Goal: Transaction & Acquisition: Purchase product/service

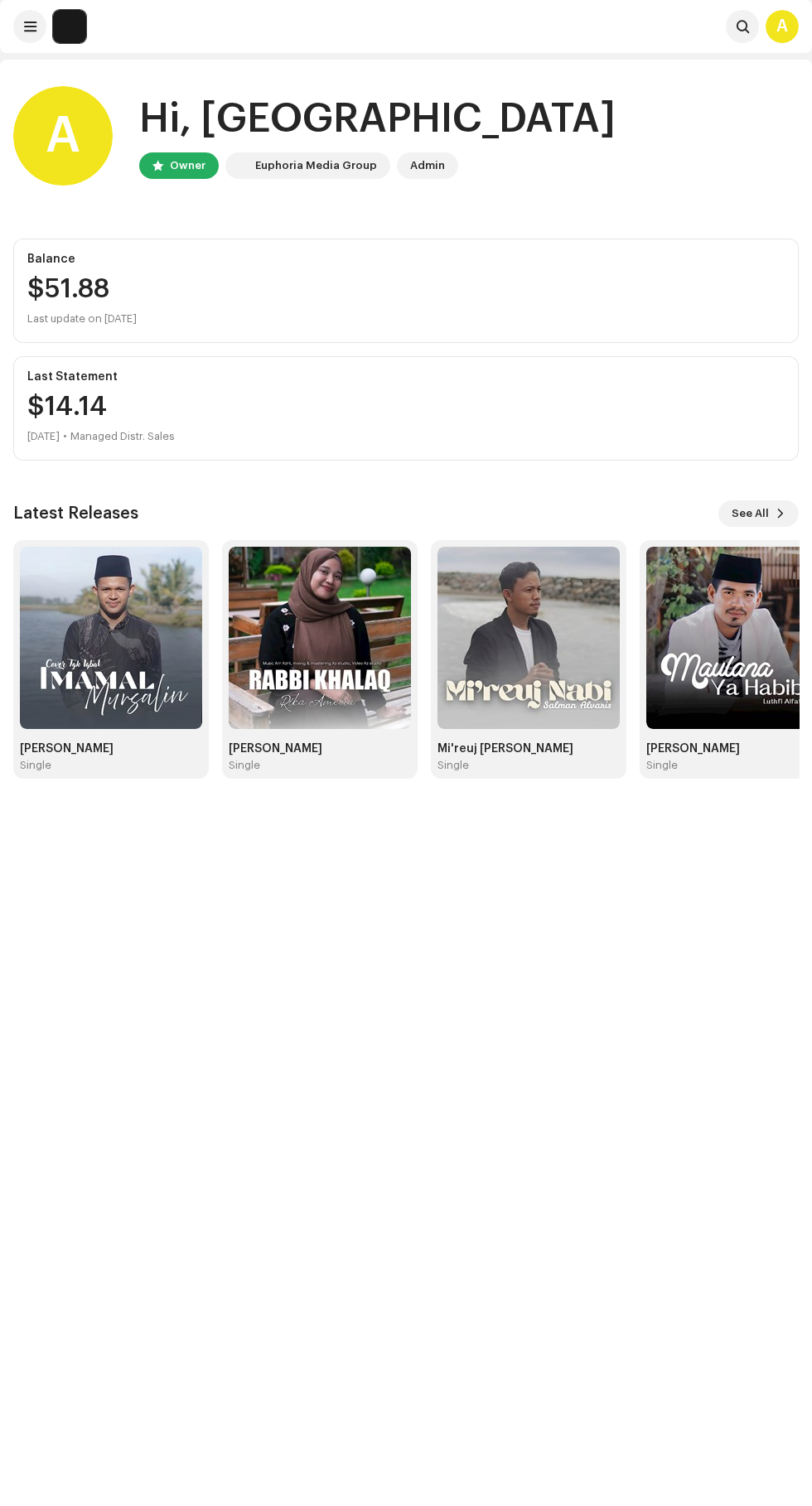
click at [131, 630] on img at bounding box center [111, 638] width 182 height 182
click at [732, 643] on img at bounding box center [737, 638] width 182 height 182
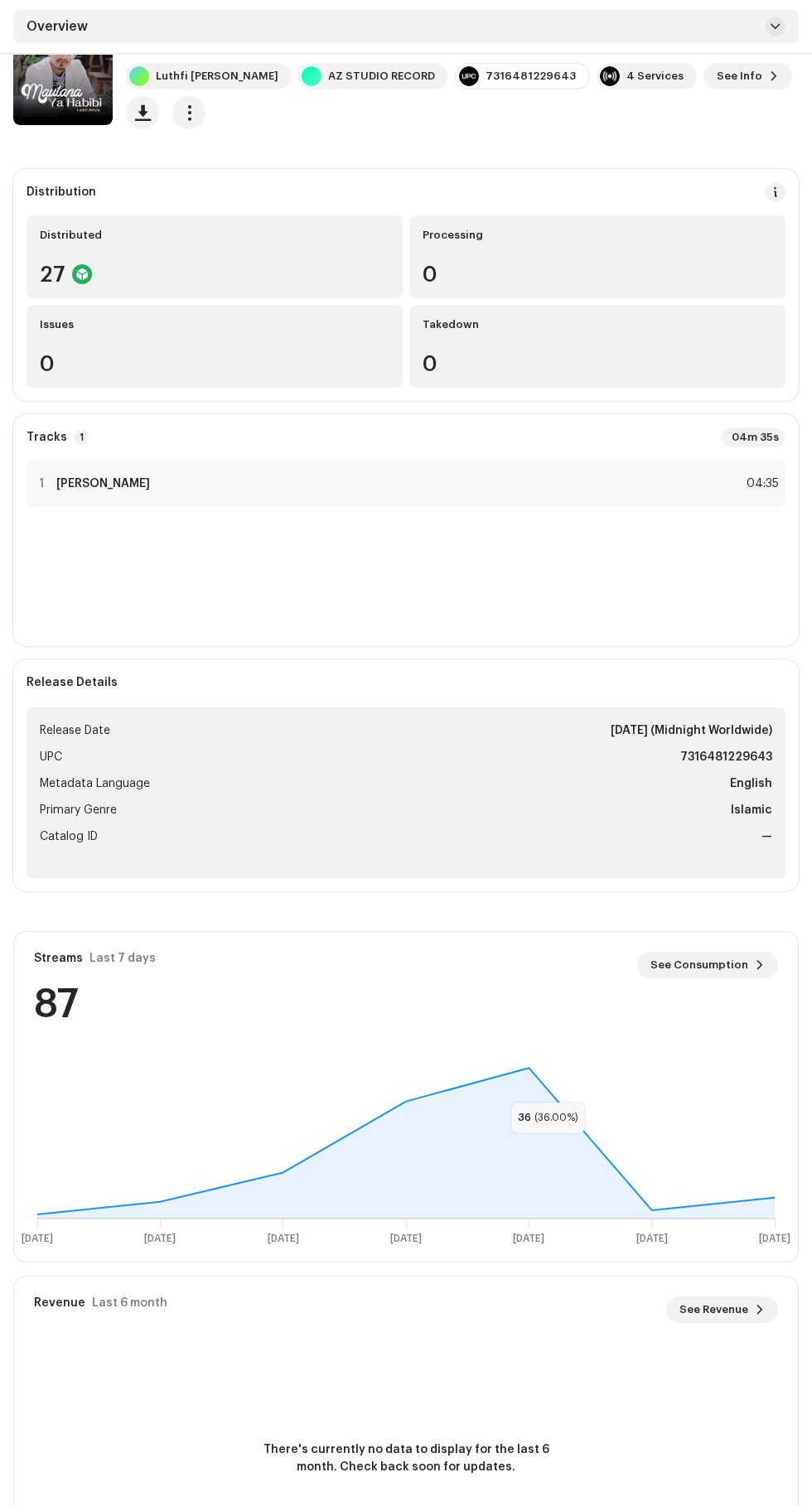
scroll to position [119, 0]
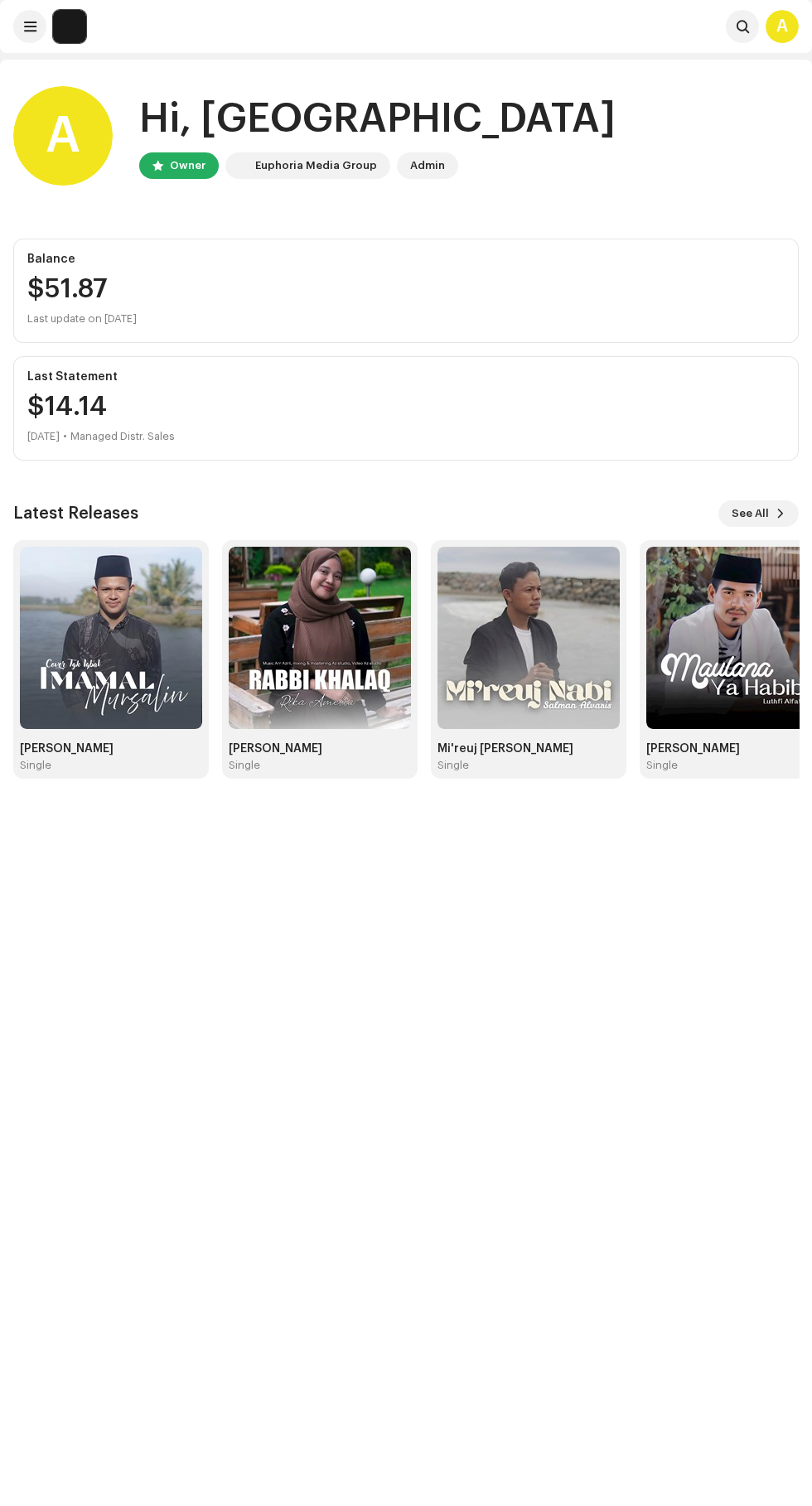
click at [527, 660] on img at bounding box center [528, 638] width 182 height 182
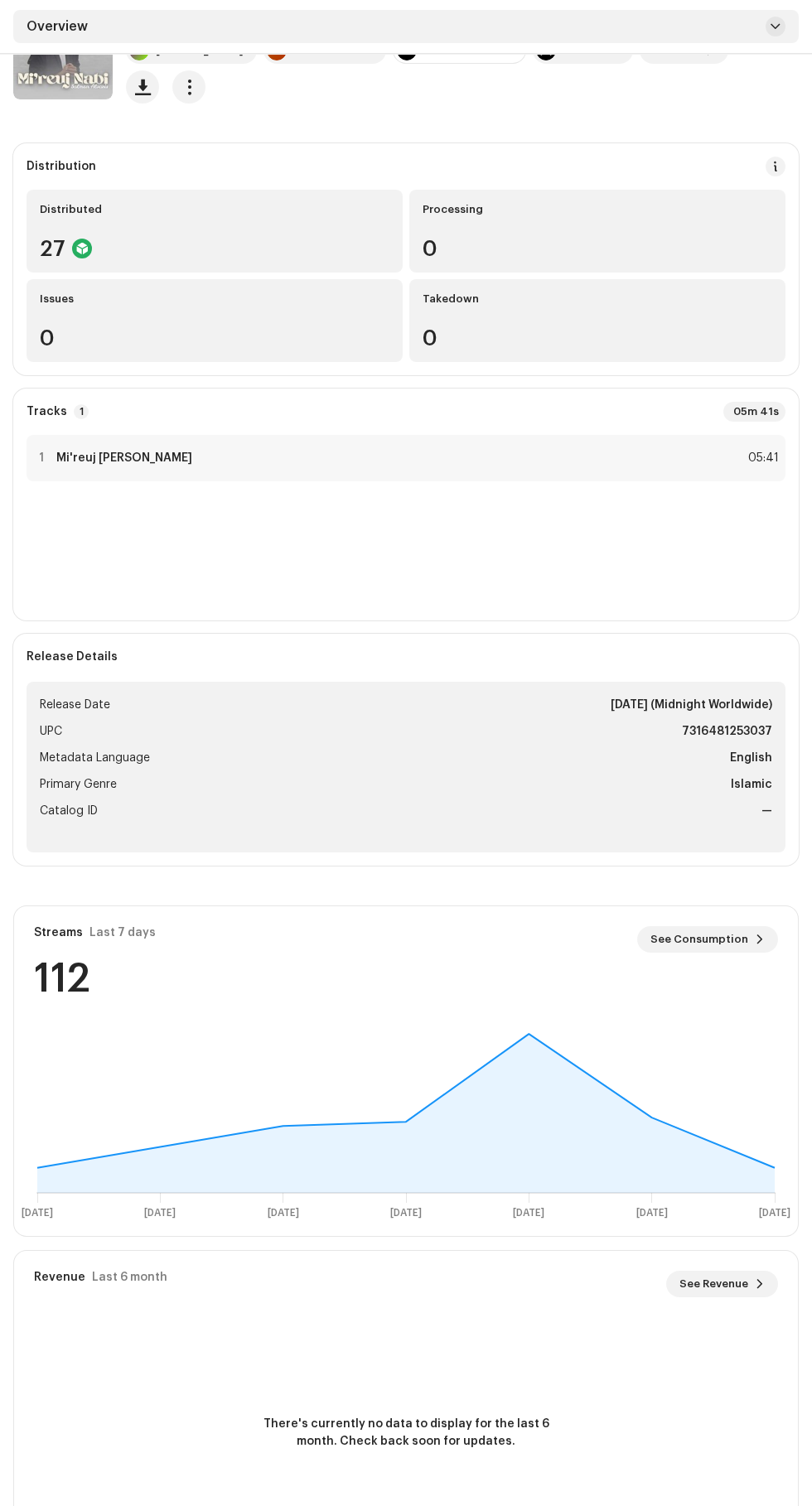
scroll to position [113, 0]
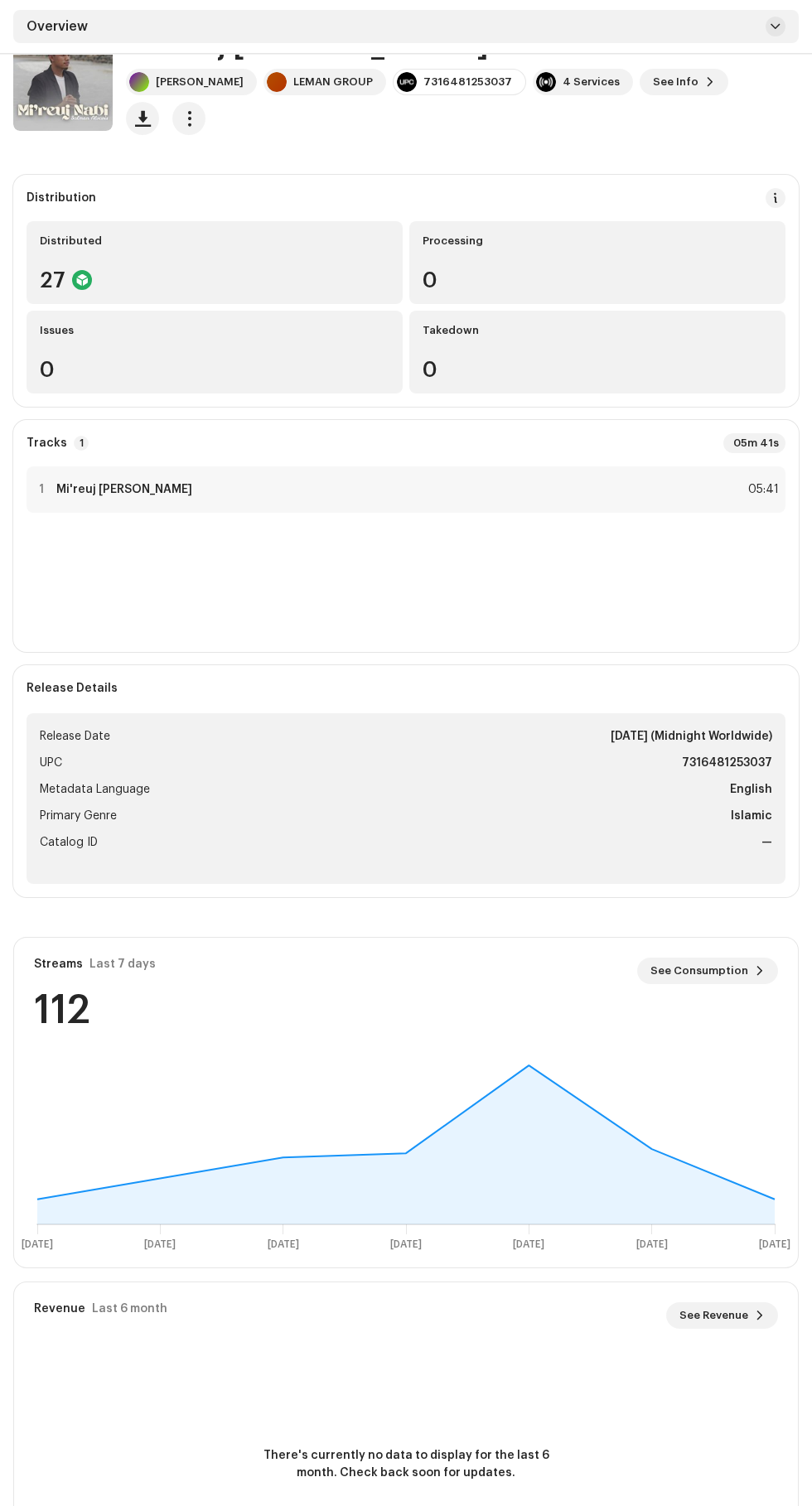
click at [716, 1306] on span "See Revenue" at bounding box center [714, 1315] width 68 height 33
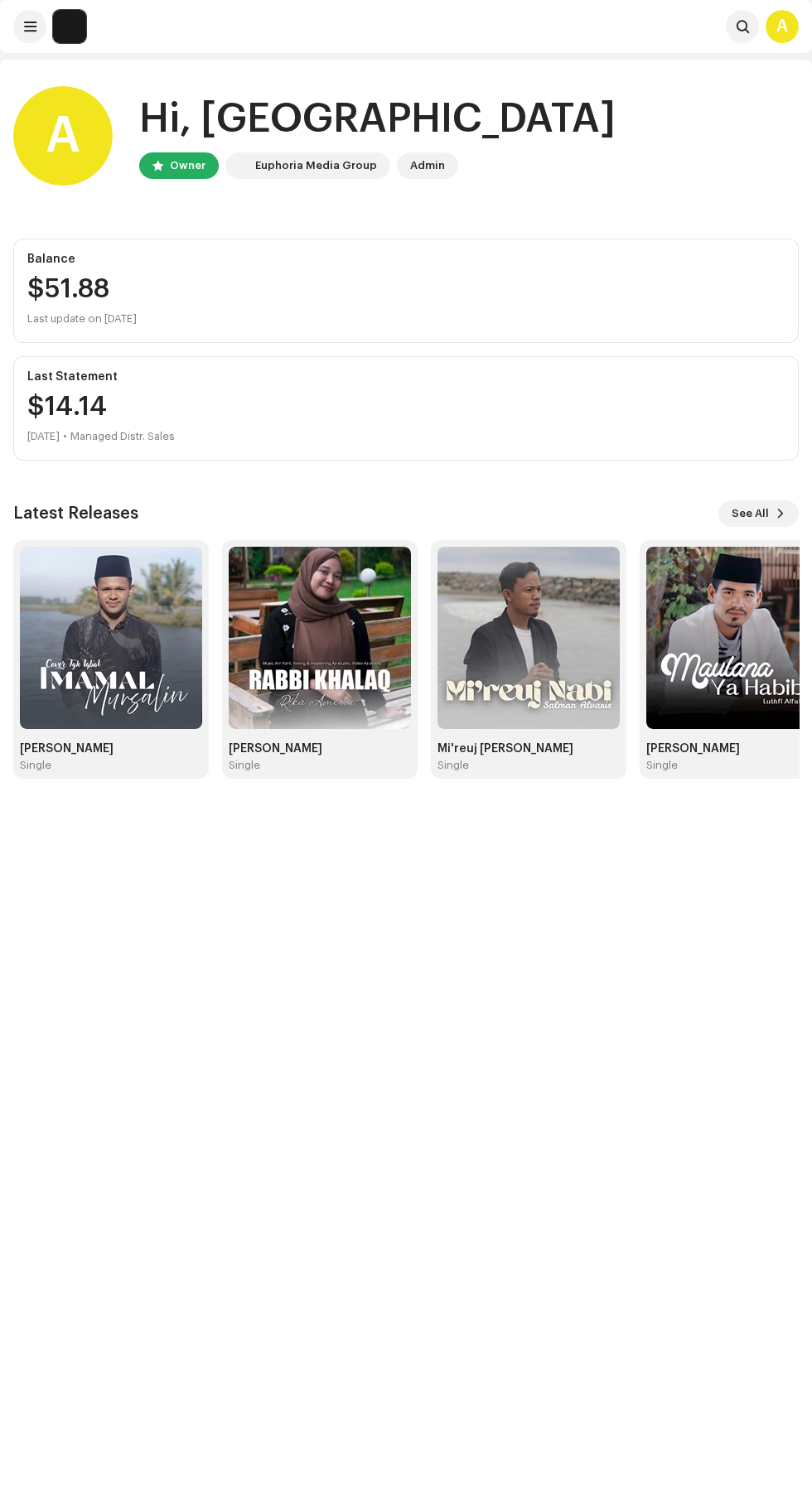
click at [780, 514] on span at bounding box center [780, 513] width 10 height 14
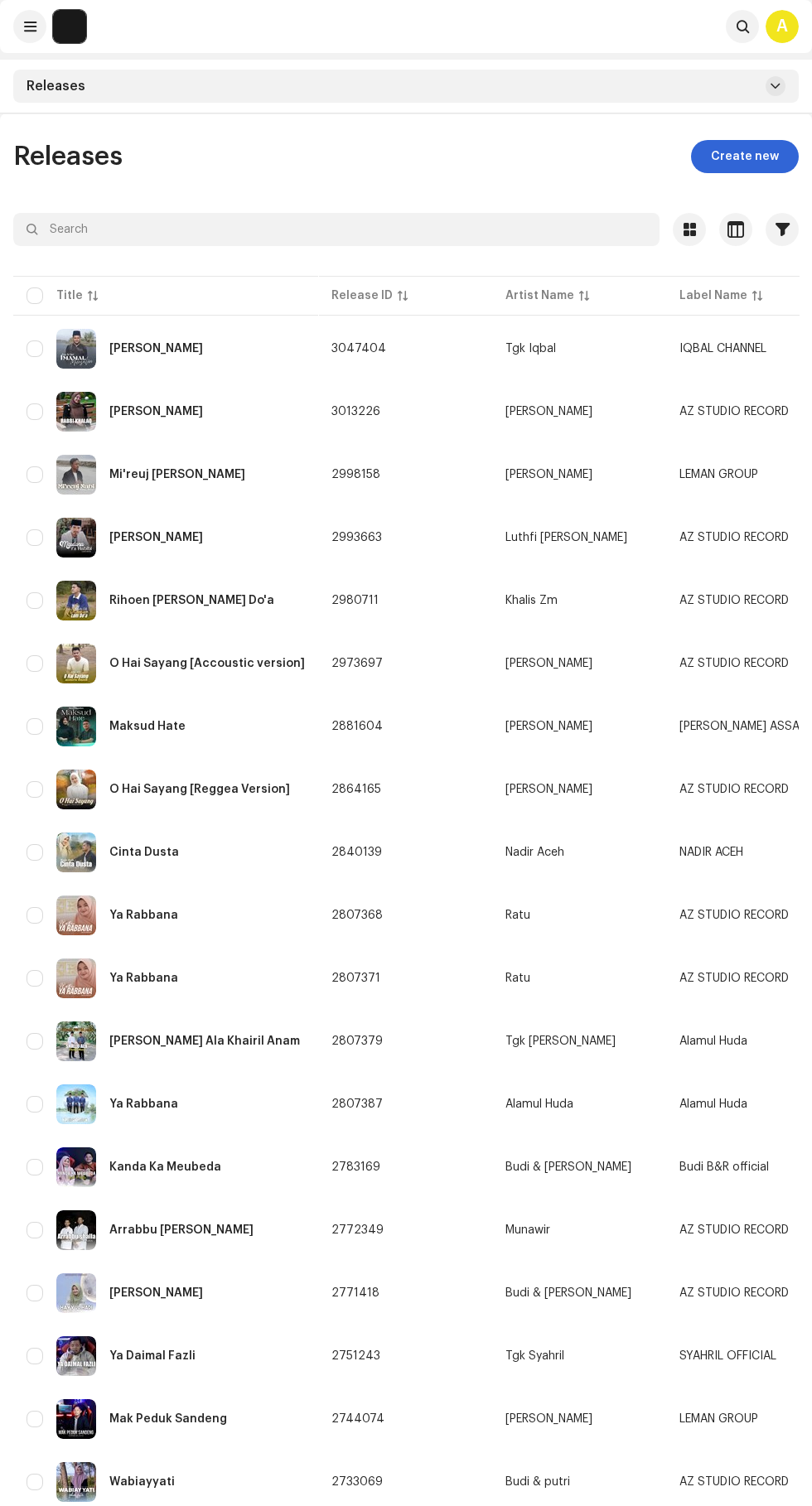
click at [740, 151] on span "Create new" at bounding box center [744, 156] width 68 height 33
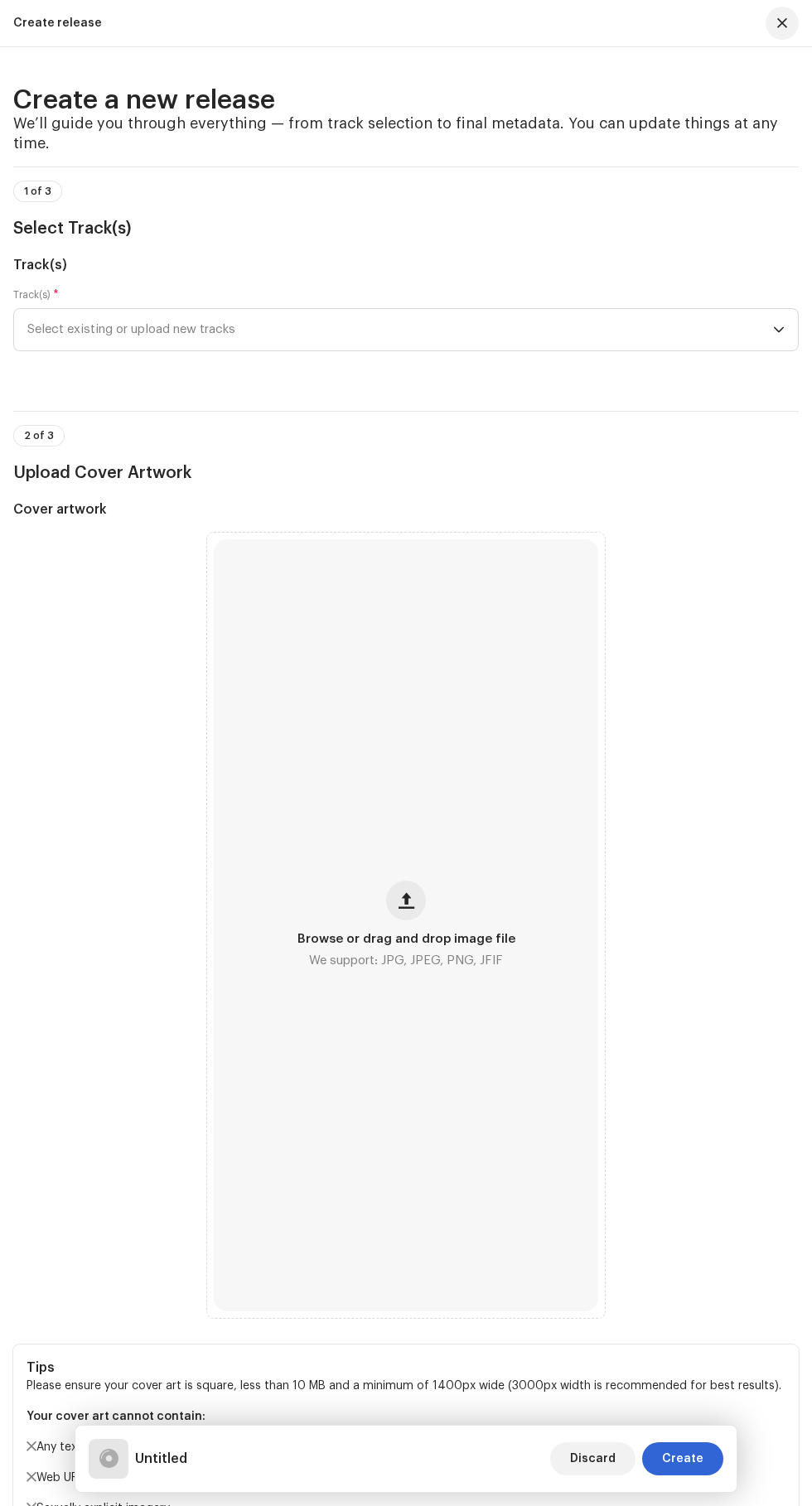
click at [150, 351] on span "Select existing or upload new tracks" at bounding box center [399, 330] width 745 height 41
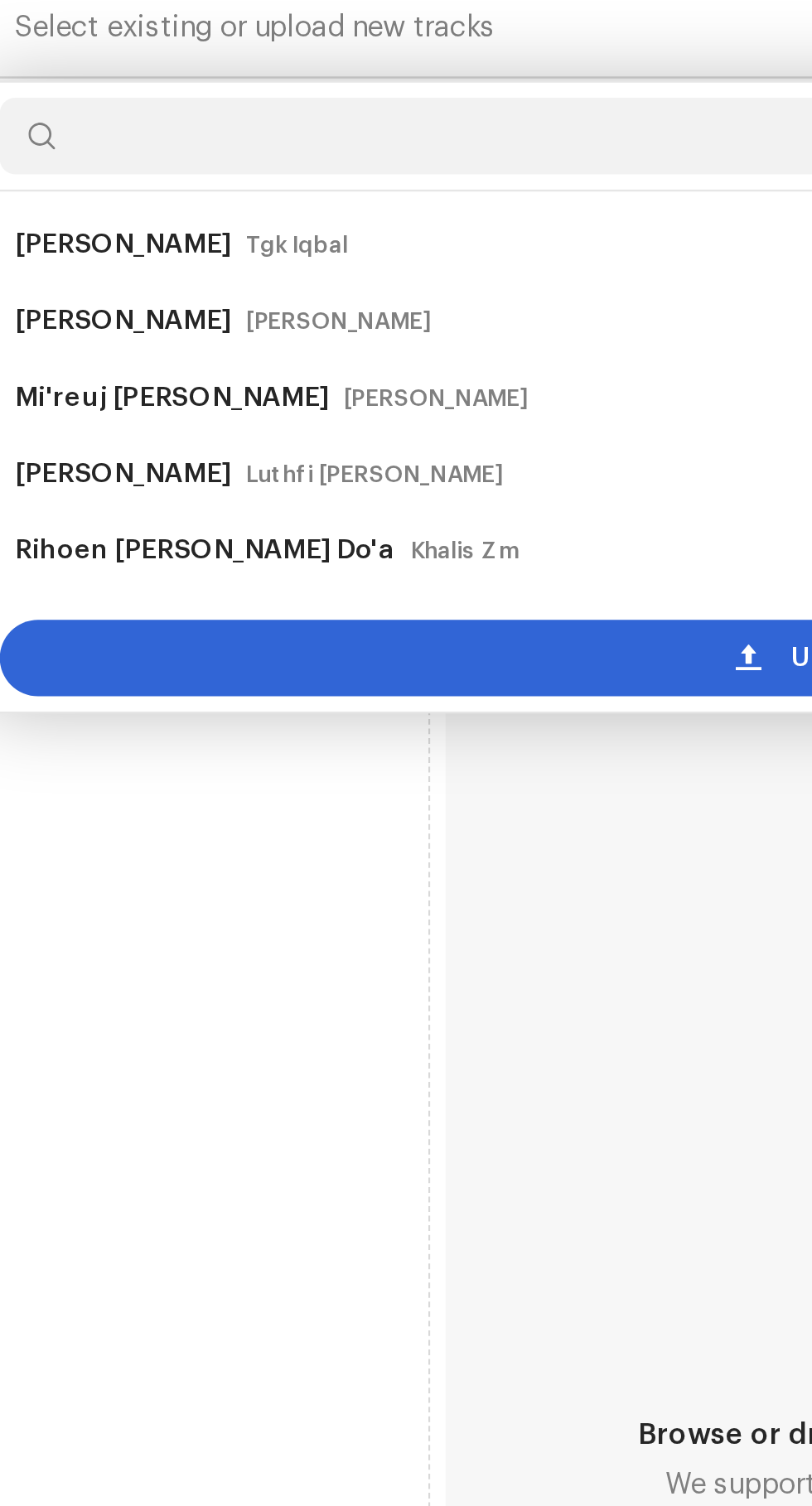
click at [294, 619] on div "Upload new tracks" at bounding box center [406, 602] width 771 height 33
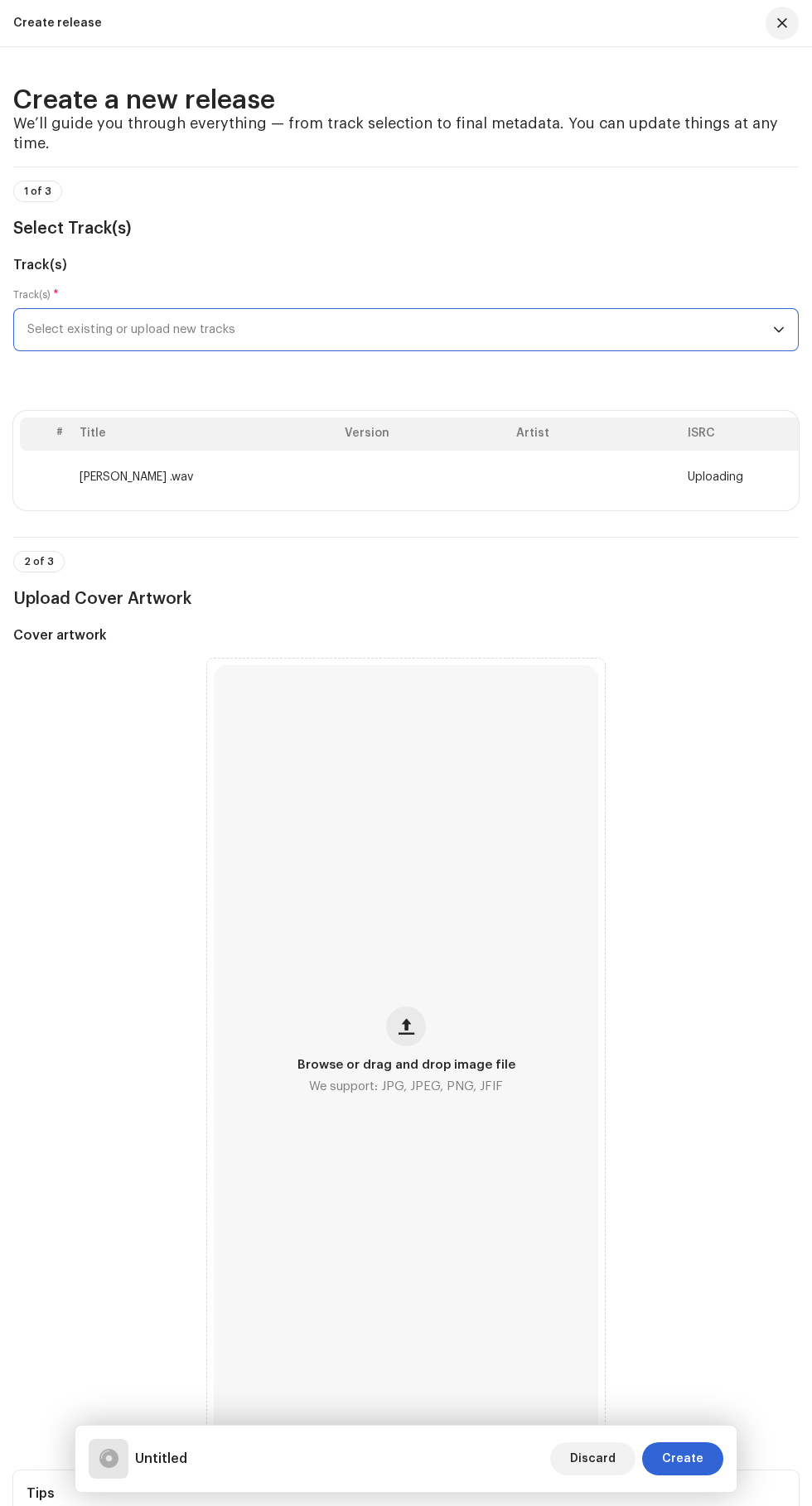
scroll to position [112, 0]
click at [406, 1033] on span "button" at bounding box center [406, 1026] width 15 height 14
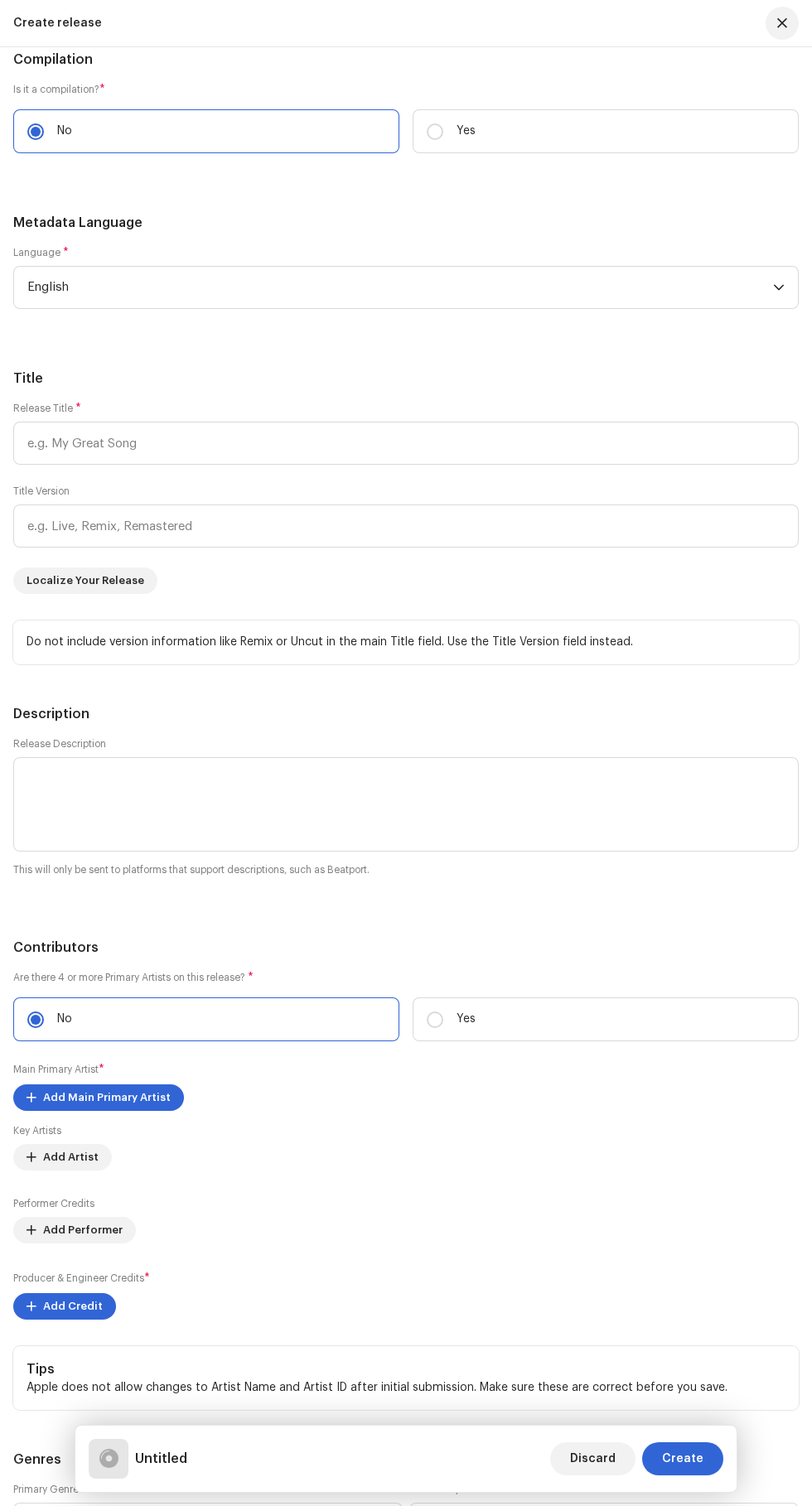
scroll to position [1901, 0]
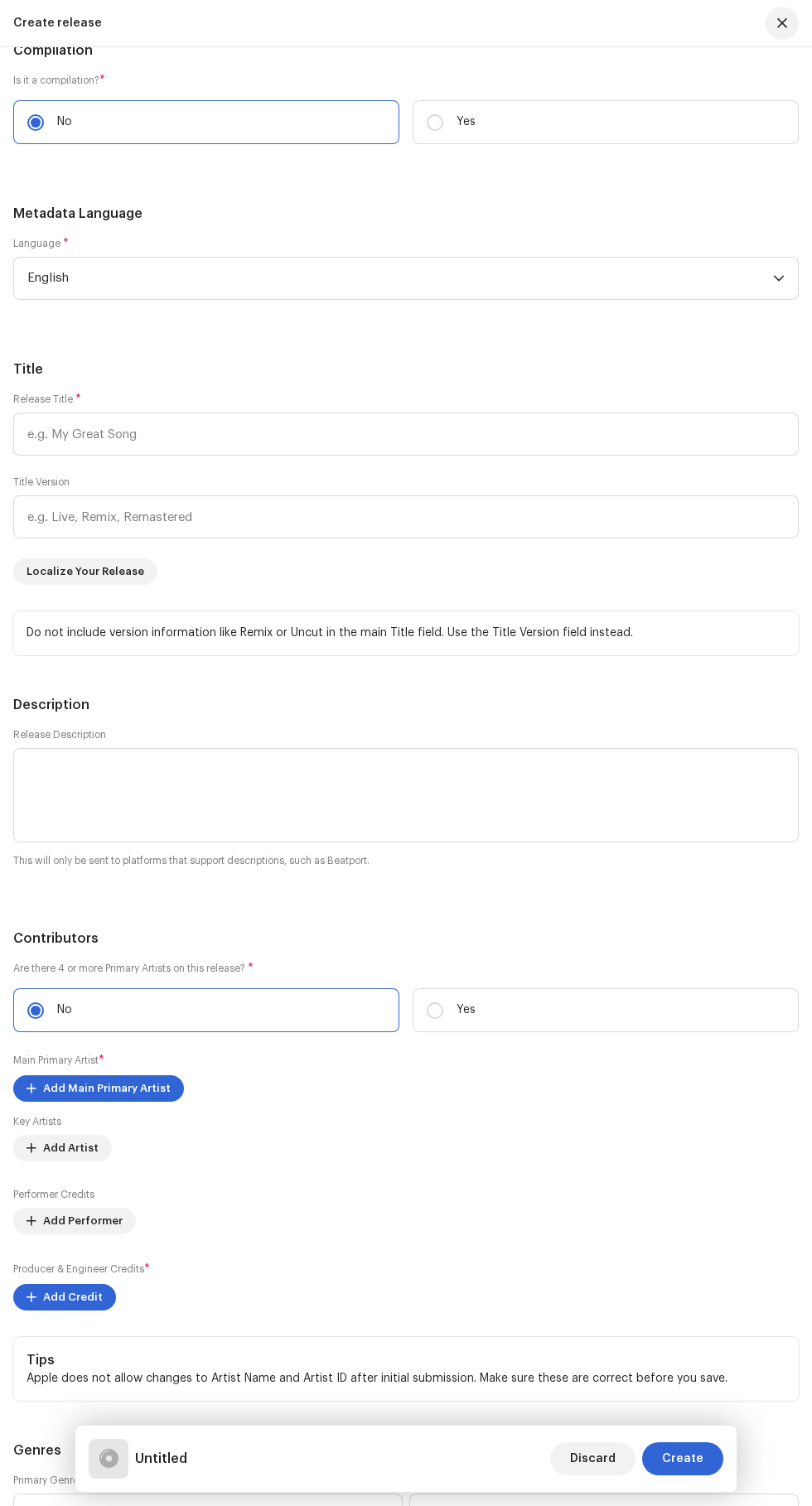
click at [64, 250] on span "*" at bounding box center [66, 243] width 5 height 12
click at [750, 299] on span "English" at bounding box center [399, 278] width 745 height 41
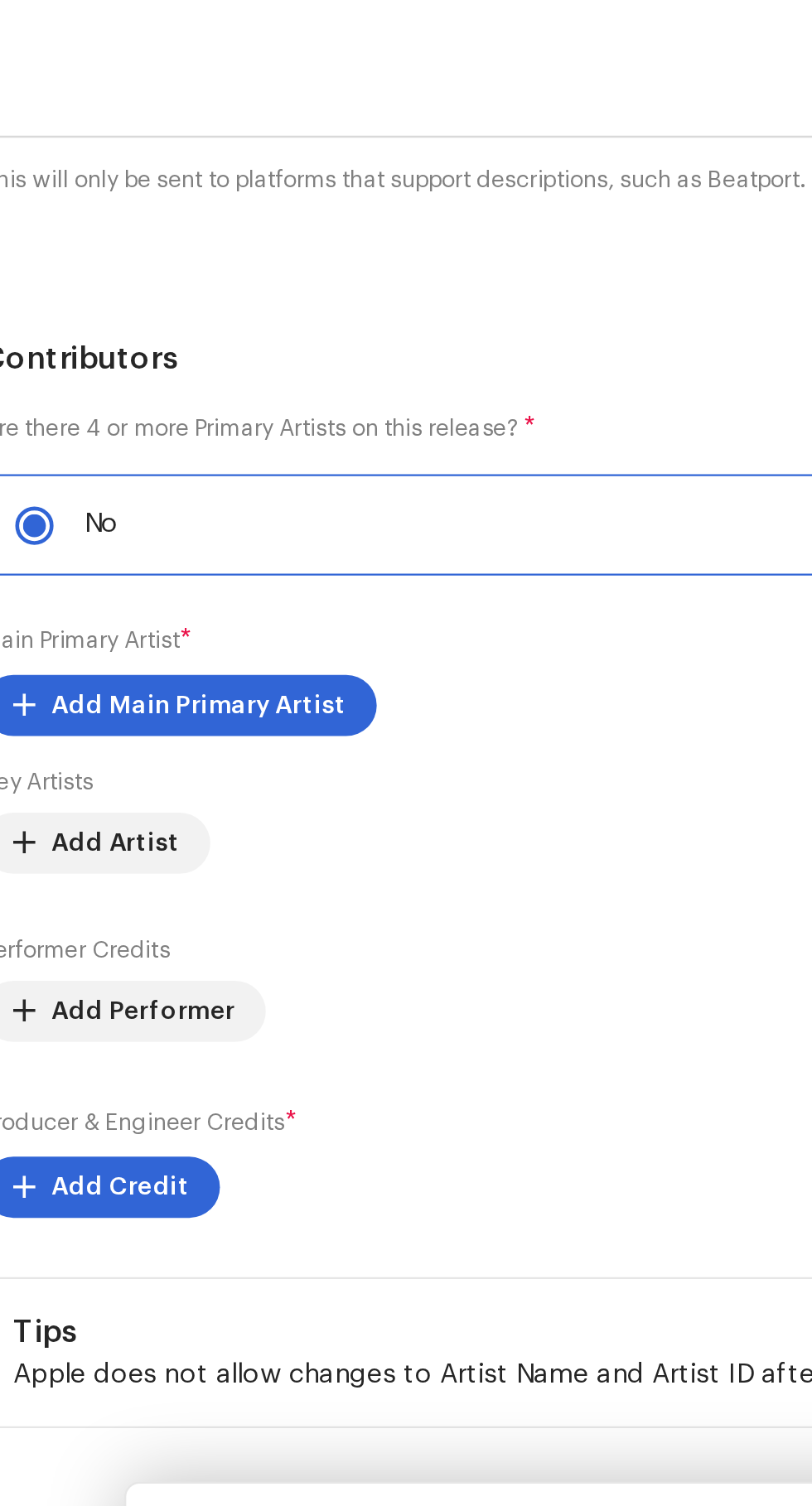
scroll to position [0, 0]
type input "Ind"
click at [57, 414] on span "Indonesian" at bounding box center [59, 405] width 66 height 16
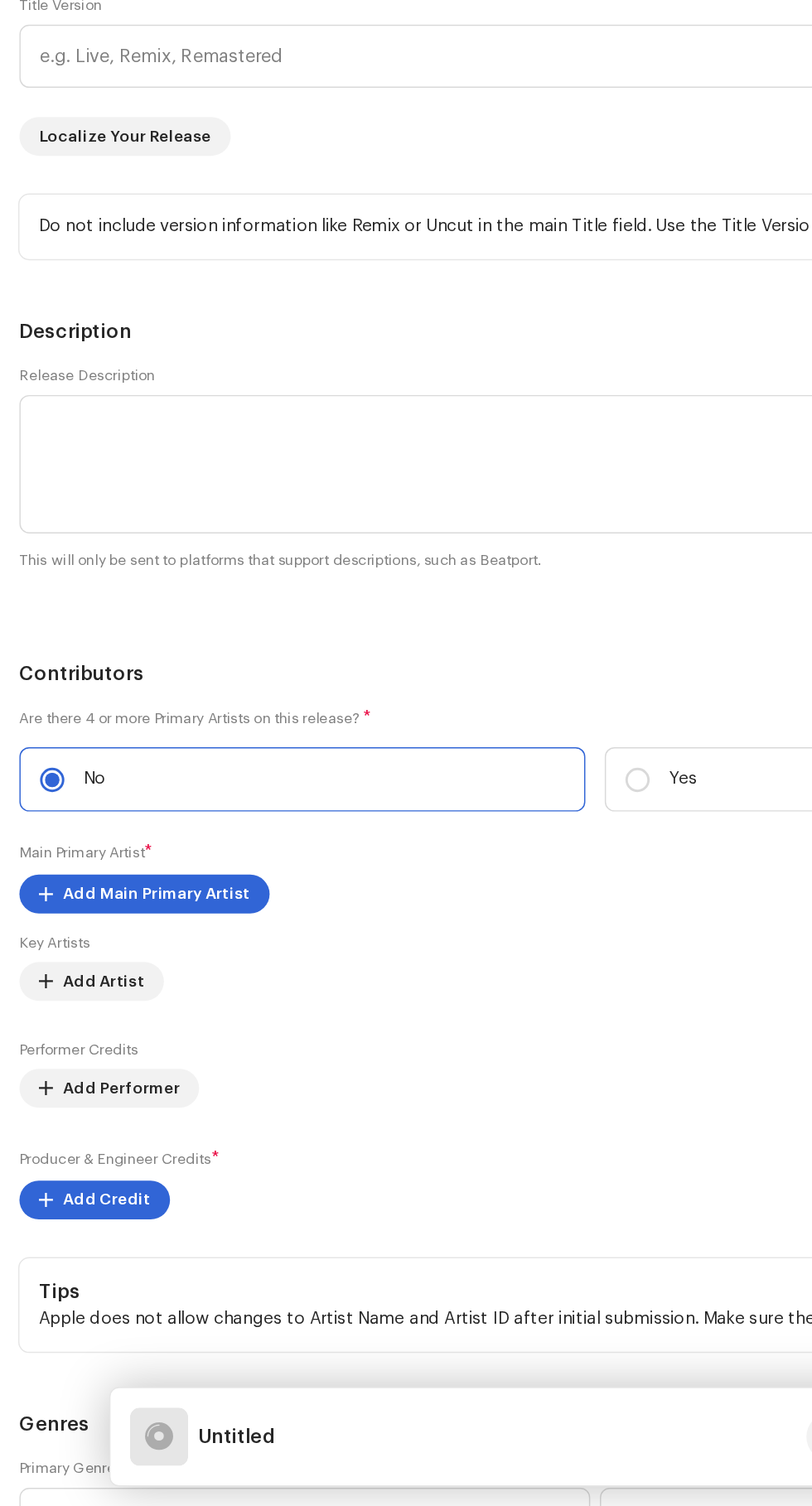
scroll to position [131, 0]
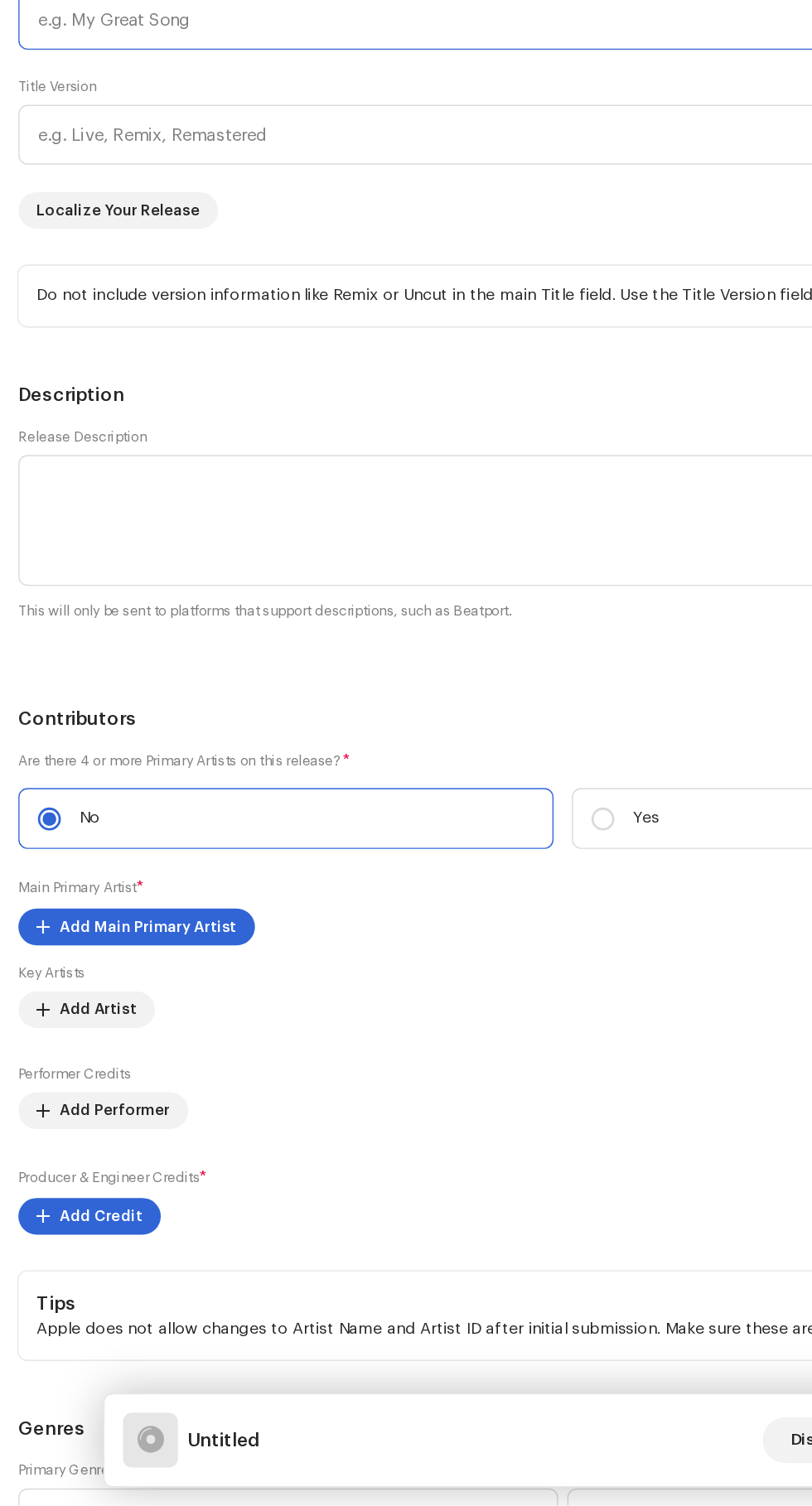
click at [72, 455] on input "text" at bounding box center [406, 434] width 785 height 43
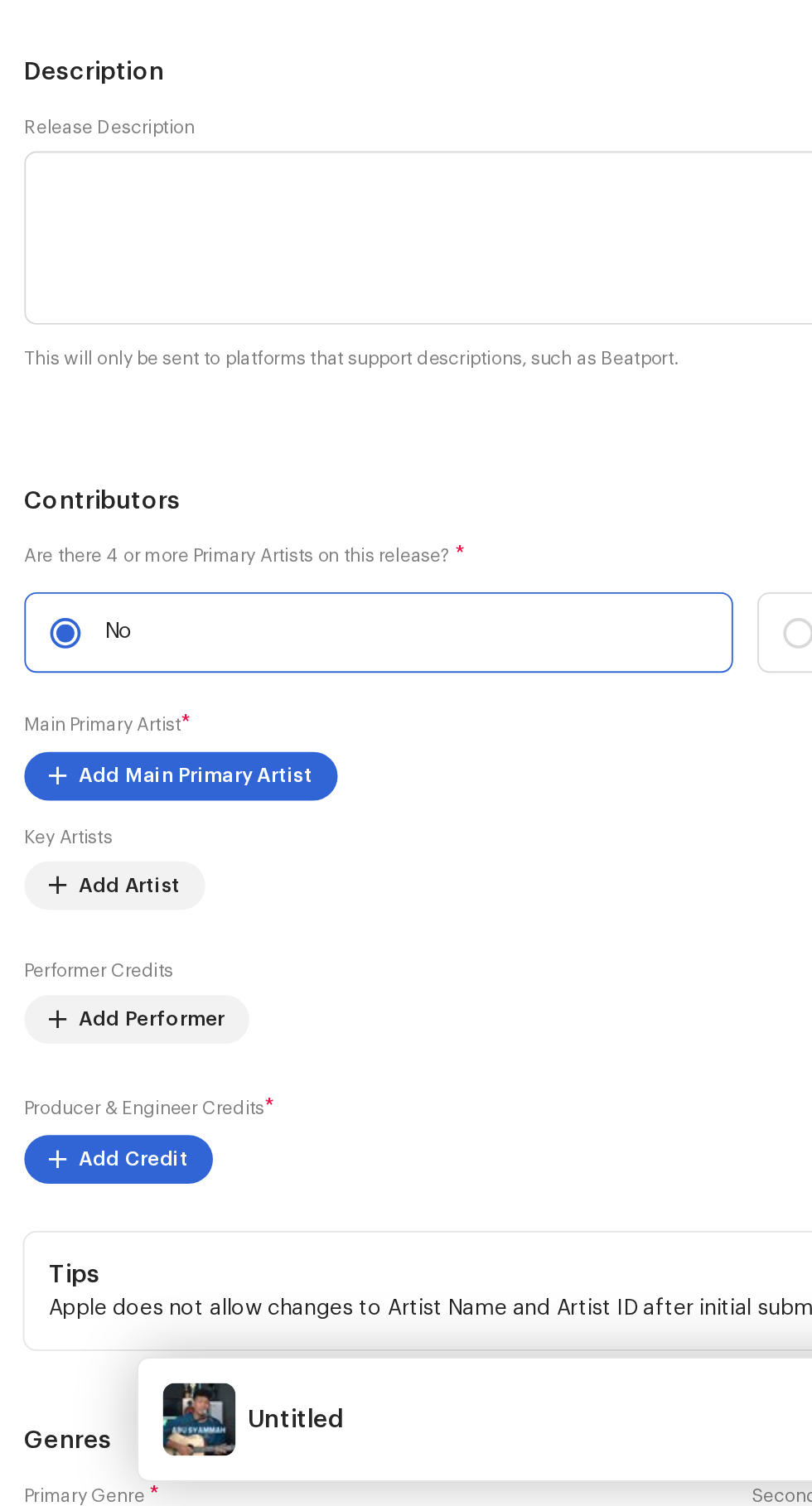
scroll to position [130, 0]
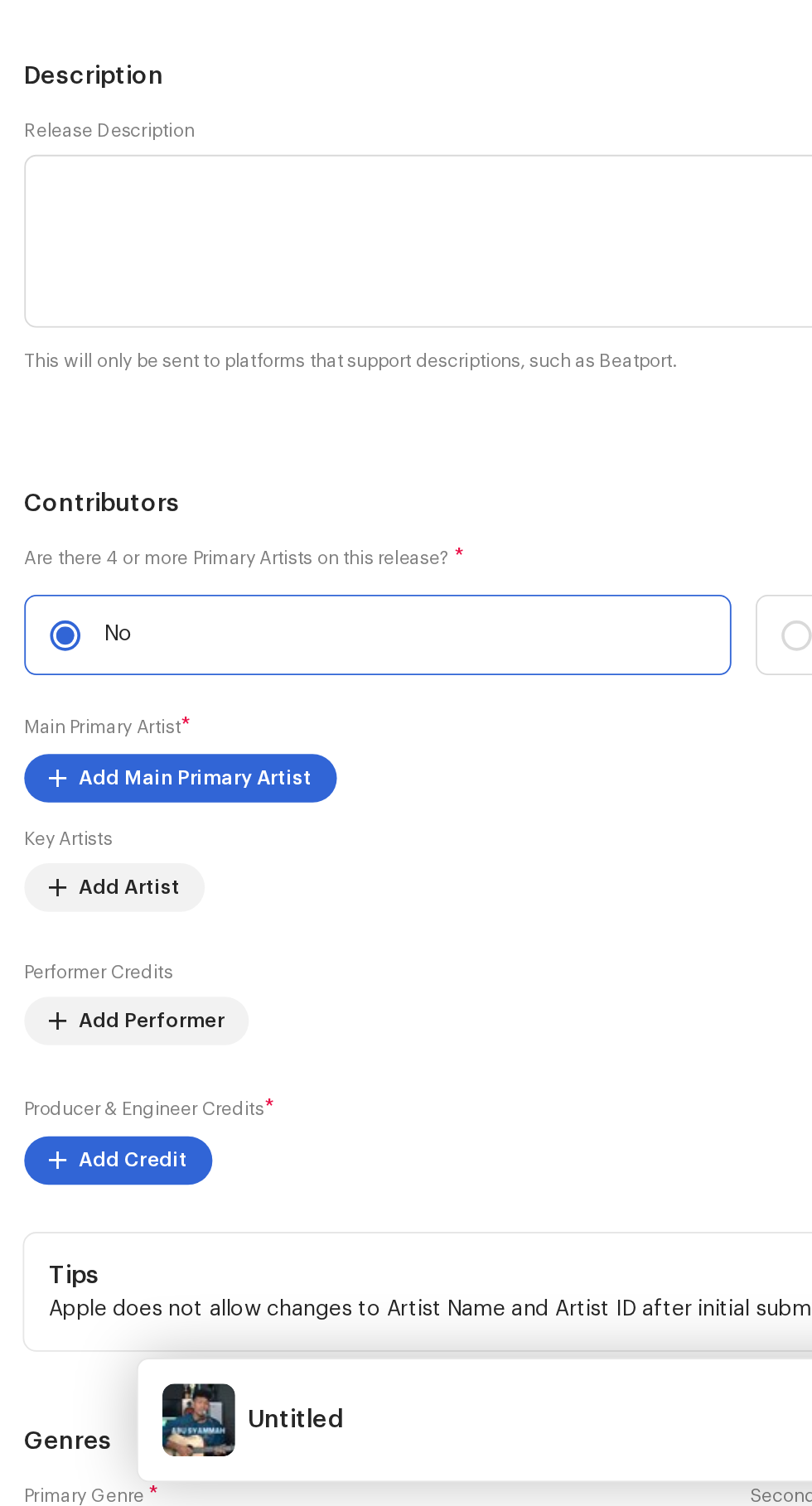
click at [72, 455] on input "text" at bounding box center [406, 434] width 785 height 43
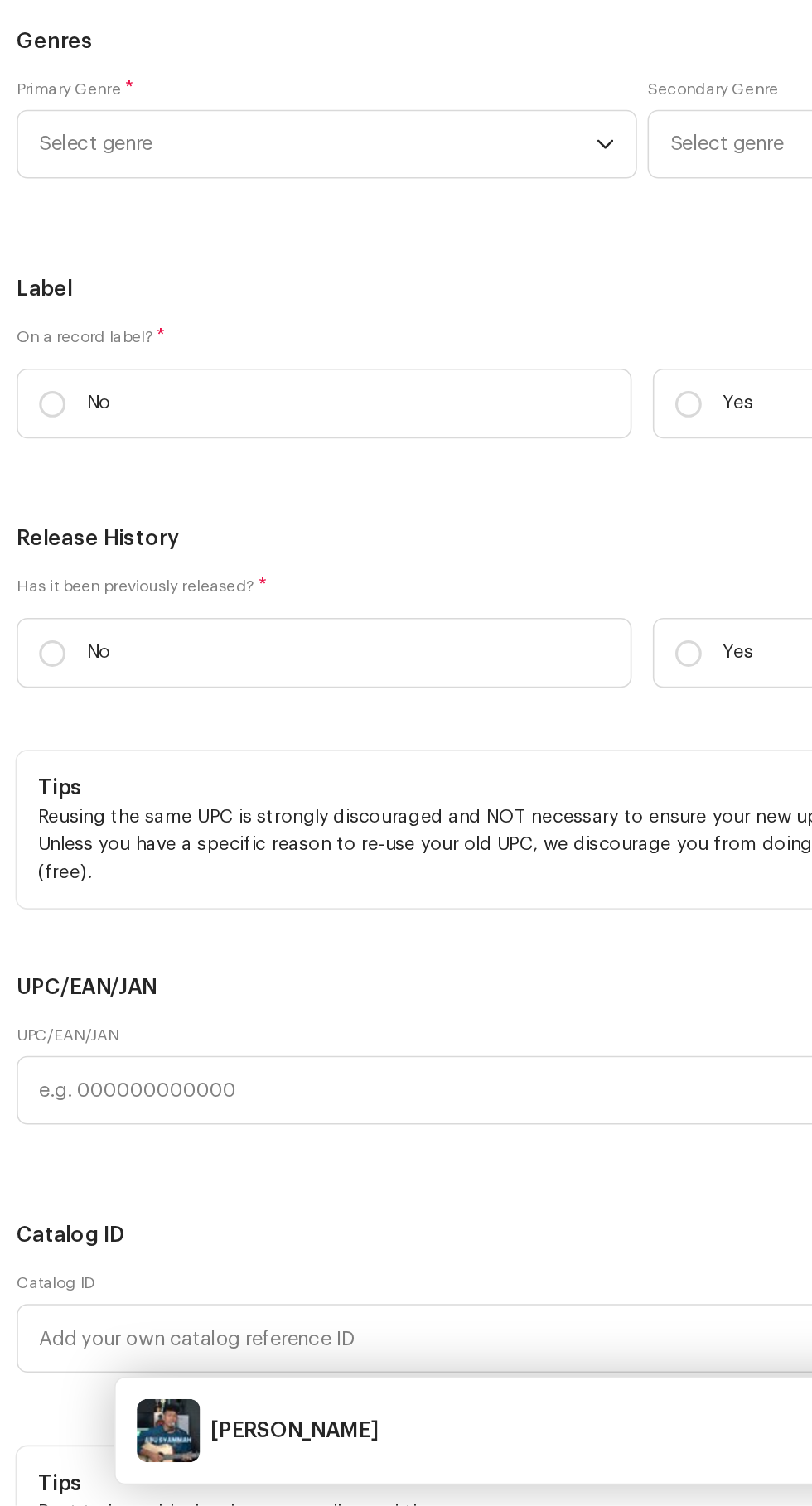
scroll to position [2766, 0]
type input "[PERSON_NAME]"
click at [44, 300] on span "Add Artist" at bounding box center [71, 283] width 56 height 33
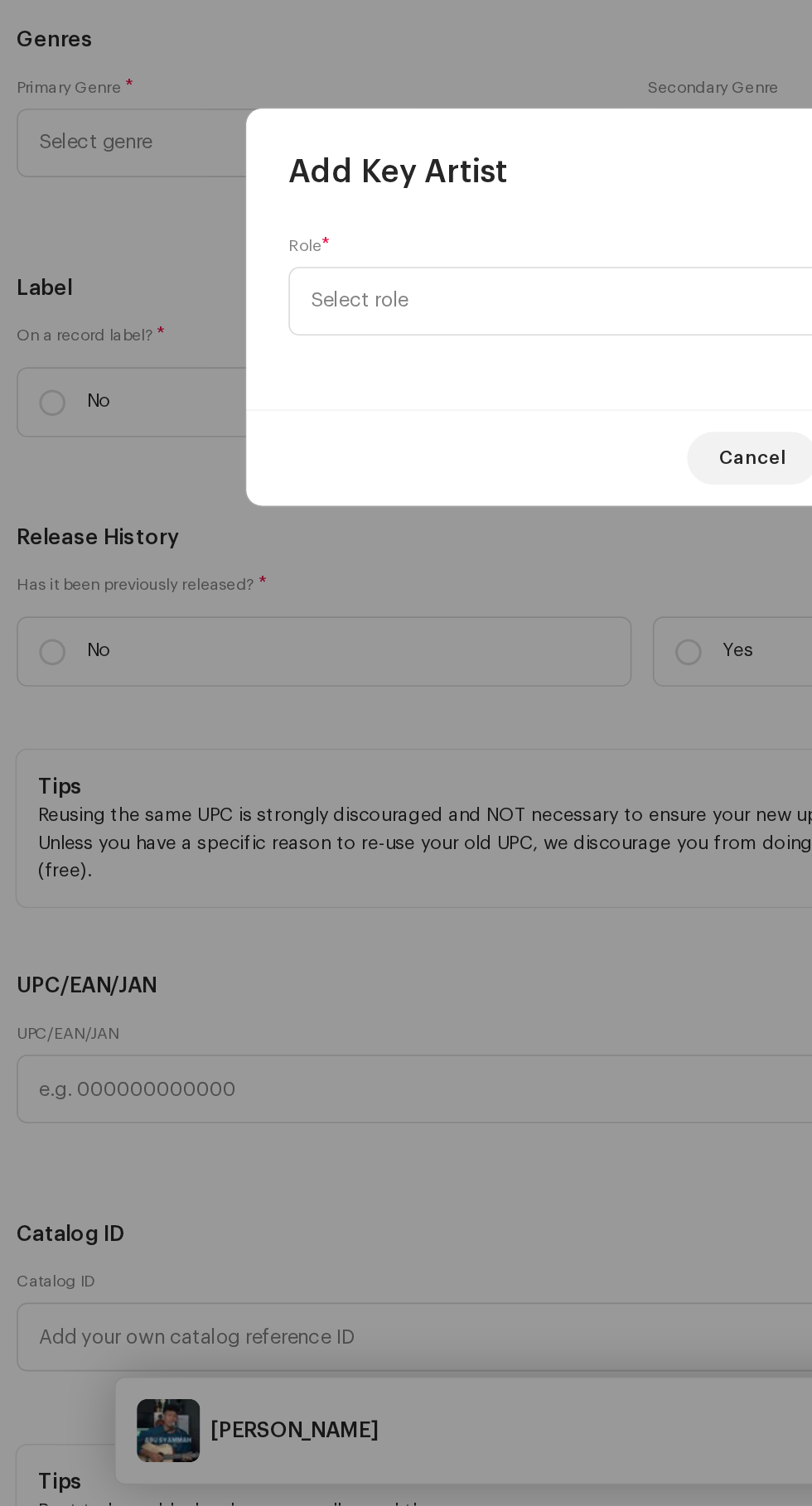
click at [242, 750] on span "Select role" at bounding box center [400, 750] width 405 height 41
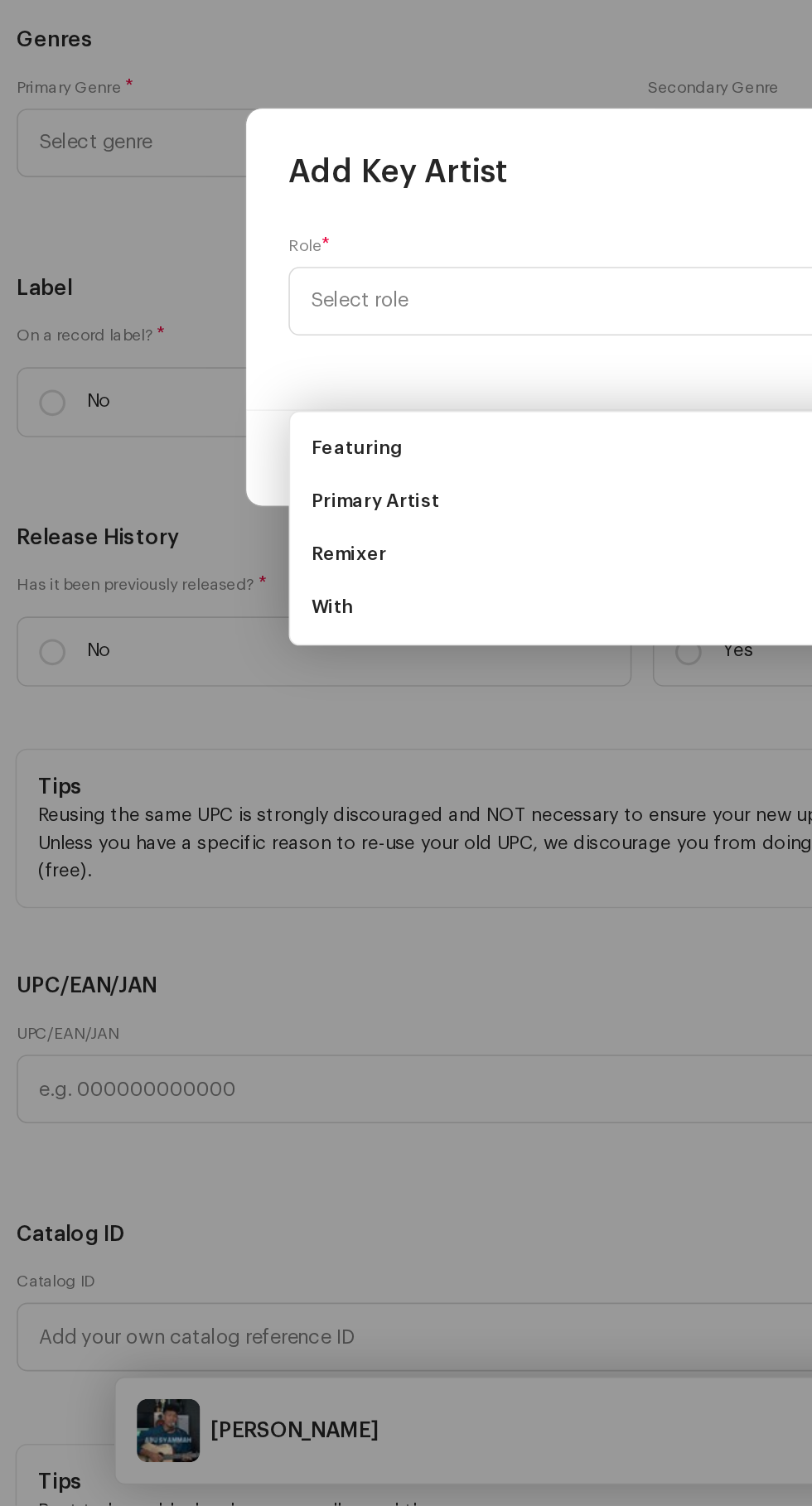
click at [386, 1306] on div "Add Key Artist Role * Select role Cancel Add Artist" at bounding box center [406, 753] width 812 height 1506
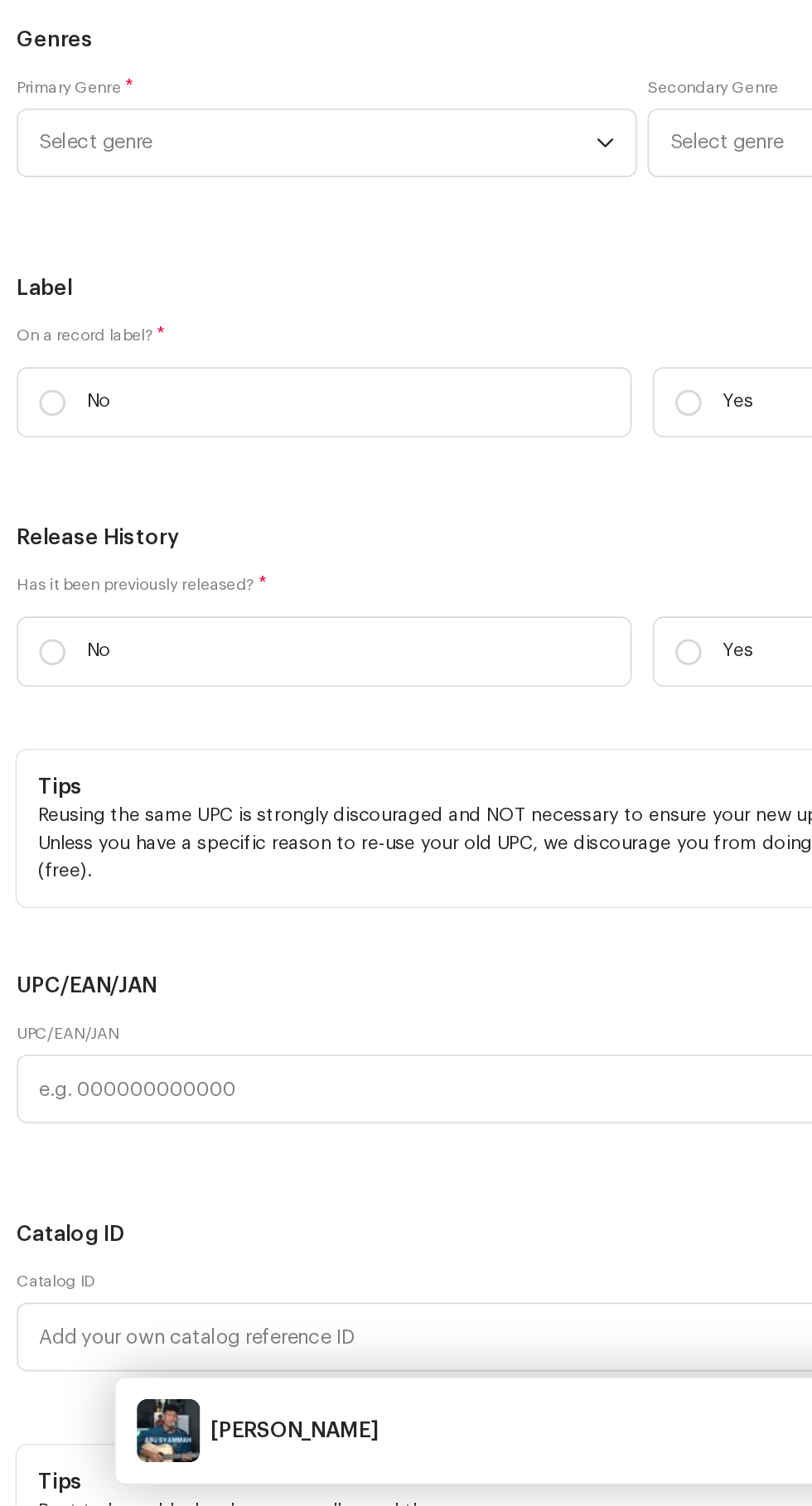
click at [79, 241] on span "Add Main Primary Artist" at bounding box center [107, 224] width 128 height 33
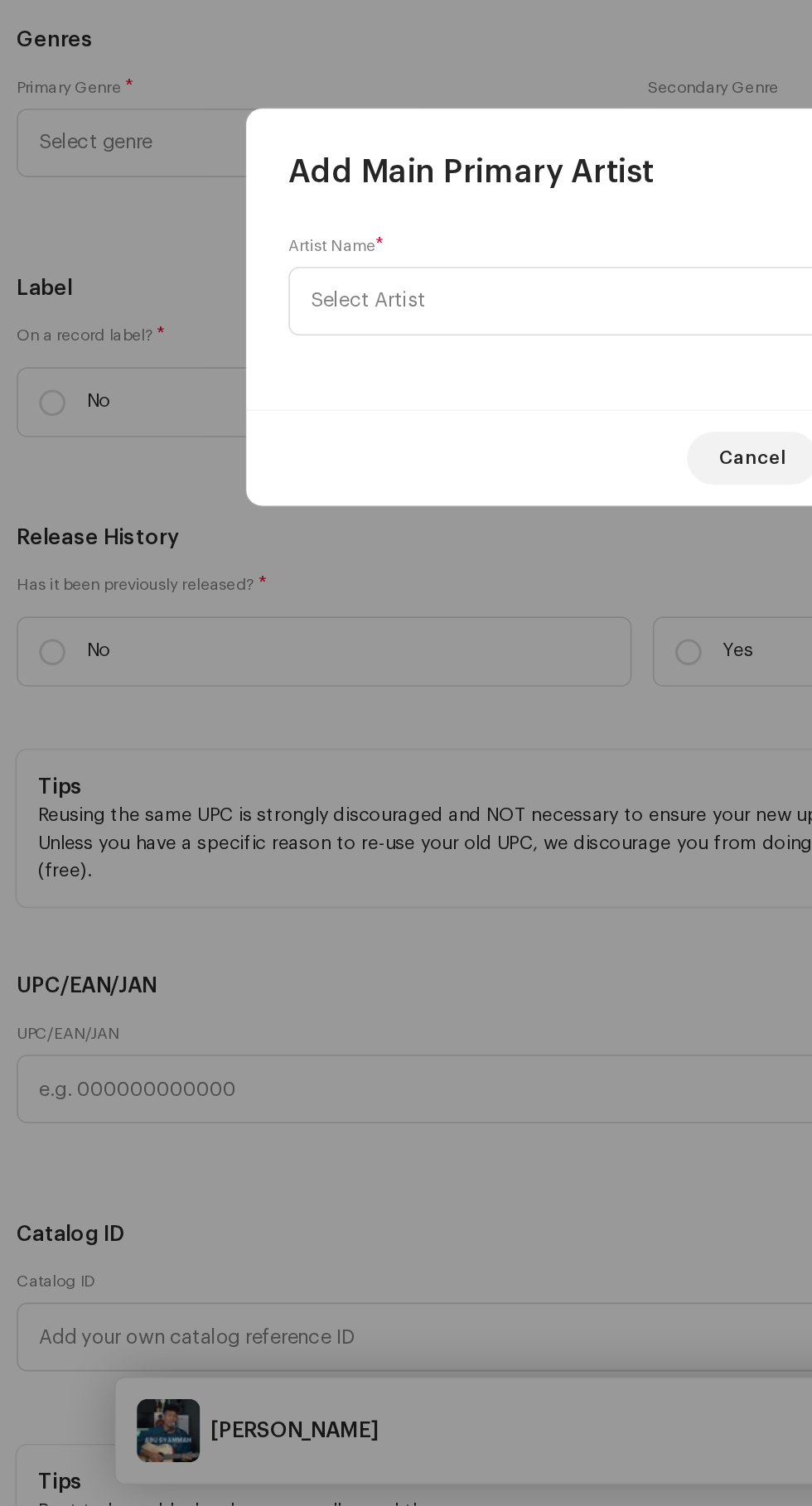
click at [241, 752] on span "Select Artist" at bounding box center [234, 749] width 72 height 13
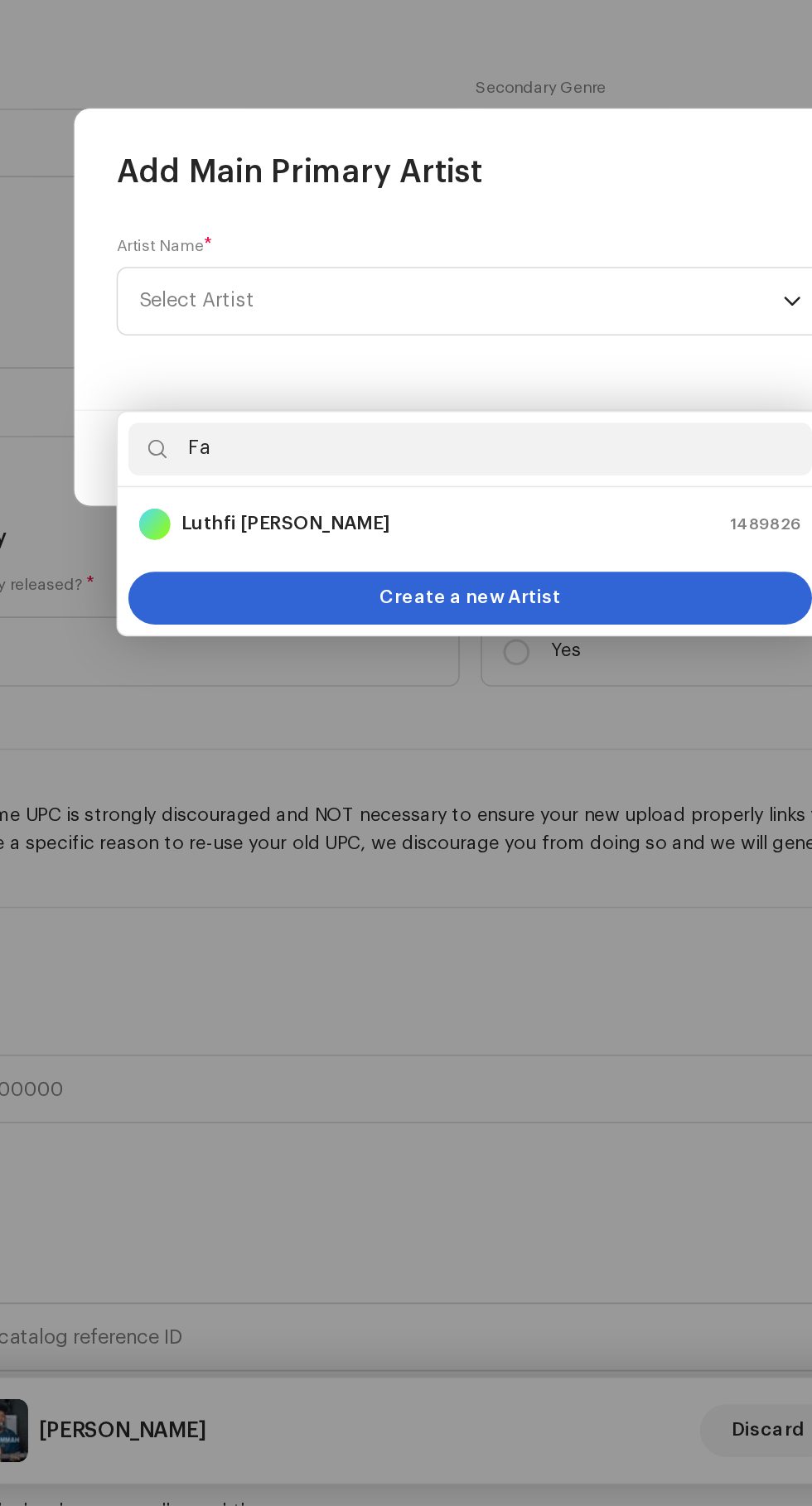
type input "F"
type input "B"
type input "F"
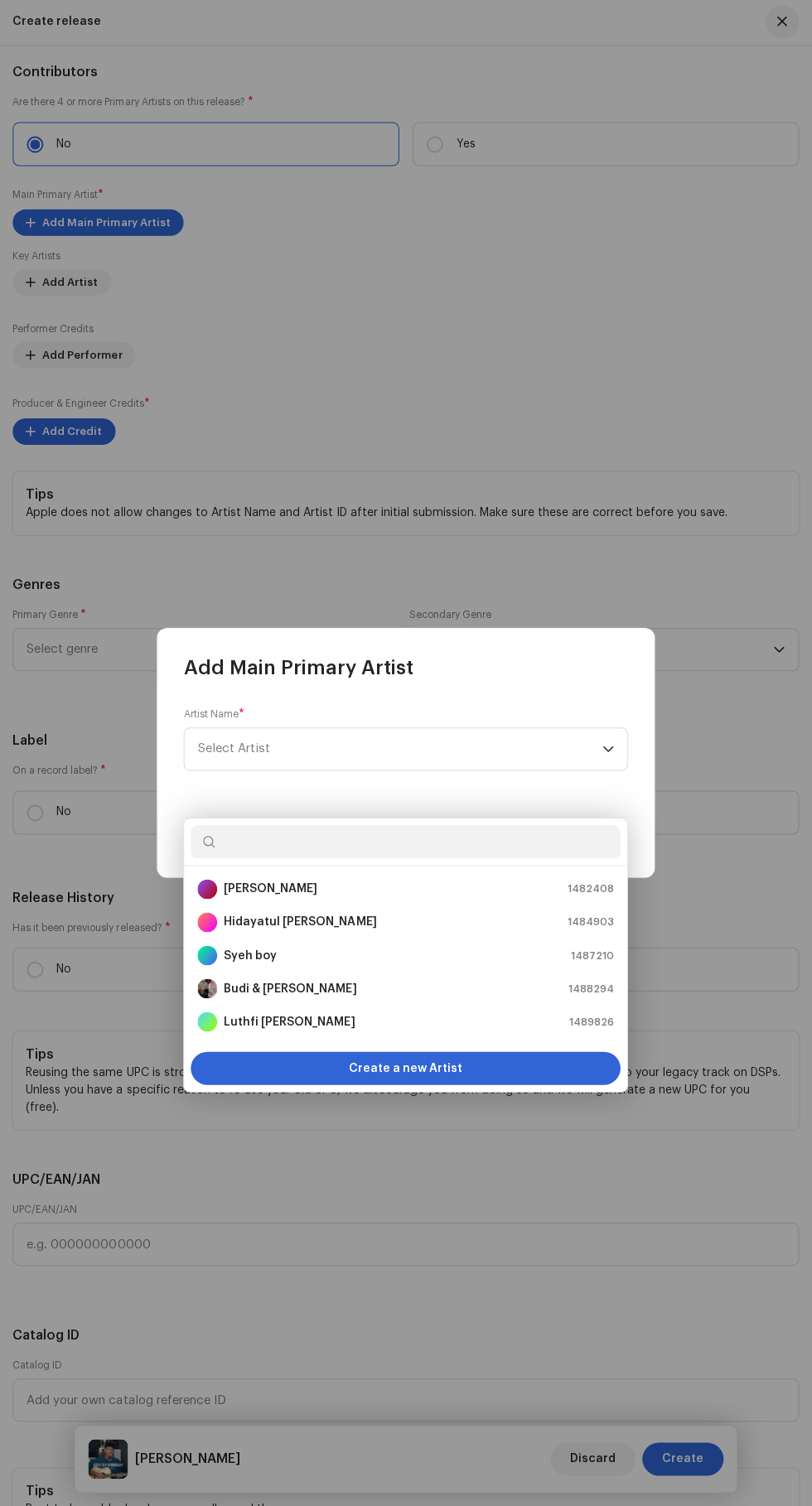
click at [608, 750] on icon "dropdown trigger" at bounding box center [607, 749] width 12 height 12
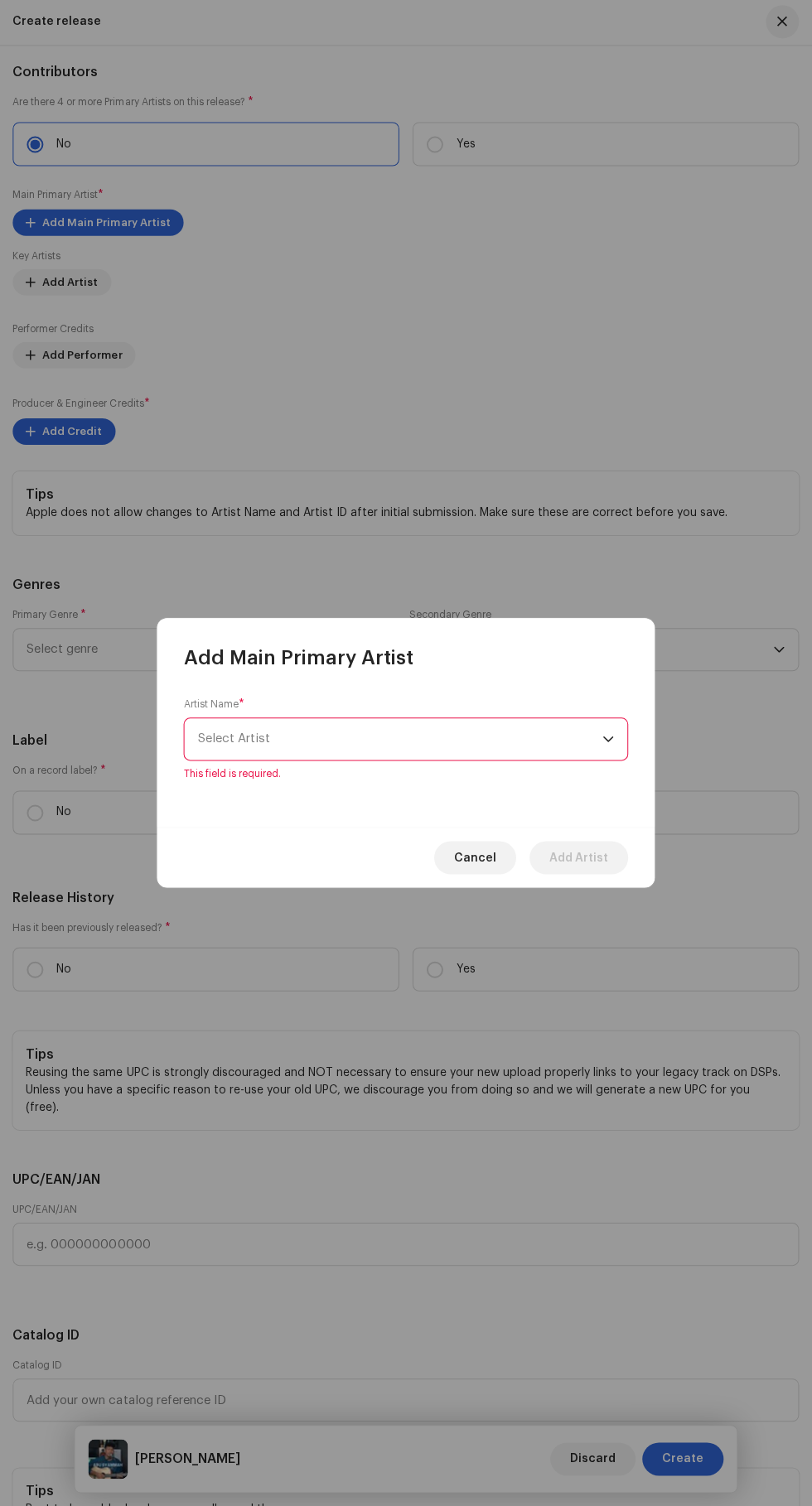
click at [543, 1086] on div "Add Main Primary Artist Artist Name * [PERSON_NAME] This field is required. Can…" at bounding box center [406, 753] width 812 height 1506
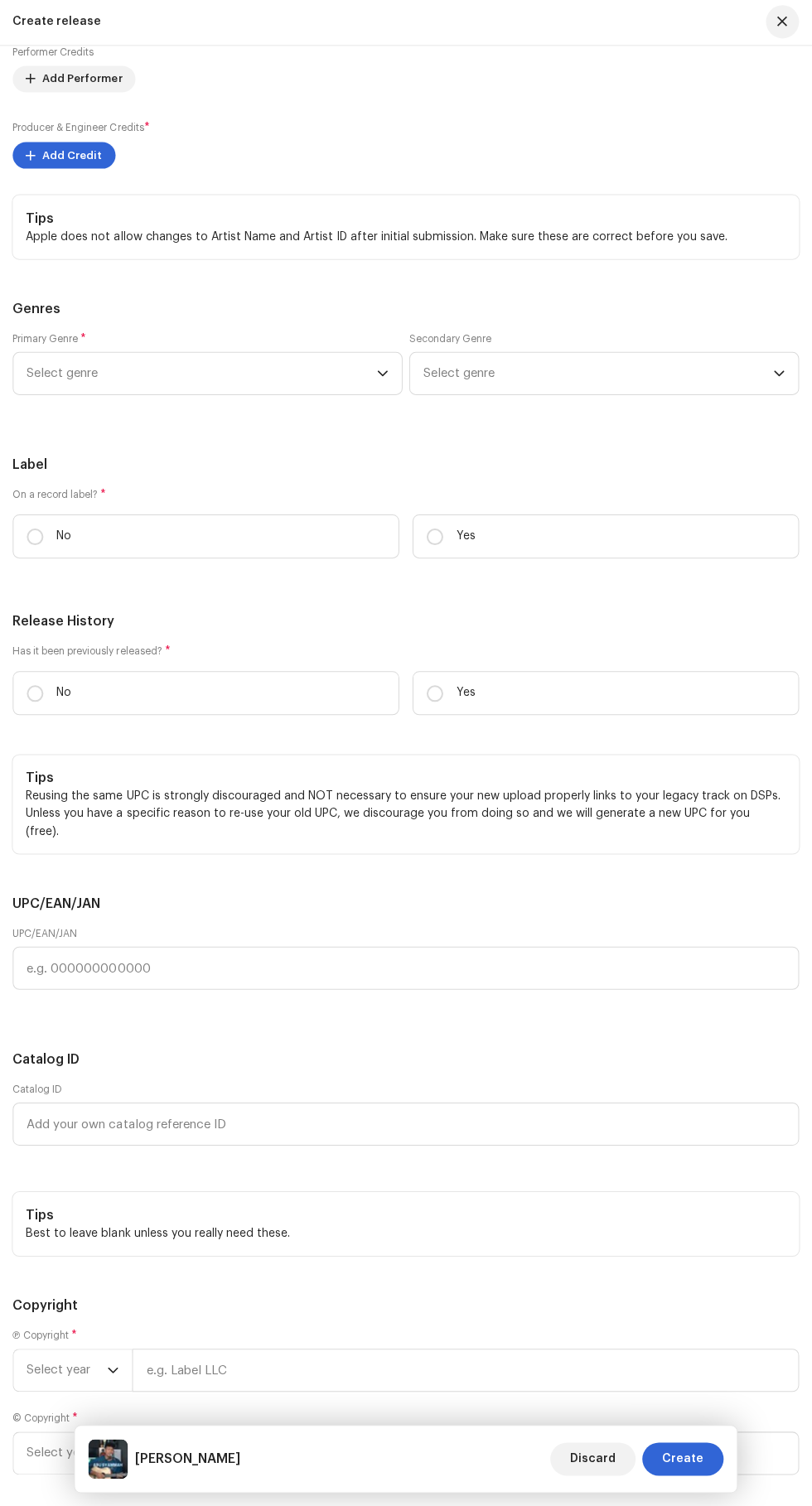
scroll to position [0, 0]
click at [48, 132] on small "Producer & Engineer Credits" at bounding box center [78, 127] width 131 height 10
click at [53, 172] on span "Add Credit" at bounding box center [73, 155] width 59 height 33
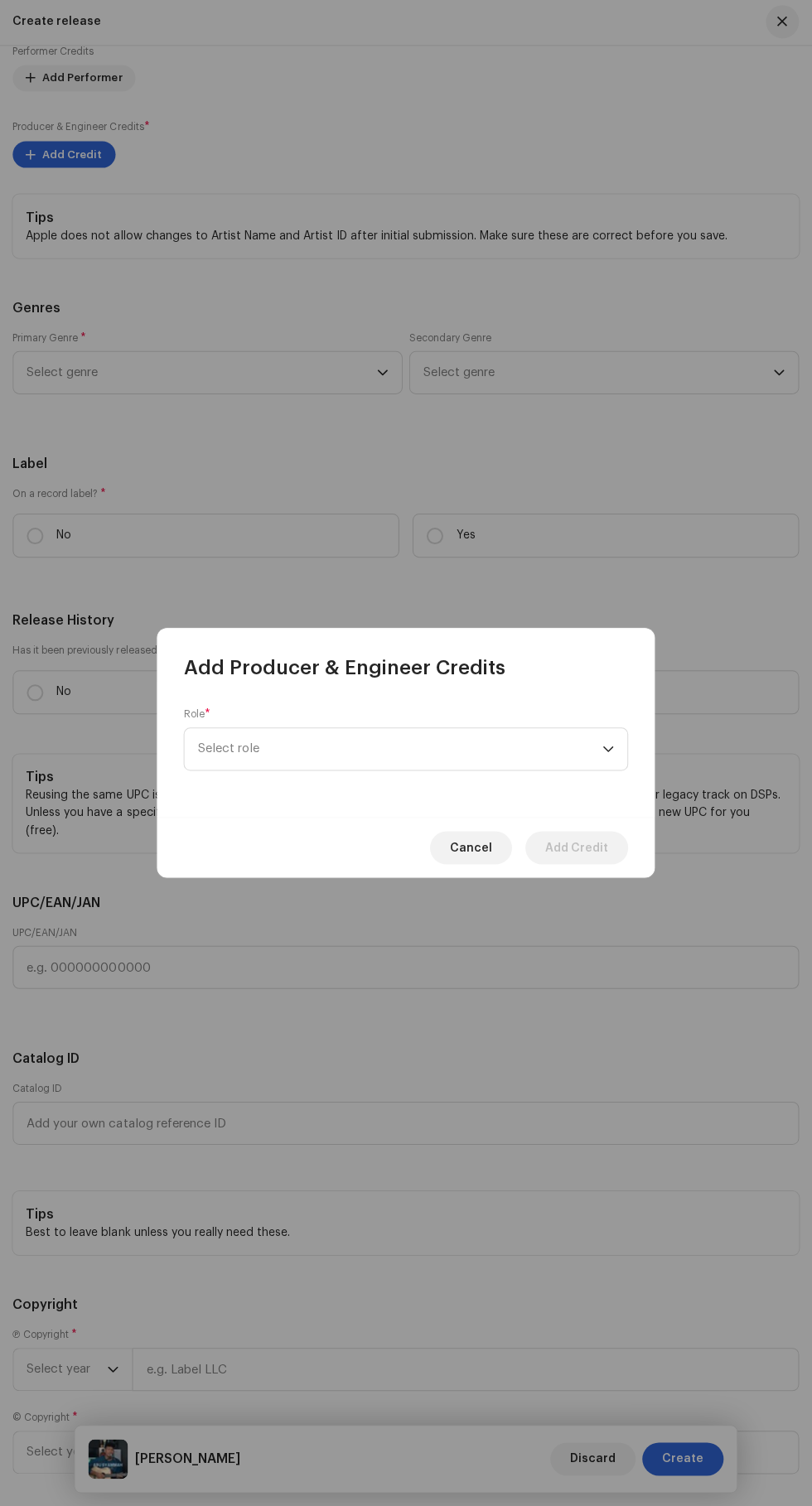
click at [486, 758] on span "Select role" at bounding box center [400, 750] width 405 height 41
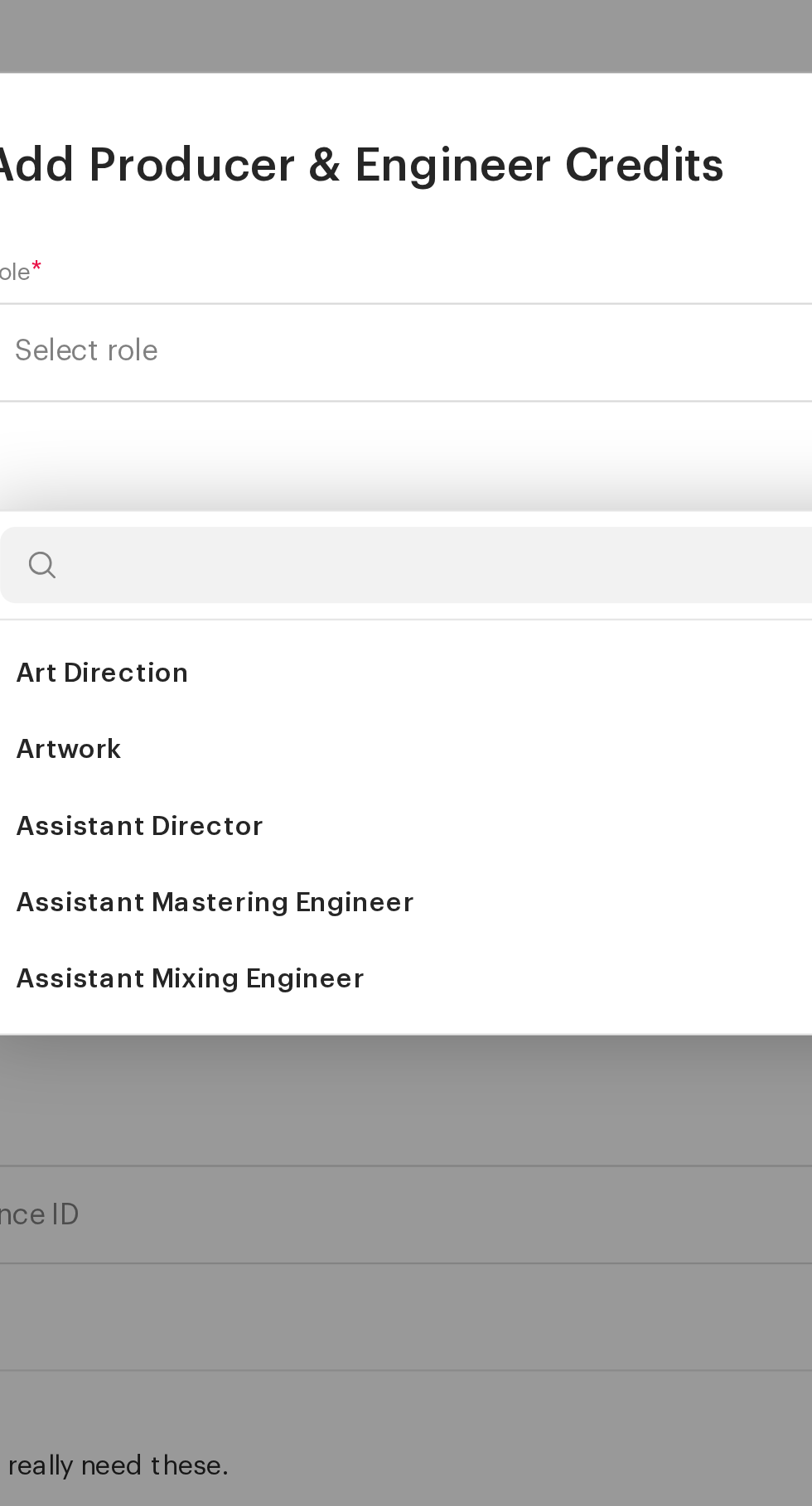
click at [336, 1013] on span "Assistant Mixing Engineer" at bounding box center [274, 1021] width 151 height 16
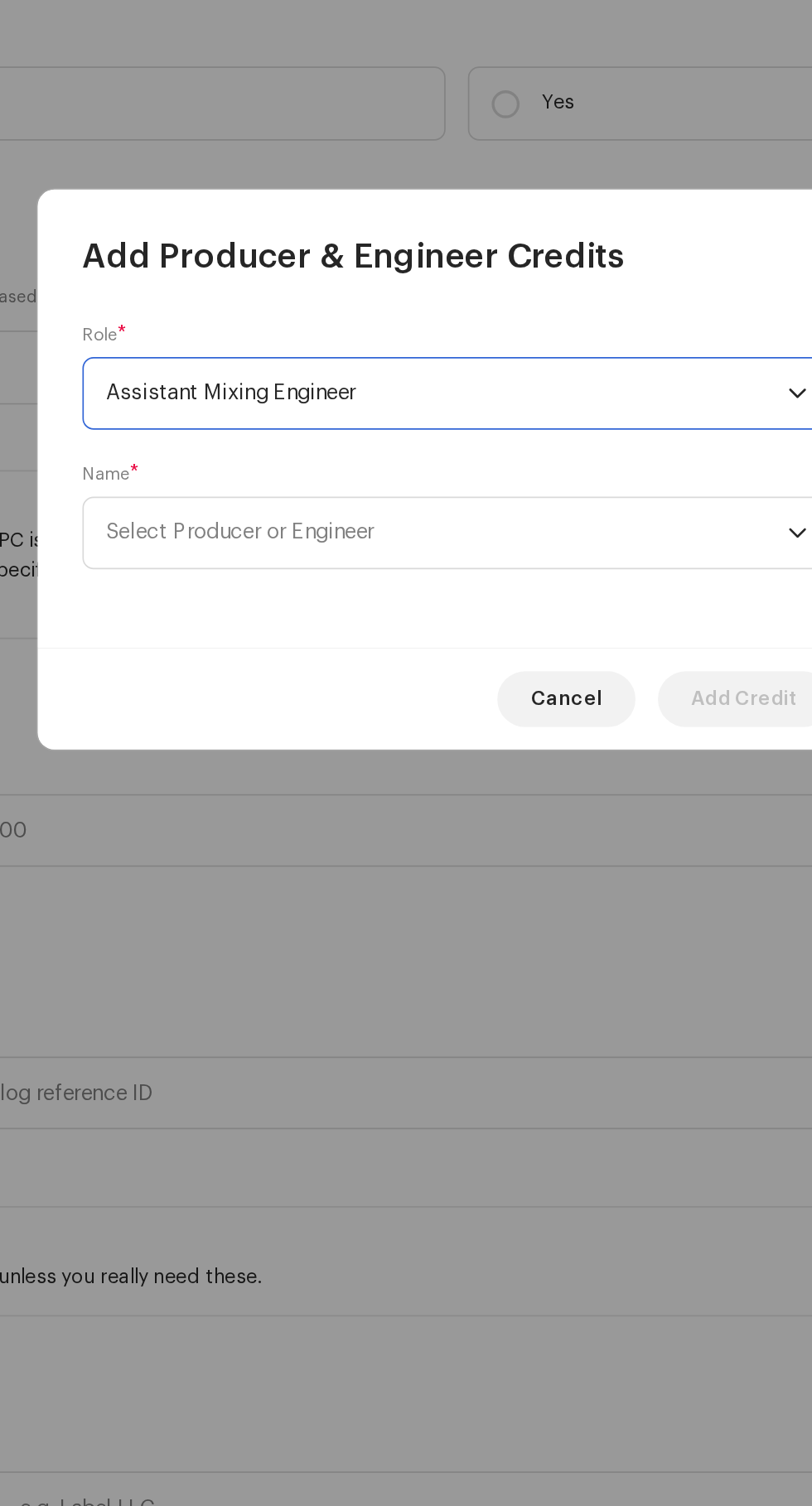
click at [241, 787] on span "Select Producer or Engineer" at bounding box center [278, 790] width 159 height 13
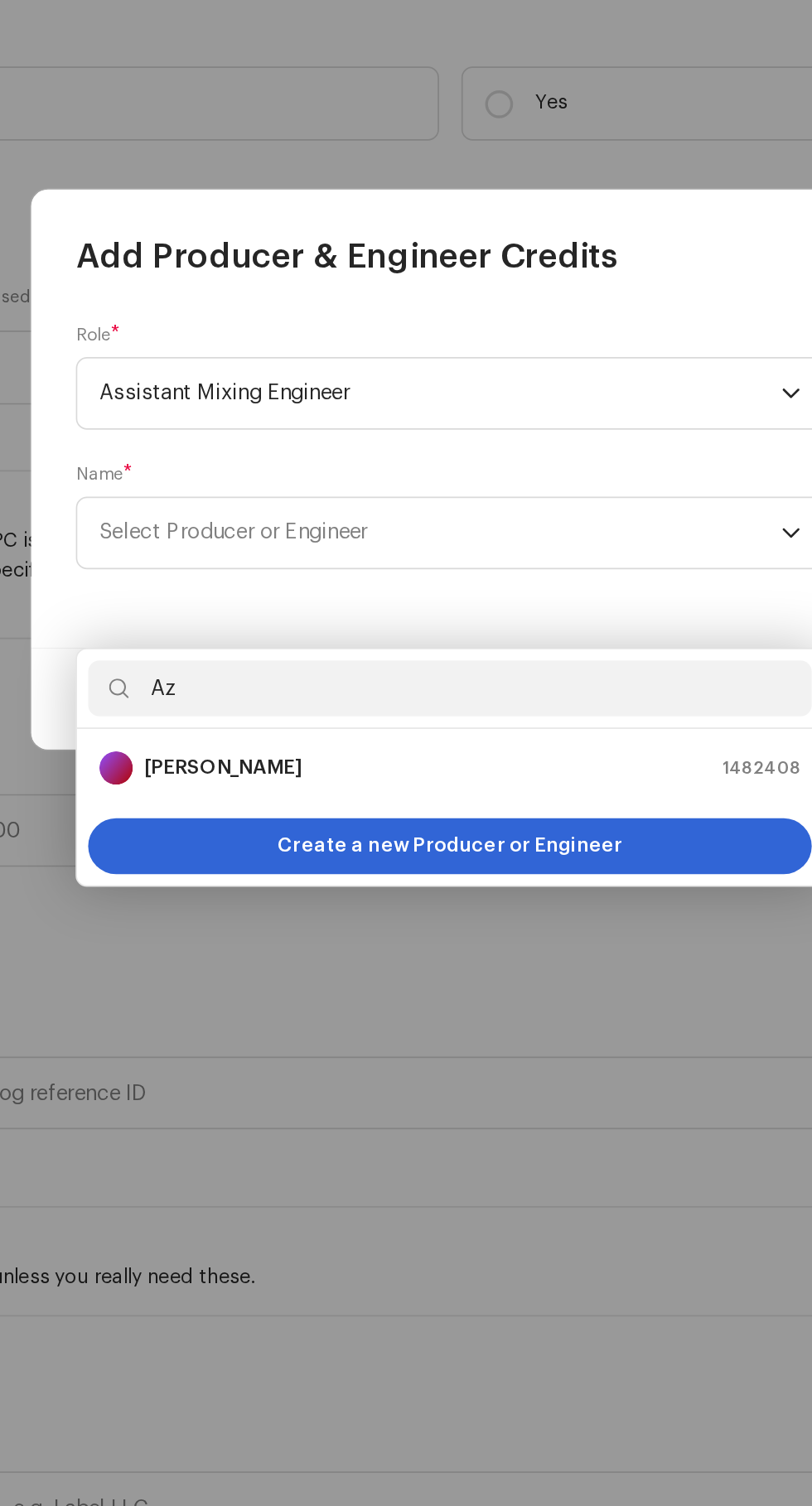
type input "A"
type input "a"
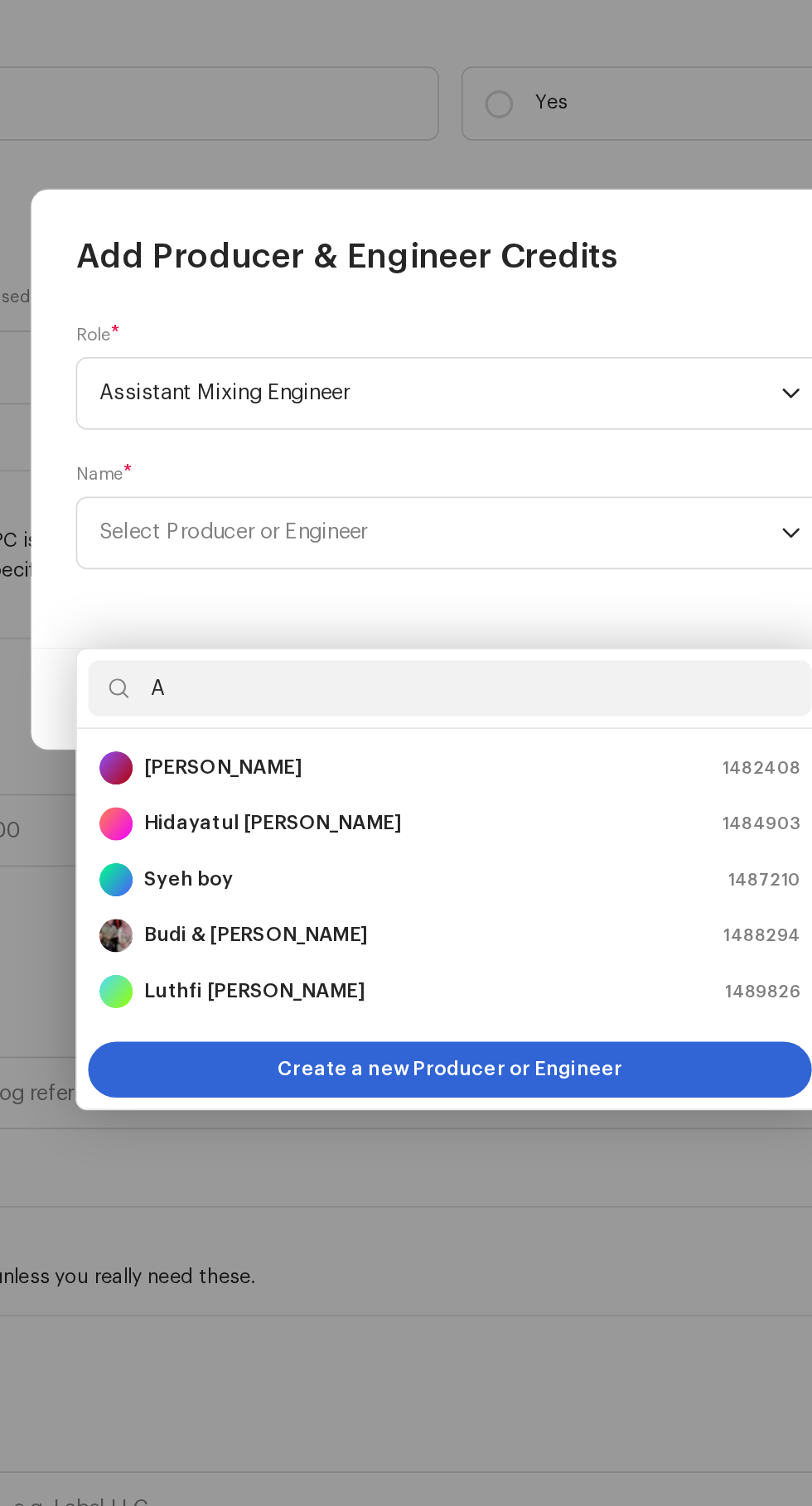
type input "Az"
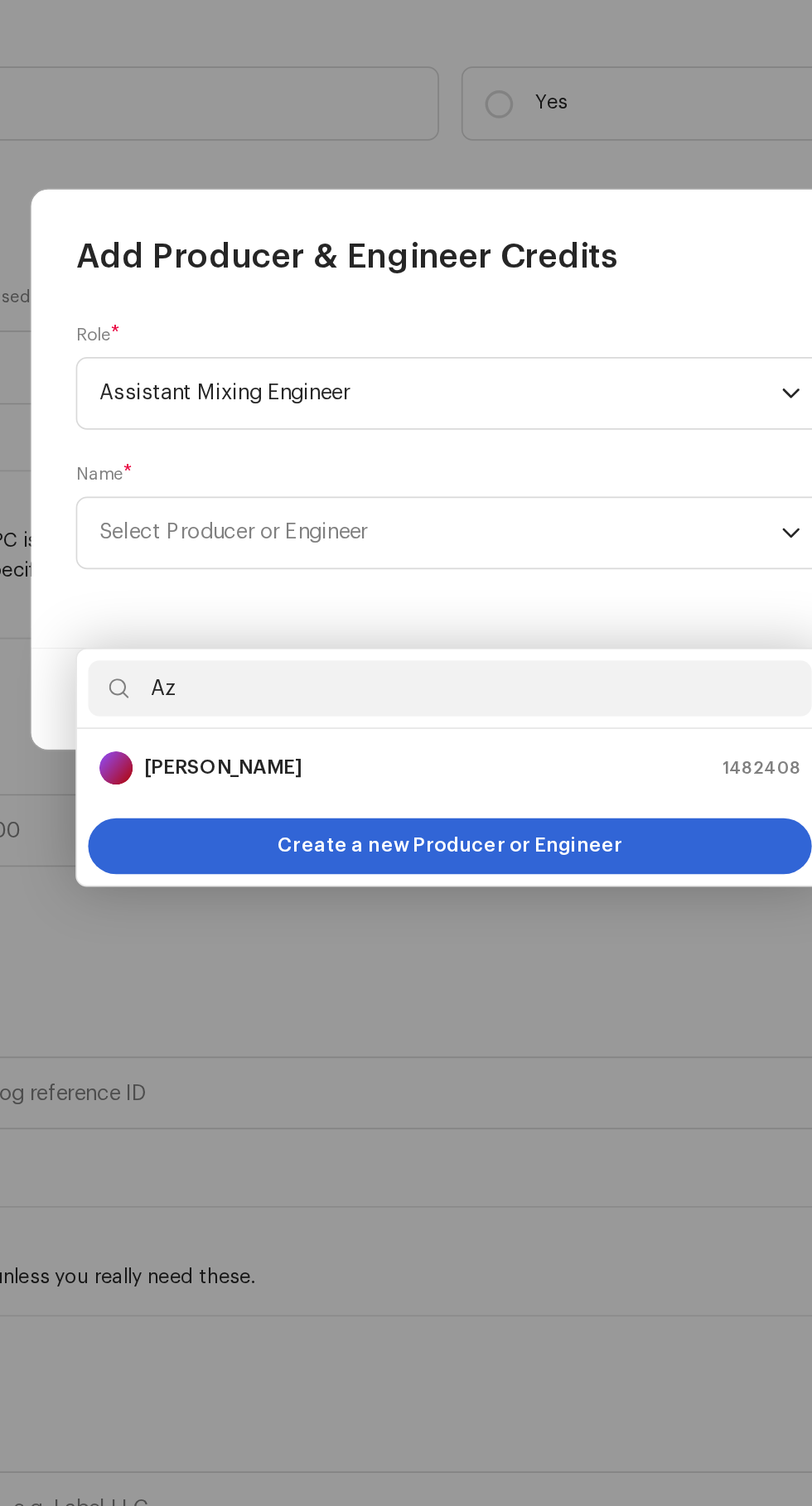
click at [447, 960] on span "Create a new Producer or Engineer" at bounding box center [406, 976] width 205 height 33
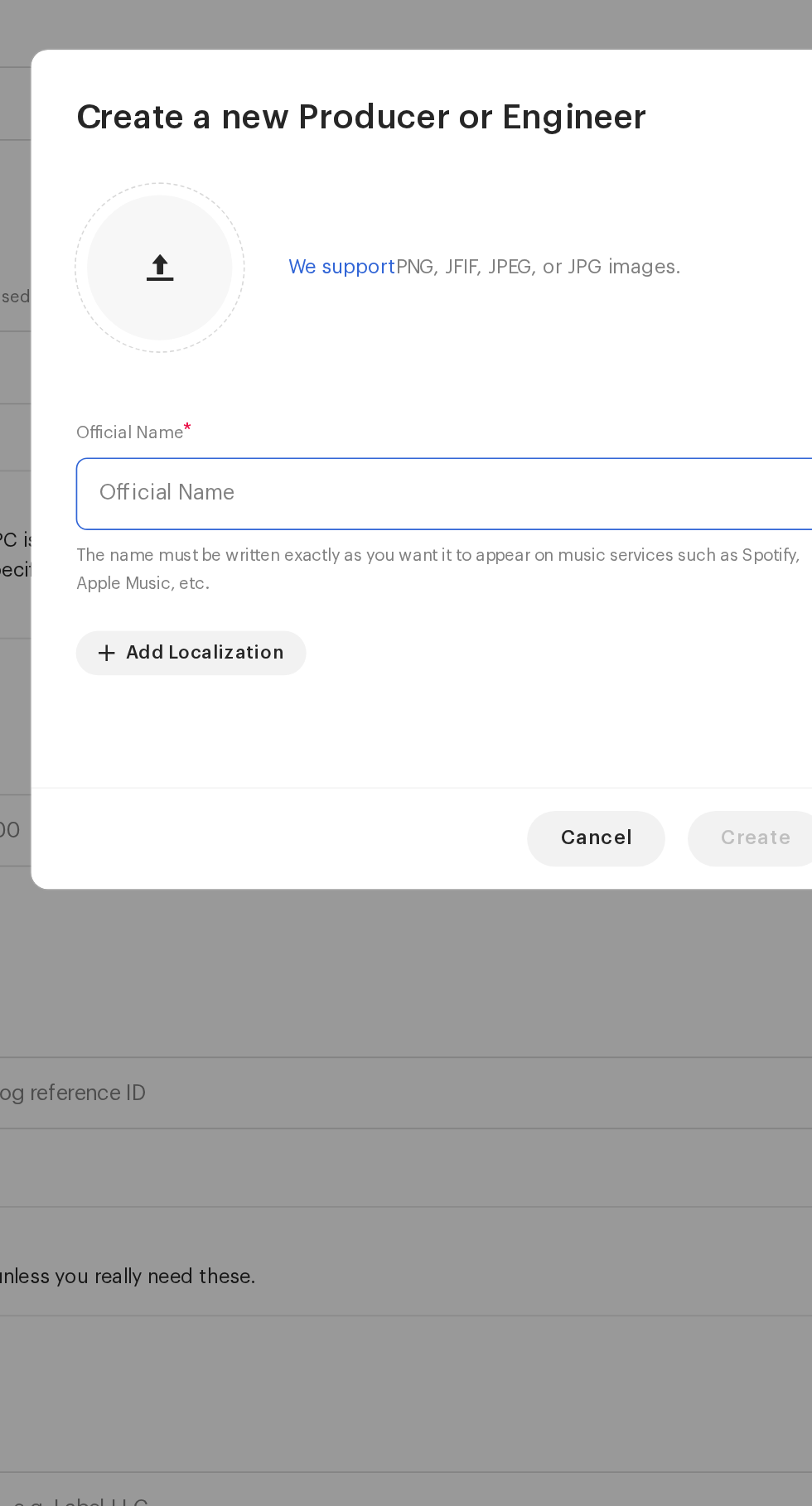
click at [435, 768] on input "text" at bounding box center [406, 768] width 444 height 43
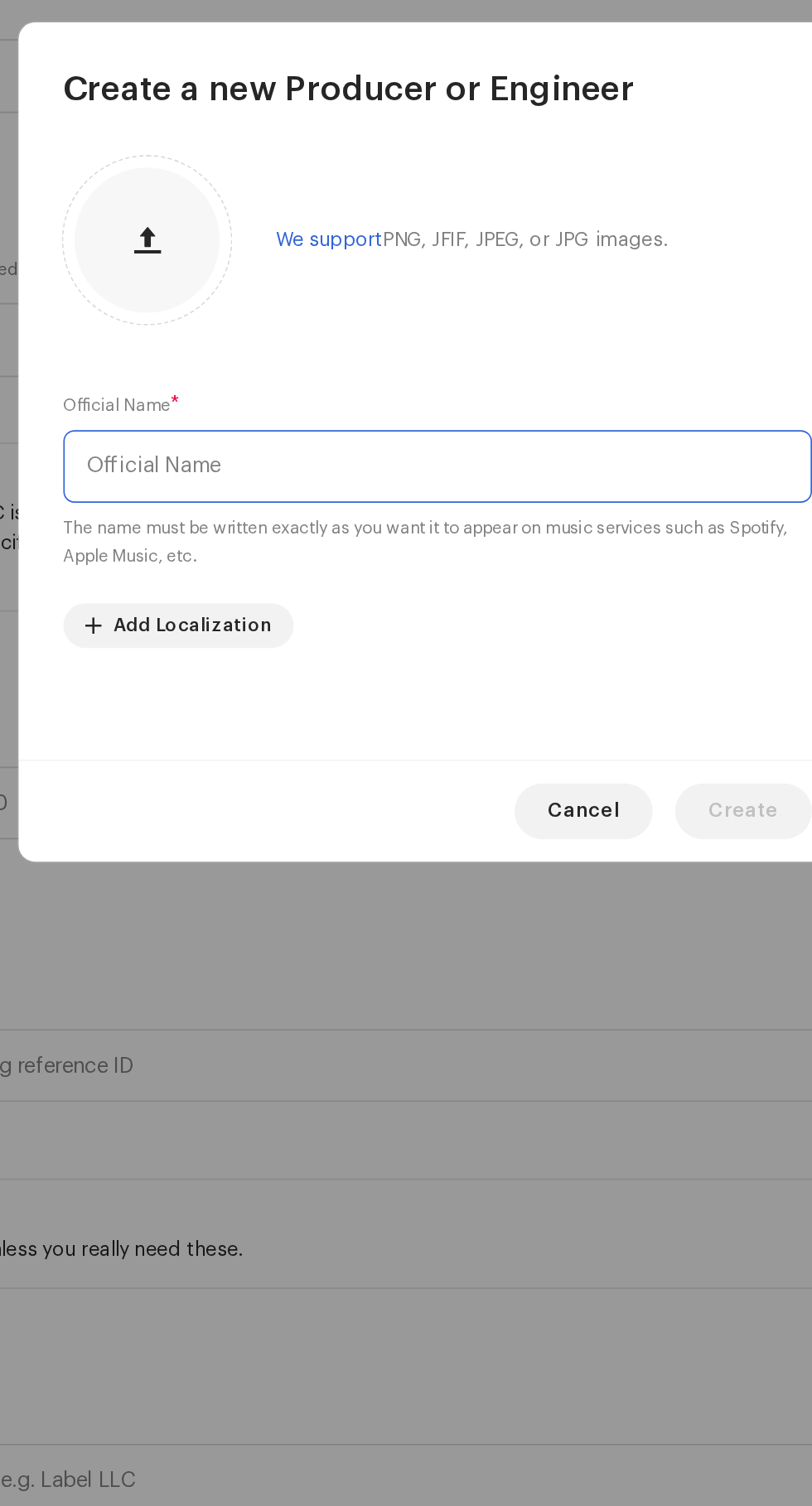
scroll to position [159, 0]
type input "Az studio"
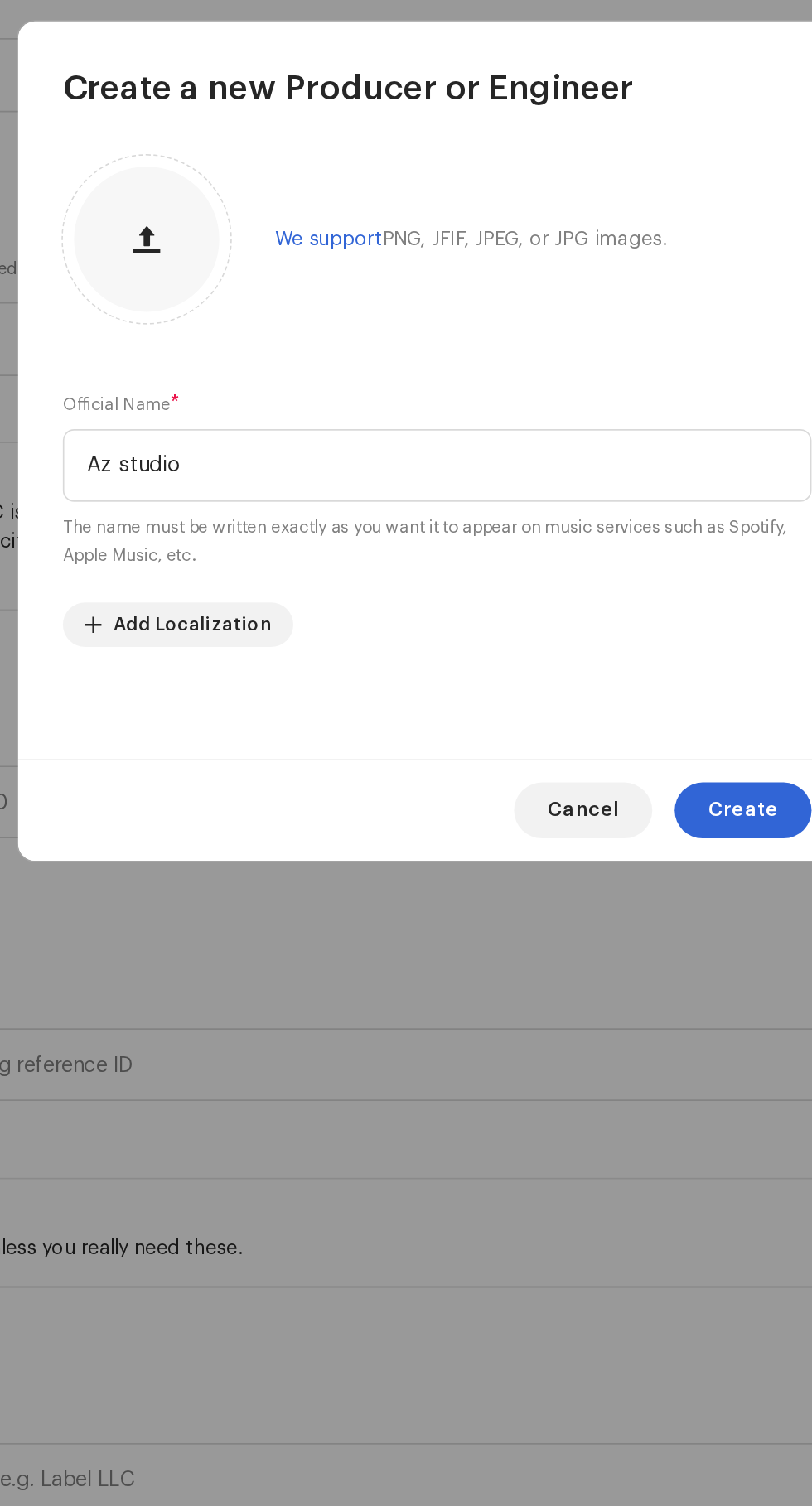
click at [588, 967] on span "Create" at bounding box center [588, 972] width 41 height 33
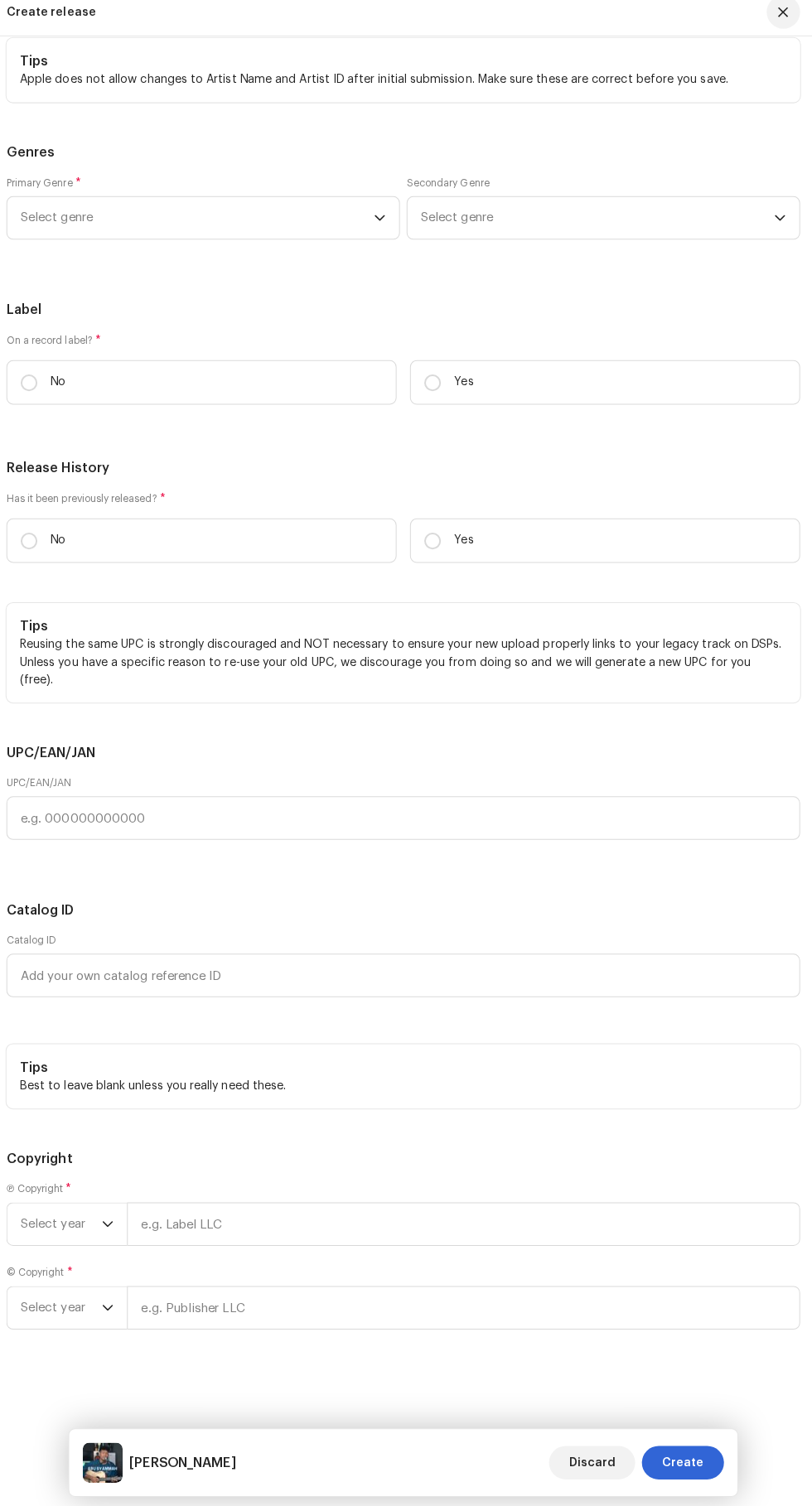
click at [117, 248] on span "Select genre" at bounding box center [202, 227] width 350 height 41
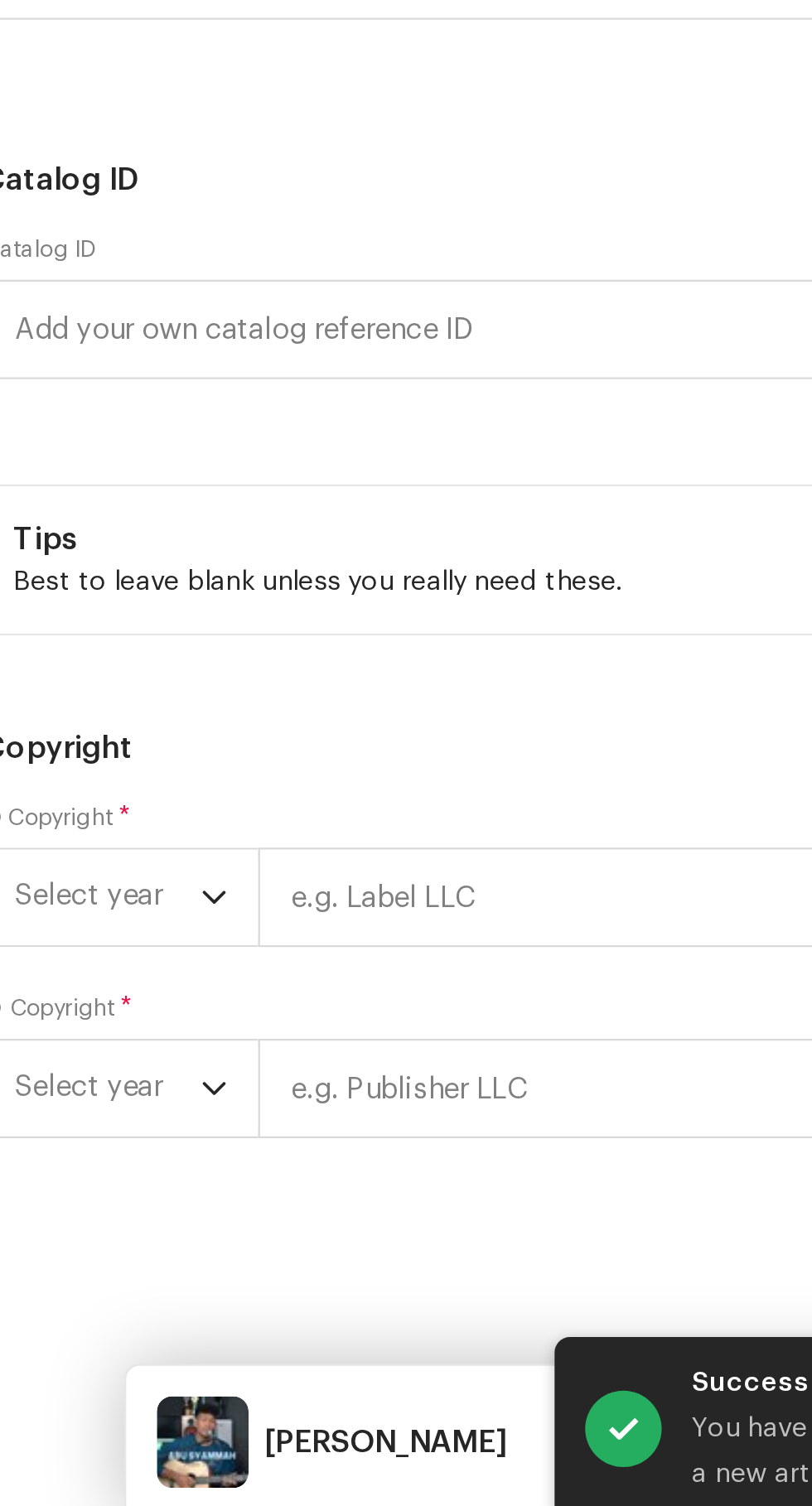
type input "Aku"
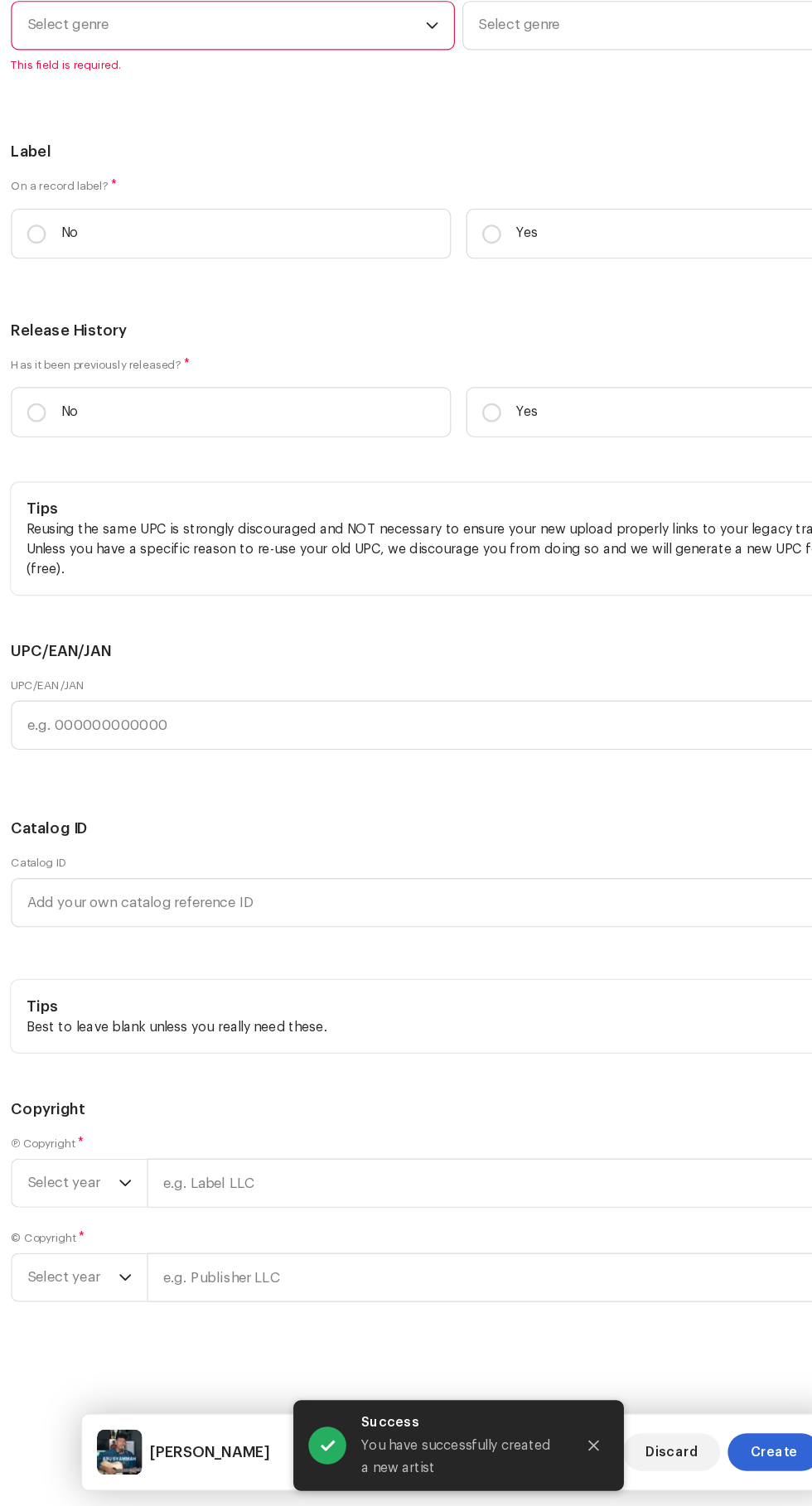
click at [104, 228] on span "Select genre" at bounding box center [202, 207] width 350 height 41
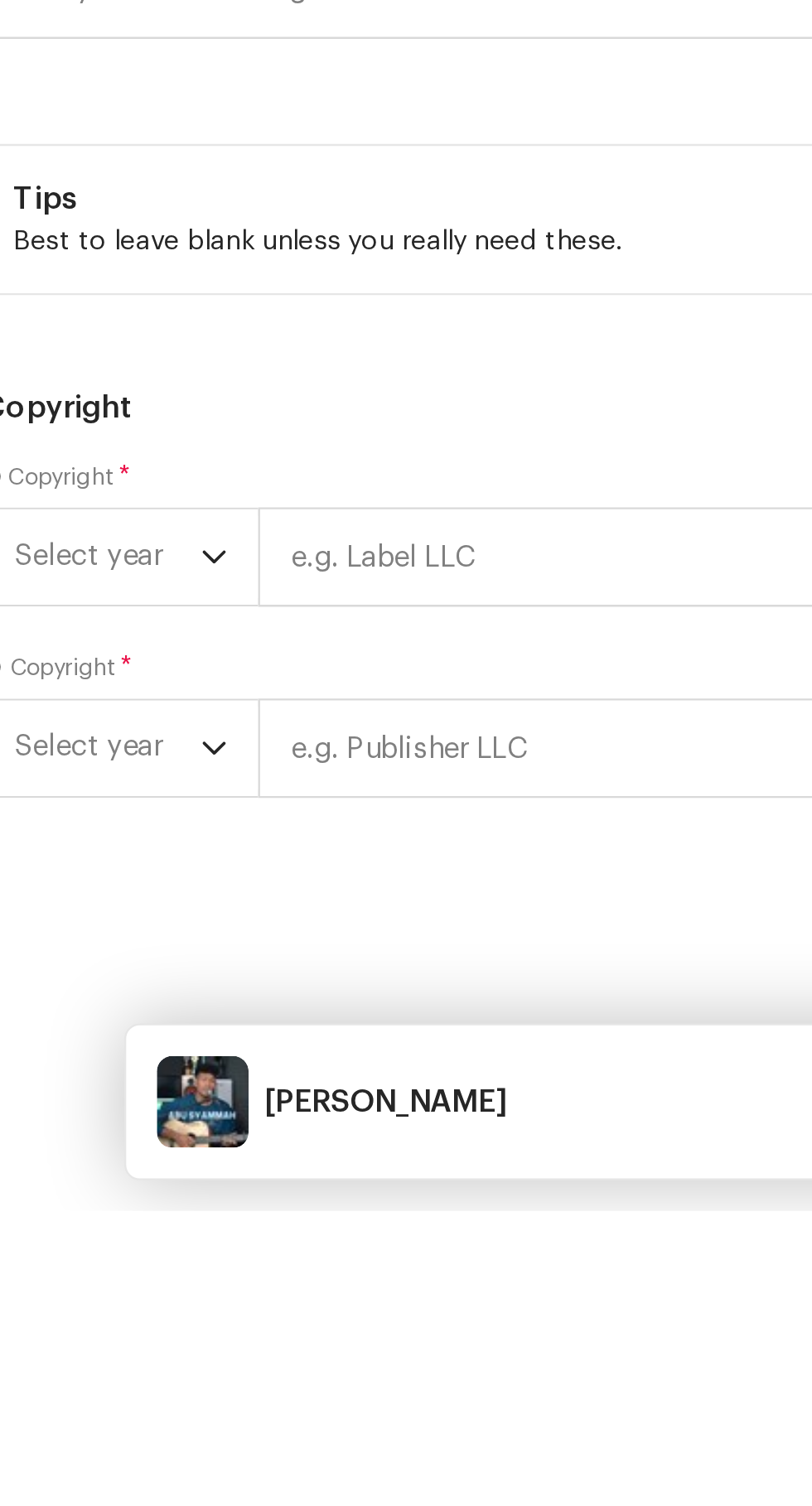
type input "A"
type input "Is"
click at [53, 342] on span "Islamic" at bounding box center [48, 333] width 41 height 16
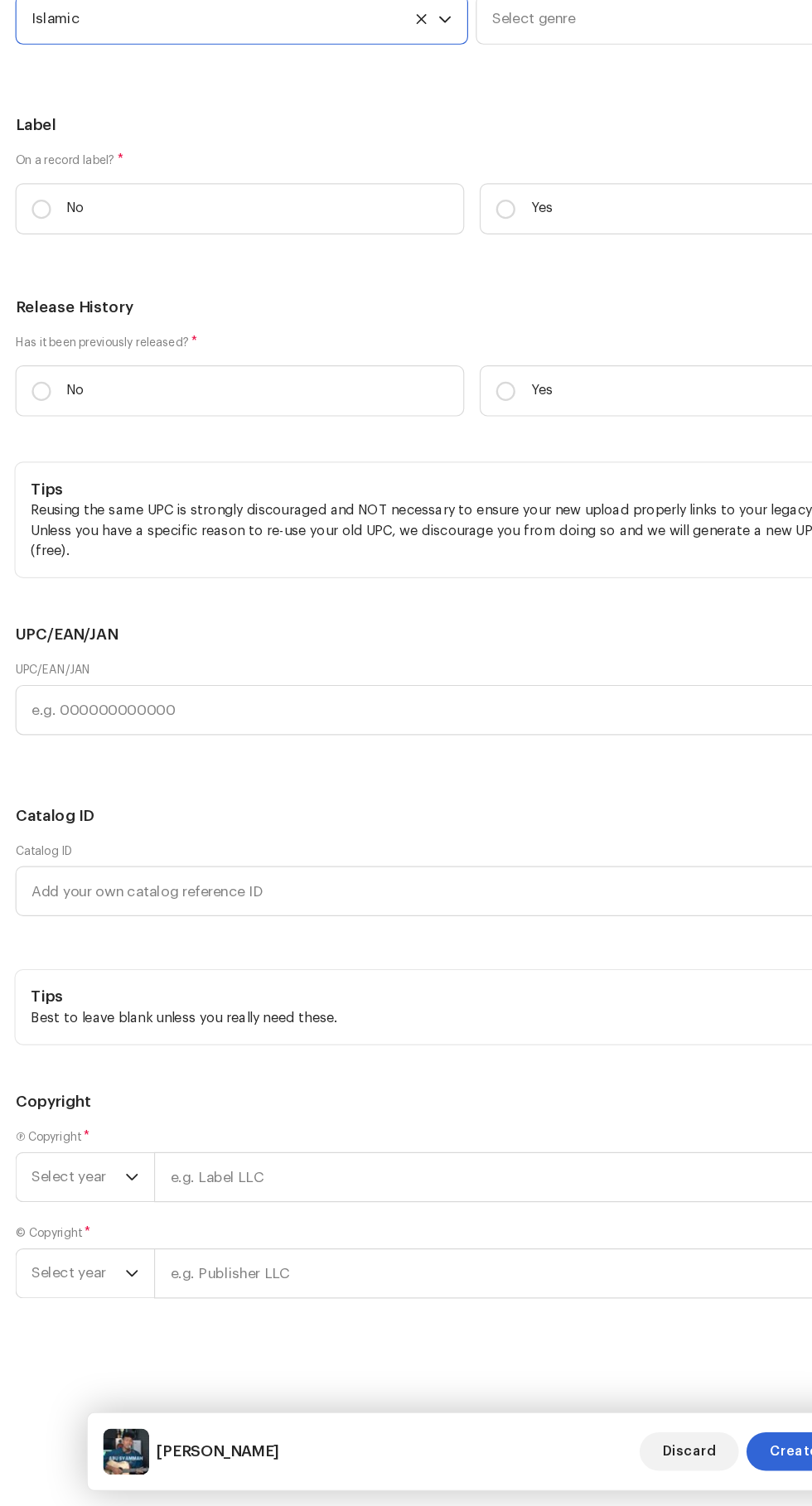
click at [525, 248] on span "Select genre" at bounding box center [598, 227] width 350 height 41
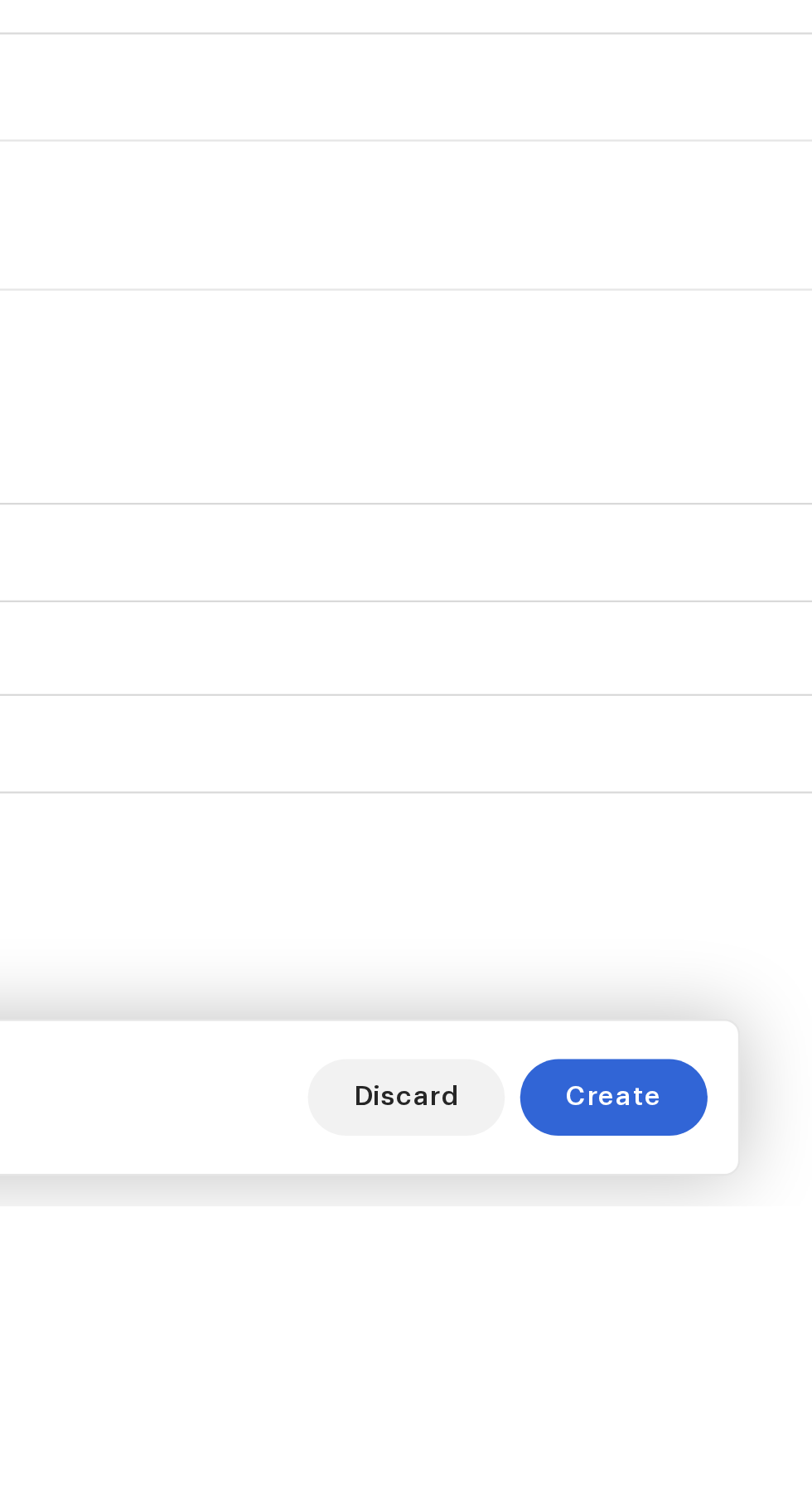
type input "Indo"
click at [458, 362] on span "Indo Pop" at bounding box center [449, 353] width 50 height 16
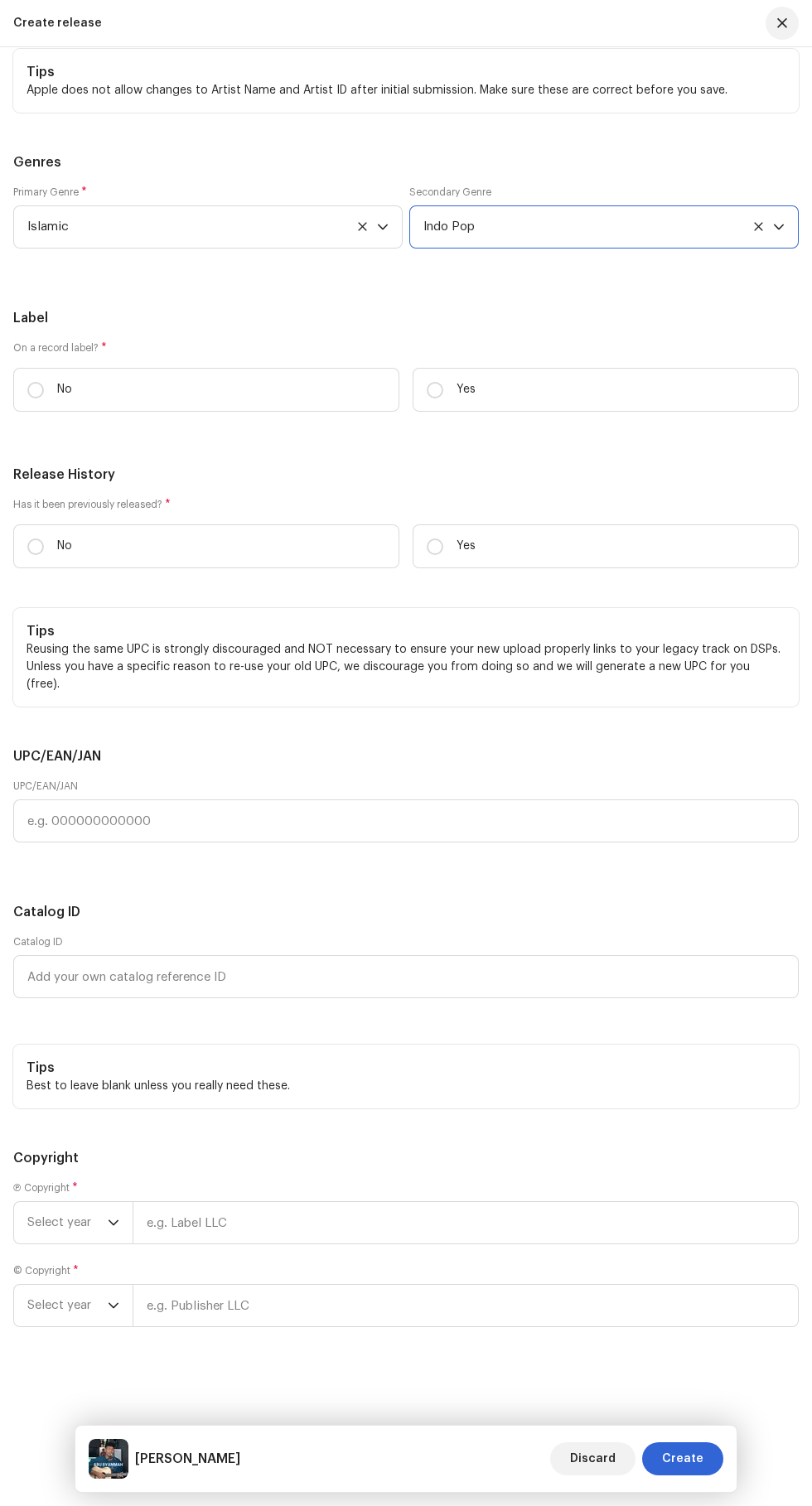
scroll to position [3884, 0]
click at [465, 398] on p "Yes" at bounding box center [465, 389] width 19 height 17
click at [443, 398] on input "Yes" at bounding box center [434, 390] width 16 height 16
radio input "true"
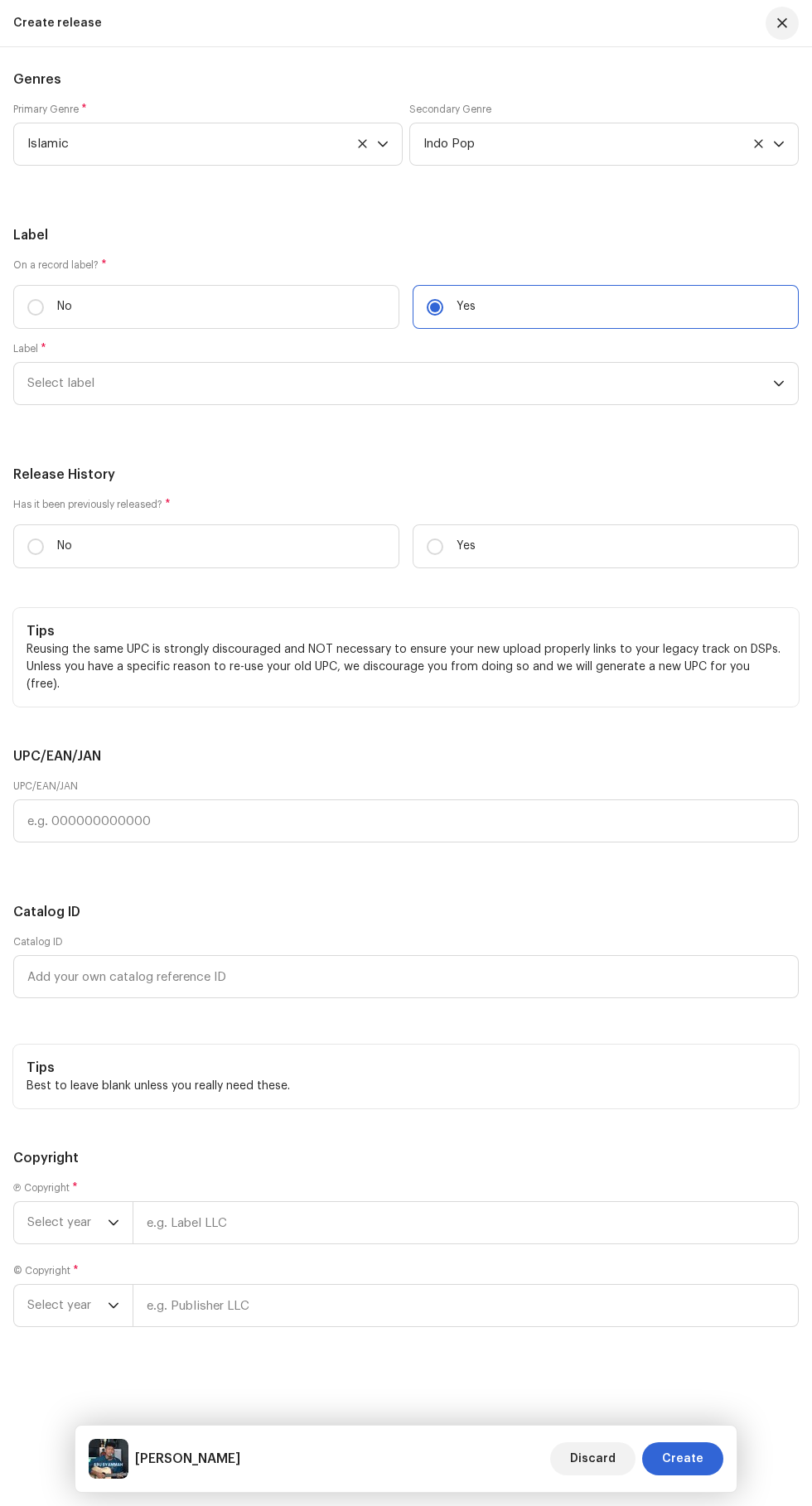
scroll to position [4071, 0]
click at [756, 405] on span "Select label" at bounding box center [399, 384] width 745 height 41
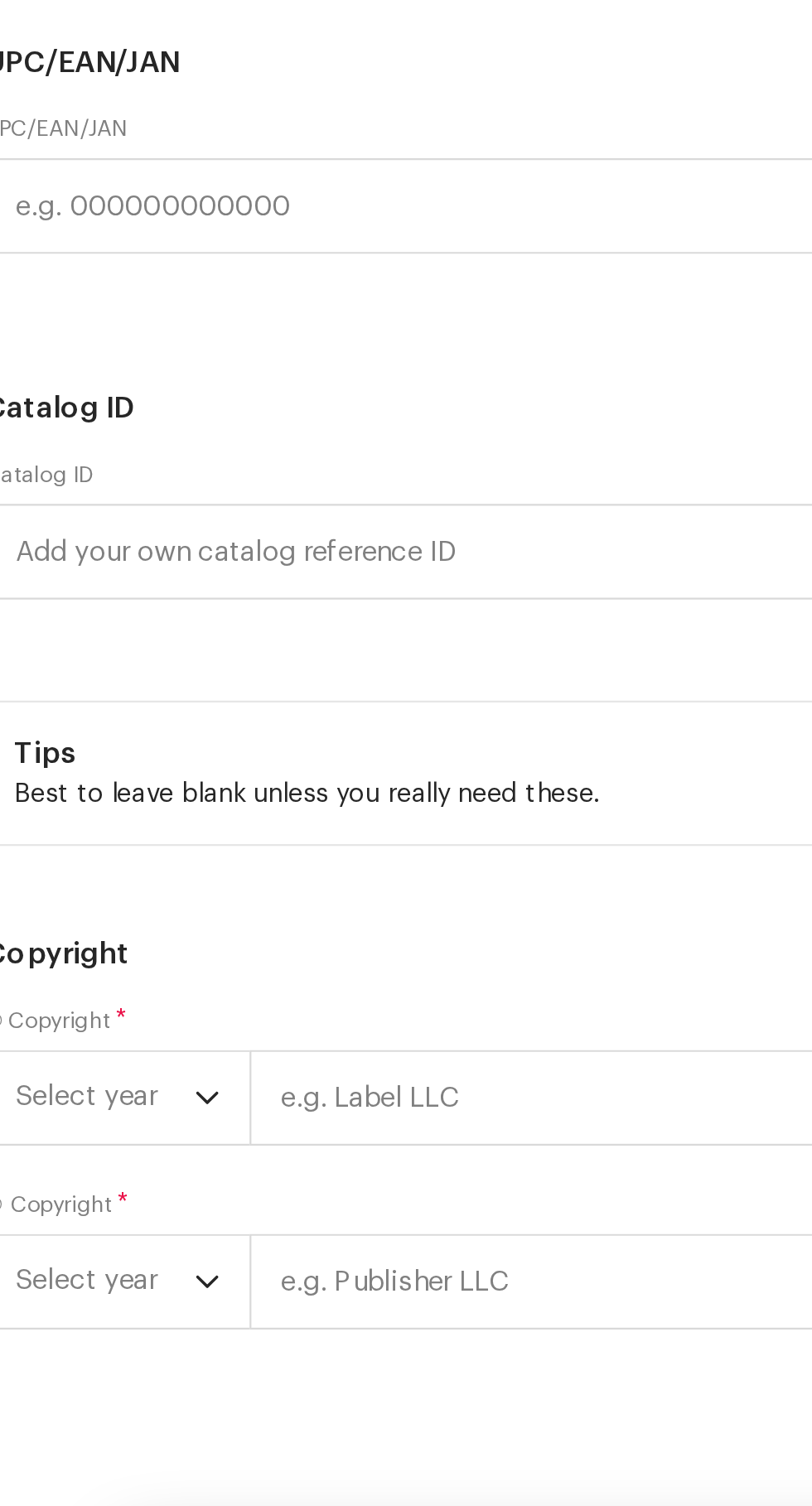
scroll to position [240, 0]
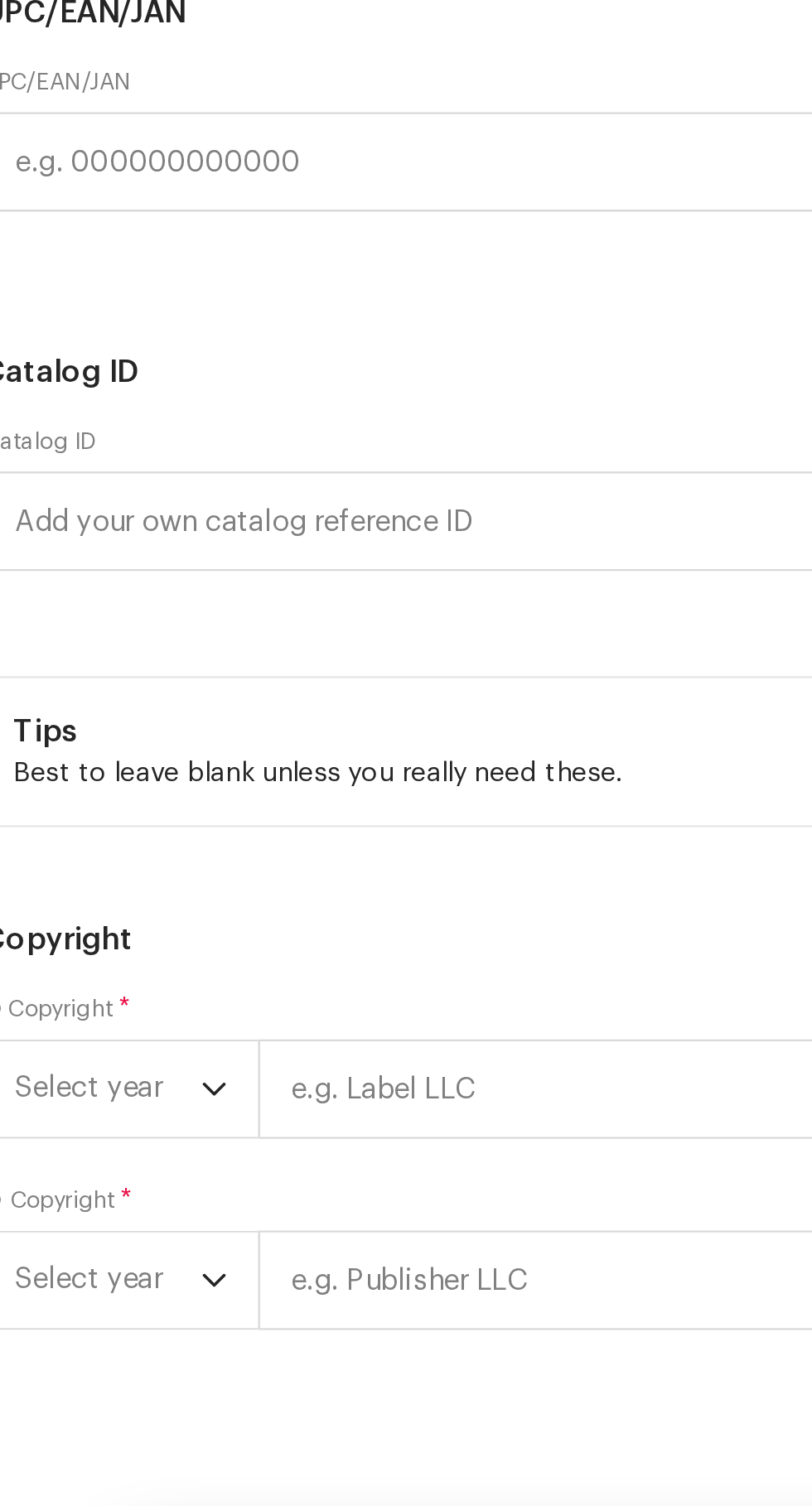
click at [88, 486] on strong "AZ STUDIO RECORD" at bounding box center [112, 477] width 115 height 16
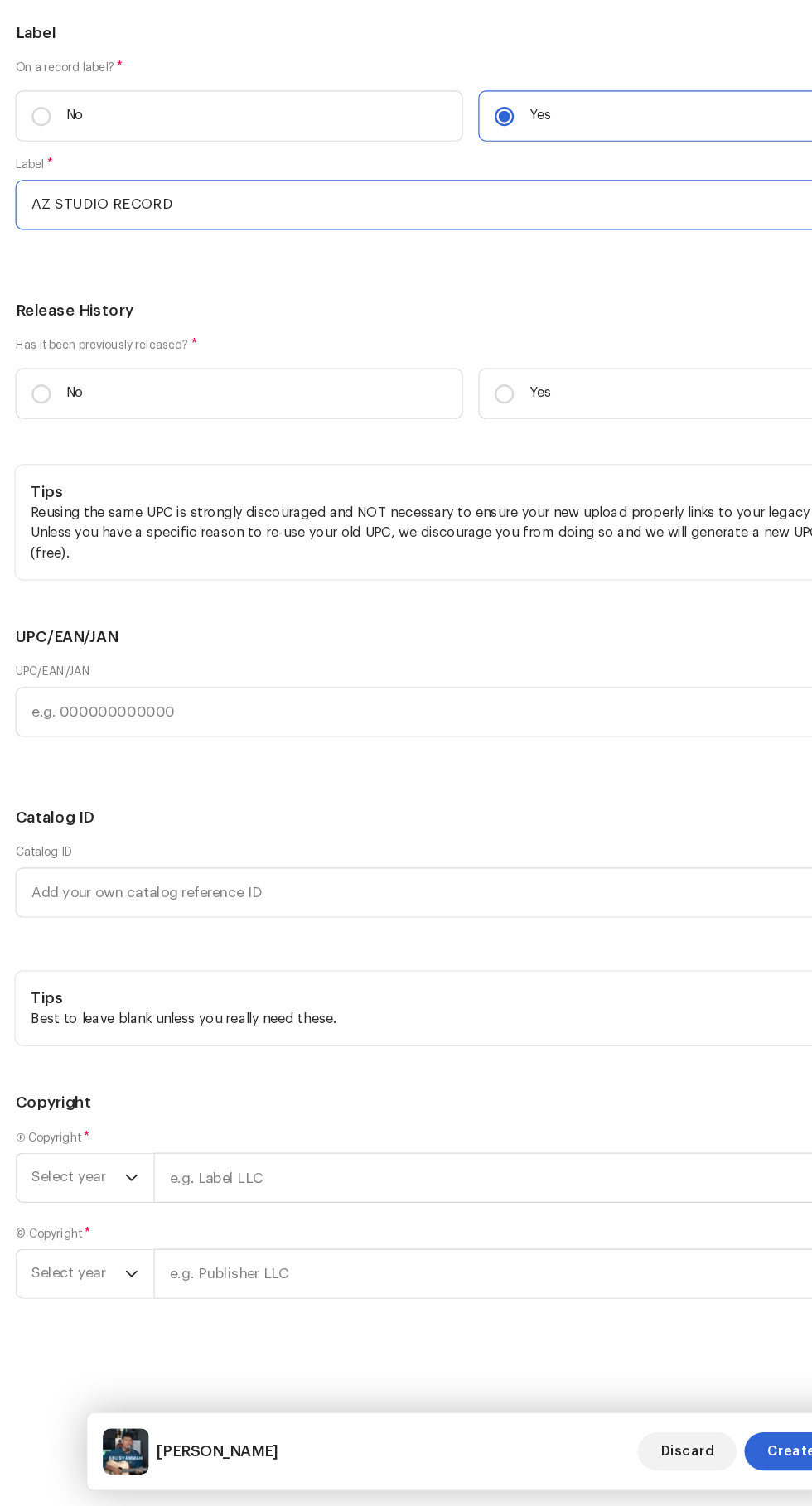
scroll to position [4190, 0]
click at [36, 555] on input "No" at bounding box center [35, 546] width 16 height 16
radio input "true"
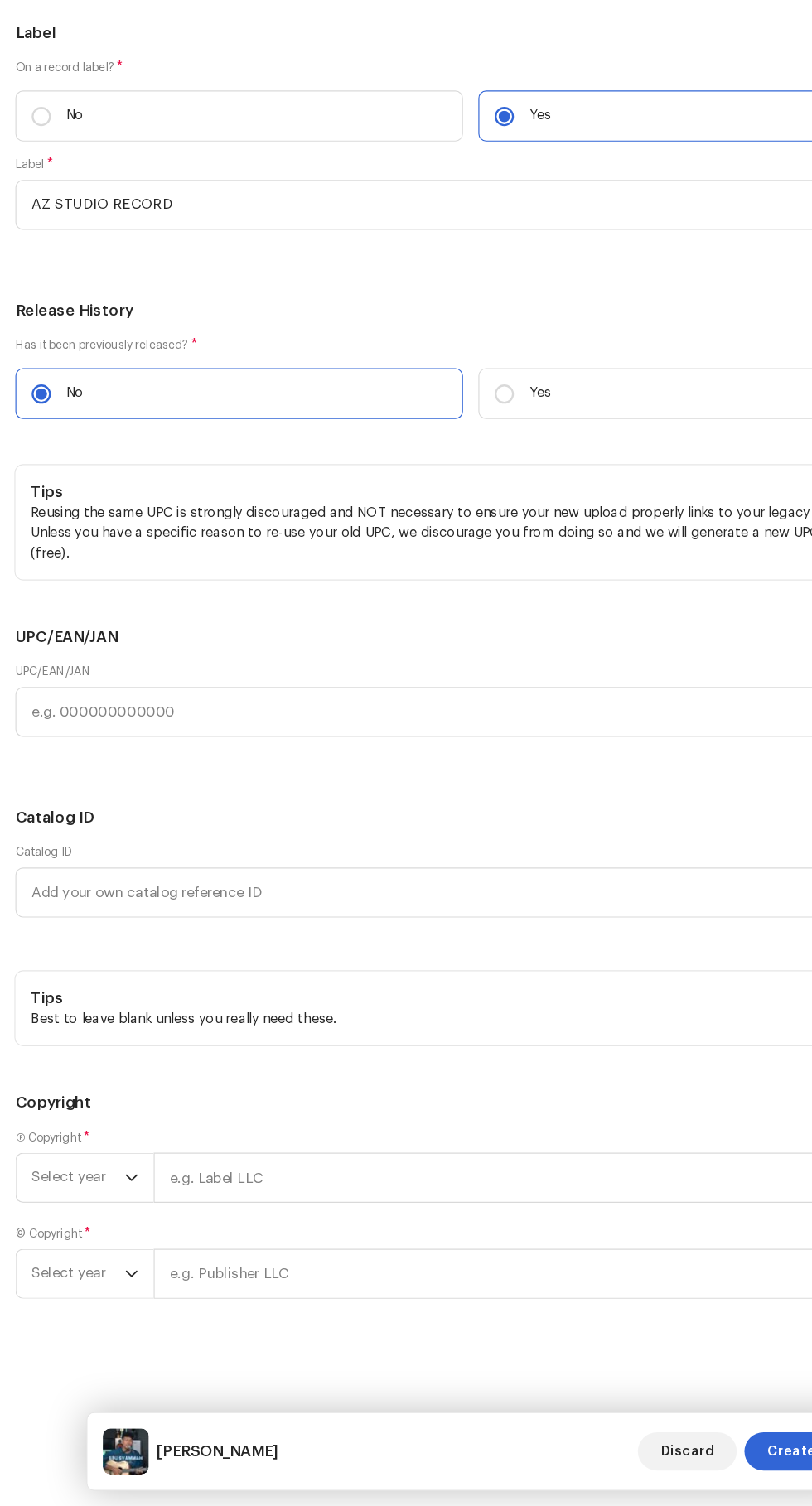
scroll to position [4946, 0]
click at [60, 1223] on span "Select year" at bounding box center [67, 1223] width 80 height 41
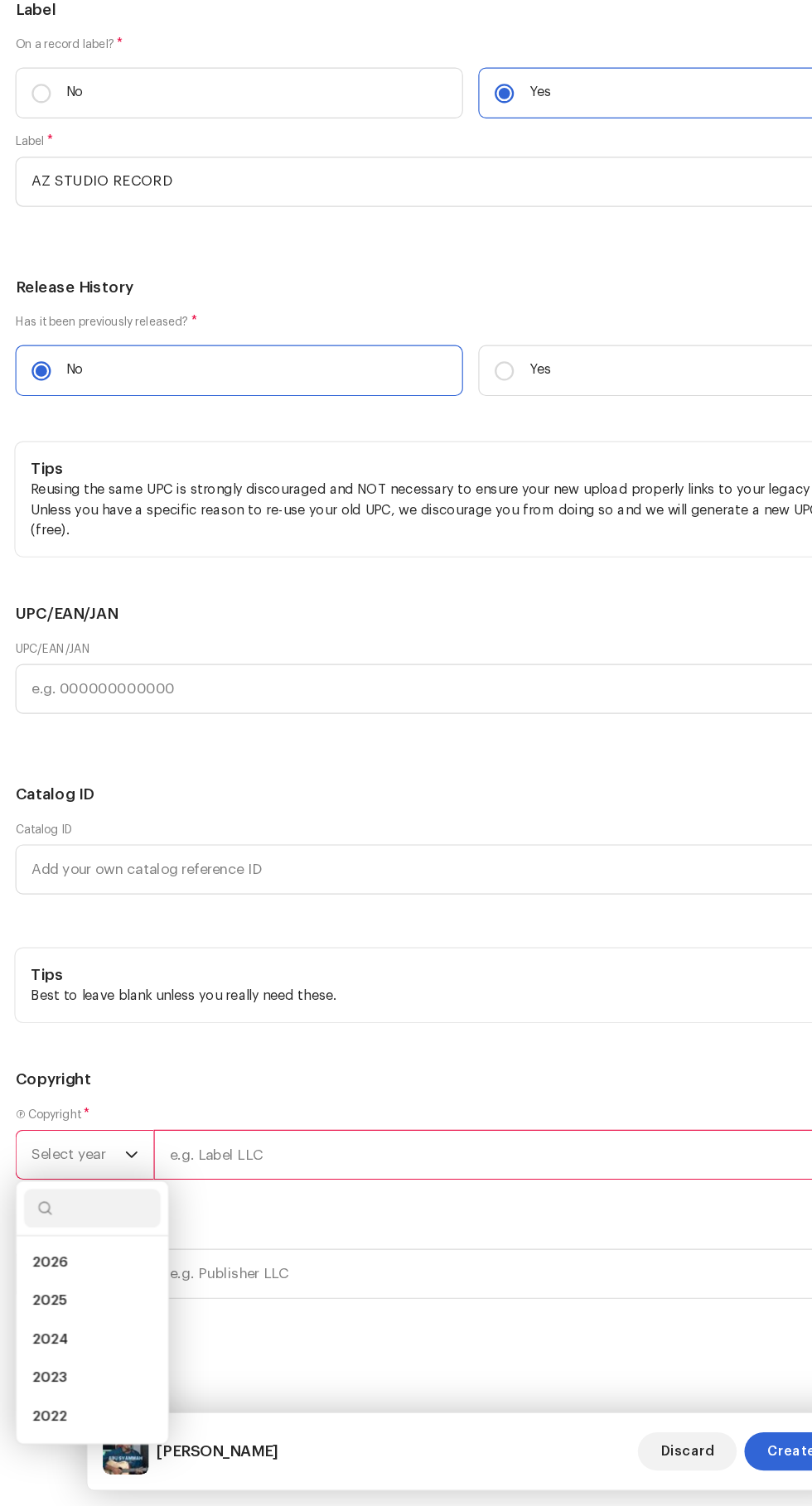
scroll to position [240, 0]
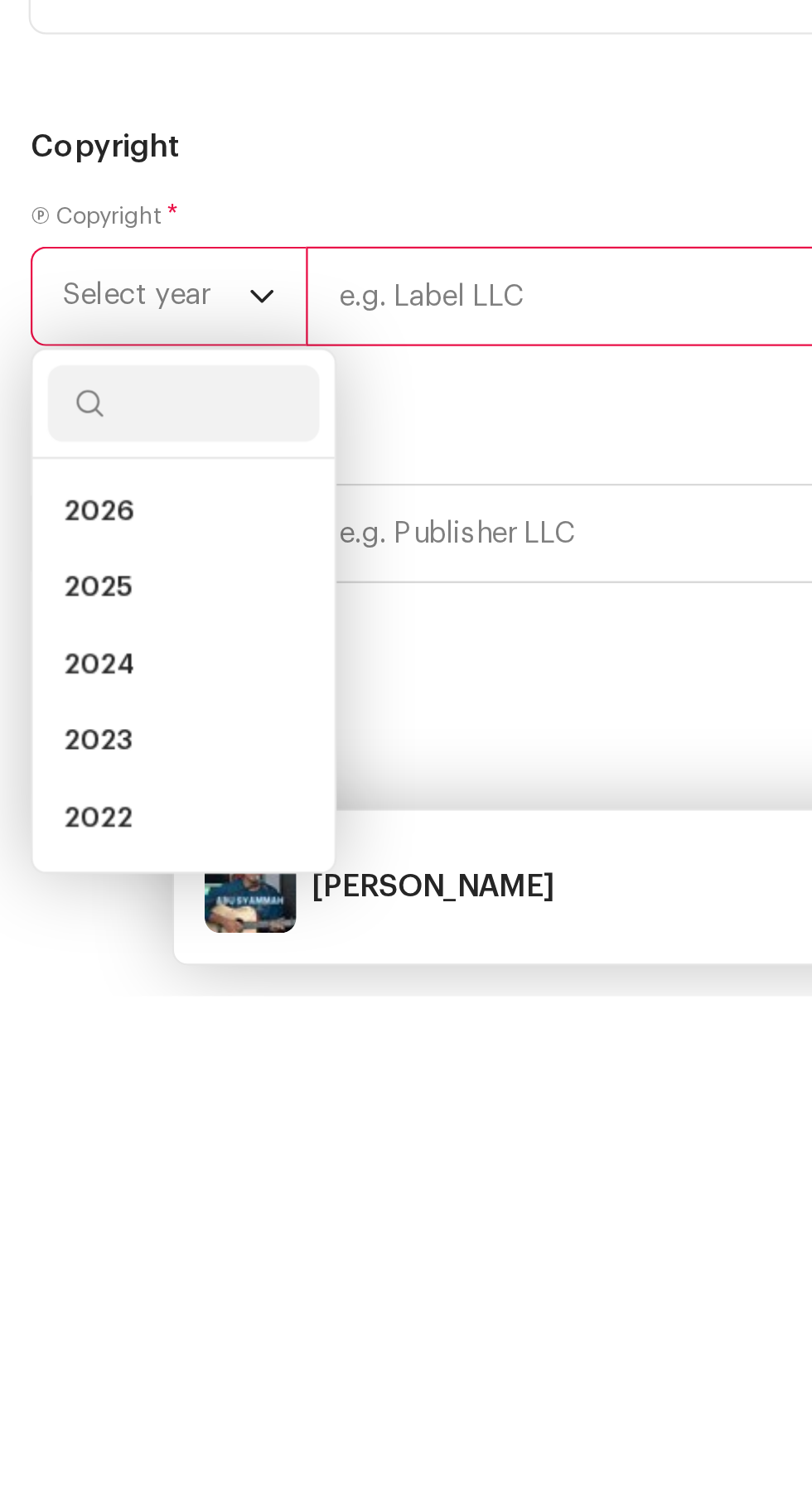
click at [36, 1337] on span "2025" at bounding box center [41, 1329] width 30 height 16
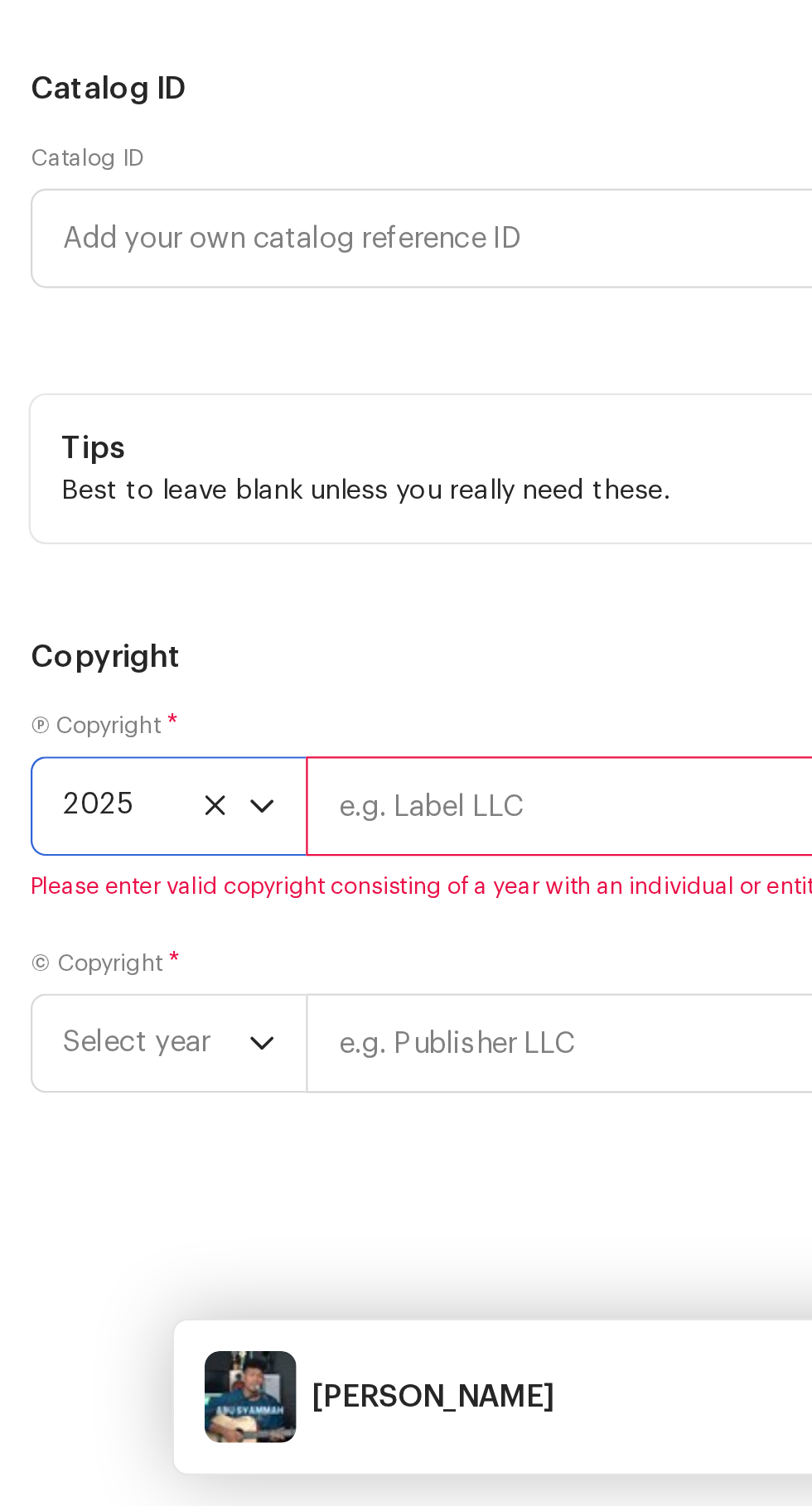
click at [208, 1222] on input "text" at bounding box center [465, 1203] width 666 height 43
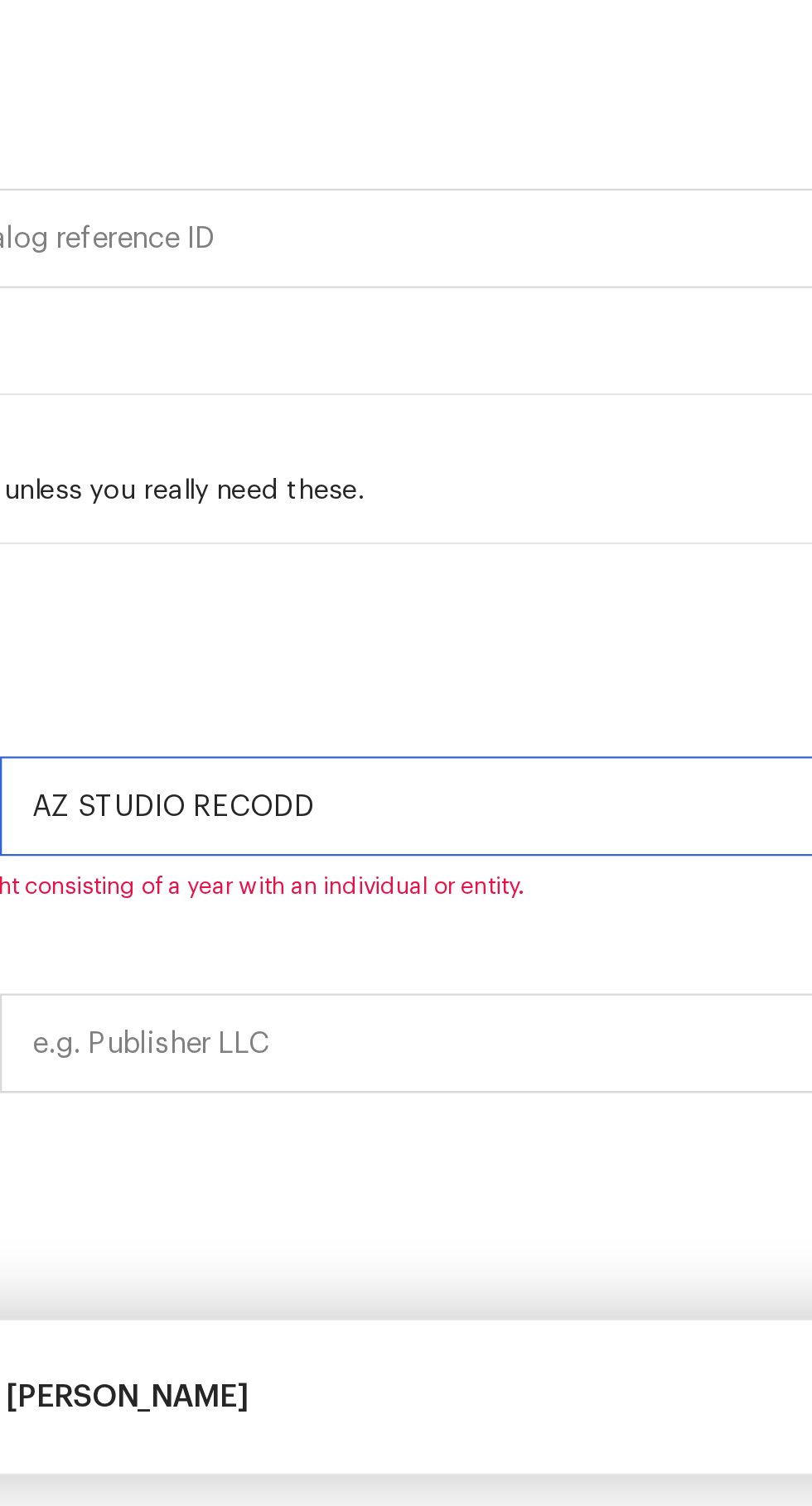
click at [331, 1223] on input "AZ STUDIO RECODD" at bounding box center [465, 1203] width 666 height 43
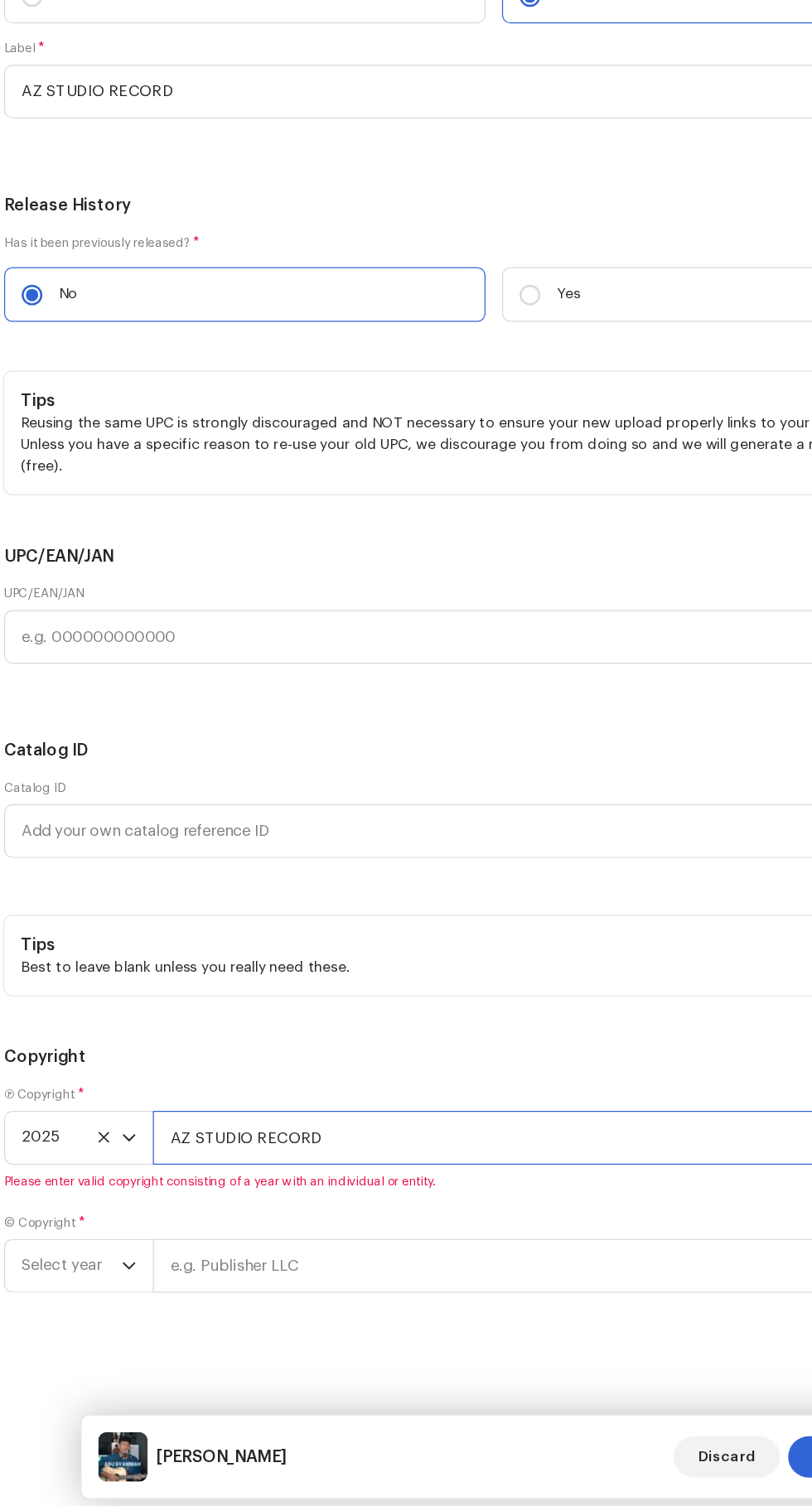
scroll to position [5028, 0]
type input "AZ STUDIO RECORD"
click at [62, 1304] on span "Select year" at bounding box center [67, 1305] width 80 height 41
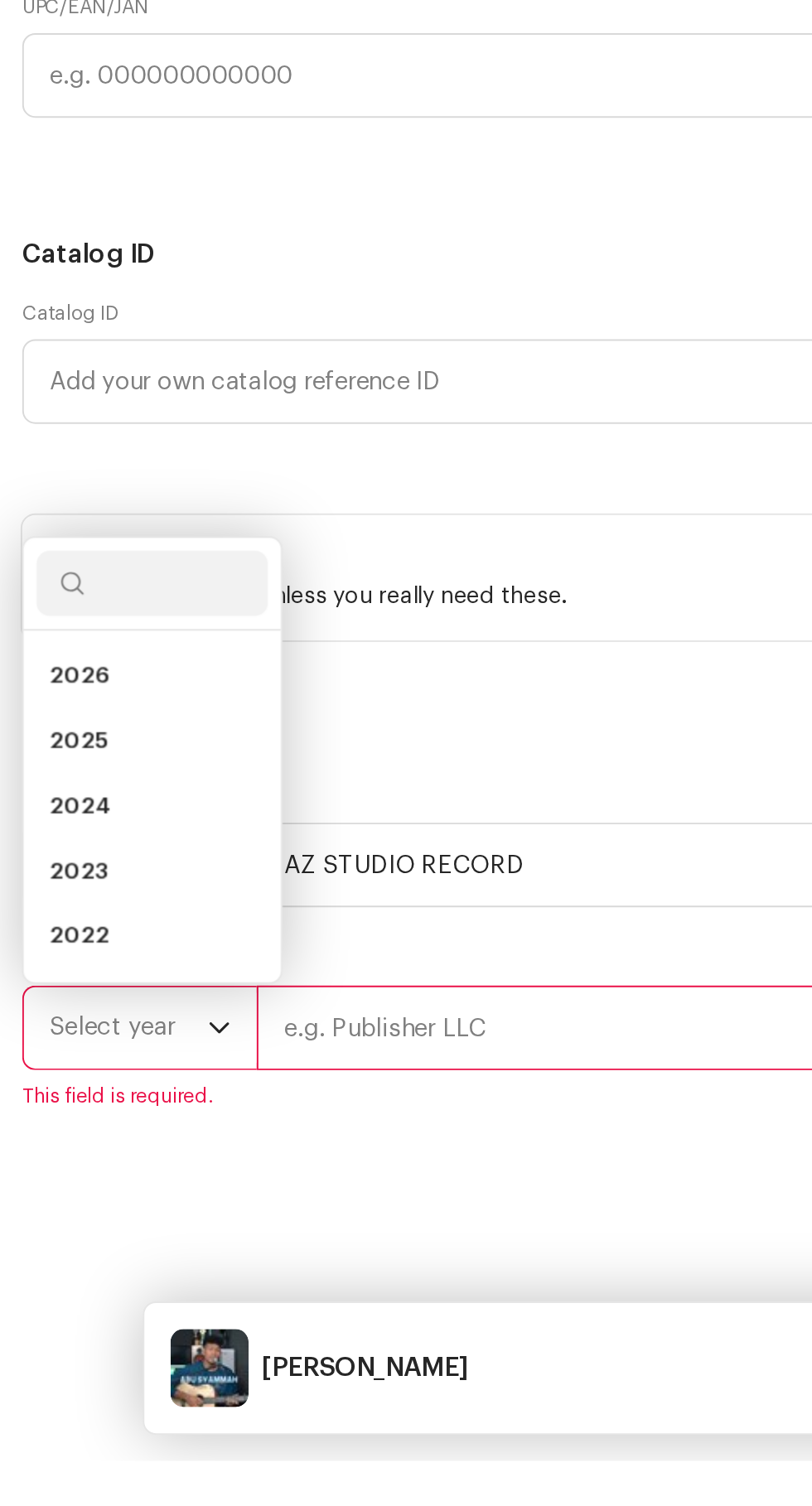
scroll to position [240, 0]
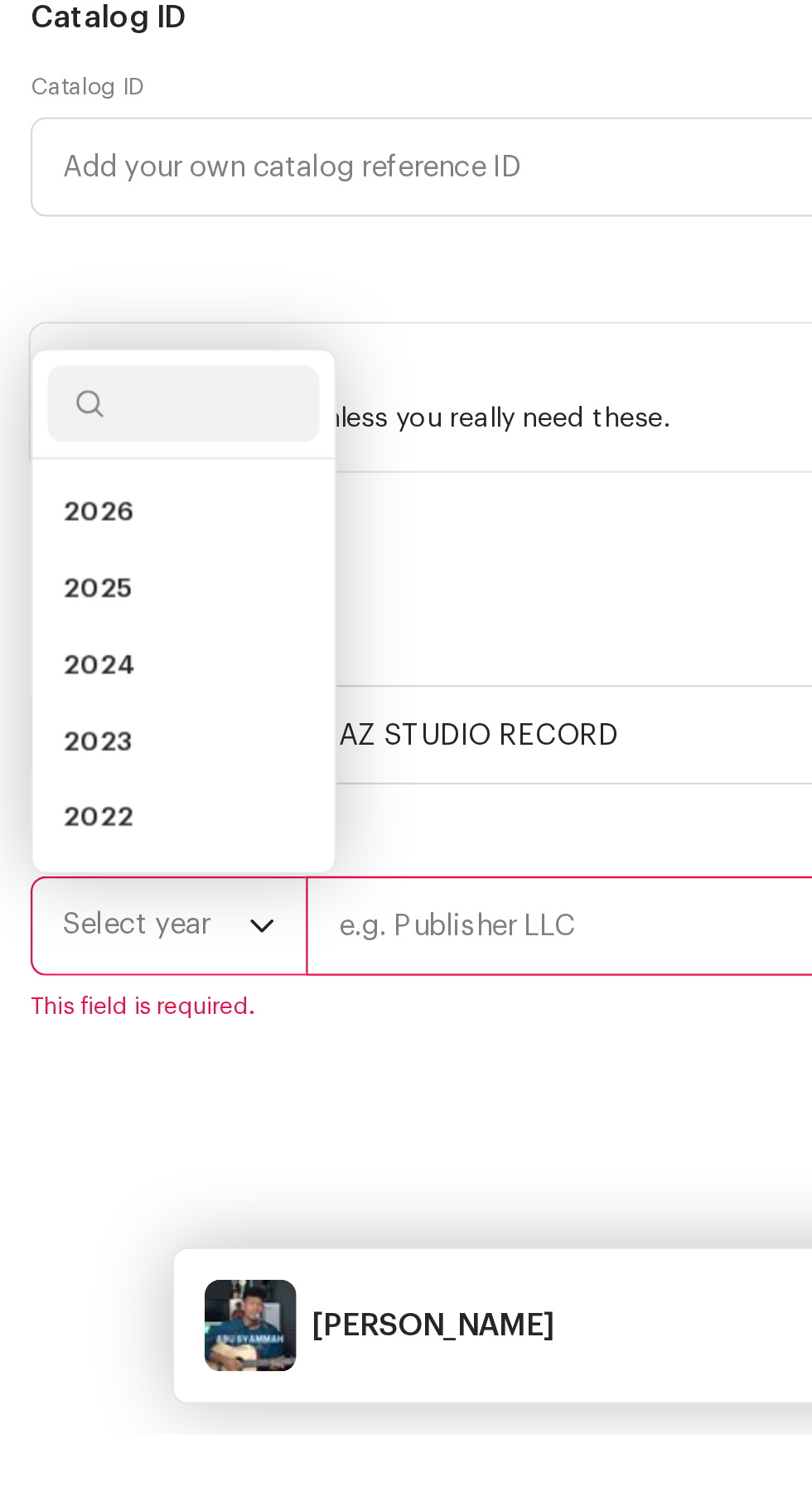
click at [34, 1148] on span "2025" at bounding box center [41, 1139] width 30 height 16
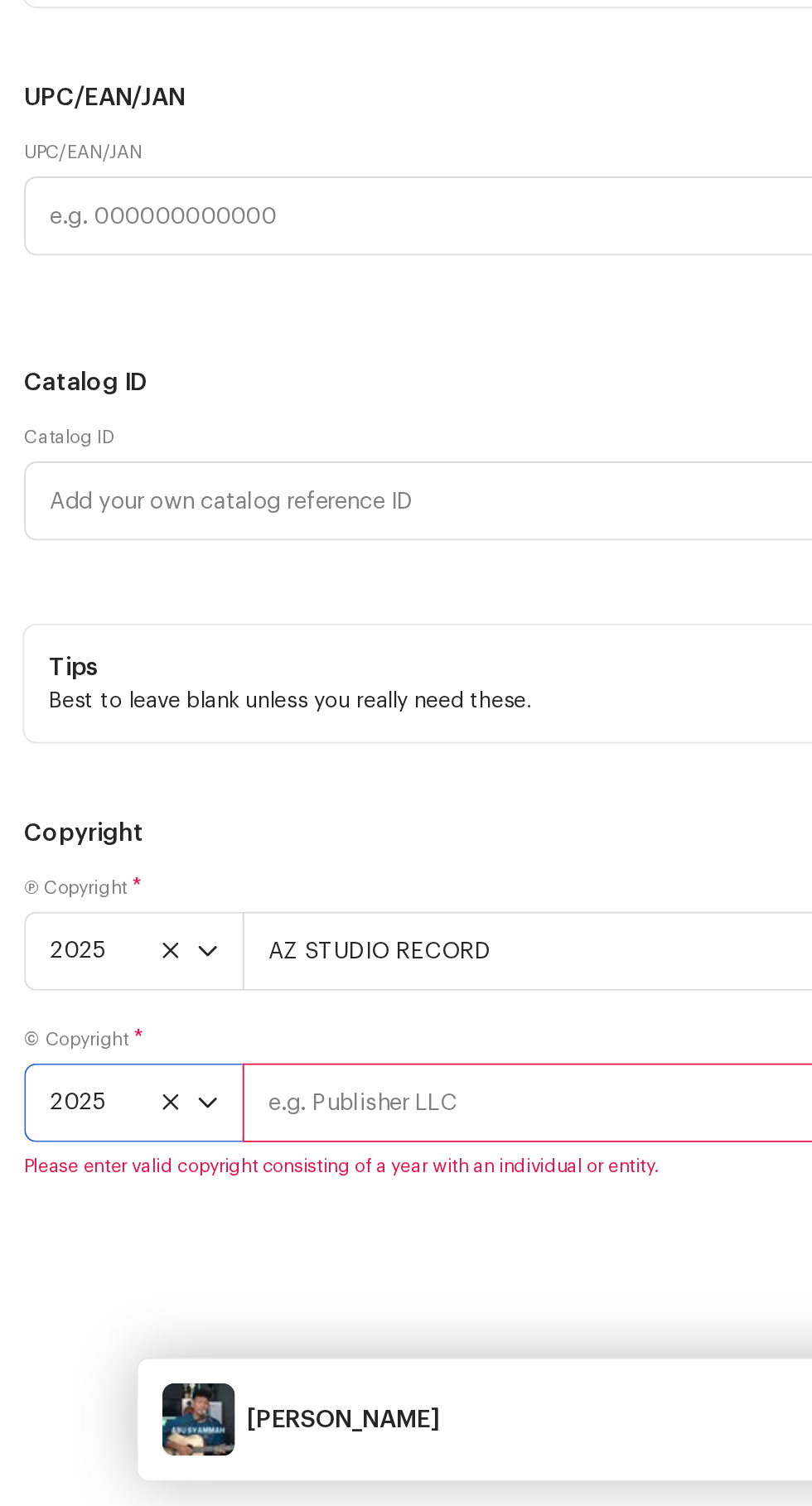
click at [219, 1295] on input "text" at bounding box center [465, 1286] width 666 height 43
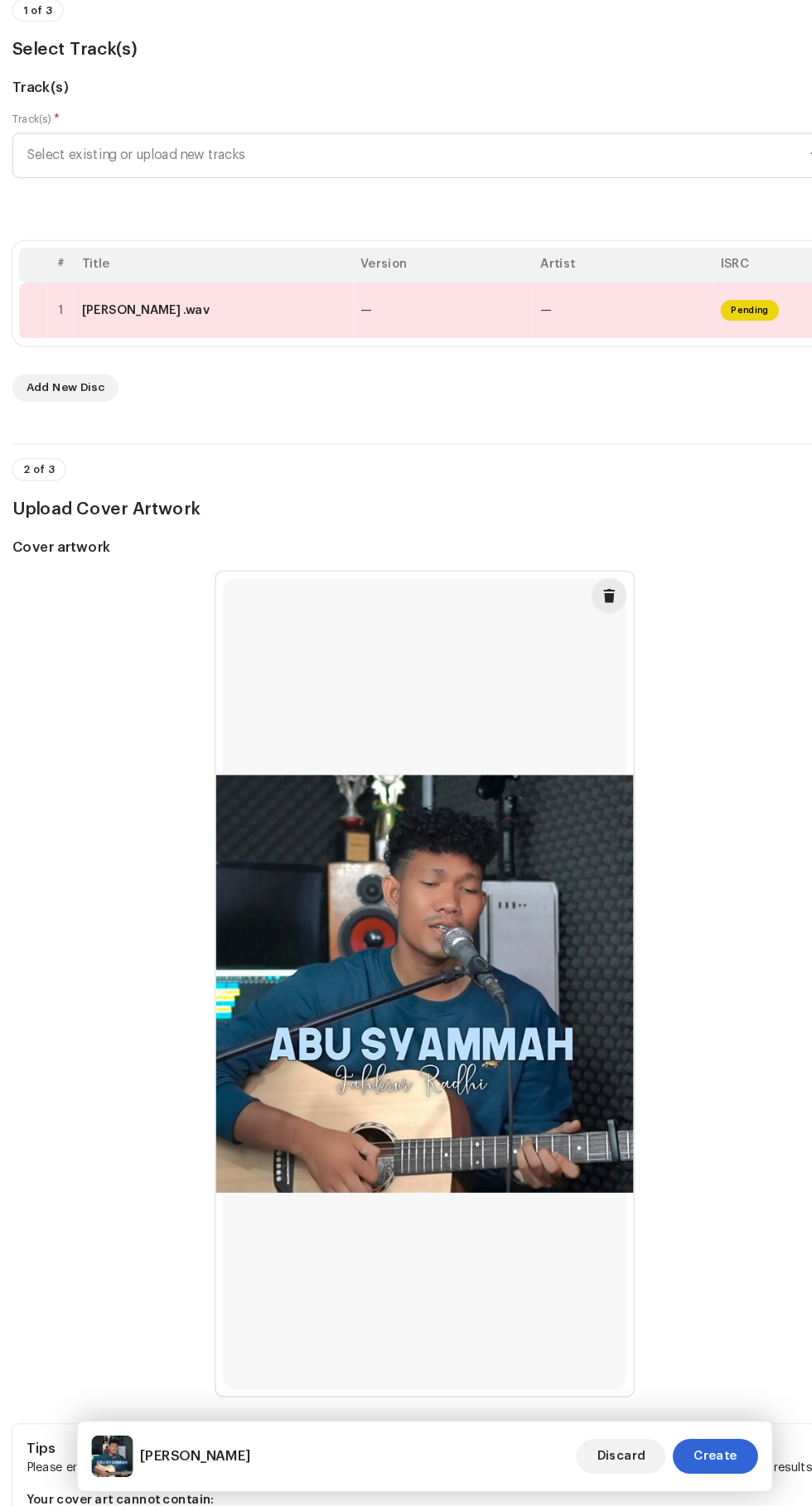
scroll to position [84, 0]
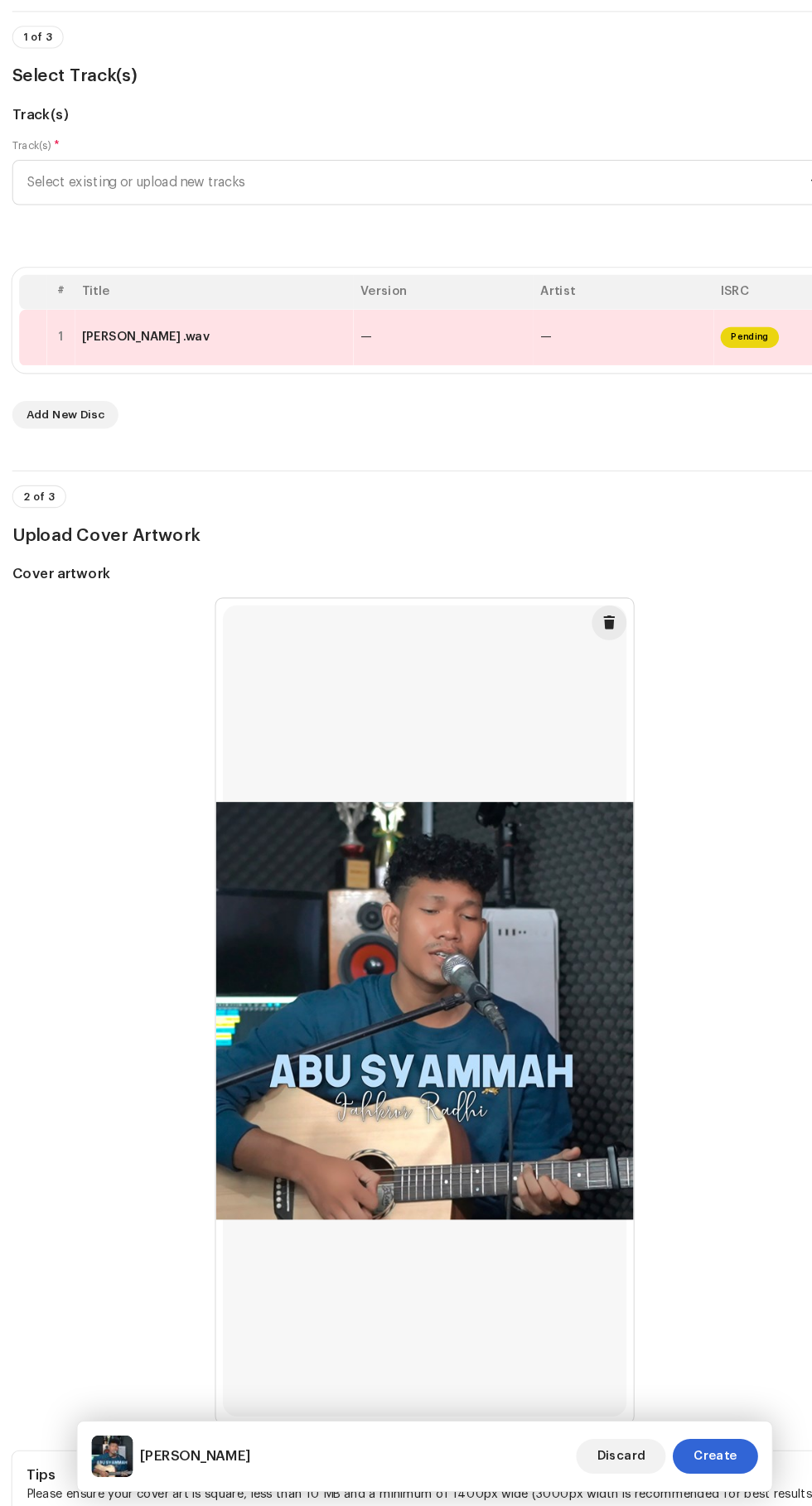
type input "AZ STUDIO RECORD"
click at [642, 421] on td "—" at bounding box center [595, 394] width 171 height 54
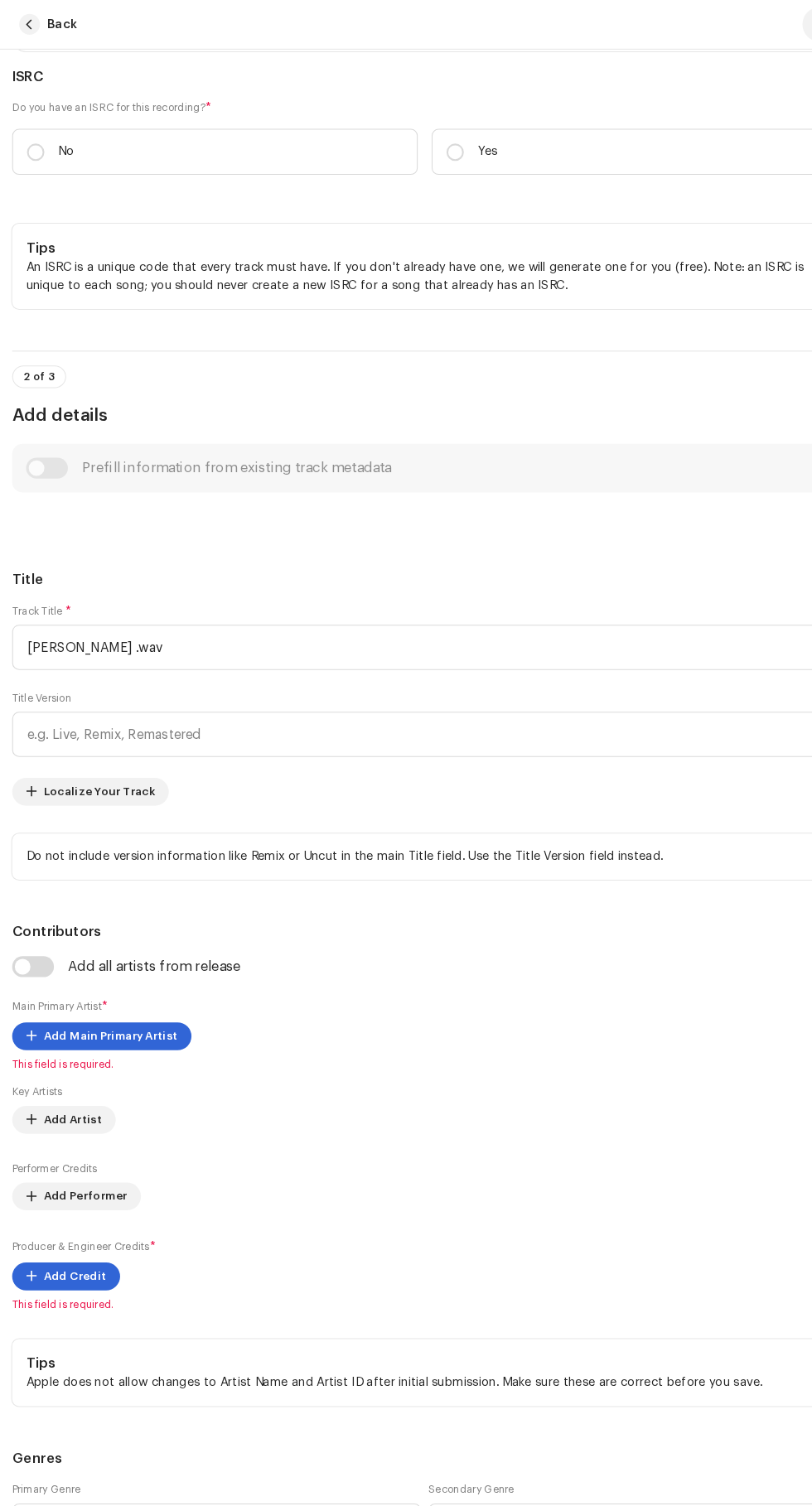
scroll to position [323, 0]
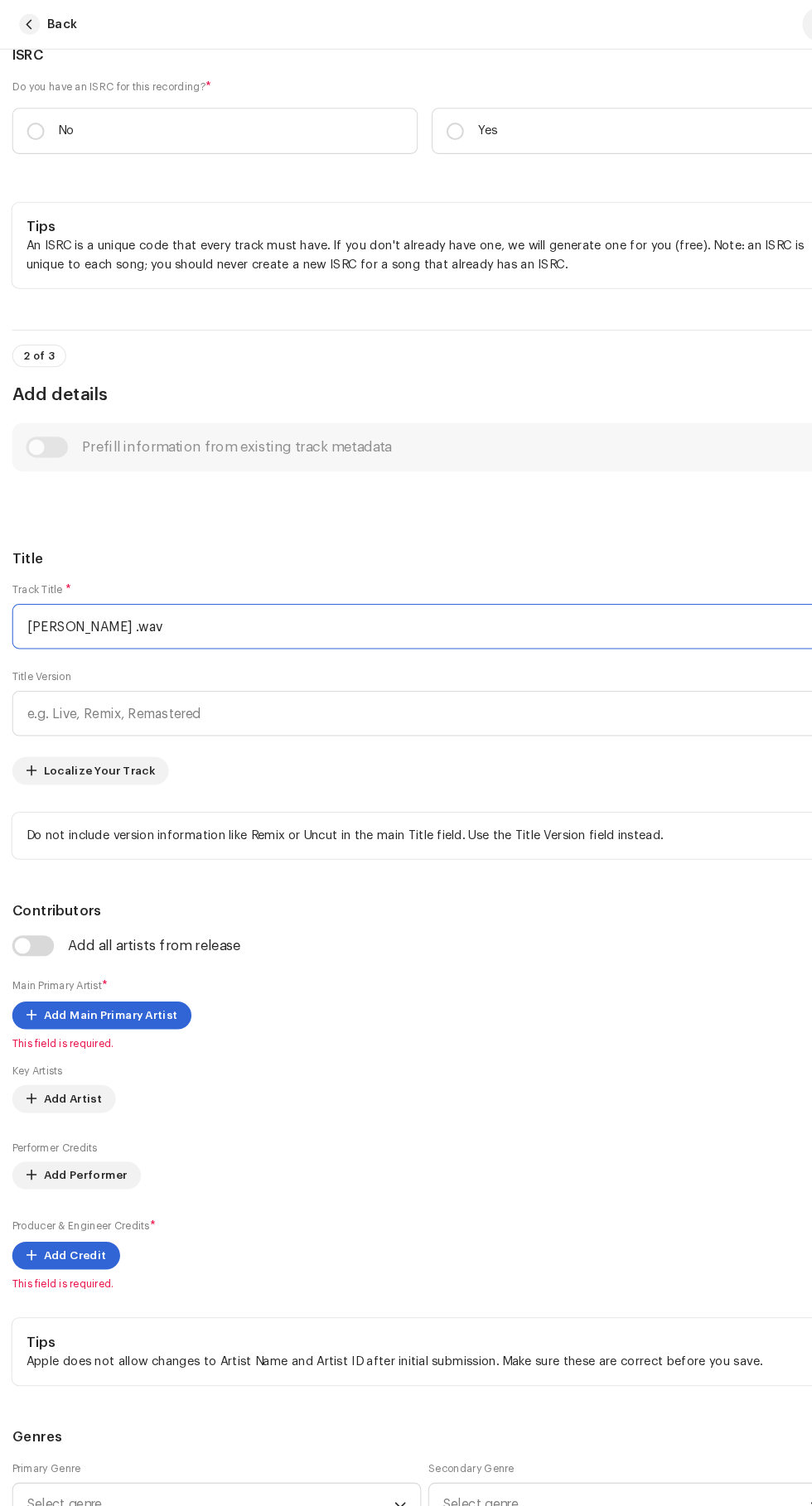
click at [317, 618] on input "[PERSON_NAME] .wav" at bounding box center [406, 597] width 785 height 43
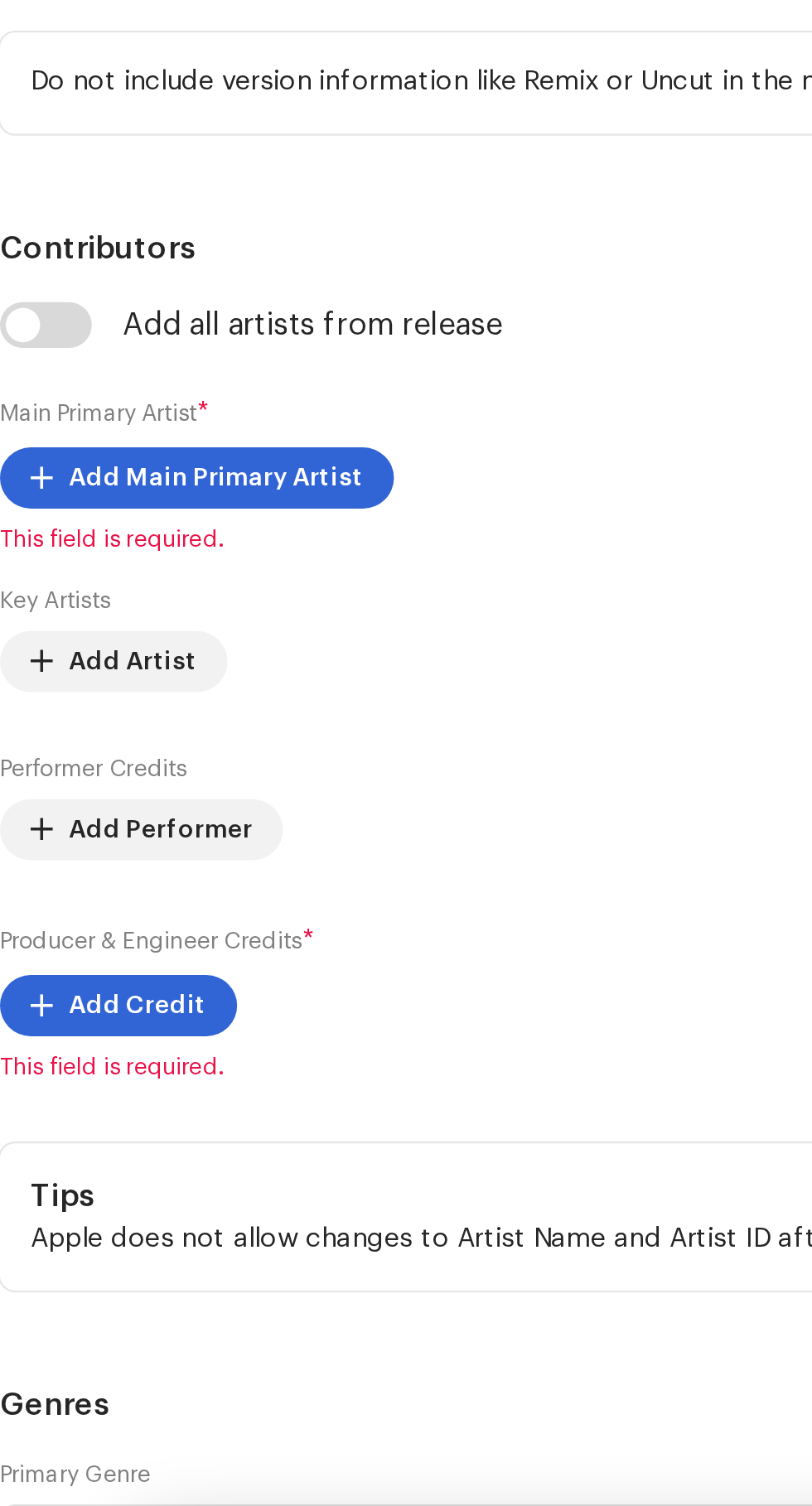
type input "a"
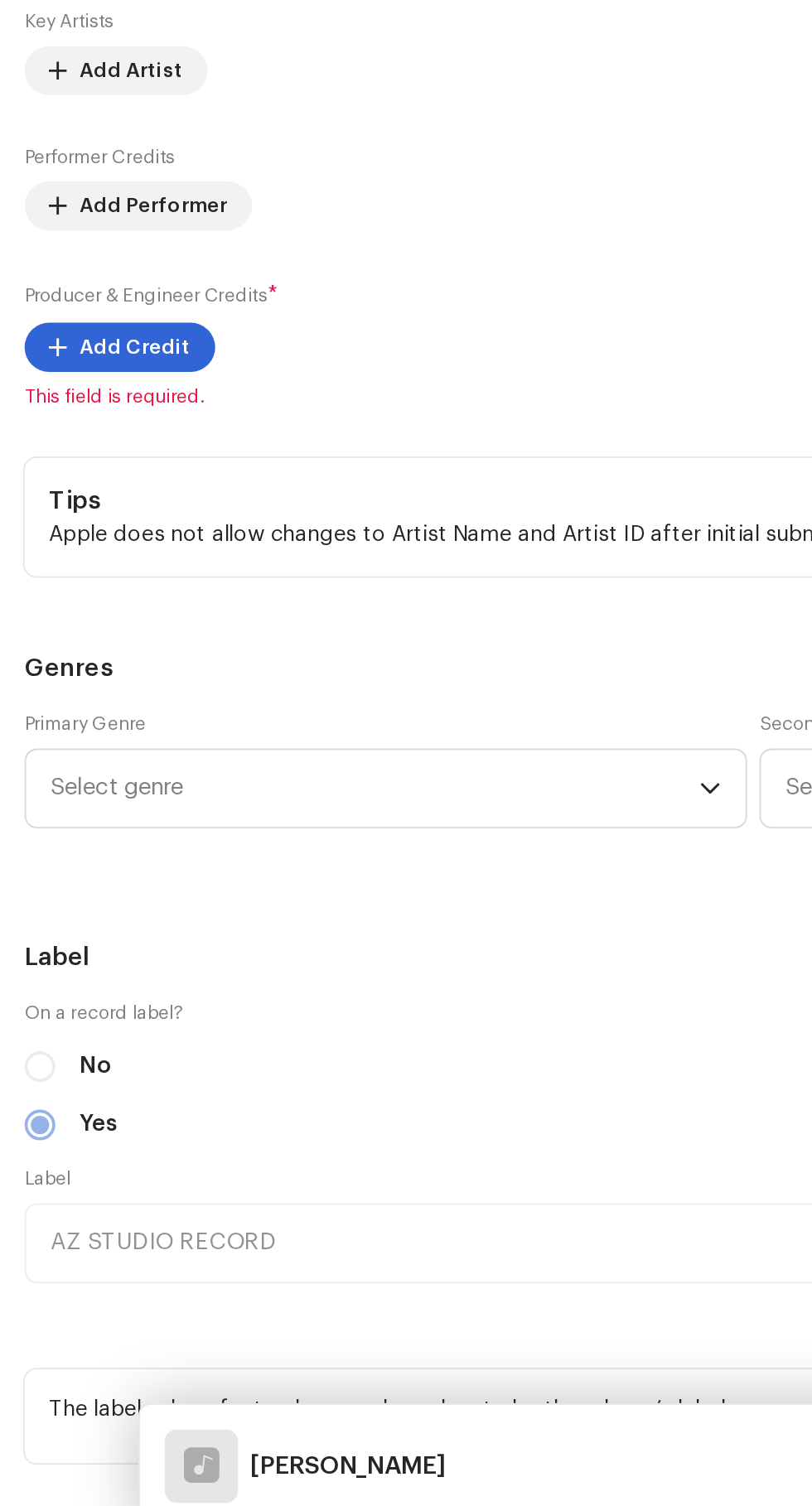
scroll to position [663, 0]
type input "[PERSON_NAME]"
click at [31, 633] on span at bounding box center [31, 625] width 10 height 14
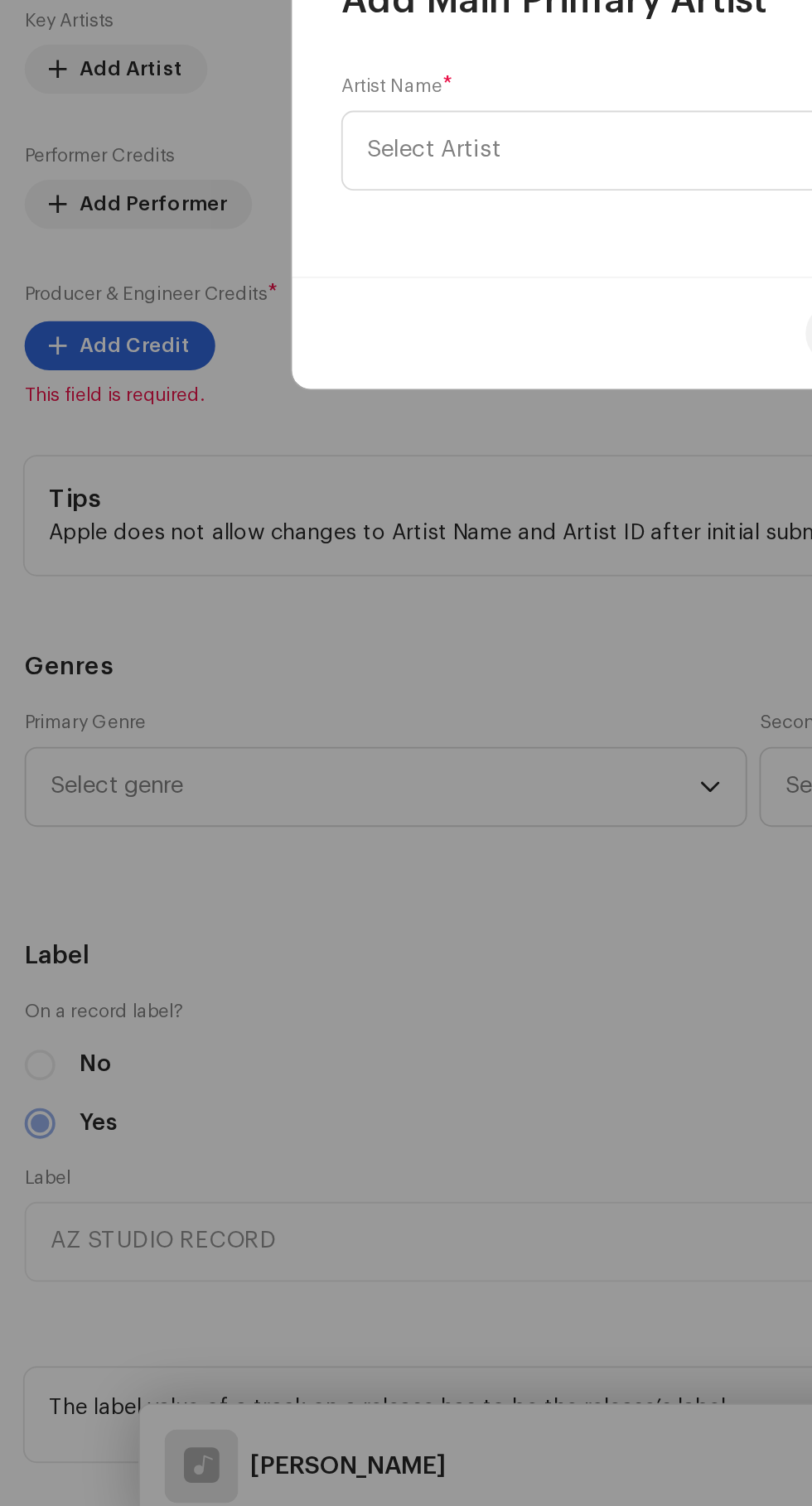
click at [233, 753] on span "Select Artist" at bounding box center [234, 749] width 72 height 13
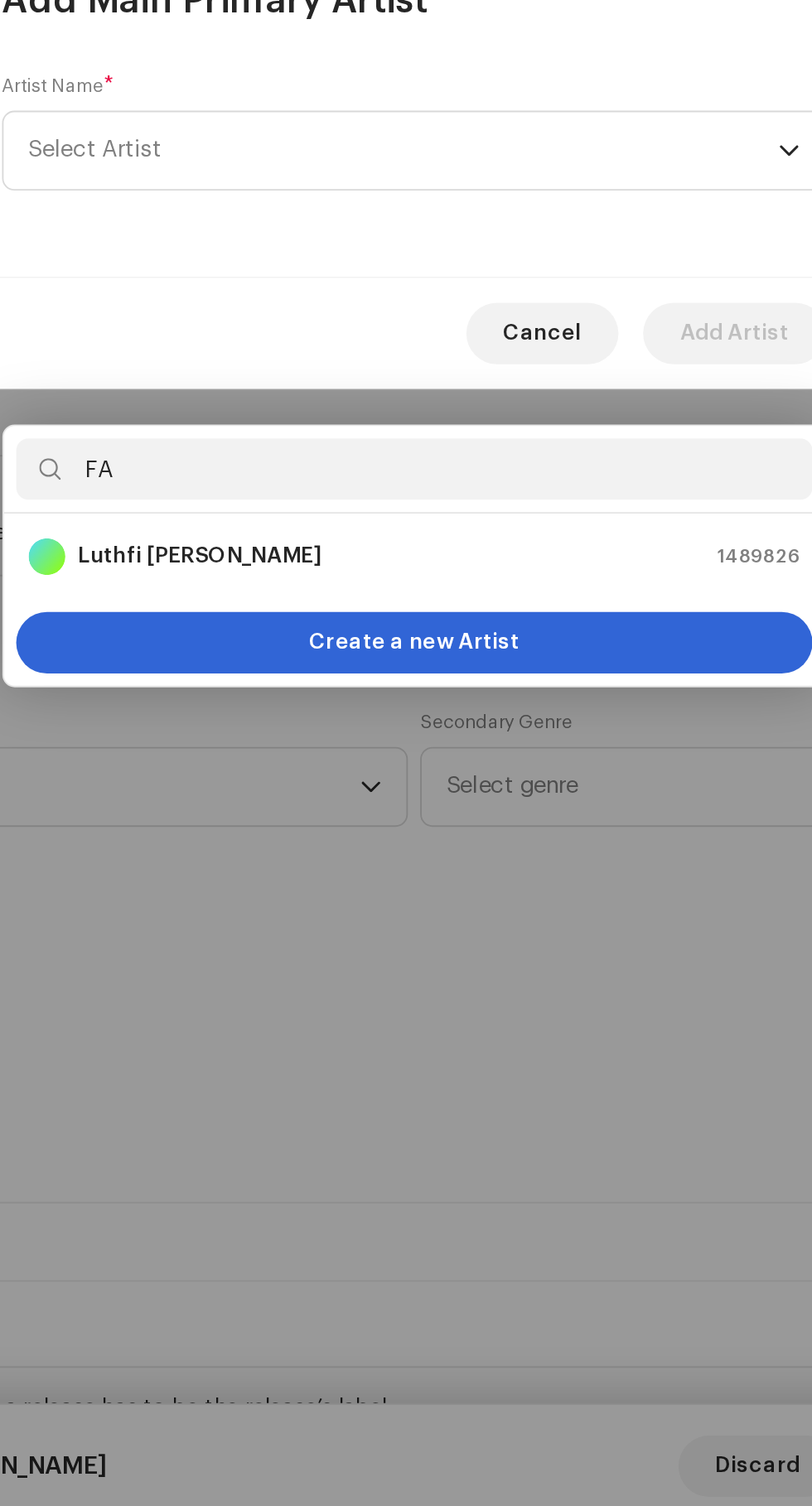
type input "F"
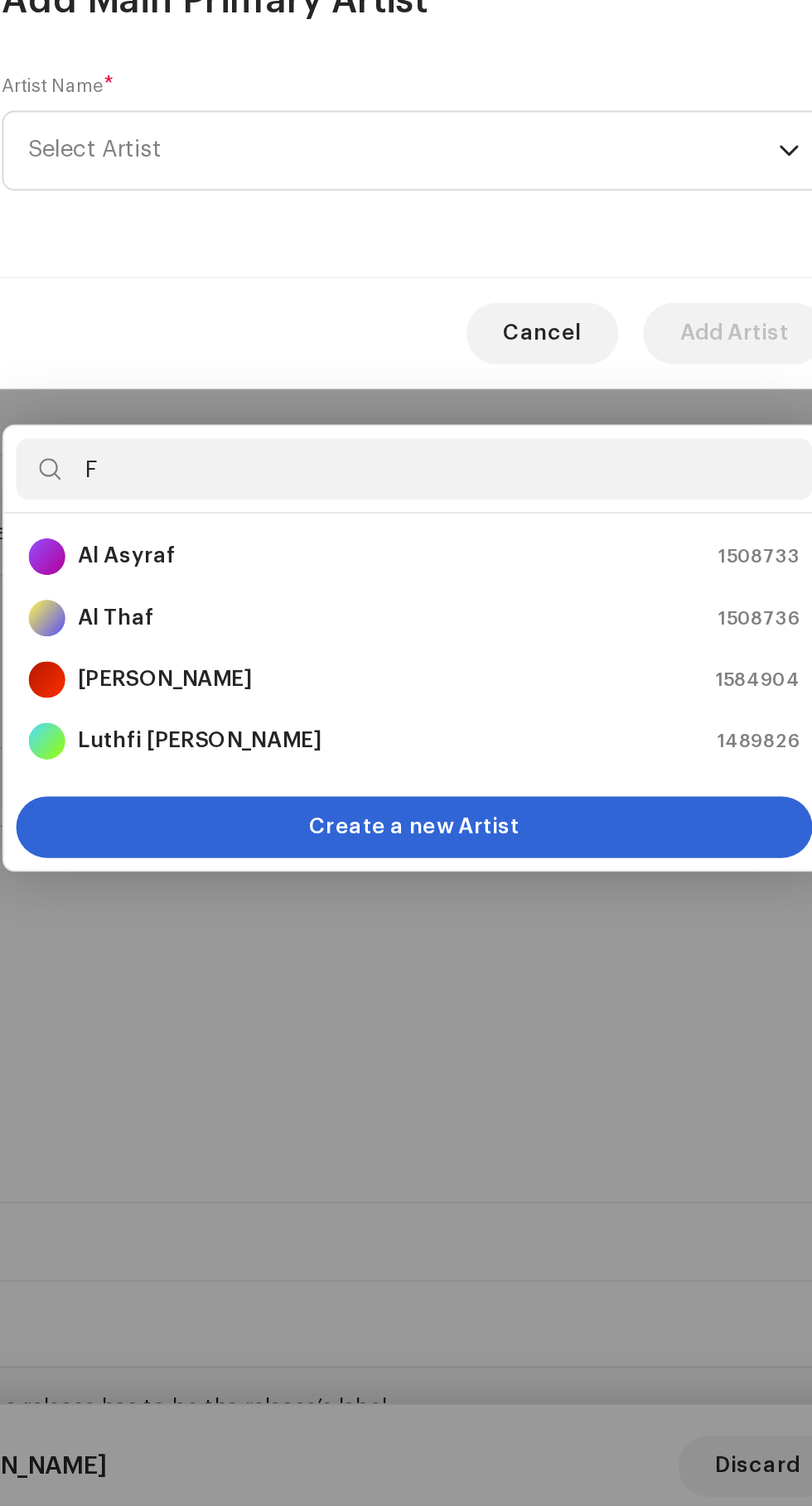
click at [244, 1027] on strong "[PERSON_NAME]" at bounding box center [271, 1035] width 94 height 16
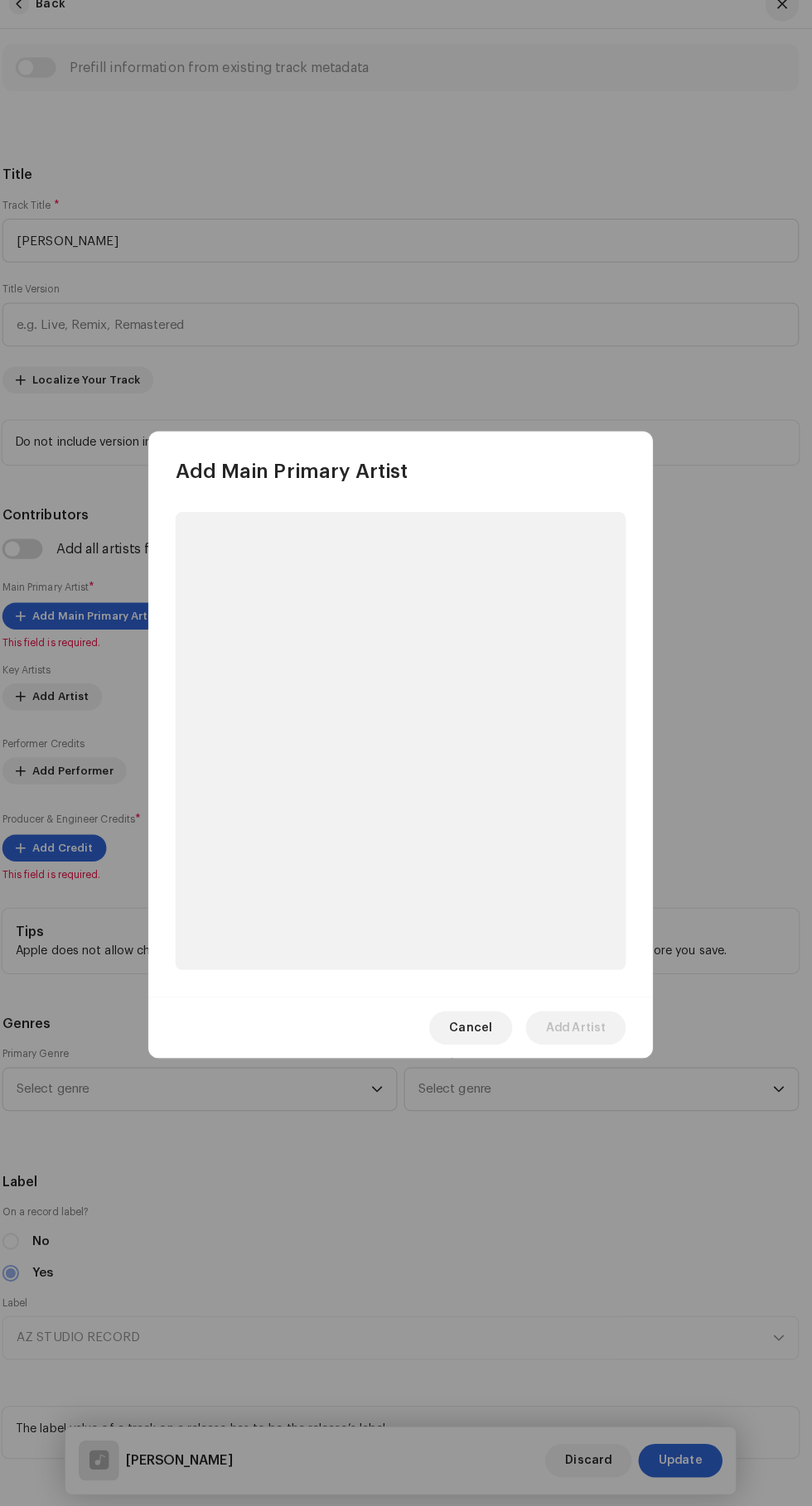
scroll to position [236, 0]
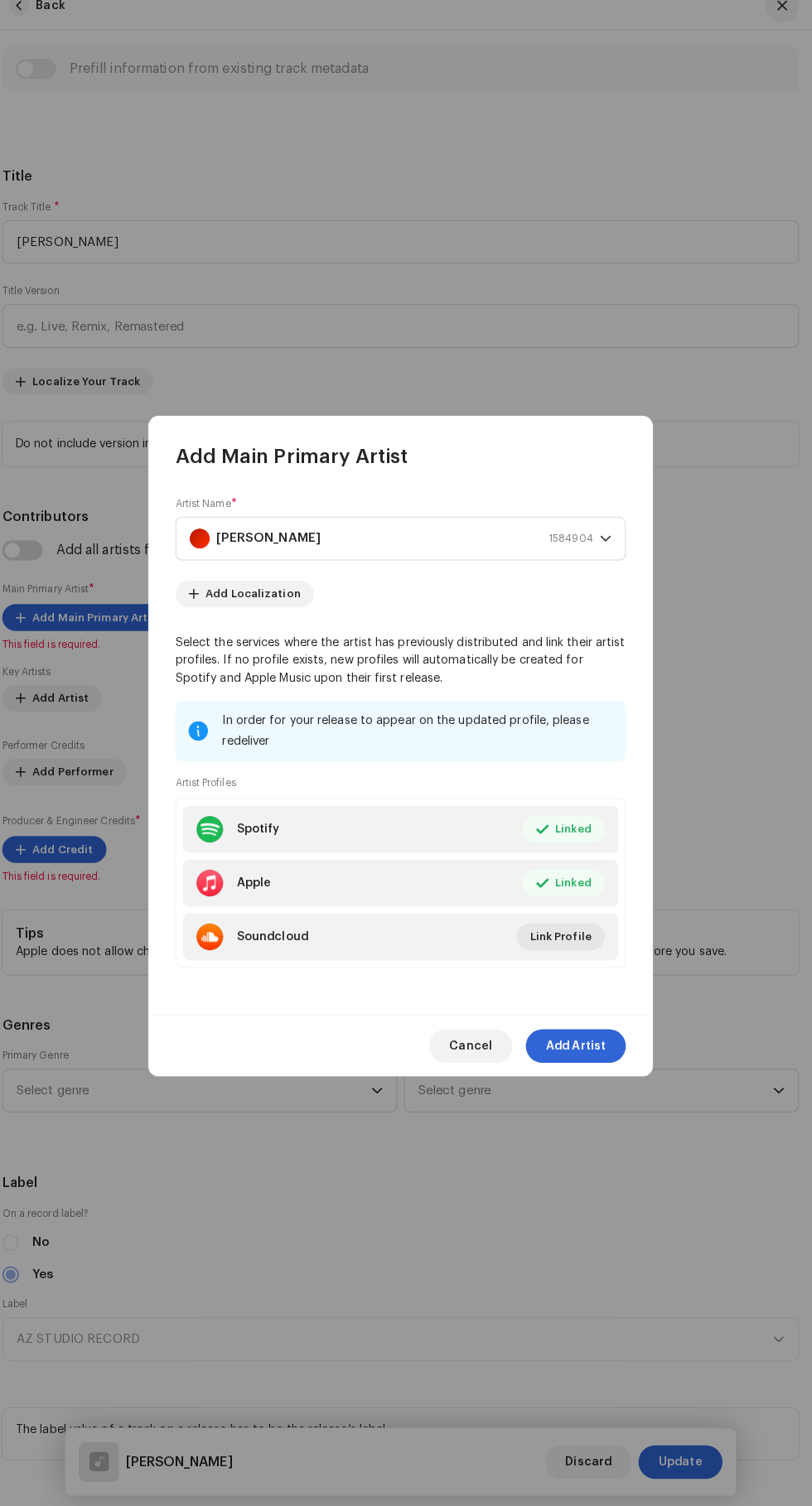
click at [597, 1065] on span "Add Artist" at bounding box center [578, 1048] width 59 height 33
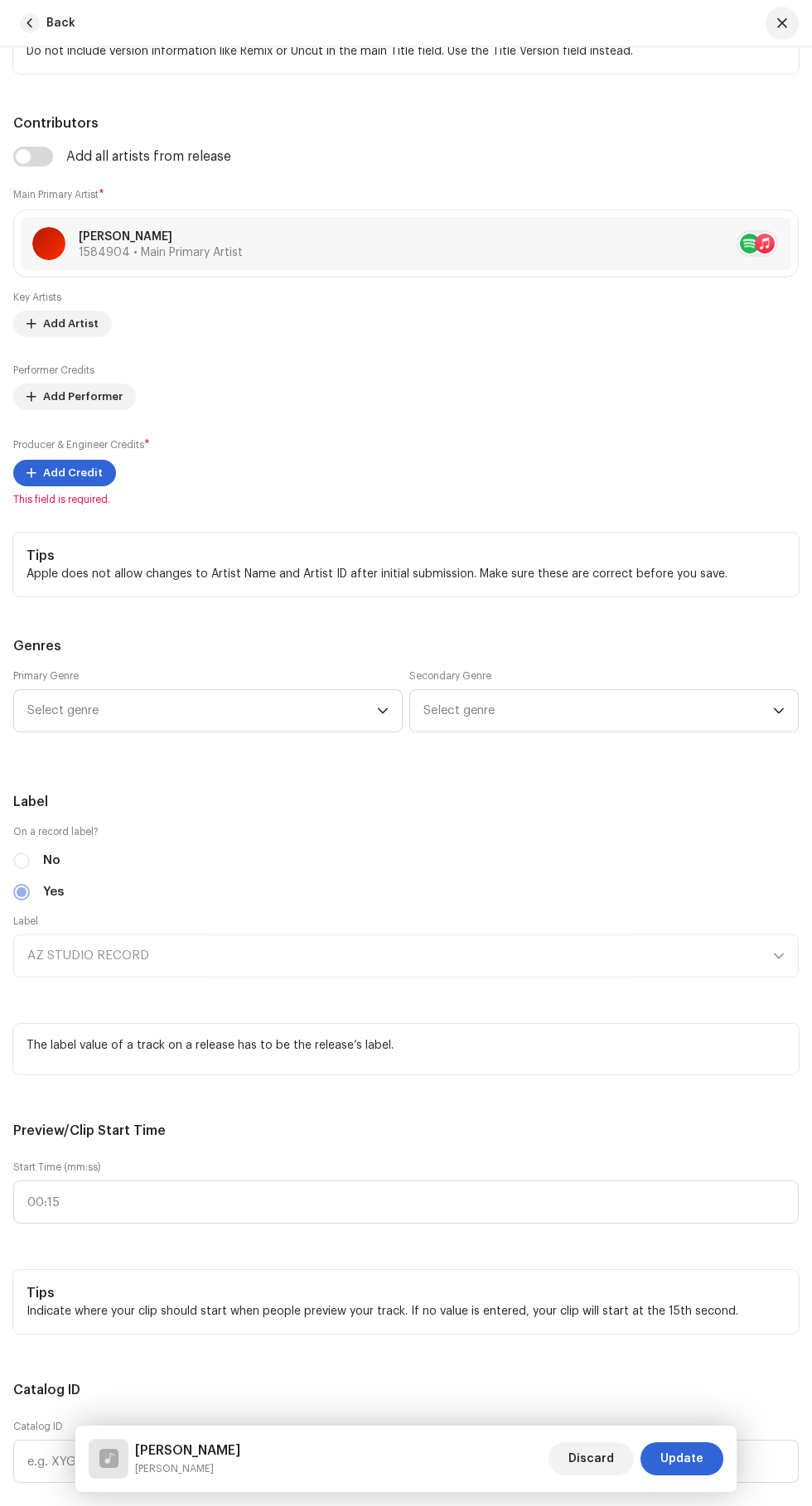
scroll to position [1085, 0]
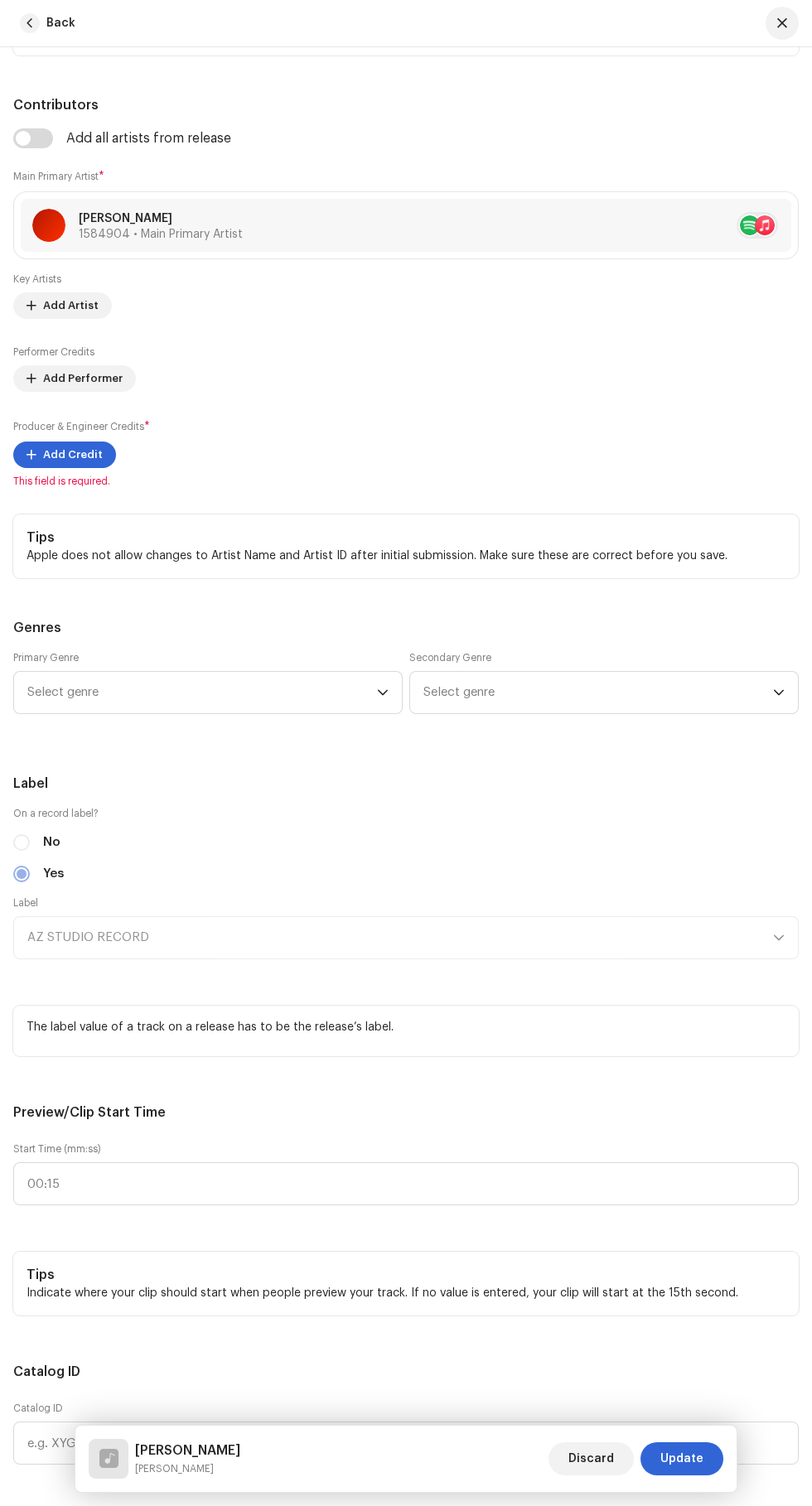
click at [61, 471] on span "Add Credit" at bounding box center [73, 454] width 59 height 33
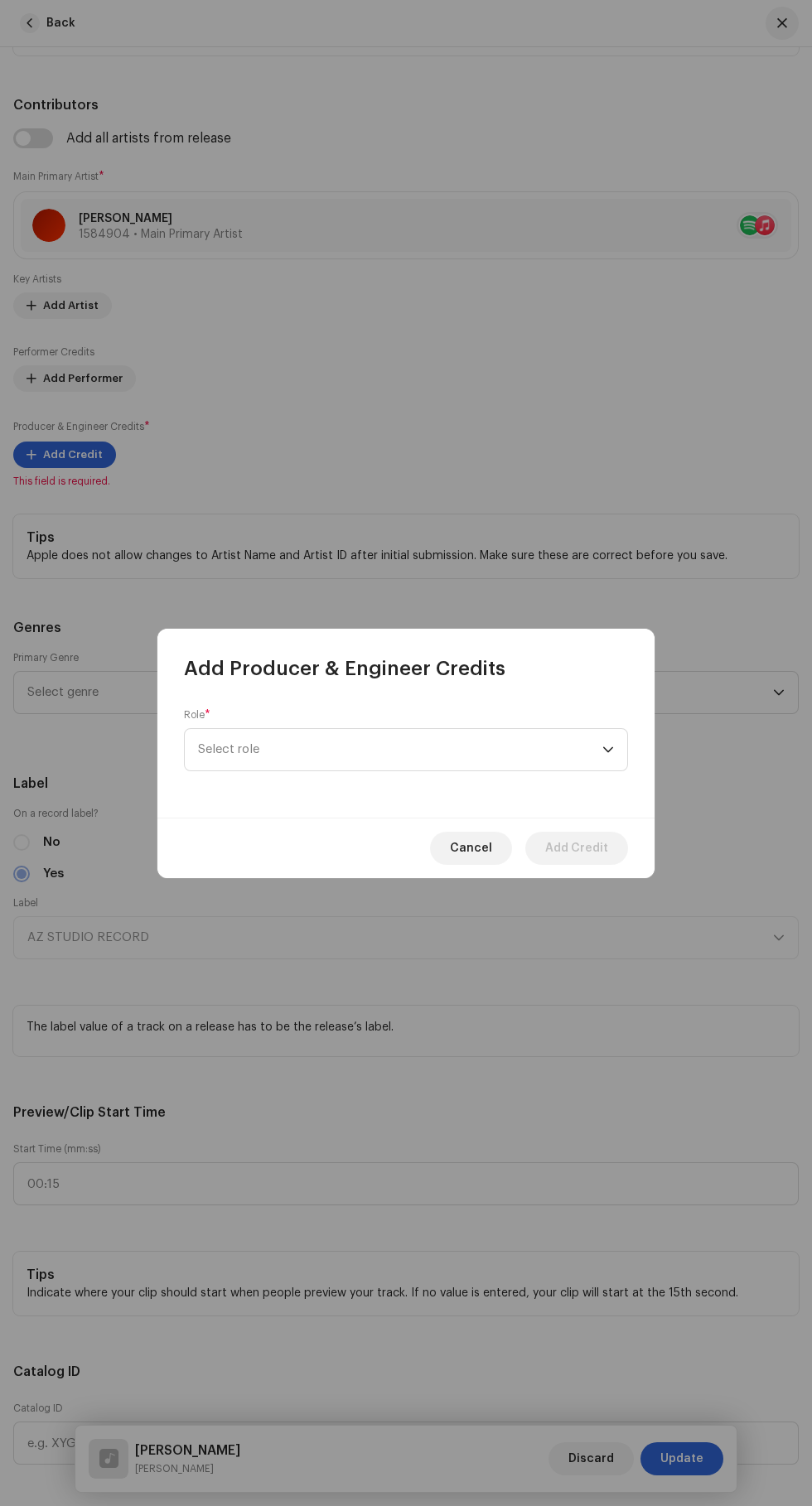
click at [246, 768] on span "Select role" at bounding box center [400, 750] width 405 height 41
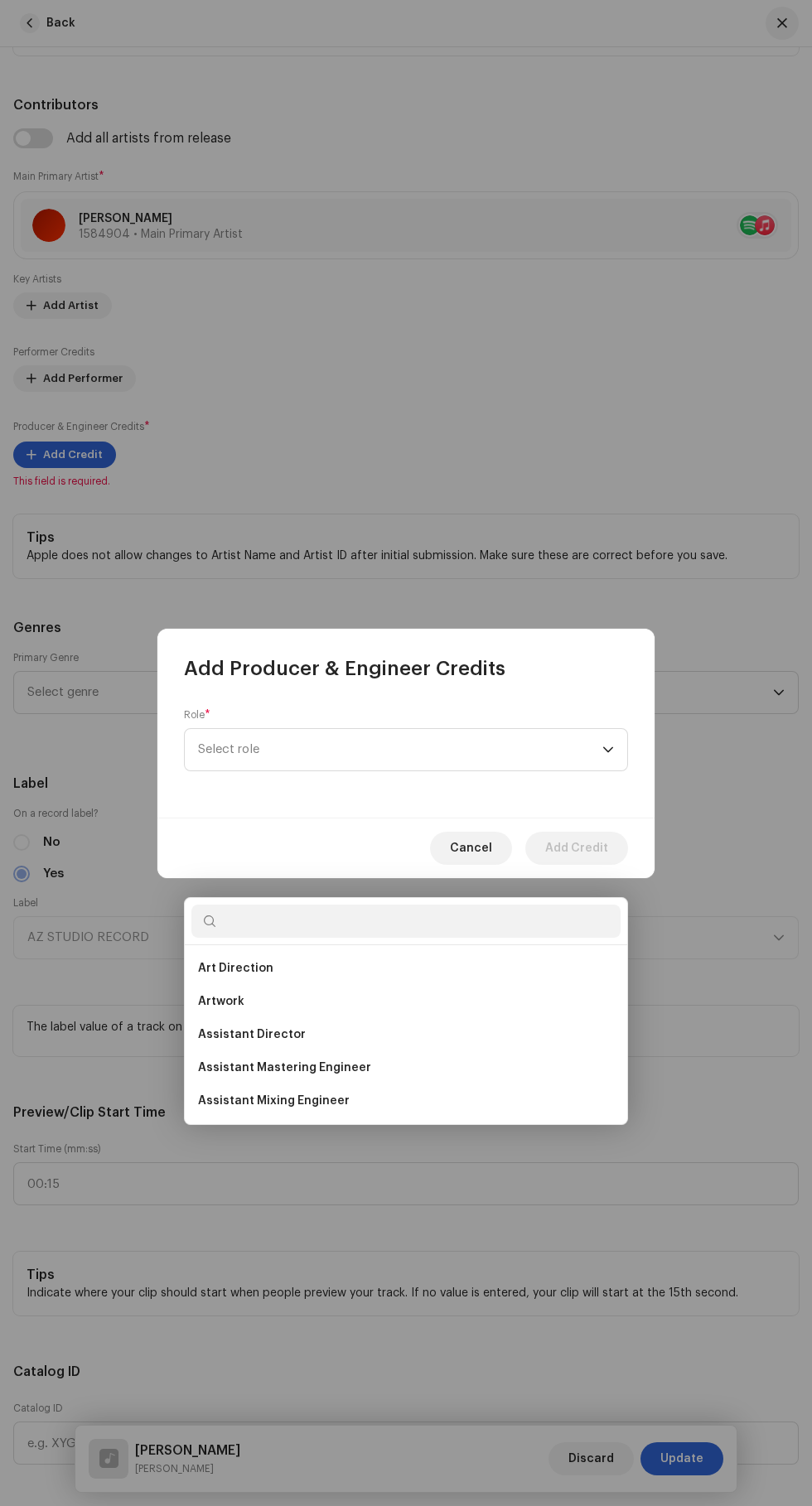
scroll to position [240, 0]
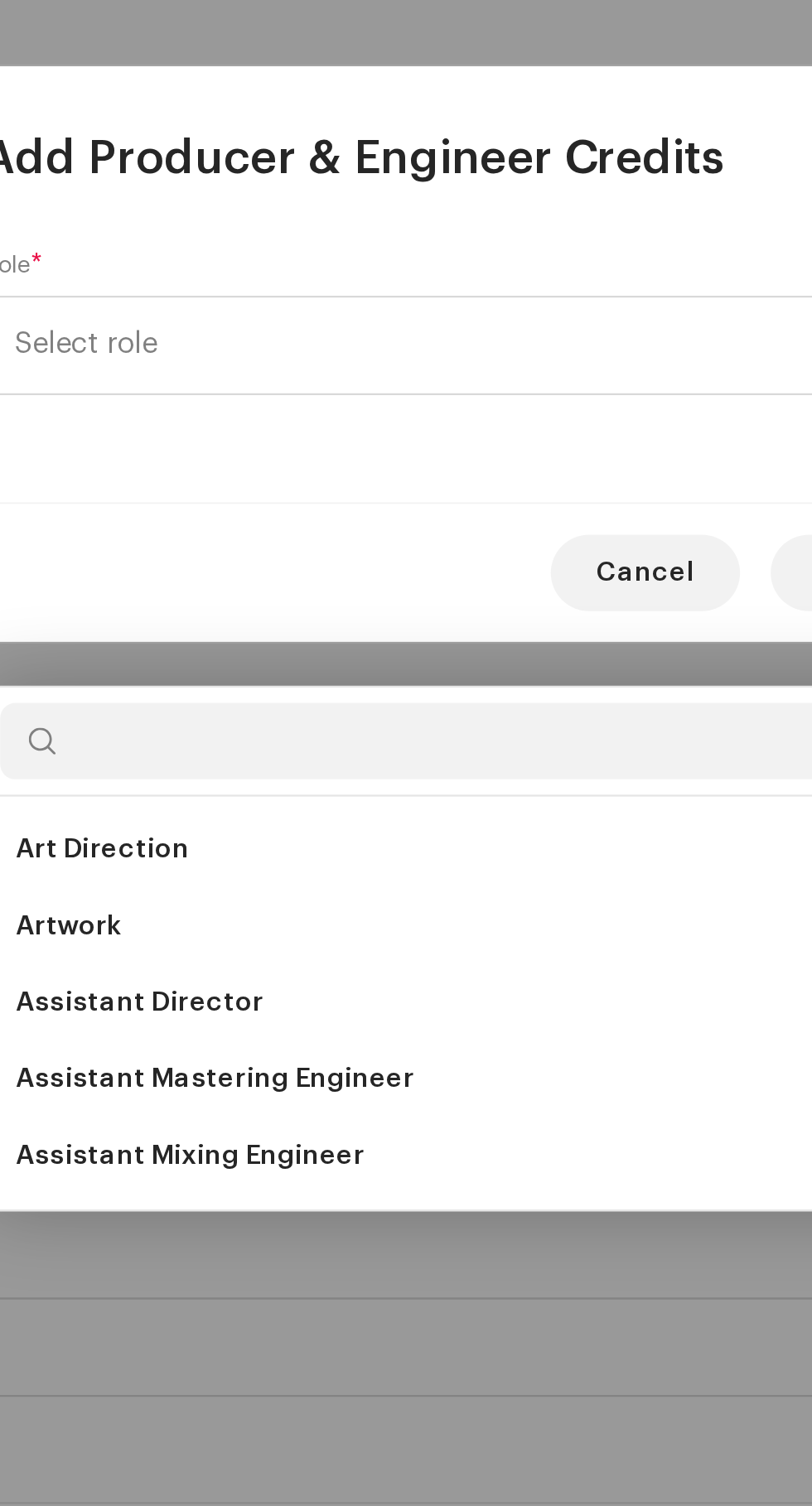
click at [340, 1092] on span "Assistant Mixing Engineer" at bounding box center [274, 1100] width 151 height 16
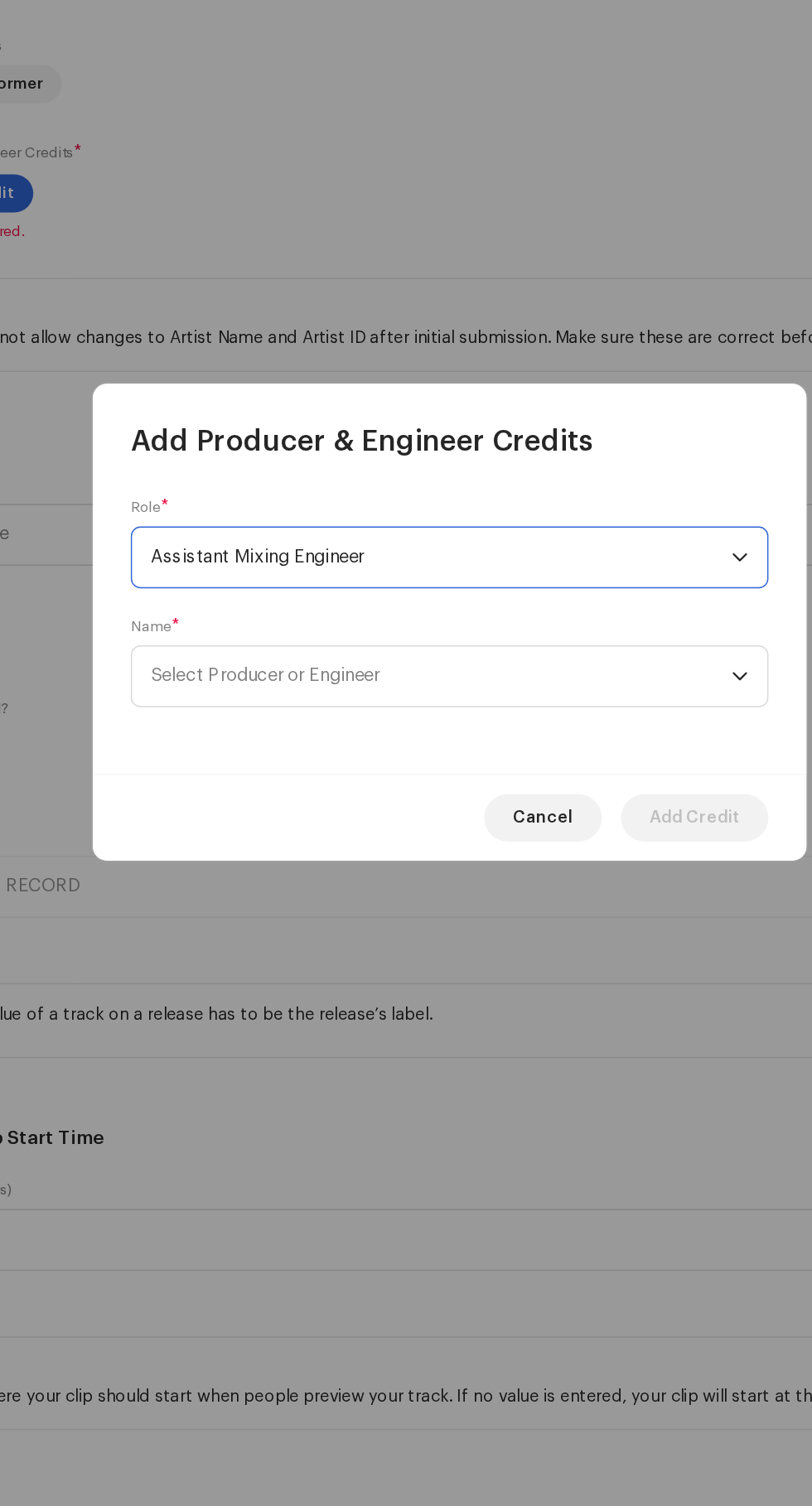
click at [253, 791] on span "Select Producer or Engineer" at bounding box center [278, 790] width 159 height 13
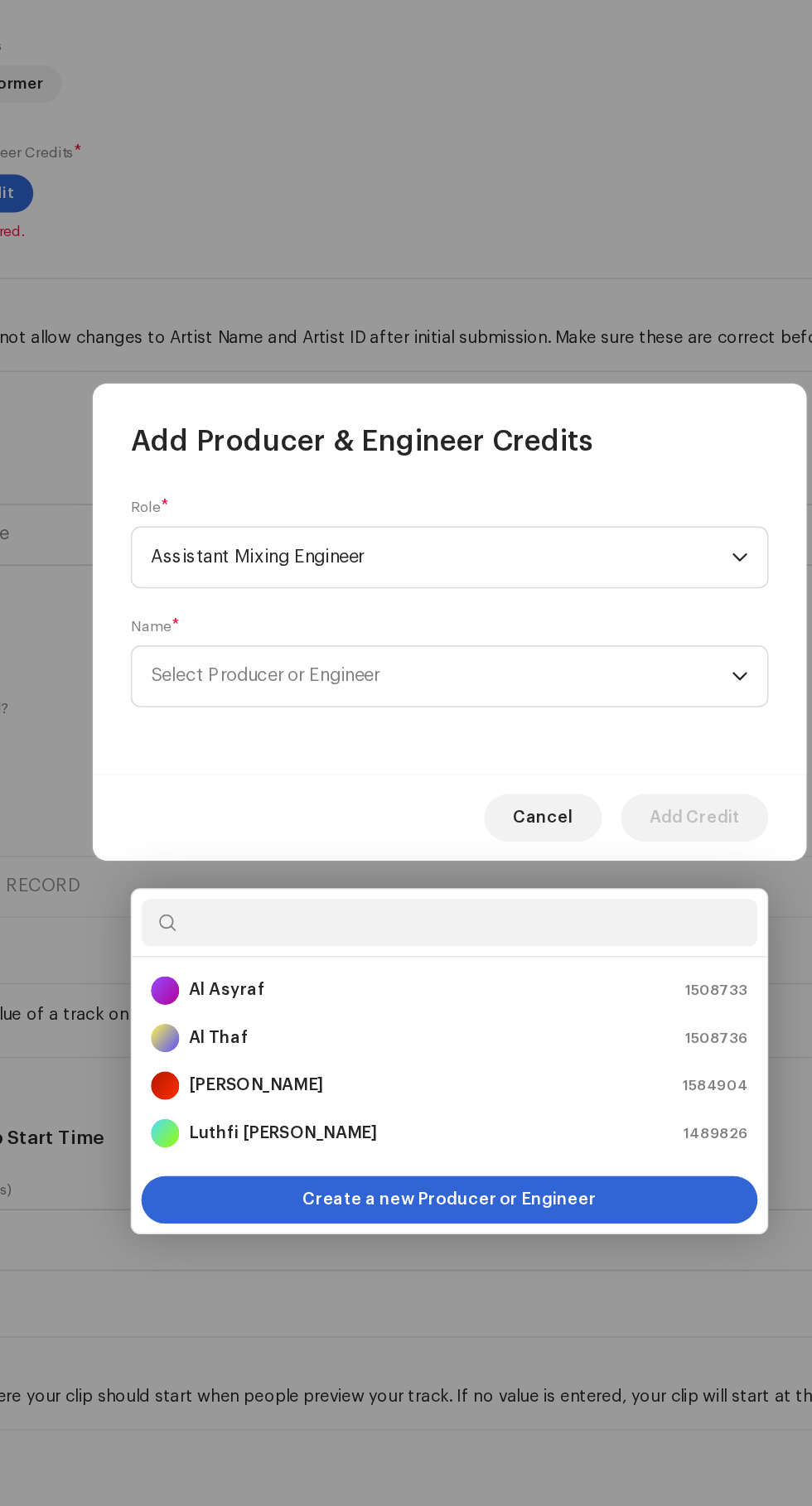
scroll to position [239, 0]
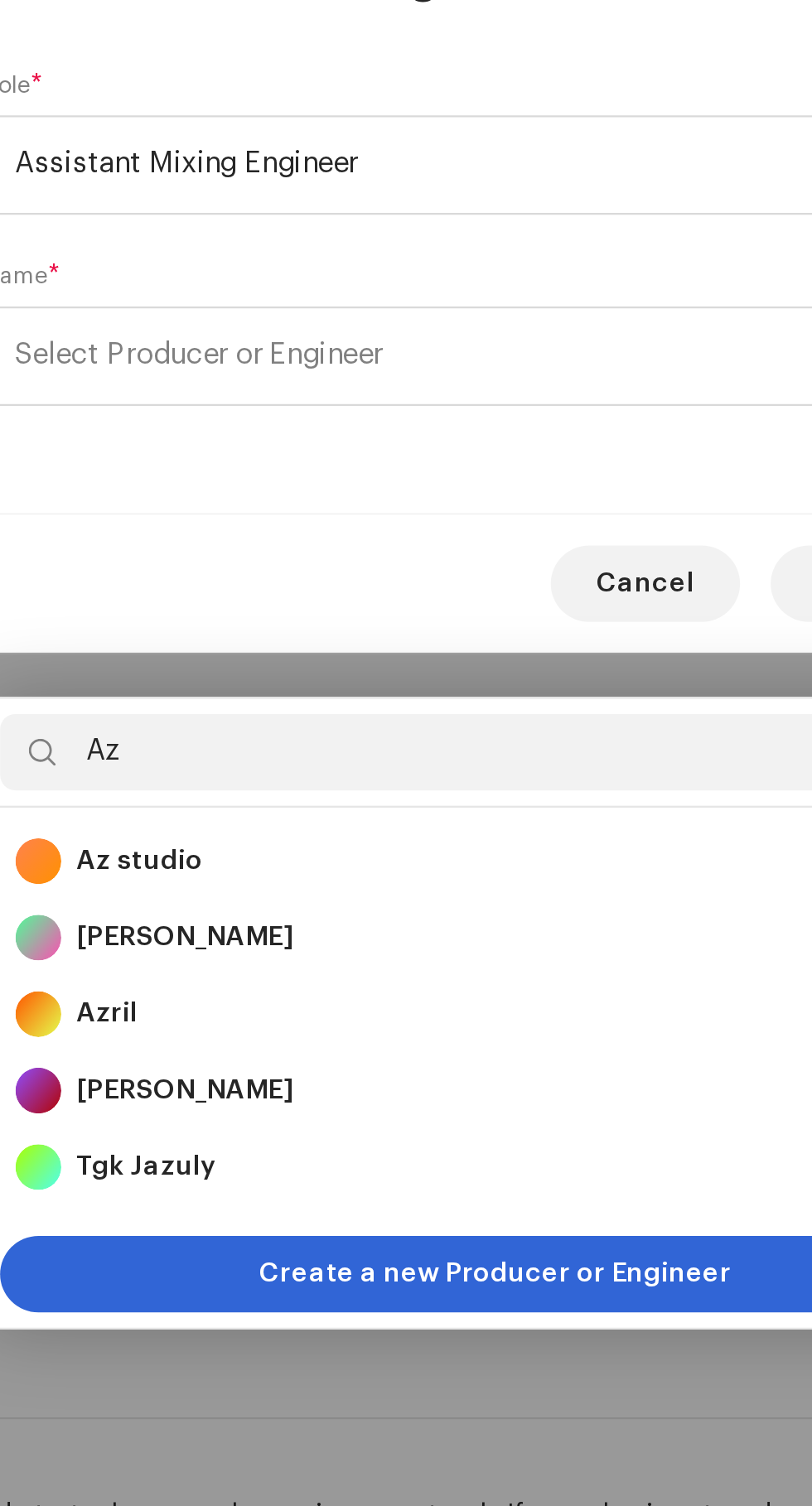
type input "Az"
click at [233, 1001] on strong "Az studio" at bounding box center [251, 1009] width 55 height 16
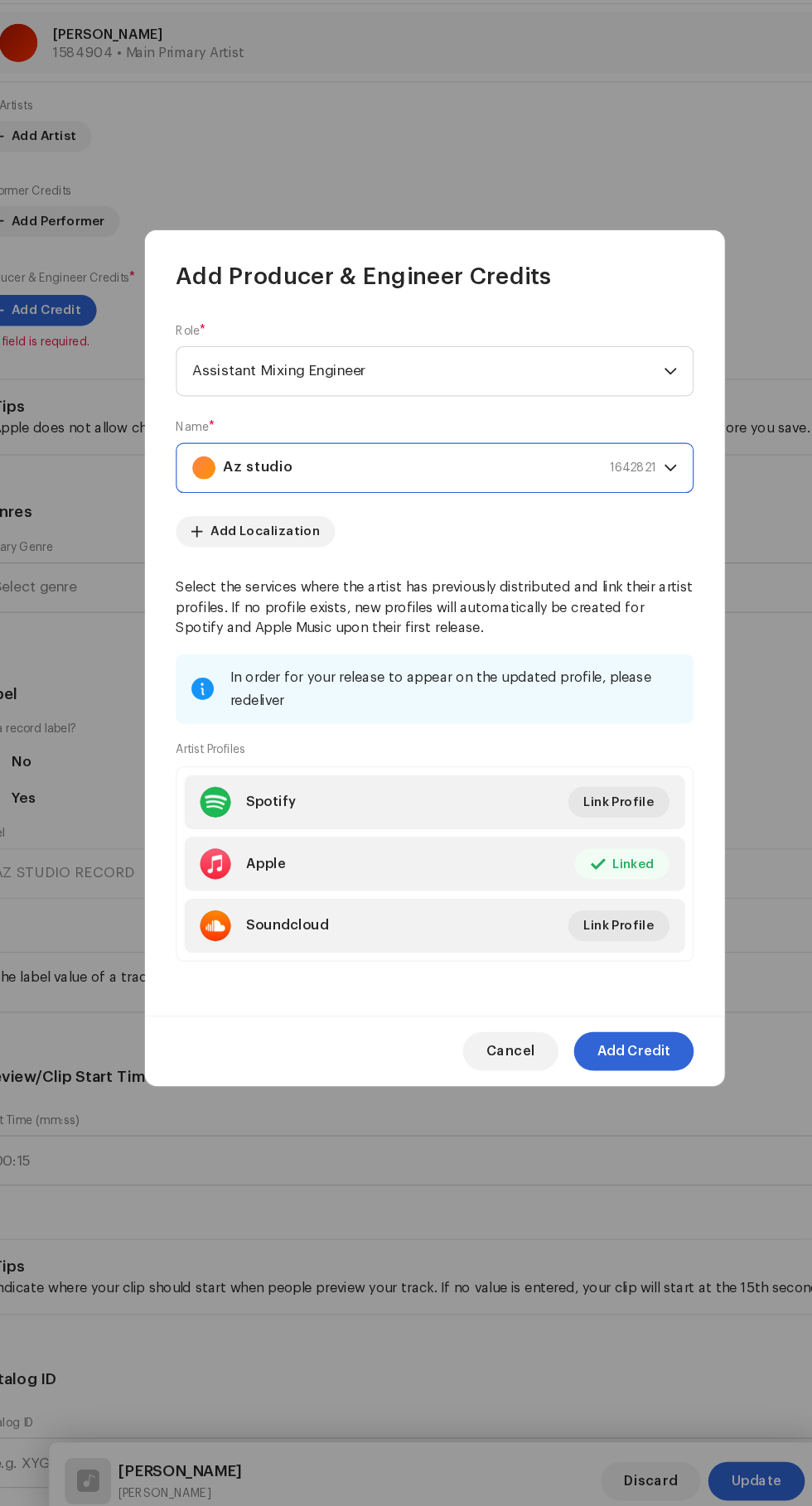
scroll to position [224, 0]
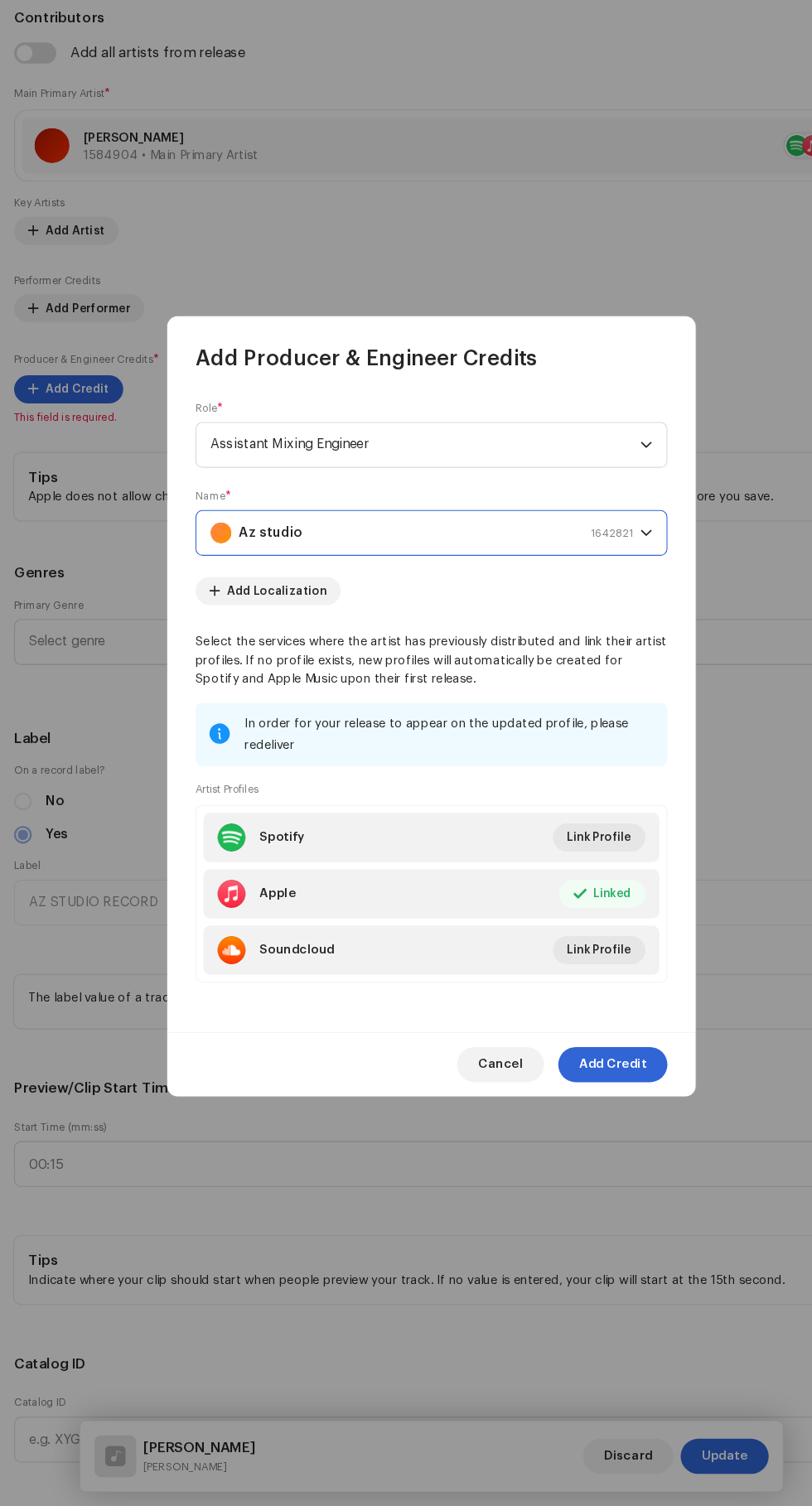
click at [598, 1107] on span "Add Credit" at bounding box center [577, 1090] width 63 height 33
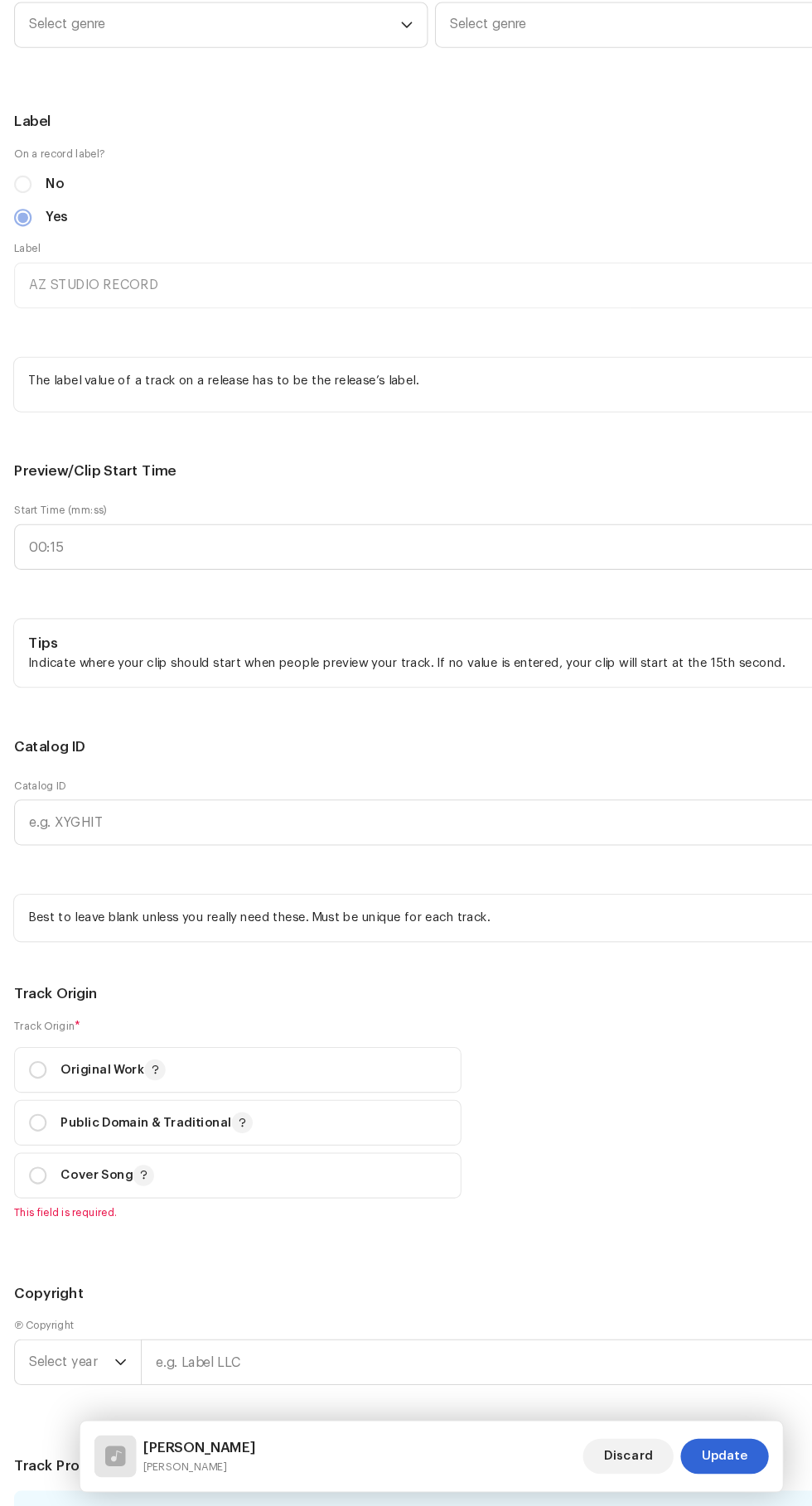
scroll to position [1718, 0]
click at [96, 130] on span "Select genre" at bounding box center [202, 109] width 350 height 41
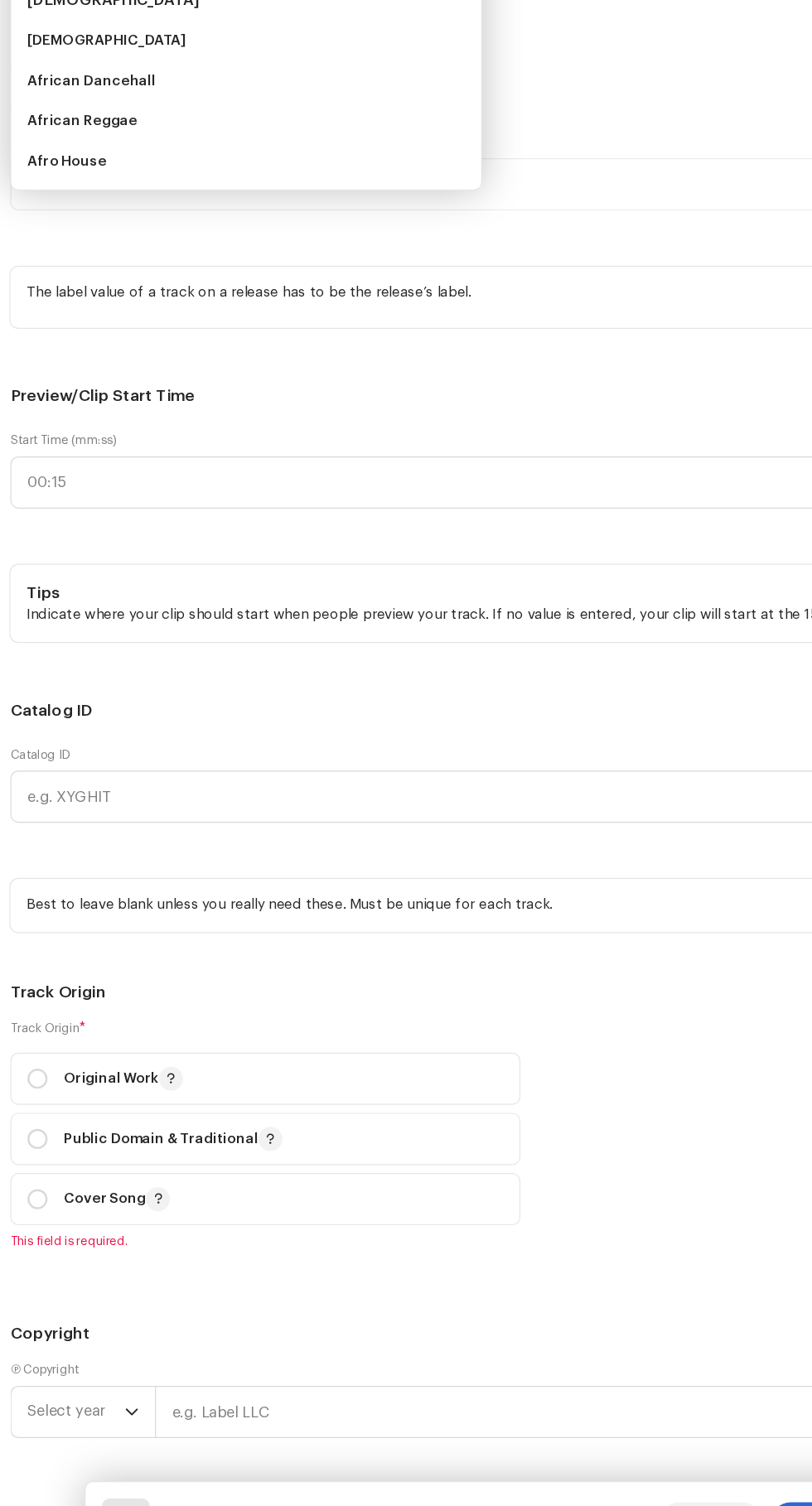
scroll to position [224, 0]
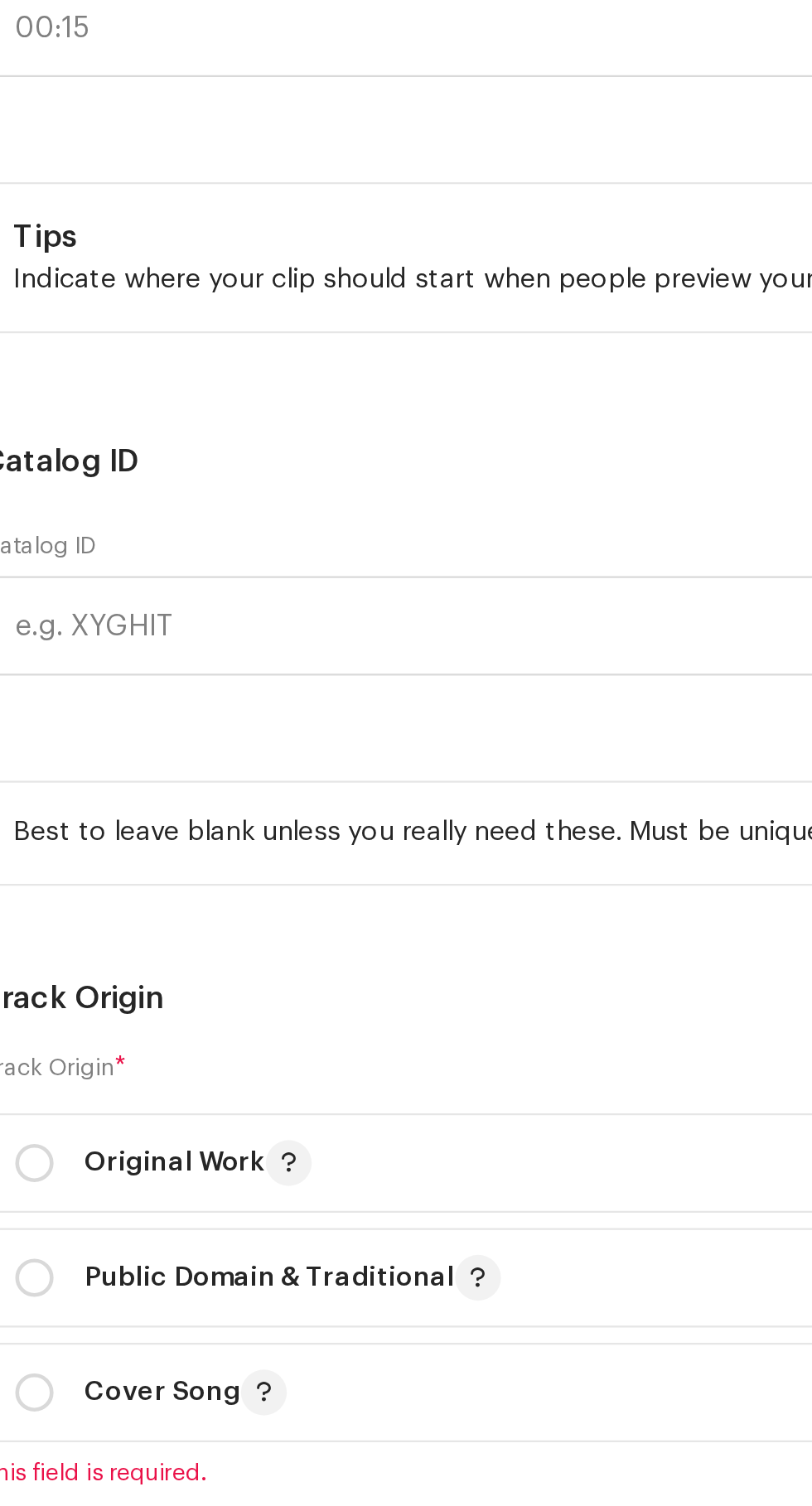
type input "Is"
click at [53, 244] on span "Islamic" at bounding box center [48, 236] width 41 height 16
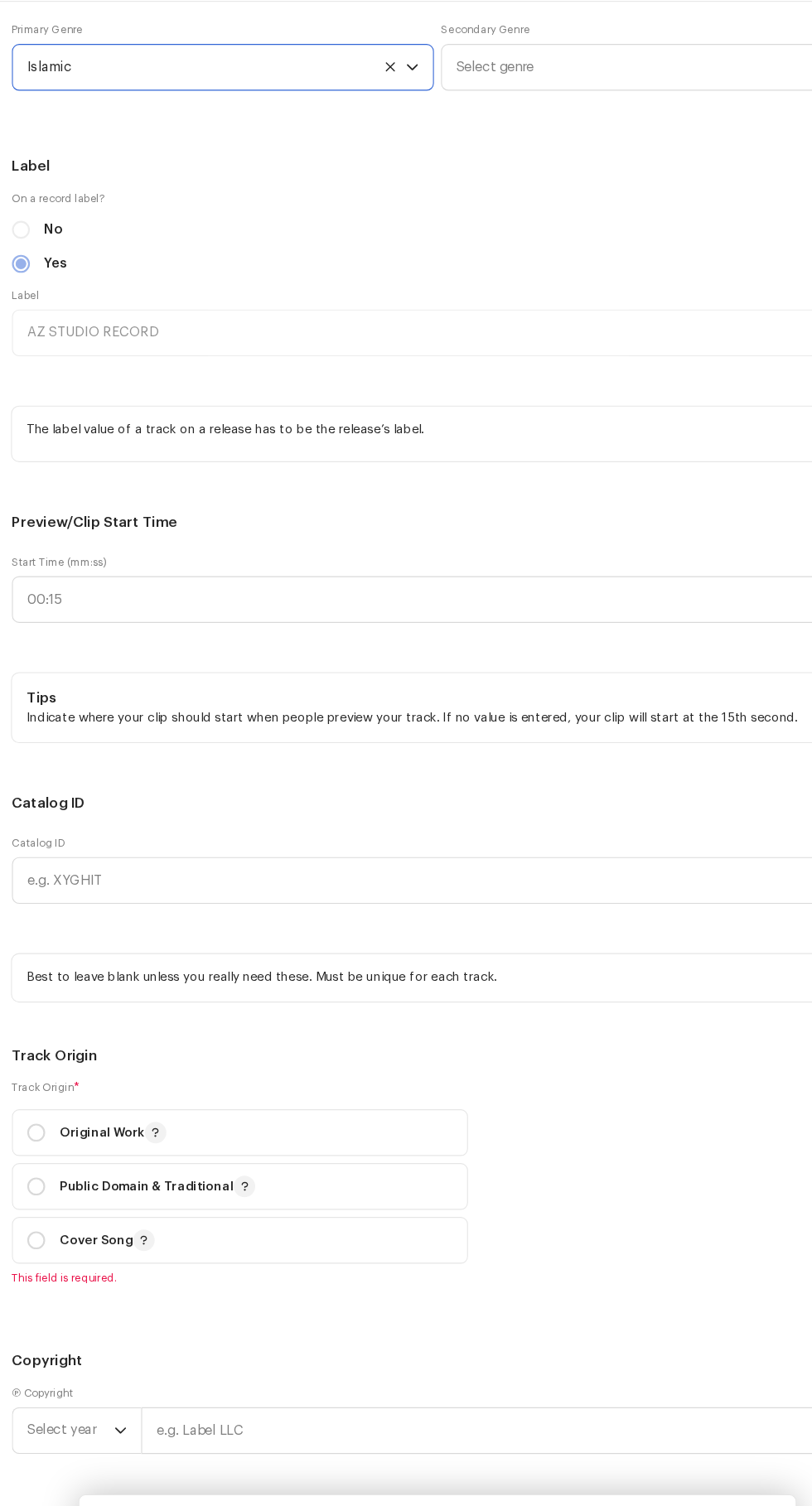
click at [517, 128] on span "Select genre" at bounding box center [598, 108] width 350 height 41
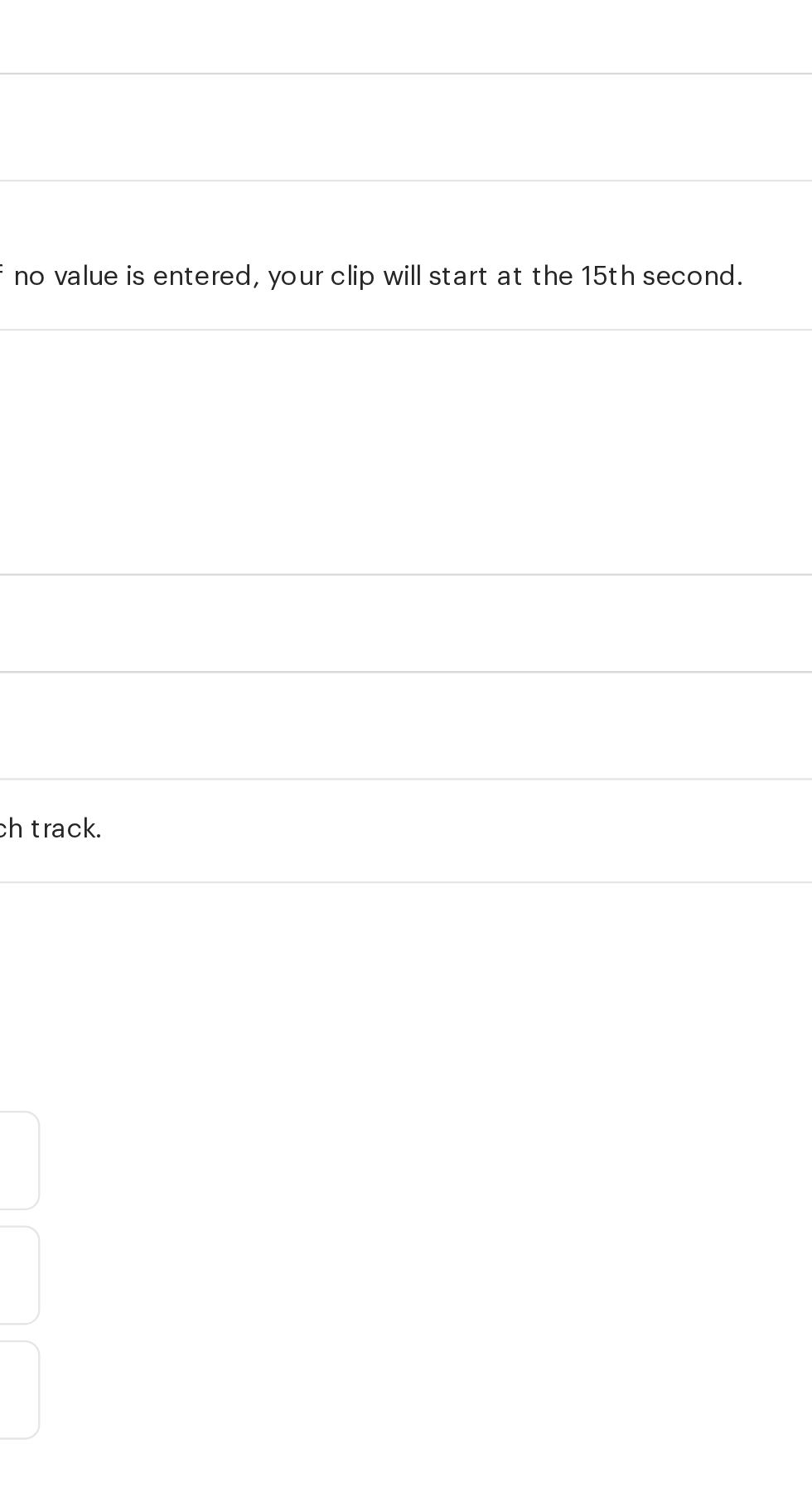
type input "Indo"
click at [465, 242] on span "Indo Pop" at bounding box center [449, 234] width 50 height 16
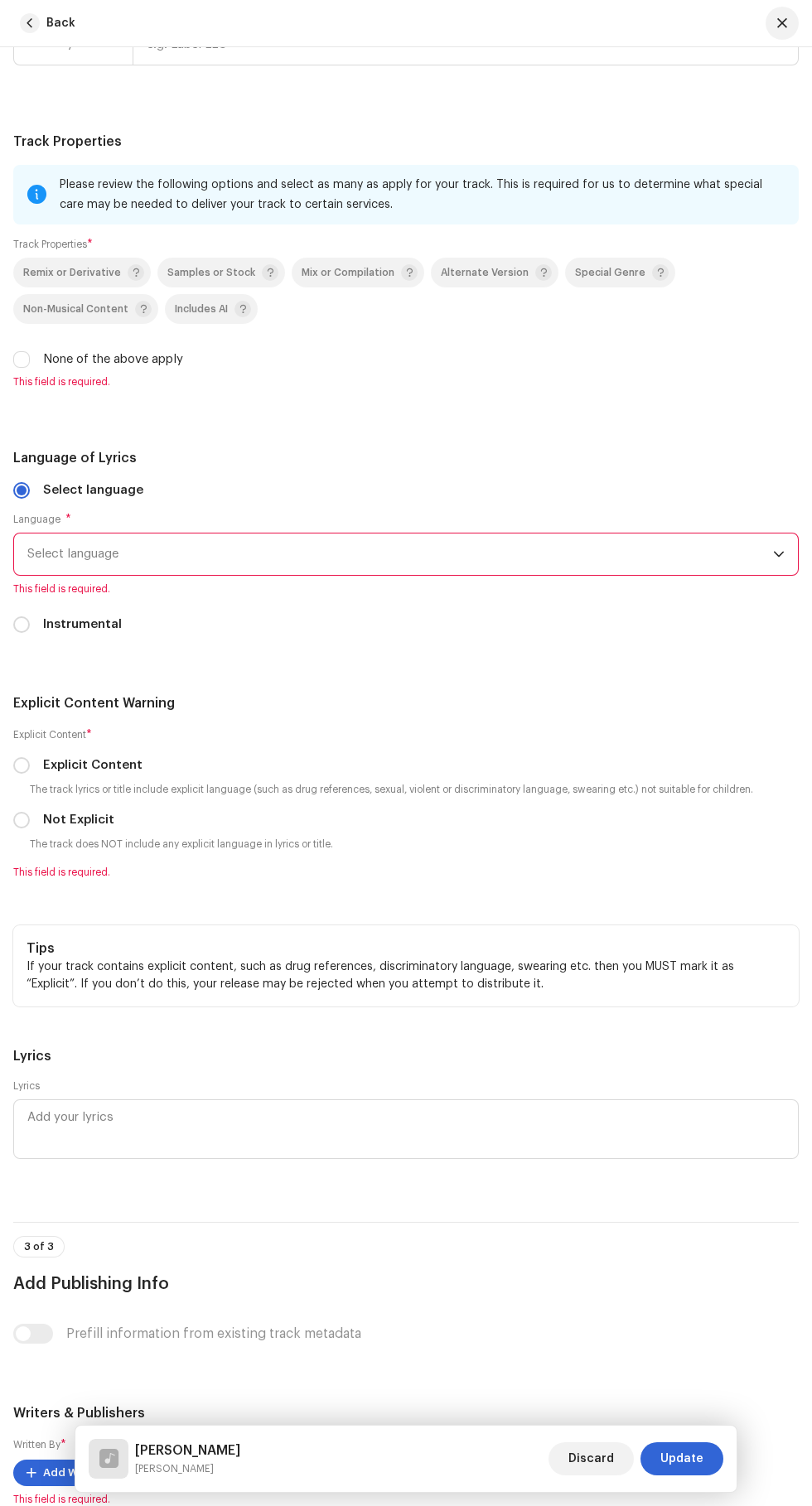
scroll to position [3050, 0]
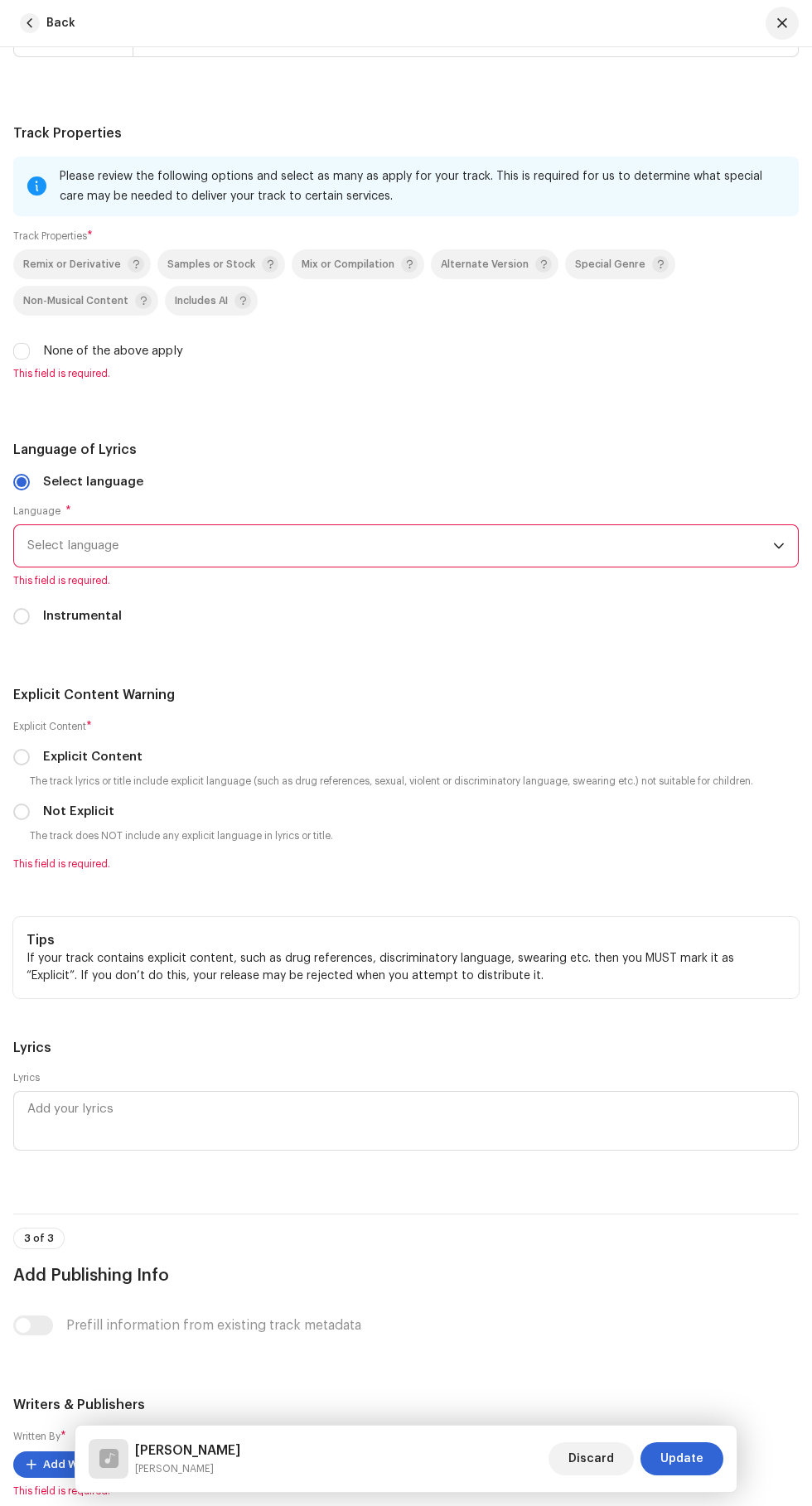
radio input "true"
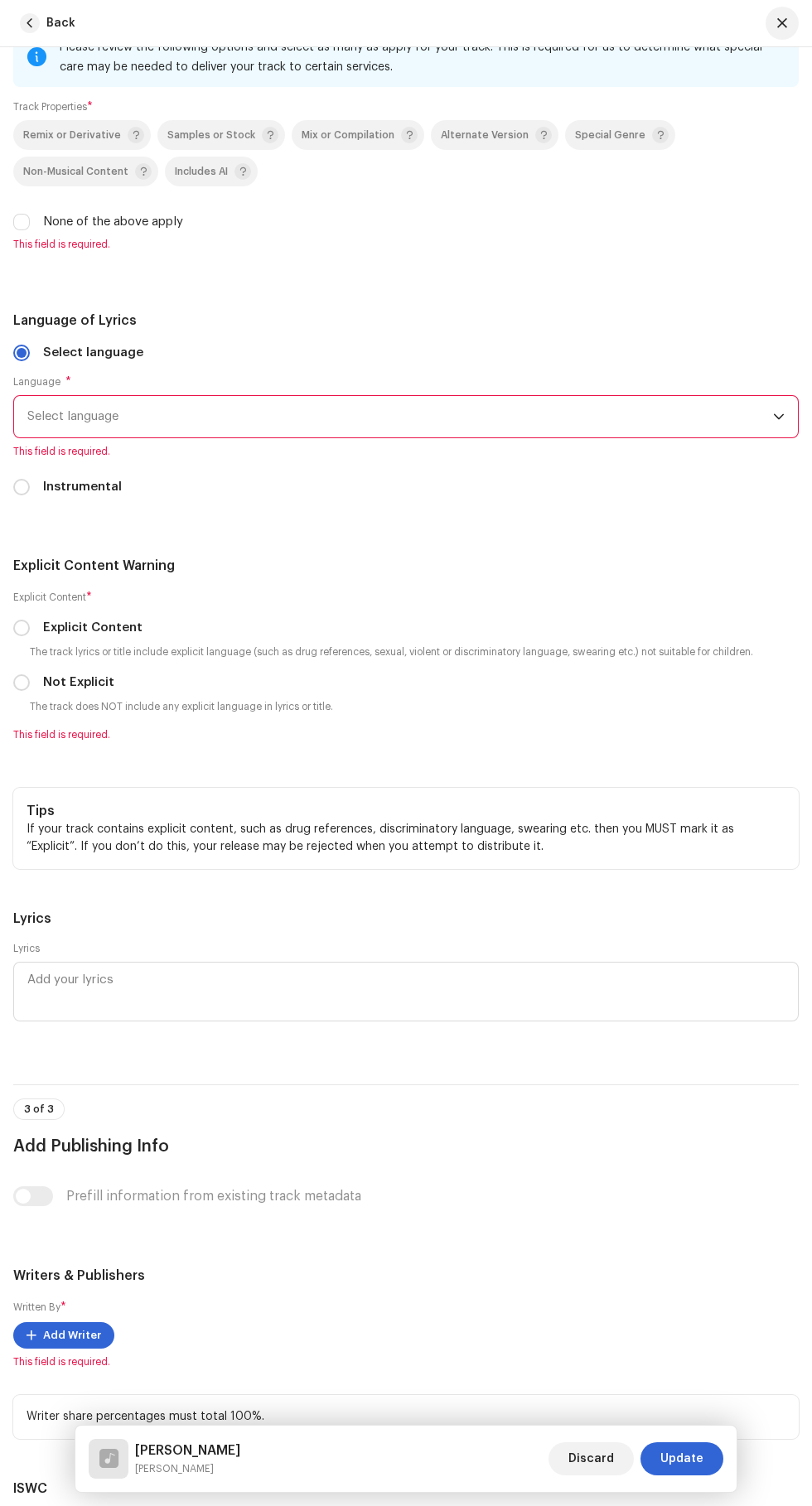
scroll to position [3172, 0]
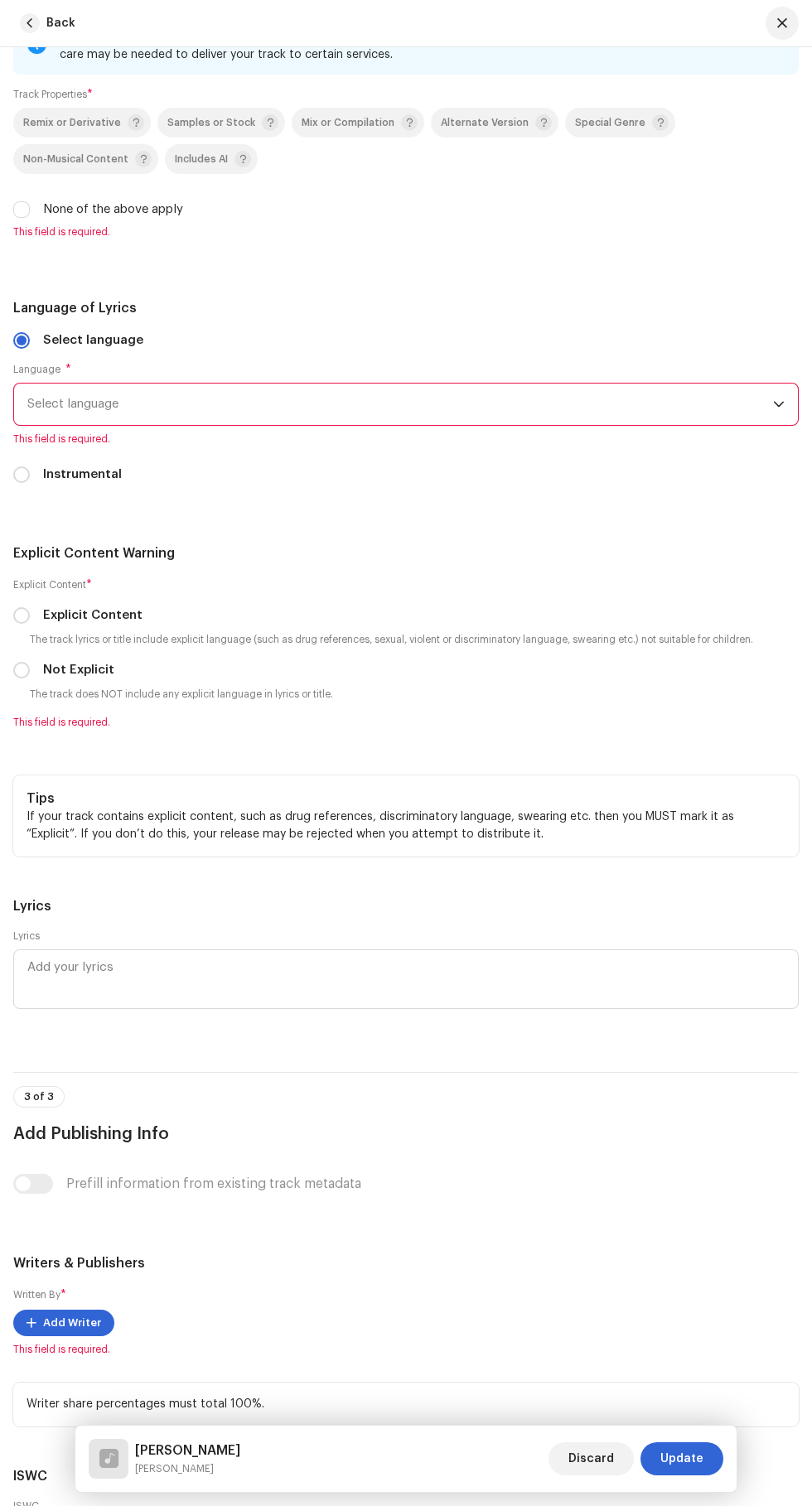
radio input "true"
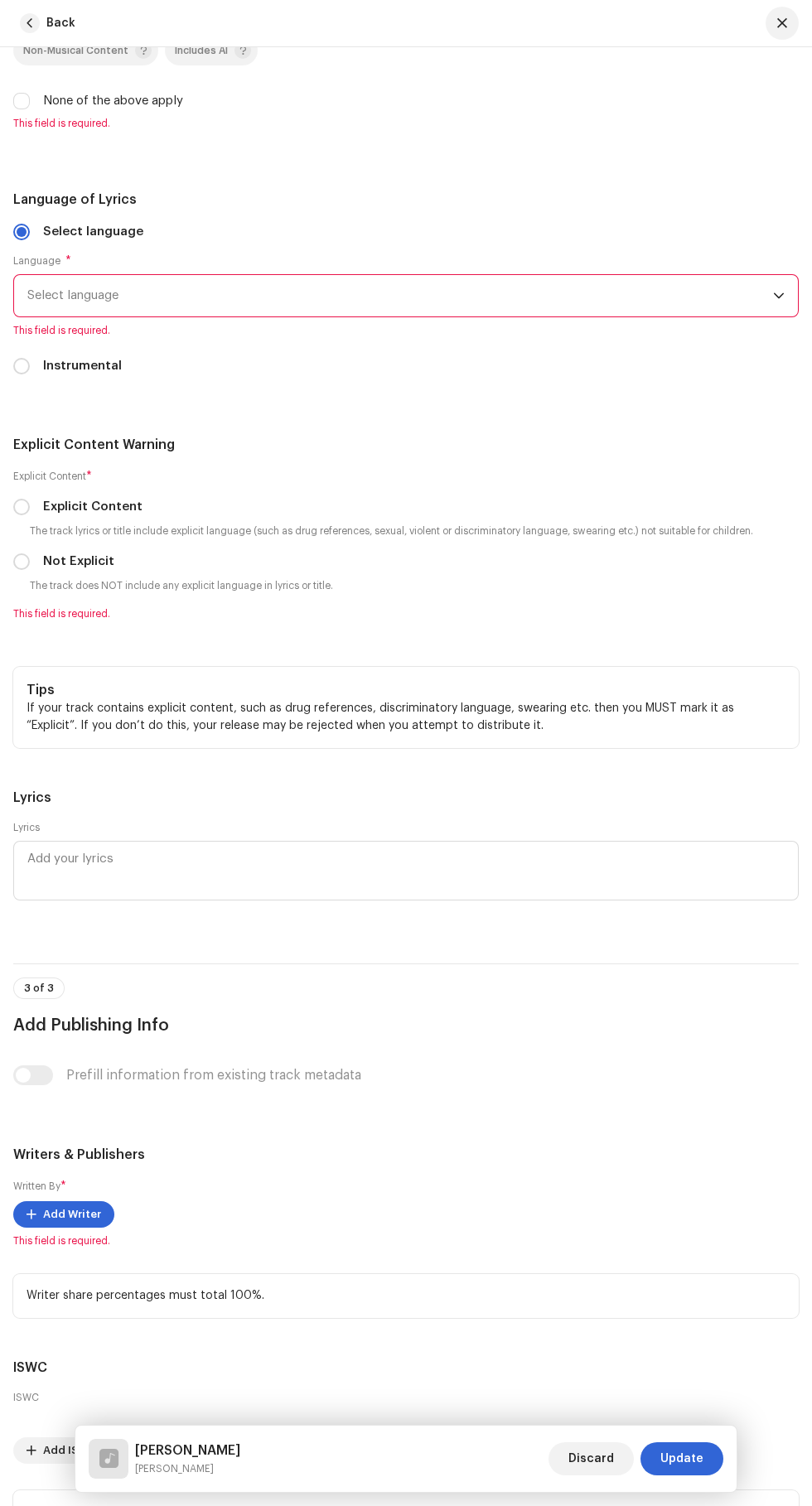
scroll to position [3283, 0]
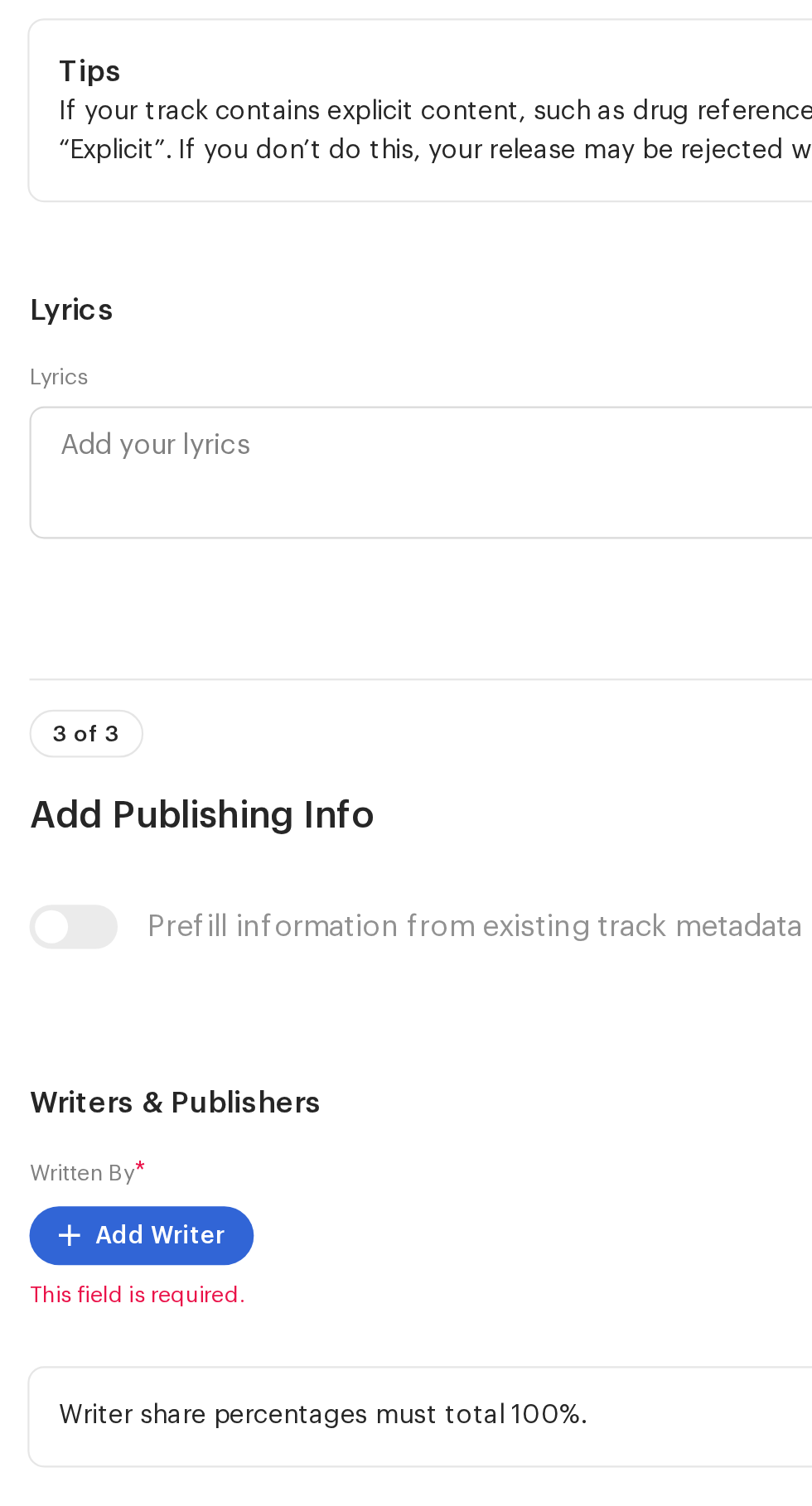
scroll to position [239, 0]
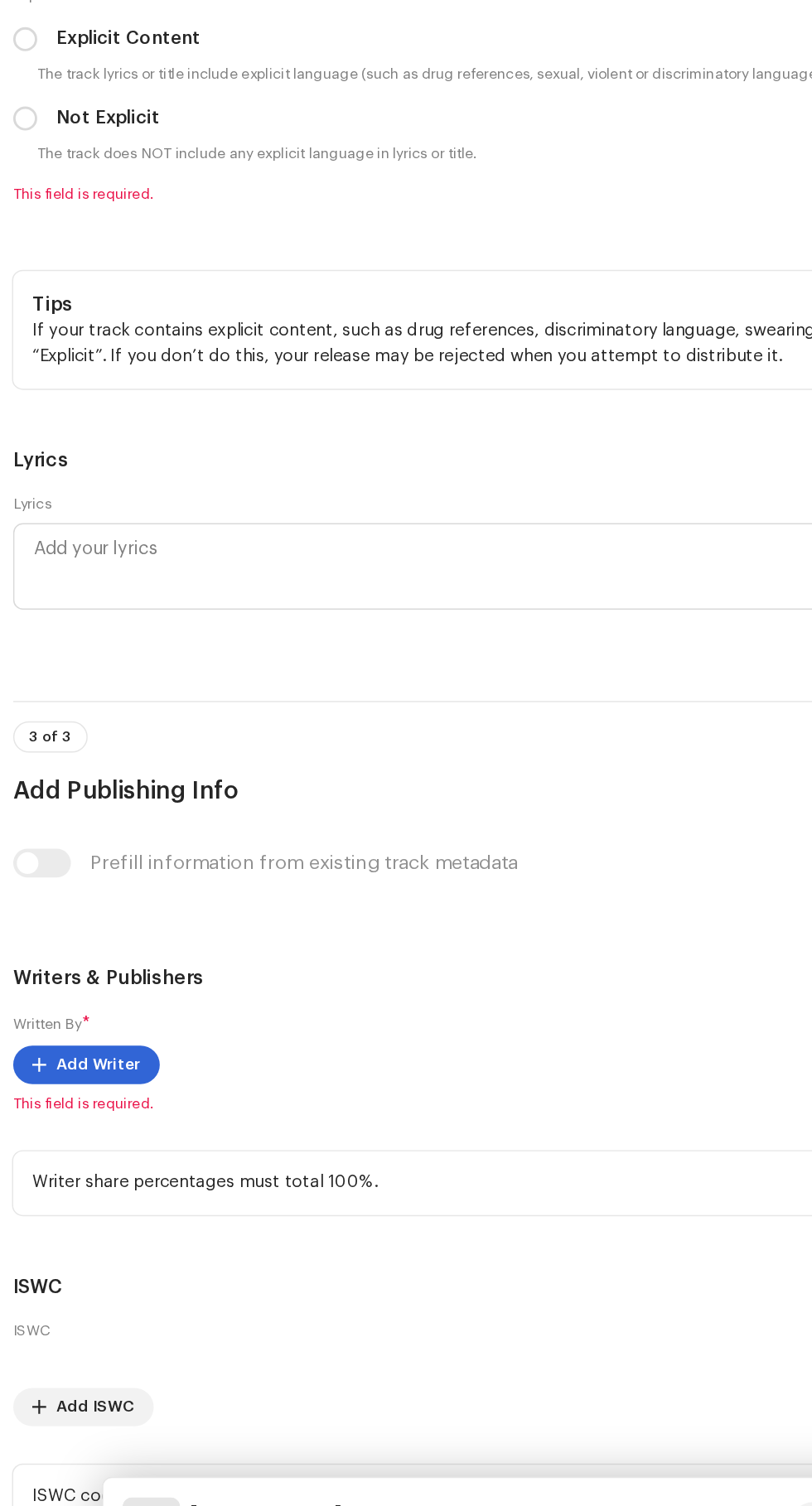
scroll to position [3375, 0]
type input "AZ STUDIO RECORD"
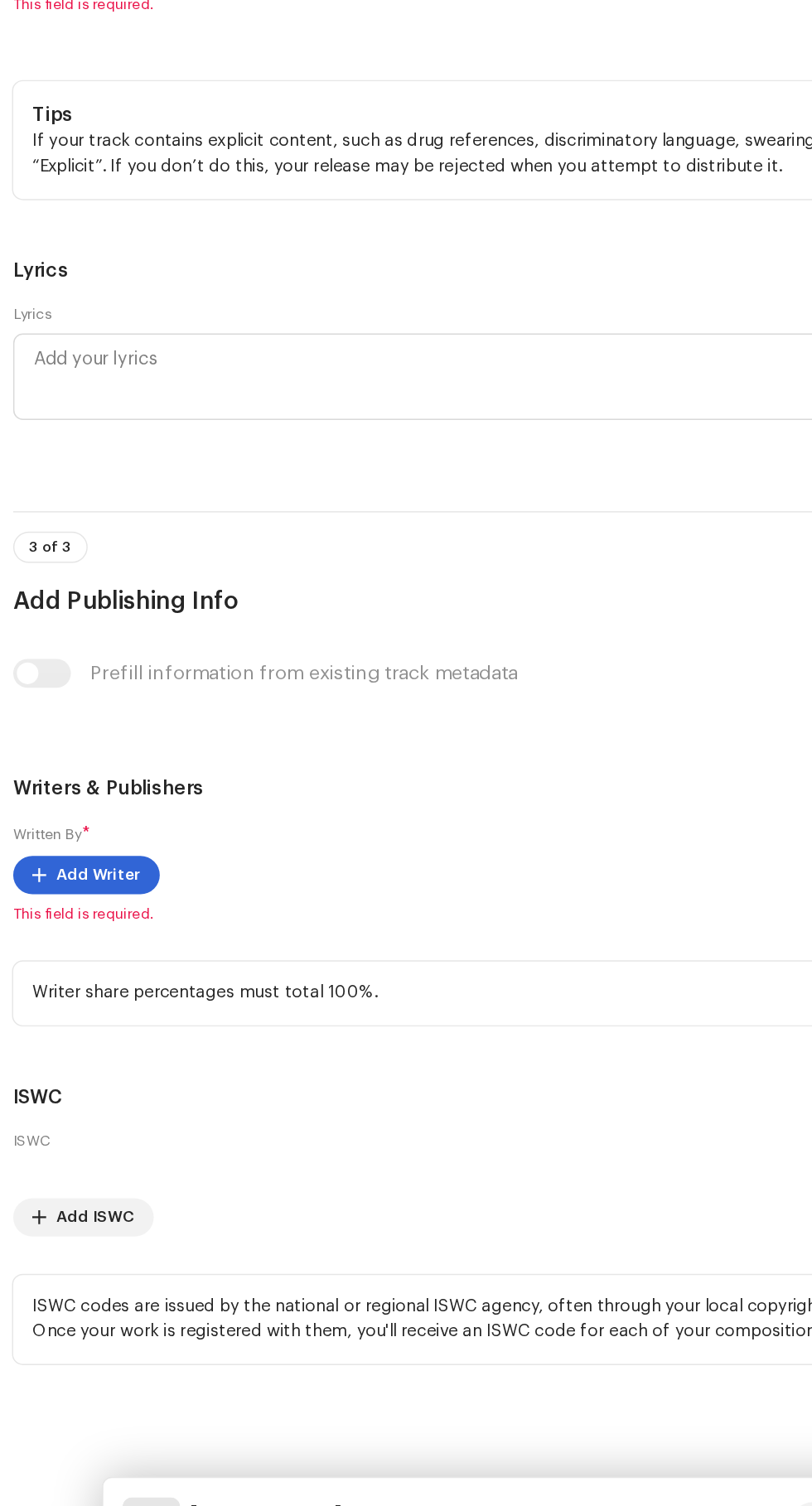
scroll to position [3495, 0]
click at [77, 112] on span "Select language" at bounding box center [399, 91] width 745 height 41
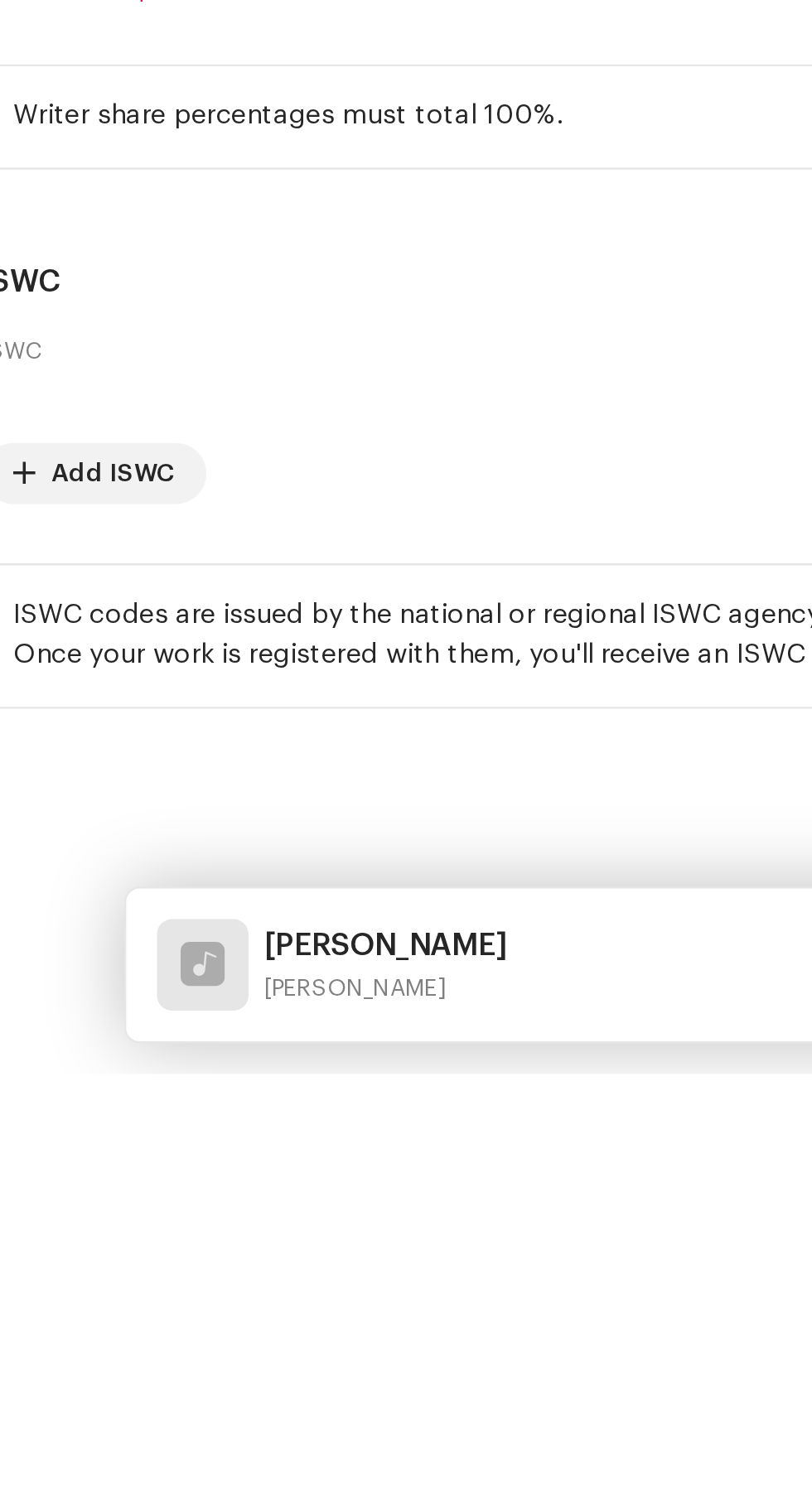
scroll to position [0, 0]
type input "Indo"
click at [68, 193] on span "Indonesian" at bounding box center [59, 185] width 66 height 16
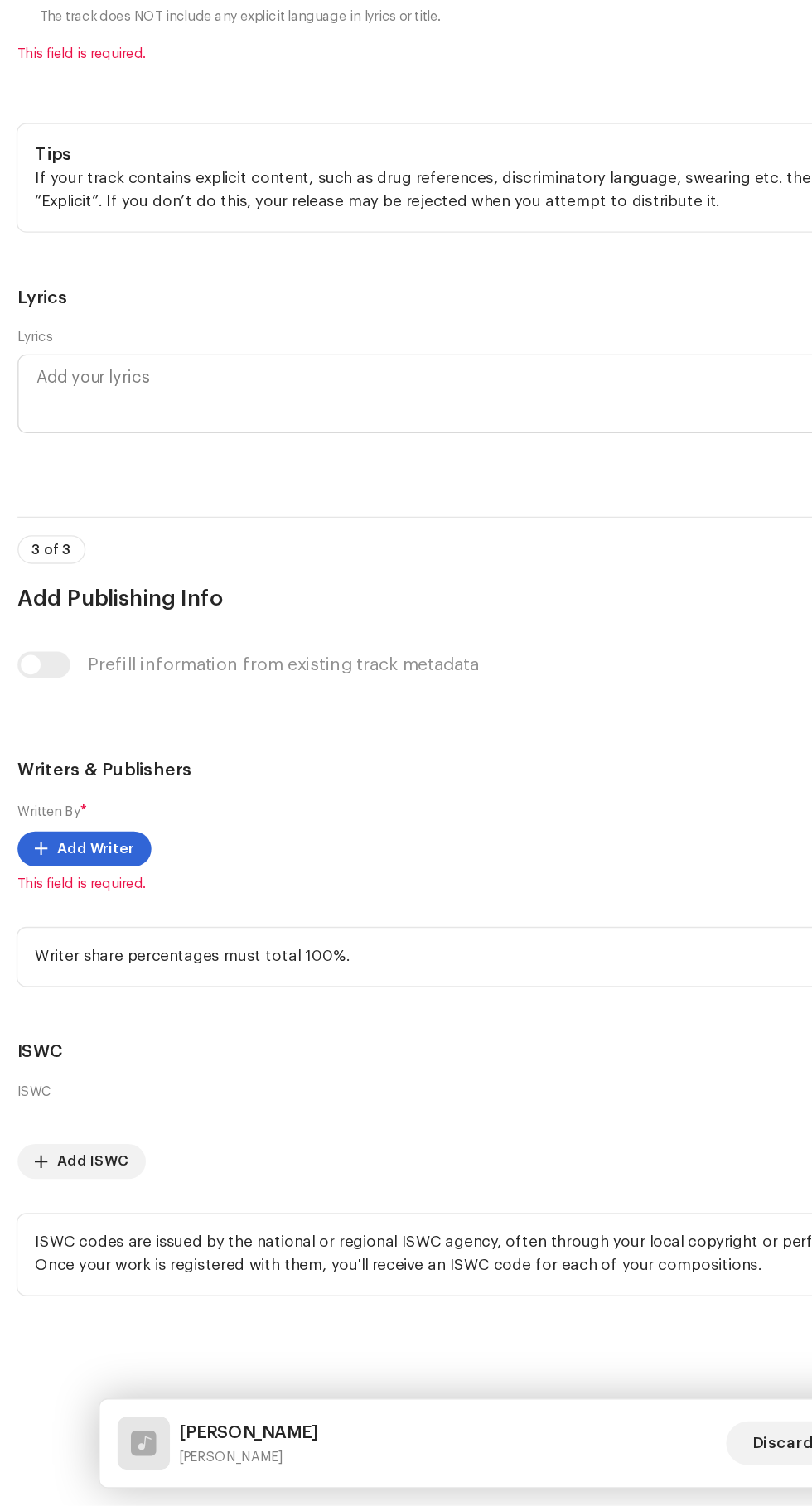
scroll to position [3832, 0]
click at [23, 365] on input "Not Explicit" at bounding box center [22, 357] width 16 height 16
radio input "true"
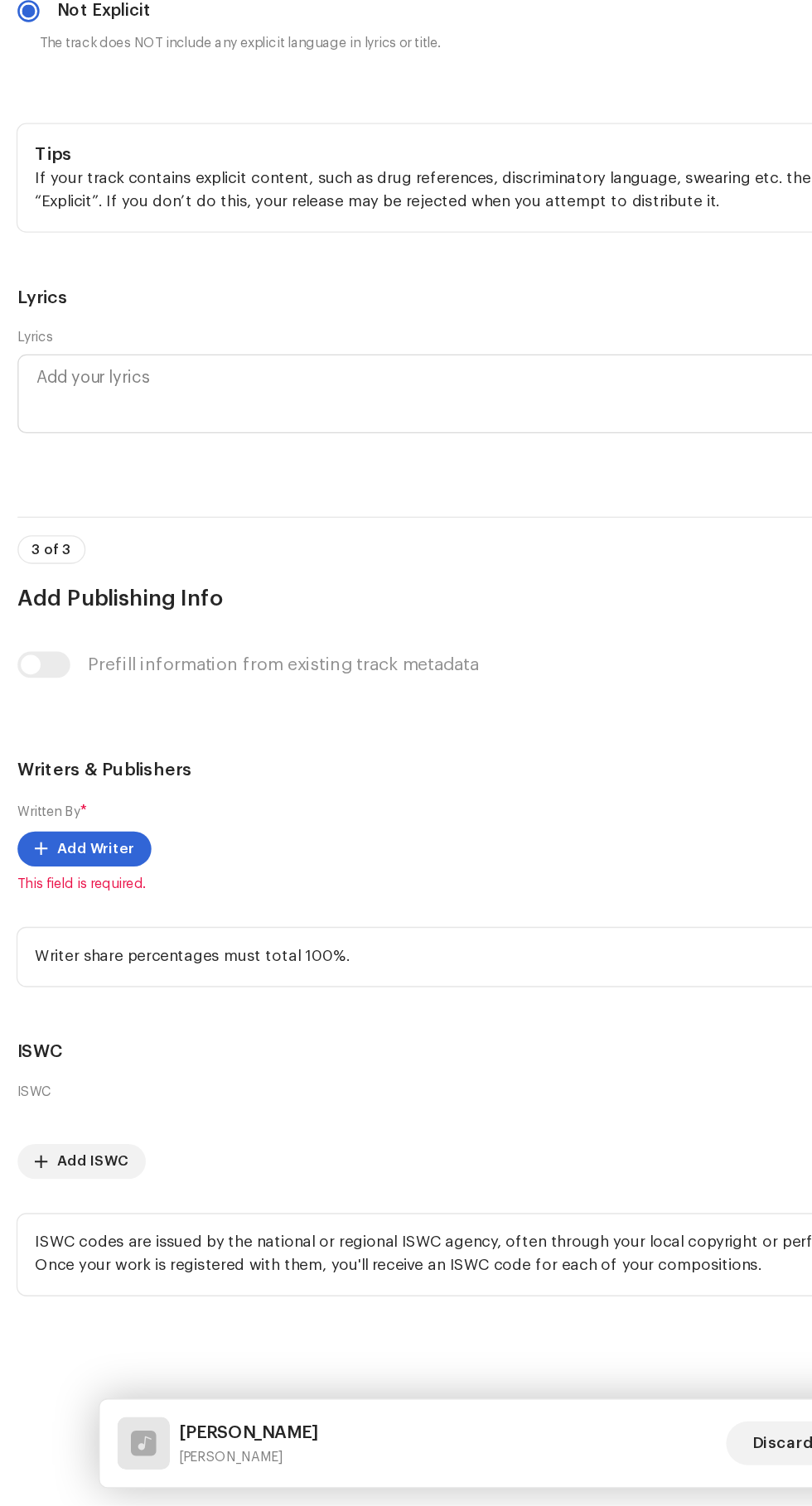
checkbox input "true"
click at [54, 993] on span "Add Writer" at bounding box center [72, 1009] width 58 height 33
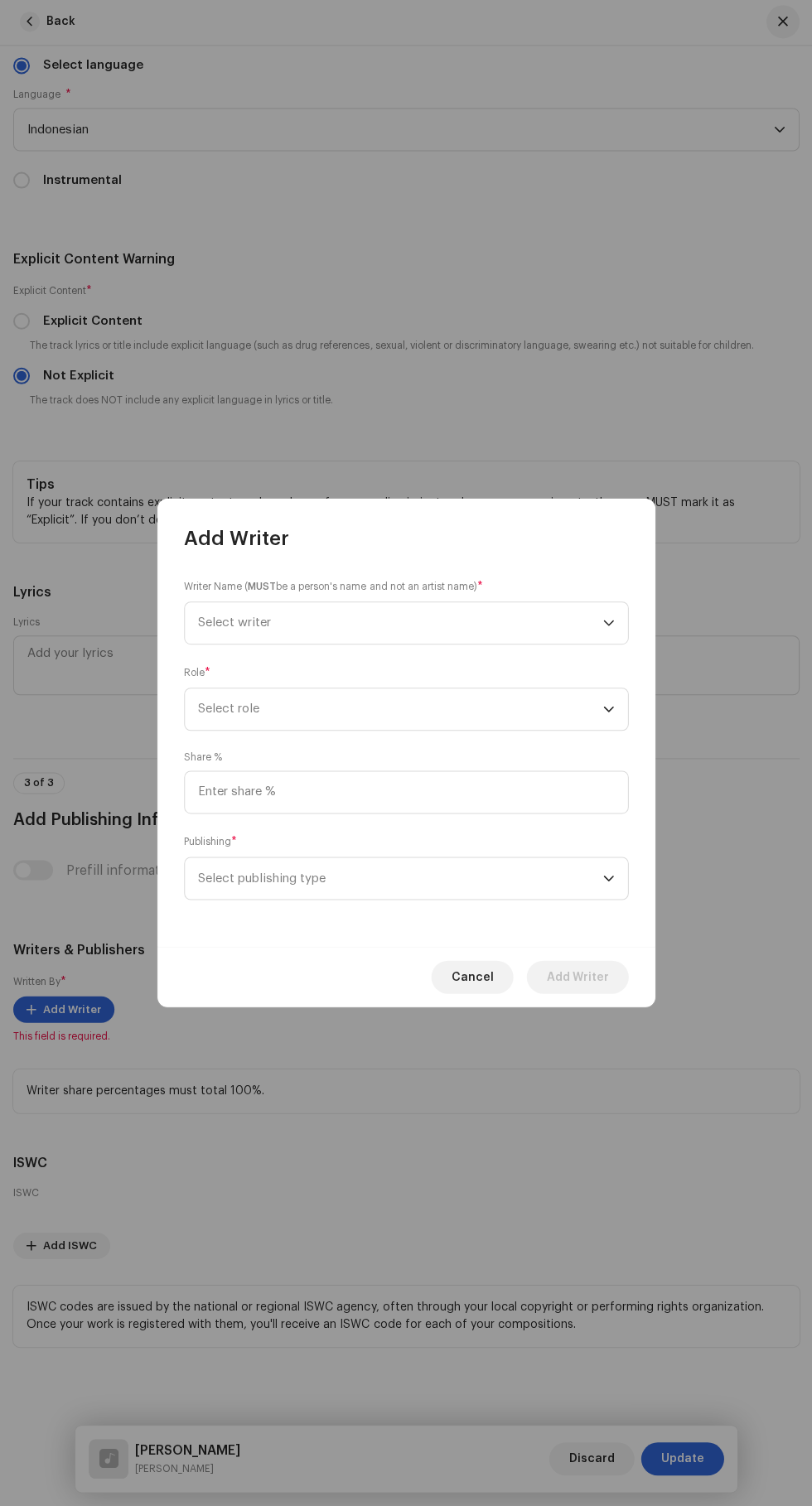
click at [610, 623] on icon "dropdown trigger" at bounding box center [607, 623] width 10 height 5
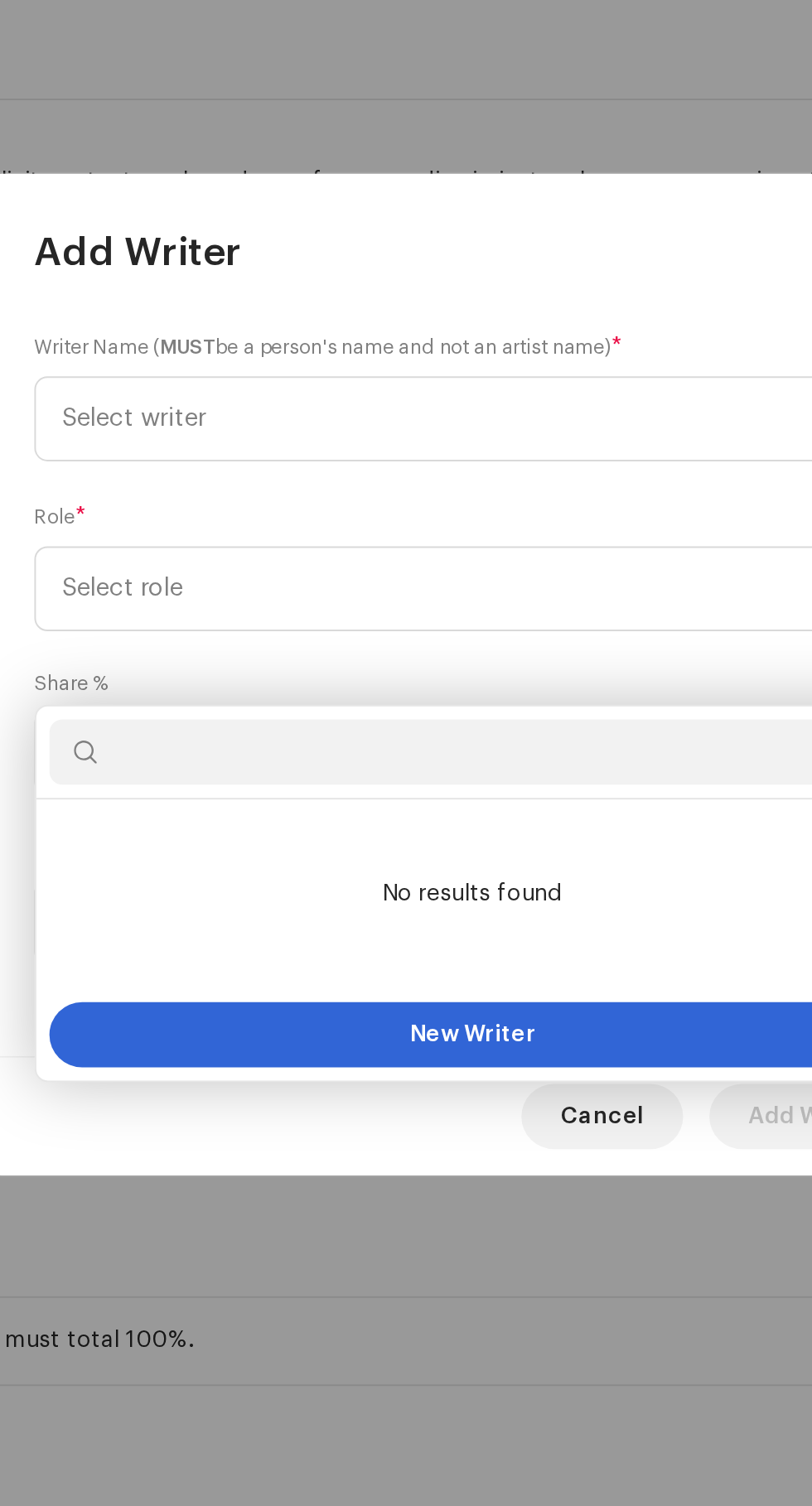
scroll to position [237, 0]
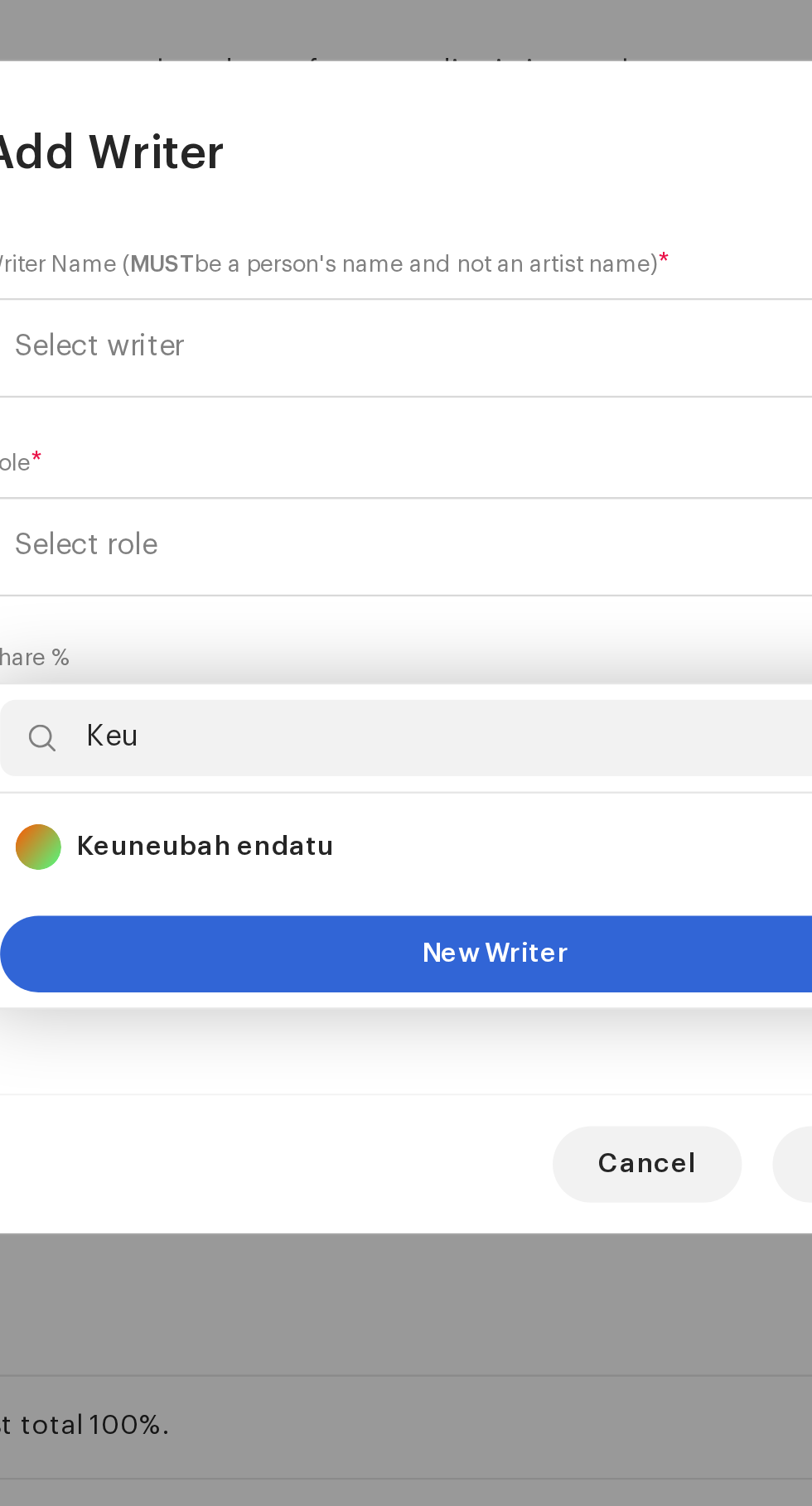
type input "Keu"
click at [261, 832] on strong "Keuneubah endatu" at bounding box center [280, 840] width 112 height 16
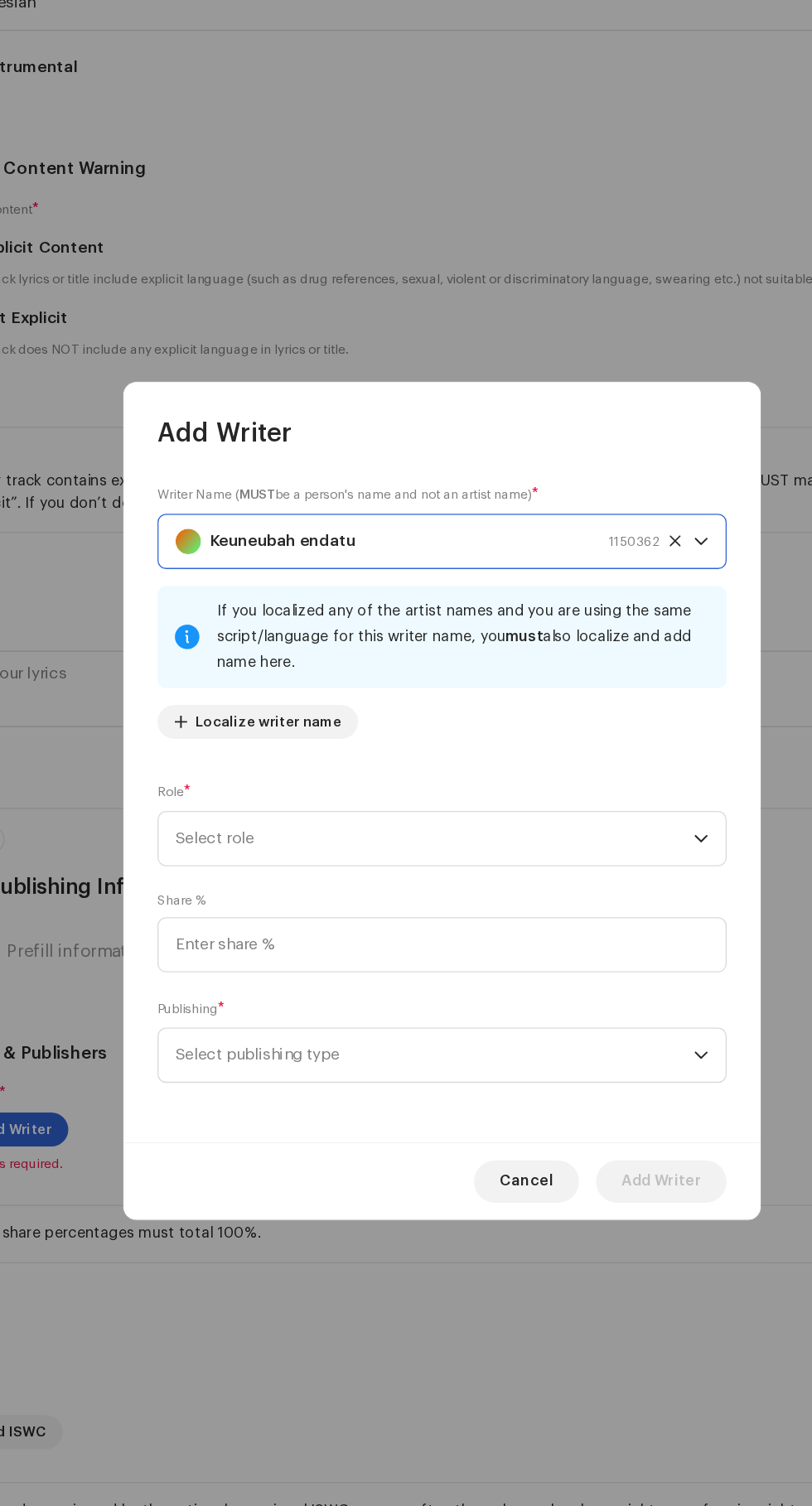
scroll to position [233, 0]
click at [229, 790] on span "Select role" at bounding box center [400, 783] width 405 height 41
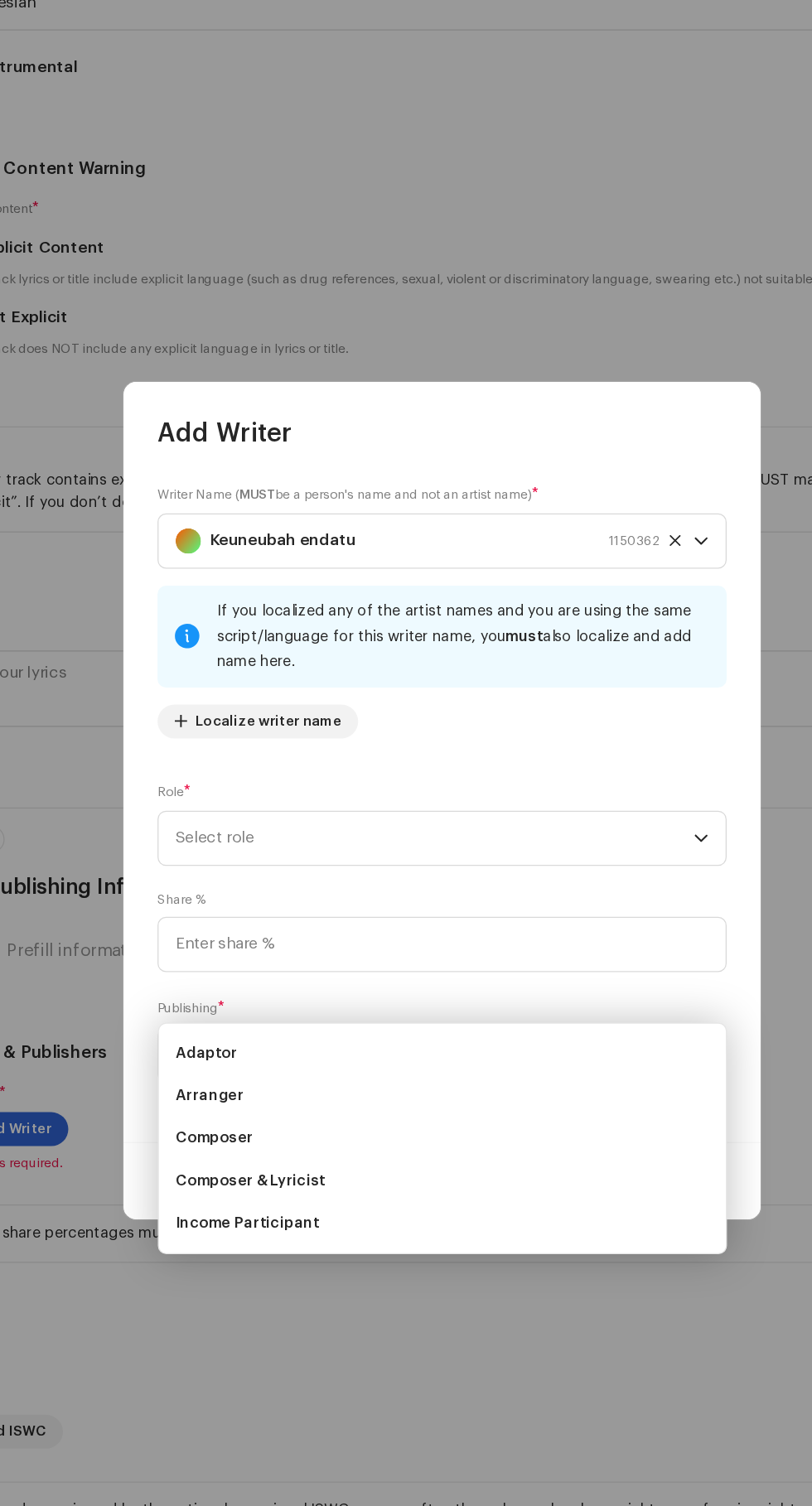
click at [229, 1009] on span "Composer" at bounding box center [228, 1017] width 60 height 16
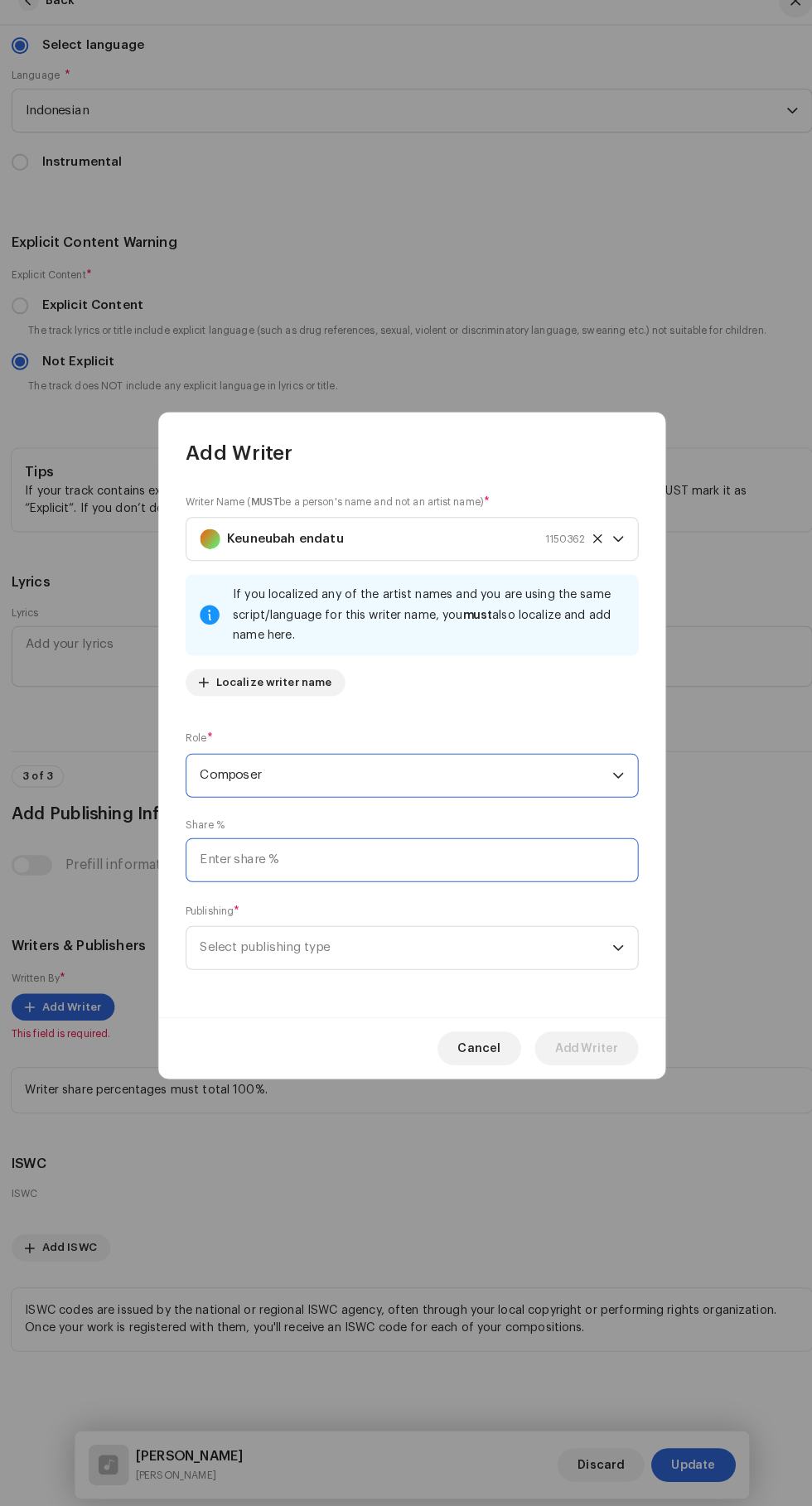
click at [409, 868] on input at bounding box center [406, 866] width 444 height 43
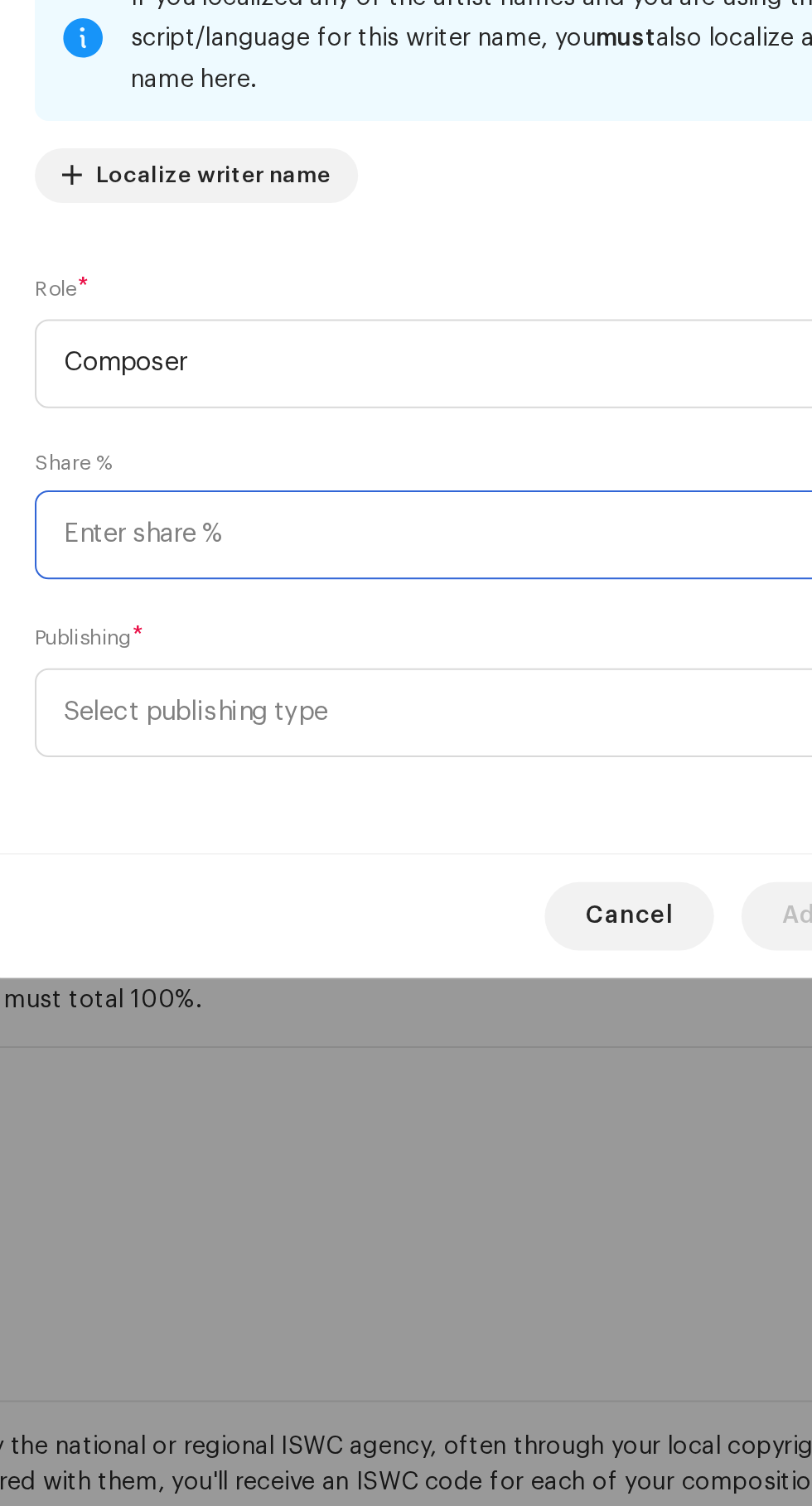
scroll to position [233, 0]
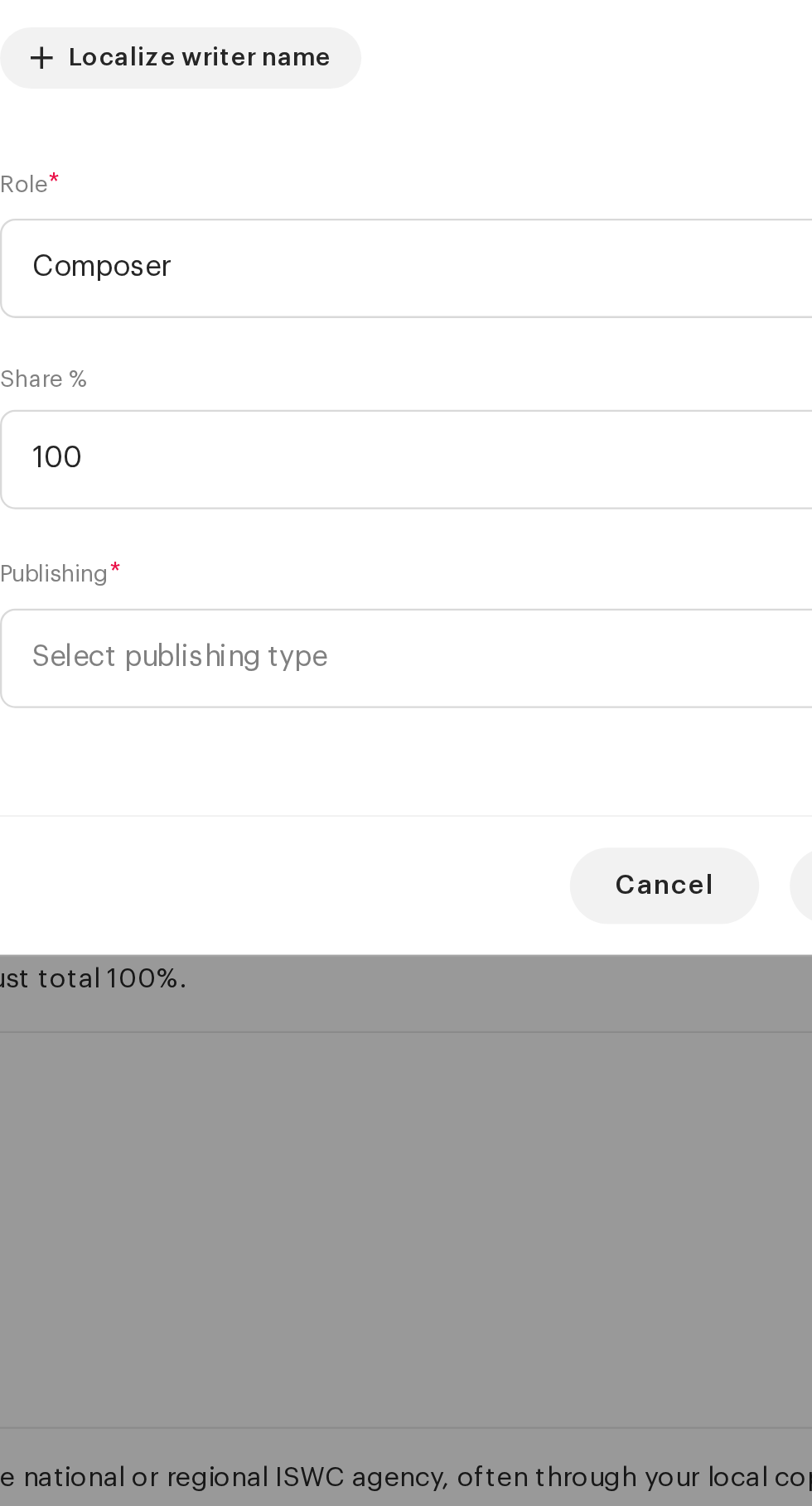
click at [249, 956] on span "Select publishing type" at bounding box center [400, 952] width 405 height 41
type input "100.00"
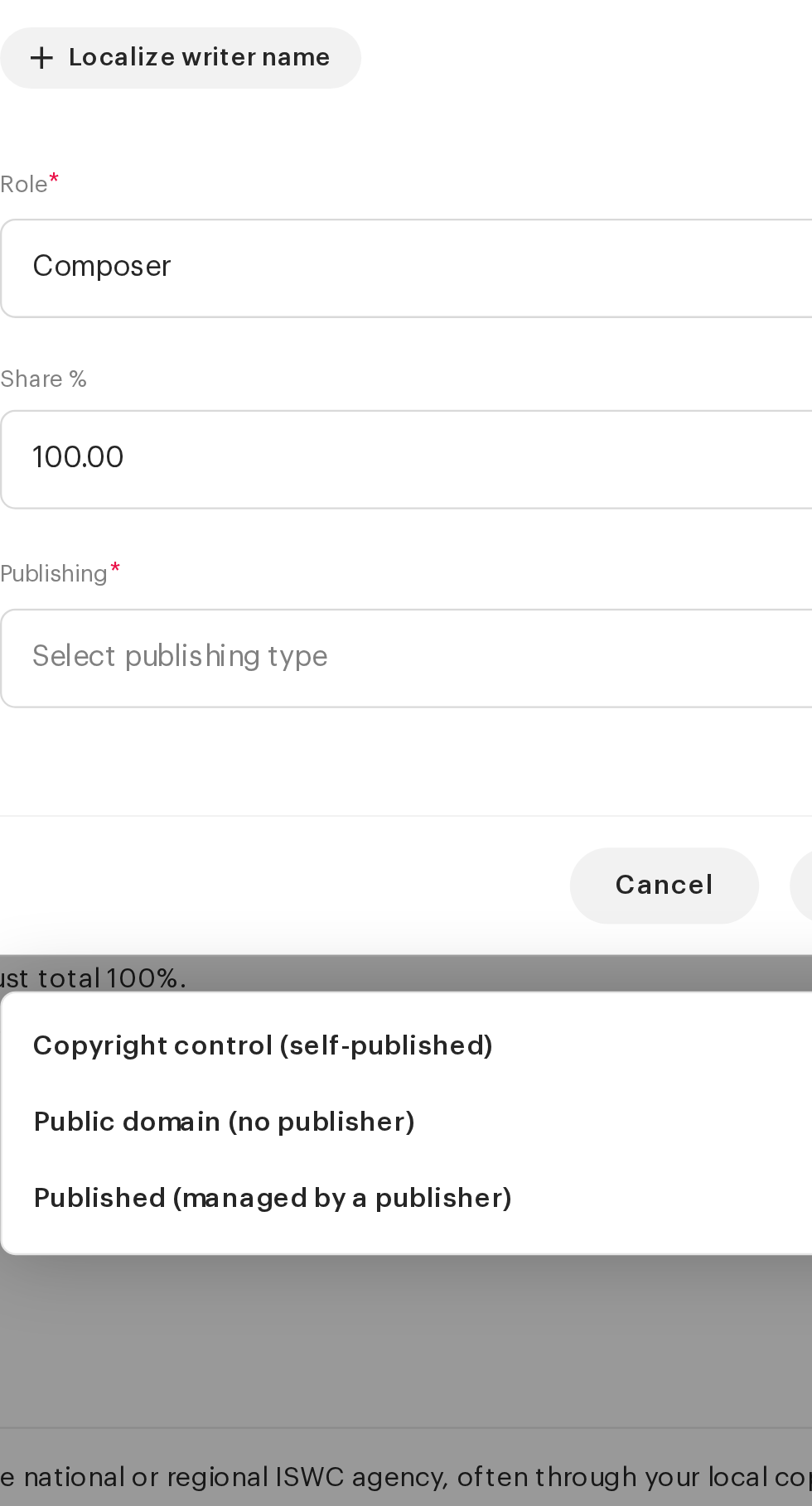
click at [233, 1111] on span "Copyright control (self-published)" at bounding box center [297, 1119] width 199 height 16
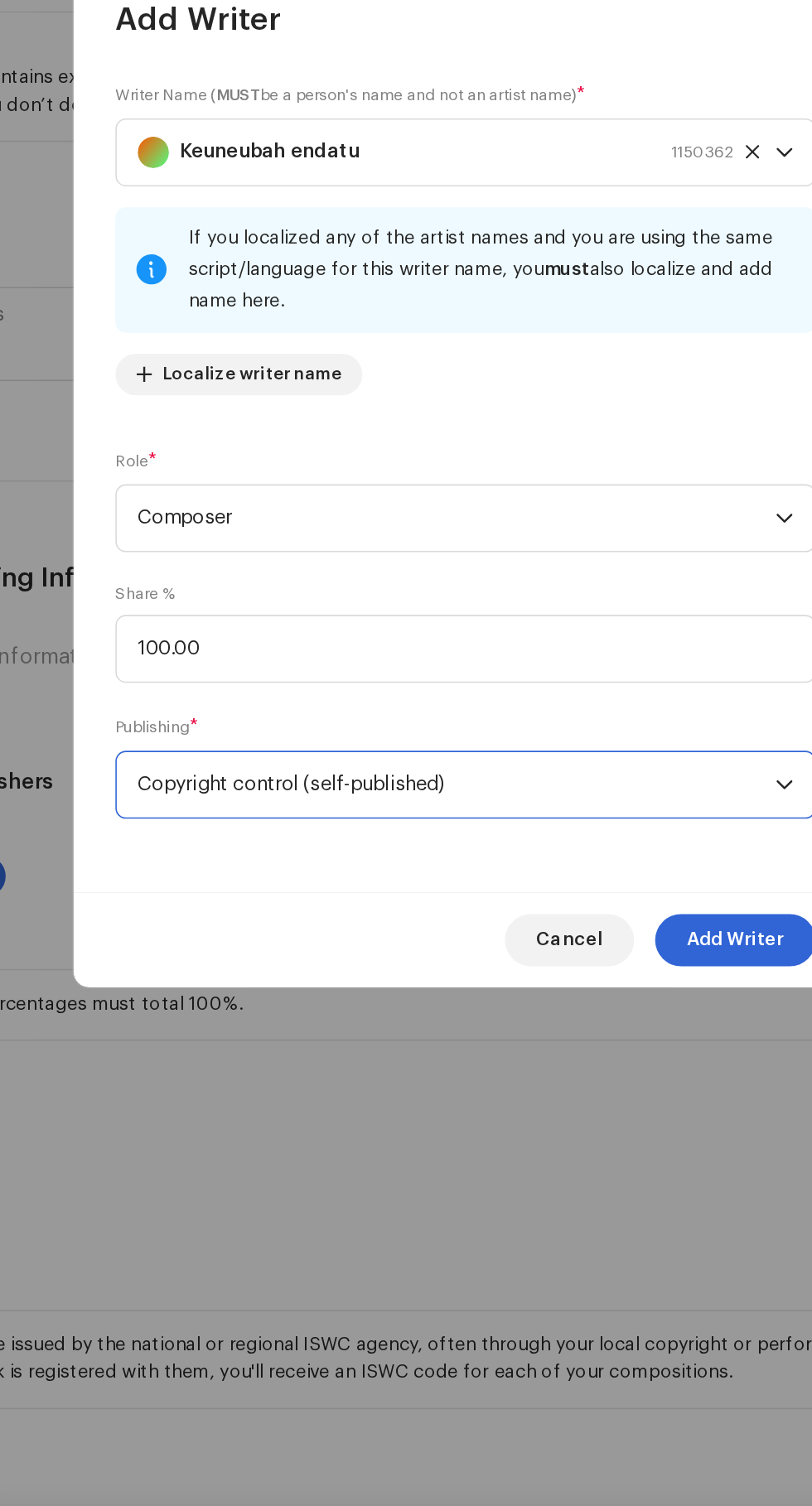
scroll to position [233, 0]
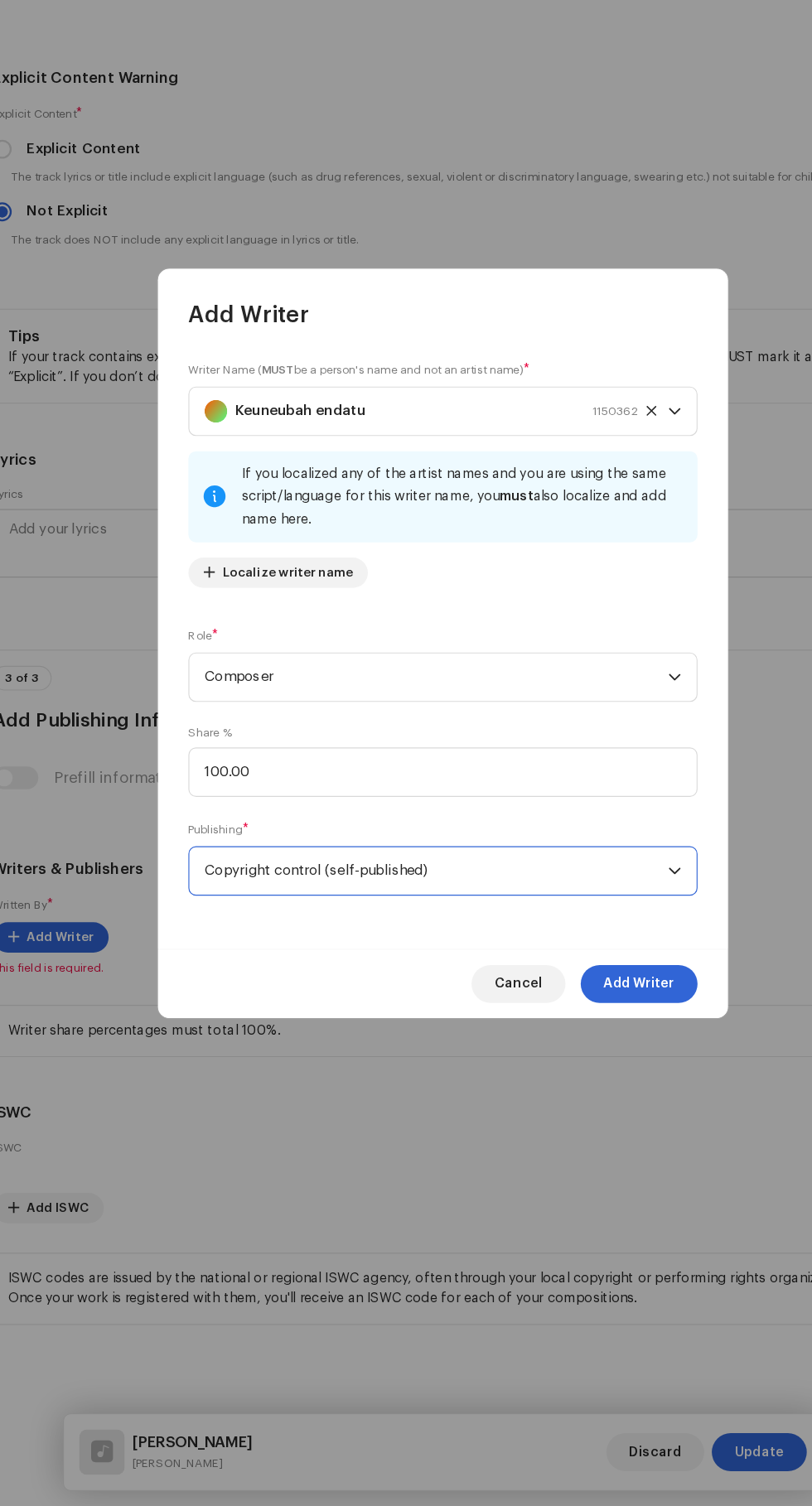
click at [594, 1053] on span "Add Writer" at bounding box center [577, 1050] width 62 height 33
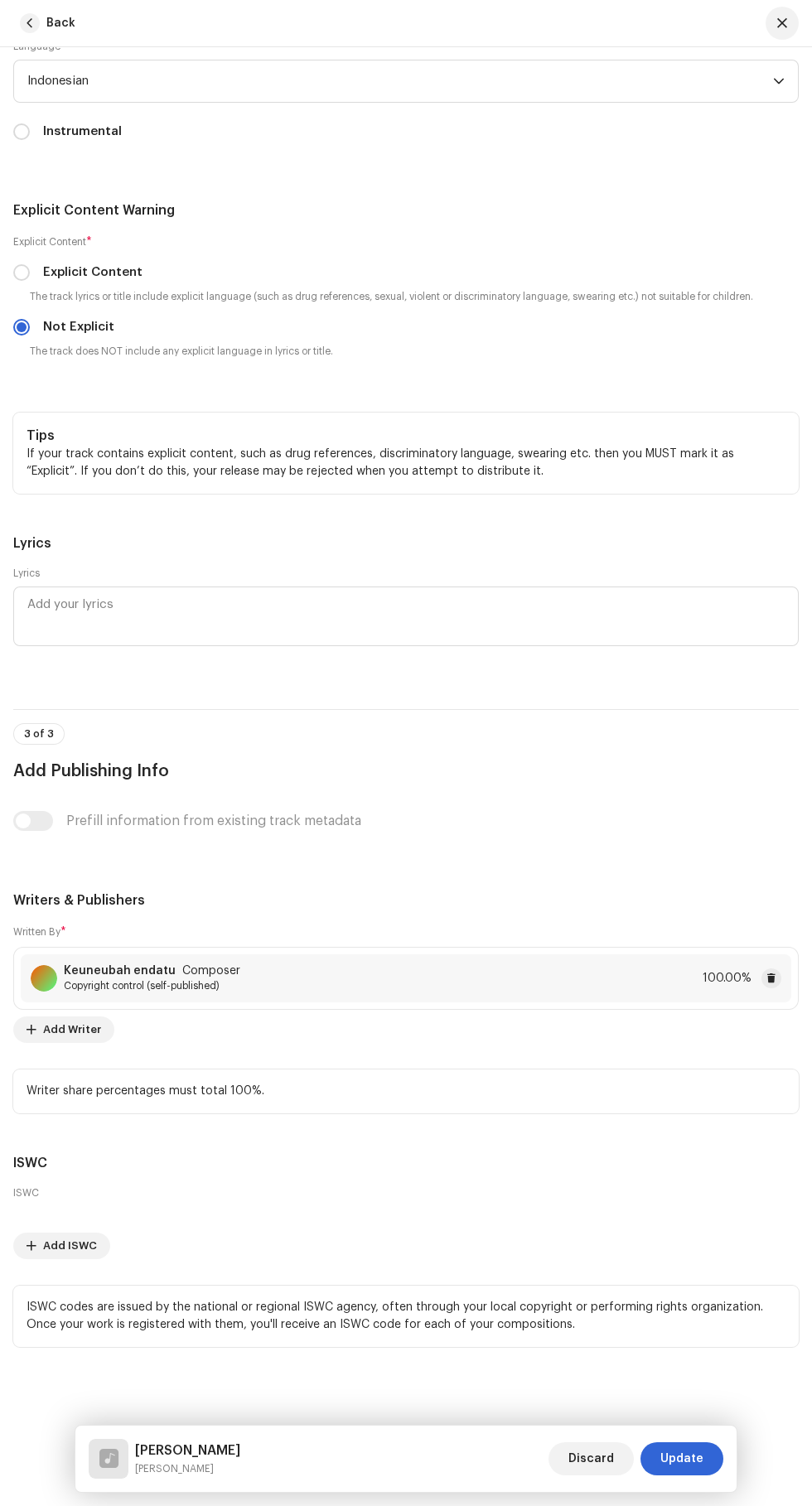
scroll to position [5048, 0]
click at [697, 1463] on span "Update" at bounding box center [681, 1458] width 43 height 33
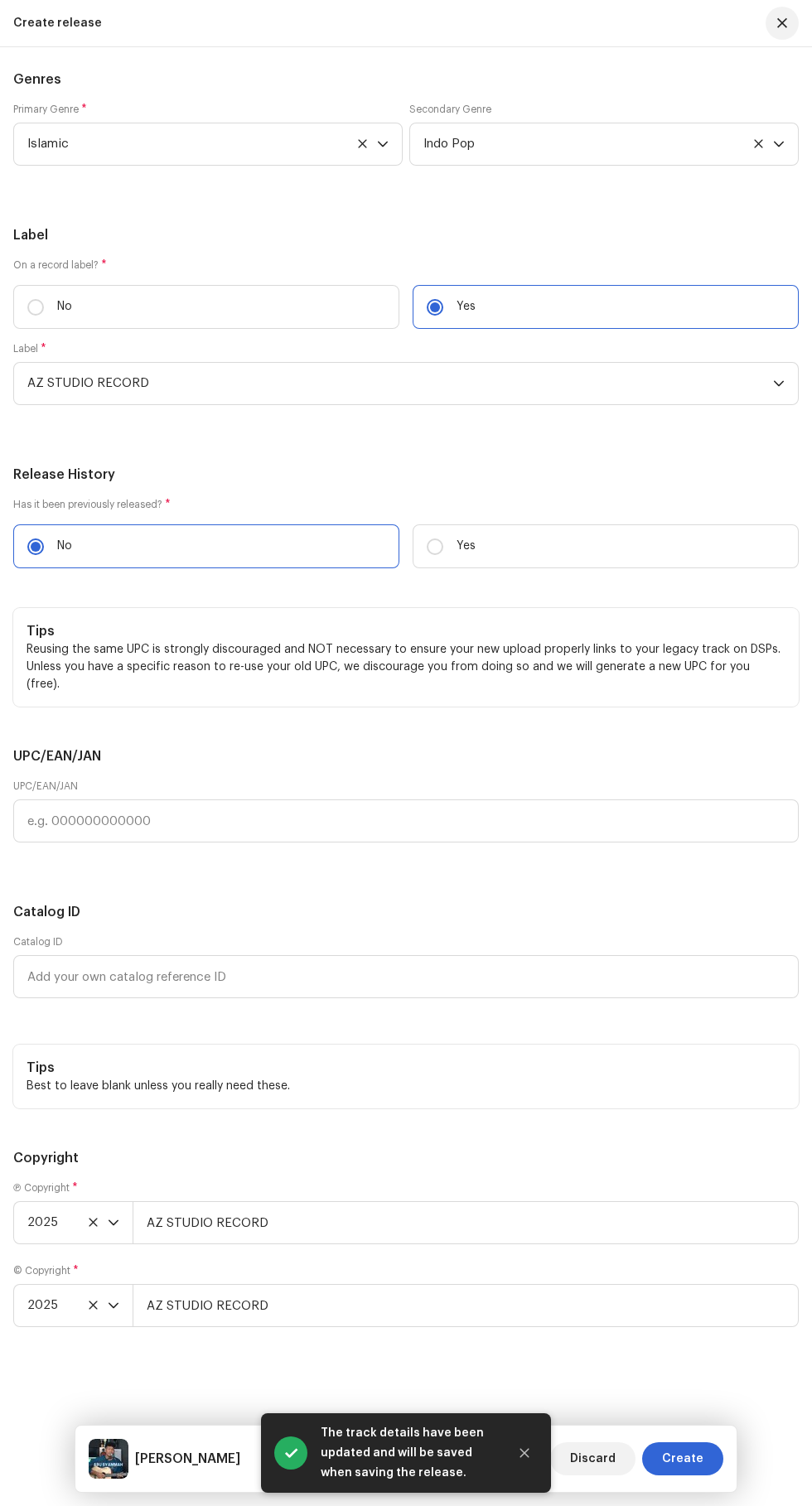
click at [688, 1459] on span "Create" at bounding box center [682, 1458] width 41 height 33
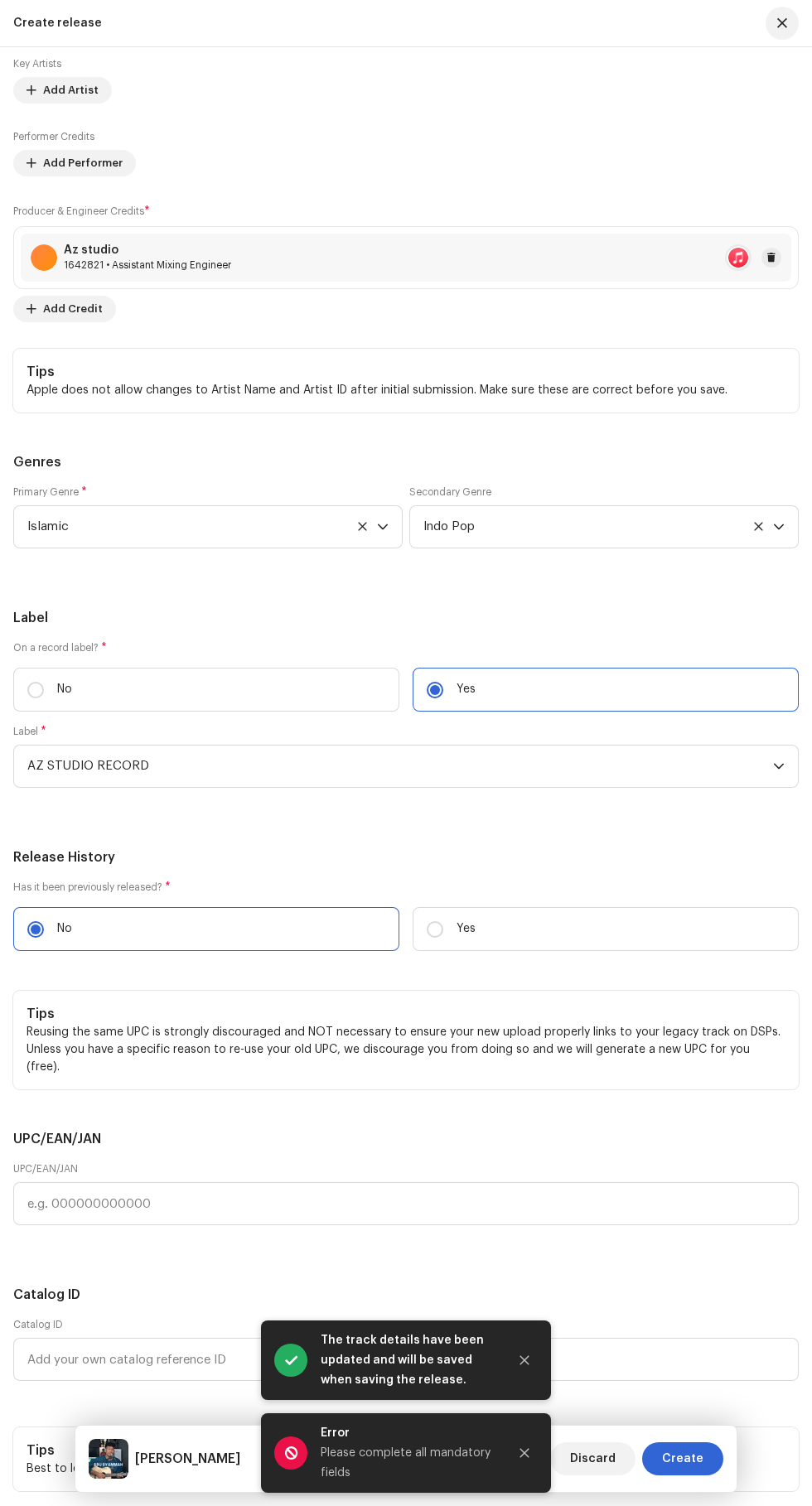
scroll to position [3046, 0]
click at [90, 25] on span "Add Main Primary Artist" at bounding box center [107, 9] width 128 height 33
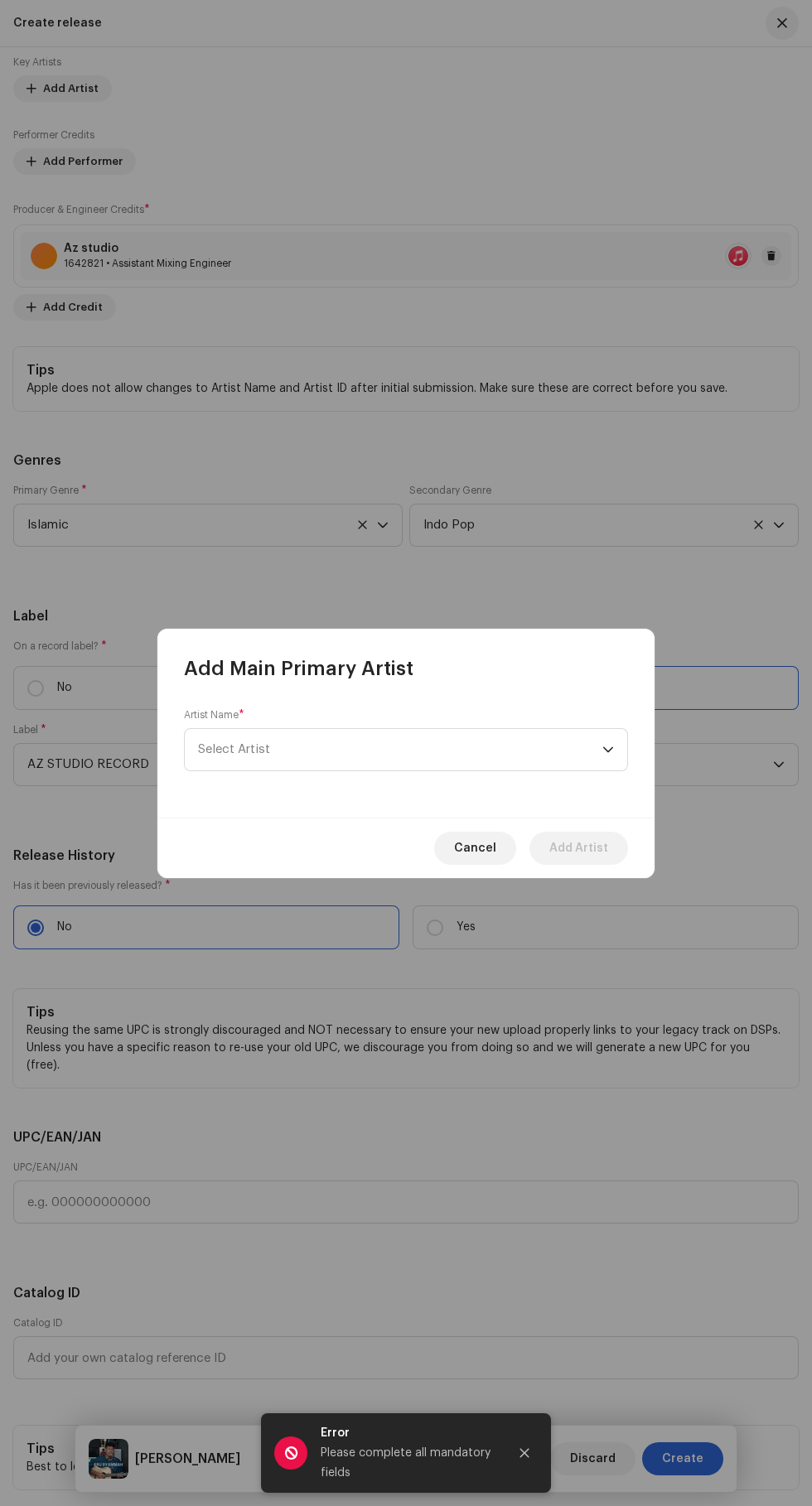
click at [405, 768] on span "Select Artist" at bounding box center [400, 750] width 405 height 41
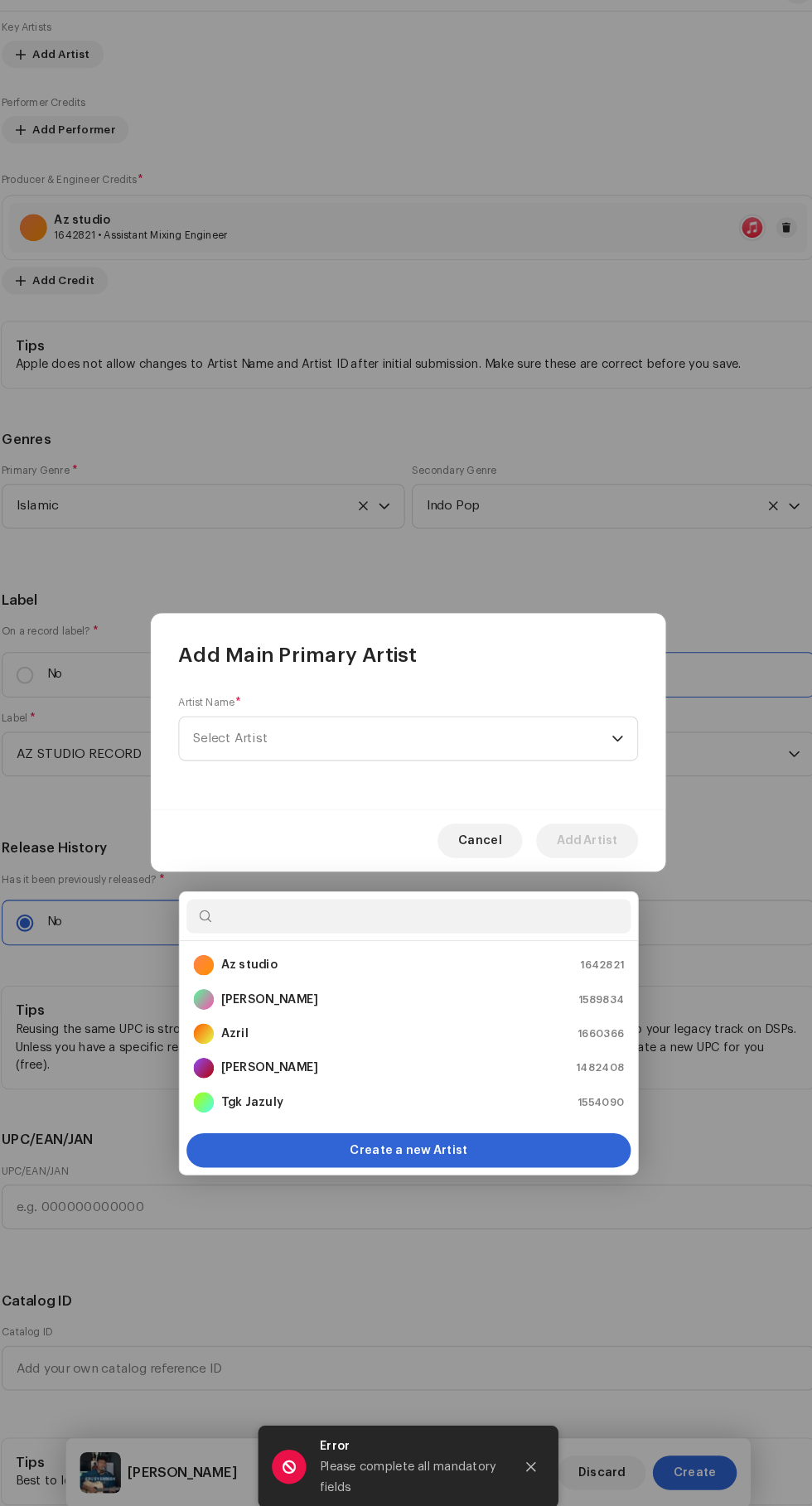
scroll to position [240, 0]
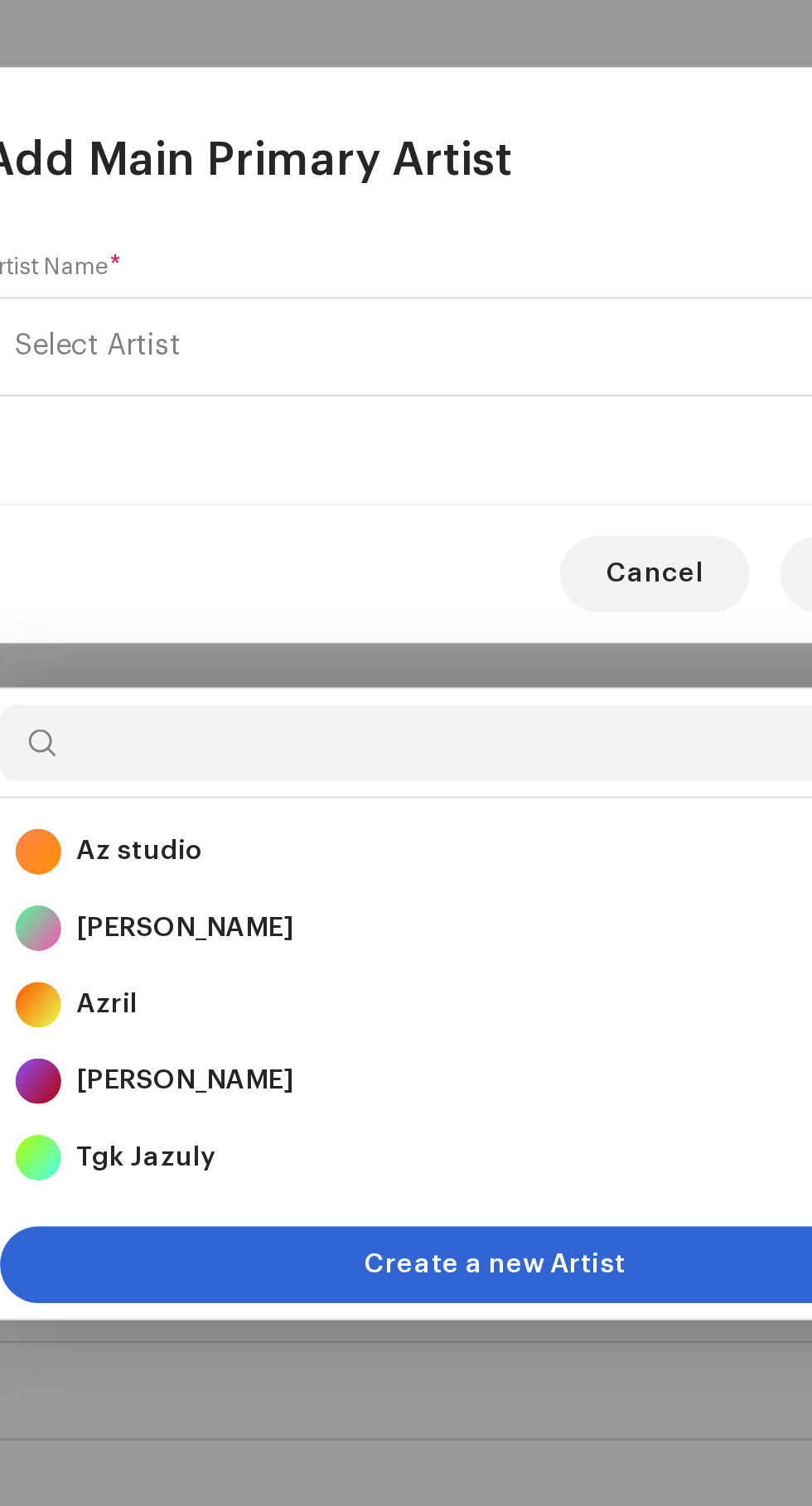
type input "F"
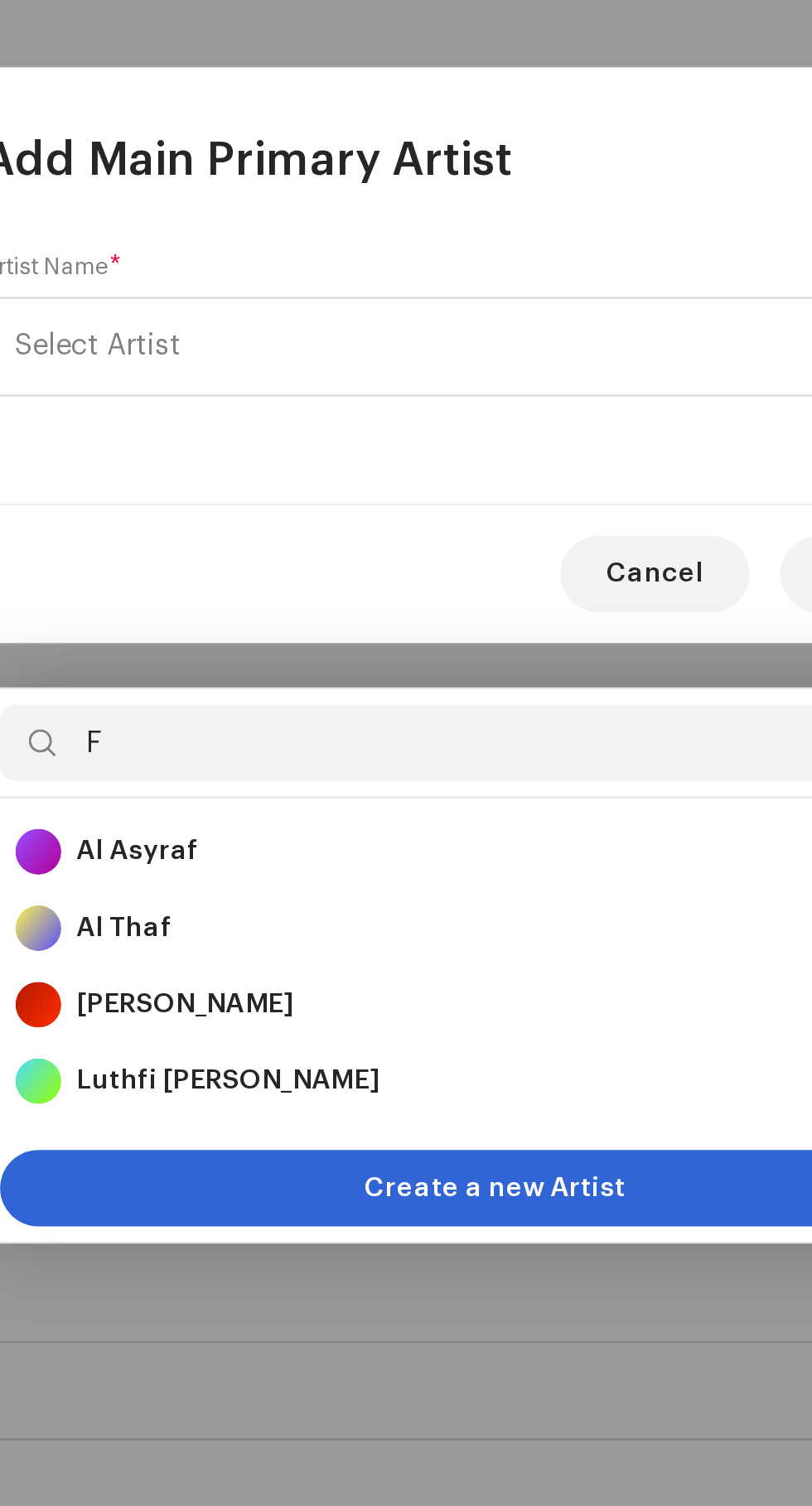
click at [351, 1025] on div "[PERSON_NAME] 1584904" at bounding box center [406, 1035] width 415 height 20
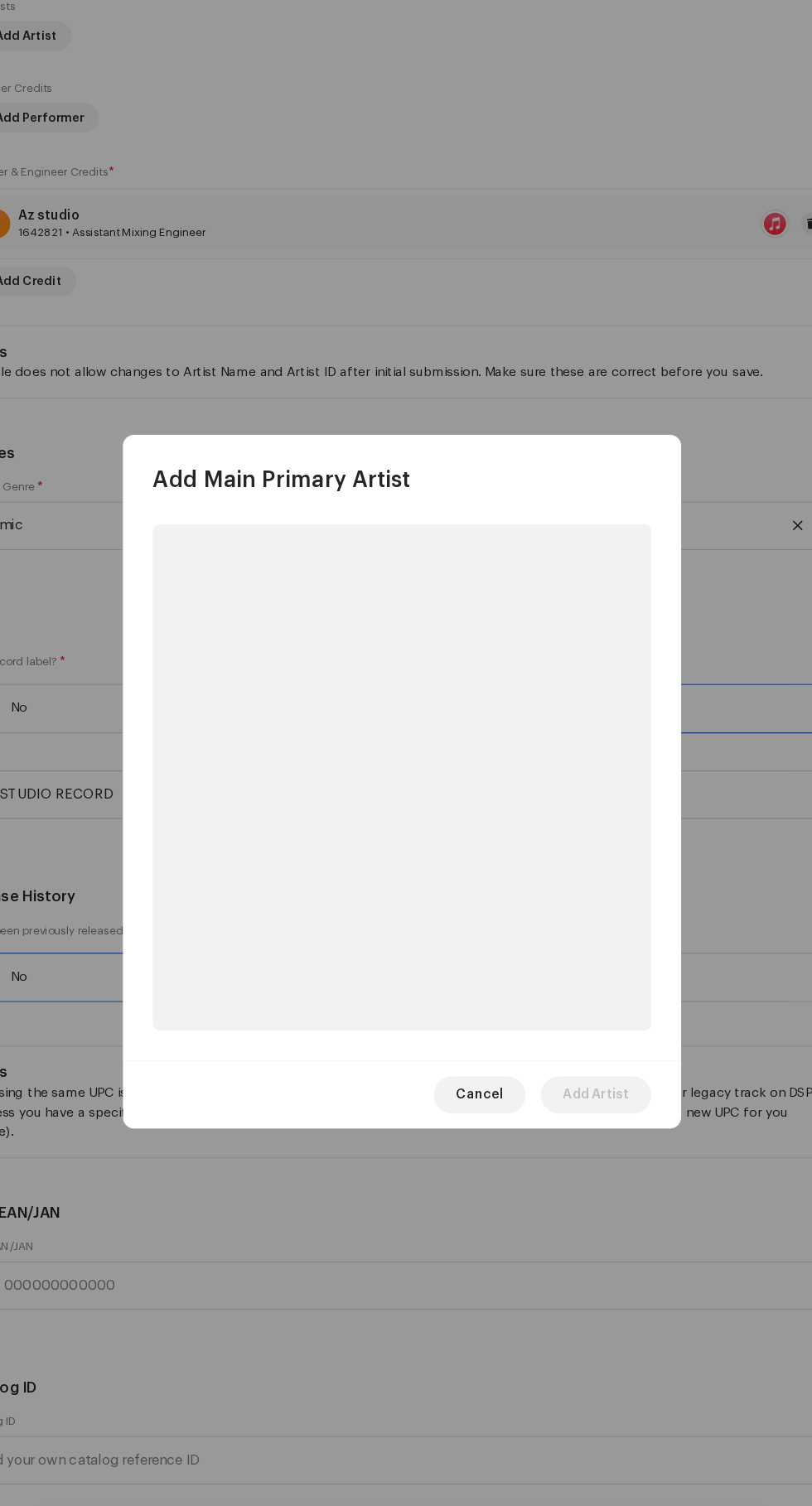
scroll to position [237, 0]
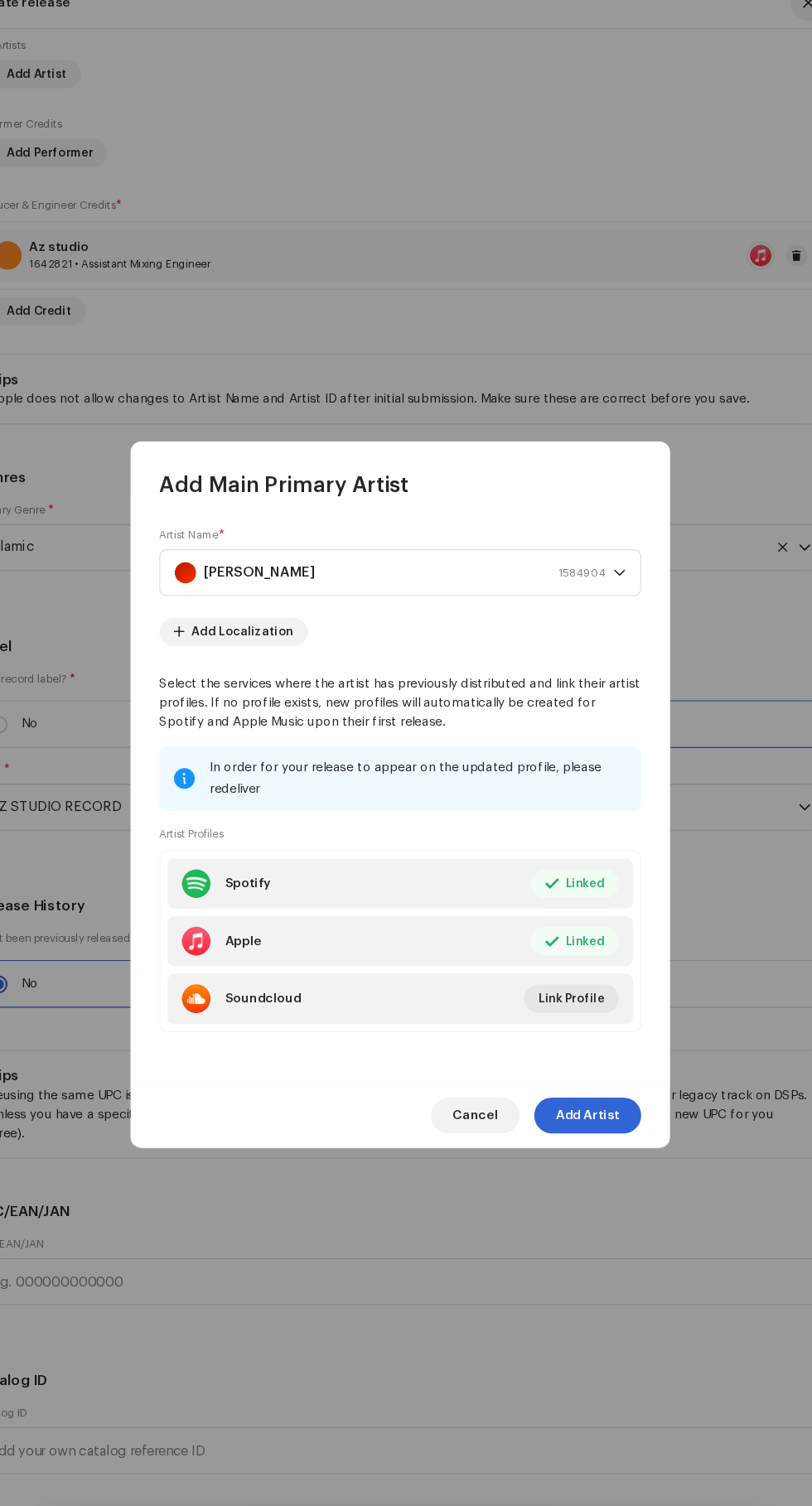
click at [591, 1065] on span "Add Artist" at bounding box center [578, 1048] width 59 height 33
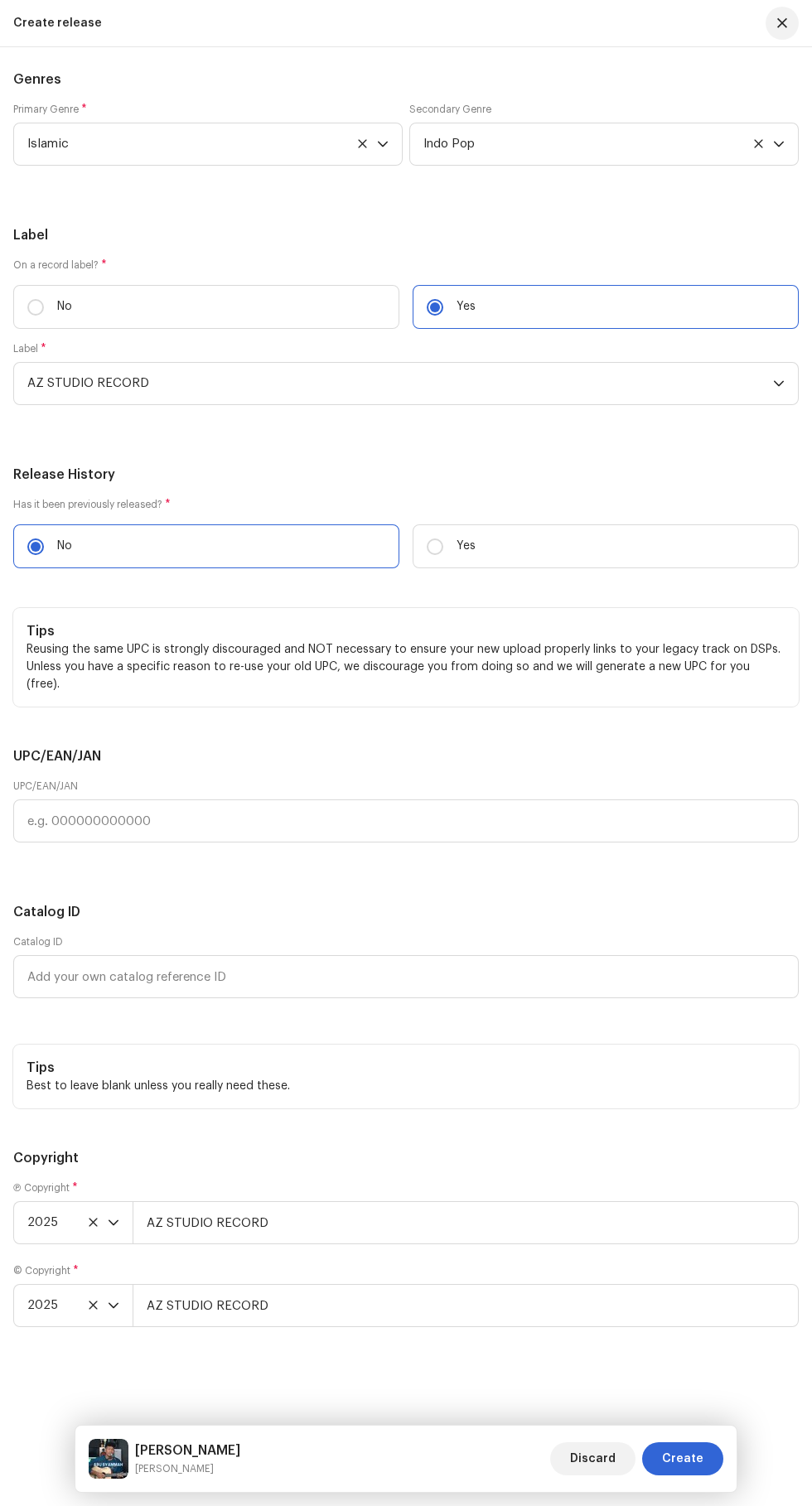
scroll to position [3445, 0]
click at [689, 1458] on span "Create" at bounding box center [682, 1458] width 41 height 33
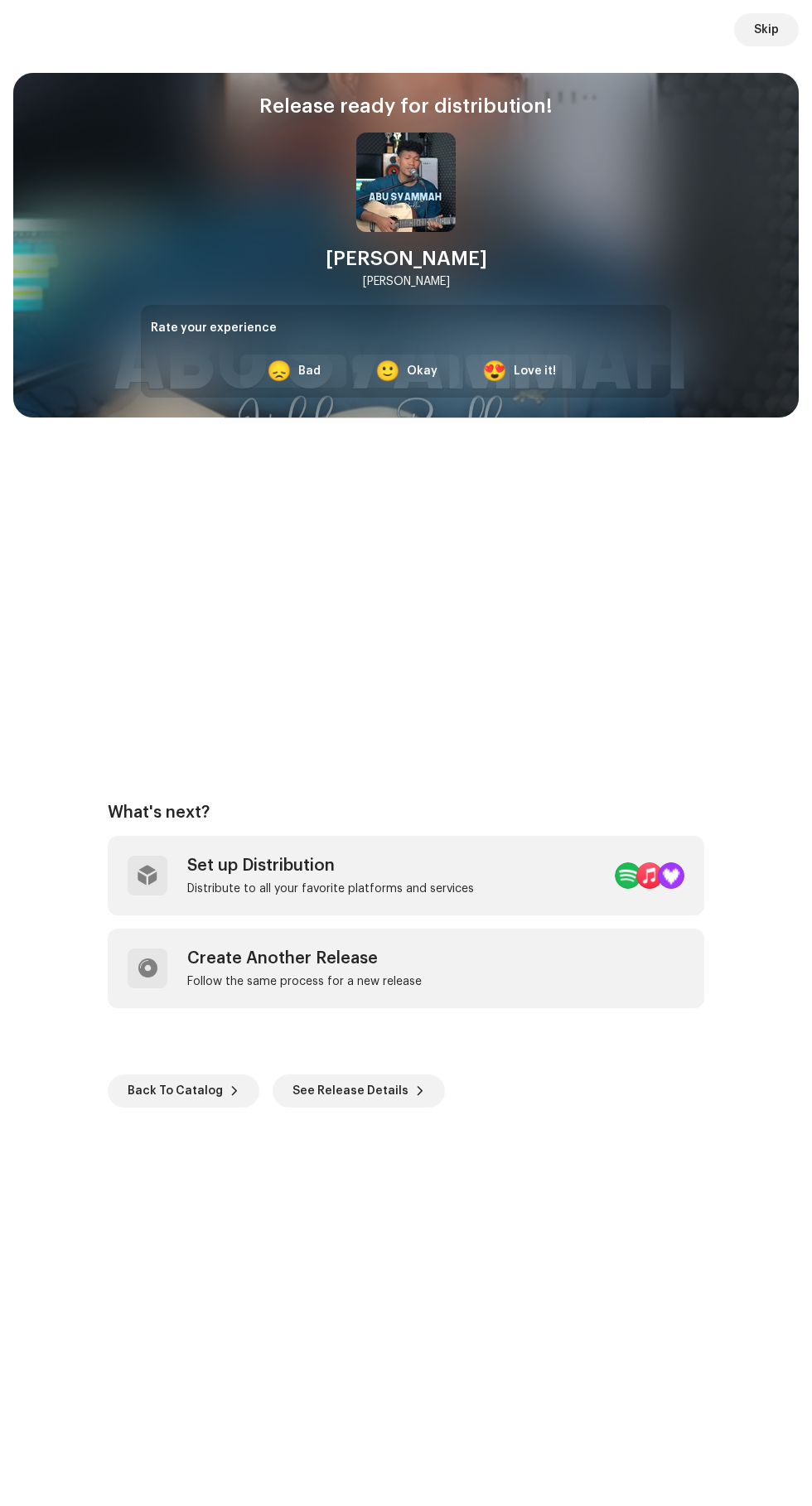
click at [313, 865] on div "Set up Distribution" at bounding box center [331, 865] width 287 height 20
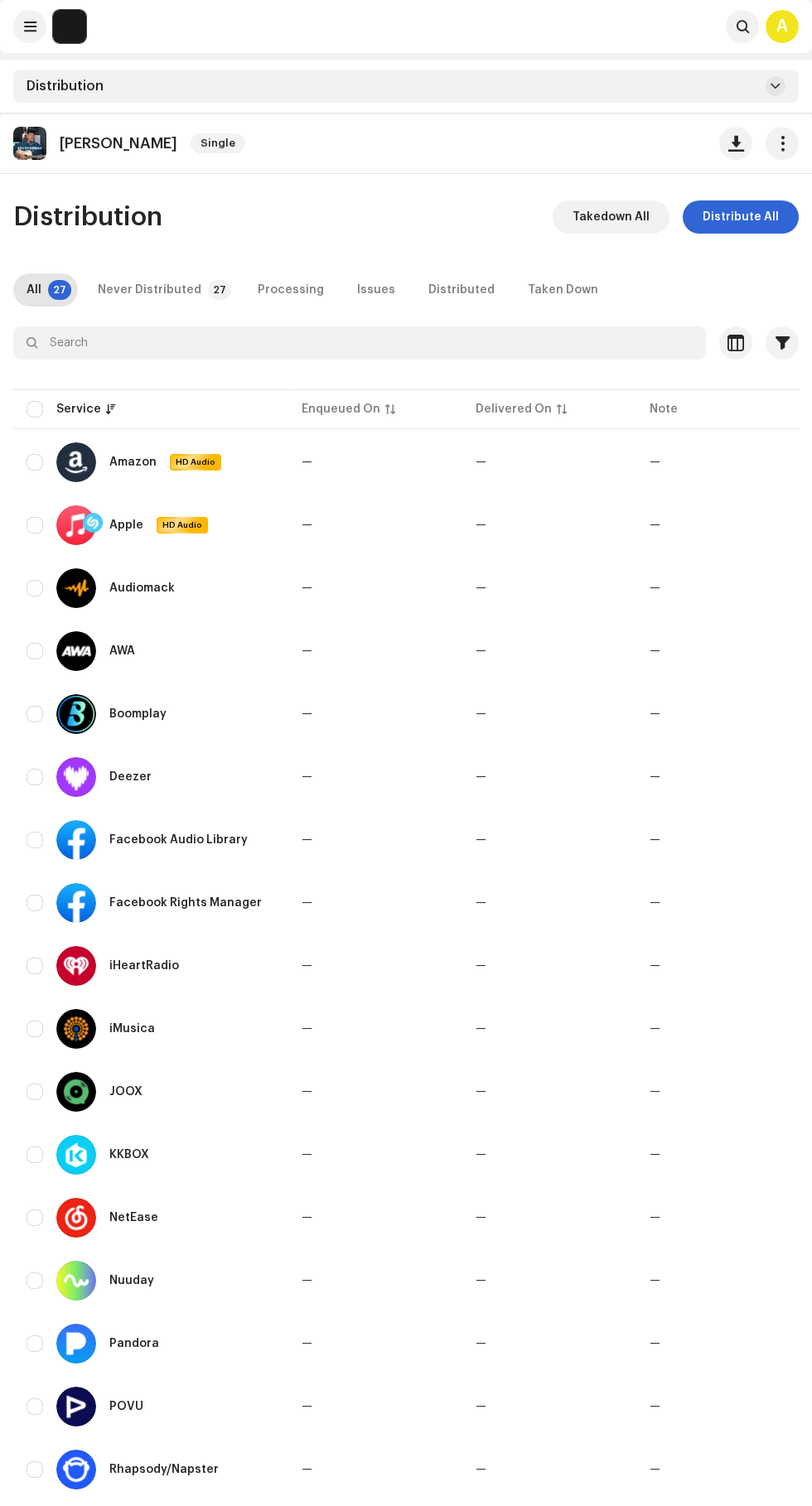
click at [756, 217] on span "Distribute All" at bounding box center [740, 216] width 77 height 33
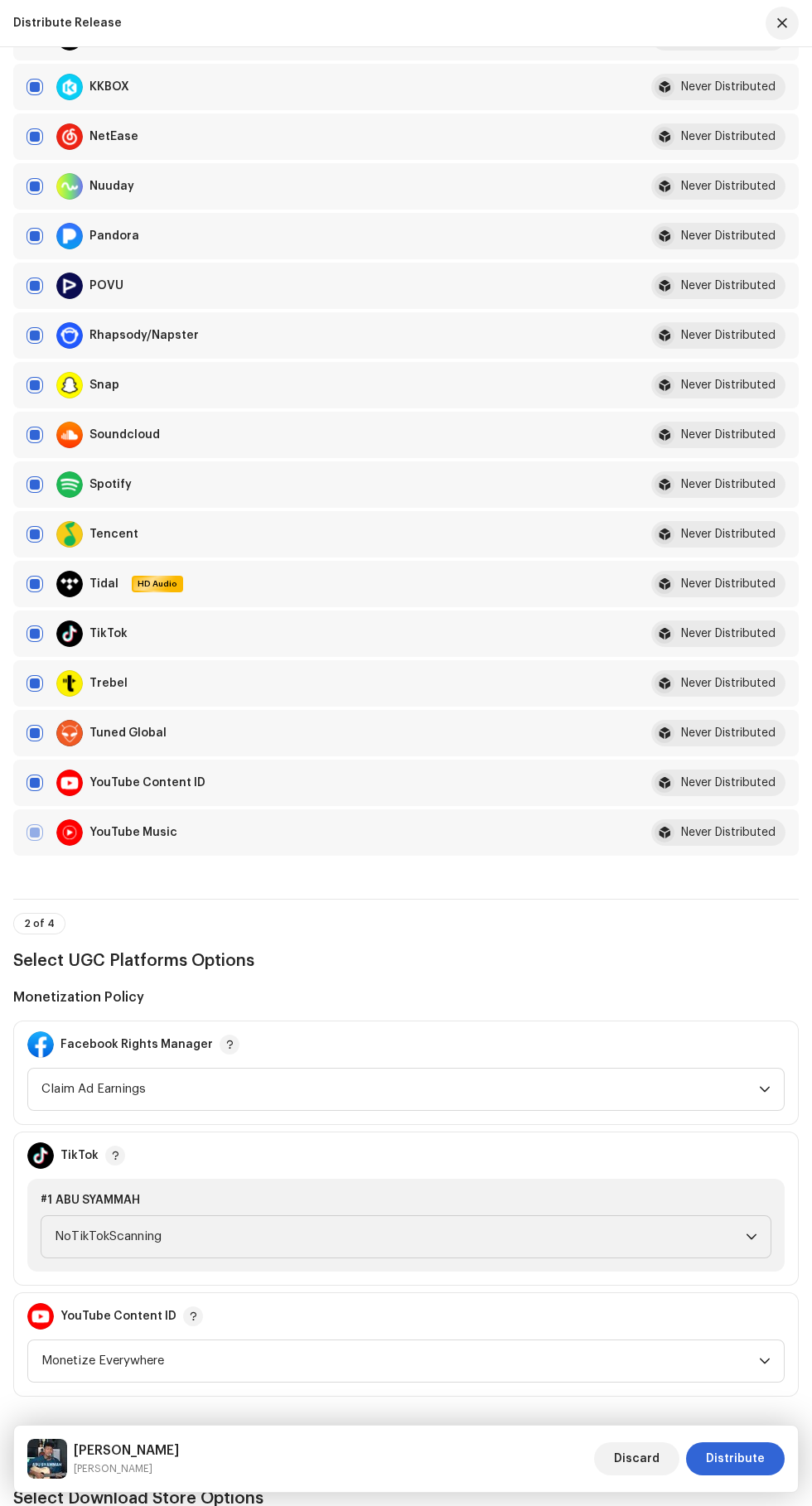
scroll to position [1982, 0]
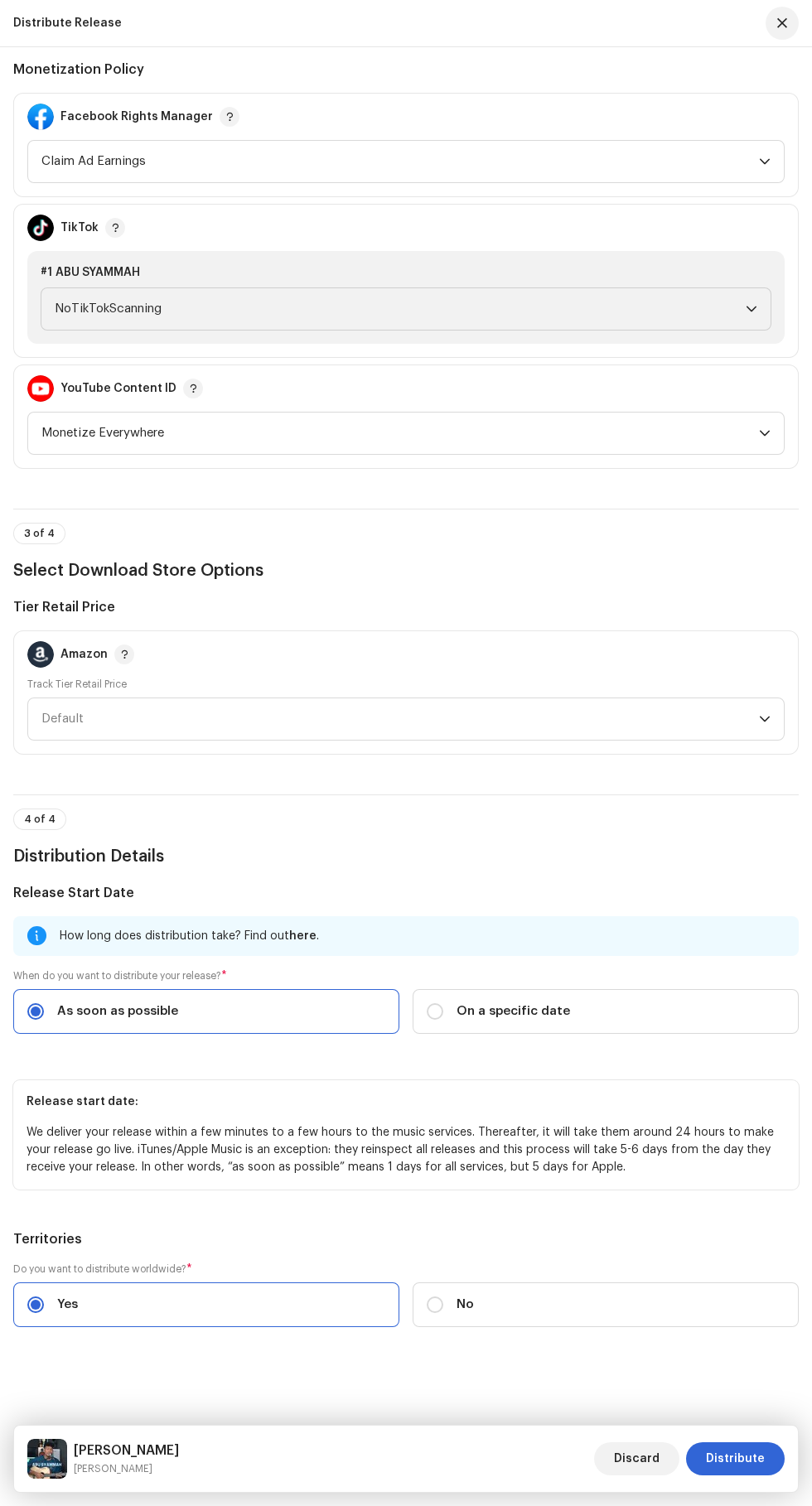
click at [742, 1458] on span "Distribute" at bounding box center [734, 1458] width 59 height 33
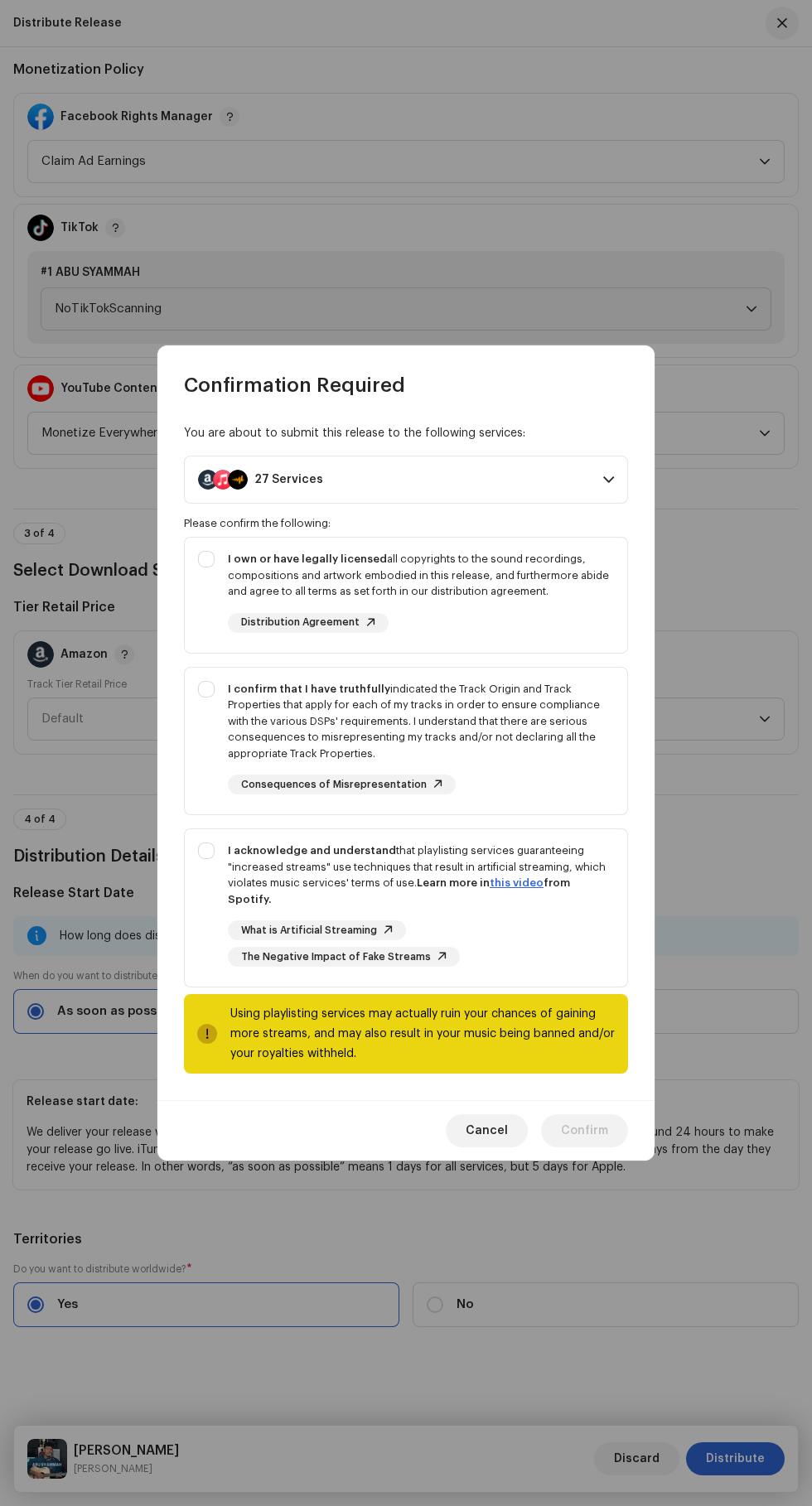
click at [231, 564] on strong "I own or have legally licensed" at bounding box center [307, 559] width 159 height 11
checkbox input "true"
click at [201, 701] on div "I confirm that I have truthfully indicated the Track Origin and Track Propertie…" at bounding box center [406, 738] width 442 height 141
checkbox input "true"
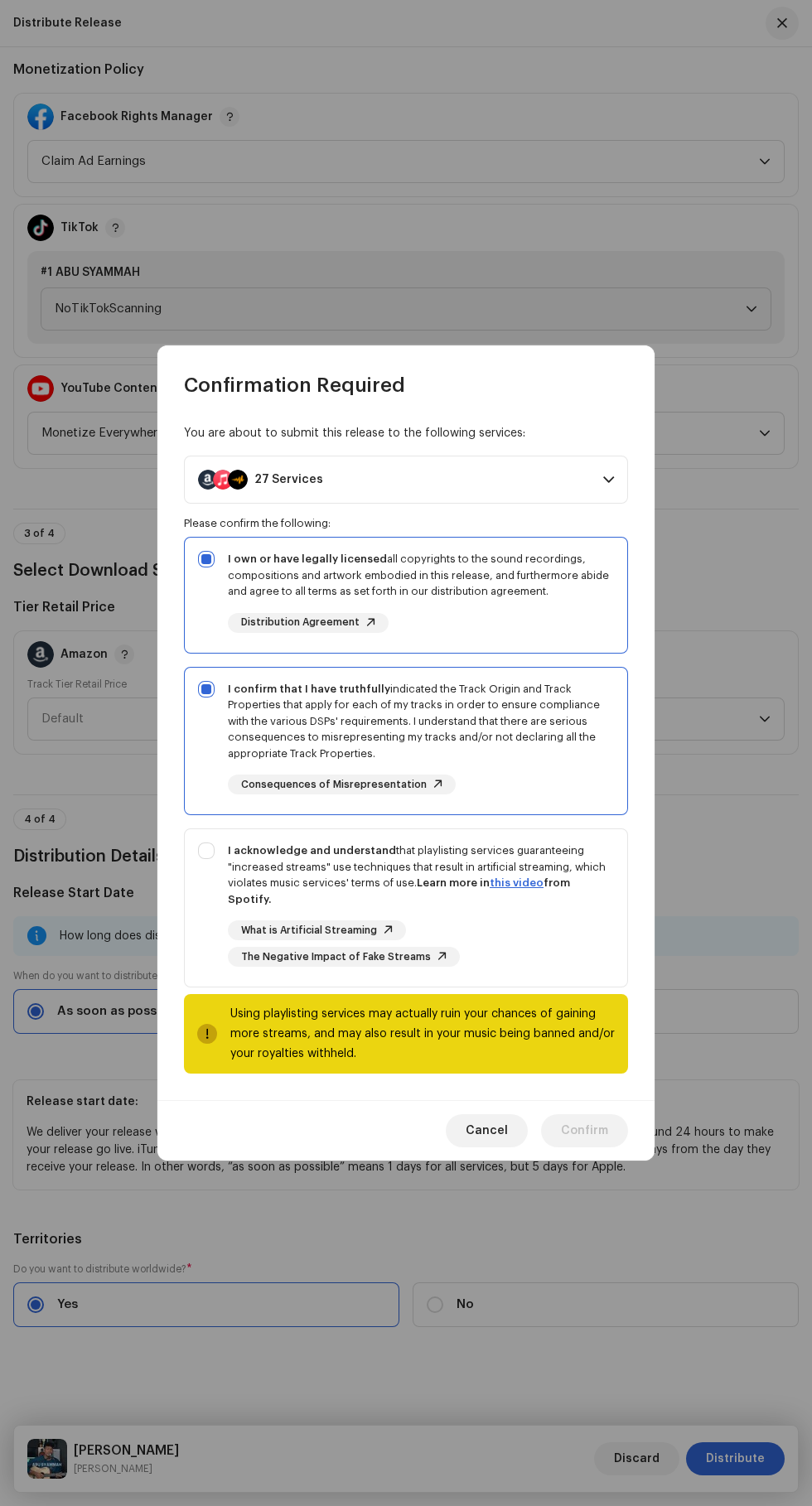
click at [200, 872] on div "I acknowledge and understand that playlisting services guaranteeing "increased …" at bounding box center [406, 904] width 442 height 151
checkbox input "true"
click at [593, 1126] on span "Confirm" at bounding box center [584, 1130] width 47 height 33
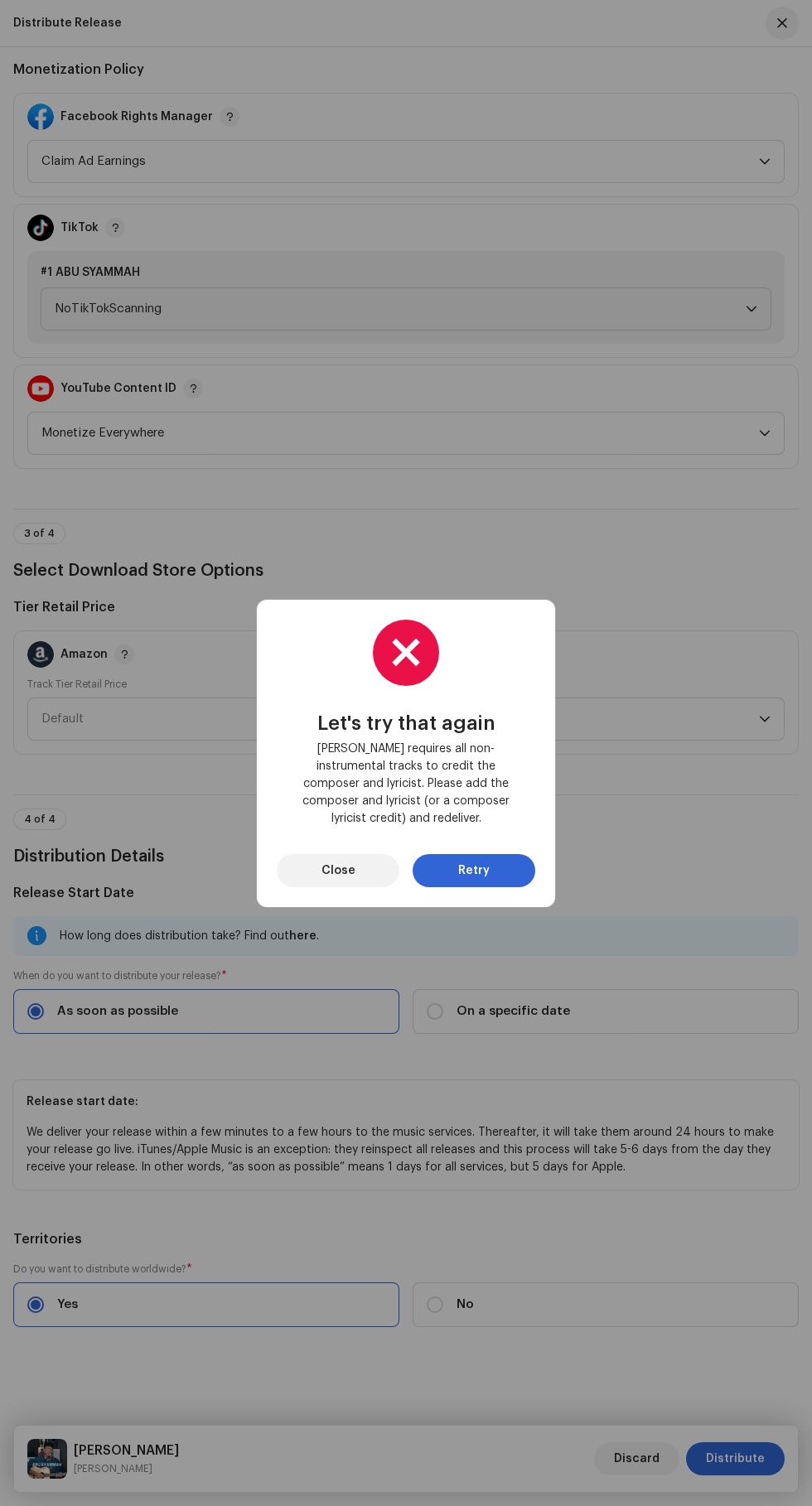
click at [487, 861] on span "Retry" at bounding box center [473, 871] width 32 height 33
click at [338, 862] on span "Close" at bounding box center [339, 871] width 34 height 33
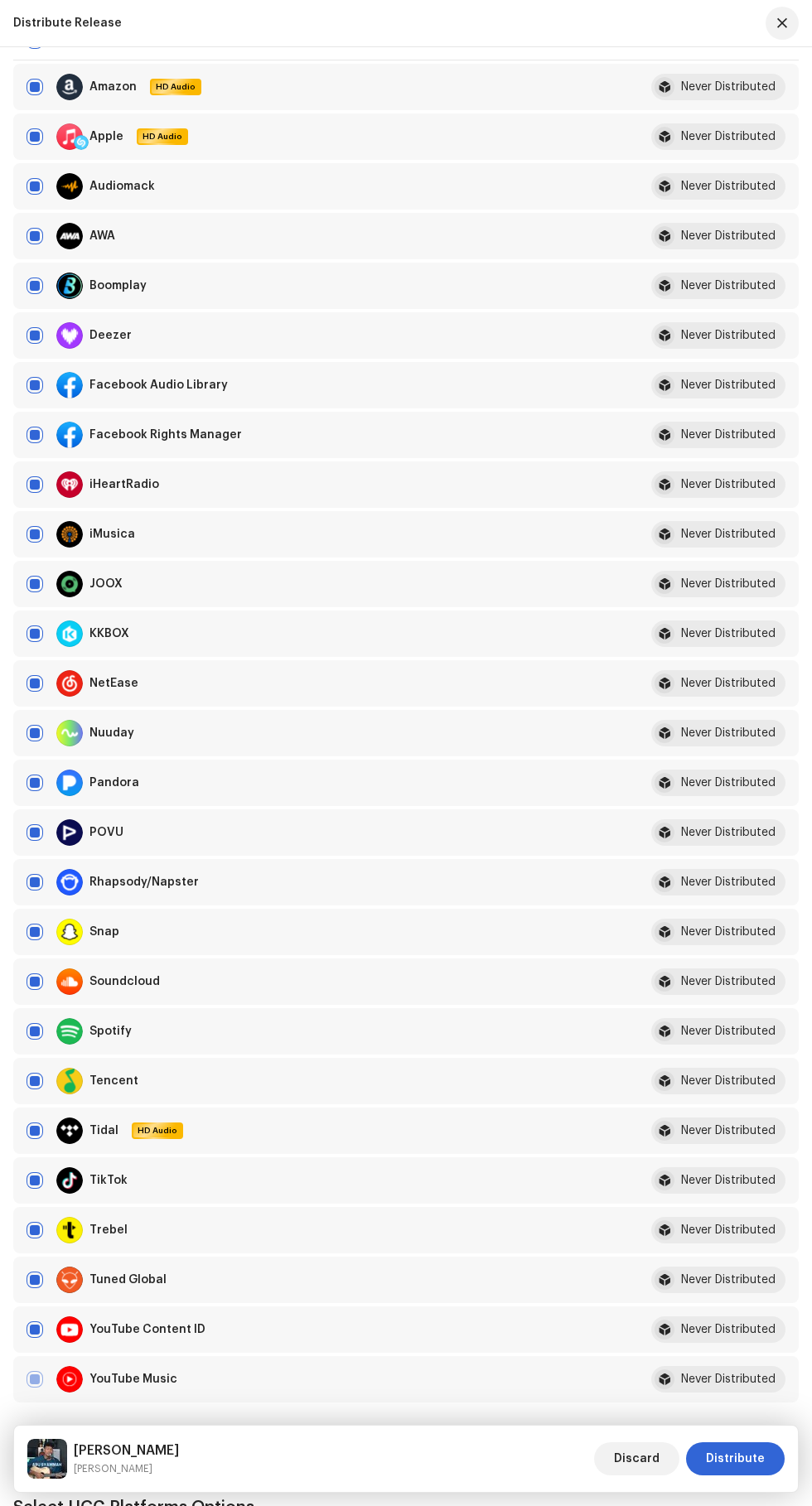
scroll to position [230, 0]
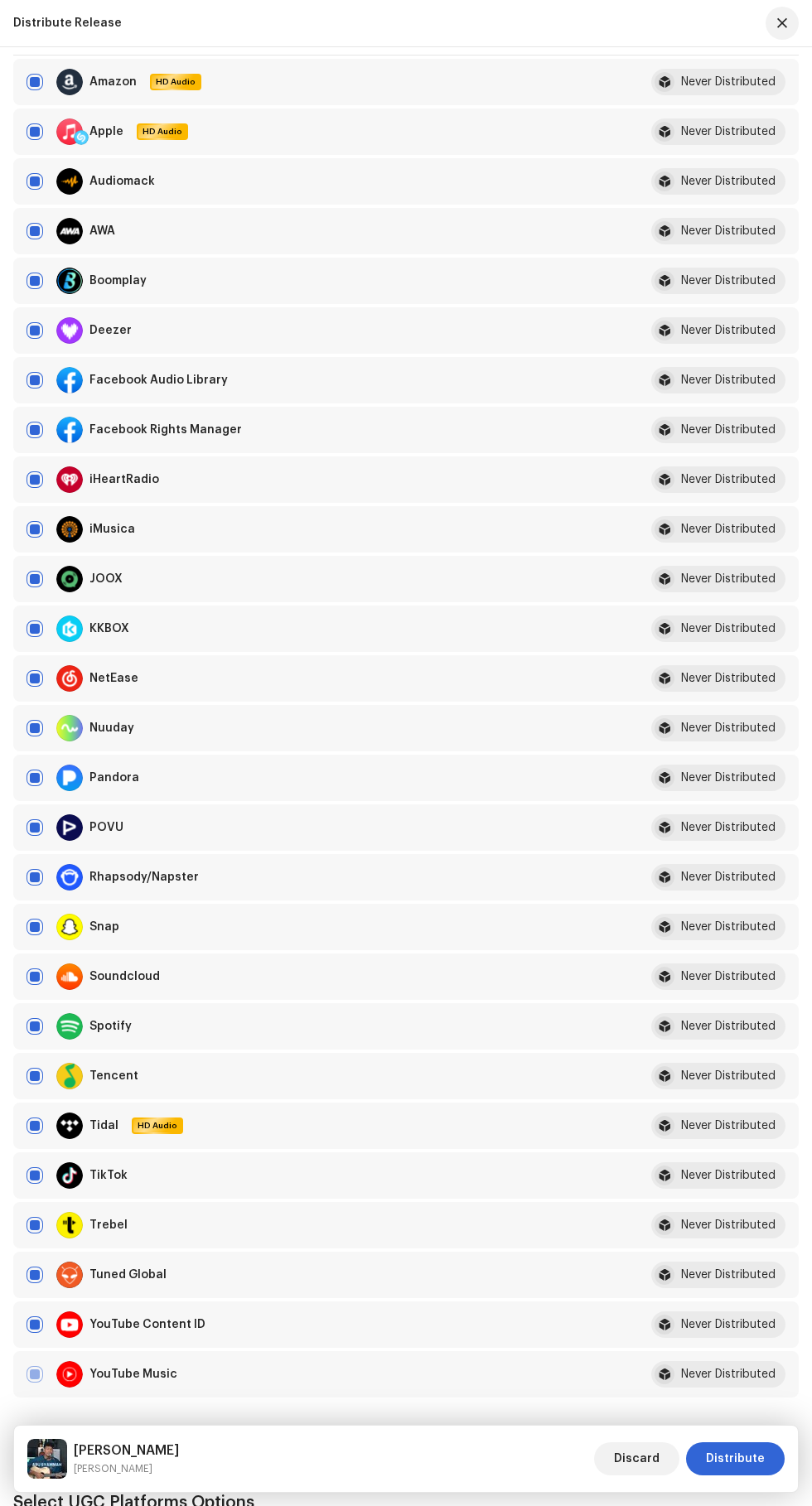
click at [737, 1459] on span "Distribute" at bounding box center [734, 1458] width 59 height 33
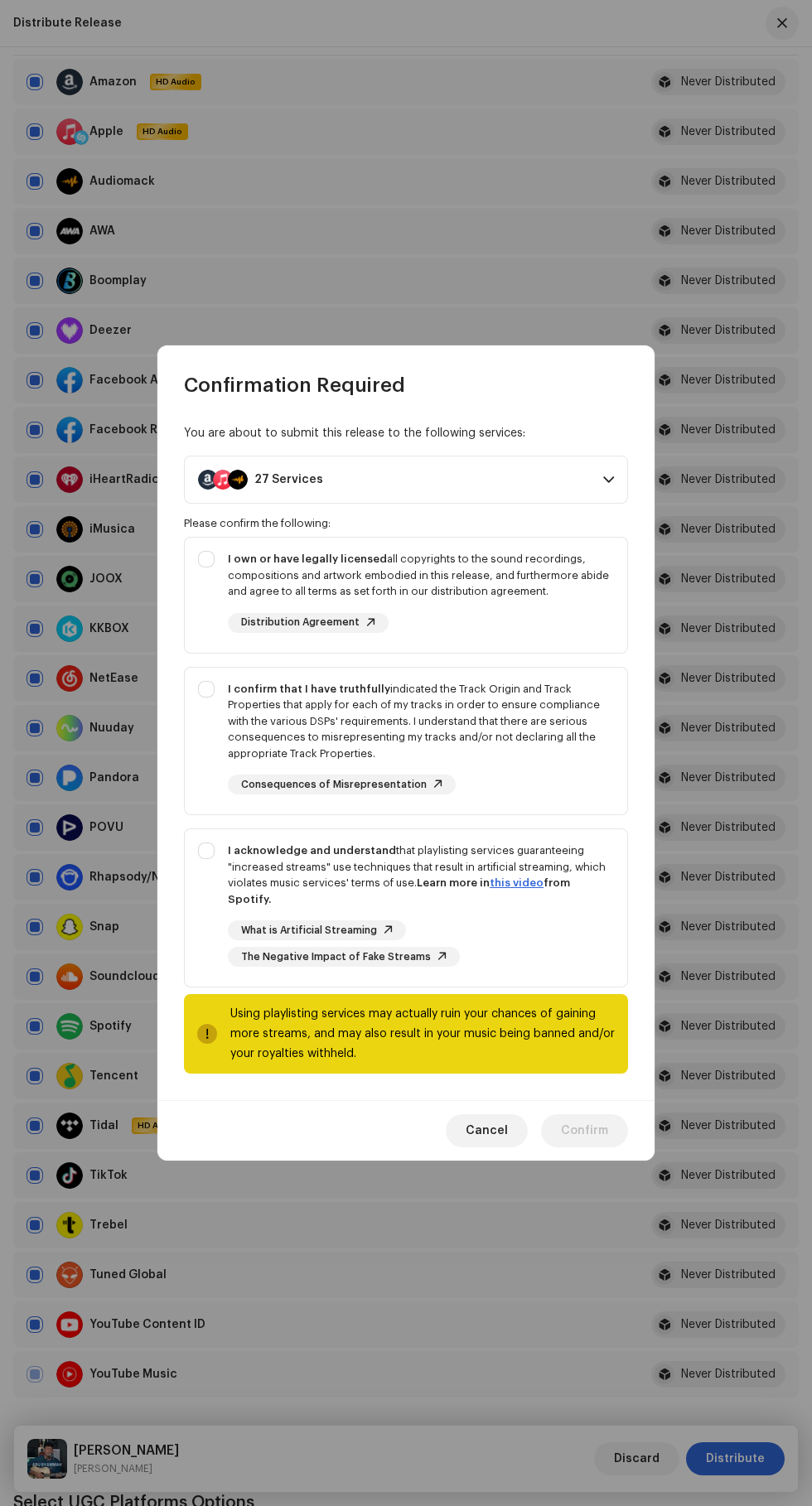
click at [228, 694] on strong "I confirm that I have truthfully" at bounding box center [309, 689] width 162 height 11
checkbox input "true"
click at [198, 580] on div "I own or have legally licensed all copyrights to the sound recordings, composit…" at bounding box center [406, 591] width 442 height 108
checkbox input "true"
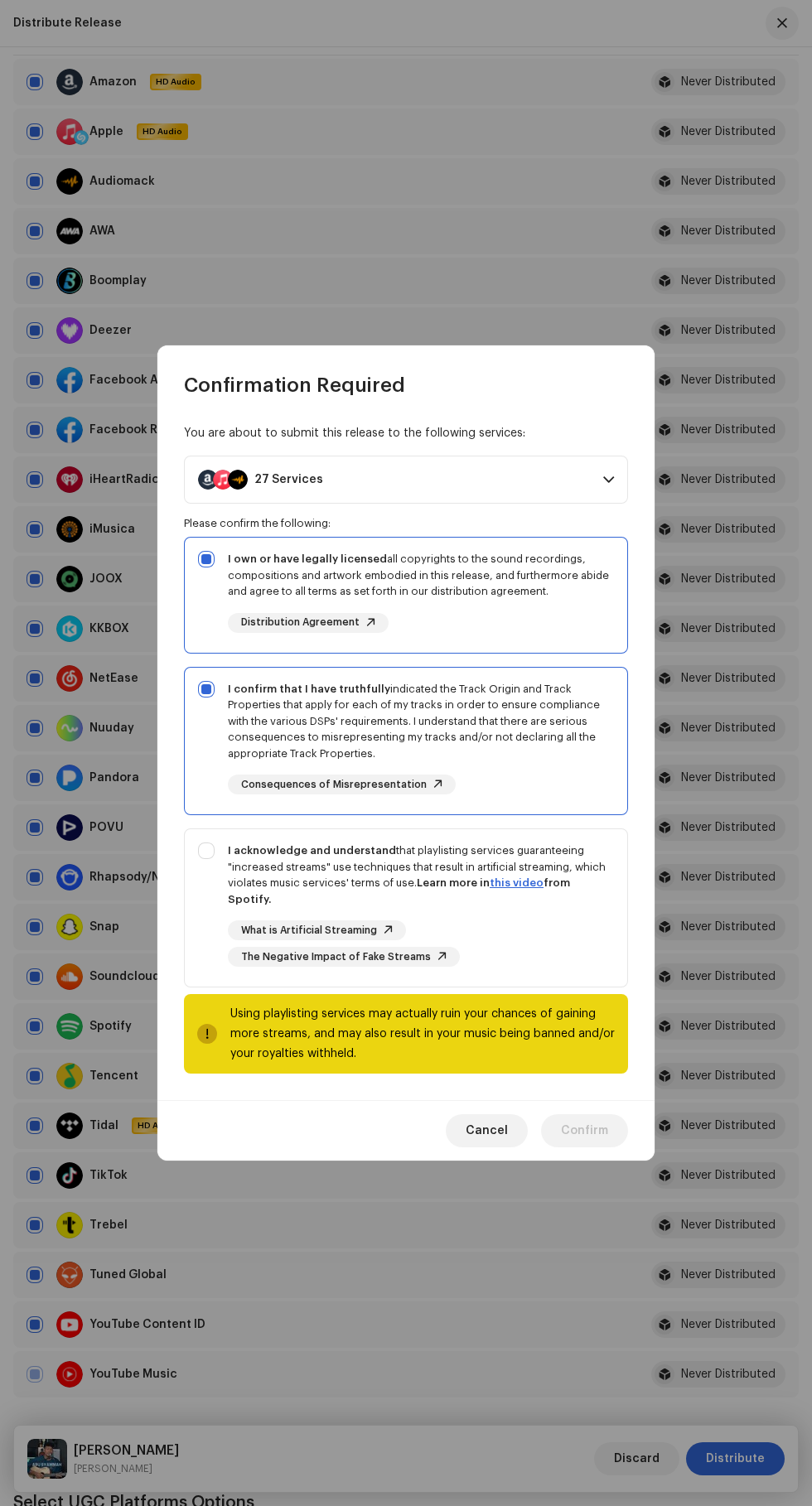
click at [196, 890] on div "I acknowledge and understand that playlisting services guaranteeing "increased …" at bounding box center [406, 904] width 442 height 151
checkbox input "true"
click at [588, 1123] on span "Confirm" at bounding box center [584, 1130] width 47 height 33
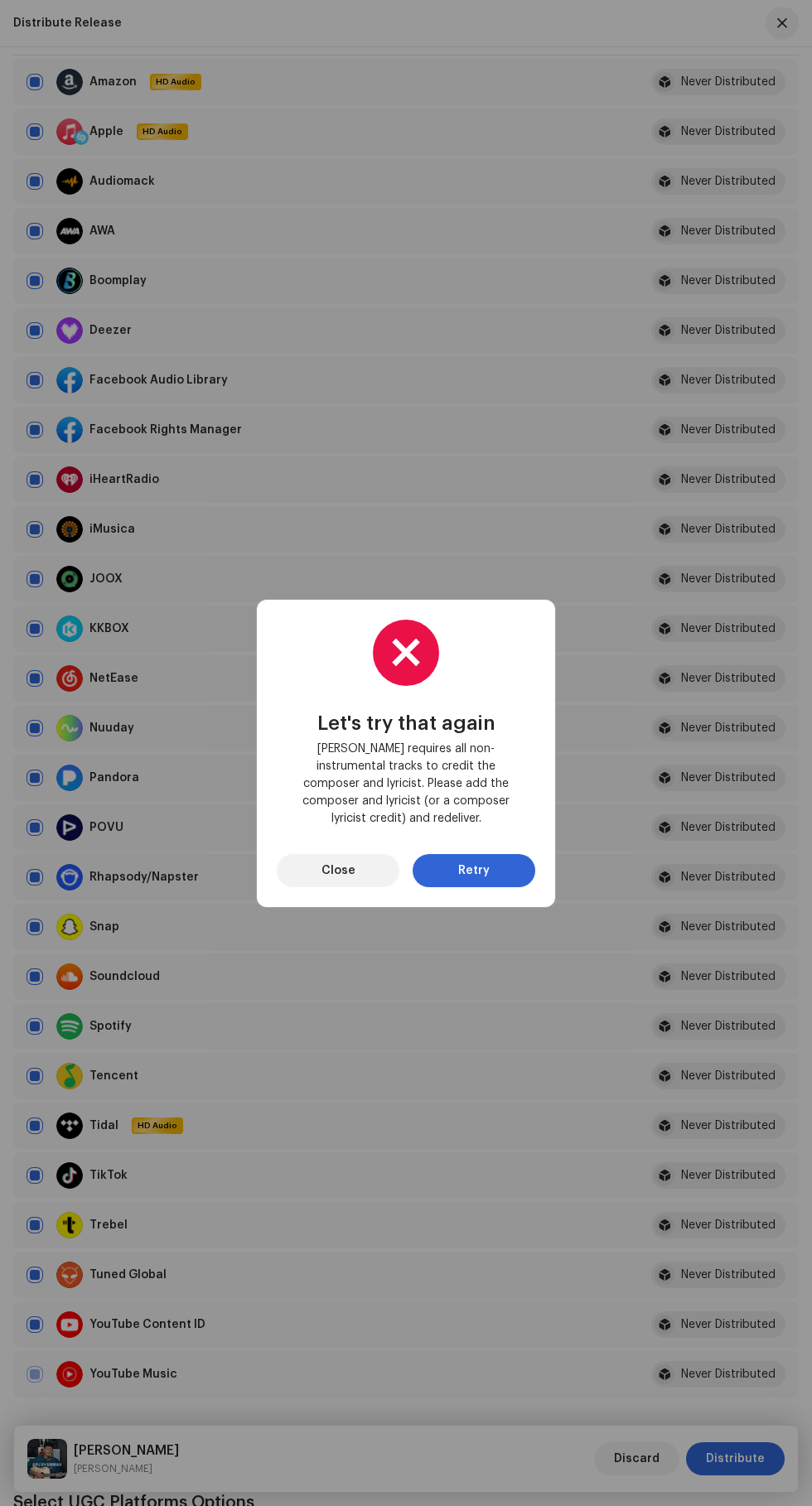
click at [338, 862] on span "Close" at bounding box center [339, 871] width 34 height 33
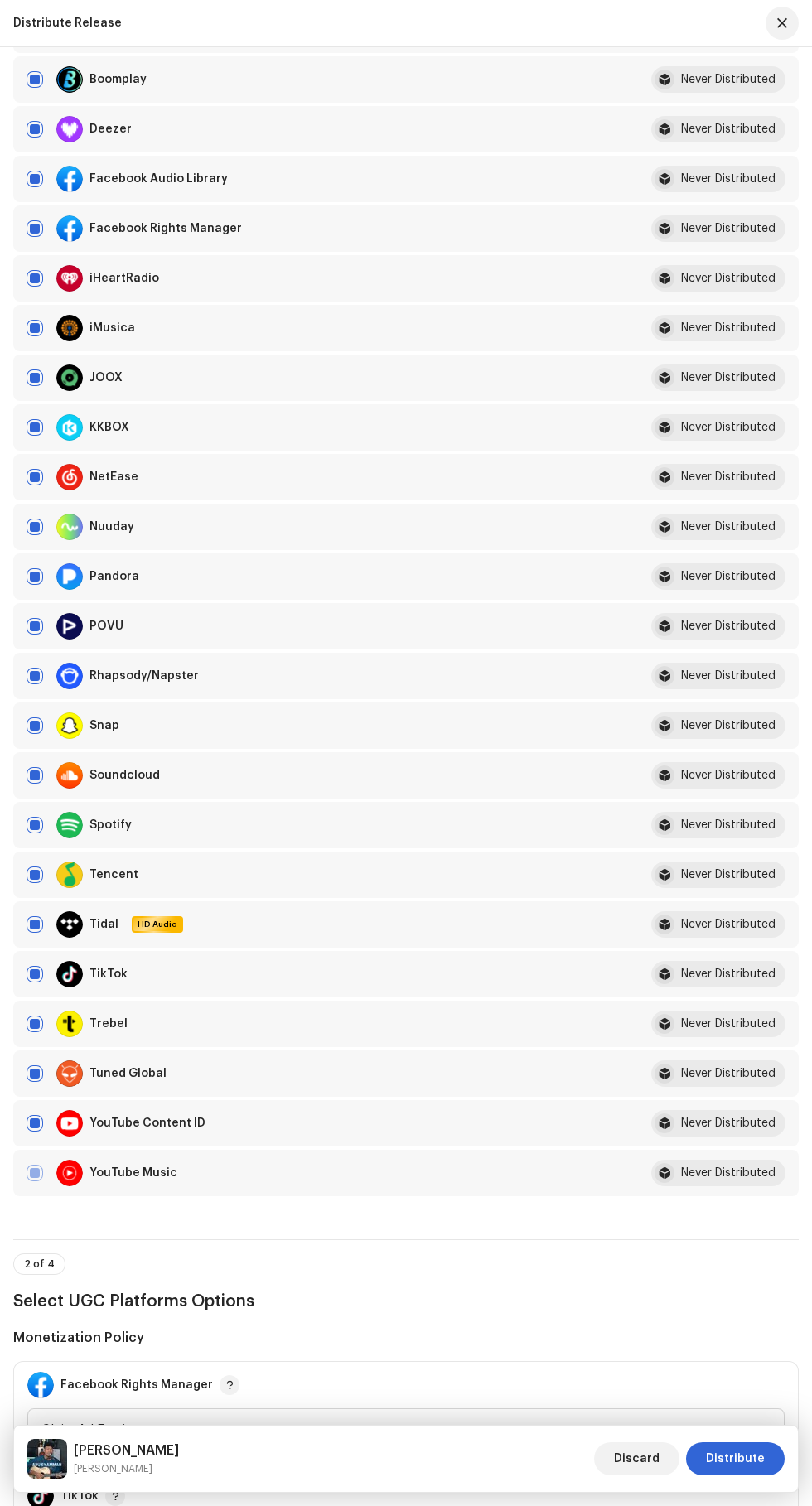
scroll to position [435, 0]
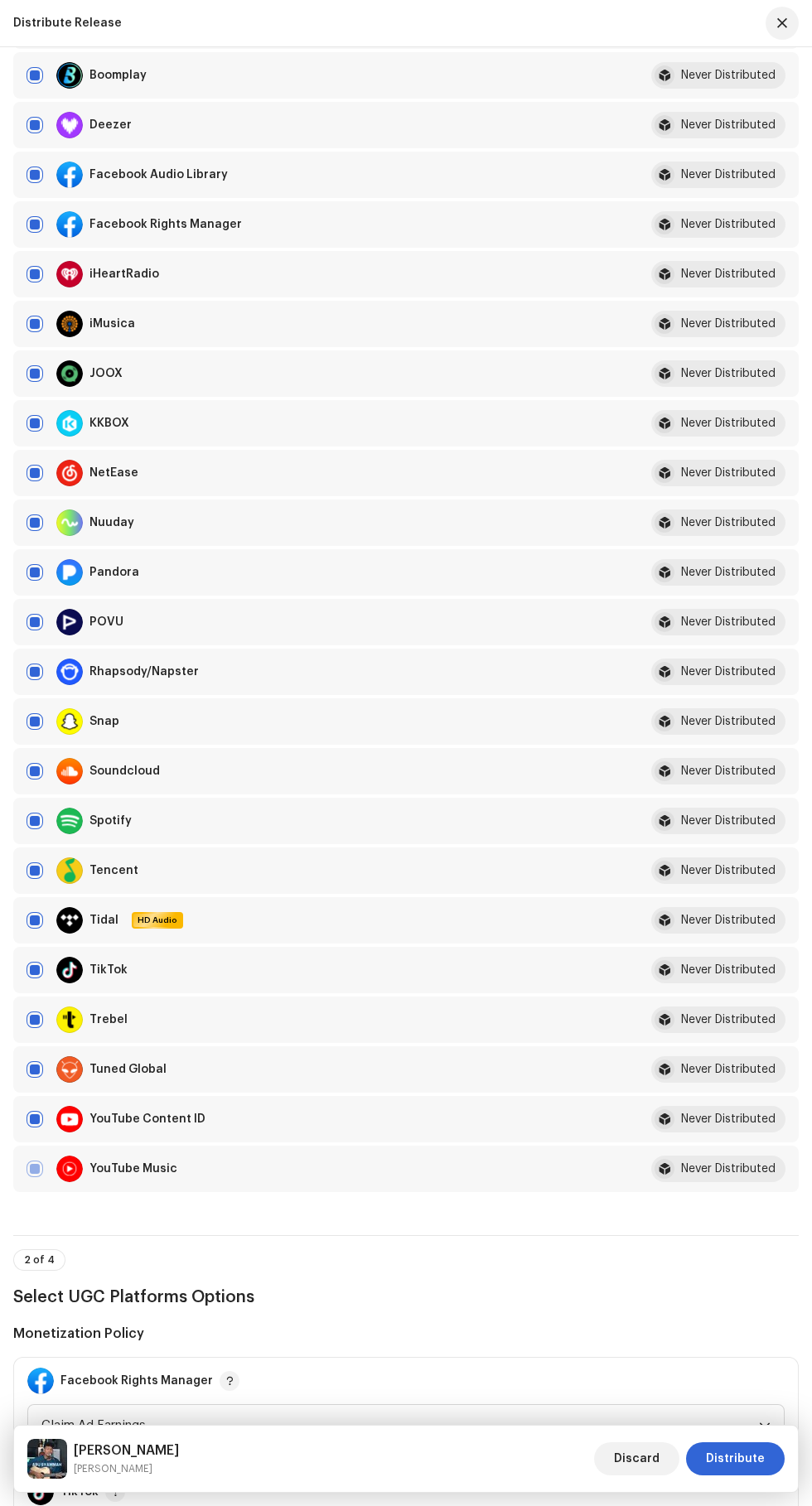
click at [31, 133] on input "checkbox" at bounding box center [34, 125] width 16 height 16
checkbox input "false"
click at [742, 1459] on span "Distribute" at bounding box center [734, 1458] width 59 height 33
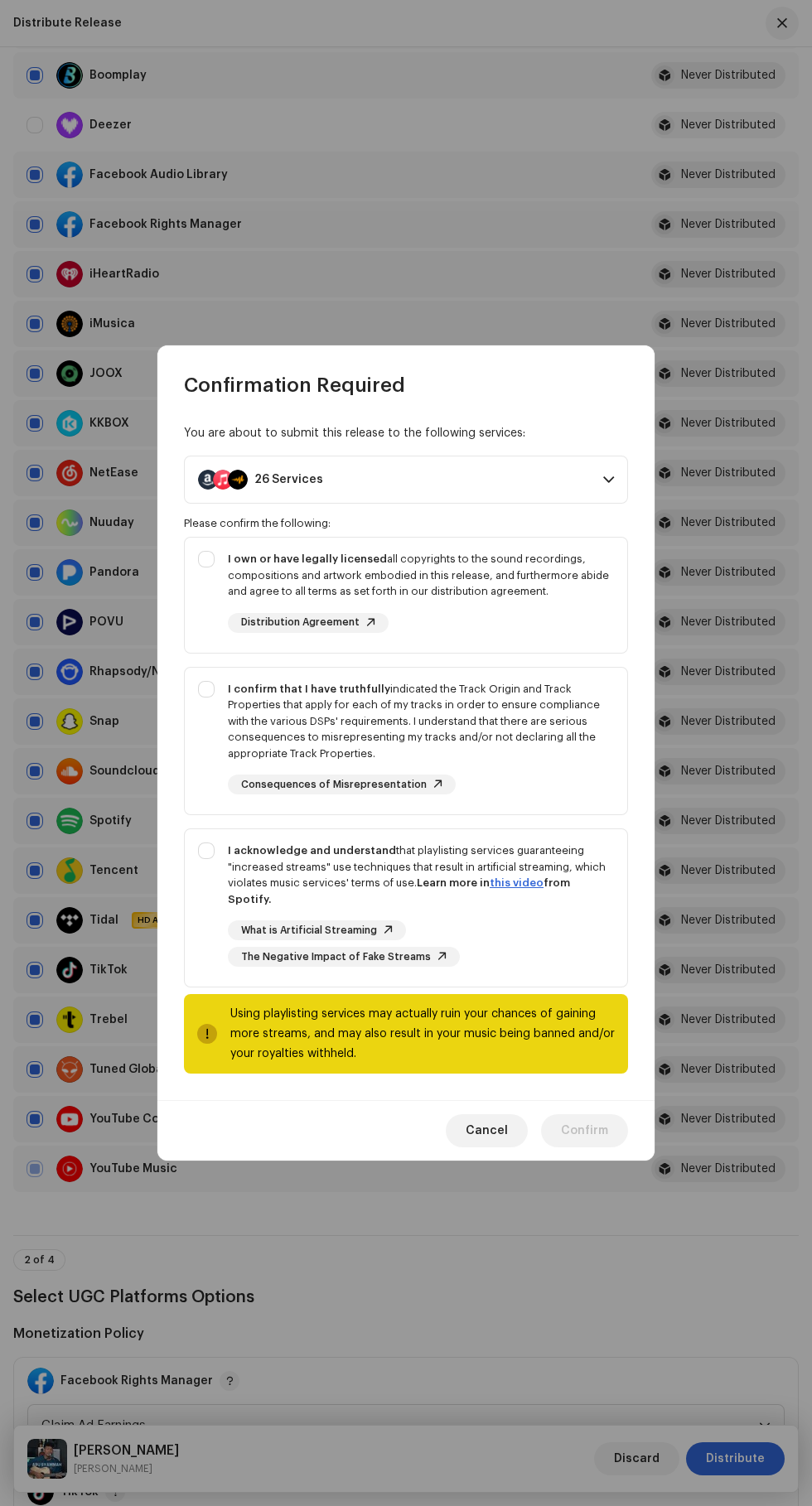
click at [199, 715] on div "I confirm that I have truthfully indicated the Track Origin and Track Propertie…" at bounding box center [406, 738] width 442 height 141
checkbox input "true"
click at [200, 530] on div "Please confirm the following:" at bounding box center [406, 524] width 444 height 14
click at [203, 866] on div "I acknowledge and understand that playlisting services guaranteeing "increased …" at bounding box center [406, 904] width 442 height 151
checkbox input "true"
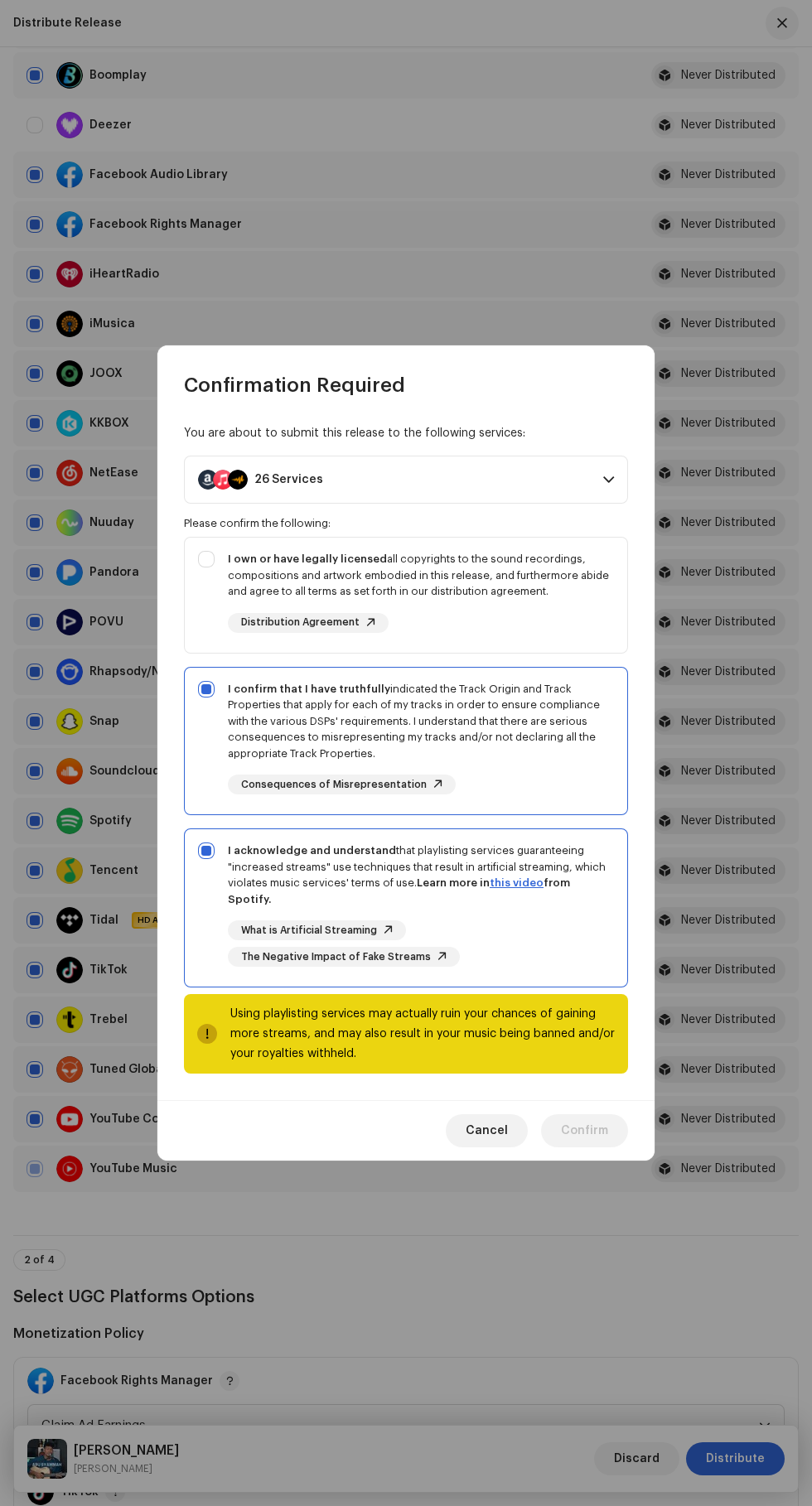
click at [203, 586] on div "I own or have legally licensed all copyrights to the sound recordings, composit…" at bounding box center [406, 591] width 442 height 108
checkbox input "true"
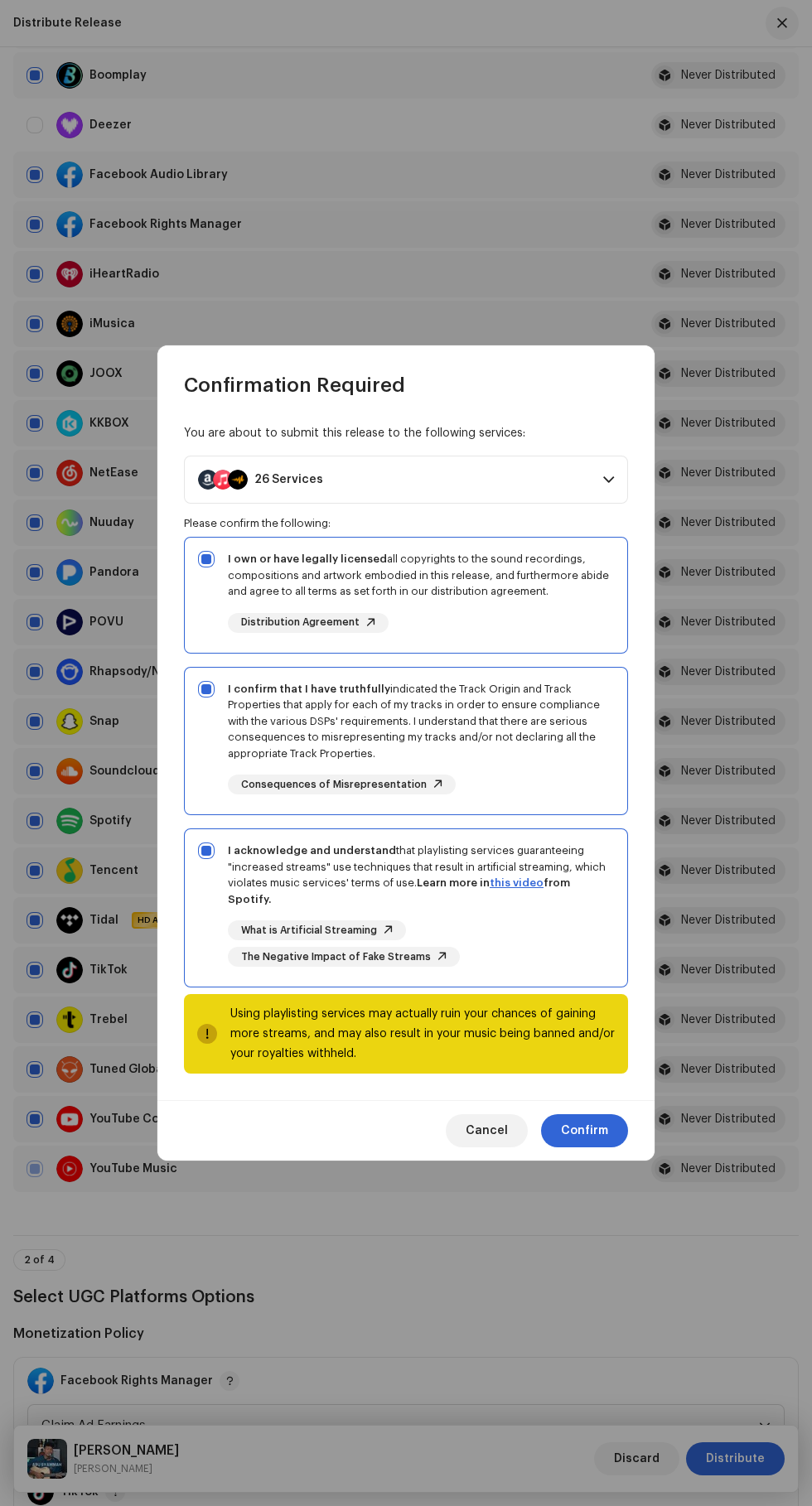
click at [596, 1125] on span "Confirm" at bounding box center [584, 1130] width 47 height 33
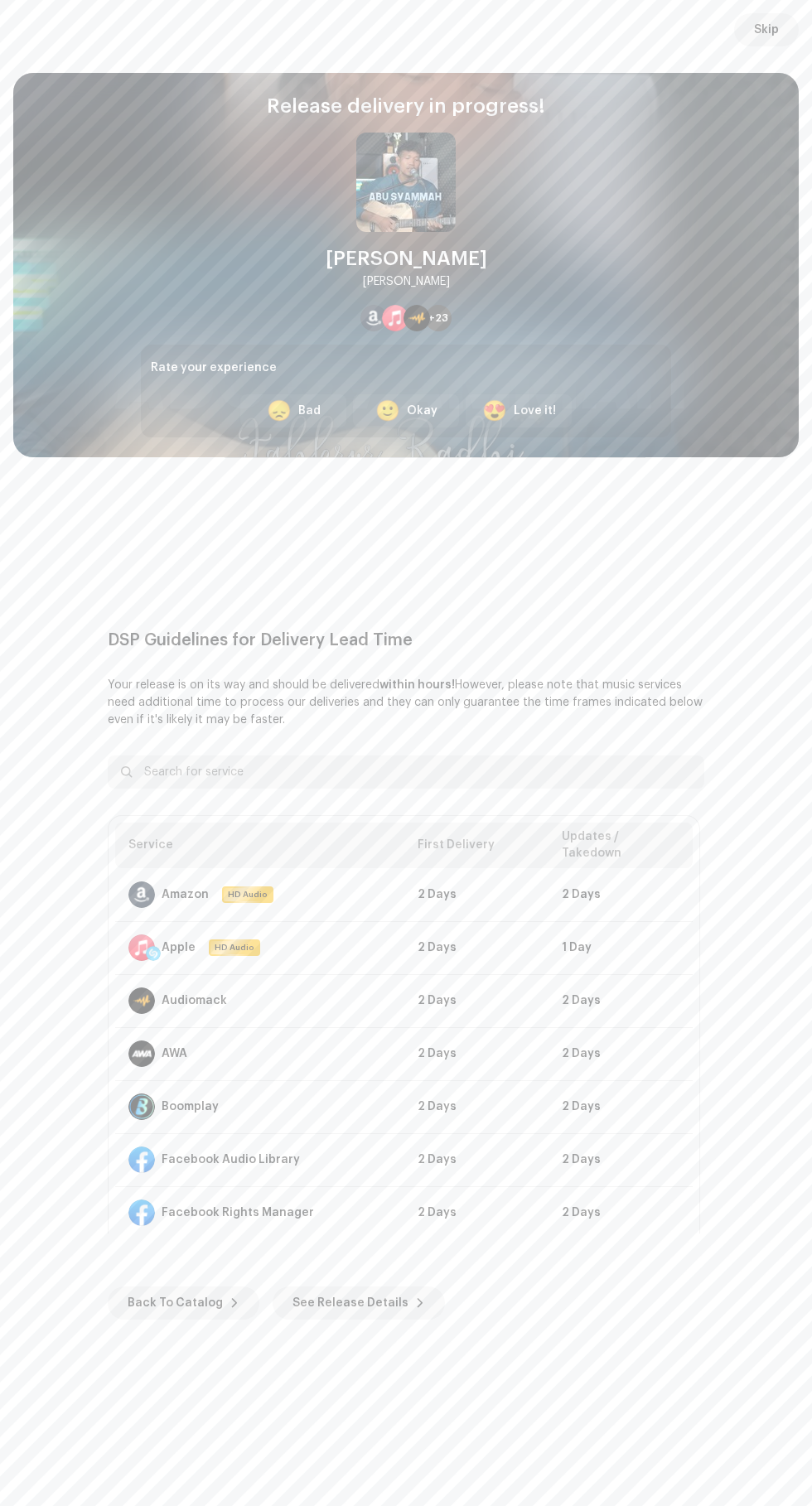
scroll to position [251, 0]
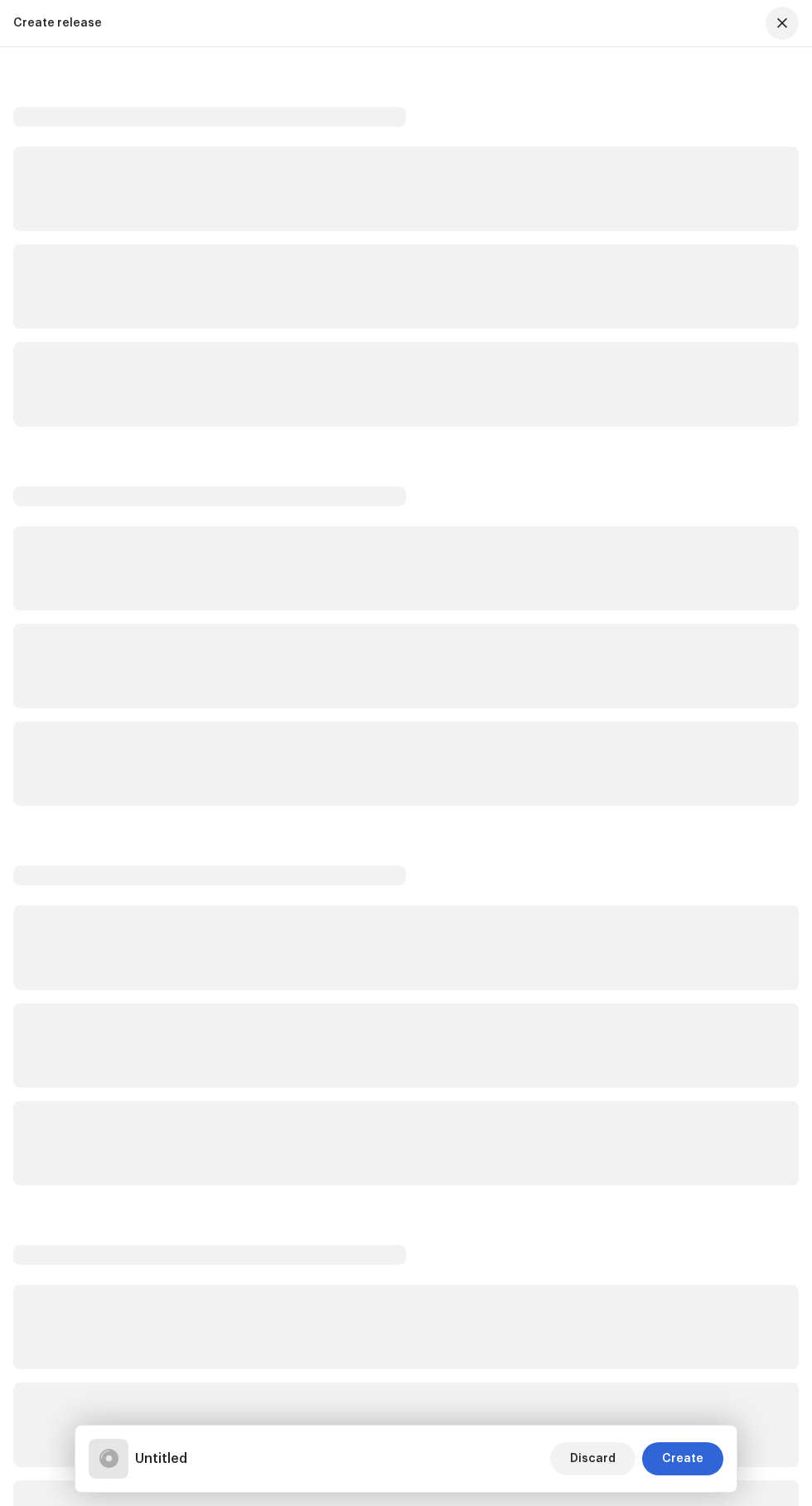
scroll to position [237, 0]
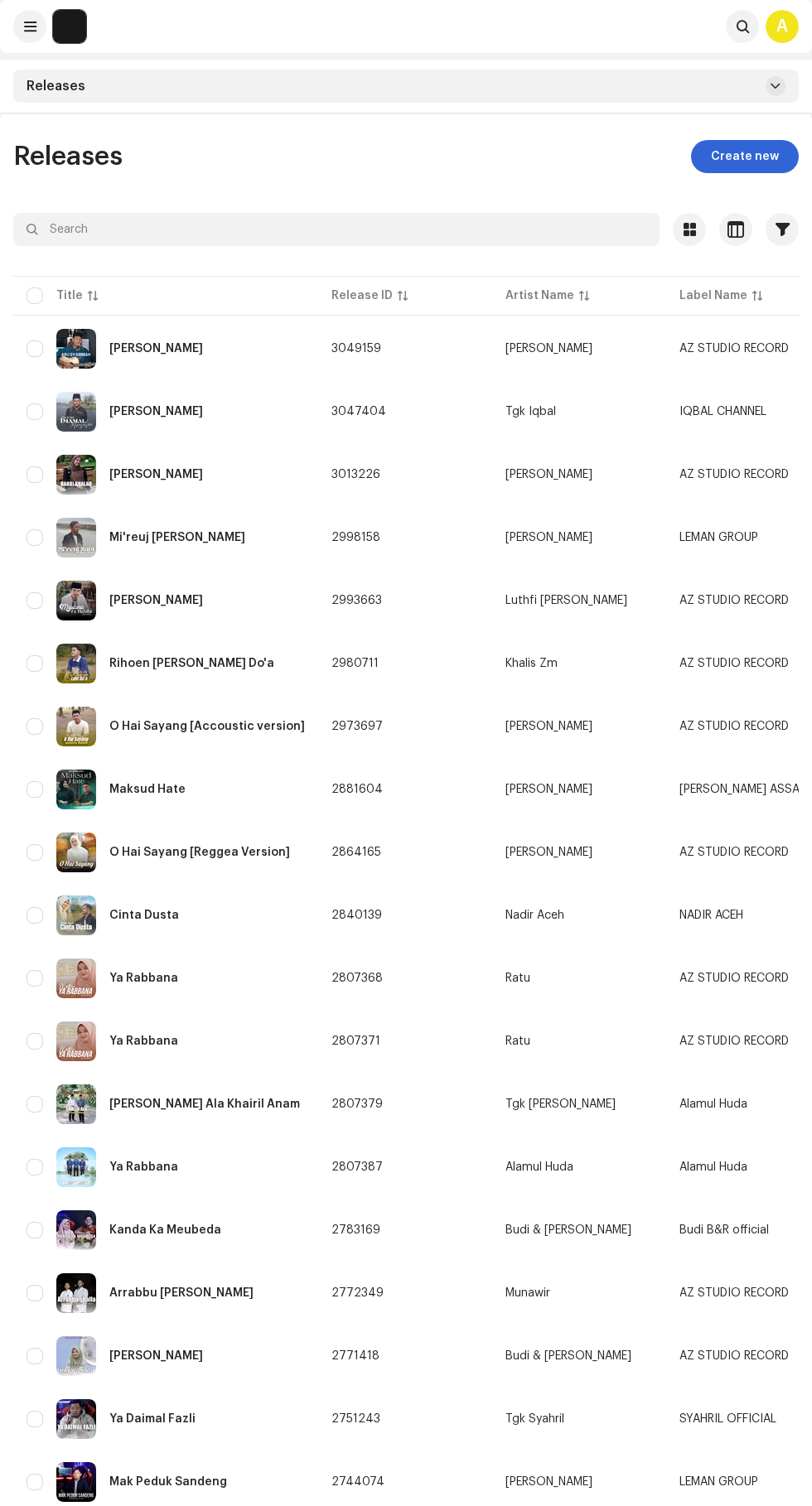
click at [757, 157] on span "Create new" at bounding box center [744, 156] width 68 height 33
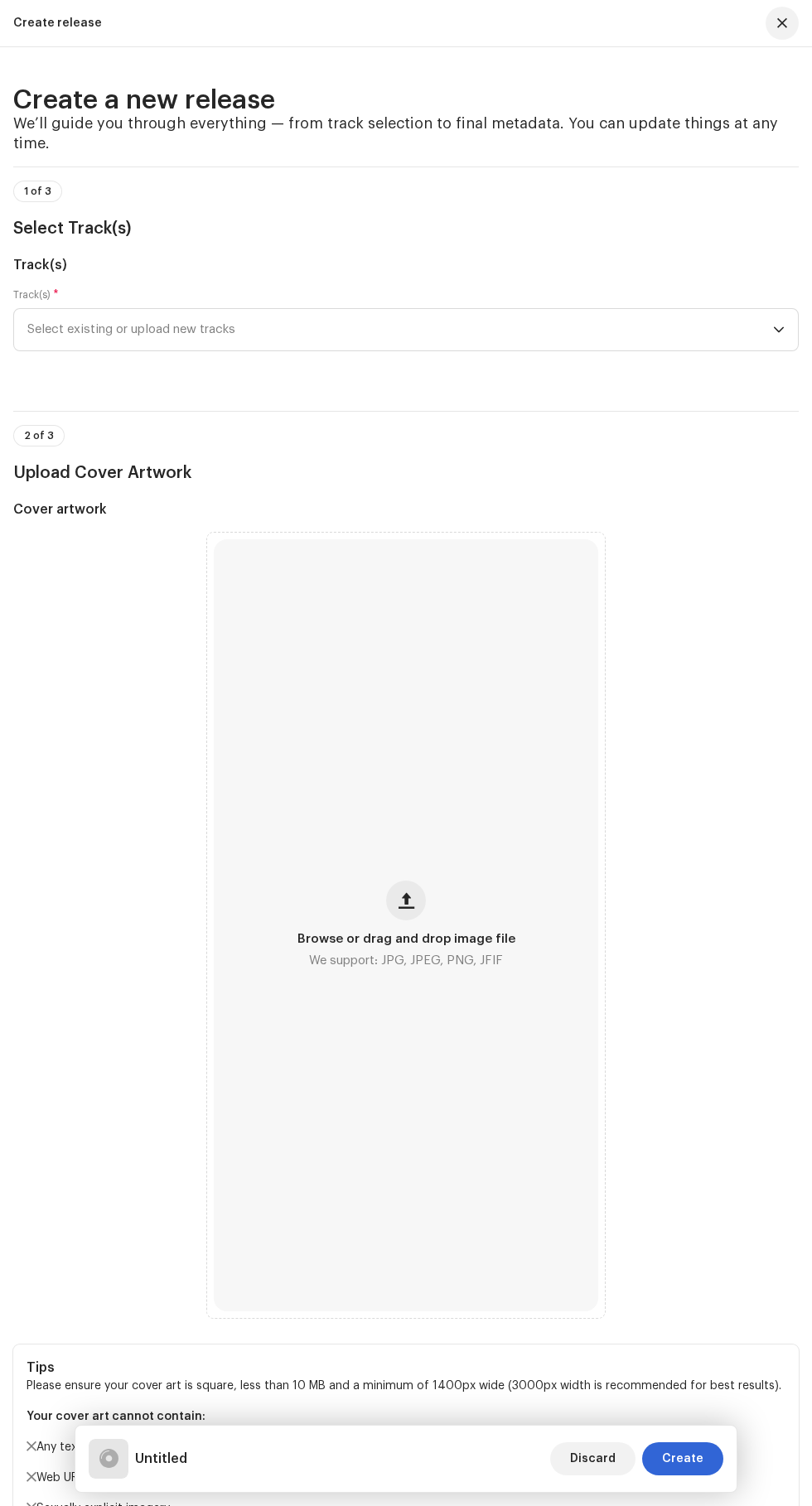
click at [406, 907] on span "button" at bounding box center [406, 900] width 15 height 14
click at [778, 333] on icon "dropdown trigger" at bounding box center [778, 330] width 10 height 5
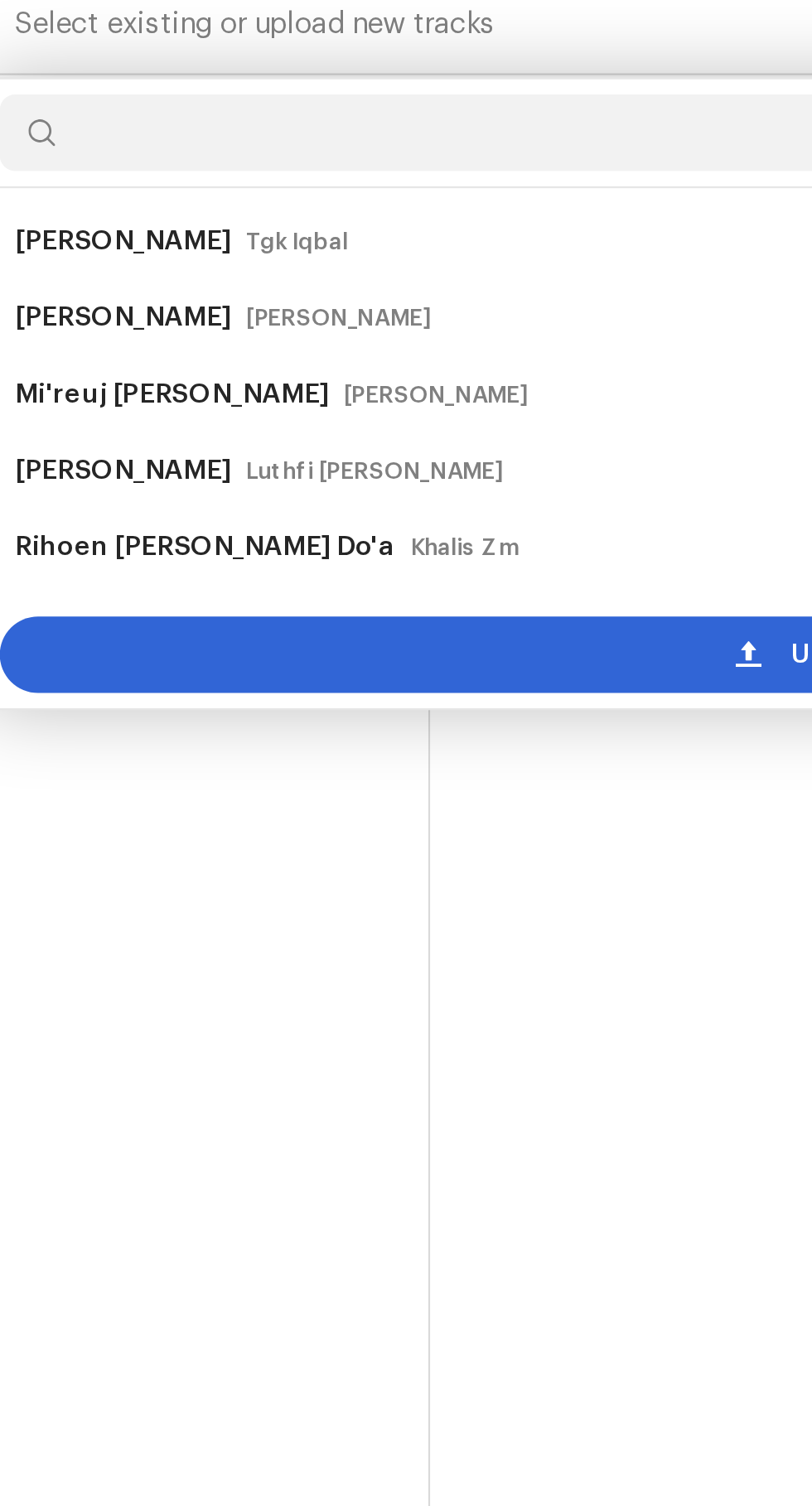
click at [292, 619] on div "Upload new tracks" at bounding box center [406, 602] width 771 height 33
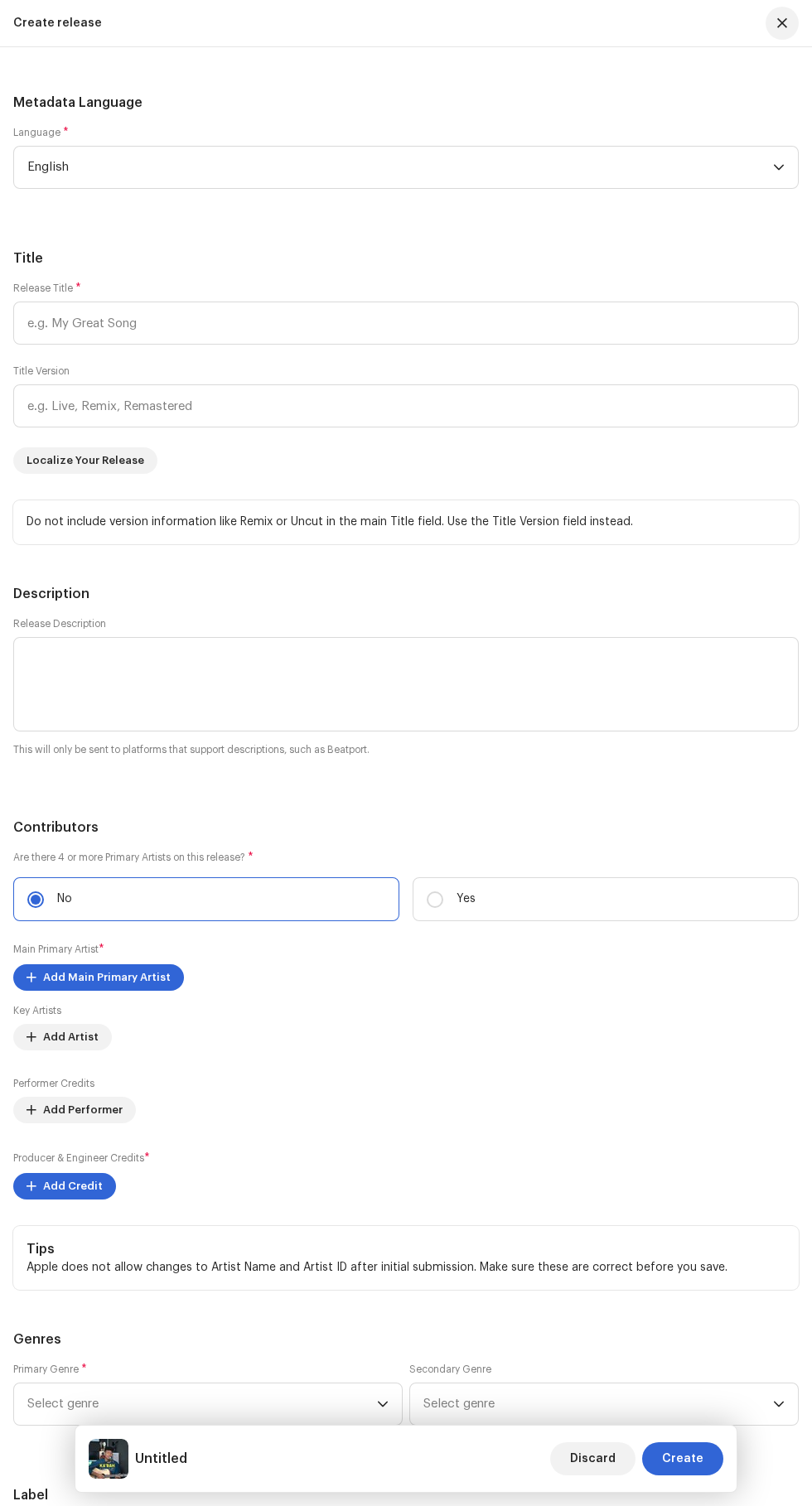
scroll to position [2017, 0]
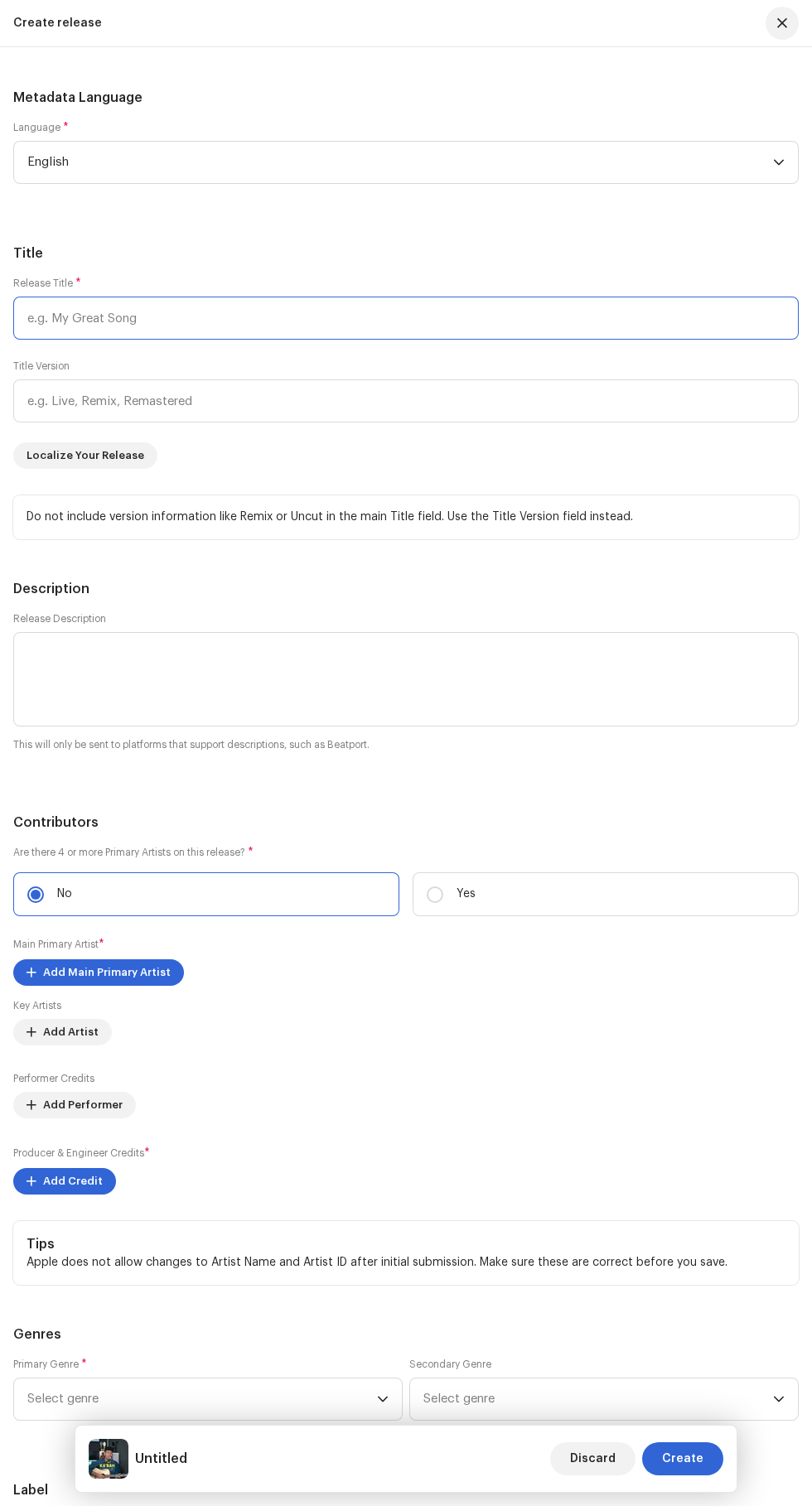
click at [112, 340] on input "text" at bounding box center [406, 318] width 785 height 43
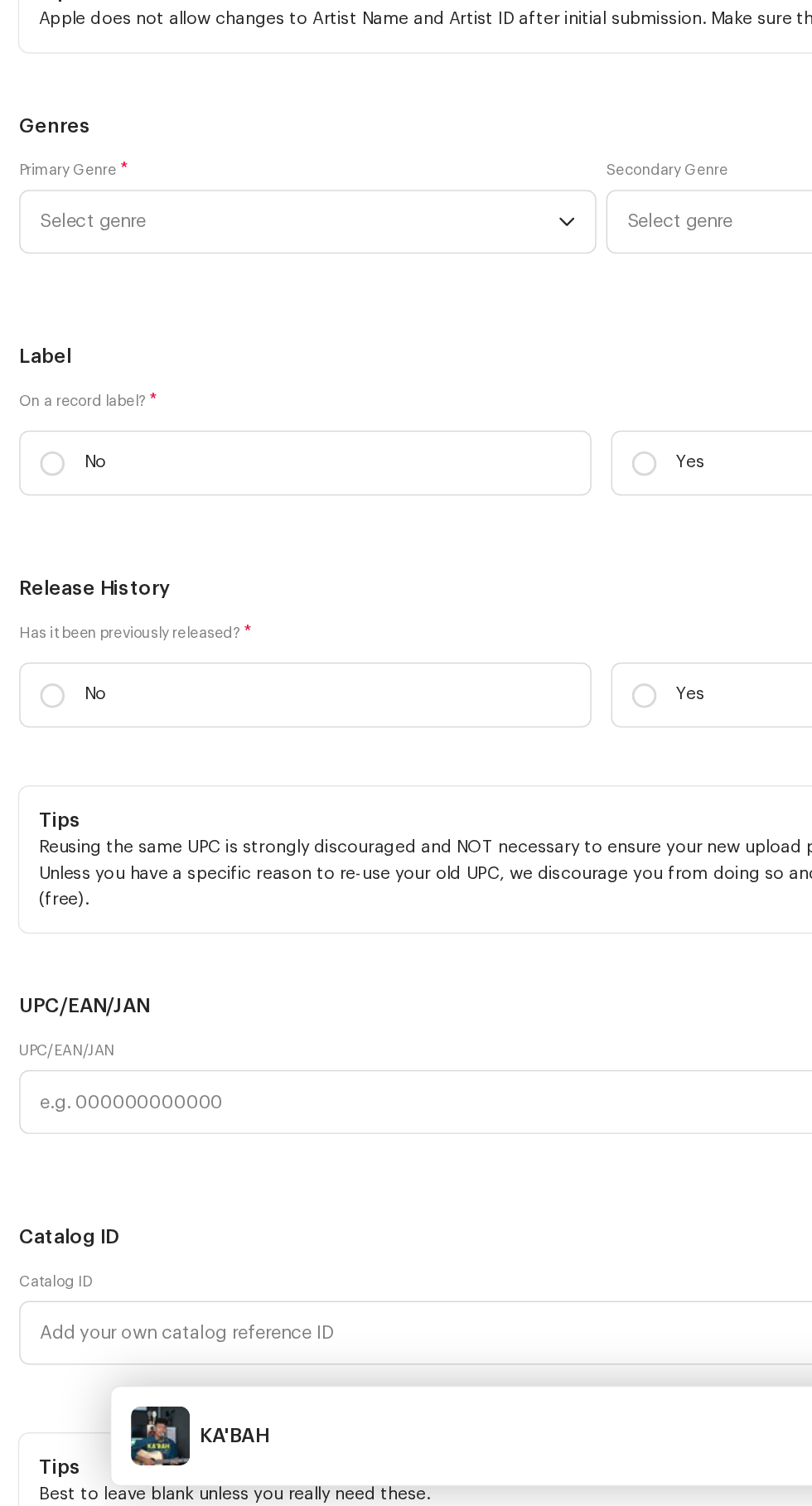
scroll to position [2777, 0]
type input "KA'BAH"
click at [67, 230] on span "Add Main Primary Artist" at bounding box center [107, 213] width 128 height 33
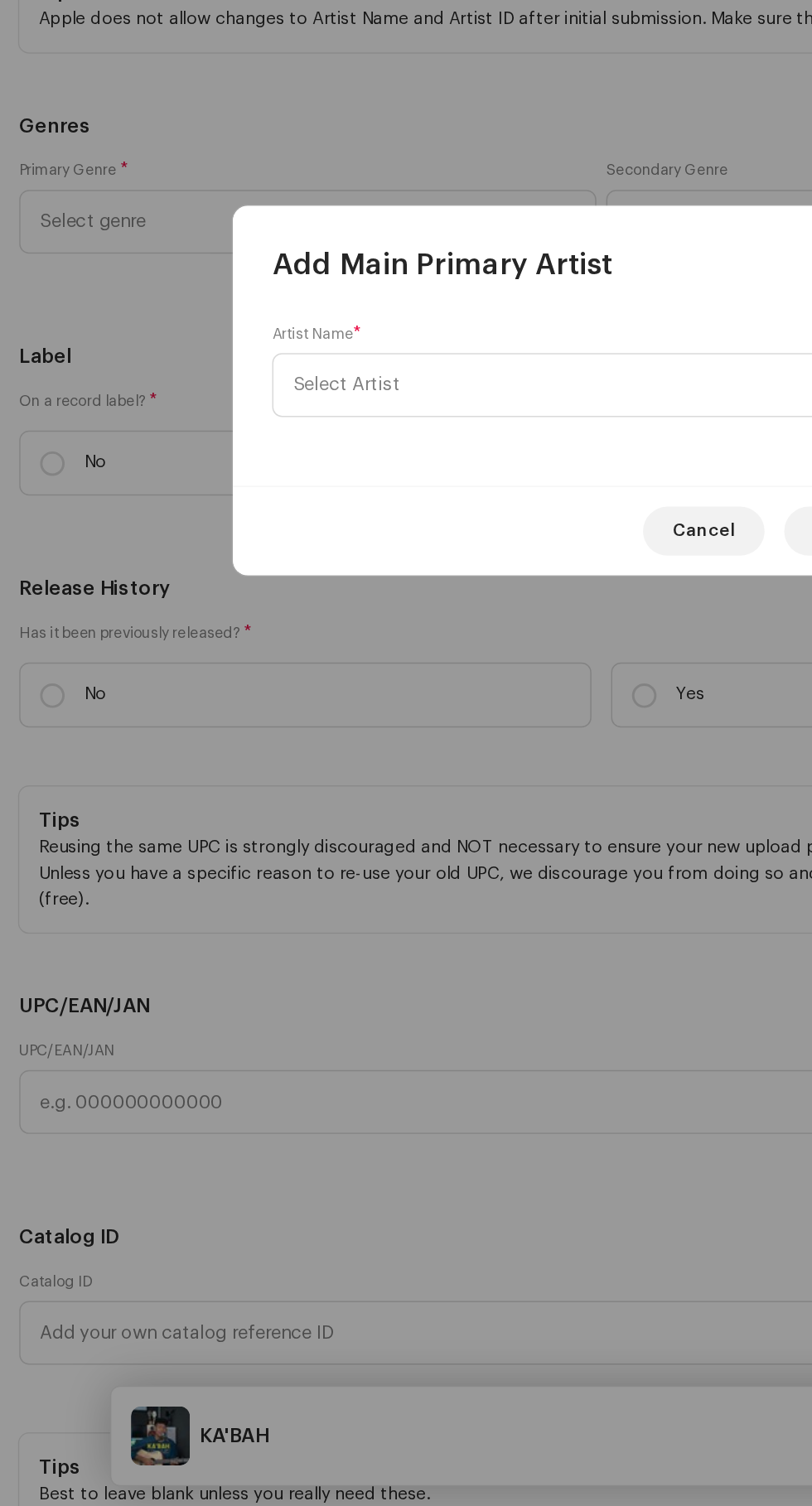
click at [360, 753] on span "Select Artist" at bounding box center [400, 750] width 405 height 41
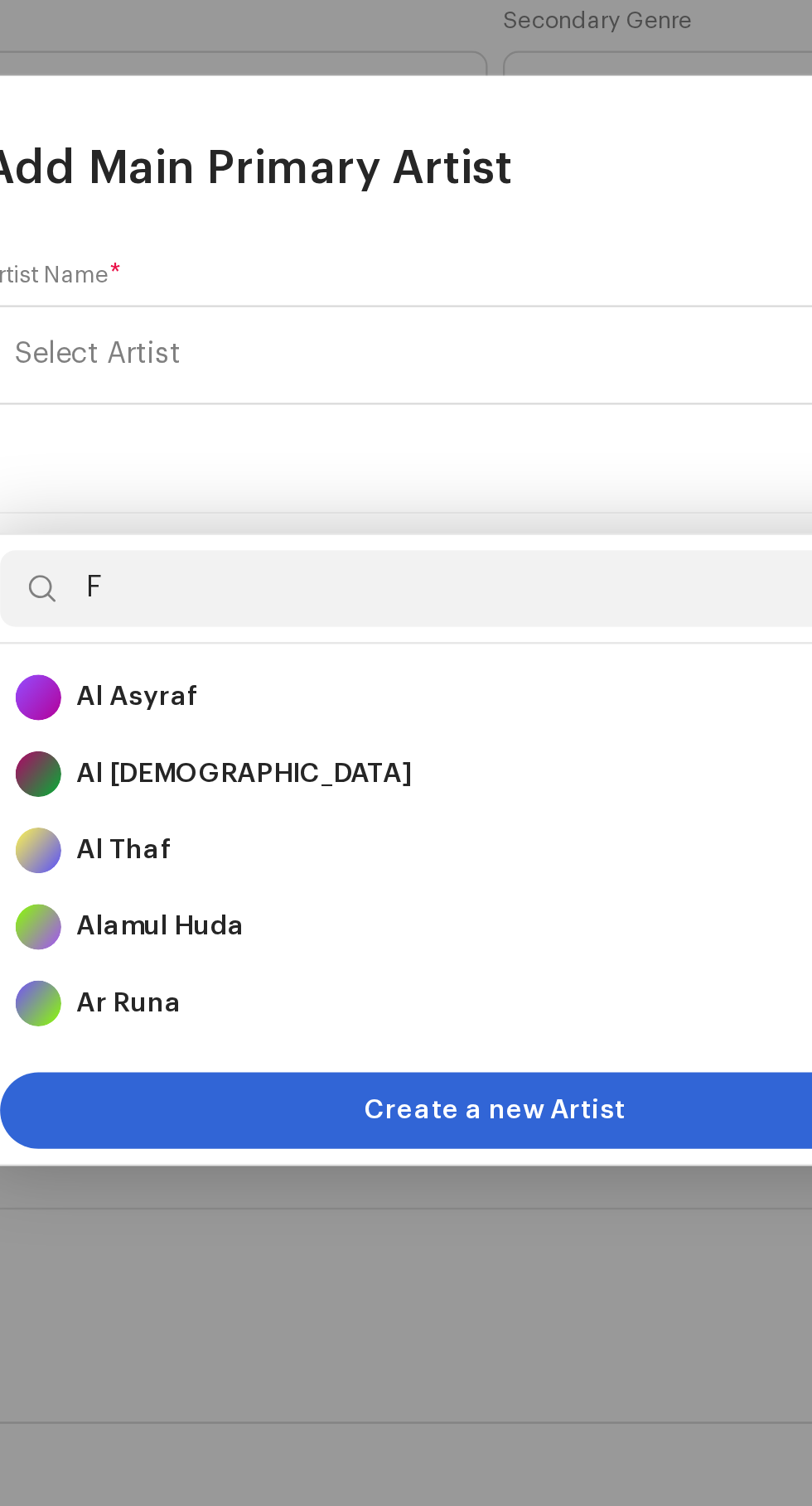
type input "Fa"
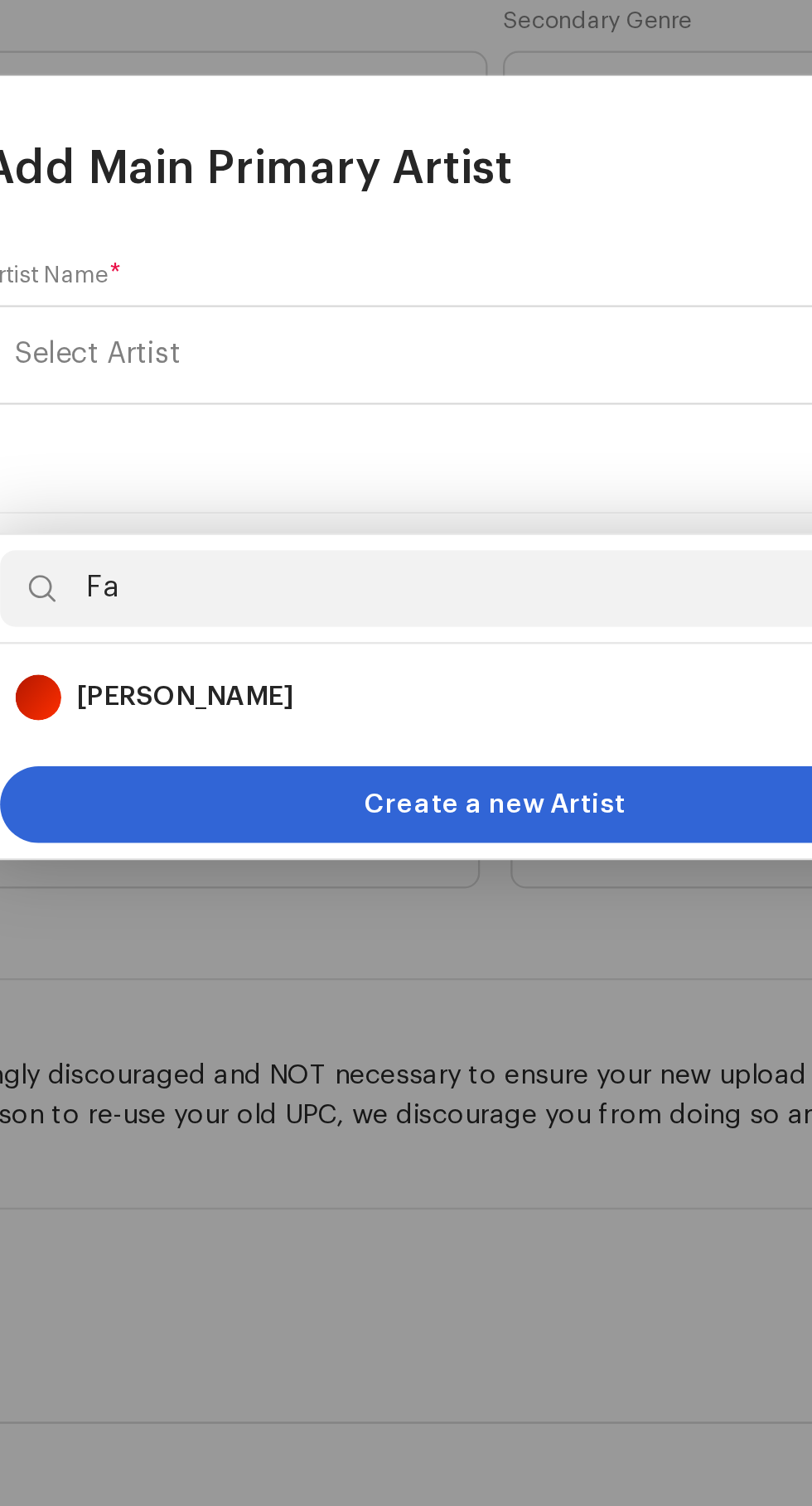
click at [254, 890] on strong "[PERSON_NAME]" at bounding box center [271, 898] width 94 height 16
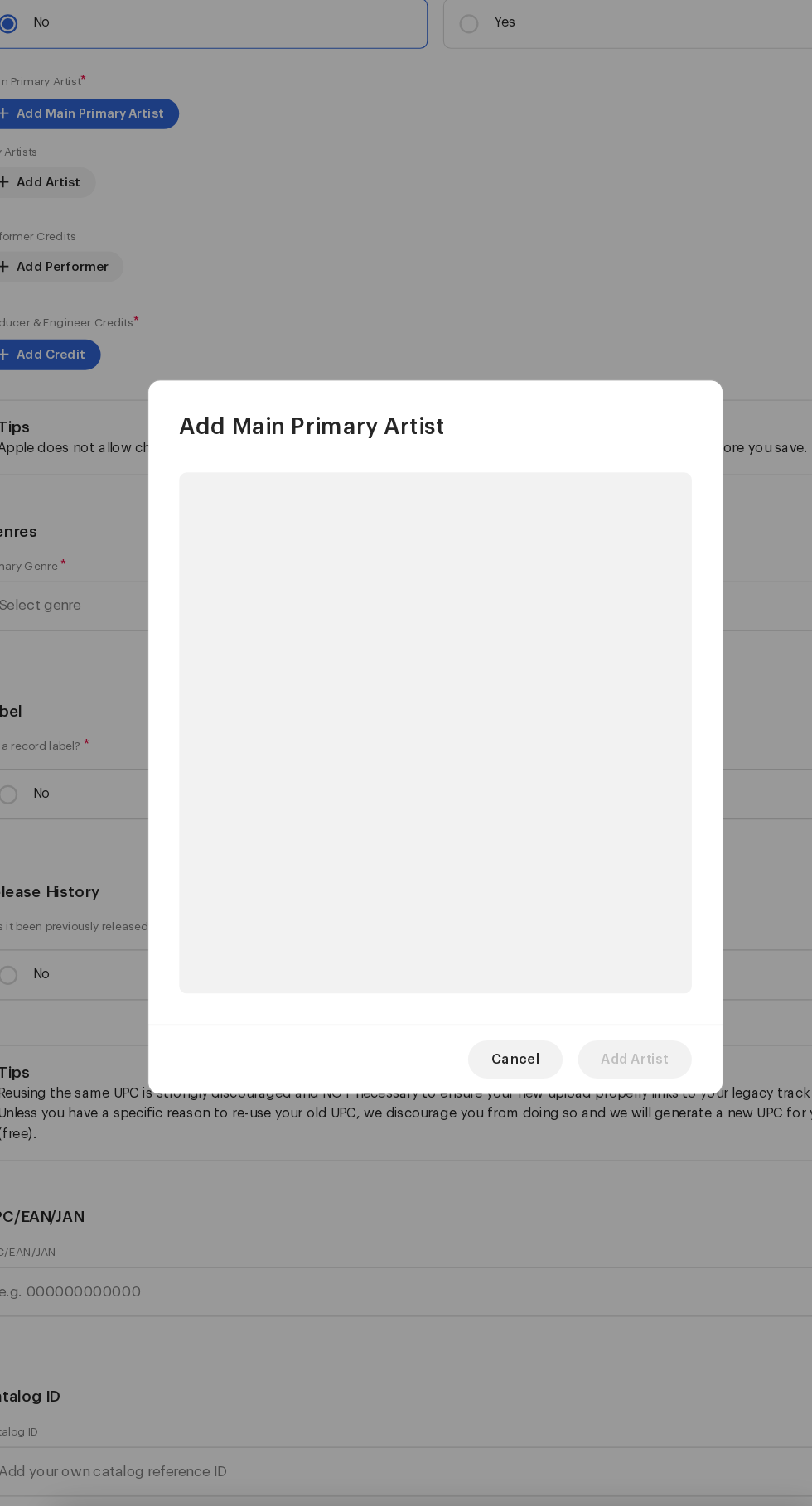
scroll to position [169, 0]
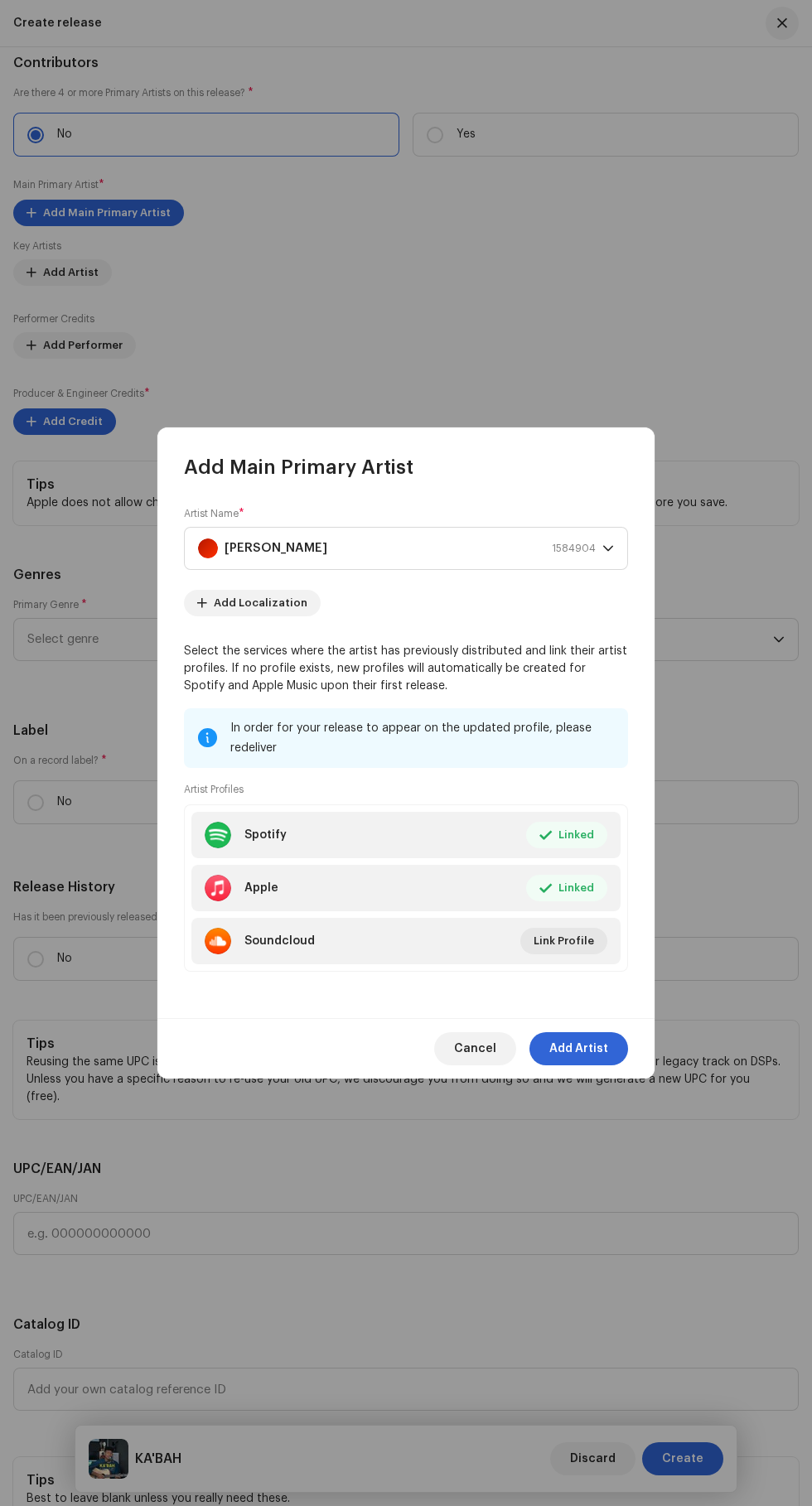
click at [595, 1065] on span "Add Artist" at bounding box center [578, 1048] width 59 height 33
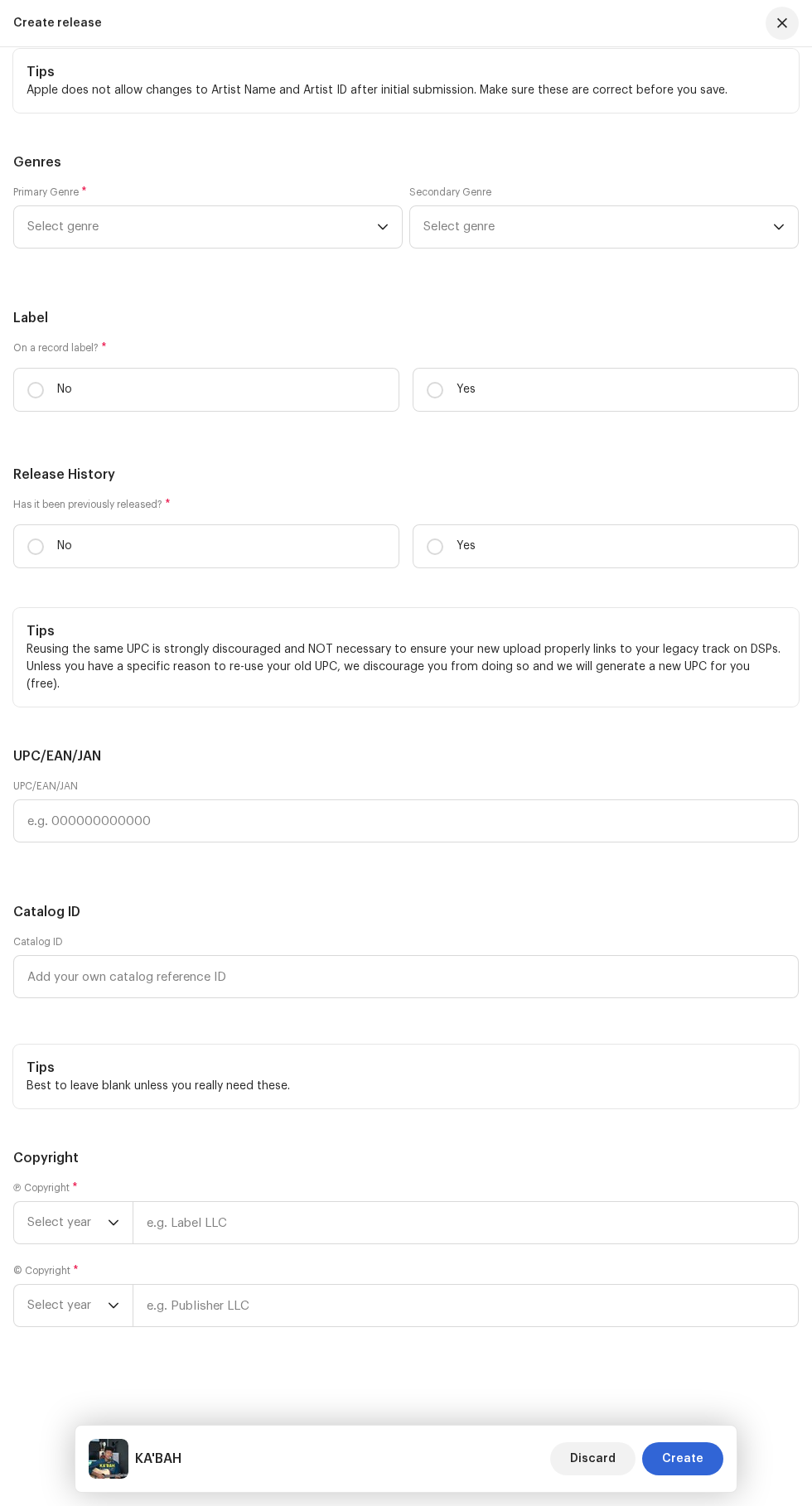
scroll to position [3603, 0]
click at [76, 248] on span "Select genre" at bounding box center [202, 227] width 350 height 41
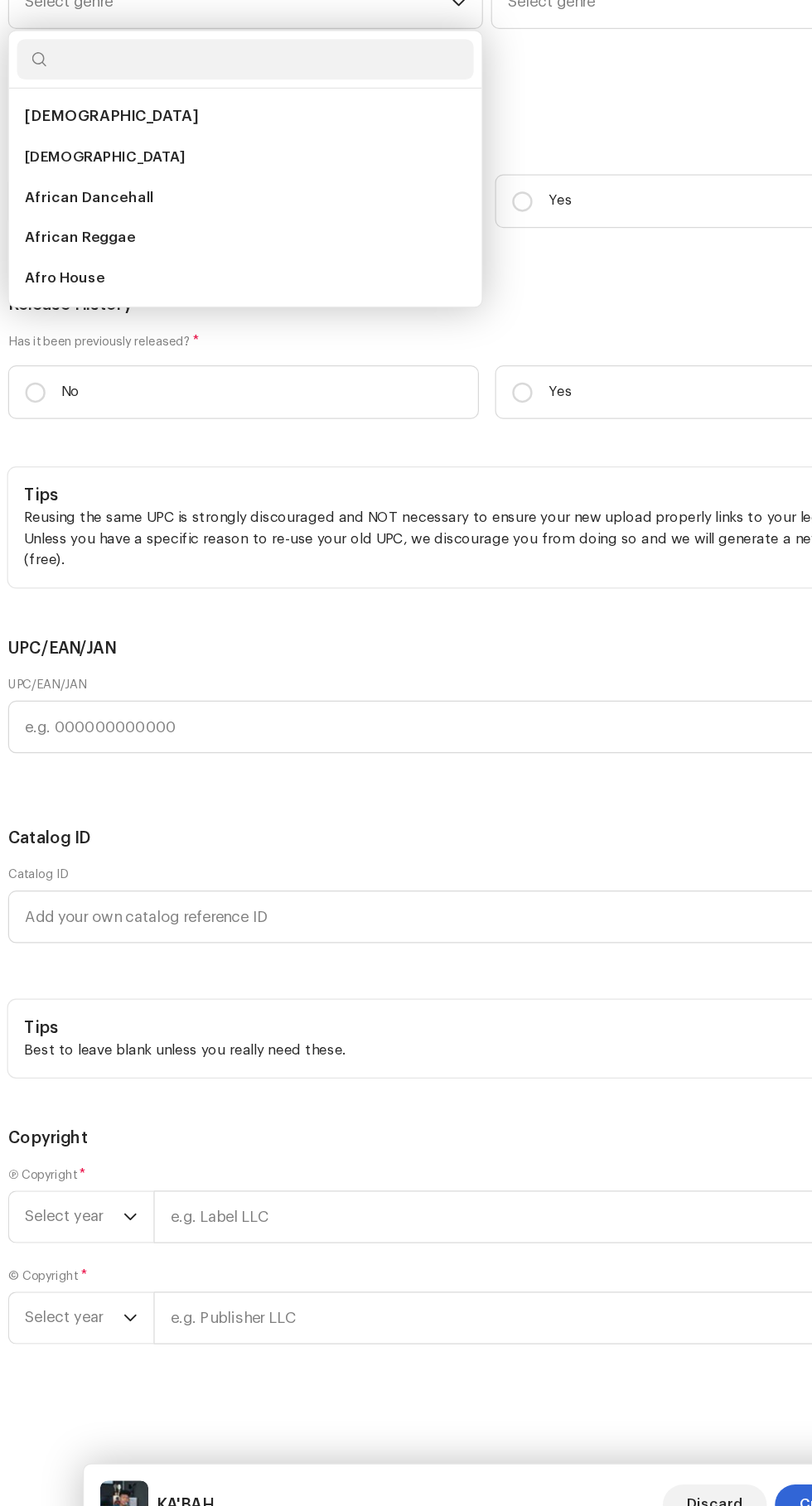
scroll to position [169, 0]
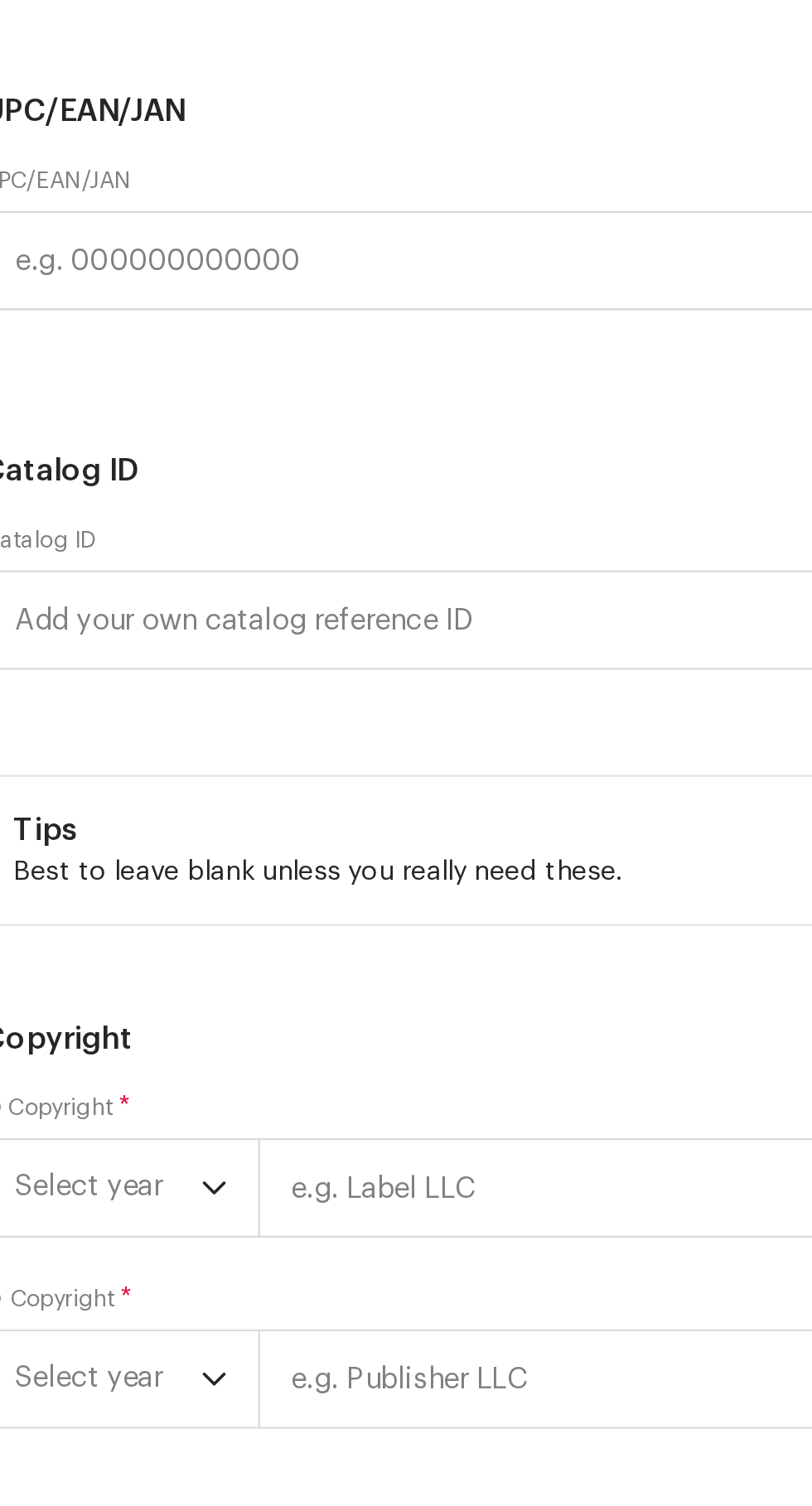
type input "Is"
click at [46, 337] on li "Arabic" at bounding box center [207, 320] width 374 height 33
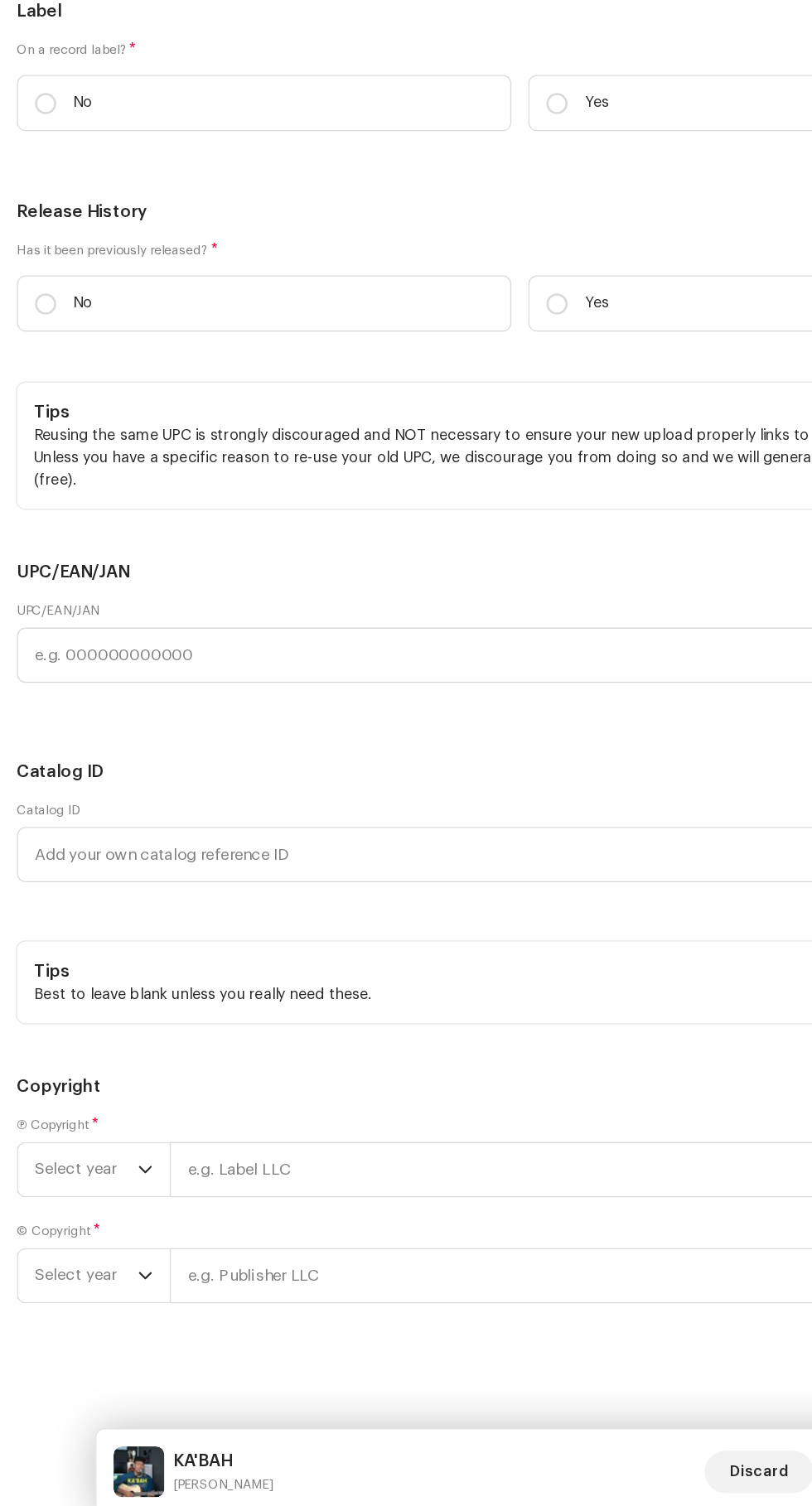
click at [483, 228] on span "Select genre" at bounding box center [598, 207] width 350 height 41
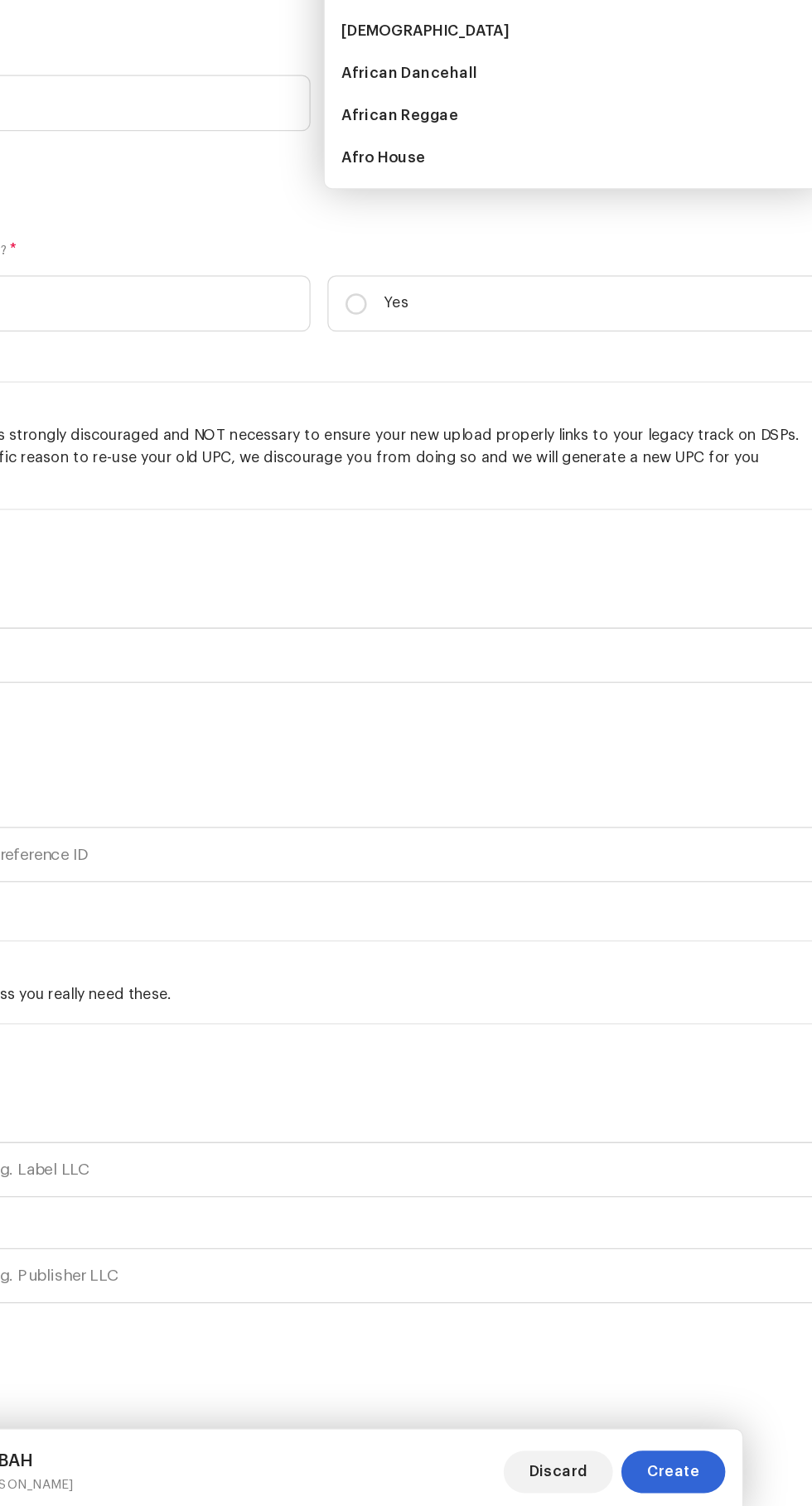
scroll to position [169, 0]
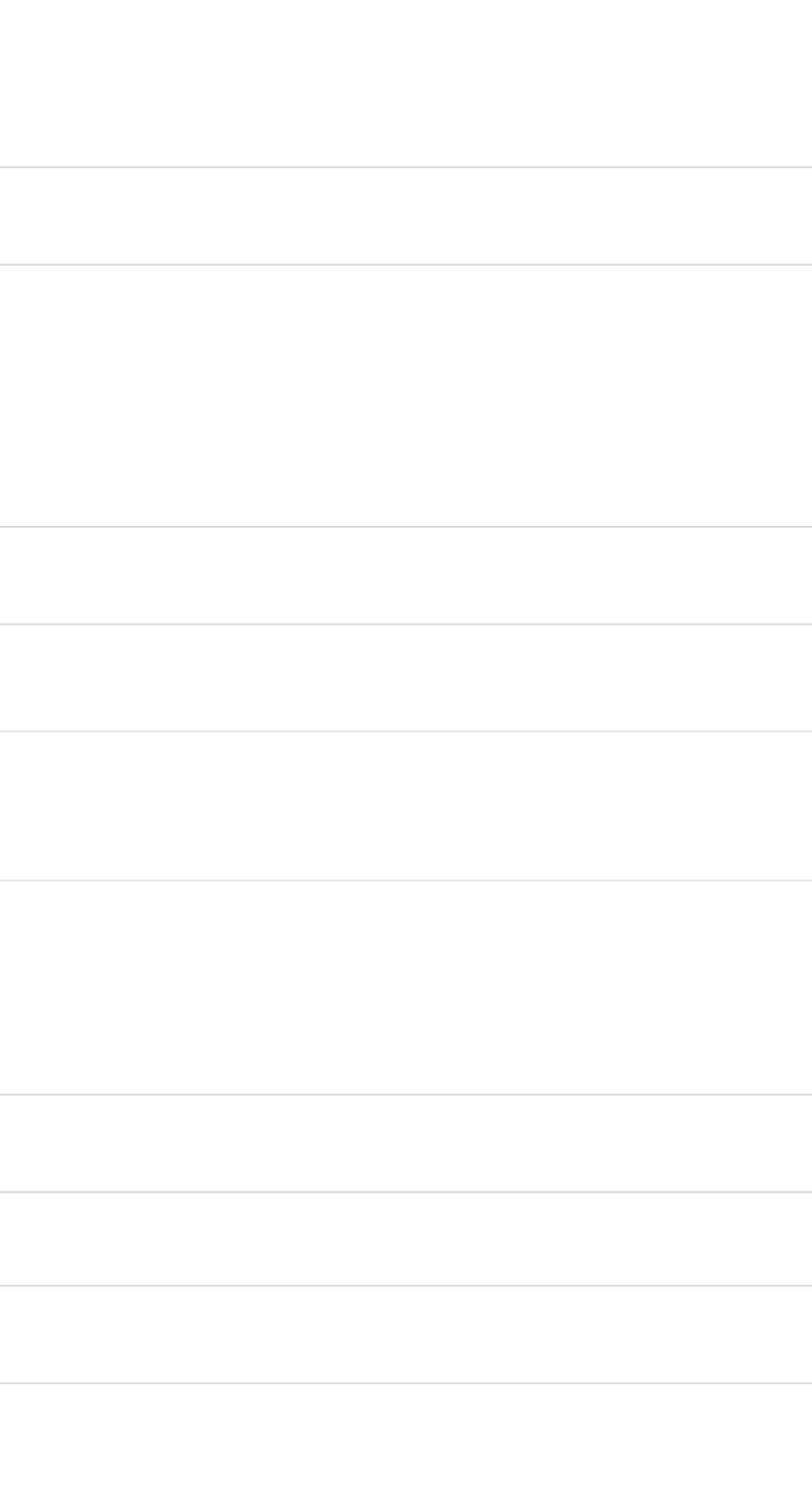
type input "Indo"
click at [447, 342] on span "Indo Pop" at bounding box center [449, 333] width 50 height 16
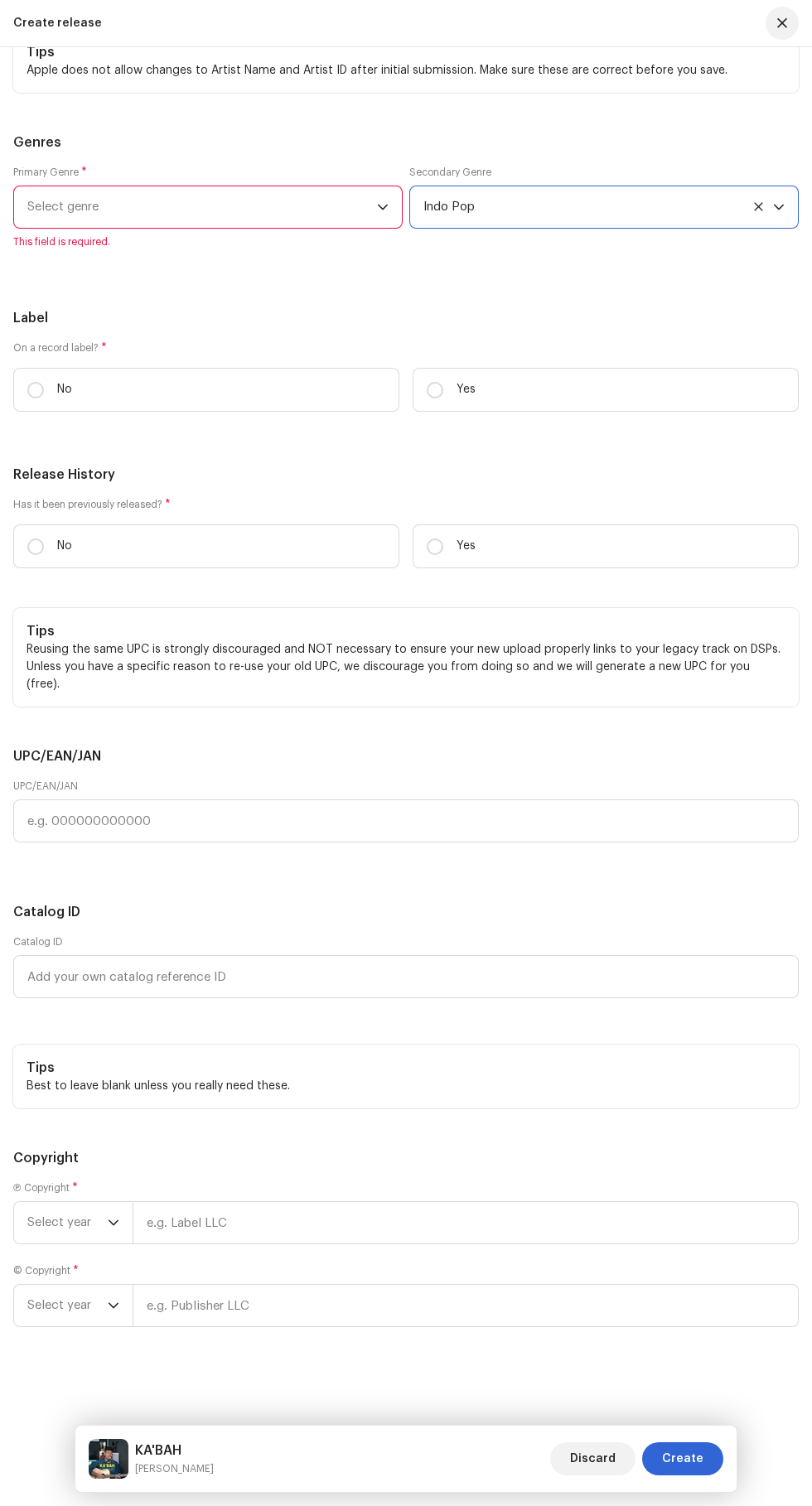
scroll to position [179, 0]
click at [338, 228] on span "Select genre" at bounding box center [202, 207] width 350 height 41
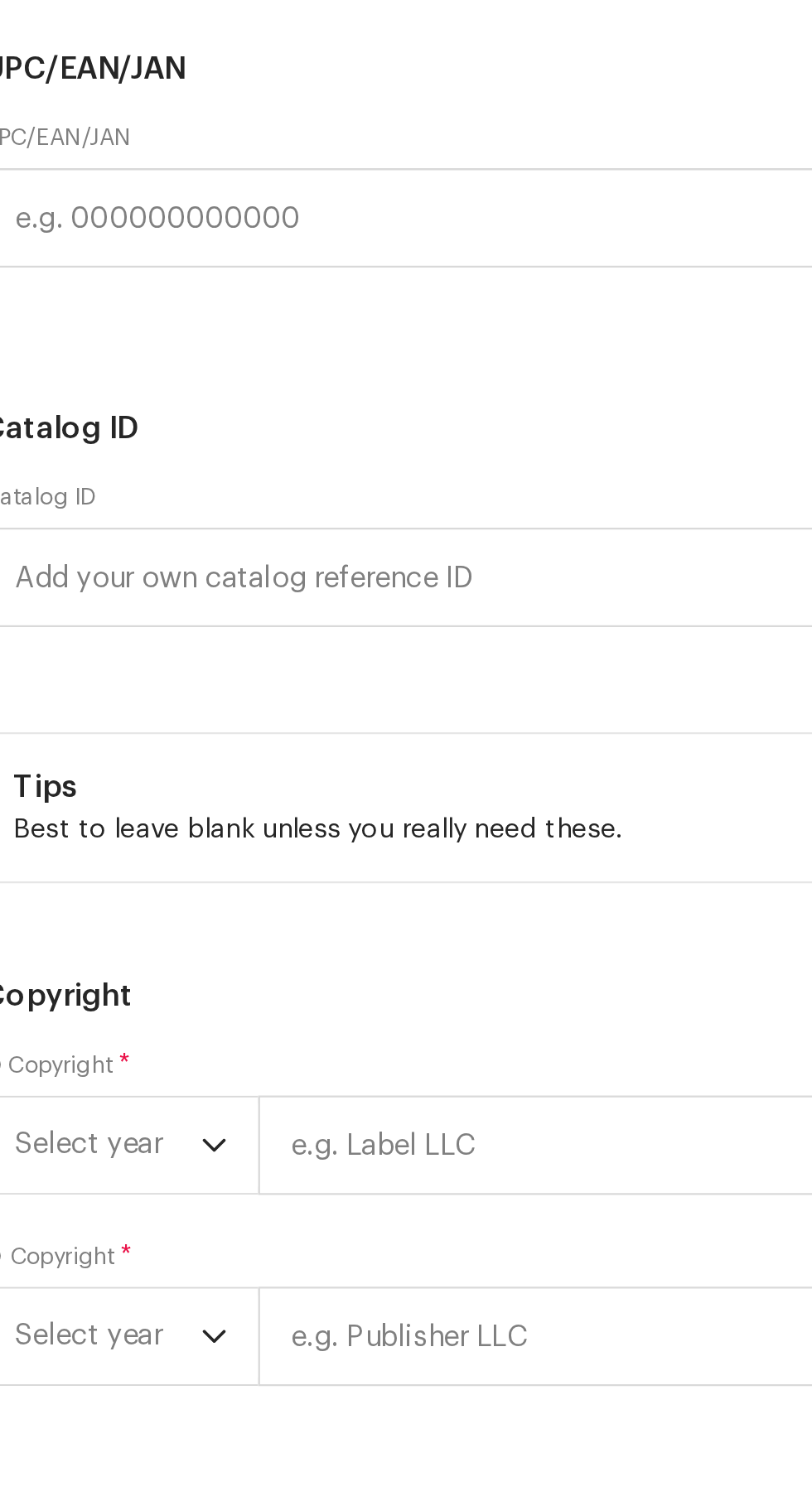
type input "Is"
click at [43, 342] on span "Islamic" at bounding box center [48, 333] width 41 height 16
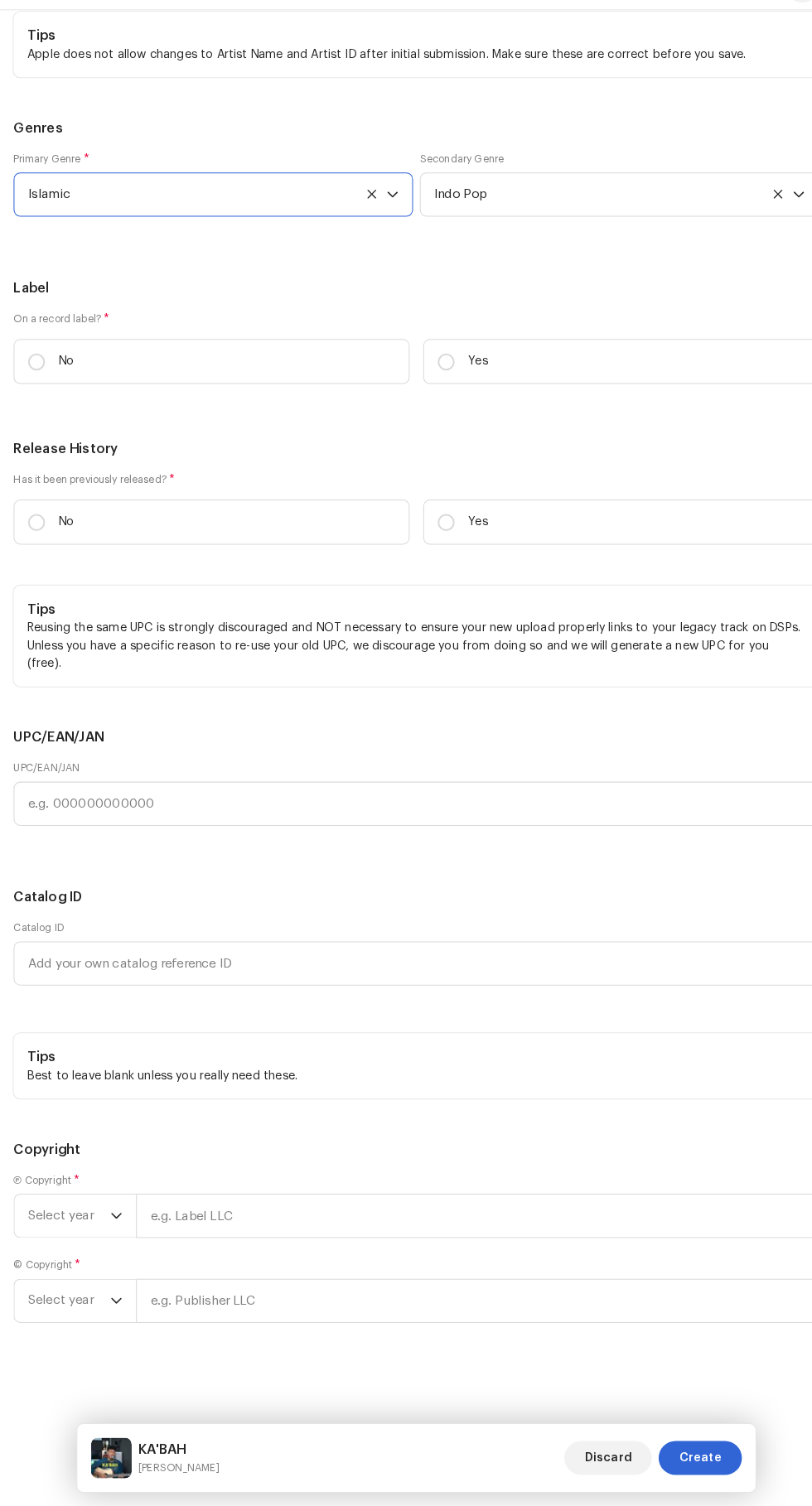
scroll to position [185, 0]
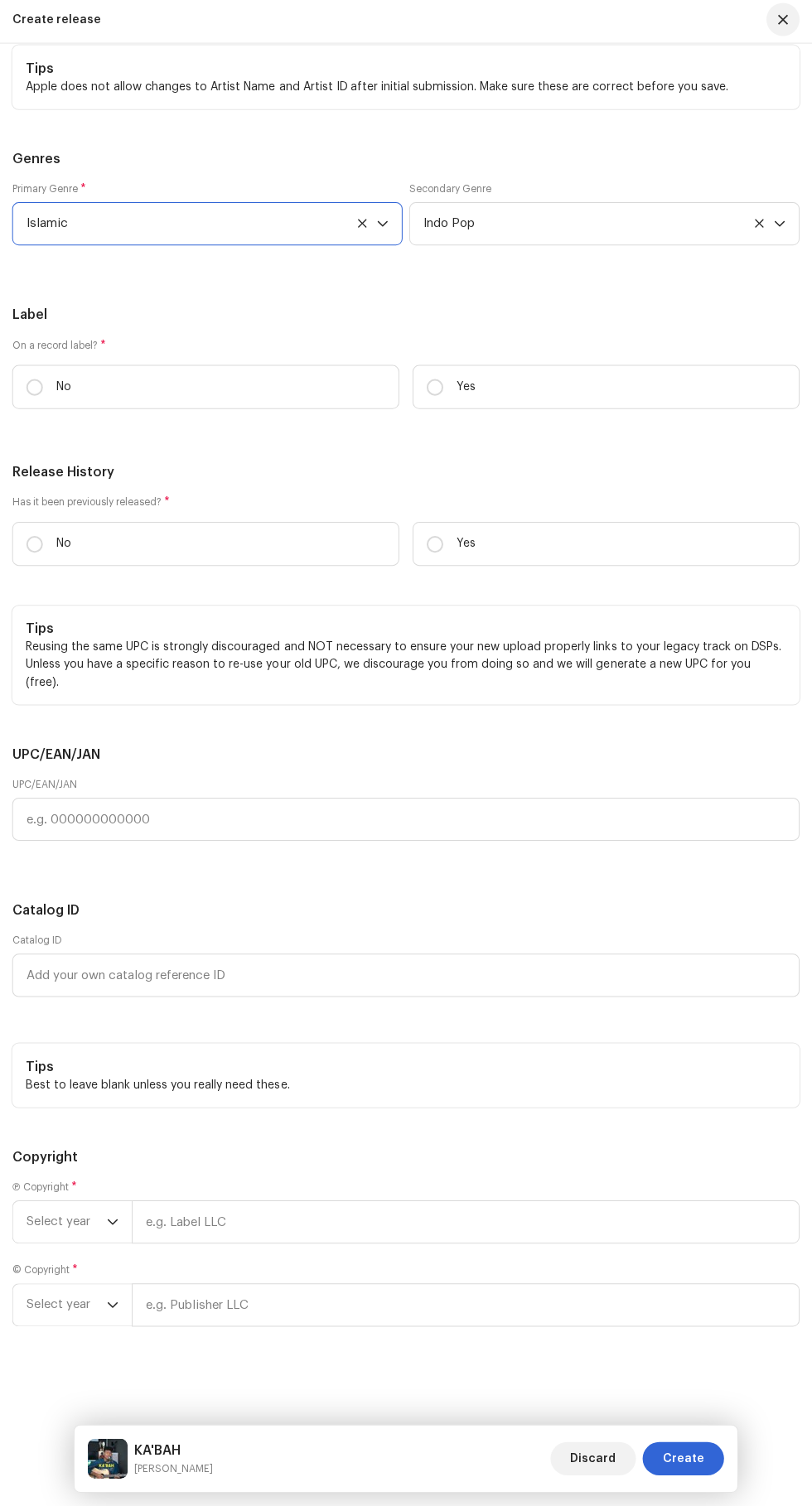
click at [440, 398] on input "Yes" at bounding box center [434, 390] width 16 height 16
radio input "true"
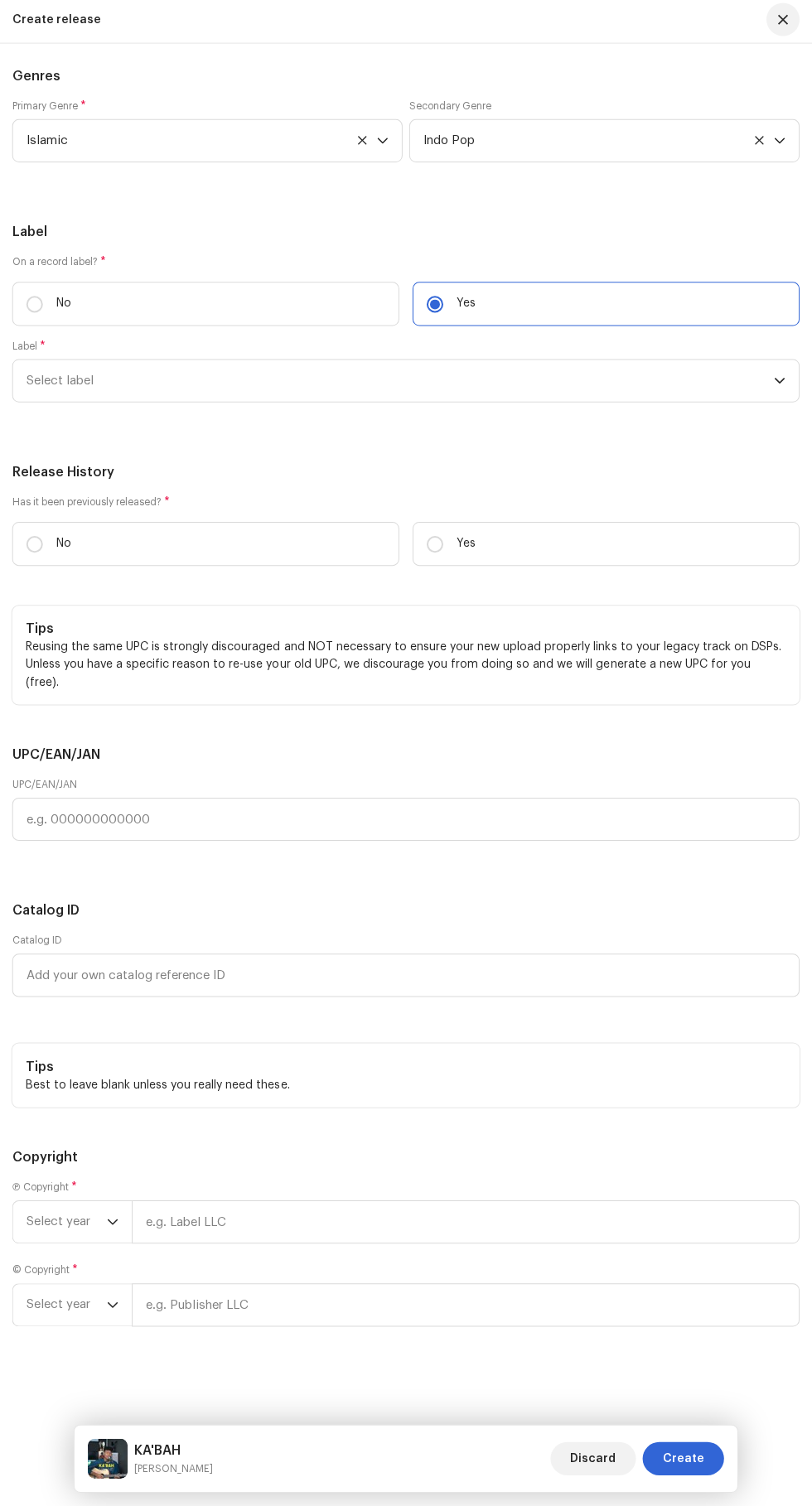
click at [424, 405] on span "Select label" at bounding box center [399, 384] width 745 height 41
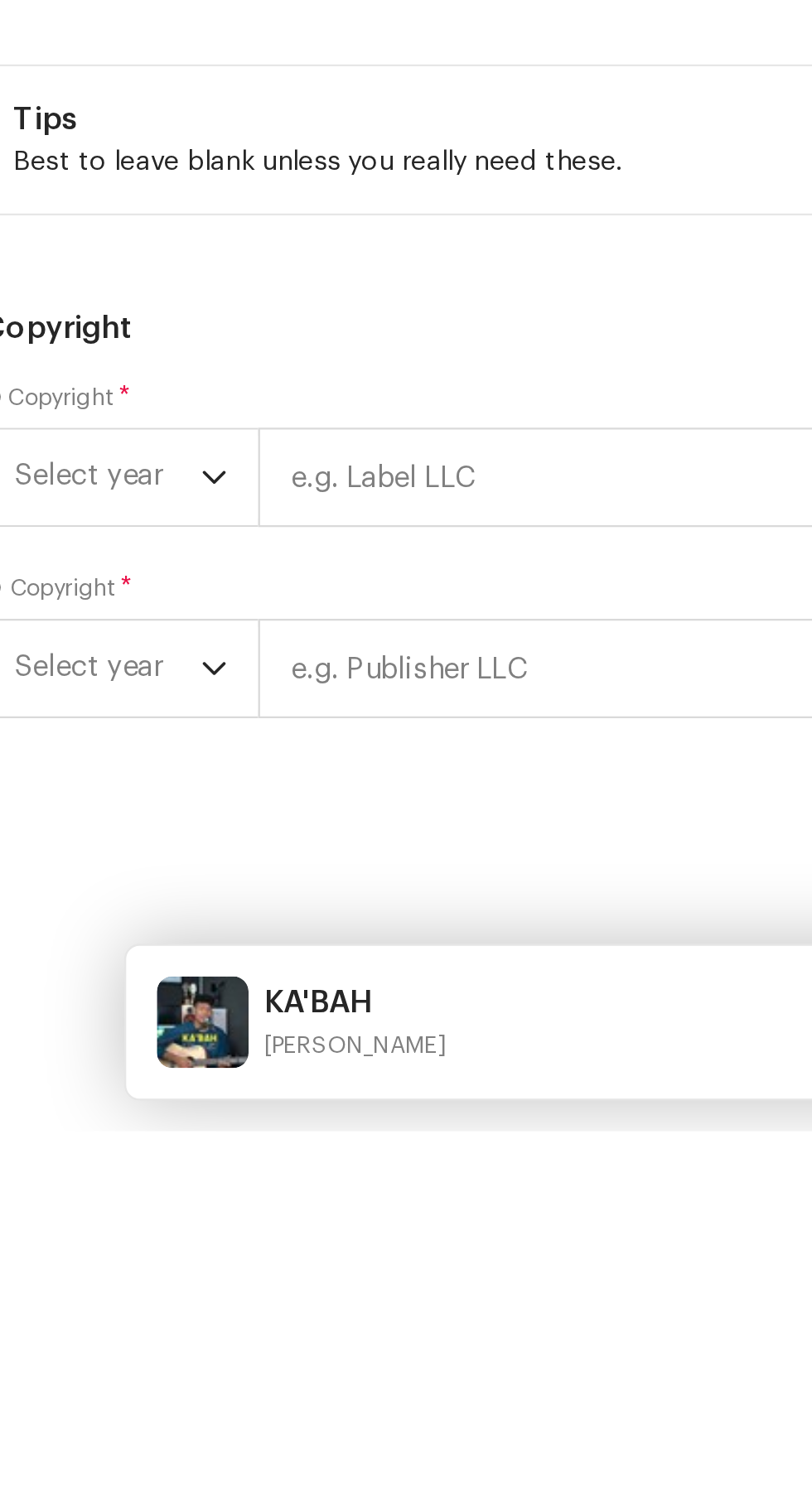
click at [77, 486] on strong "AZ STUDIO RECORD" at bounding box center [112, 477] width 115 height 16
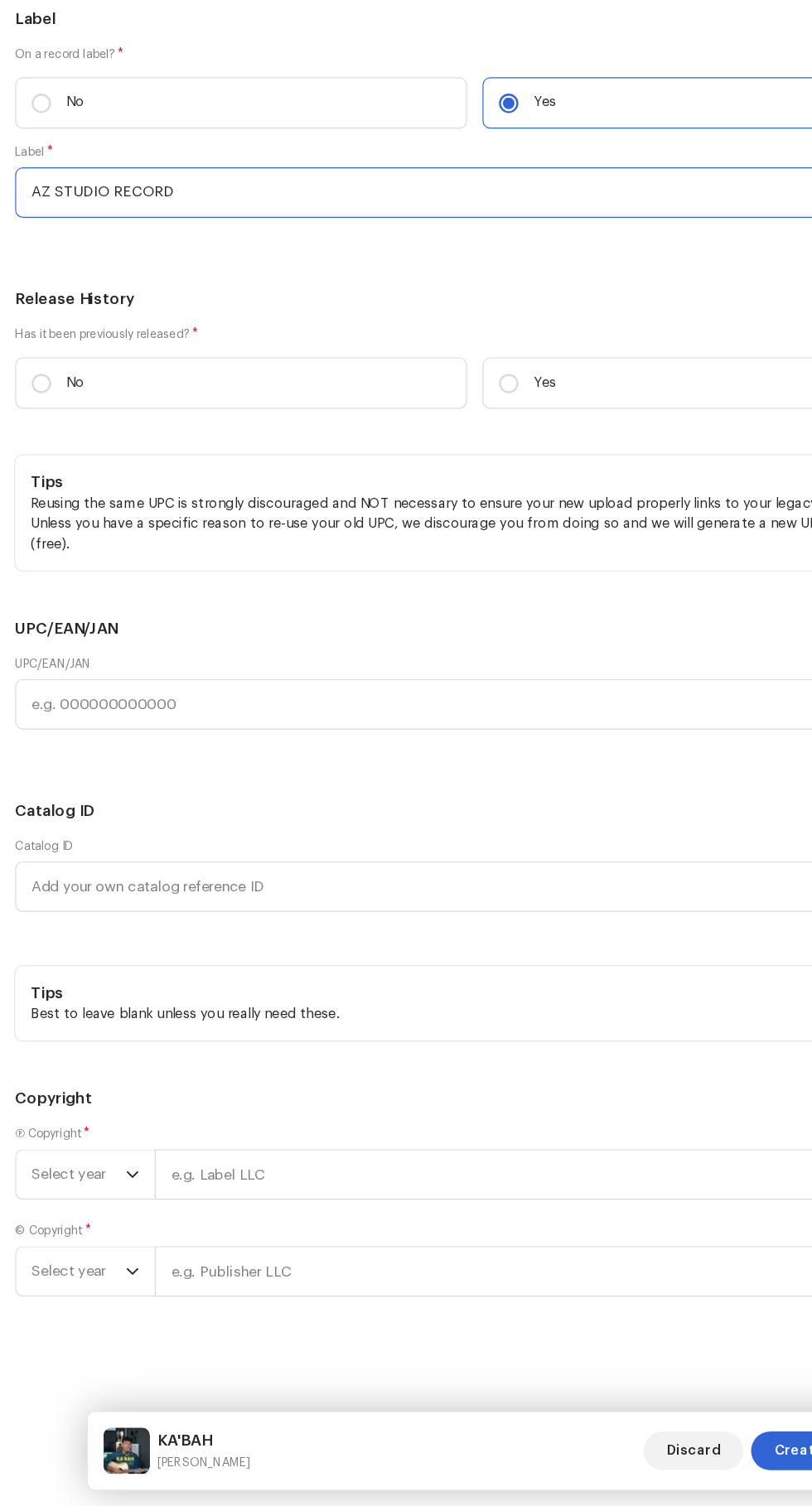
scroll to position [3975, 0]
click at [36, 555] on input "No" at bounding box center [35, 546] width 16 height 16
radio input "true"
click at [74, 1223] on span "Select year" at bounding box center [67, 1223] width 80 height 41
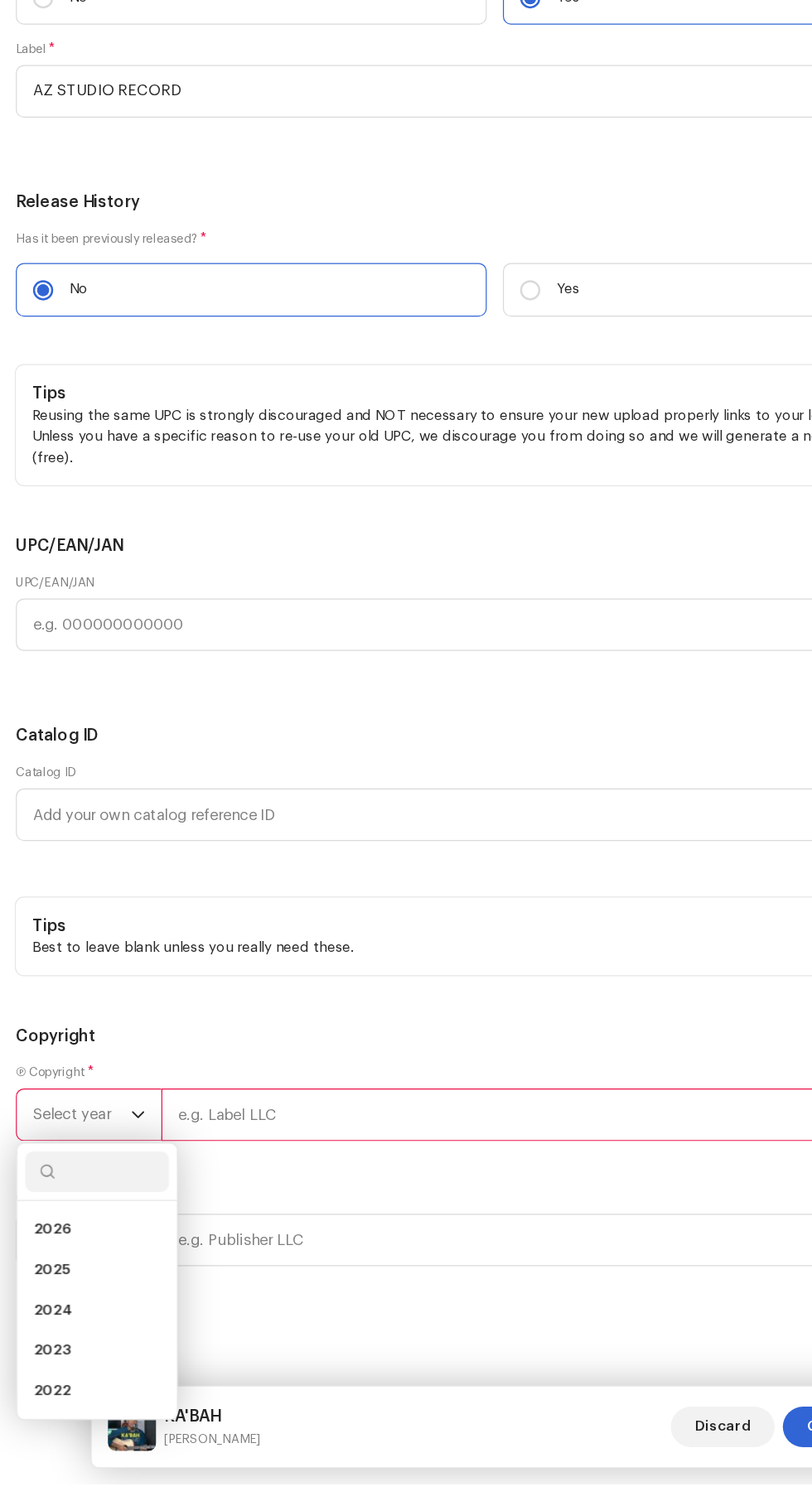
scroll to position [224, 0]
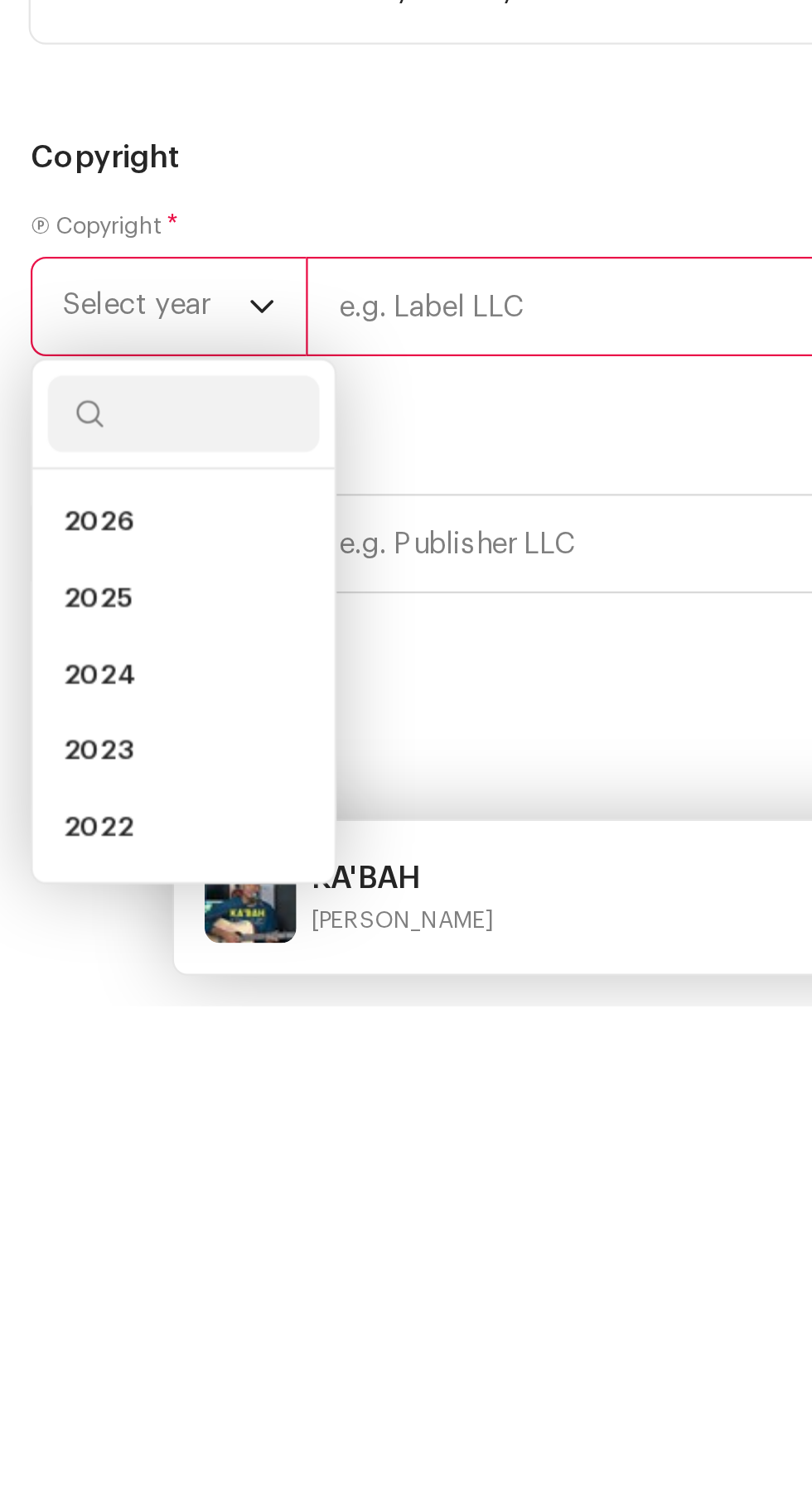
click at [32, 1337] on span "2025" at bounding box center [41, 1329] width 30 height 16
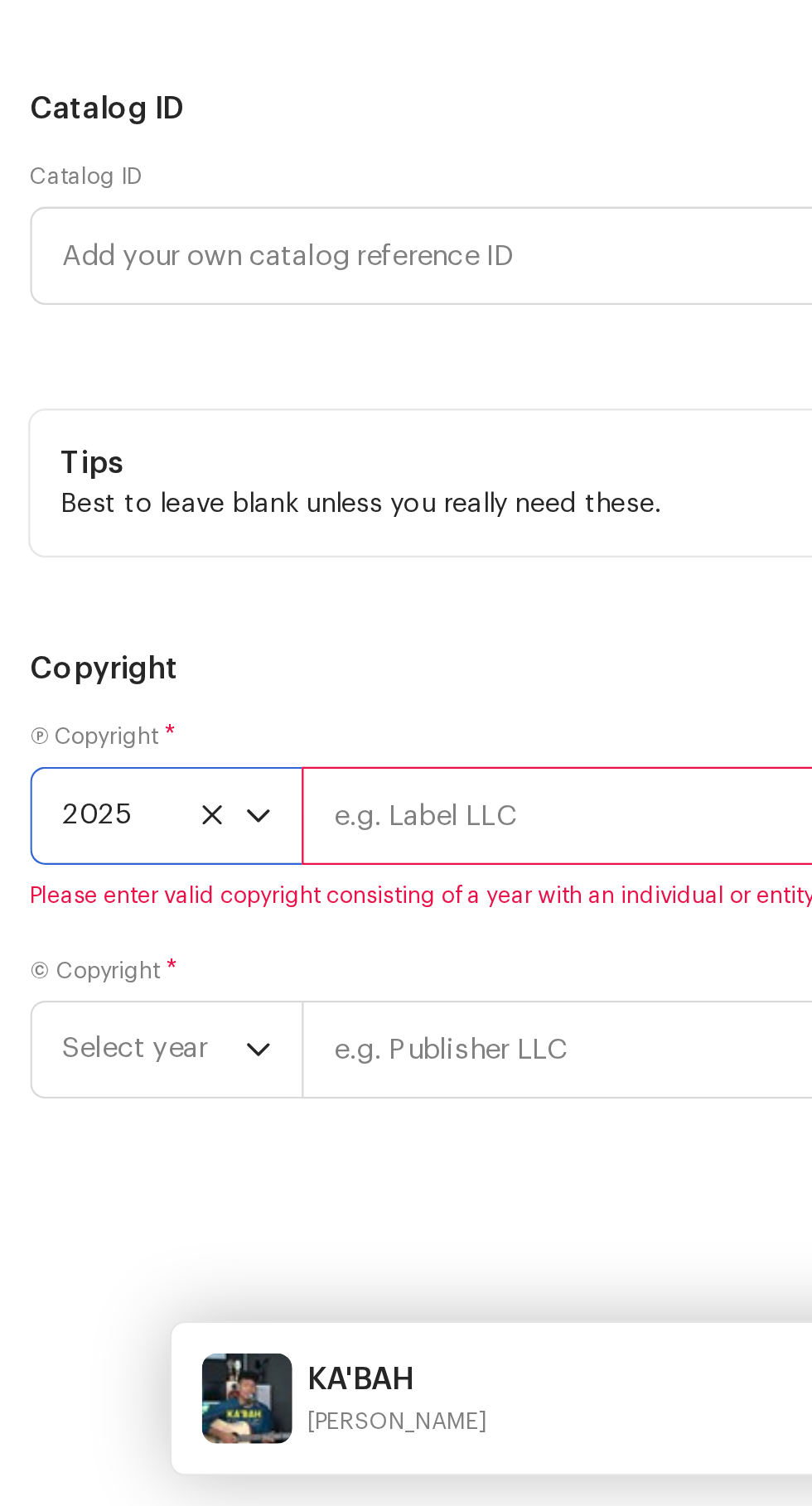
scroll to position [4748, 0]
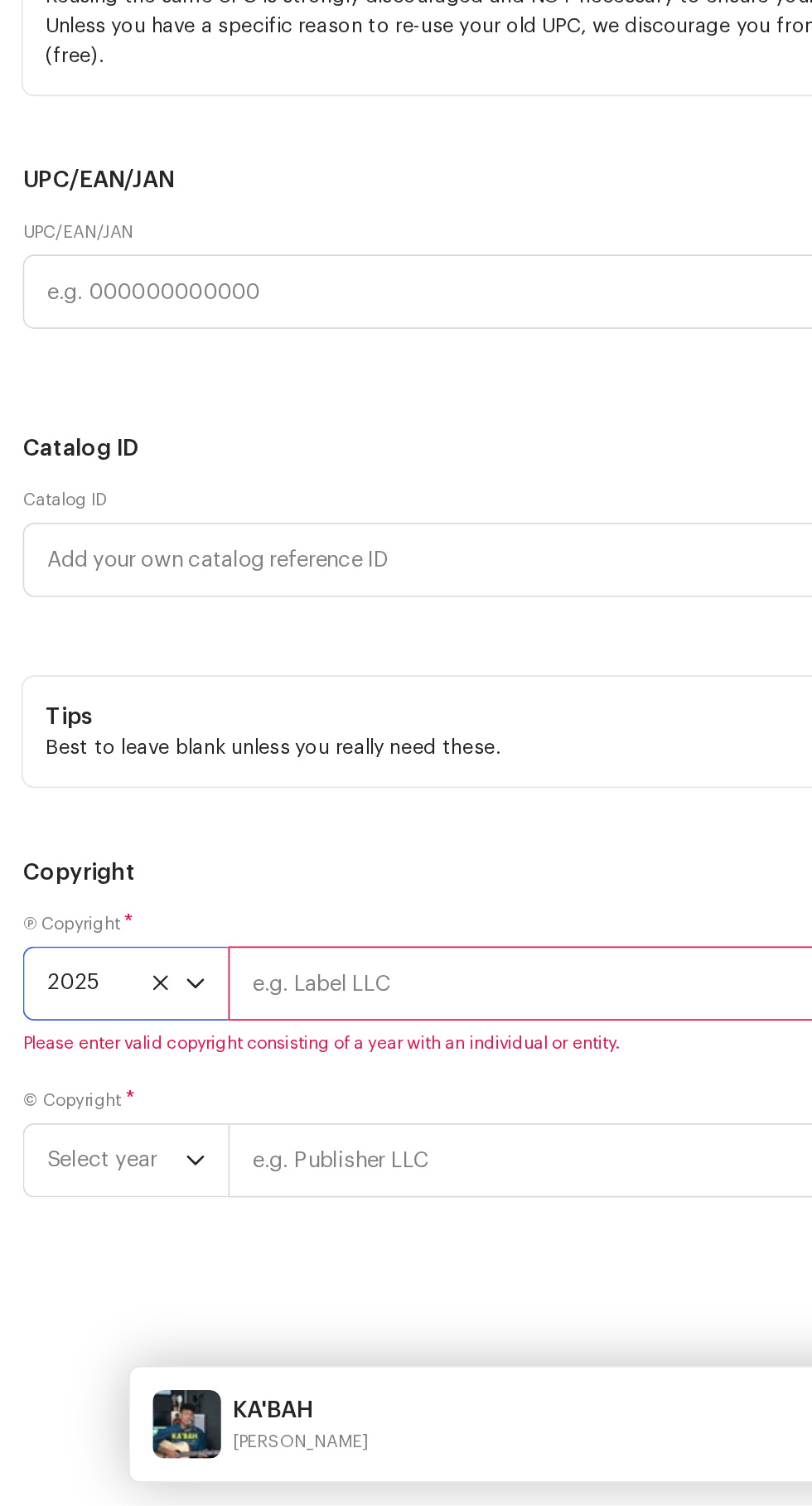
click at [255, 1223] on input "text" at bounding box center [465, 1203] width 666 height 43
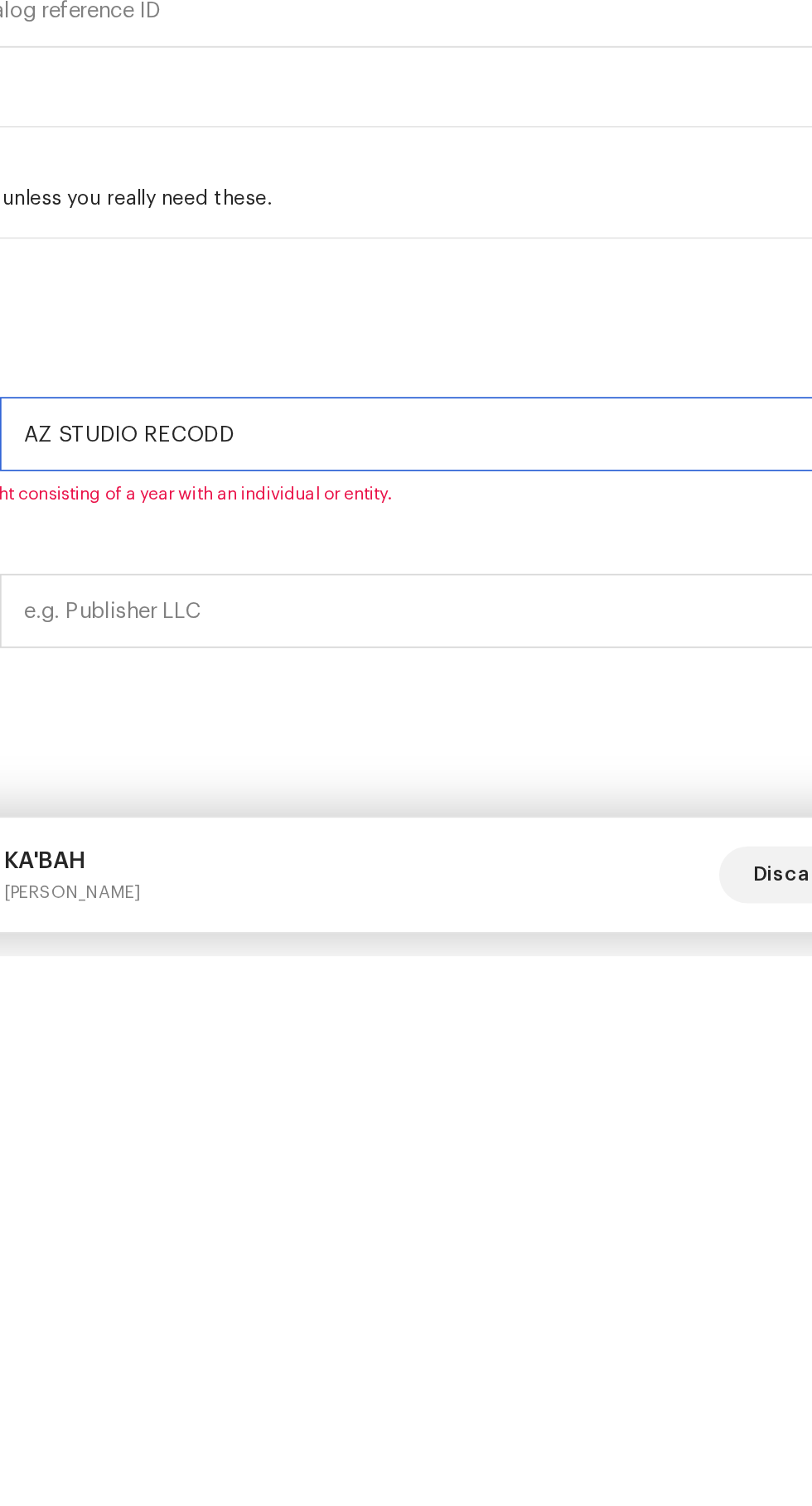
scroll to position [239, 0]
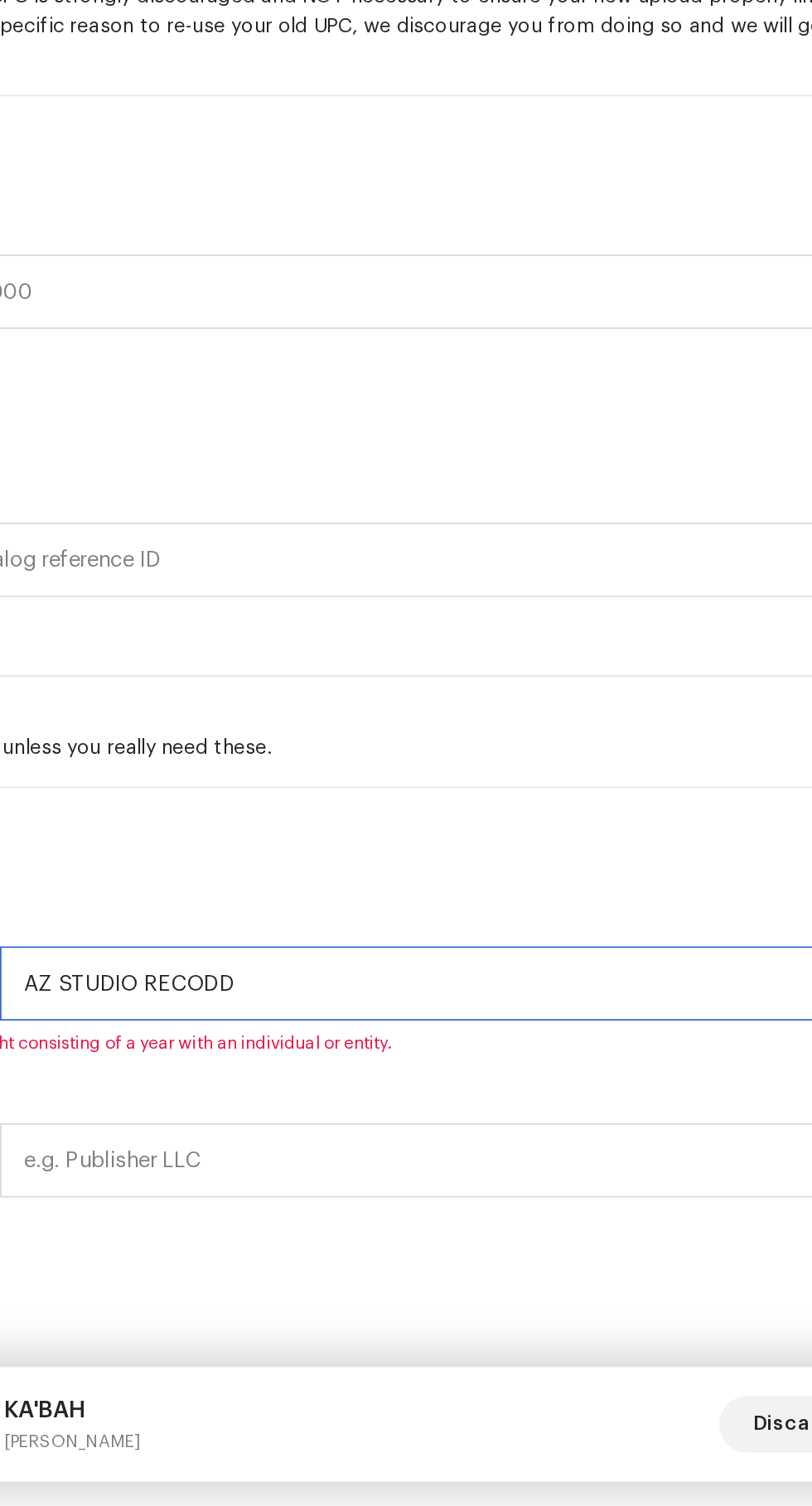
click at [285, 1219] on input "AZ STUDIO RECODD" at bounding box center [465, 1203] width 666 height 43
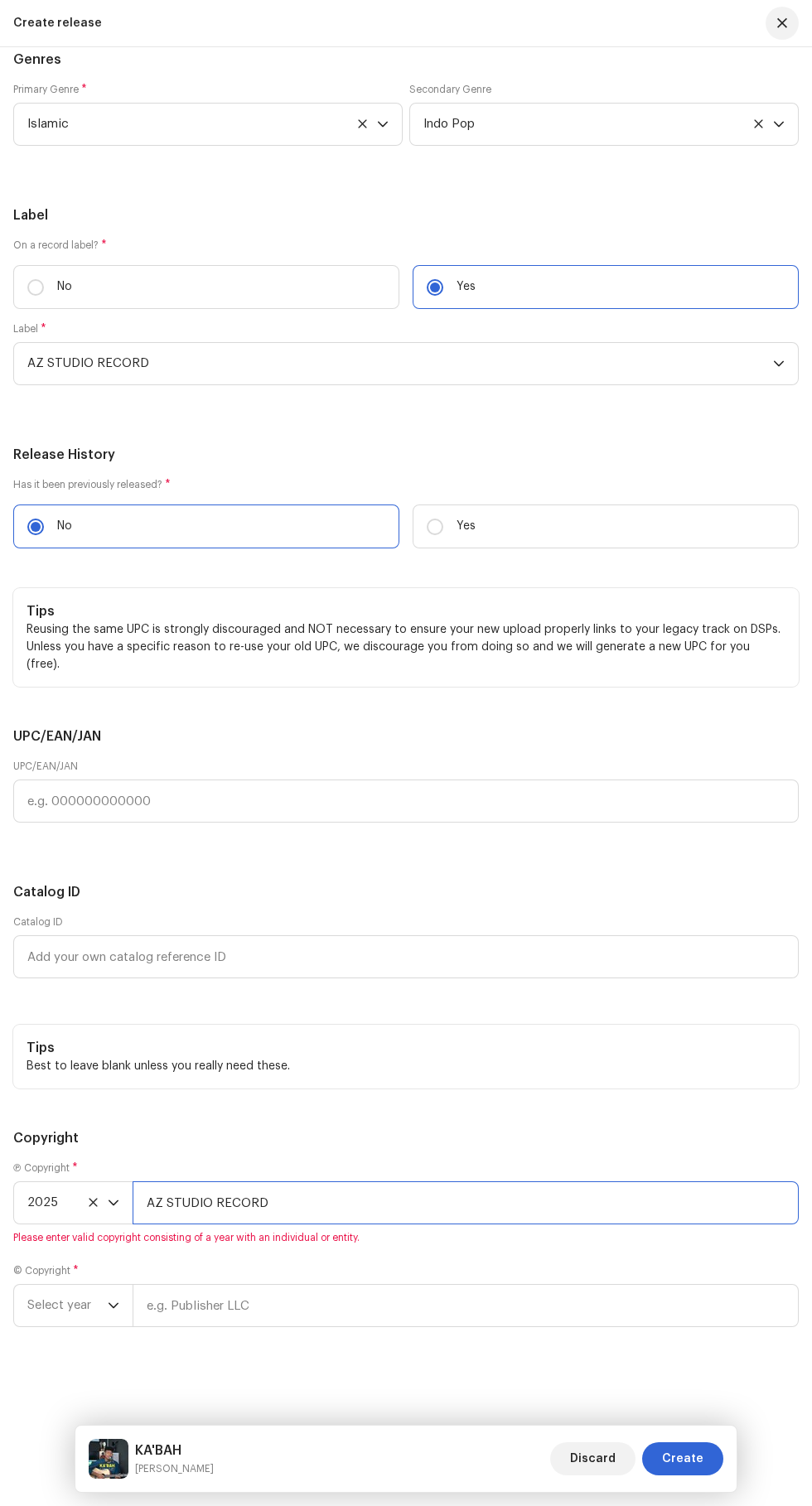
scroll to position [4827, 0]
type input "AZ STUDIO RECORD"
click at [65, 1307] on span "Select year" at bounding box center [67, 1305] width 80 height 41
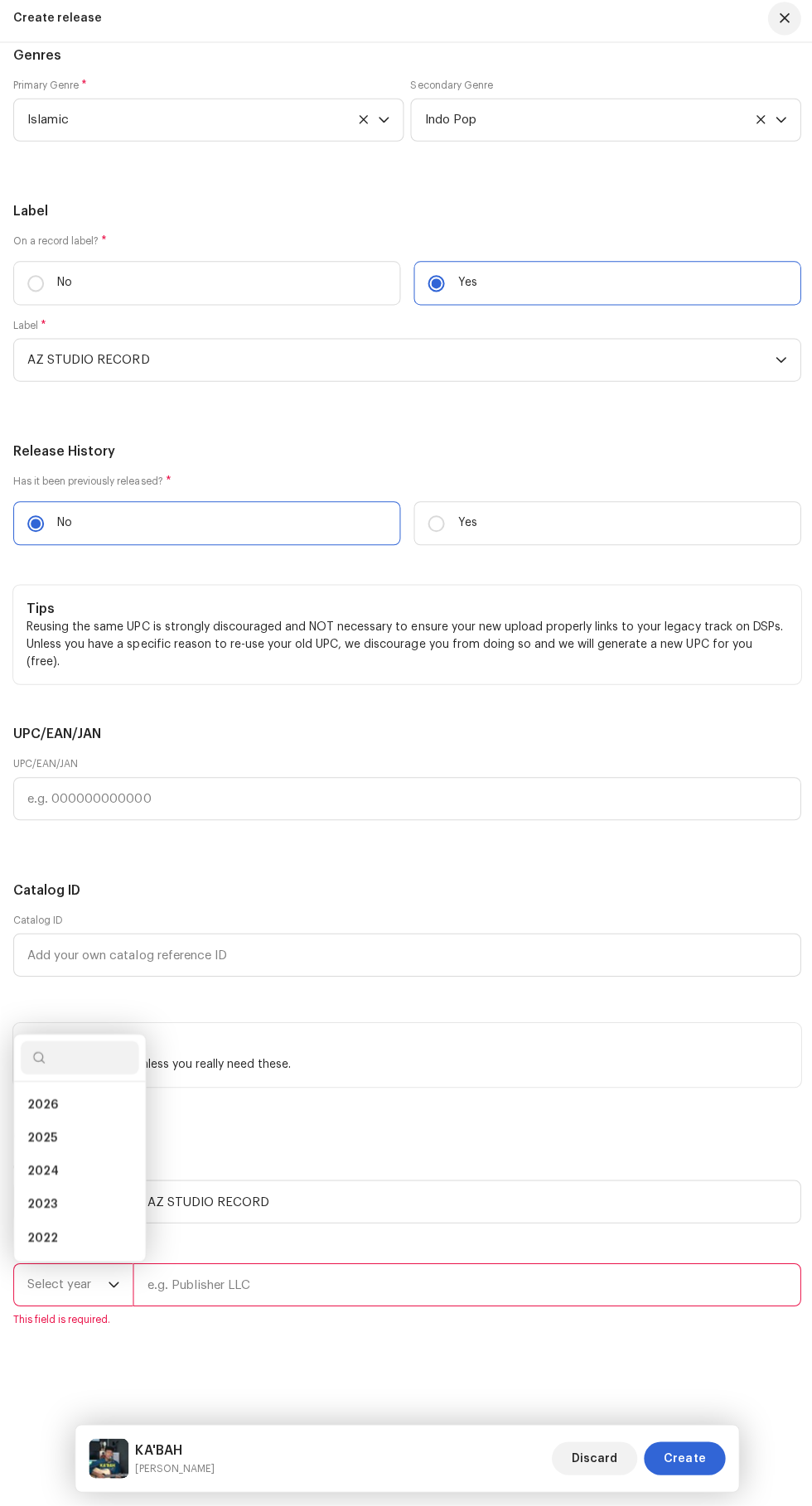
scroll to position [239, 0]
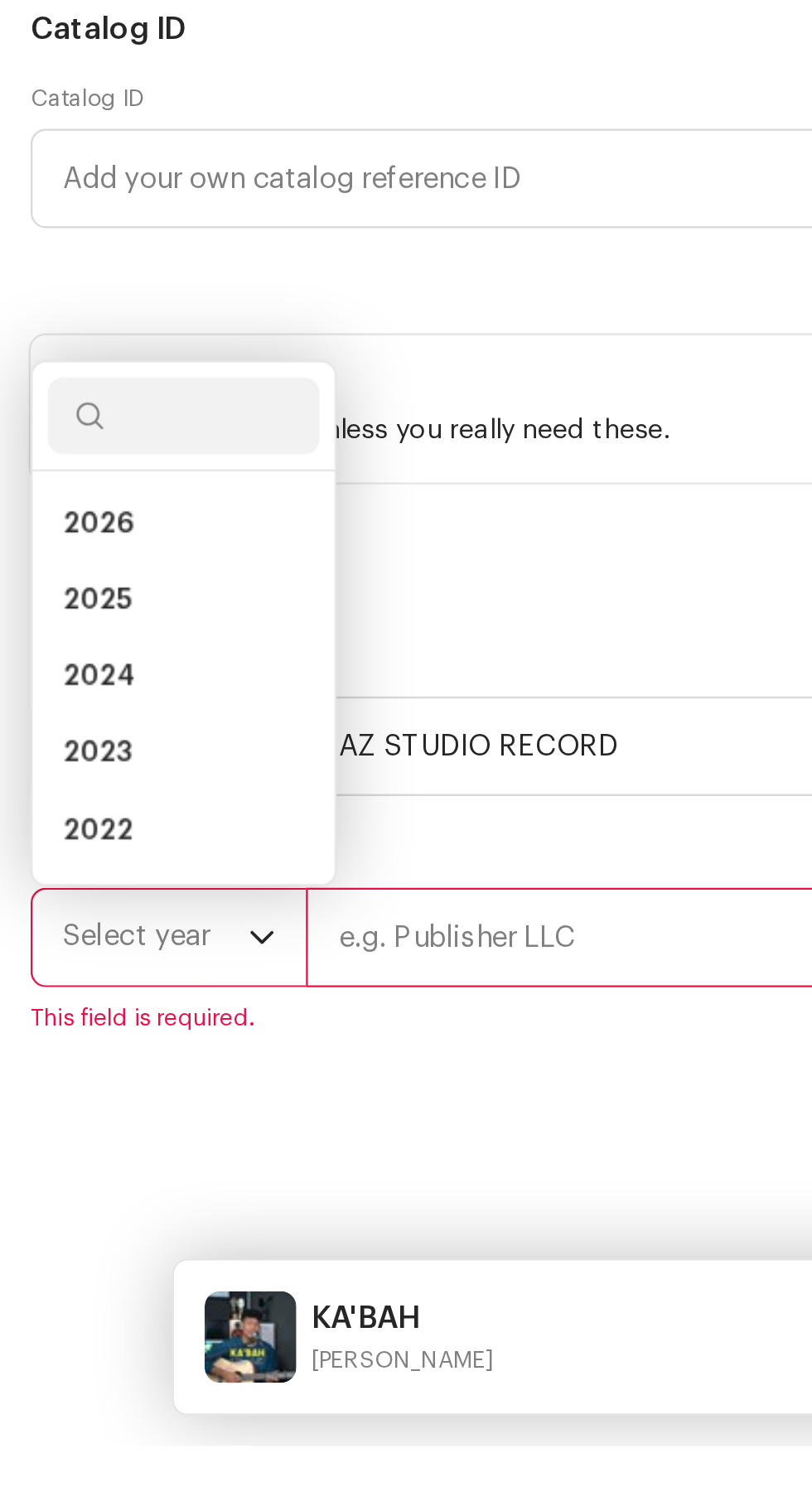
click at [36, 1148] on span "2025" at bounding box center [41, 1139] width 30 height 16
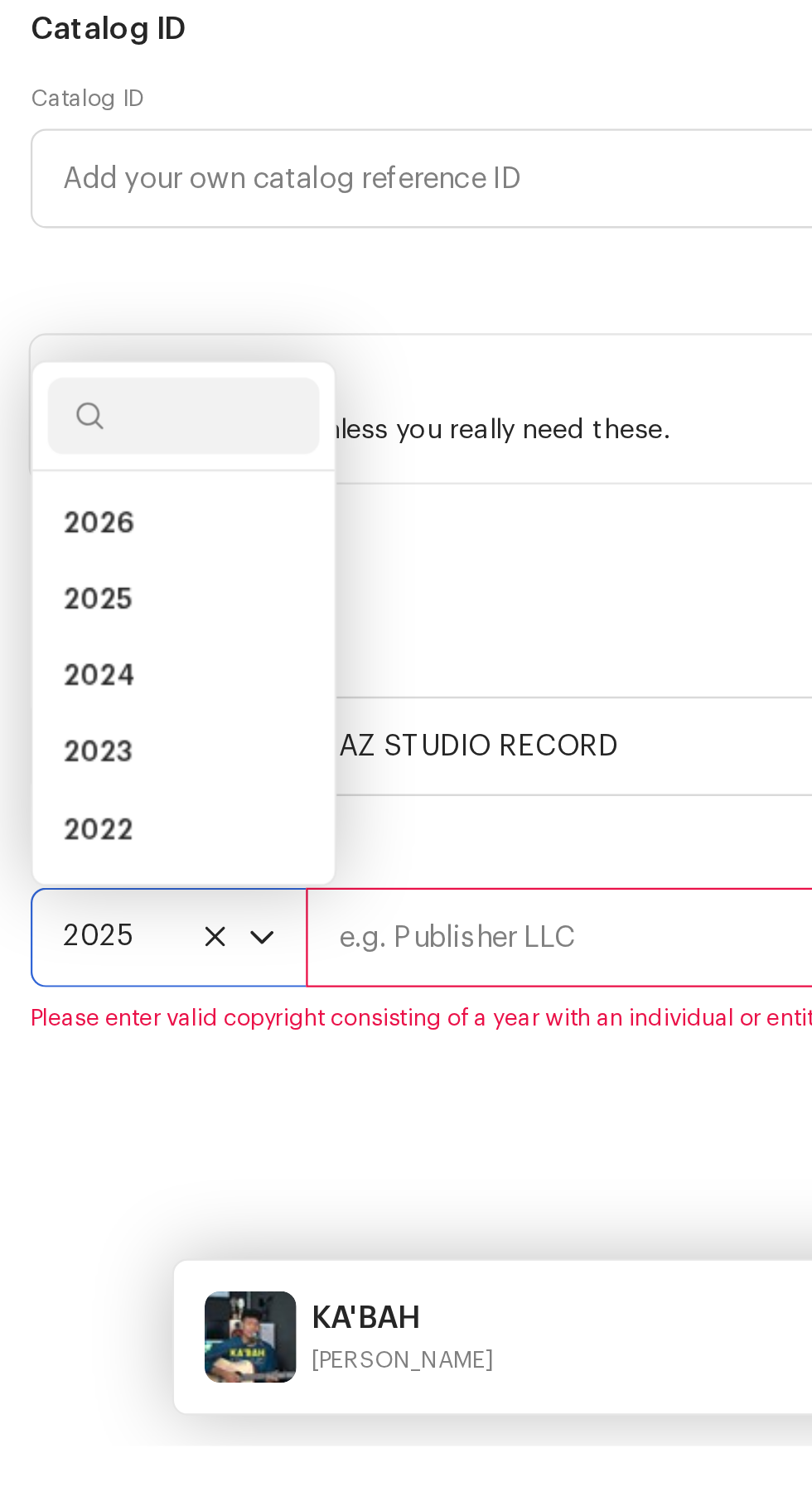
scroll to position [240, 0]
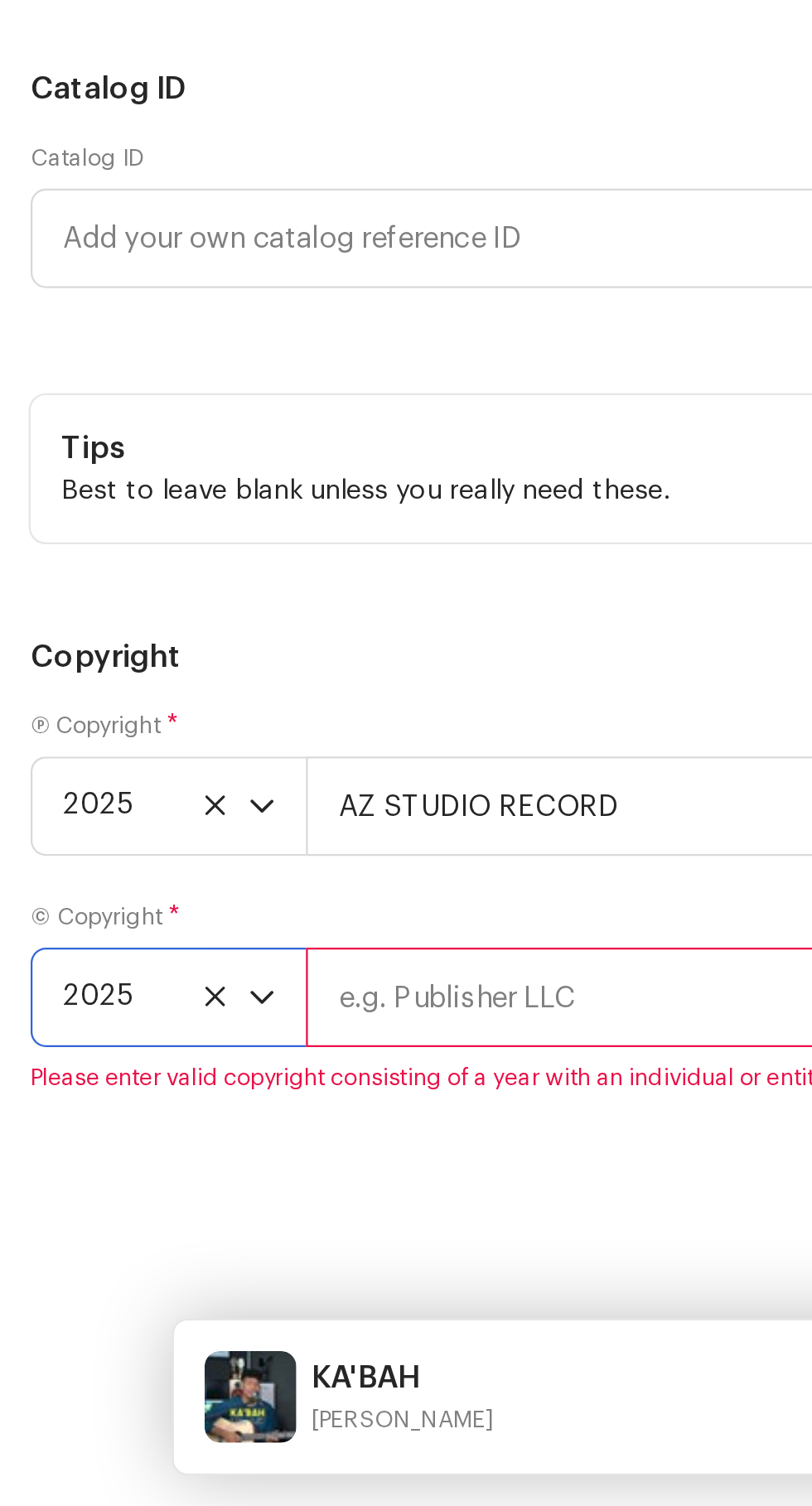
click at [202, 1304] on input "text" at bounding box center [465, 1286] width 666 height 43
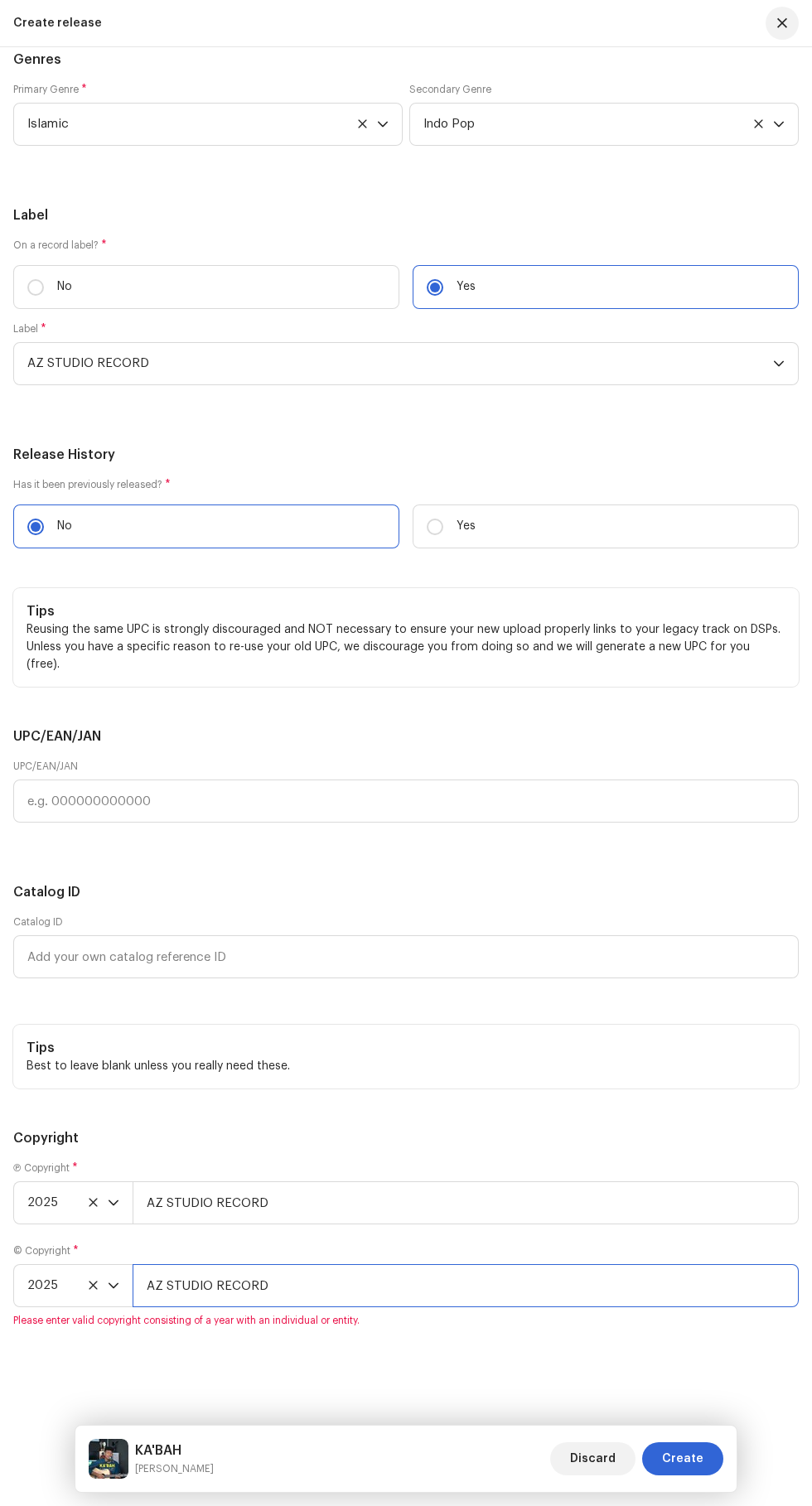
scroll to position [3425, 0]
type input "AZ STUDIO RECORD"
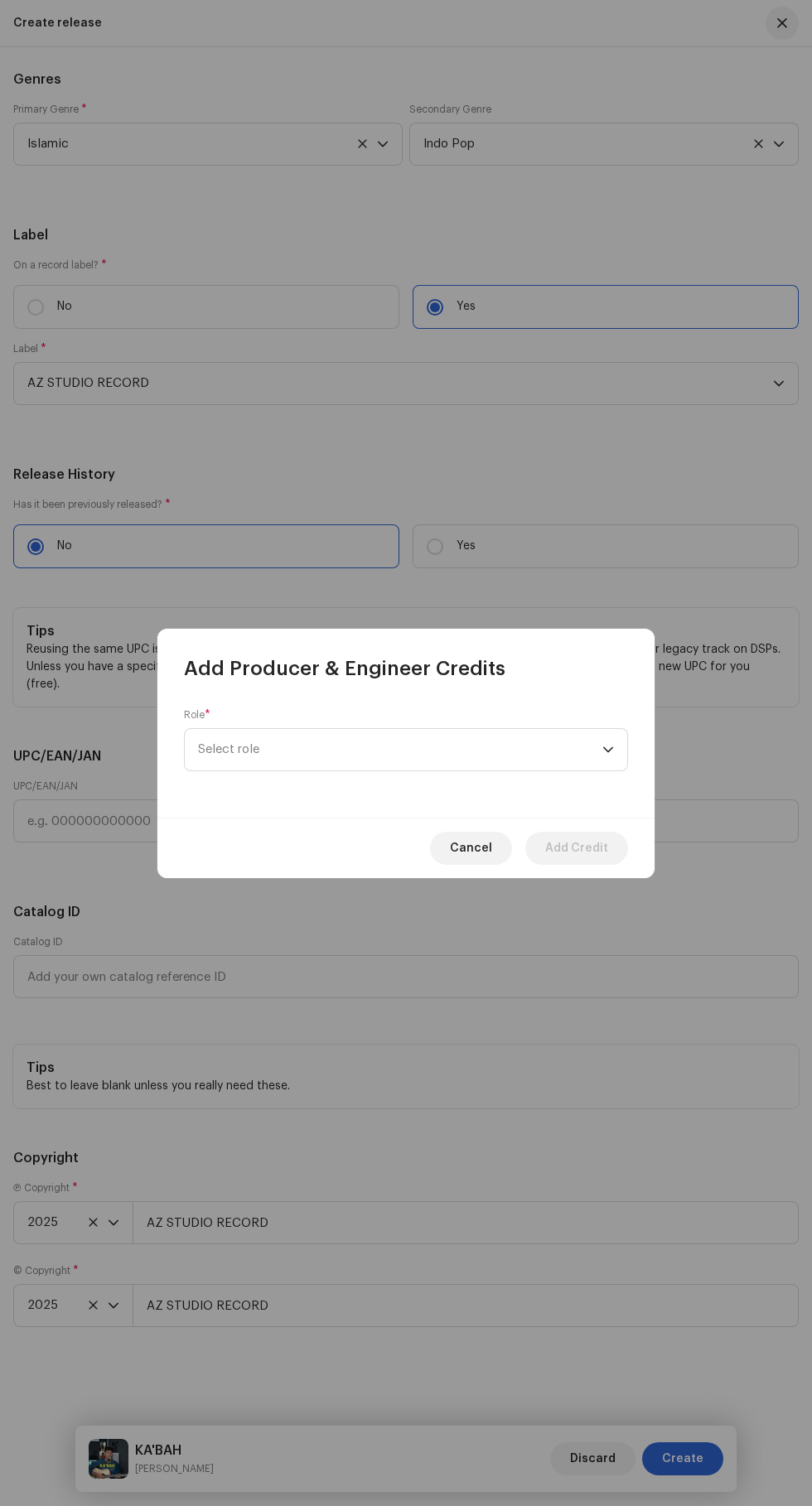
click at [471, 763] on span "Select role" at bounding box center [400, 750] width 405 height 41
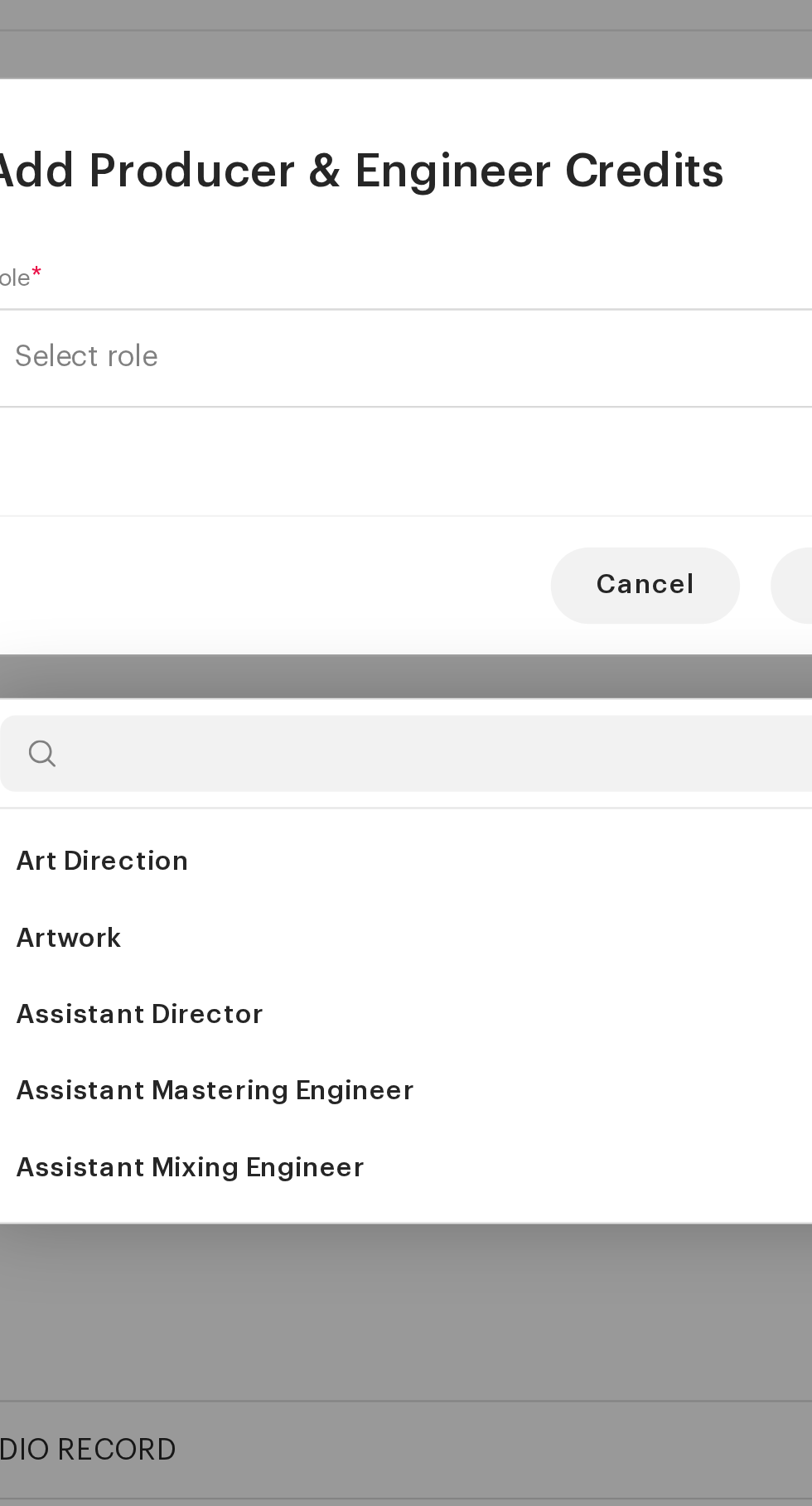
click at [353, 1084] on li "Assistant Mixing Engineer" at bounding box center [406, 1100] width 429 height 33
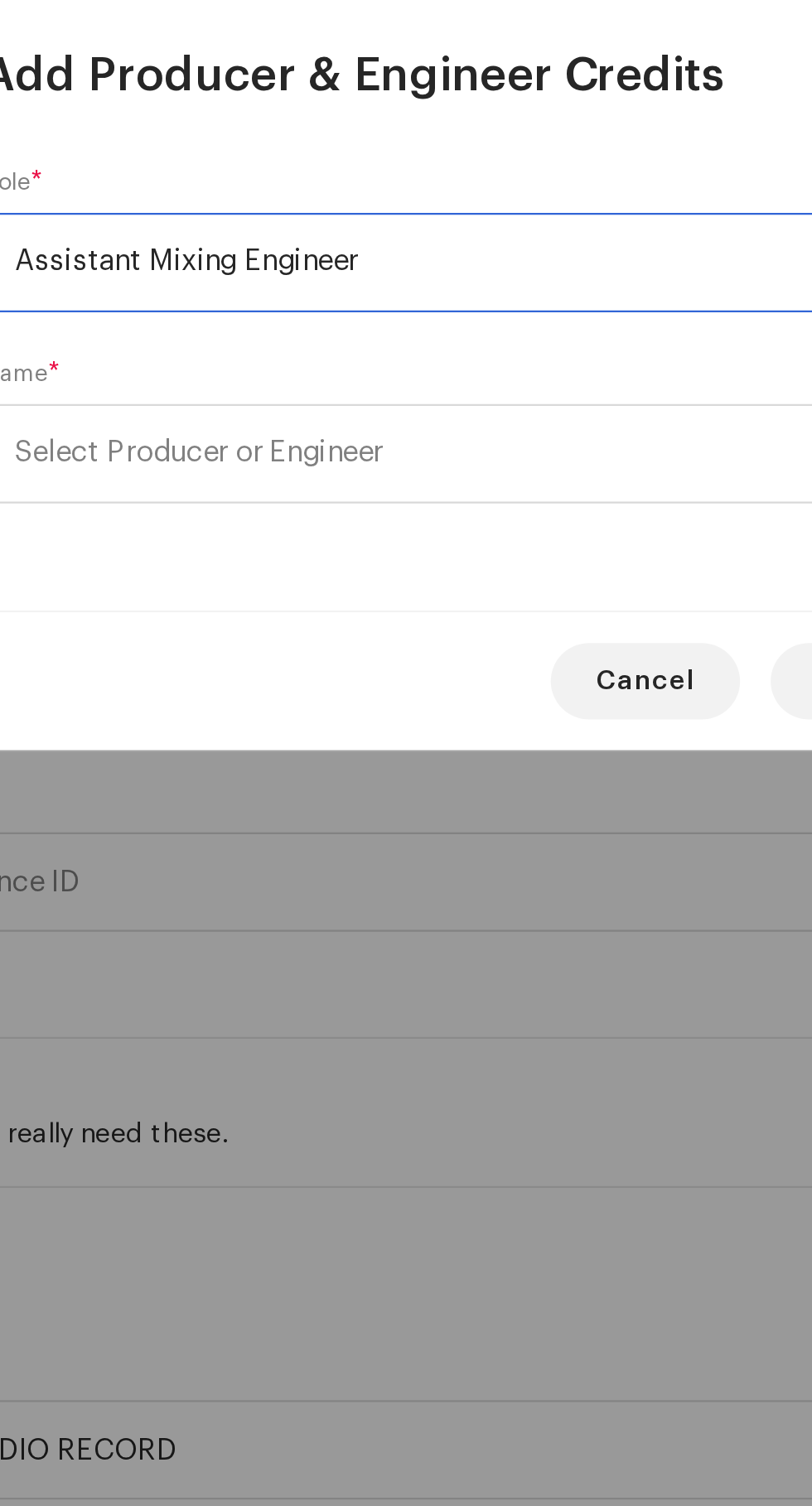
click at [240, 787] on span "Select Producer or Engineer" at bounding box center [278, 790] width 159 height 13
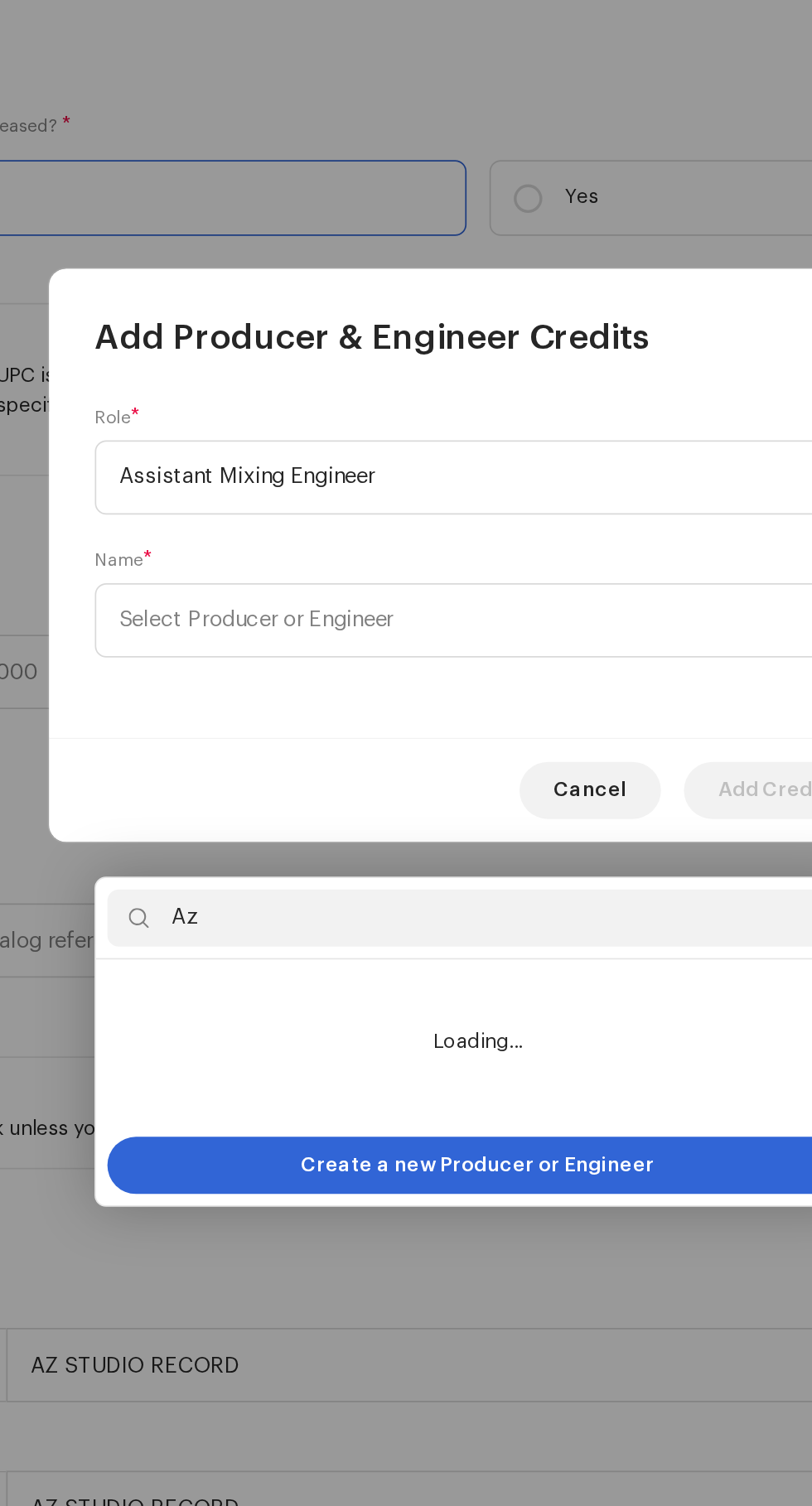
scroll to position [239, 0]
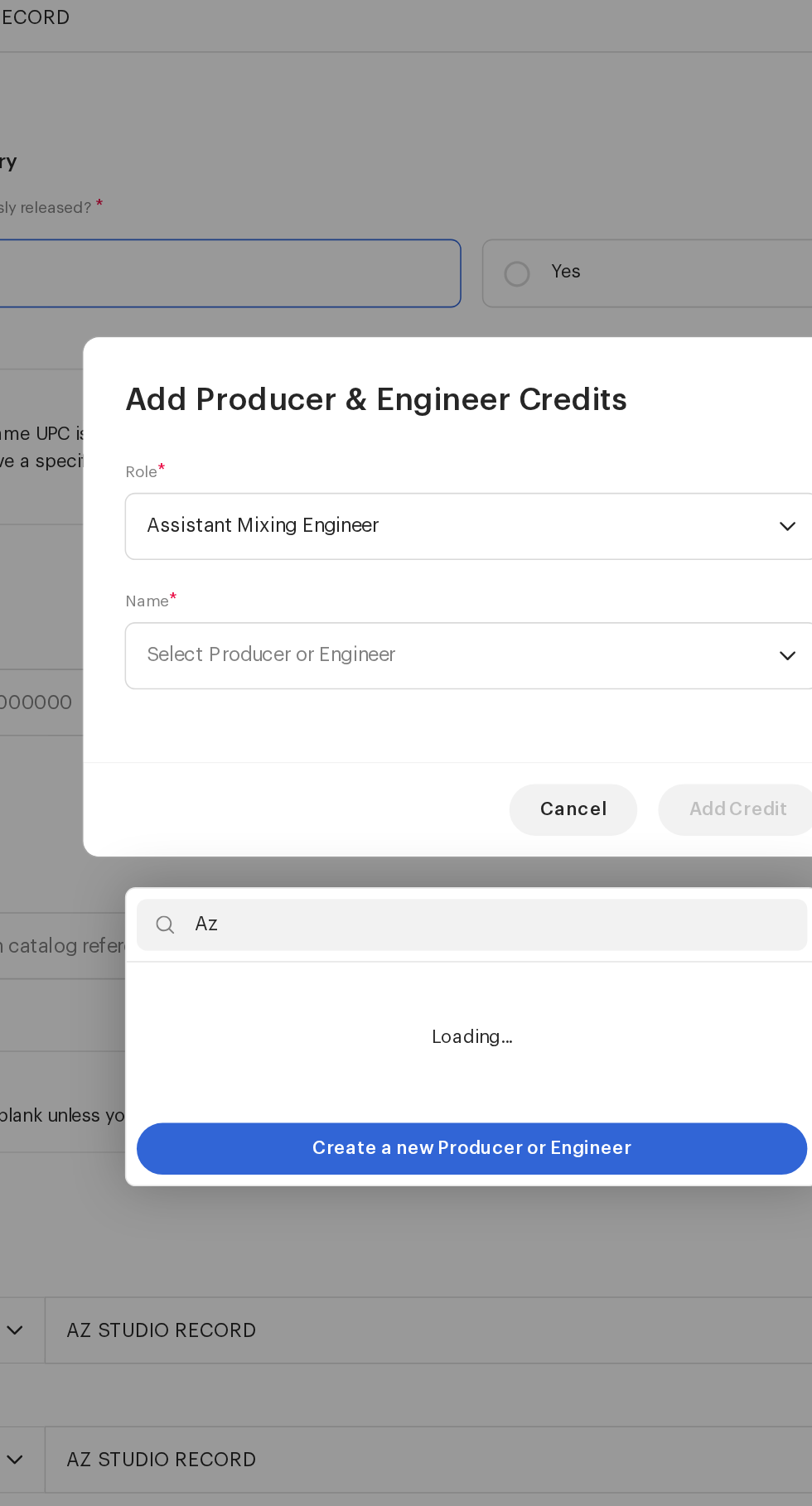
click at [278, 946] on input "Az" at bounding box center [406, 963] width 429 height 33
type input "A"
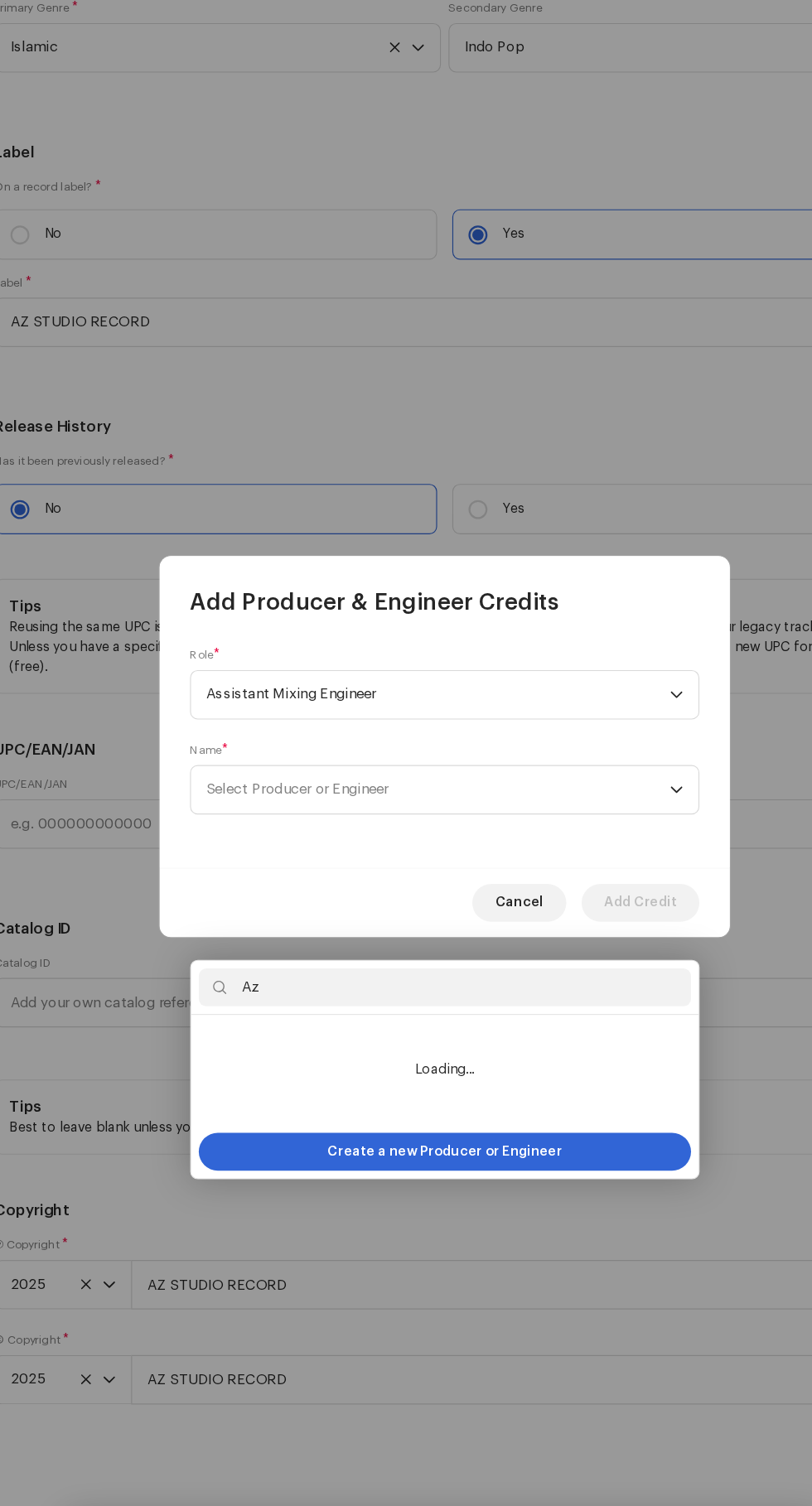
click at [268, 946] on input "Az" at bounding box center [406, 963] width 429 height 33
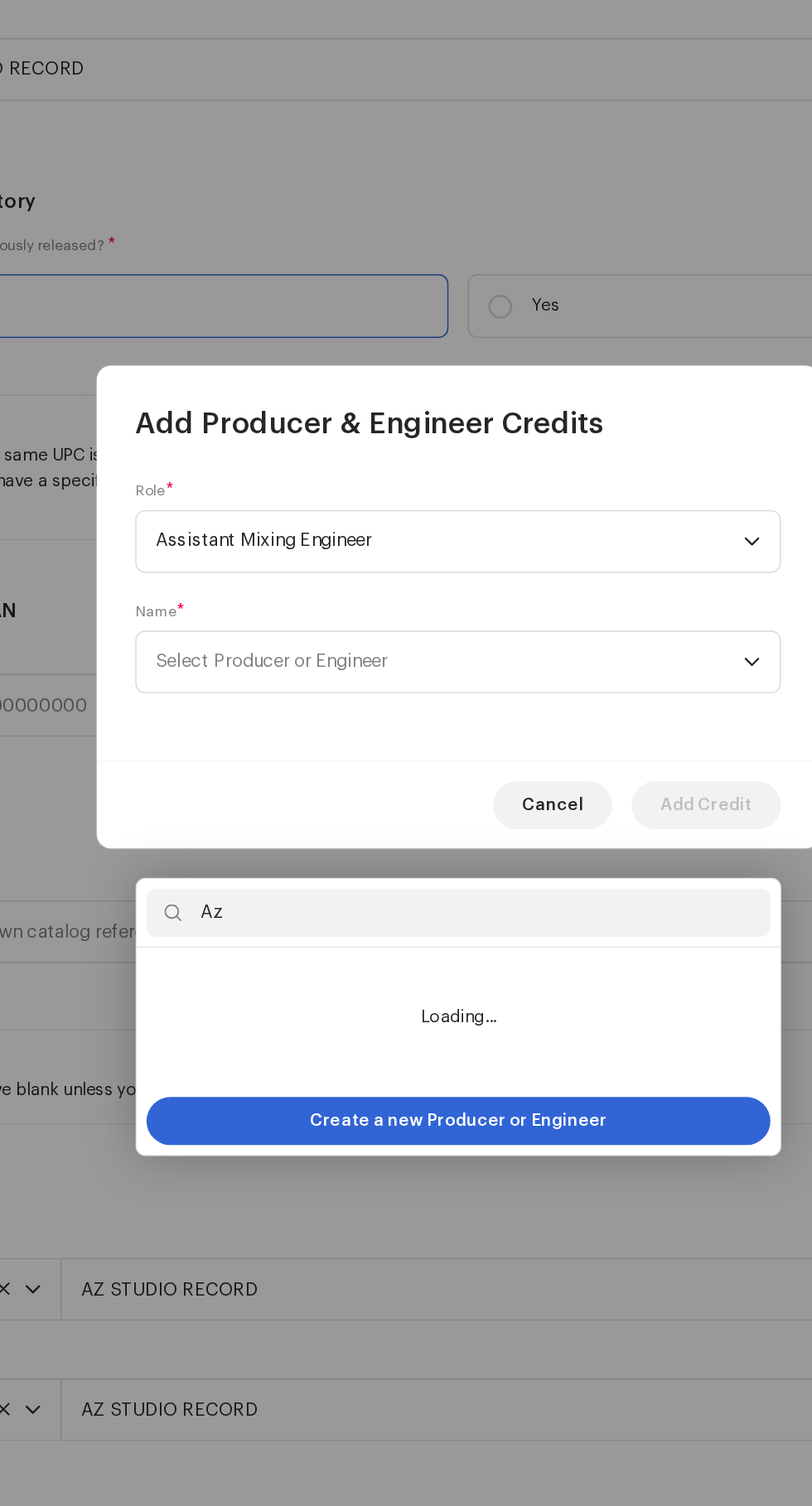
scroll to position [240, 0]
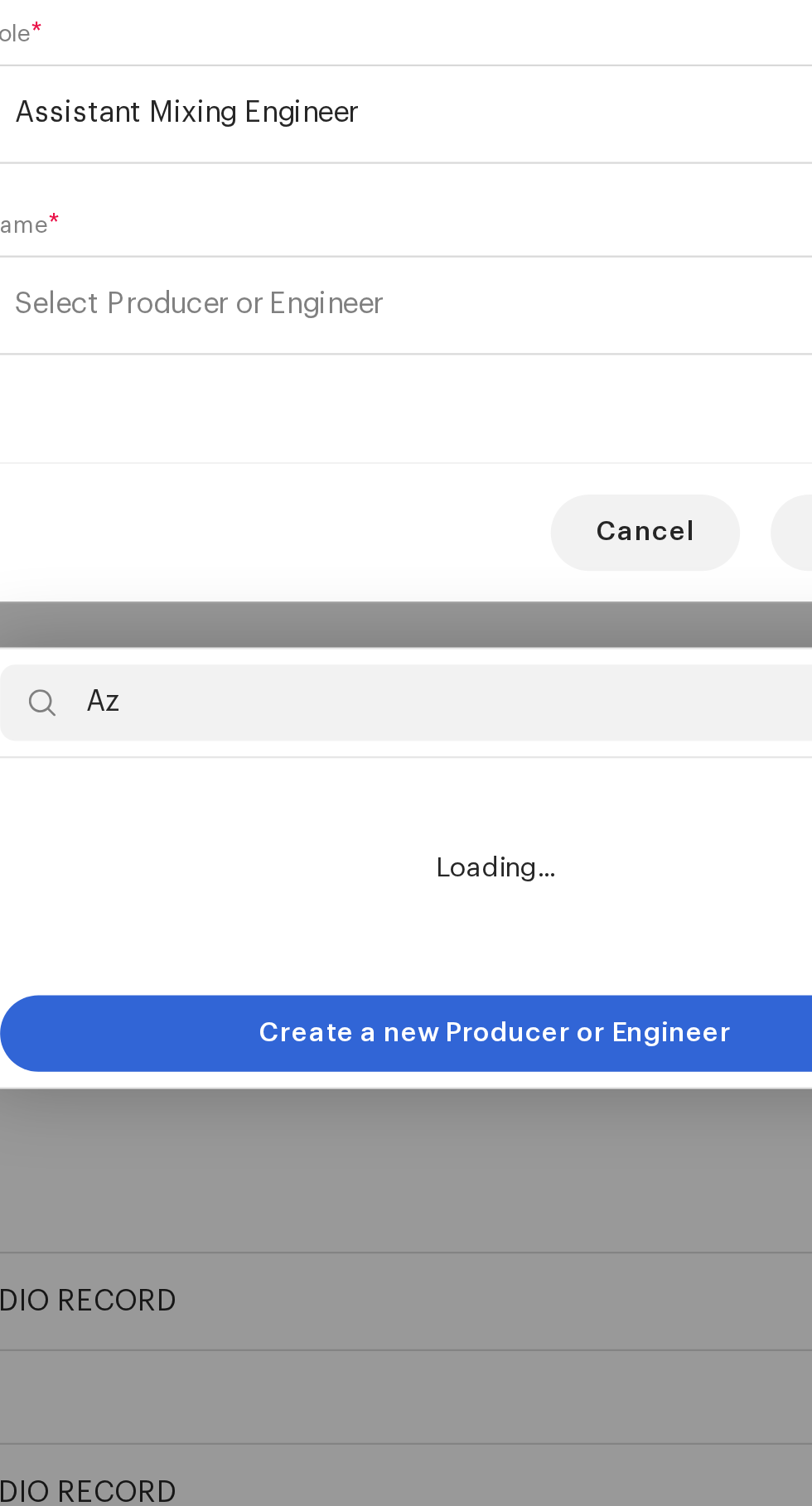
type input "A"
type input "Az studio"
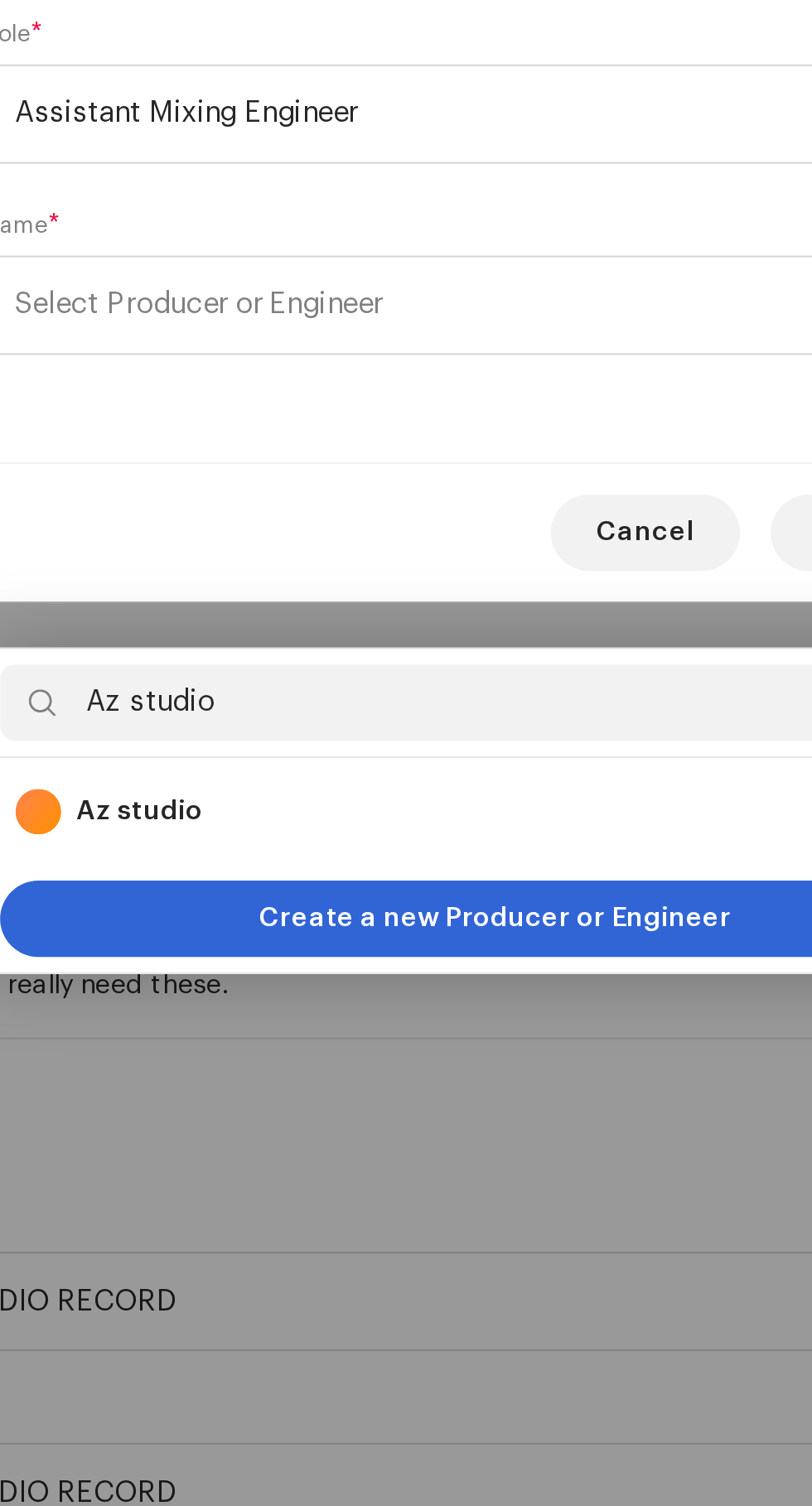
click at [249, 1002] on strong "Az studio" at bounding box center [251, 1010] width 55 height 16
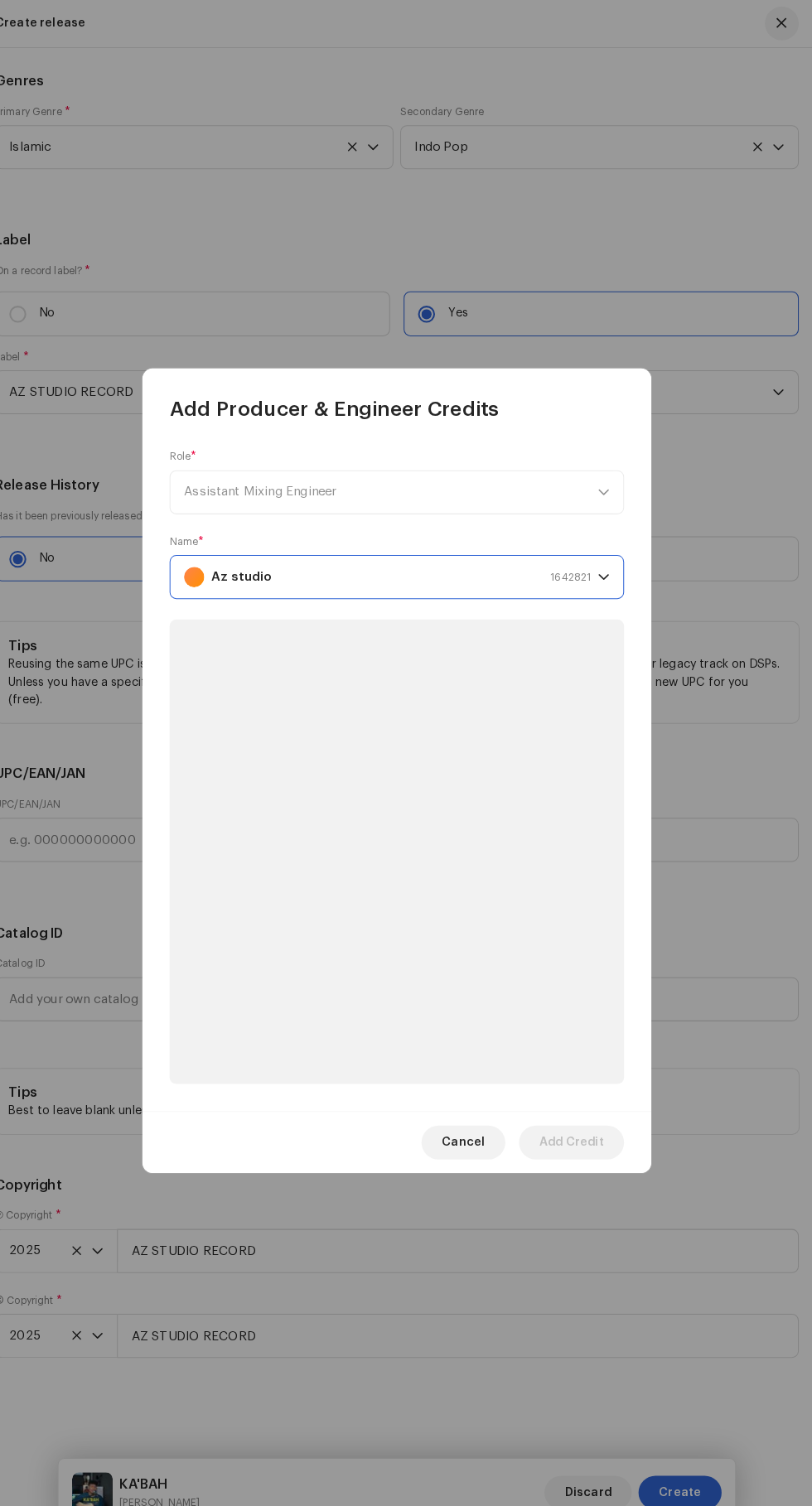
scroll to position [239, 0]
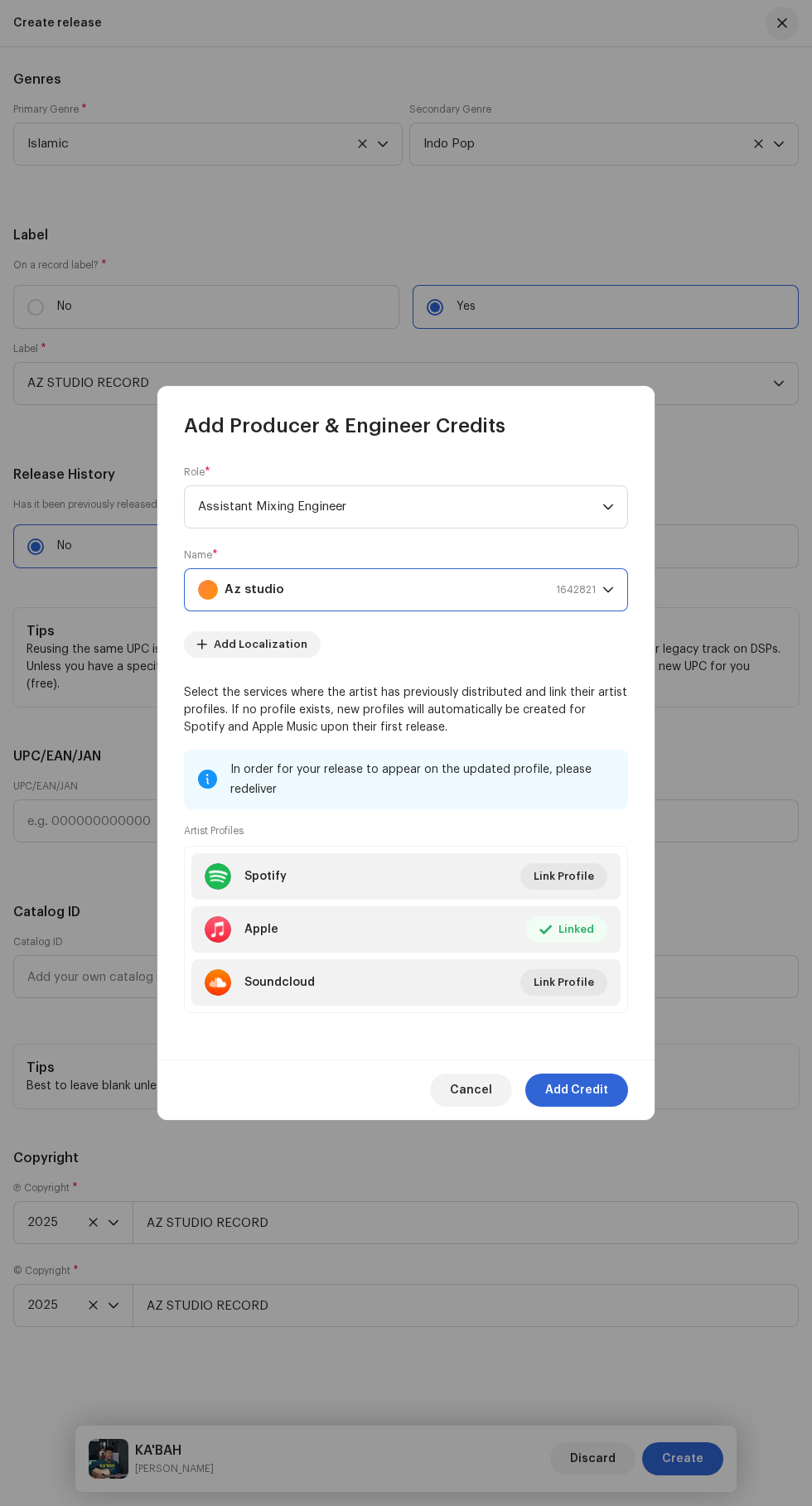
click at [588, 1107] on span "Add Credit" at bounding box center [577, 1090] width 63 height 33
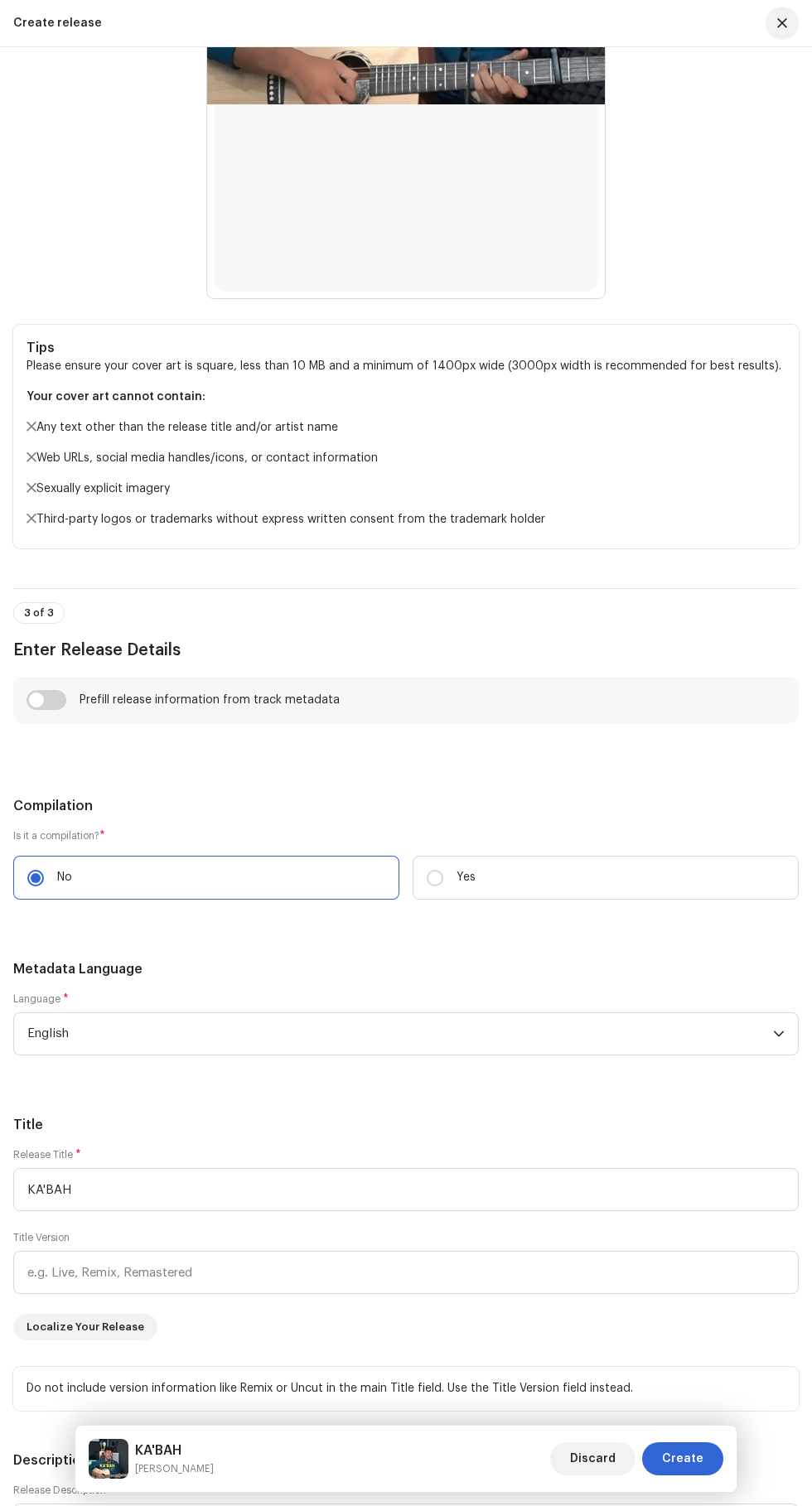
scroll to position [0, 0]
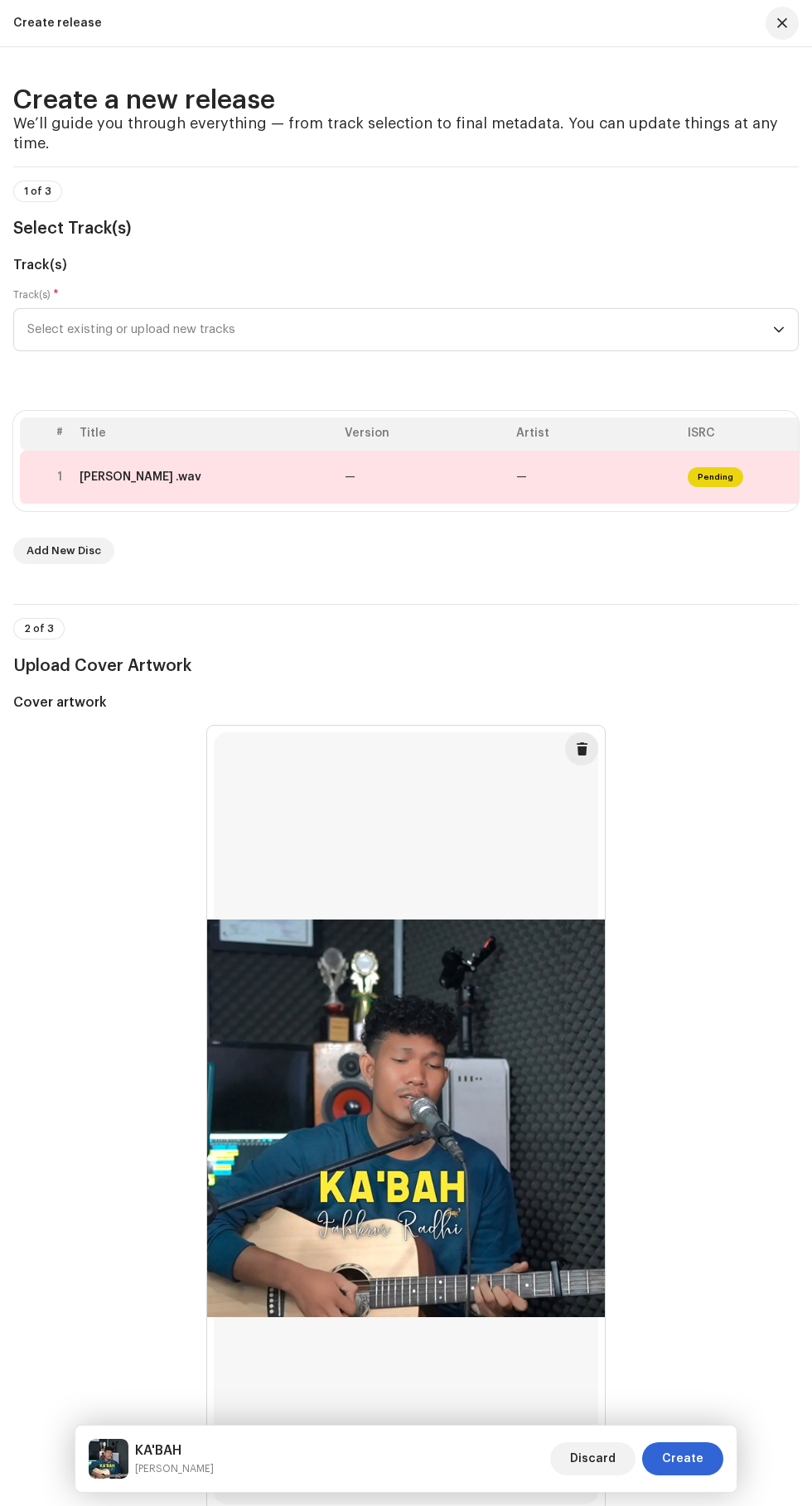
click at [649, 505] on td "—" at bounding box center [595, 478] width 171 height 54
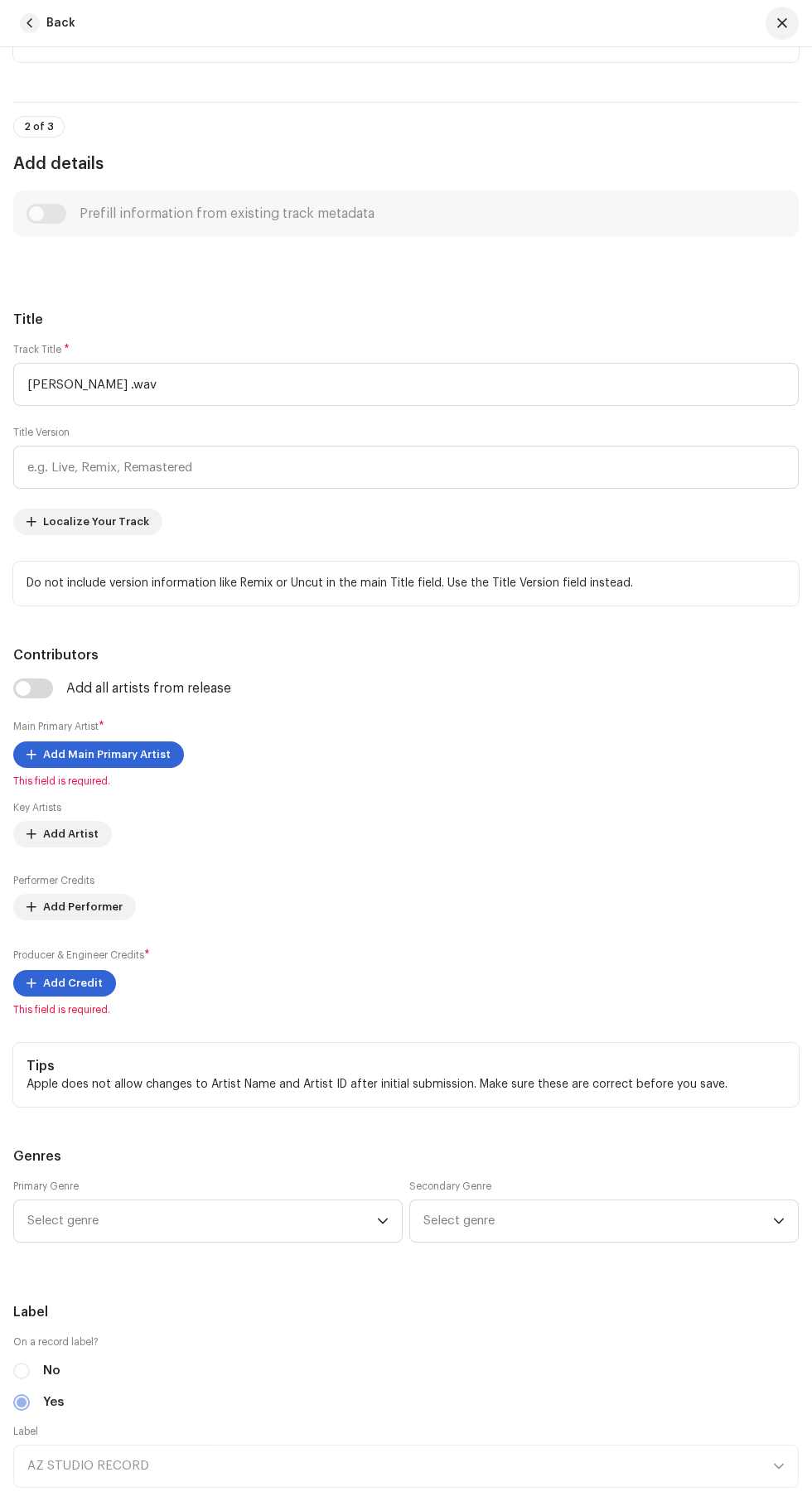
scroll to position [604, 0]
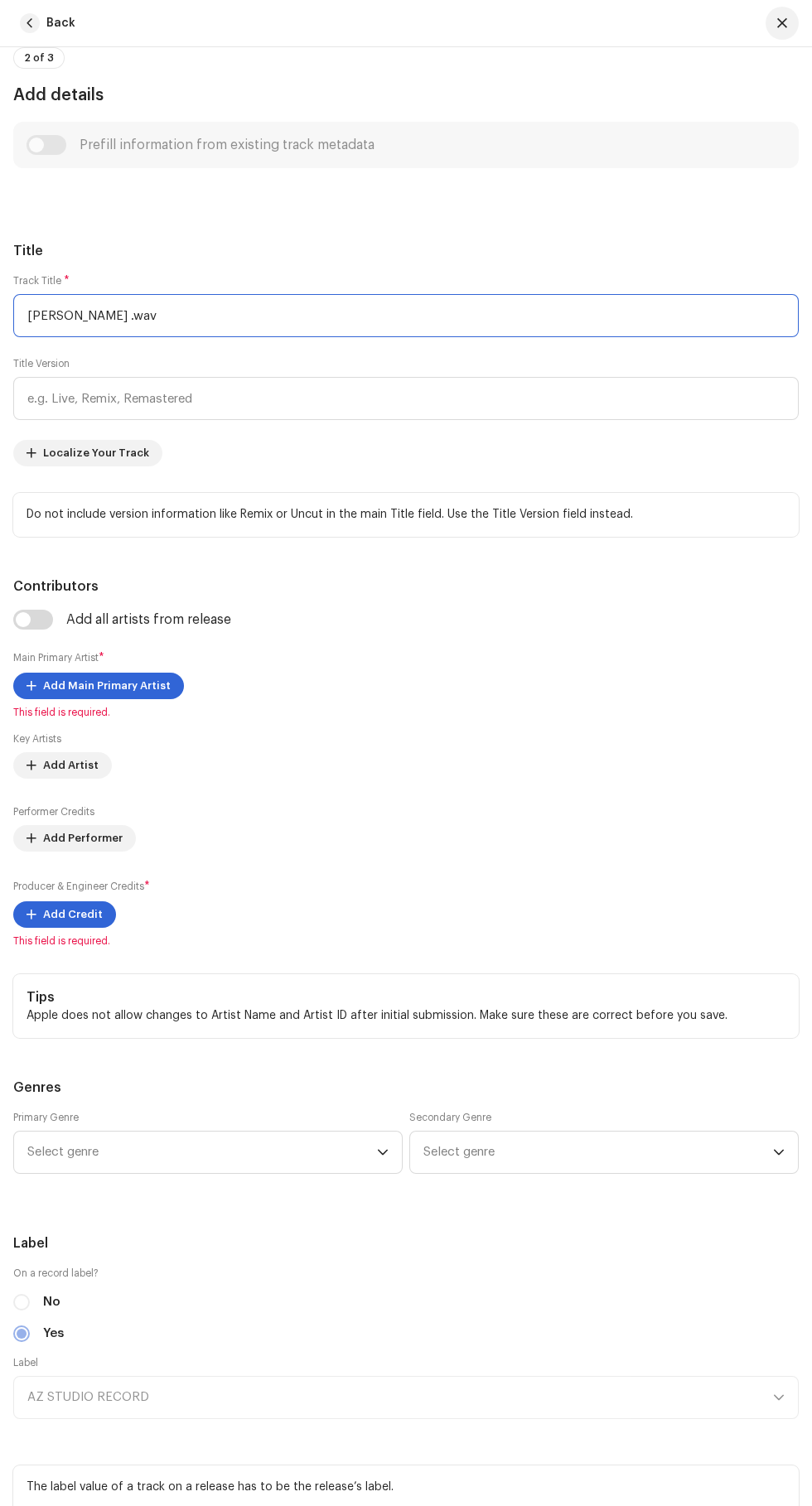
click at [148, 337] on input "[PERSON_NAME] .wav" at bounding box center [406, 315] width 785 height 43
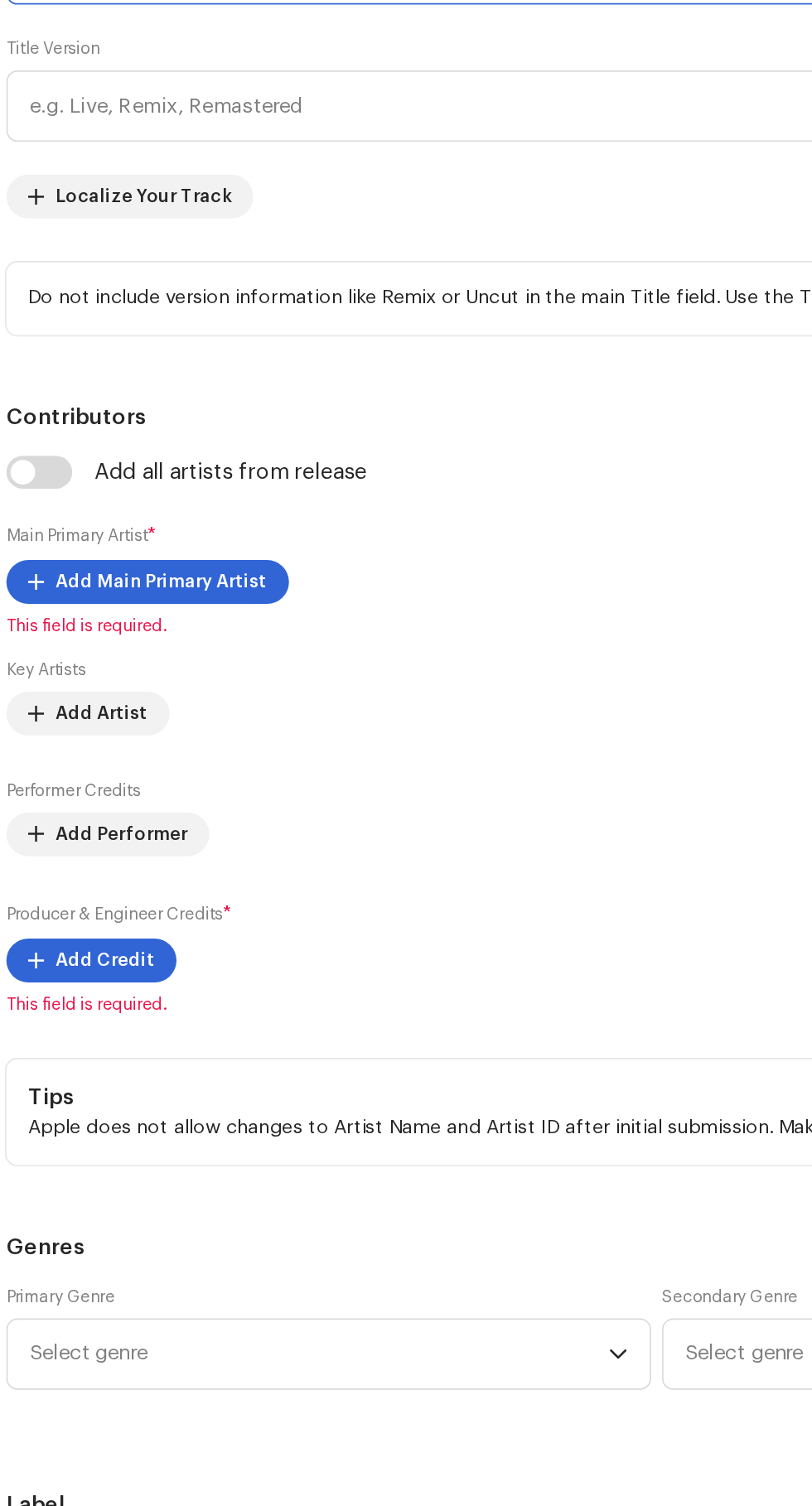
scroll to position [240, 0]
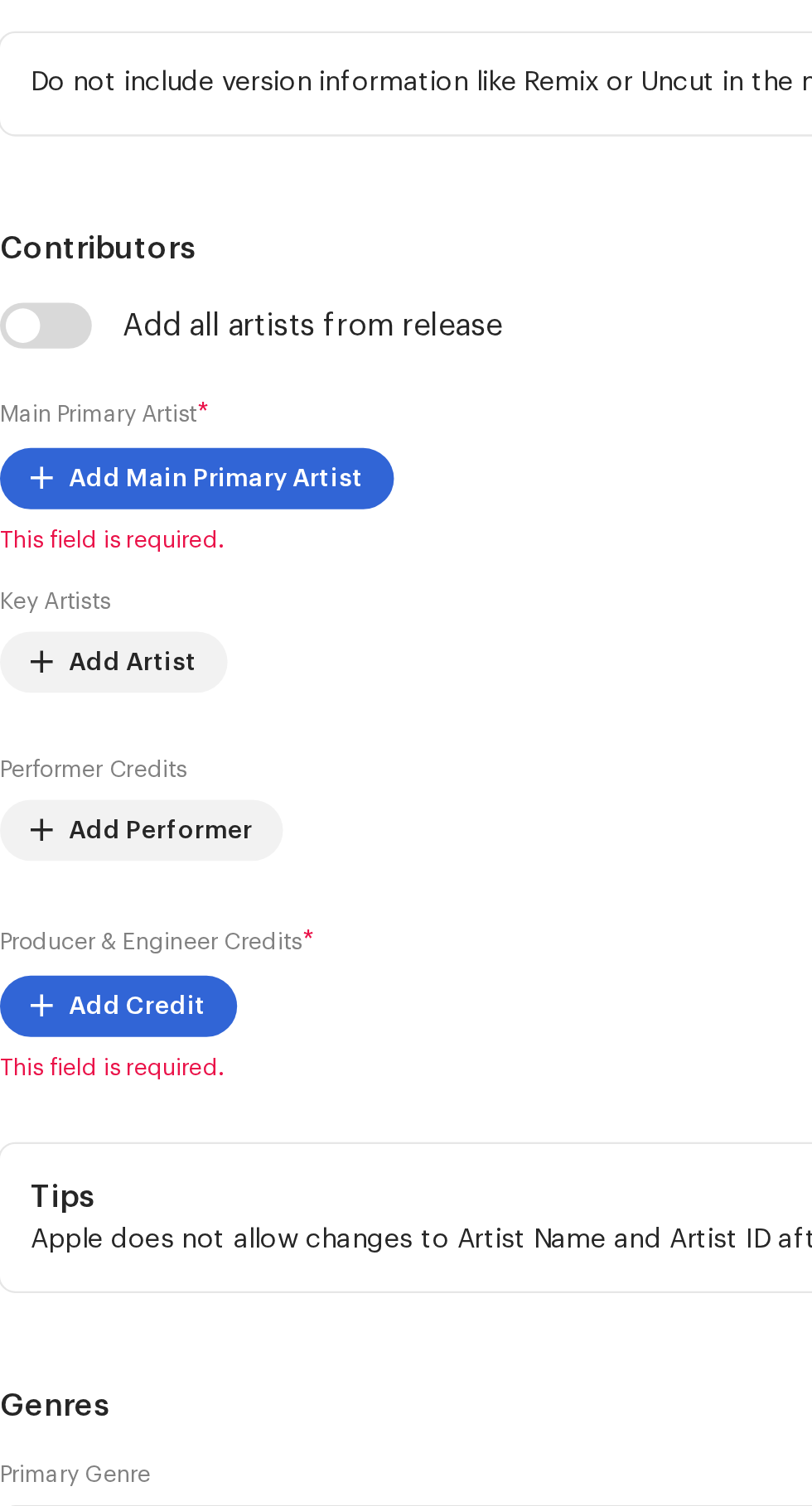
type input "n"
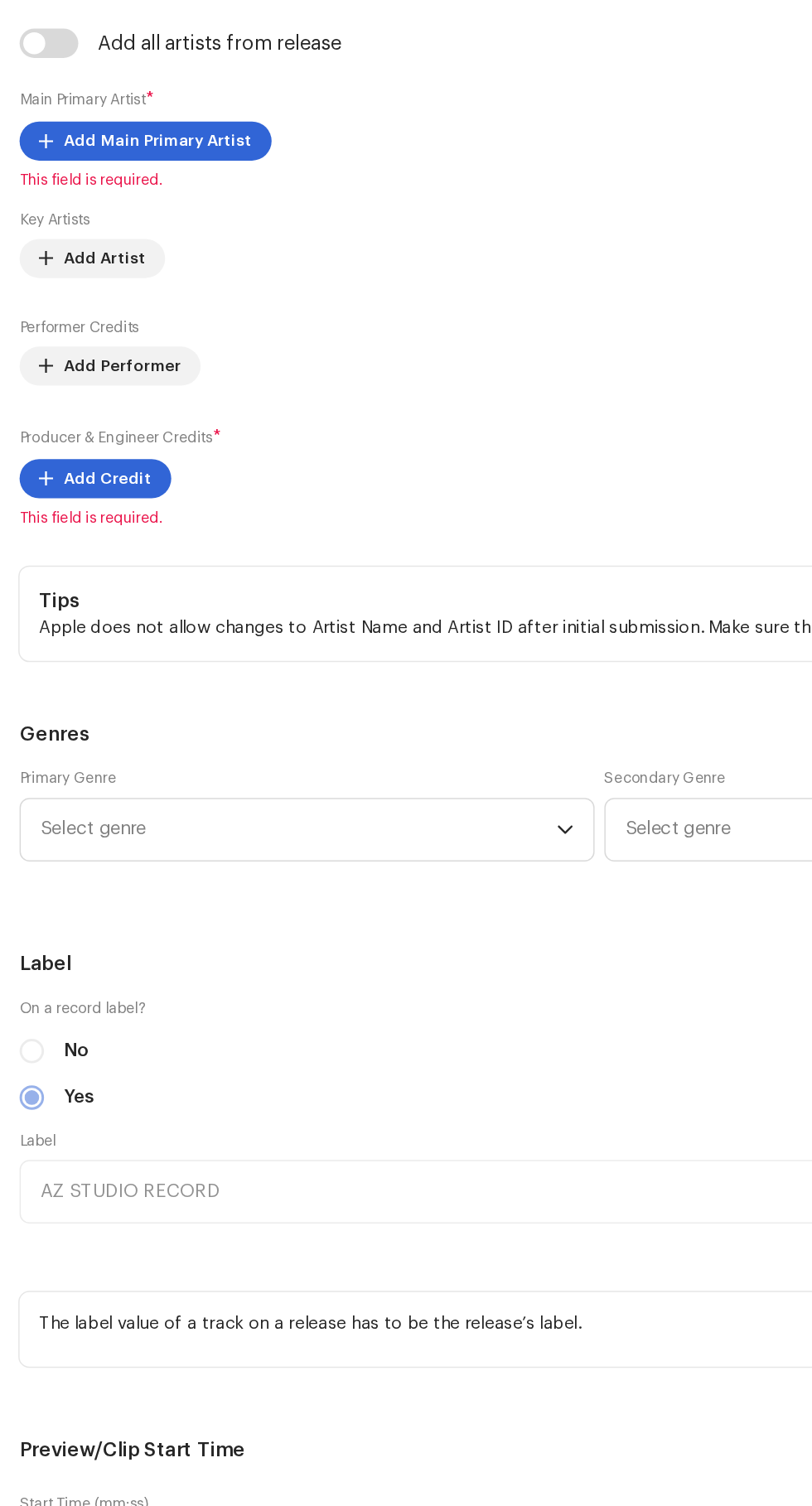
scroll to position [917, 0]
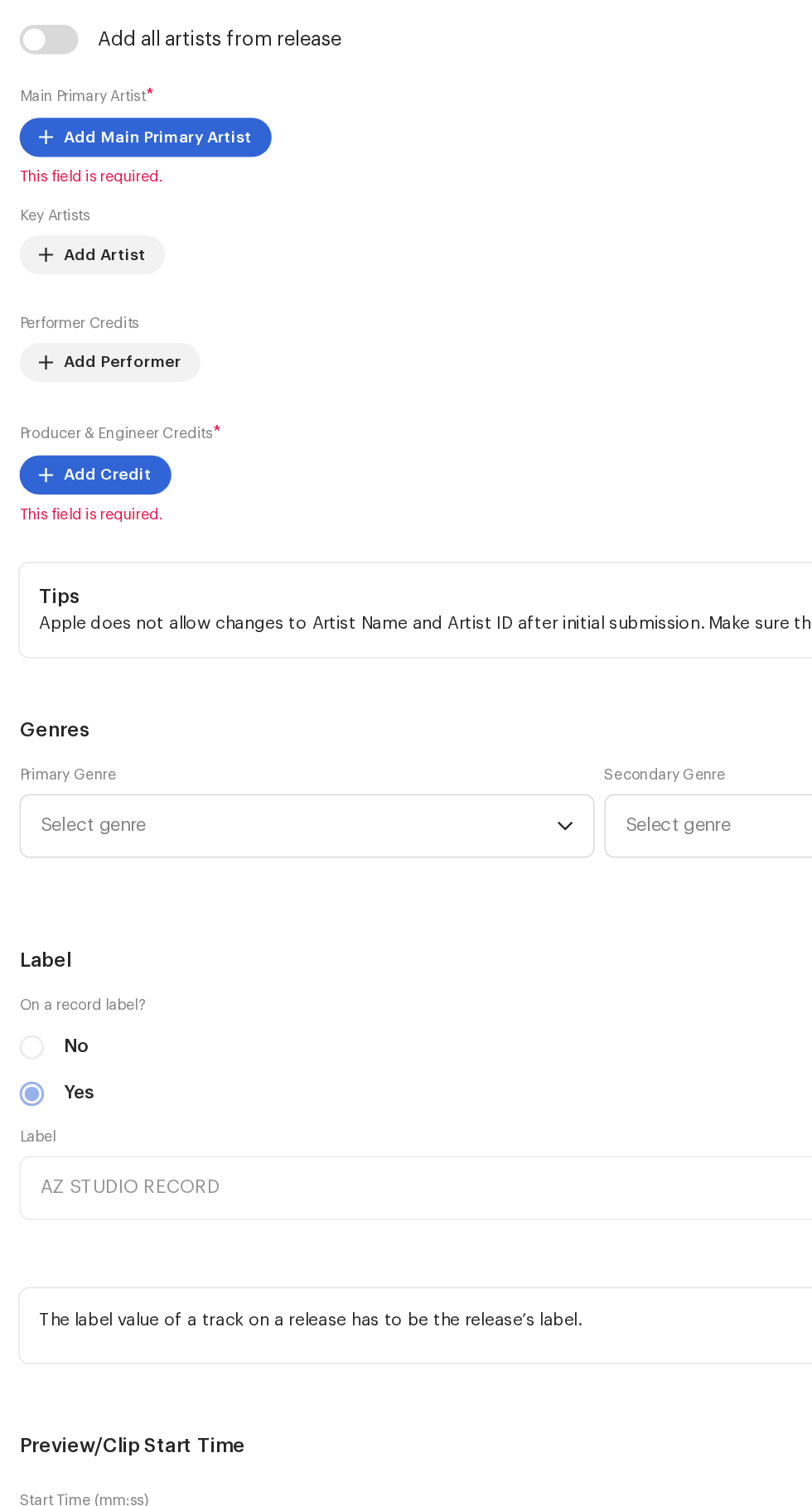
type input "KA'BAH"
click at [58, 389] on span "Add Main Primary Artist" at bounding box center [107, 372] width 128 height 33
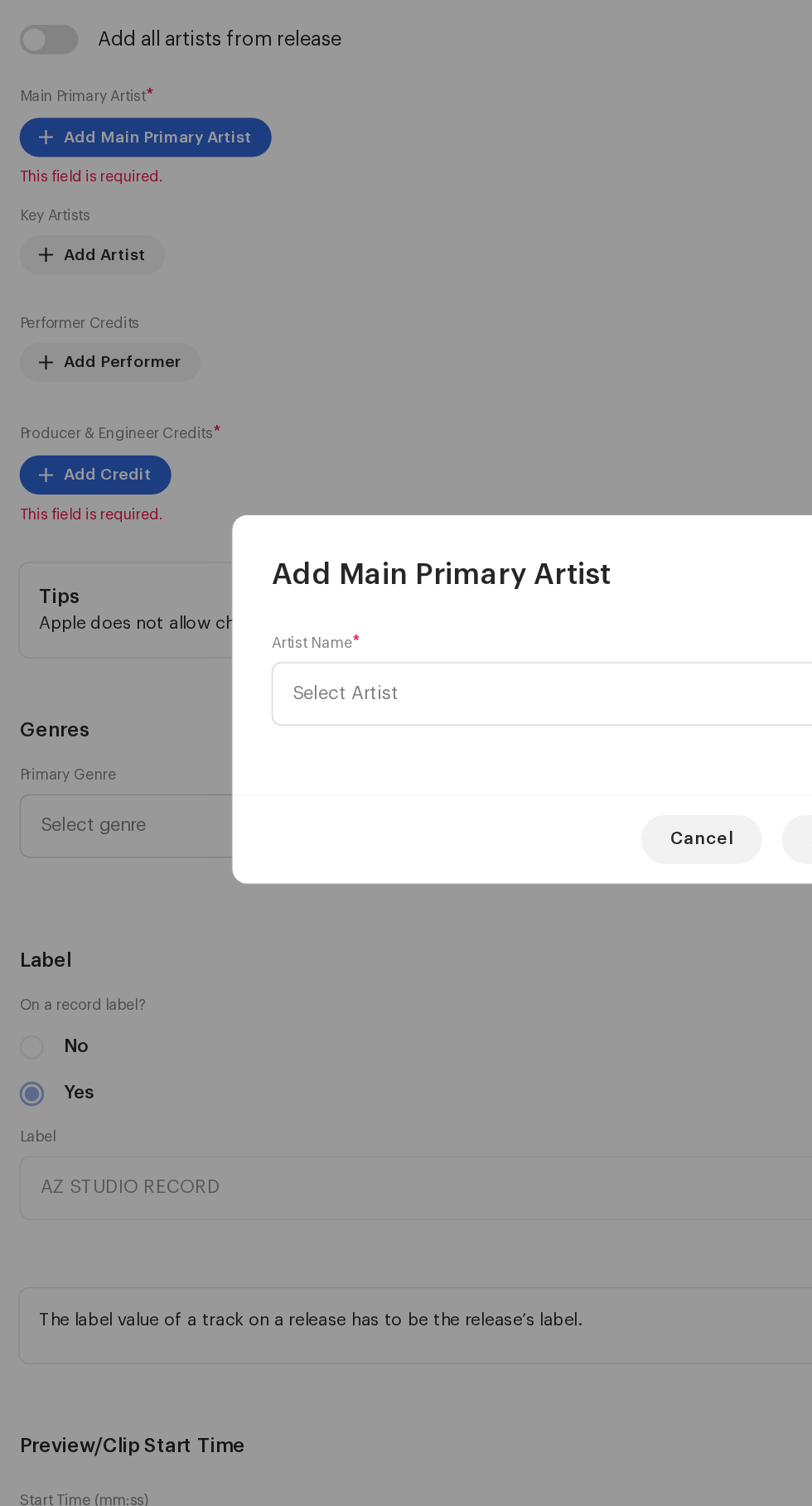
click at [354, 756] on span "Select Artist" at bounding box center [400, 750] width 405 height 41
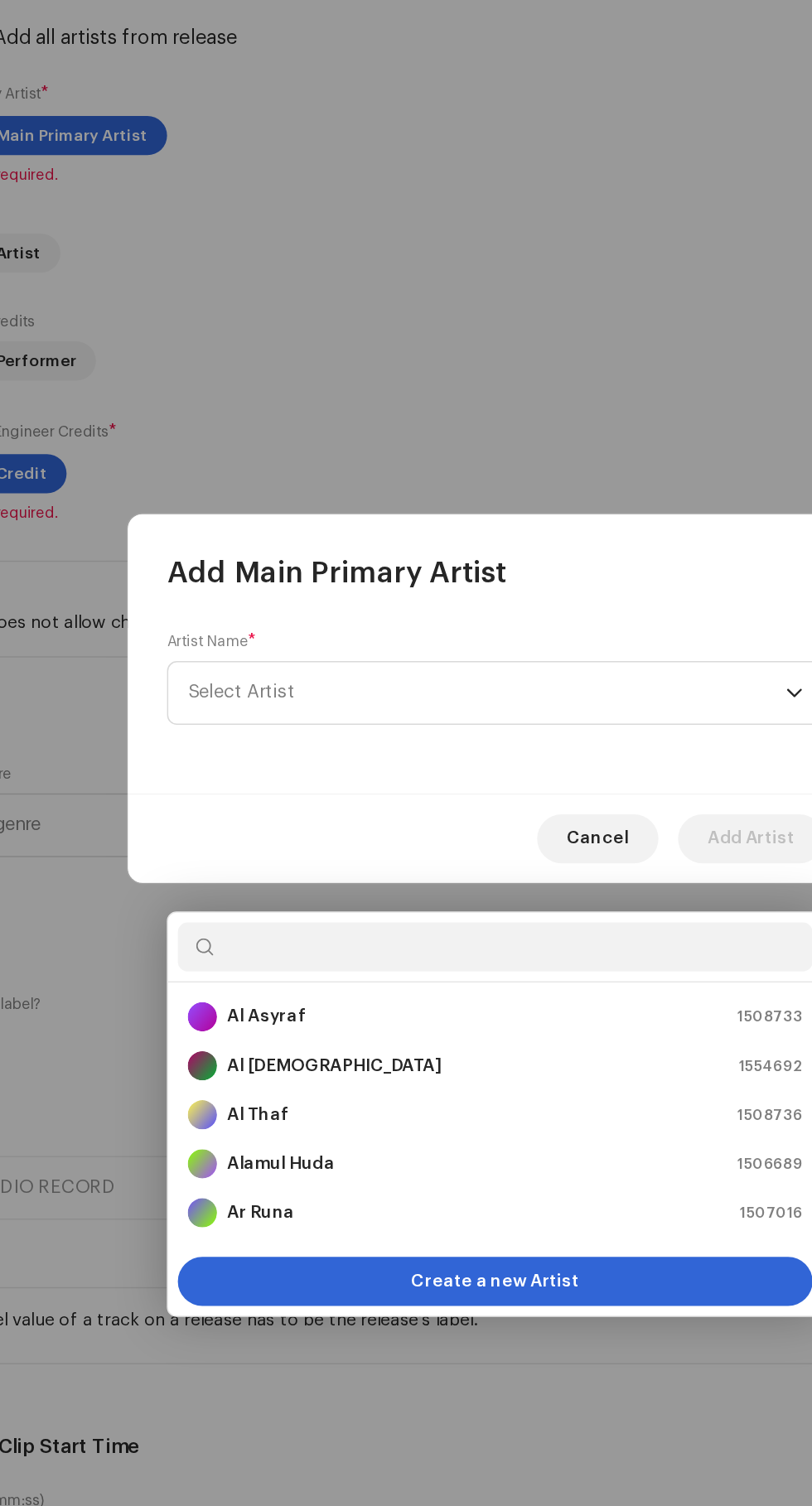
scroll to position [240, 0]
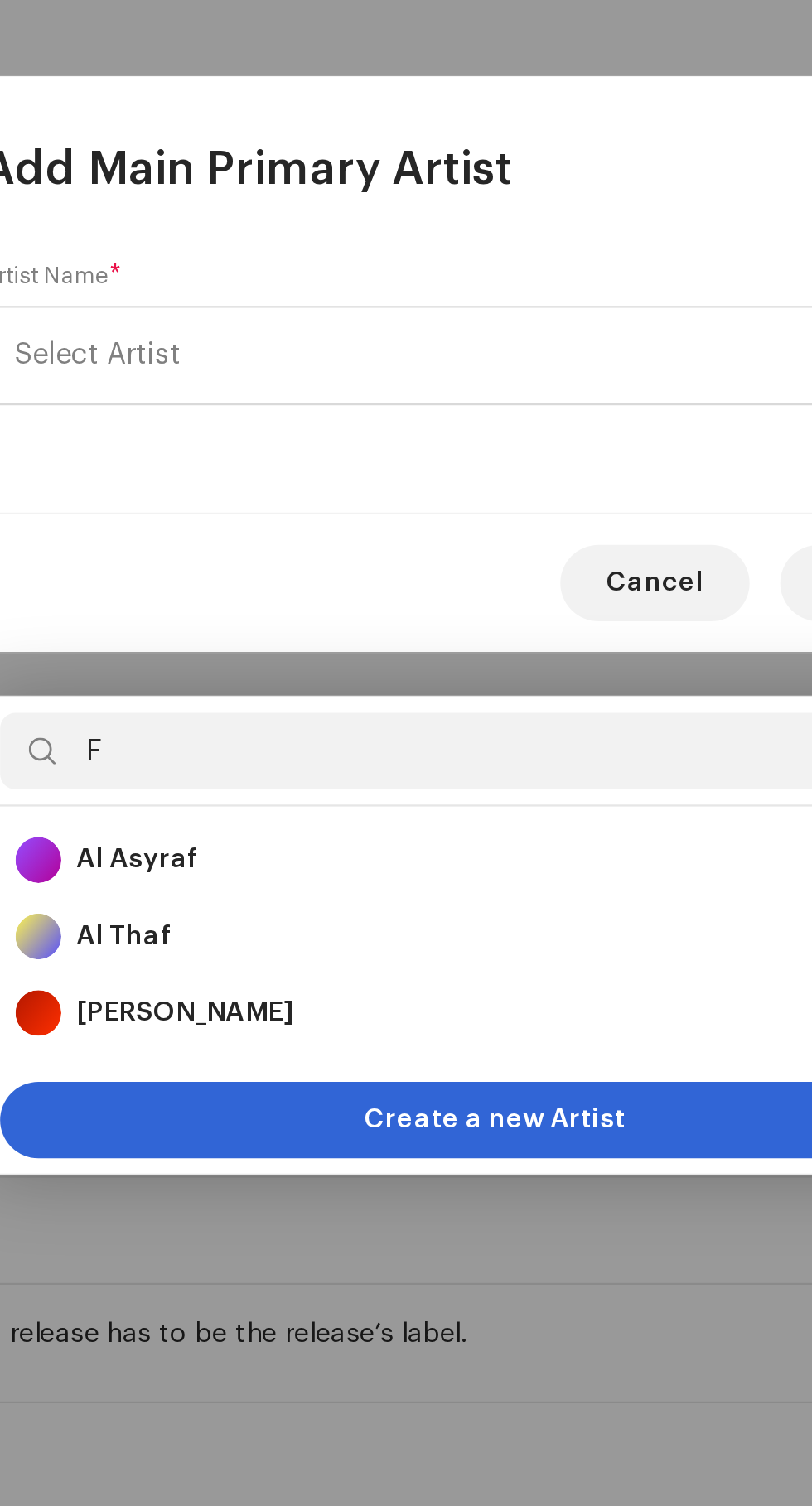
type input "Fa"
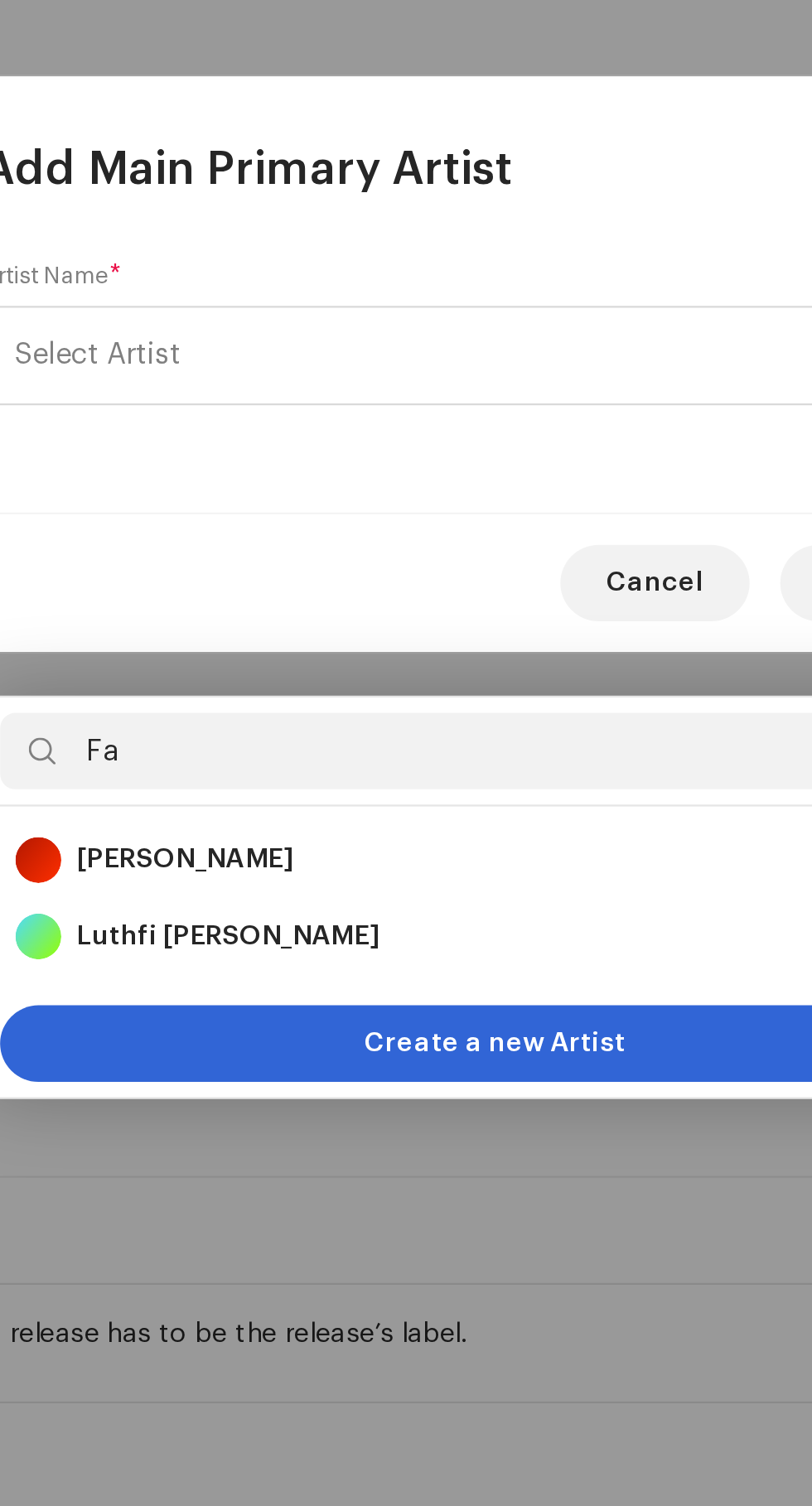
click at [248, 960] on strong "[PERSON_NAME]" at bounding box center [271, 968] width 94 height 16
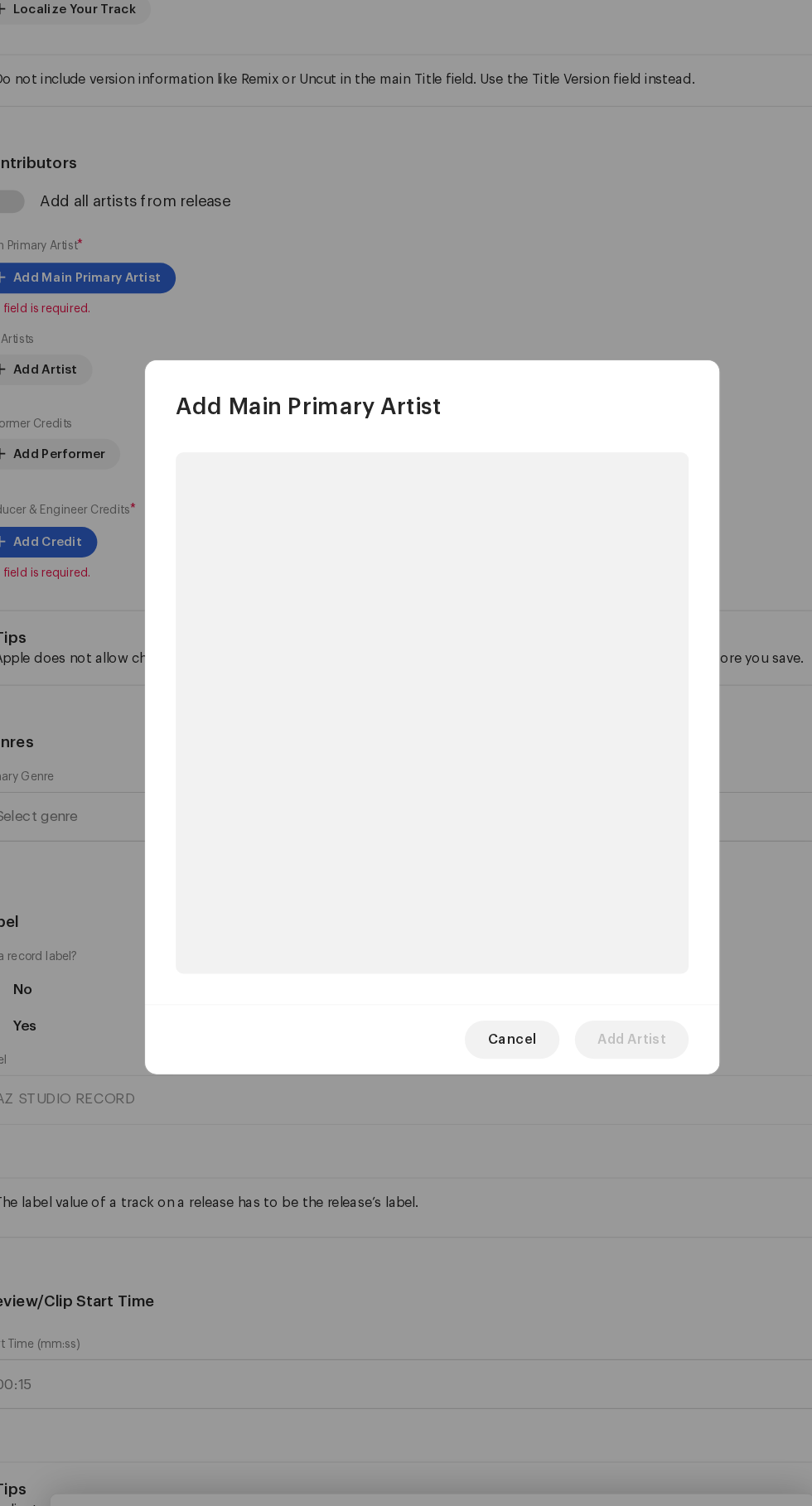
scroll to position [235, 0]
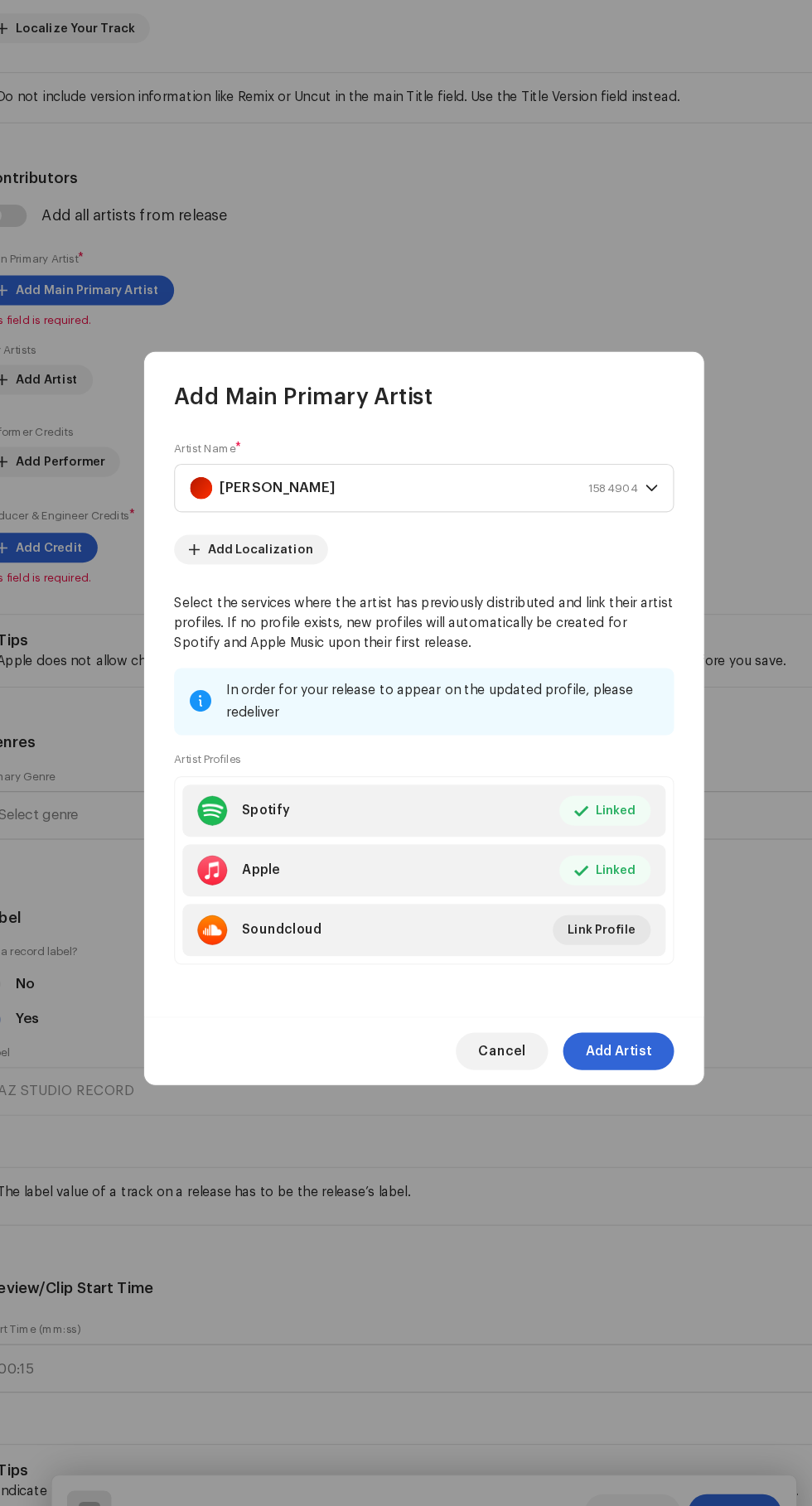
click at [603, 1065] on span "Add Artist" at bounding box center [578, 1048] width 59 height 33
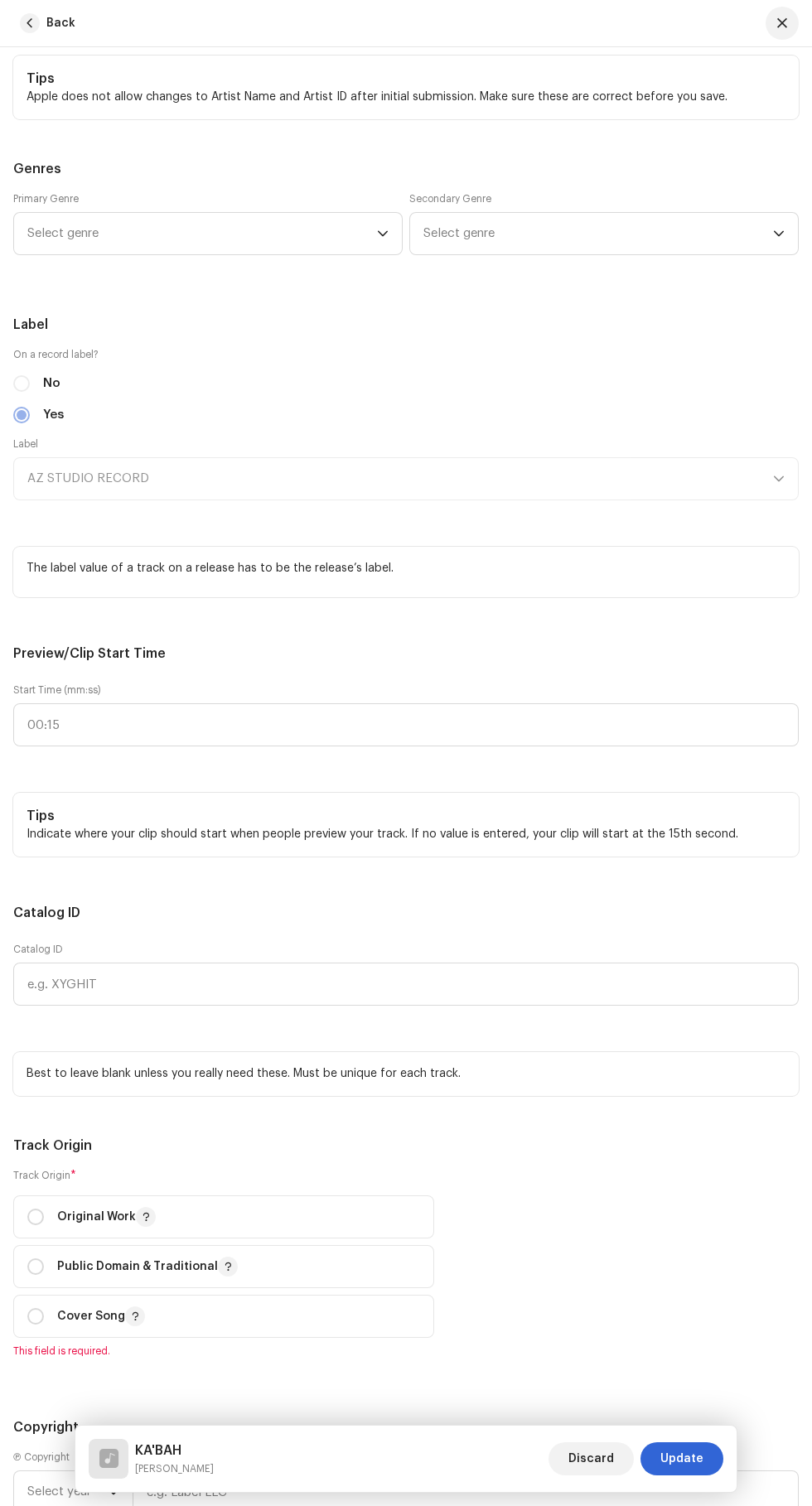
scroll to position [1545, 0]
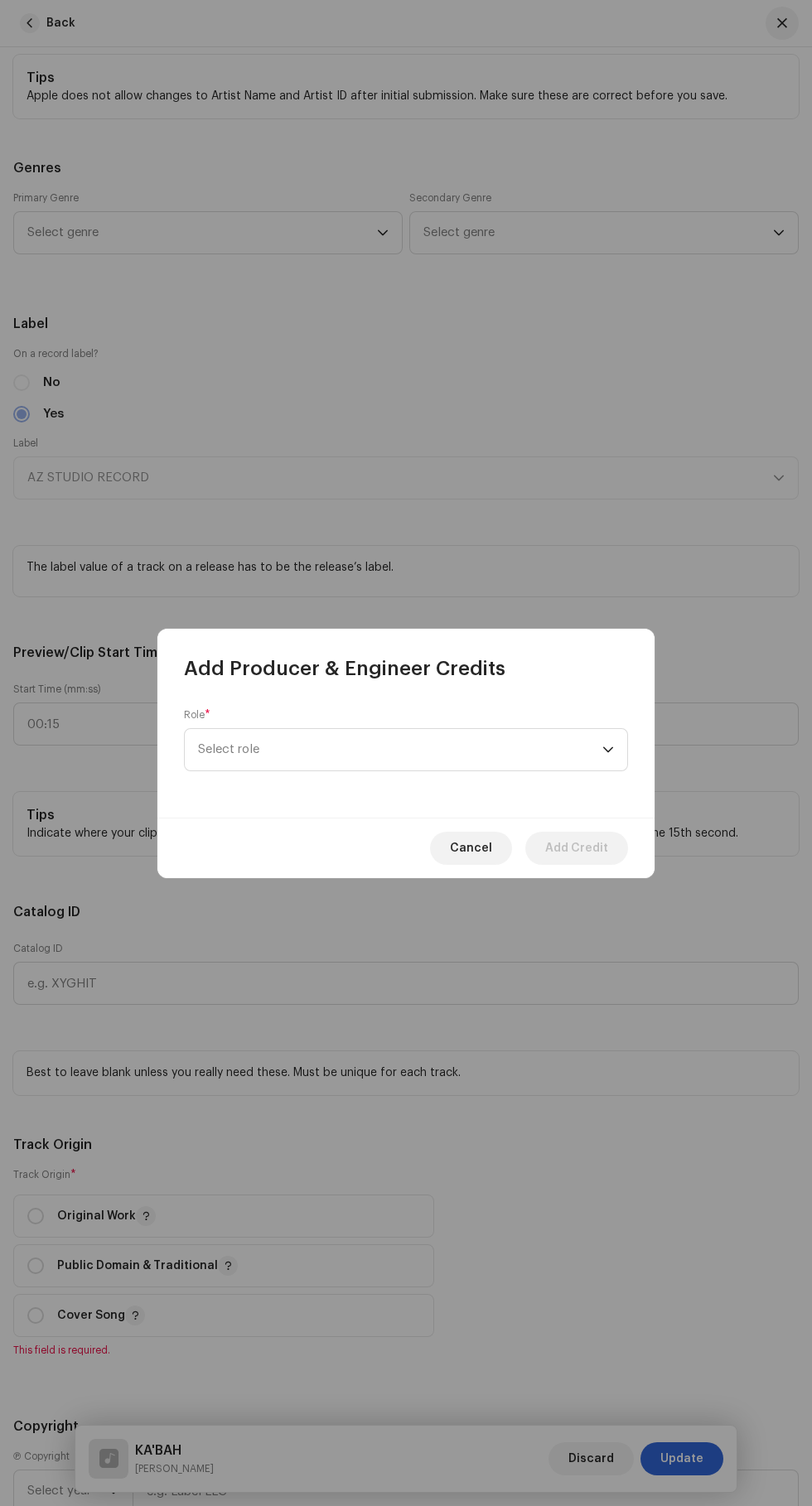
click at [609, 750] on div "dropdown trigger" at bounding box center [607, 750] width 12 height 41
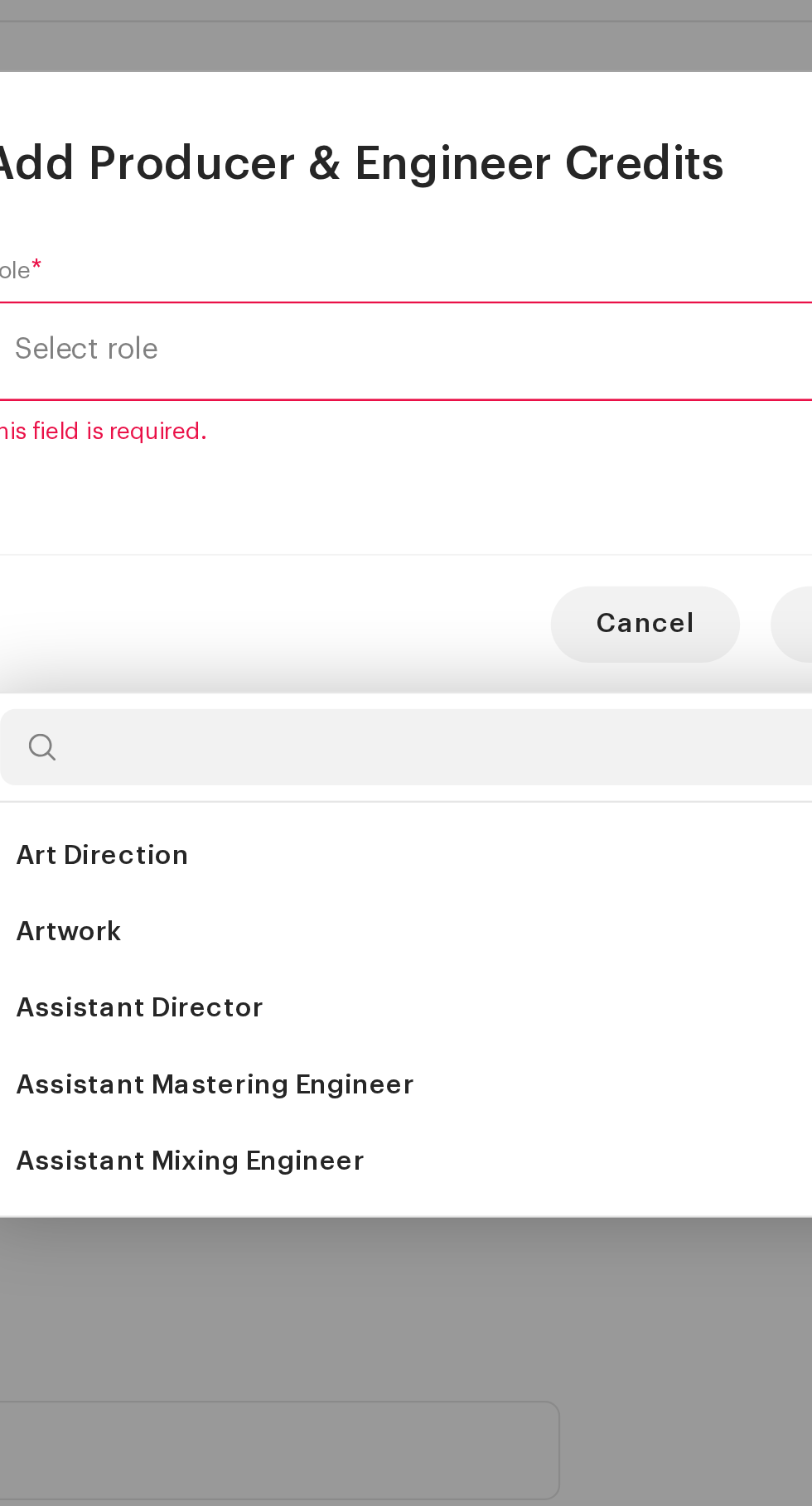
click at [340, 1082] on span "Assistant Mixing Engineer" at bounding box center [274, 1091] width 151 height 16
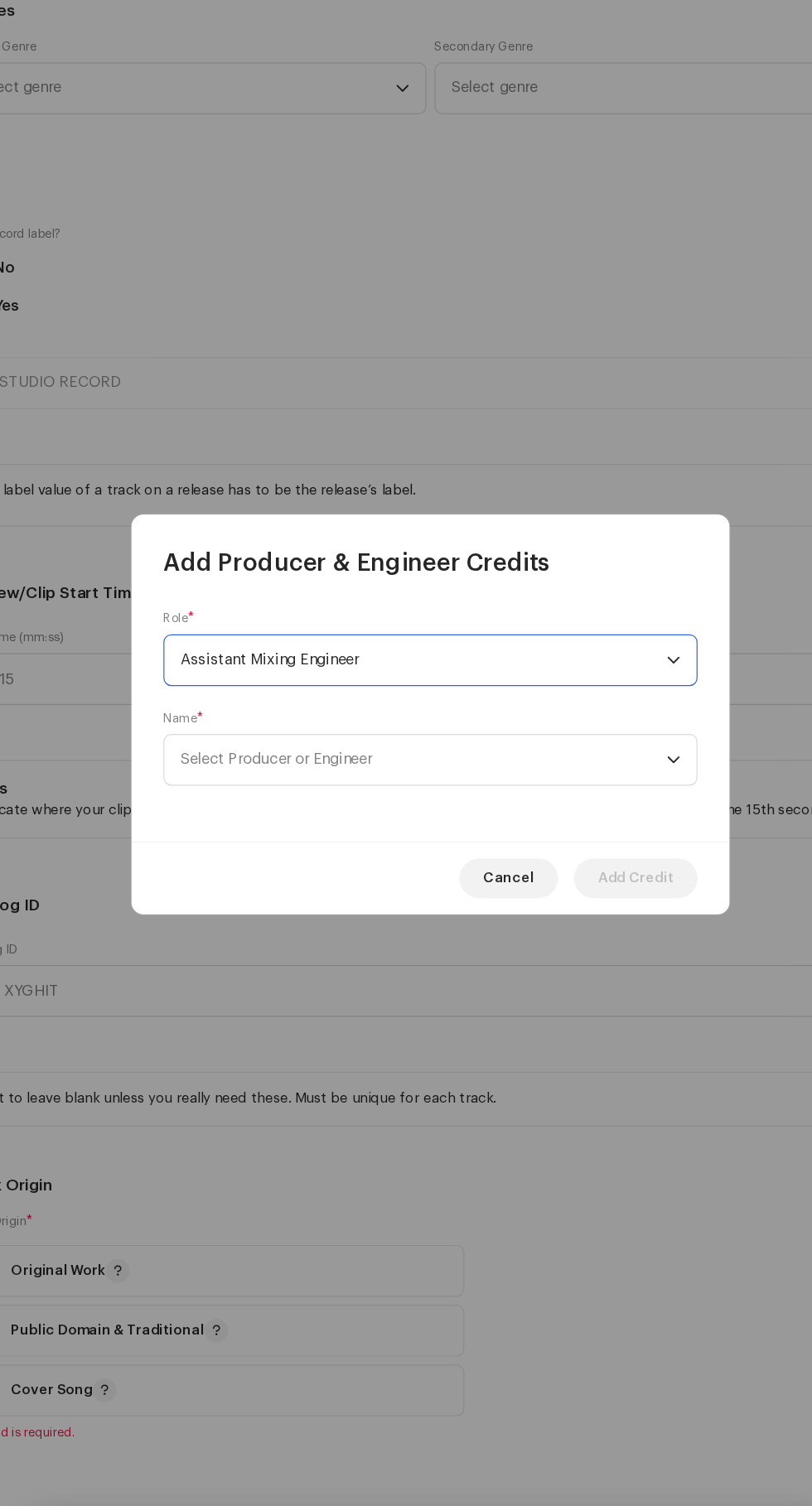
scroll to position [232, 0]
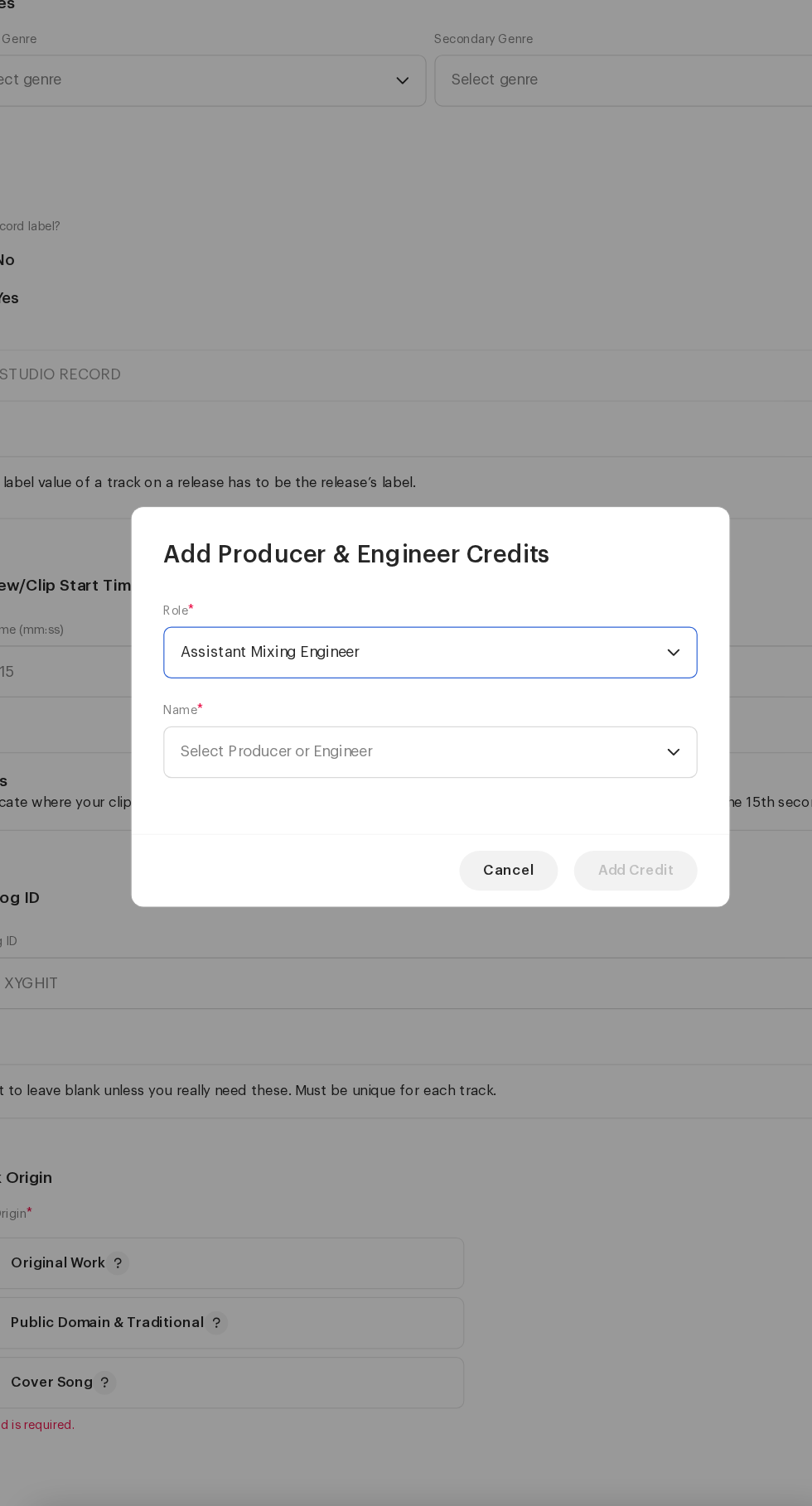
click at [608, 791] on icon "dropdown trigger" at bounding box center [607, 790] width 12 height 12
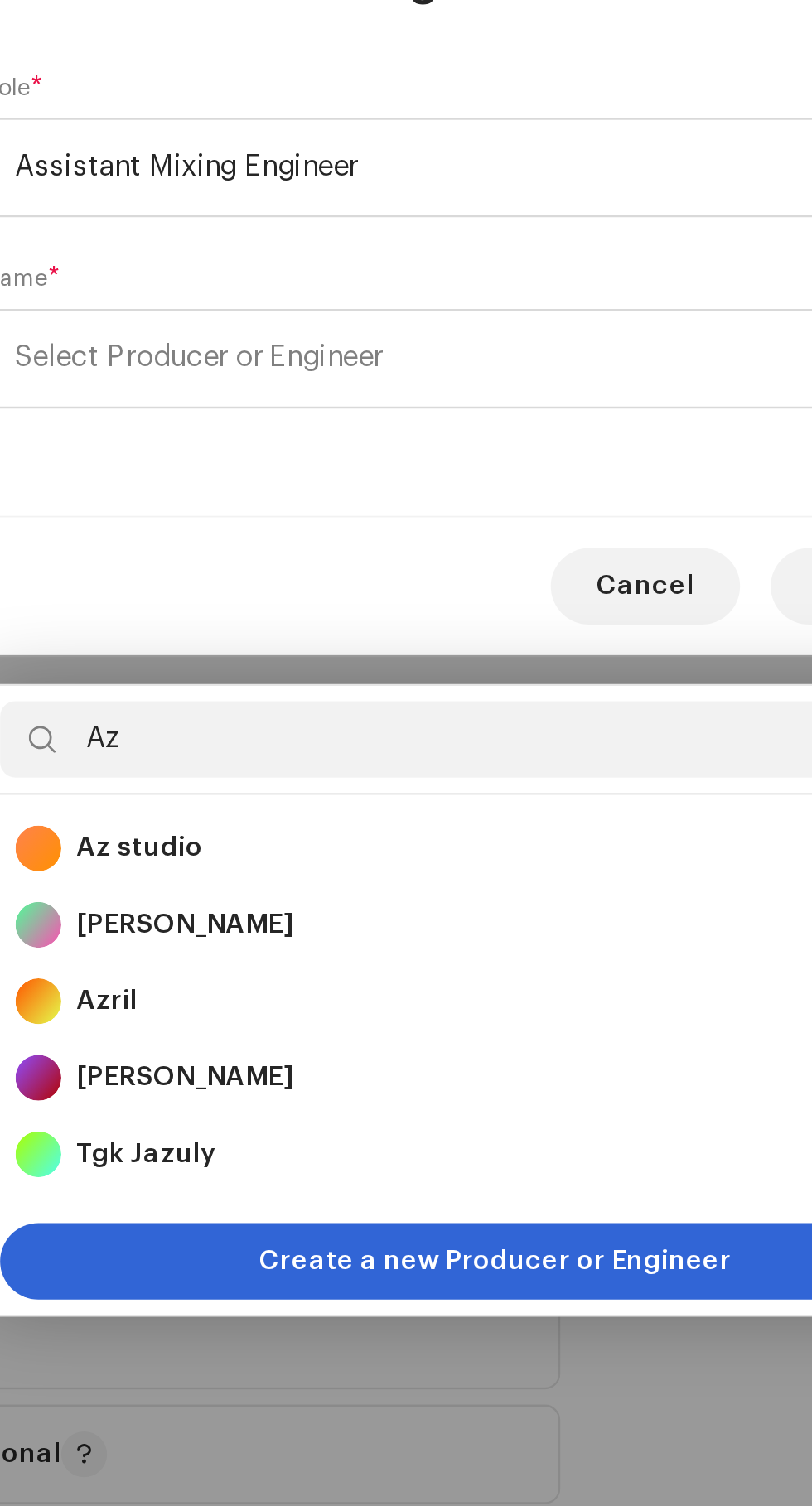
type input "Az"
click at [234, 995] on strong "Az studio" at bounding box center [251, 1003] width 55 height 16
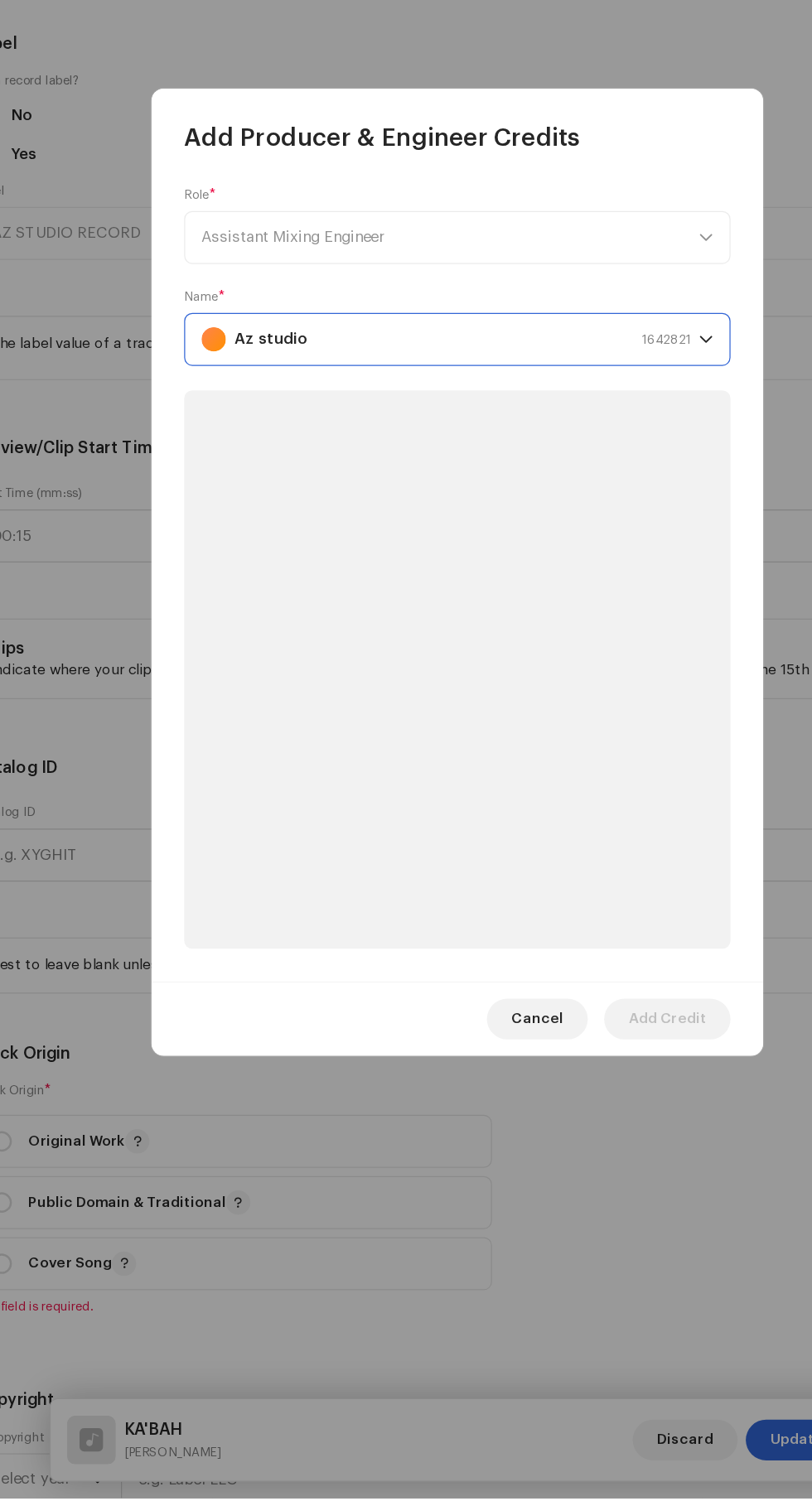
scroll to position [209, 0]
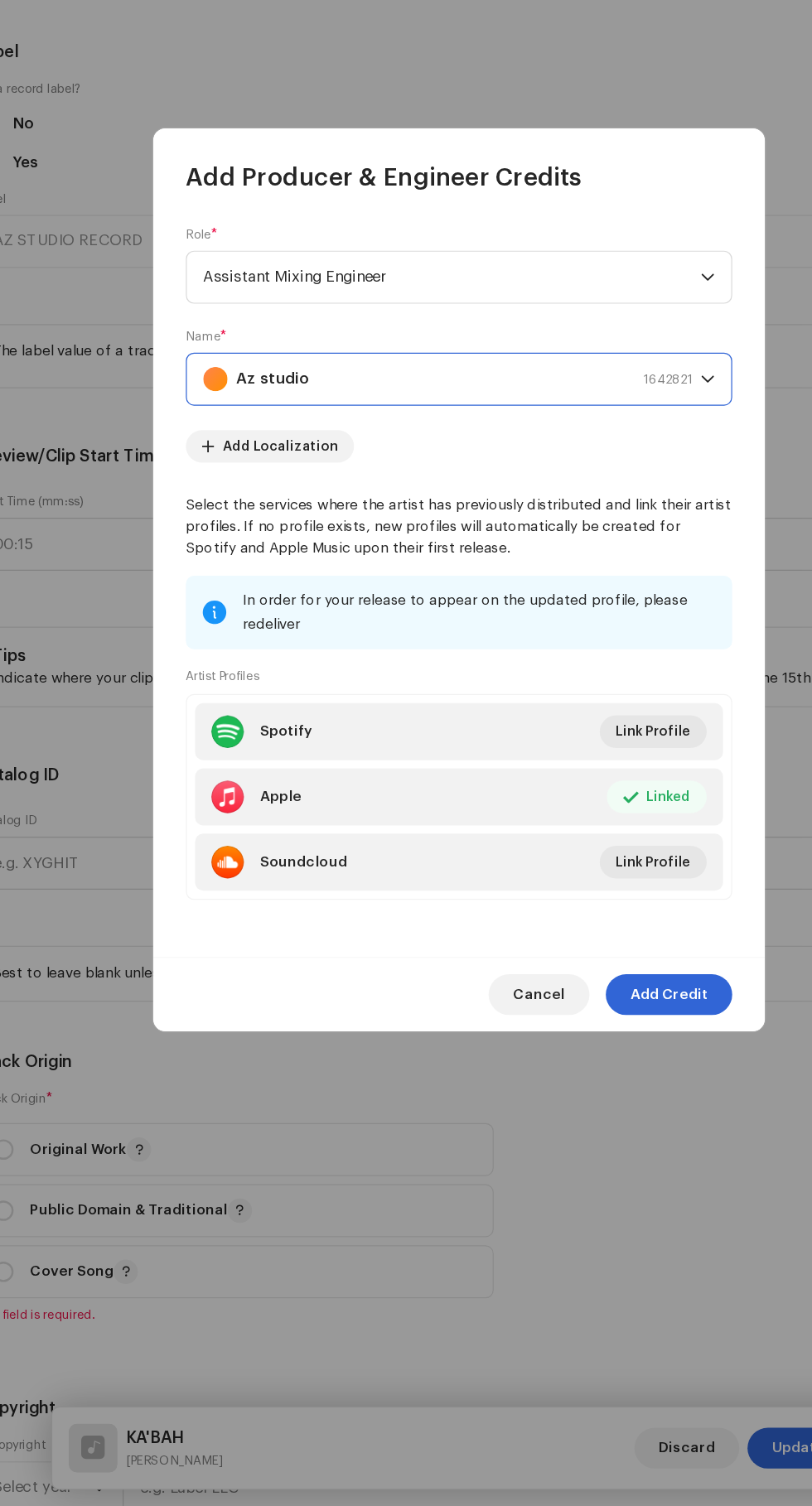
click at [595, 1107] on span "Add Credit" at bounding box center [577, 1090] width 63 height 33
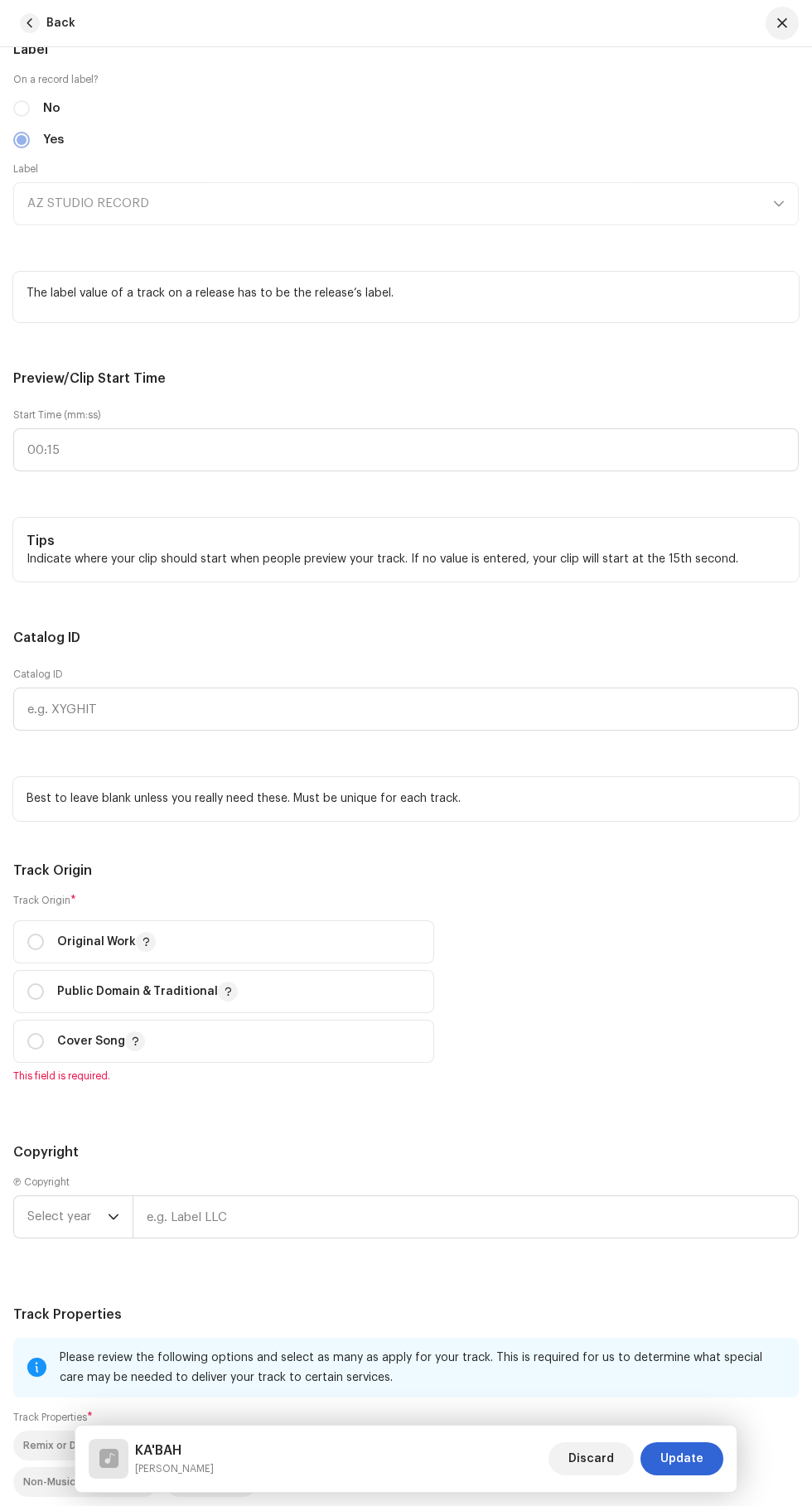
scroll to position [1871, 0]
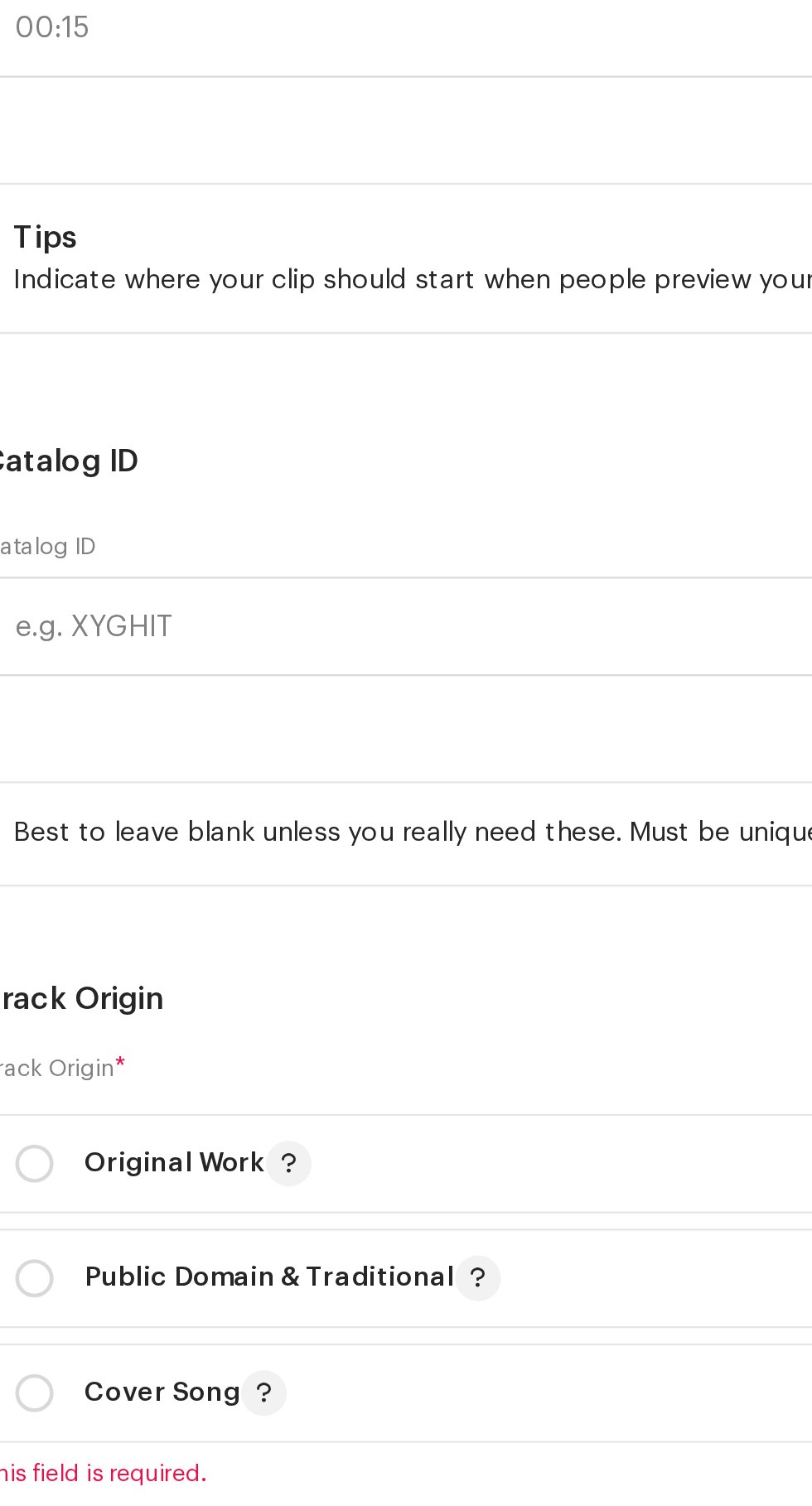
type input "Is"
click at [46, 91] on span "Islamic" at bounding box center [48, 83] width 41 height 16
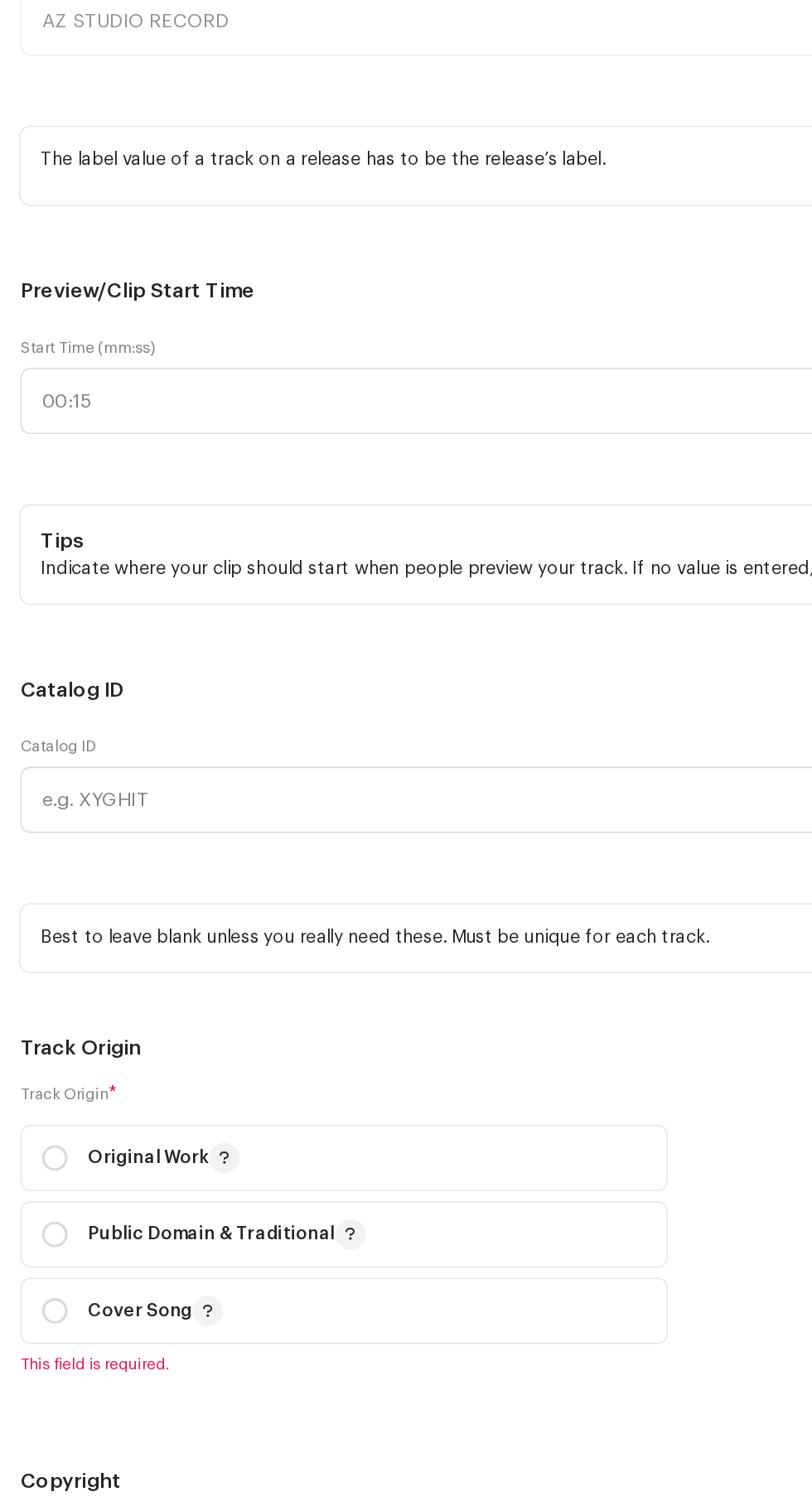
scroll to position [210, 0]
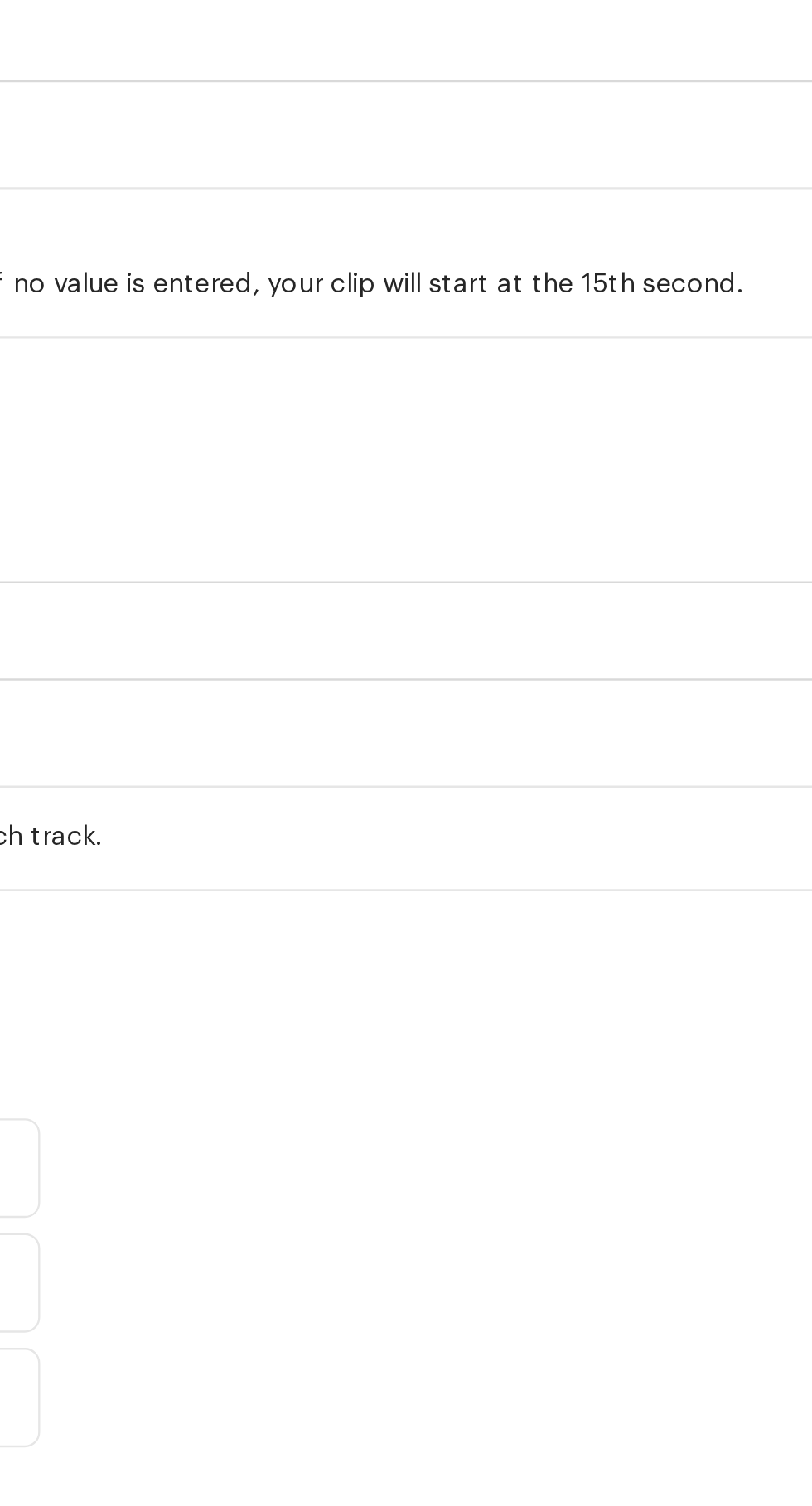
type input "Indo"
click at [450, 90] on span "Indo Pop" at bounding box center [449, 82] width 50 height 16
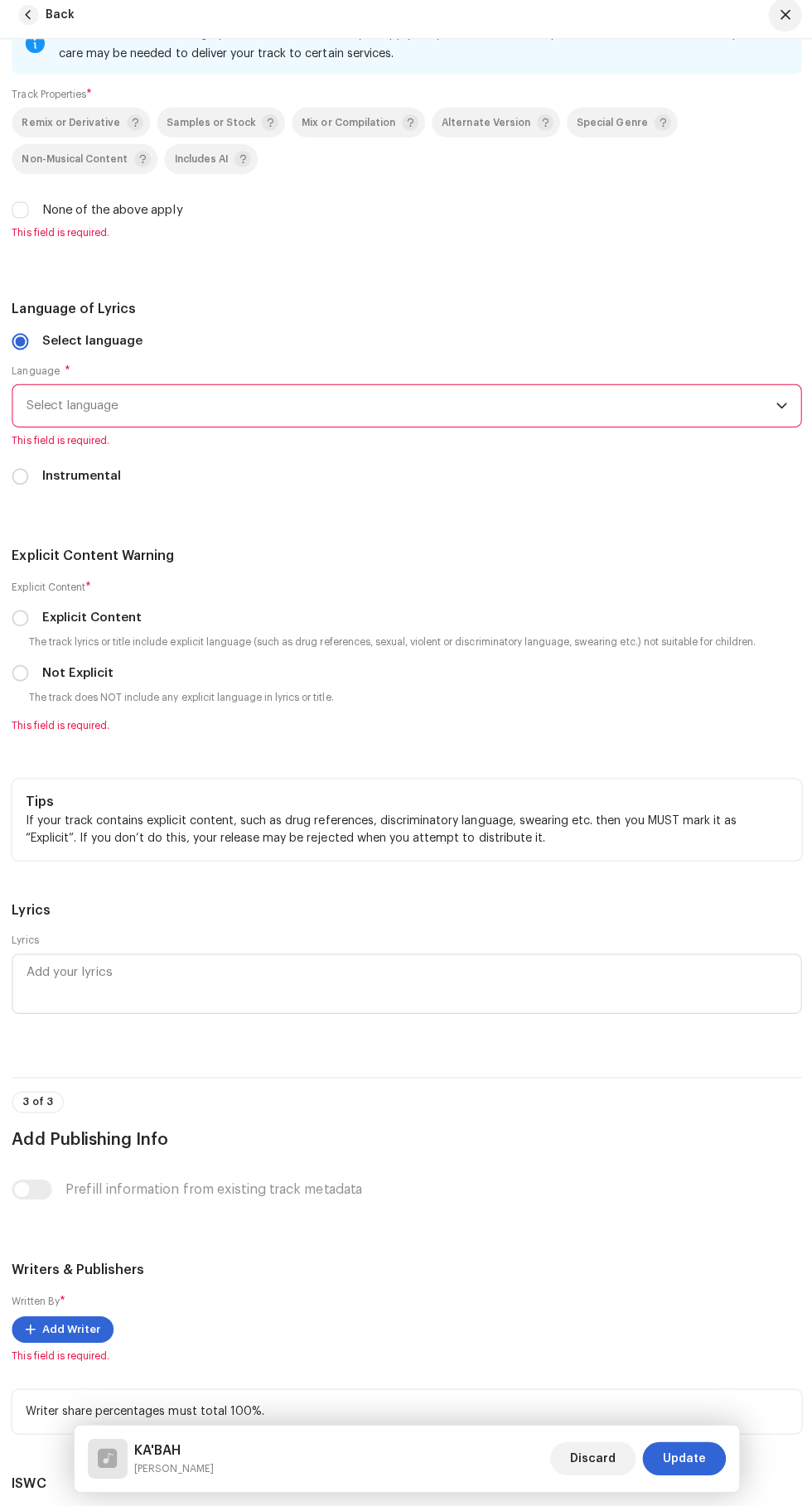
scroll to position [3171, 0]
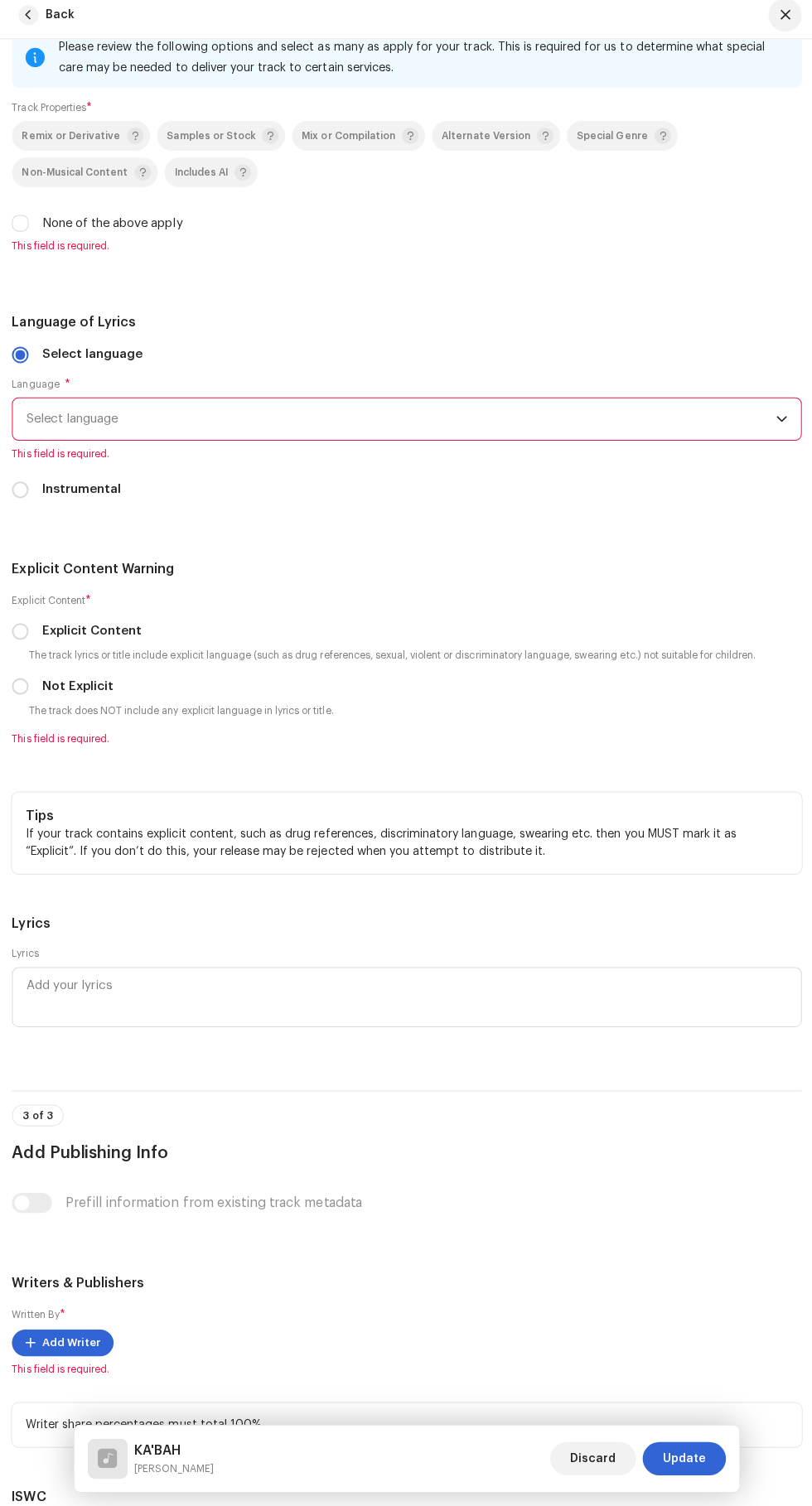
radio input "true"
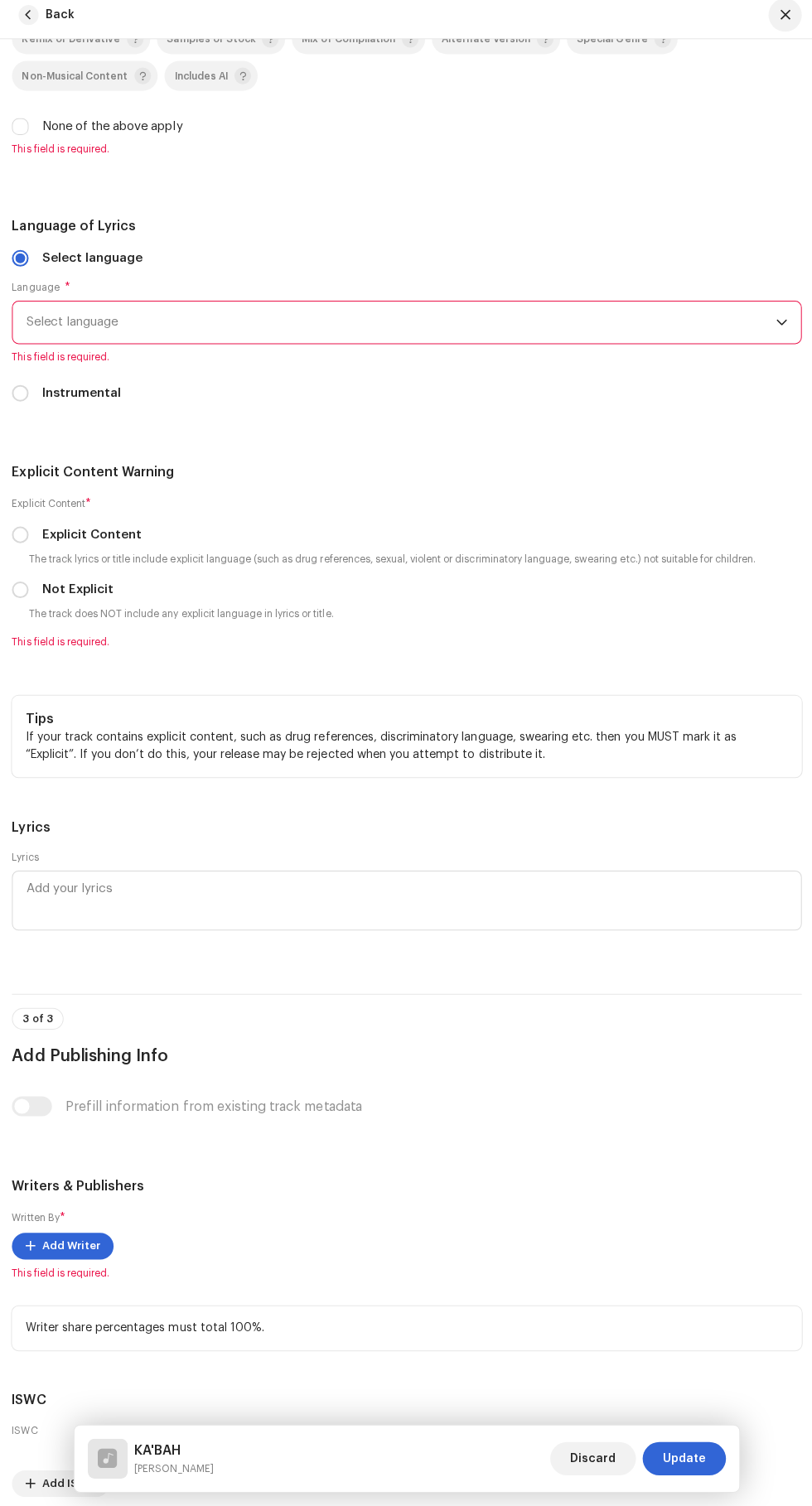
scroll to position [3248, 0]
radio input "true"
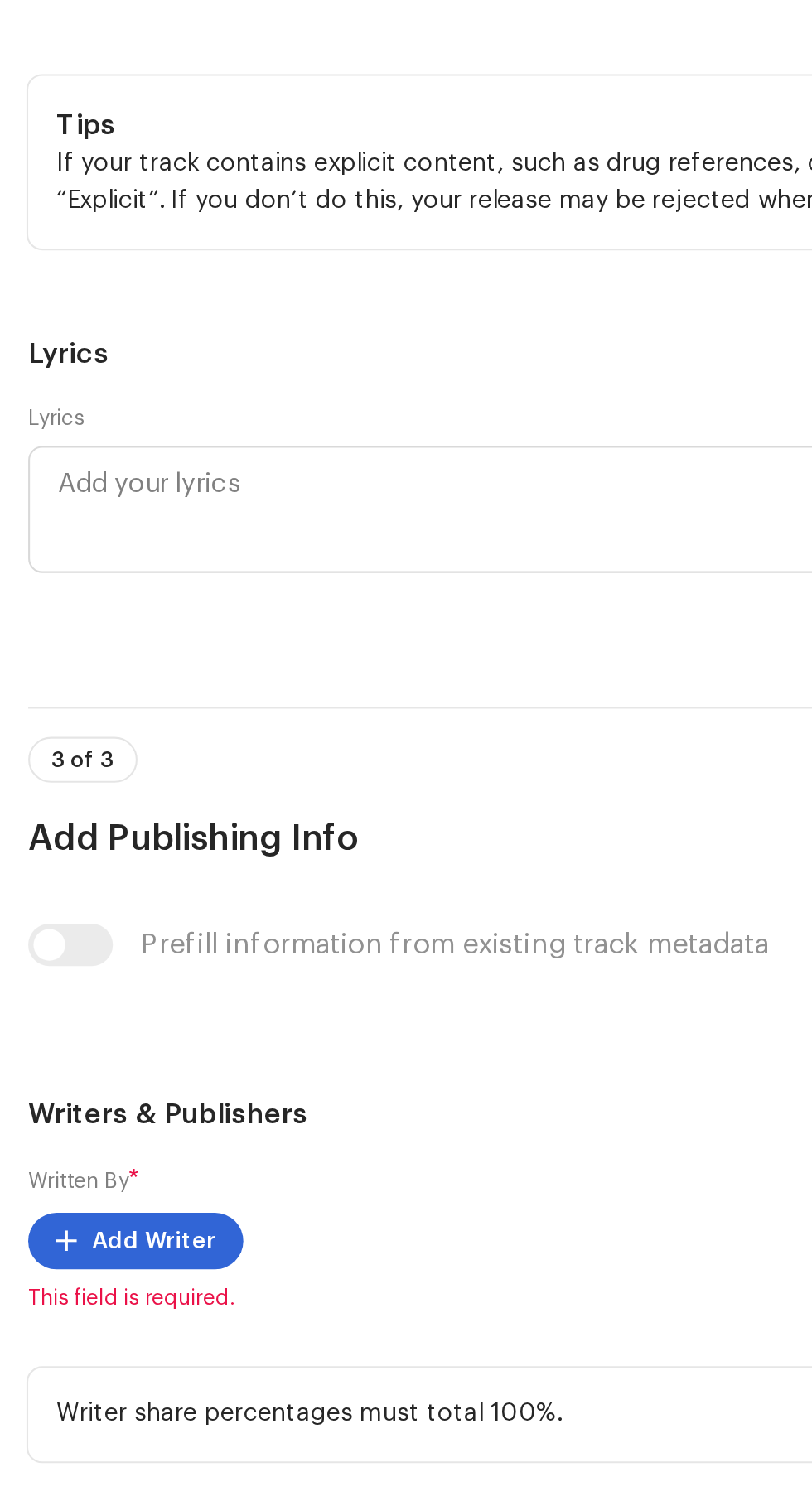
scroll to position [223, 0]
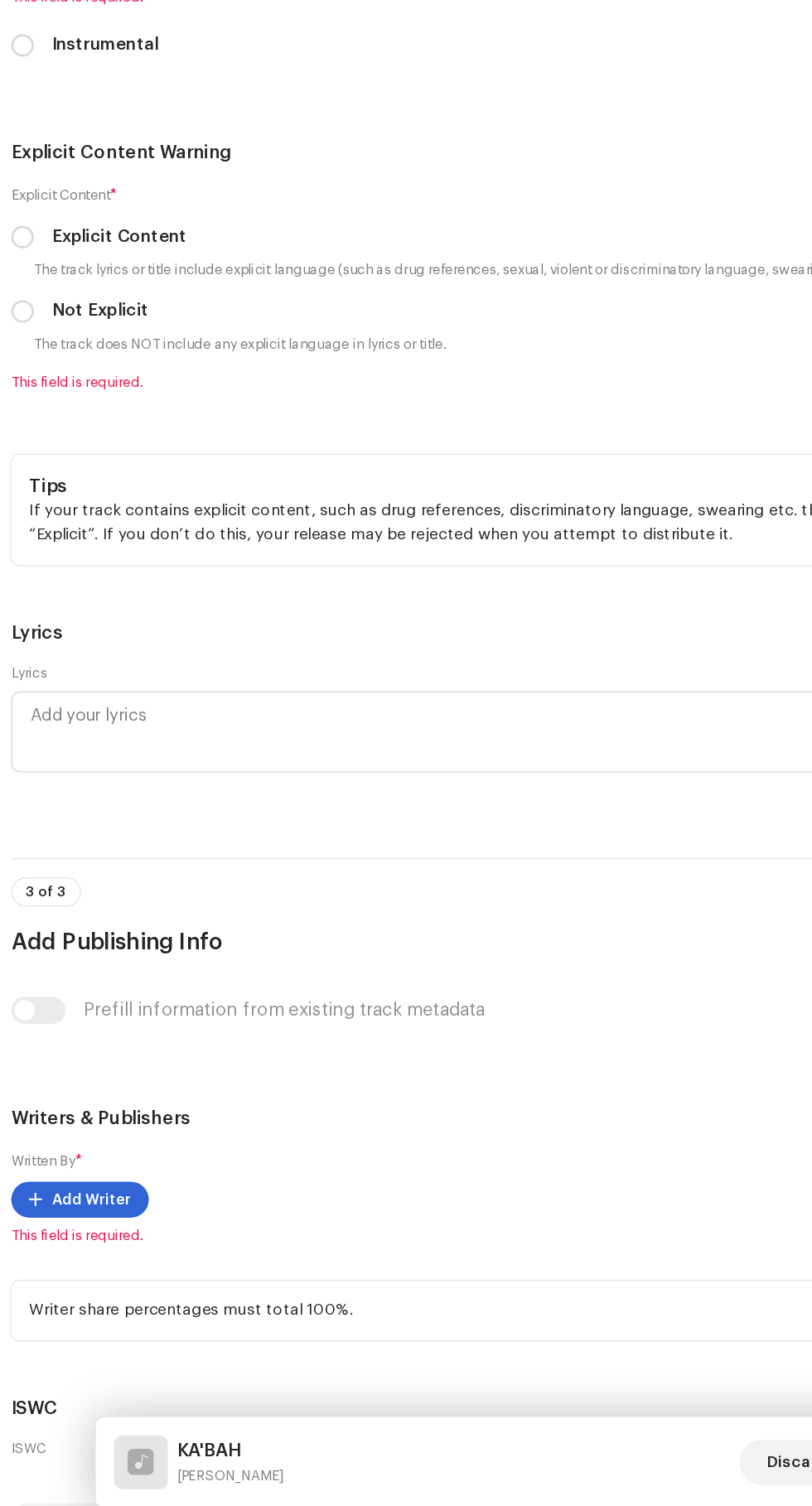
scroll to position [240, 0]
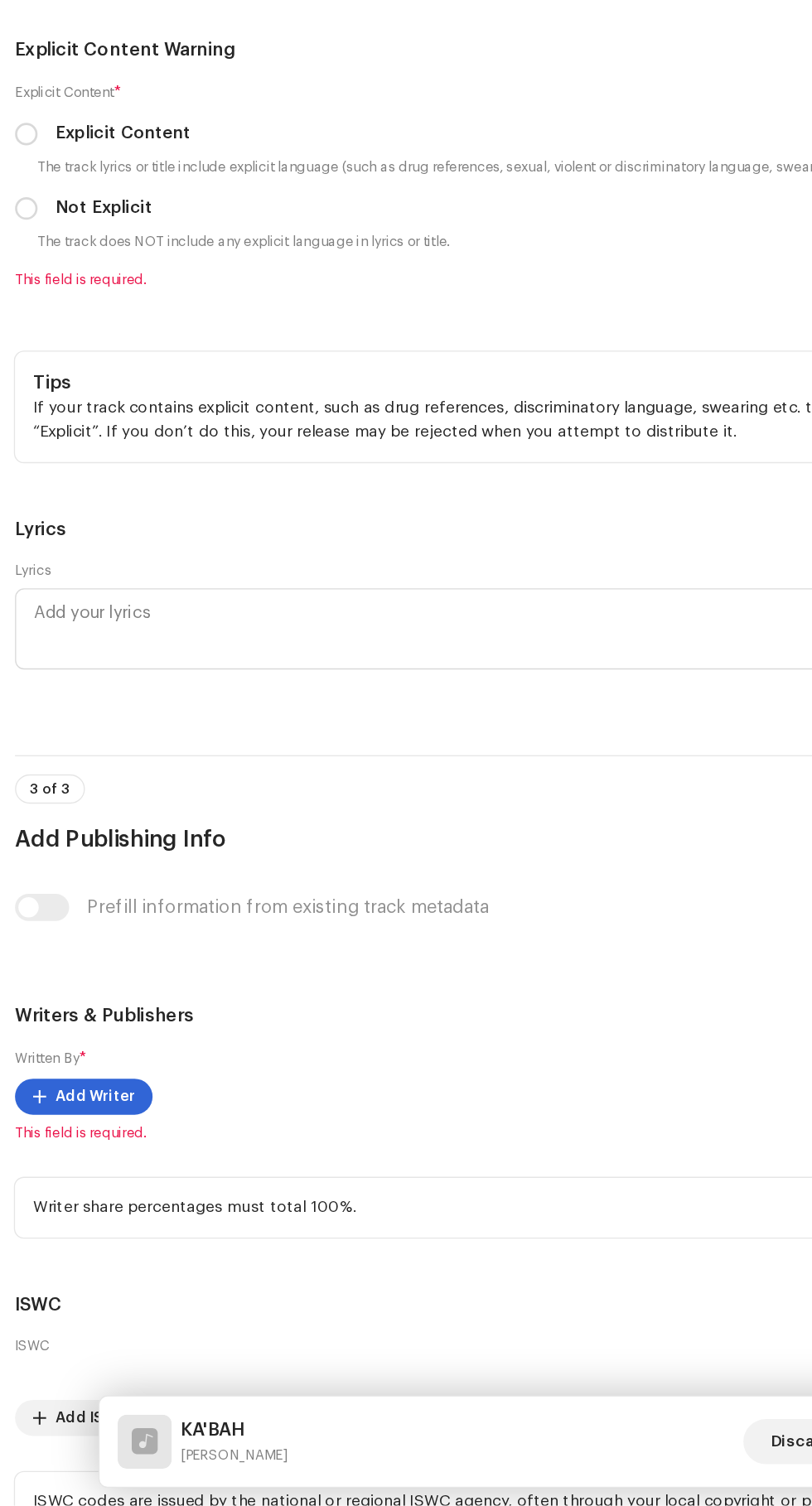
type input "AZ STUDIO RECORD"
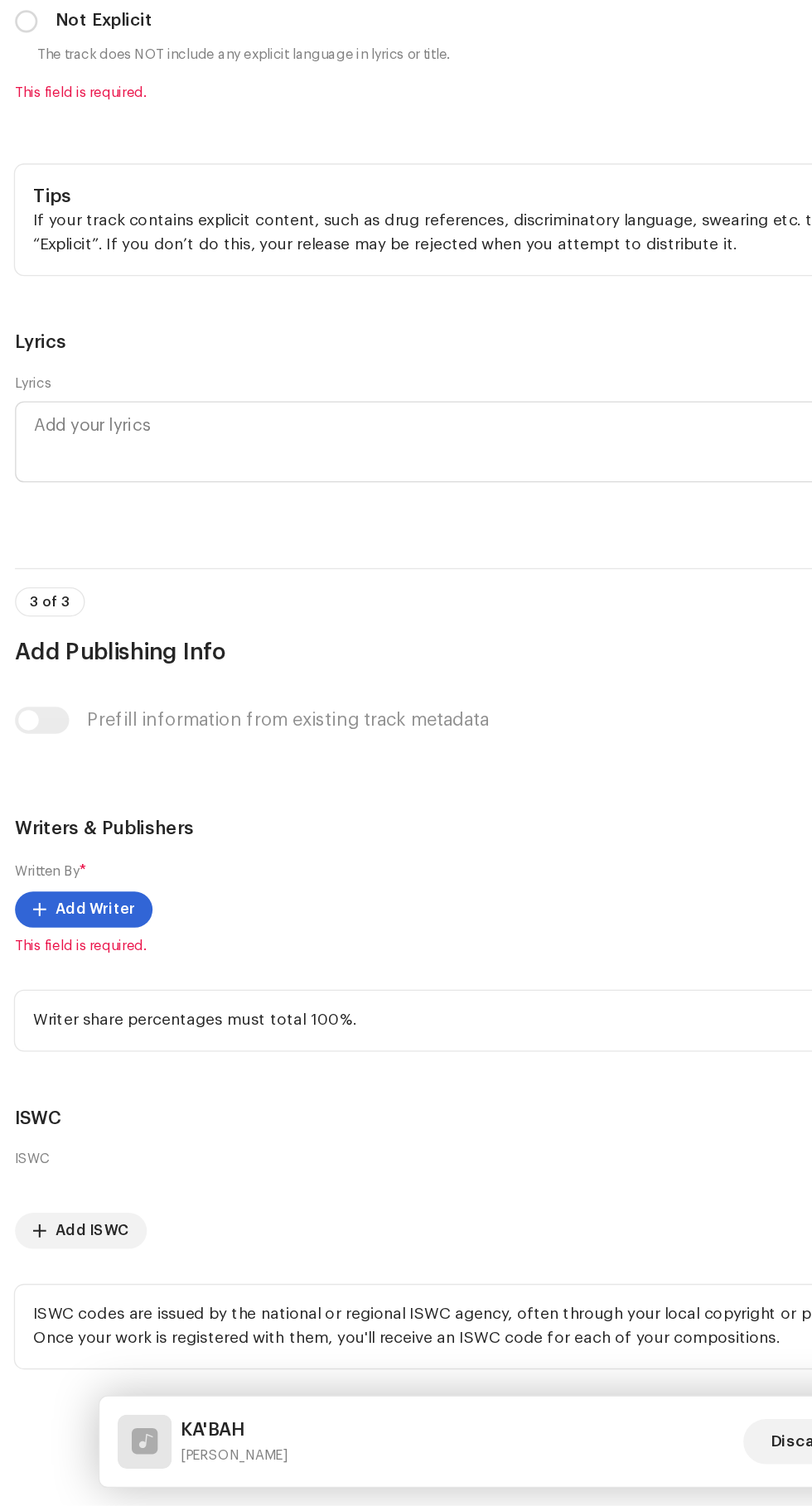
scroll to position [3460, 0]
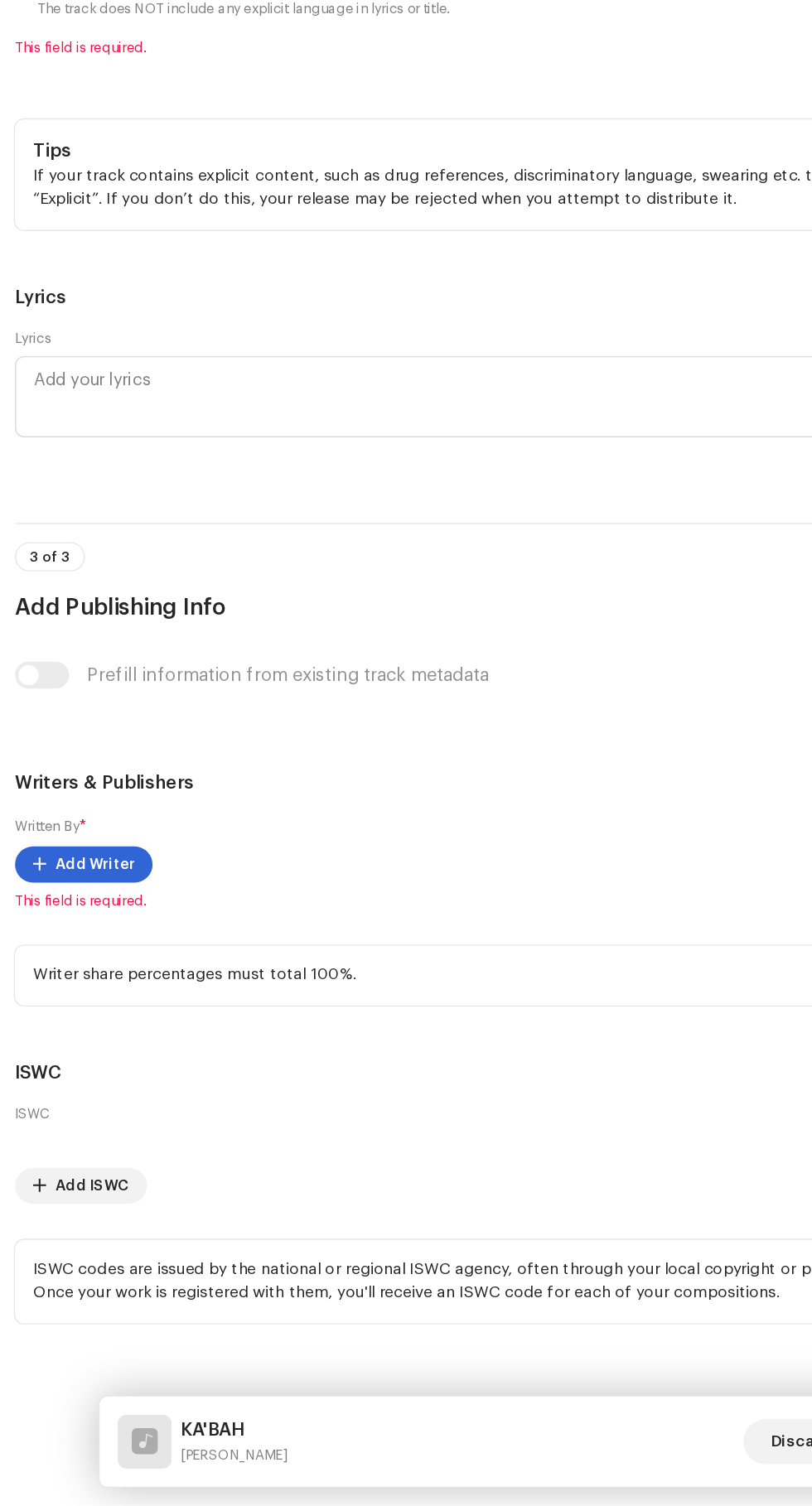
checkbox input "true"
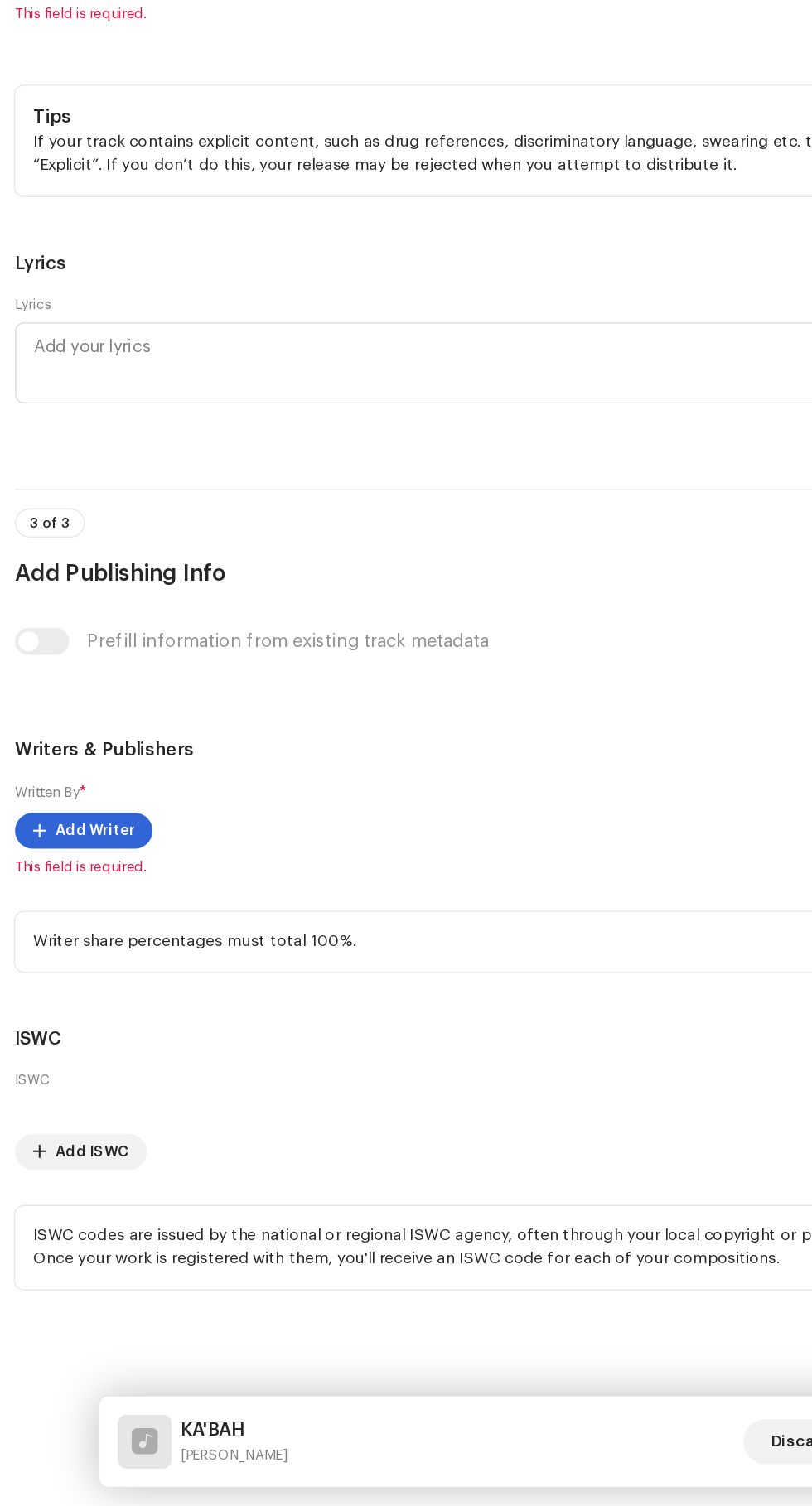
scroll to position [3529, 0]
click at [86, 112] on span "Select language" at bounding box center [399, 91] width 745 height 41
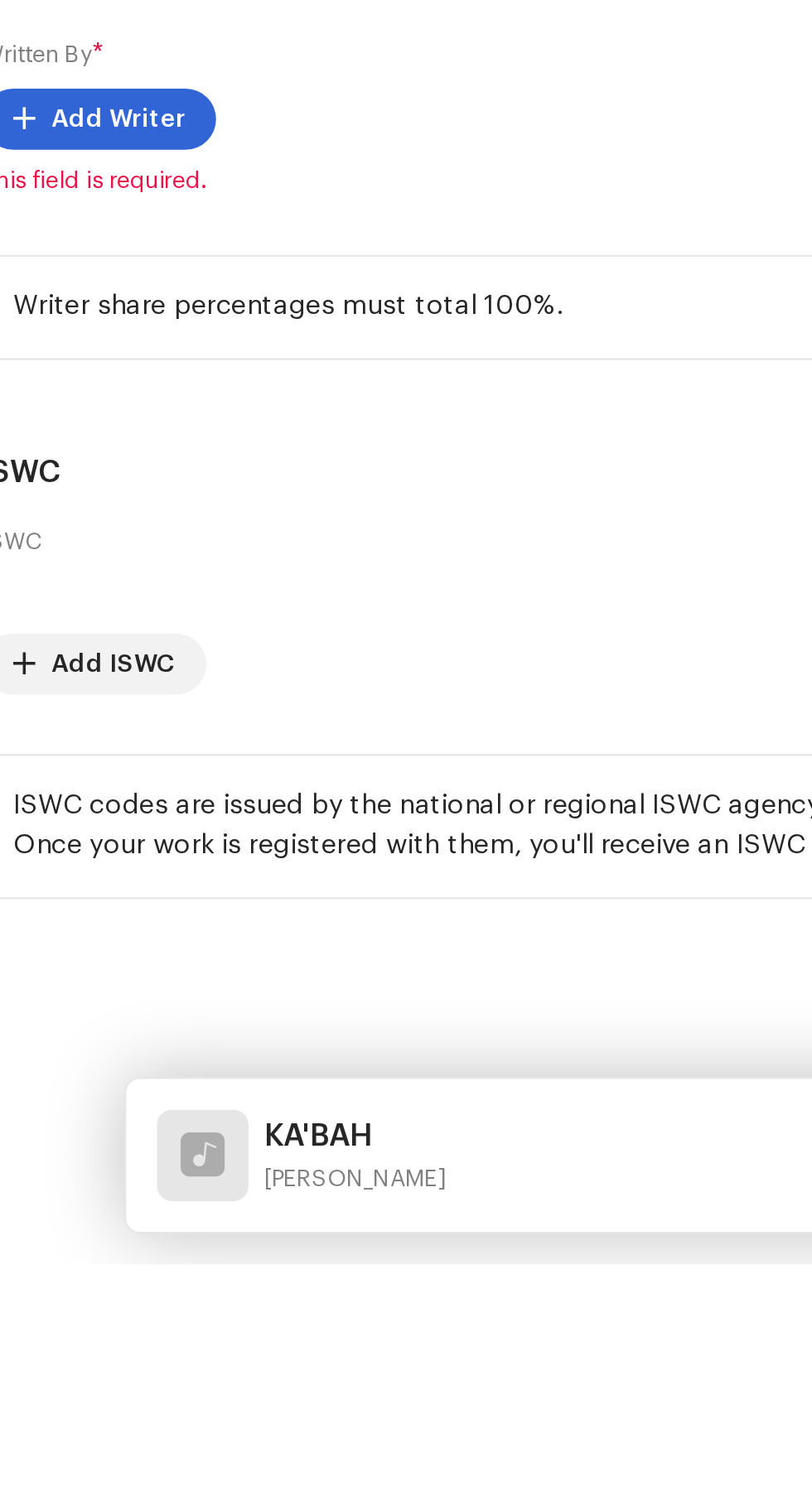
scroll to position [0, 0]
type input "Indo"
click at [55, 193] on span "Indonesian" at bounding box center [59, 185] width 66 height 16
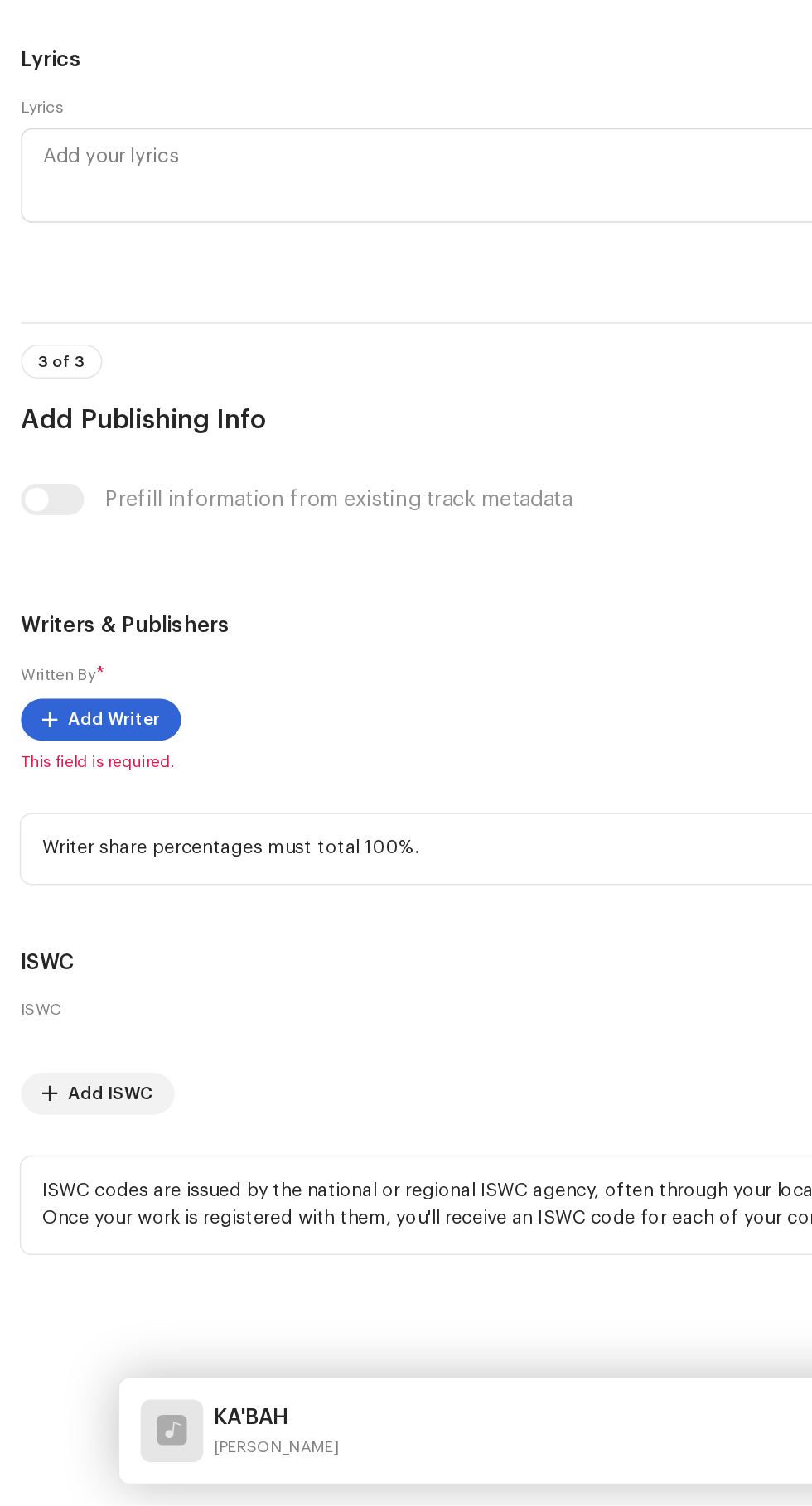
scroll to position [3681, 0]
click at [26, 365] on p-radiobutton at bounding box center [22, 357] width 16 height 16
click at [25, 365] on input "Not Explicit" at bounding box center [22, 357] width 16 height 16
radio input "true"
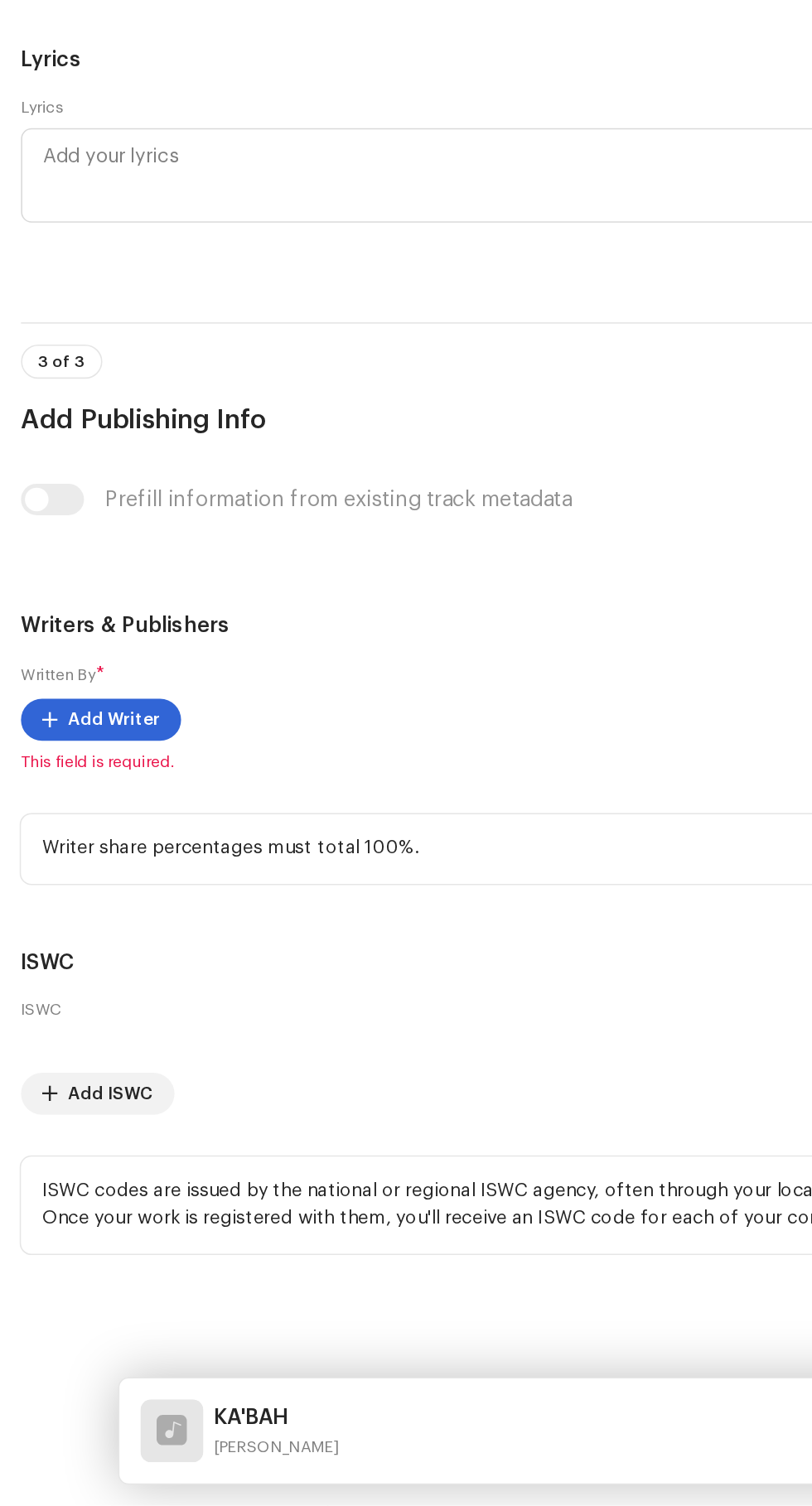
scroll to position [4670, 0]
click at [54, 1027] on span "Add Writer" at bounding box center [72, 1009] width 58 height 33
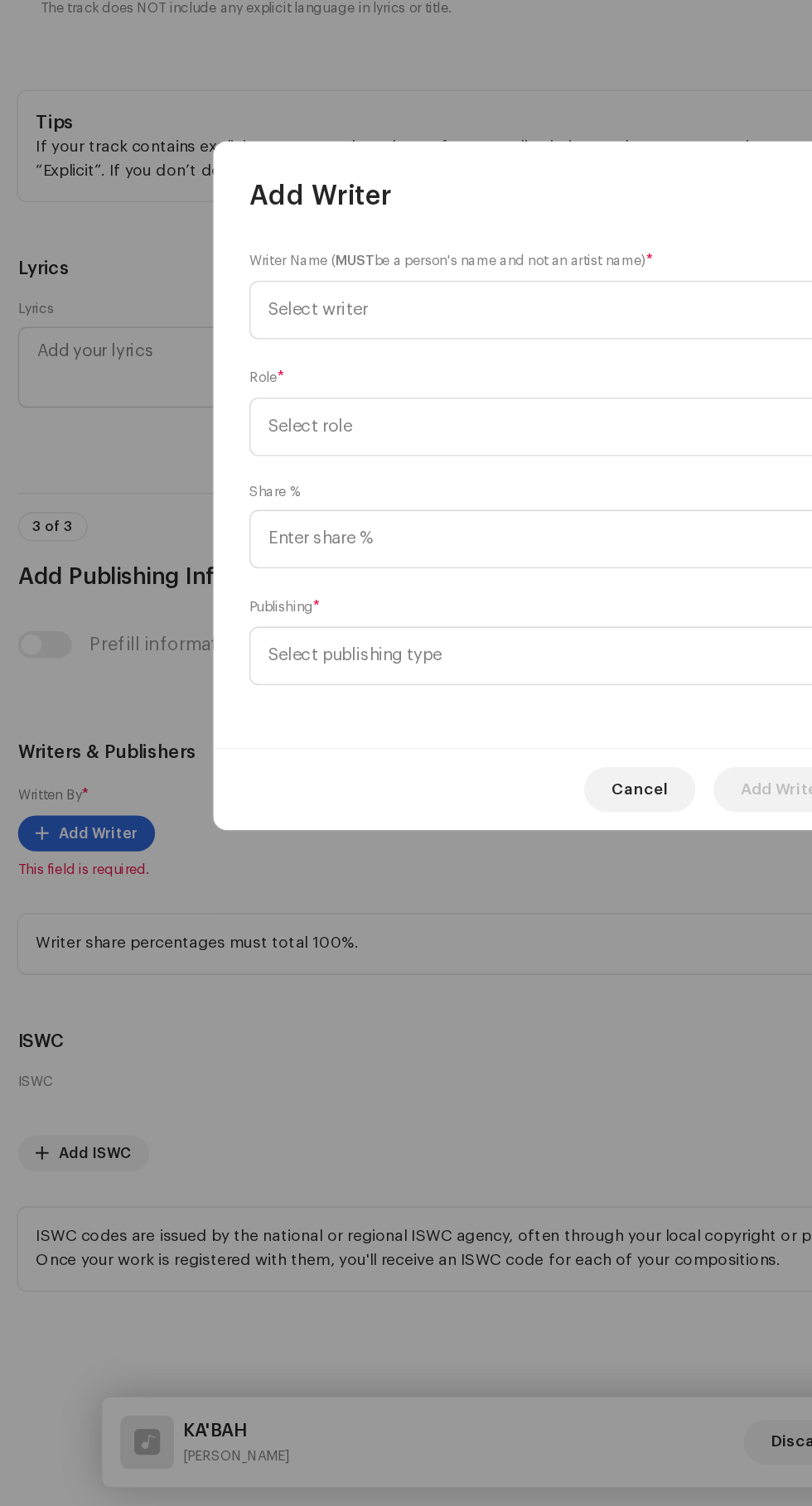
scroll to position [234, 0]
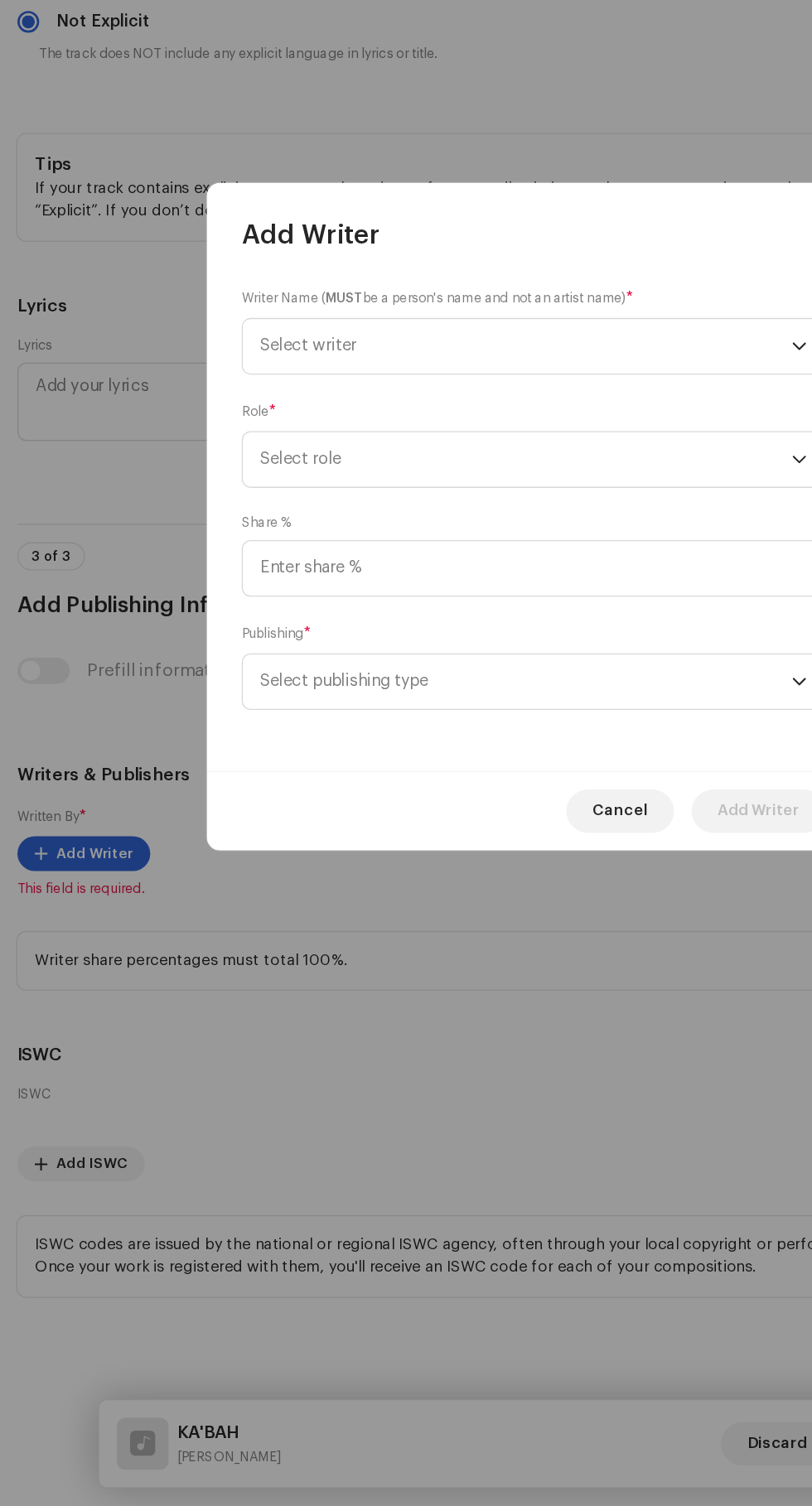
click at [243, 623] on span "Select writer" at bounding box center [234, 624] width 73 height 13
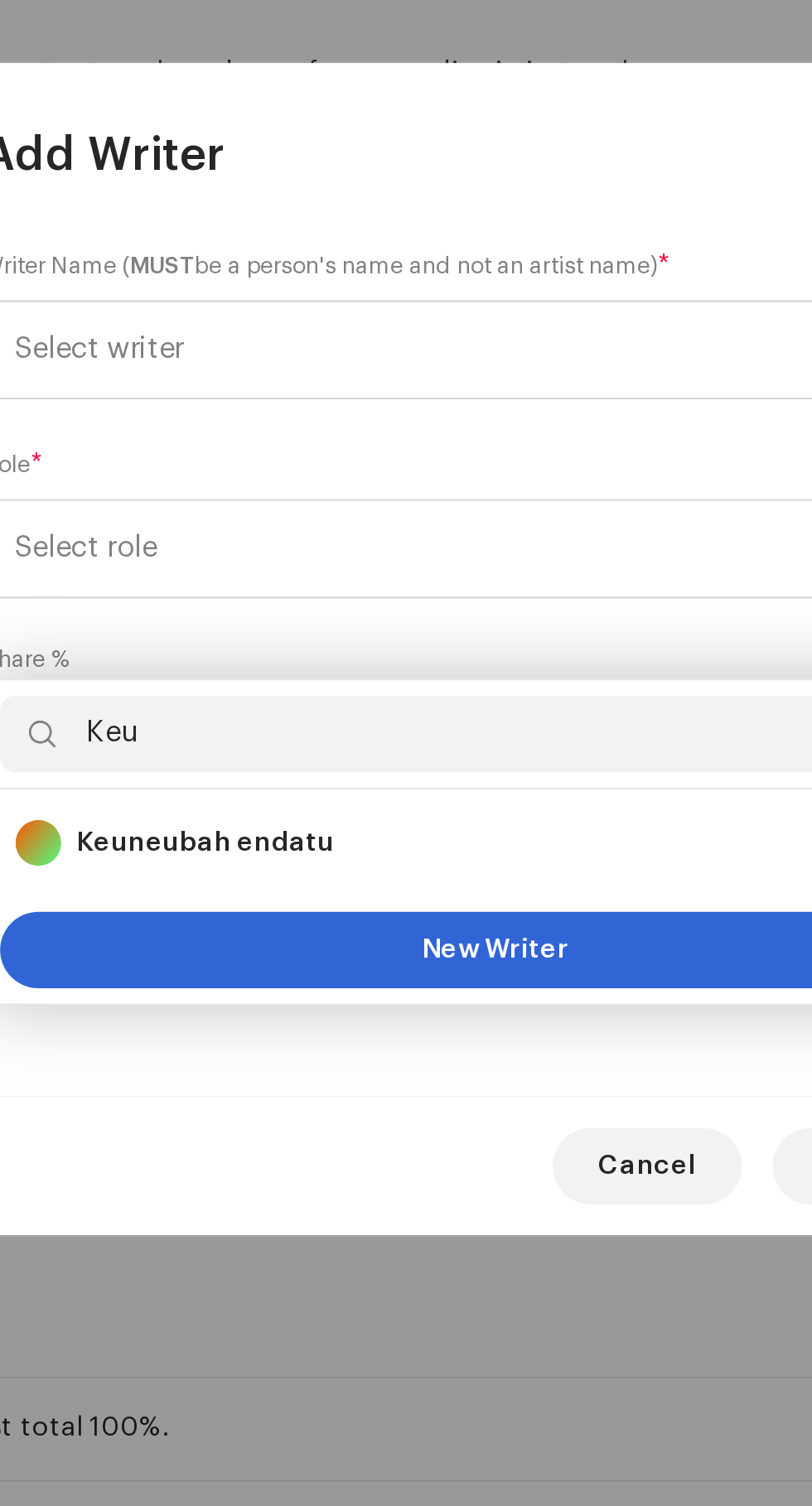
type input "Keu"
click at [261, 829] on strong "Keuneubah endatu" at bounding box center [280, 837] width 112 height 16
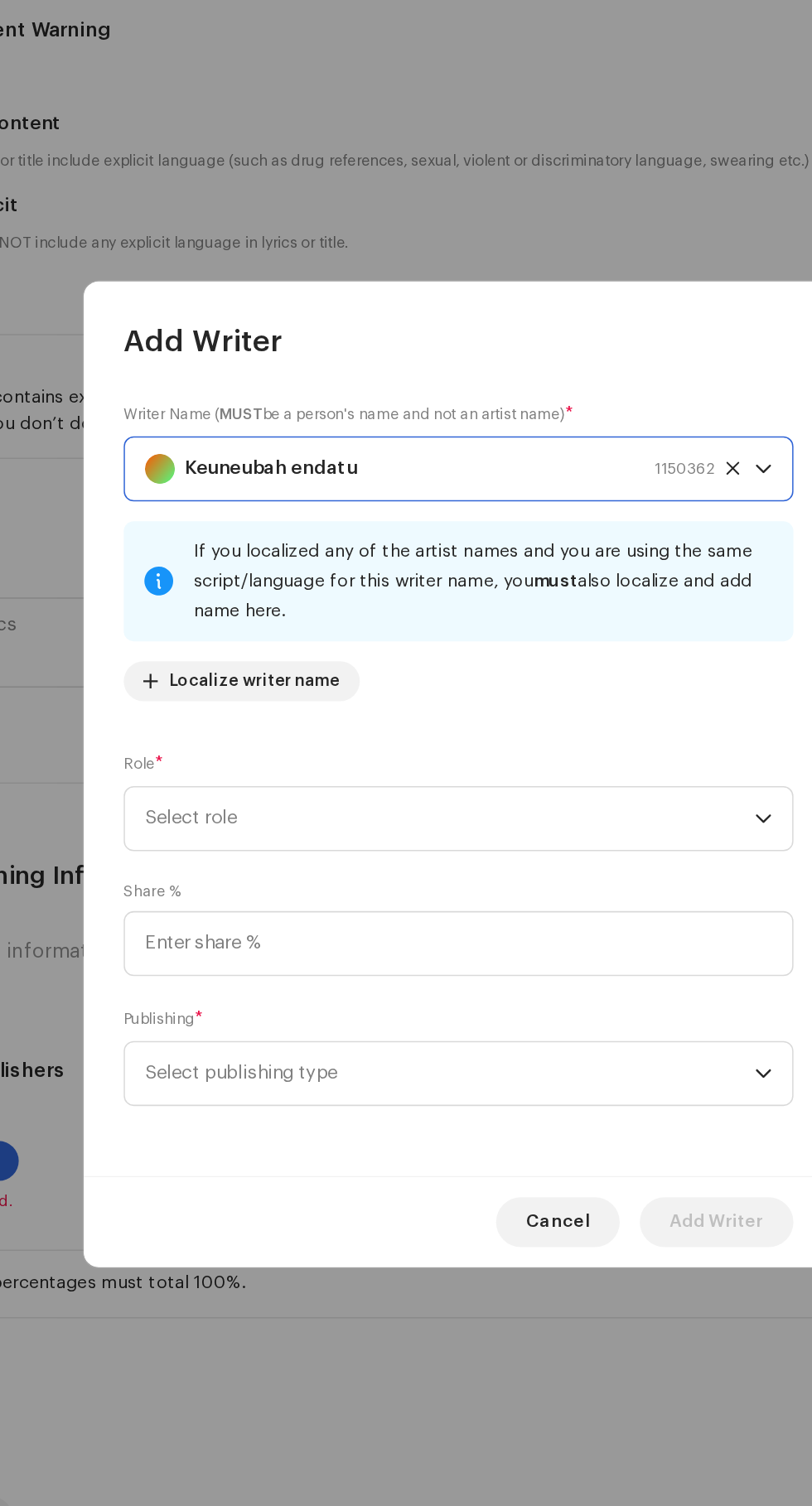
scroll to position [233, 0]
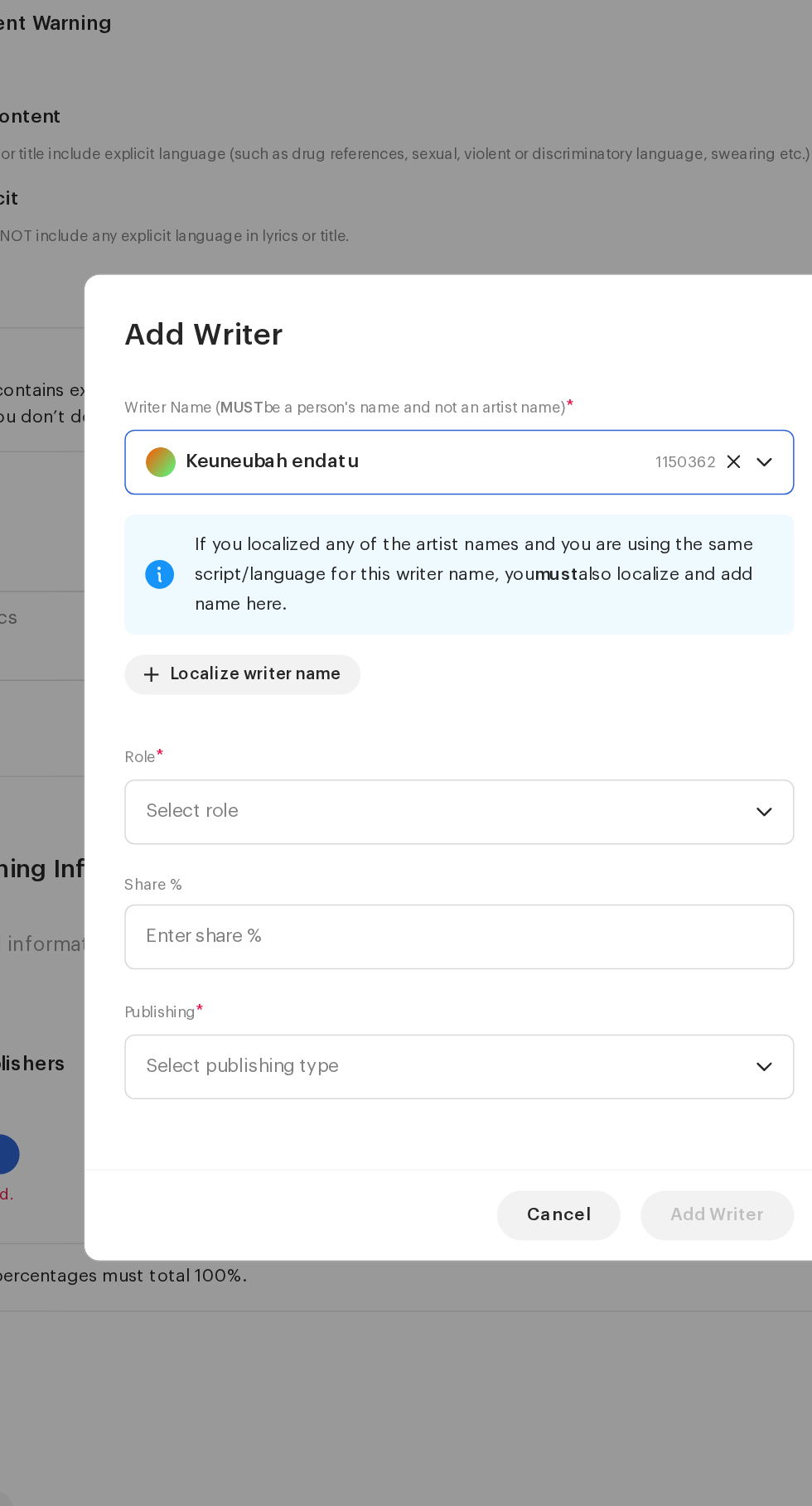
click at [224, 783] on span "Select role" at bounding box center [400, 783] width 405 height 41
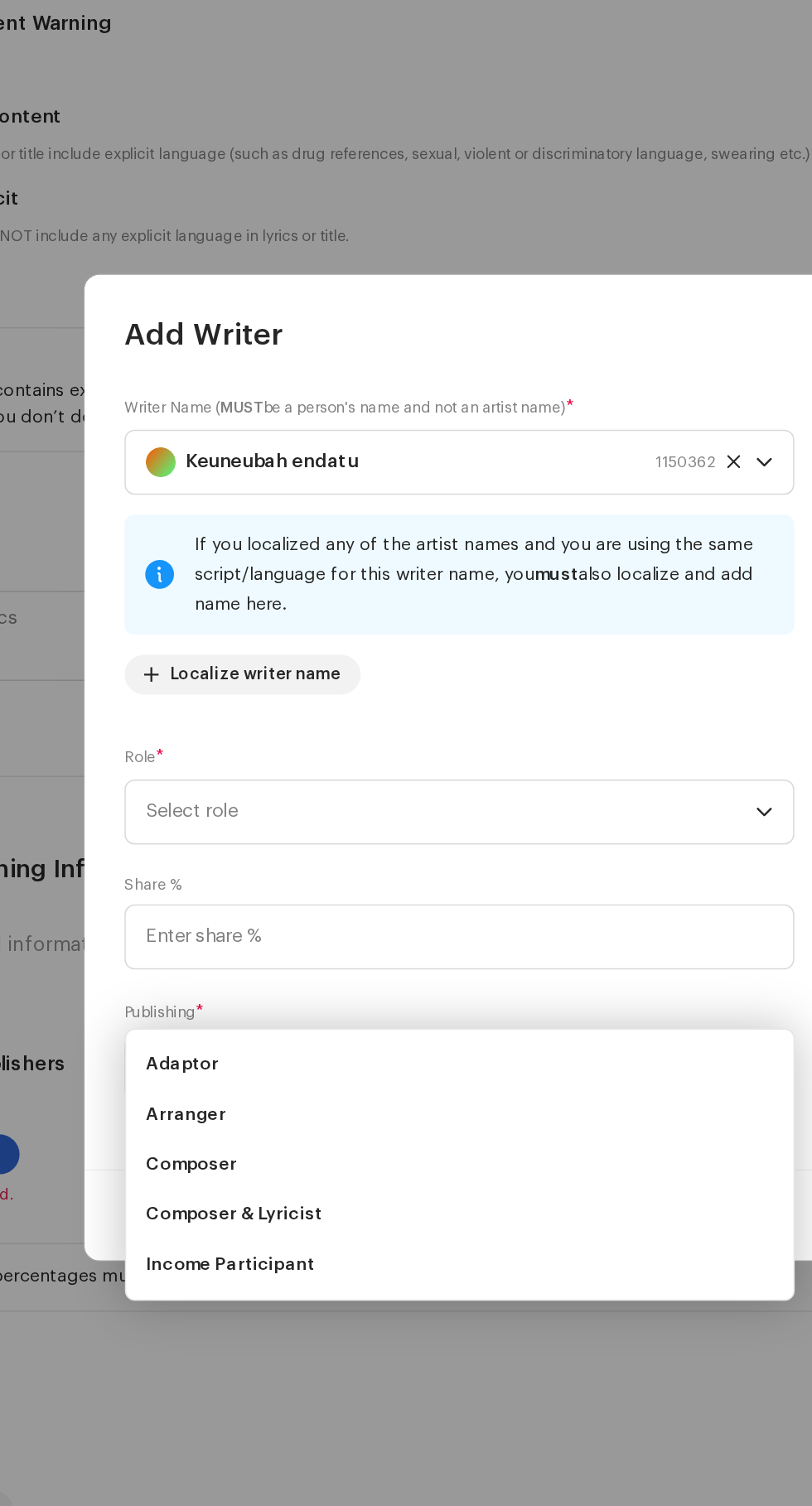
click at [229, 1009] on span "Composer" at bounding box center [228, 1017] width 60 height 16
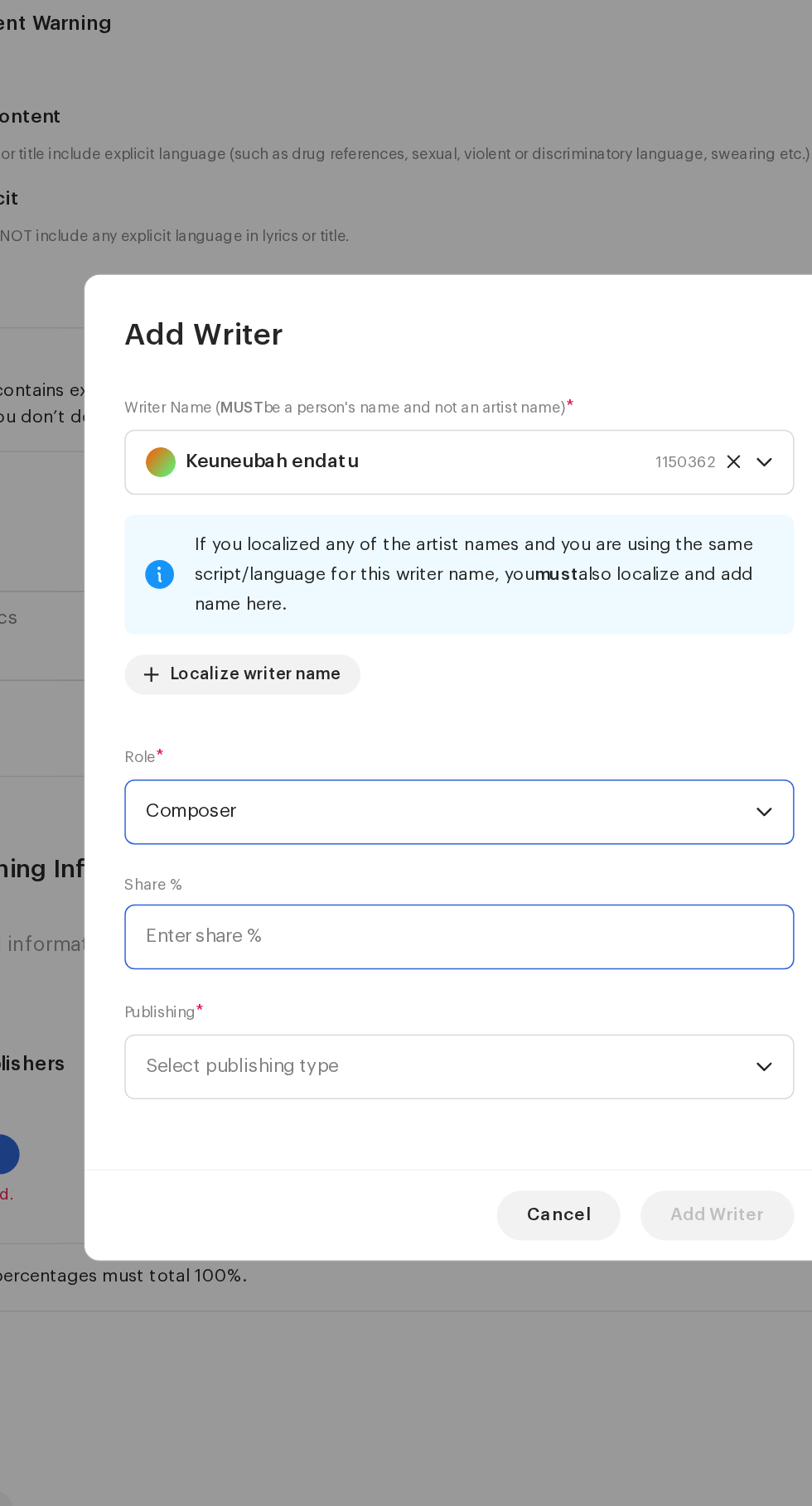
click at [229, 872] on input at bounding box center [406, 866] width 444 height 43
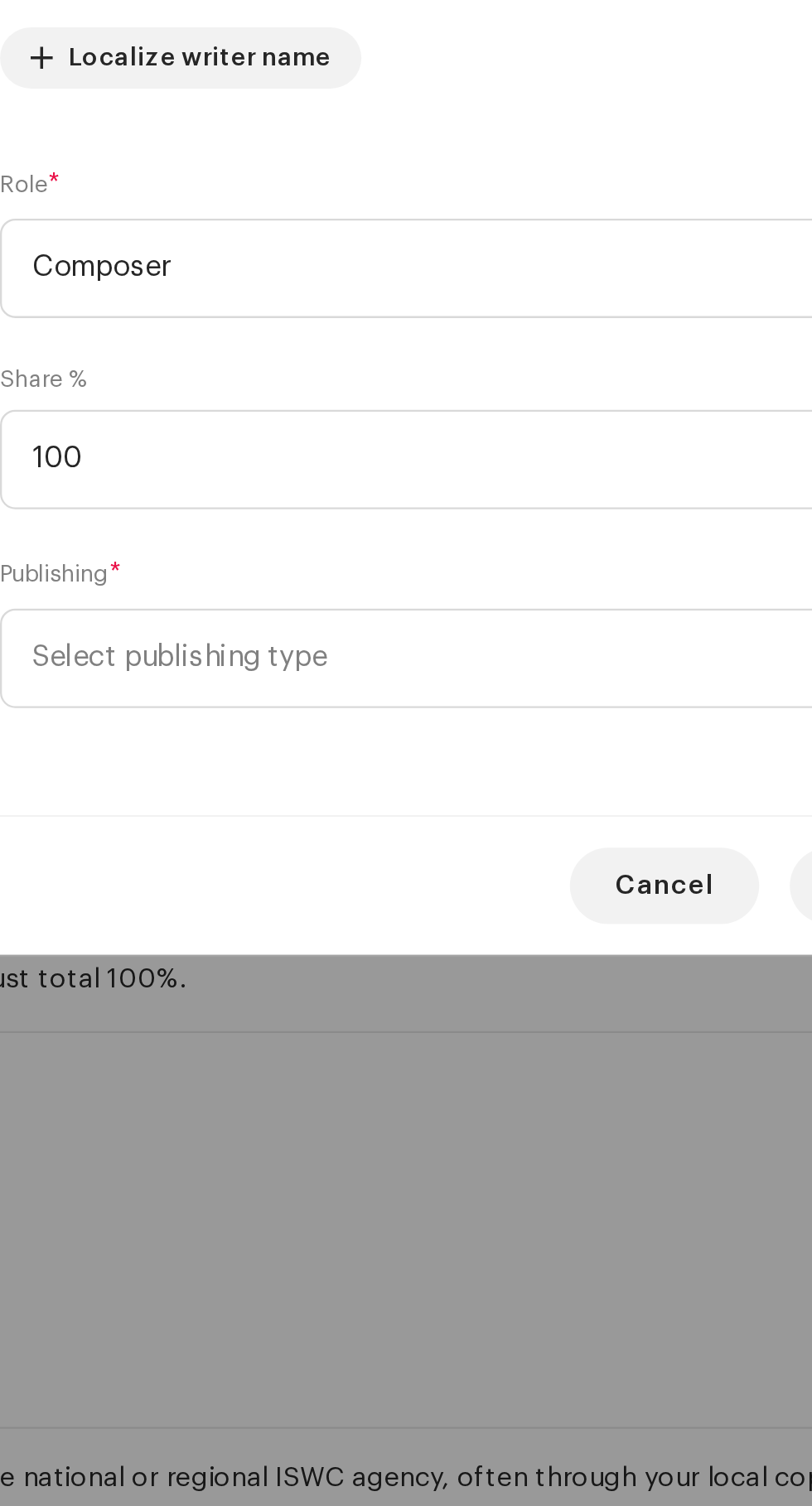
click at [233, 963] on span "Select publishing type" at bounding box center [400, 952] width 405 height 41
type input "100.00"
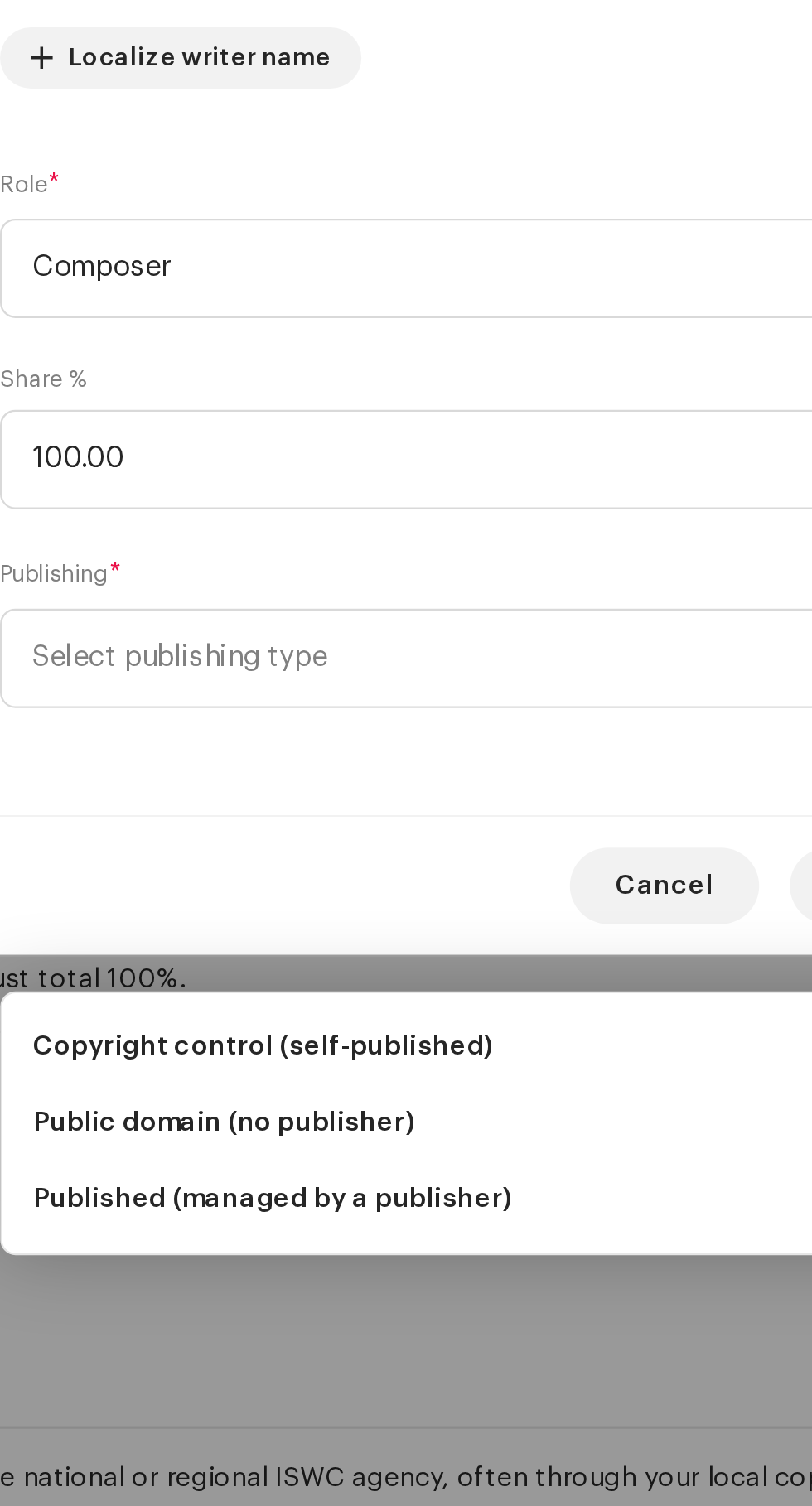
click at [227, 1111] on span "Copyright control (self-published)" at bounding box center [297, 1119] width 199 height 16
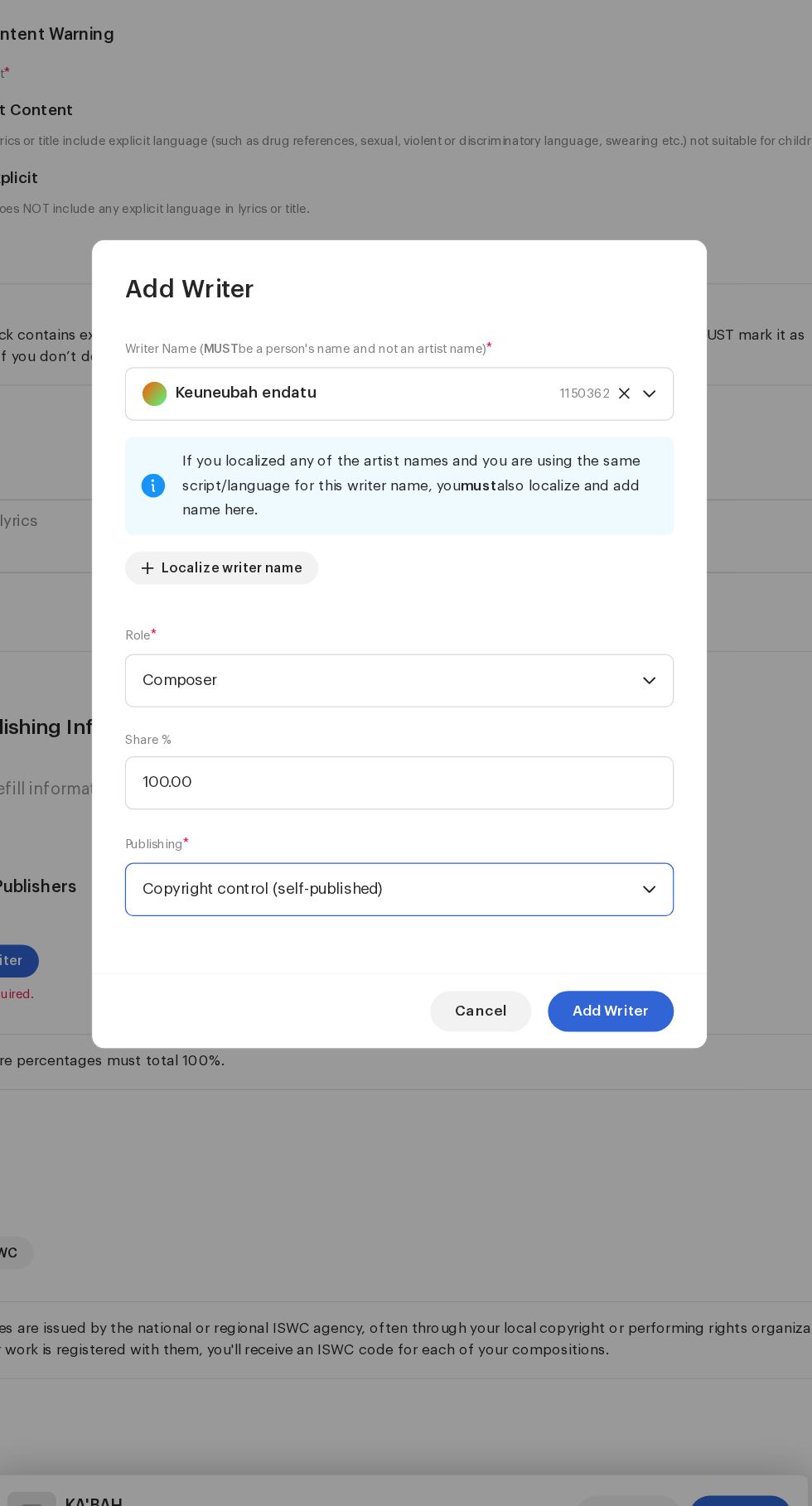
click at [601, 1053] on span "Add Writer" at bounding box center [577, 1050] width 62 height 33
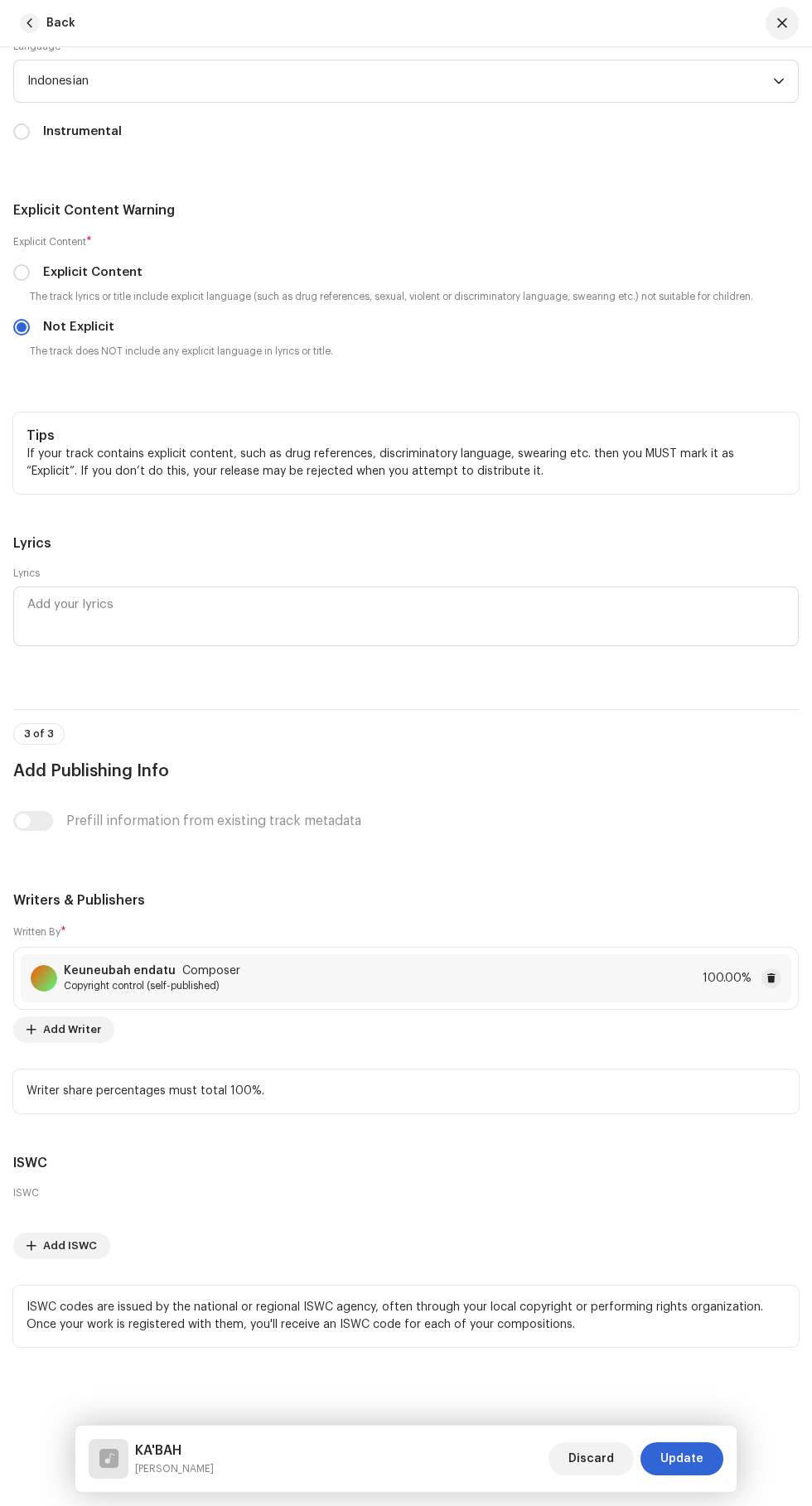
scroll to position [5048, 0]
click at [692, 1457] on span "Update" at bounding box center [681, 1458] width 43 height 33
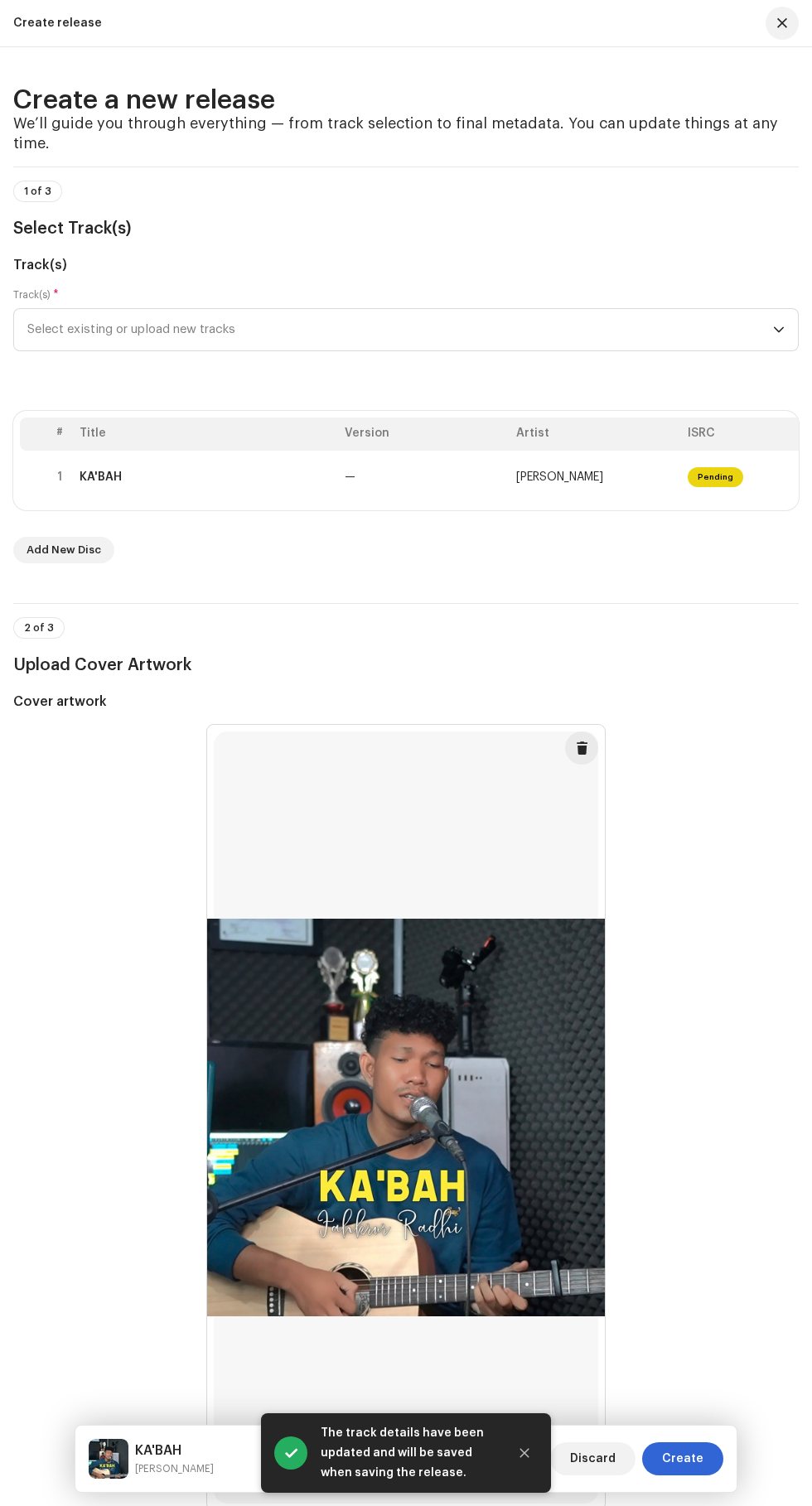
click at [689, 1454] on span "Create" at bounding box center [682, 1458] width 41 height 33
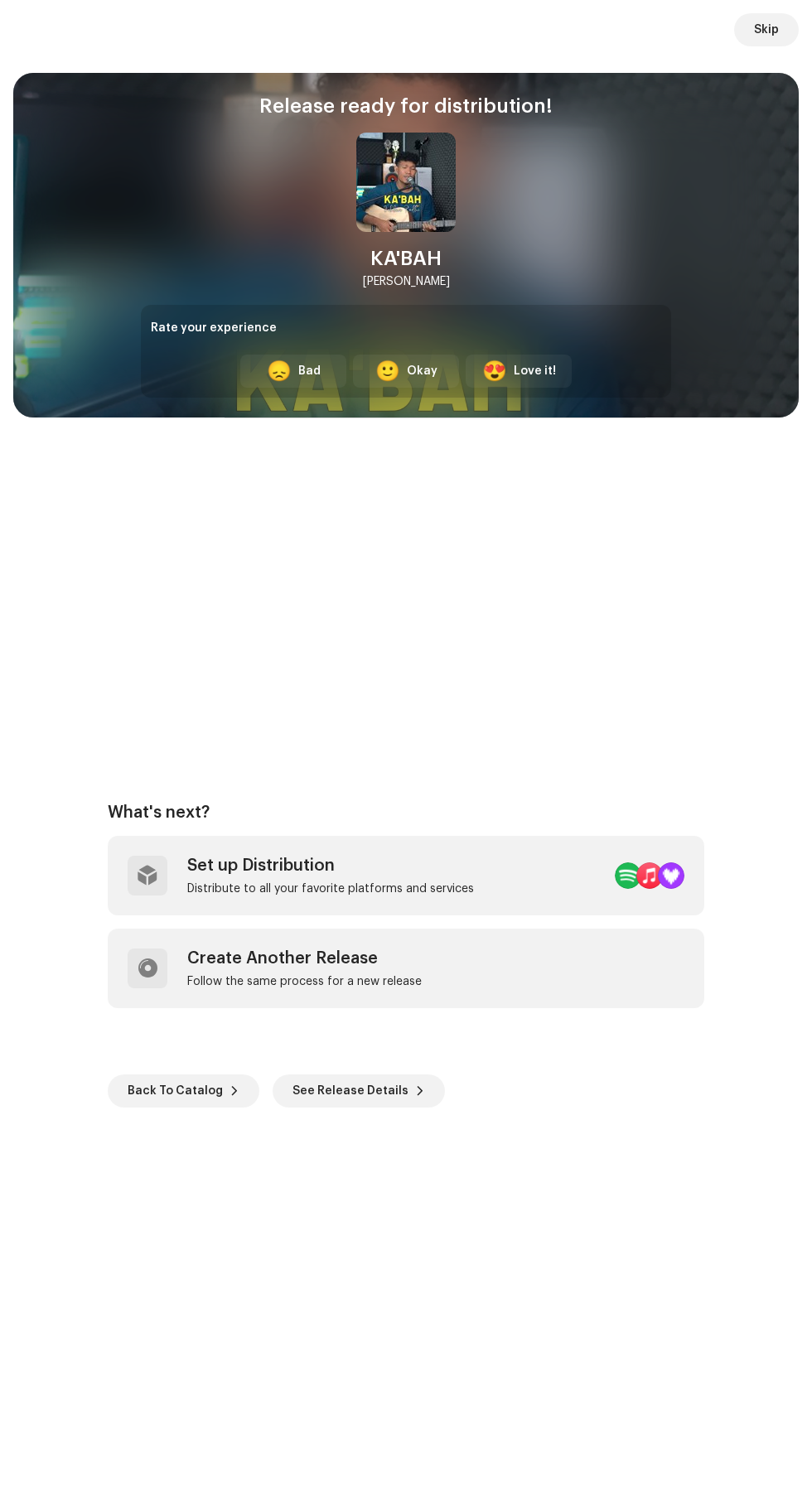
click at [525, 869] on div "Set up Distribution Distribute to all your favorite platforms and services" at bounding box center [406, 875] width 597 height 79
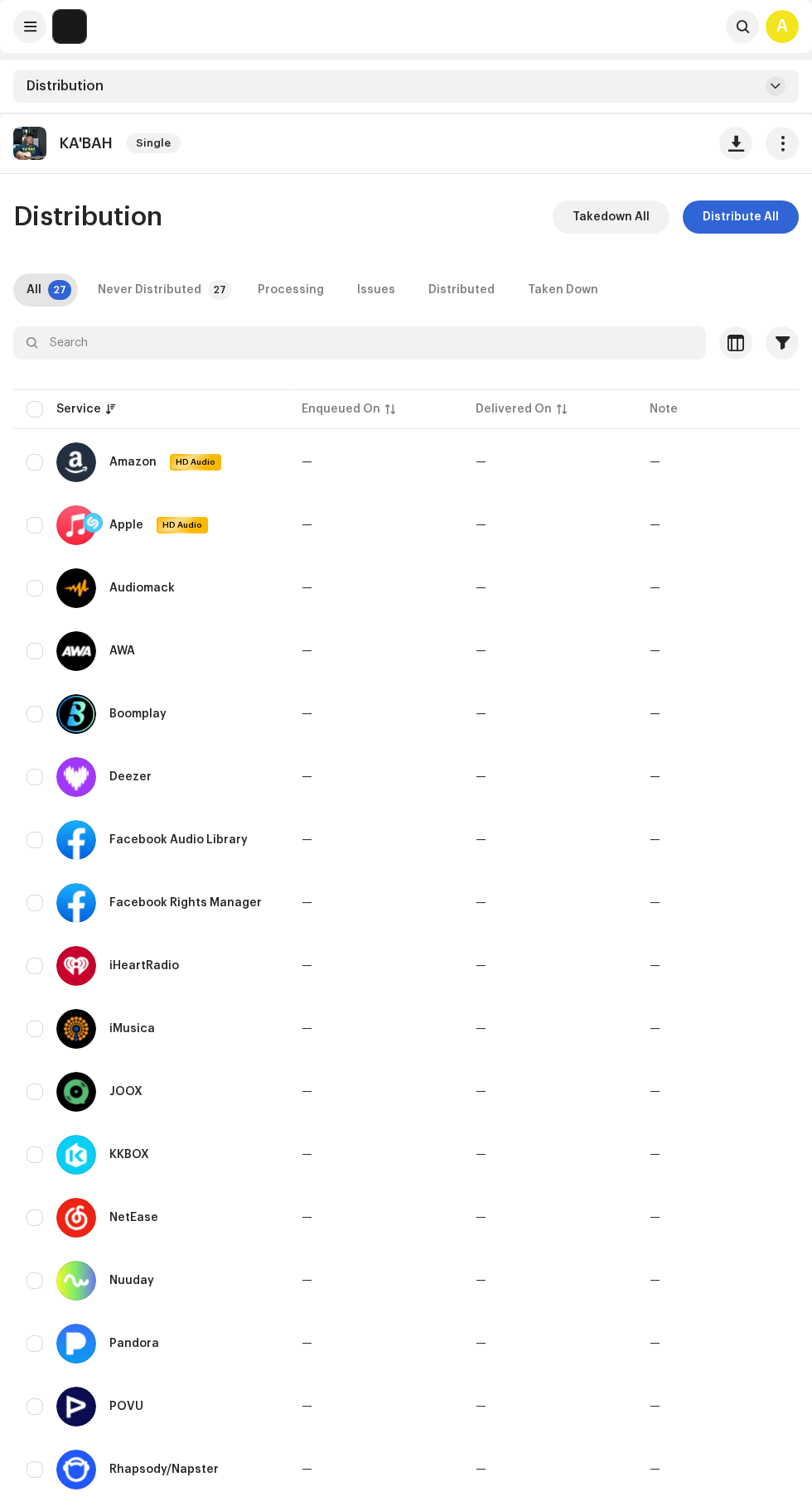
click at [757, 218] on span "Distribute All" at bounding box center [740, 216] width 77 height 33
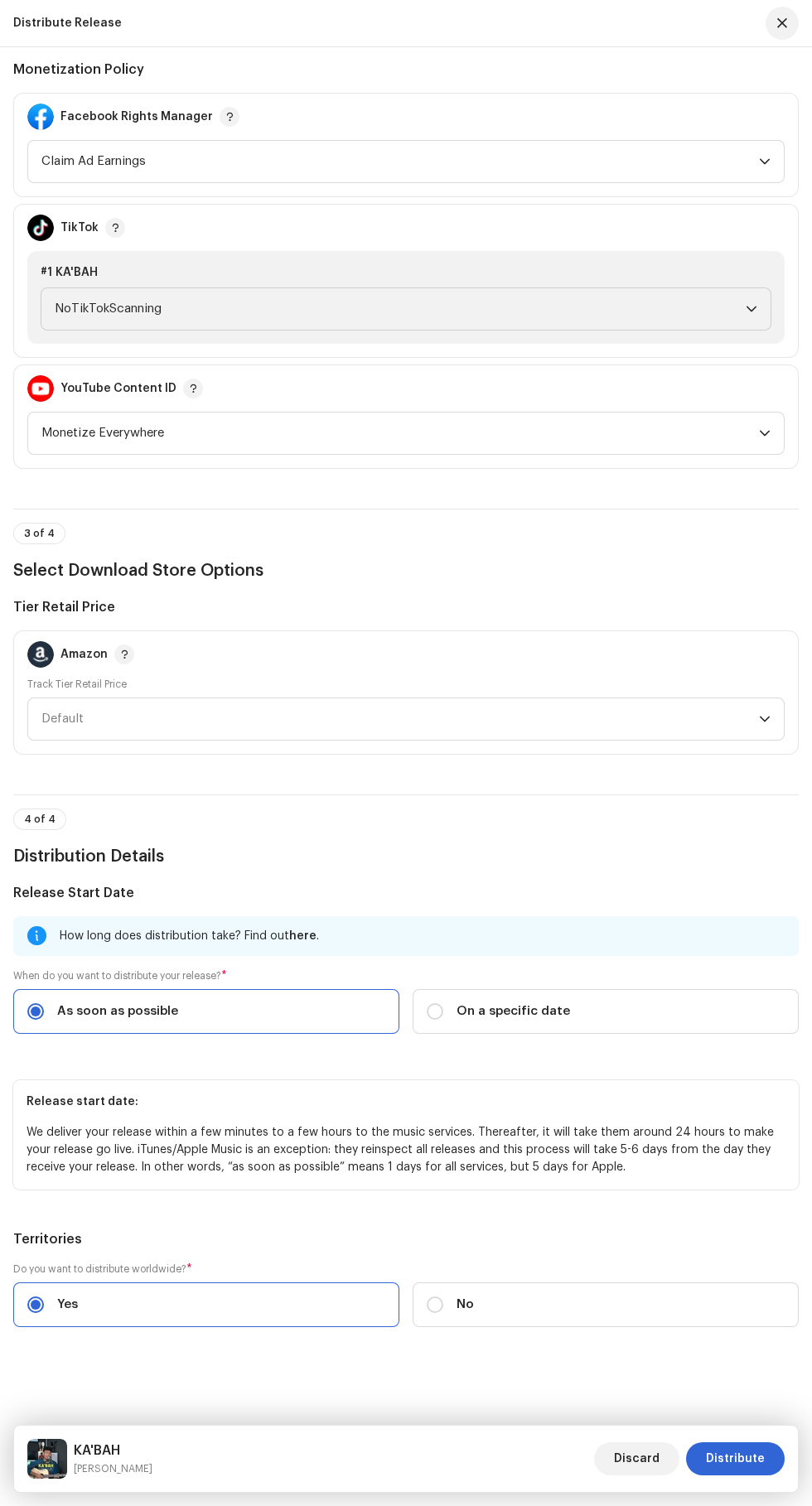
scroll to position [1982, 0]
click at [733, 1465] on span "Distribute" at bounding box center [734, 1458] width 59 height 33
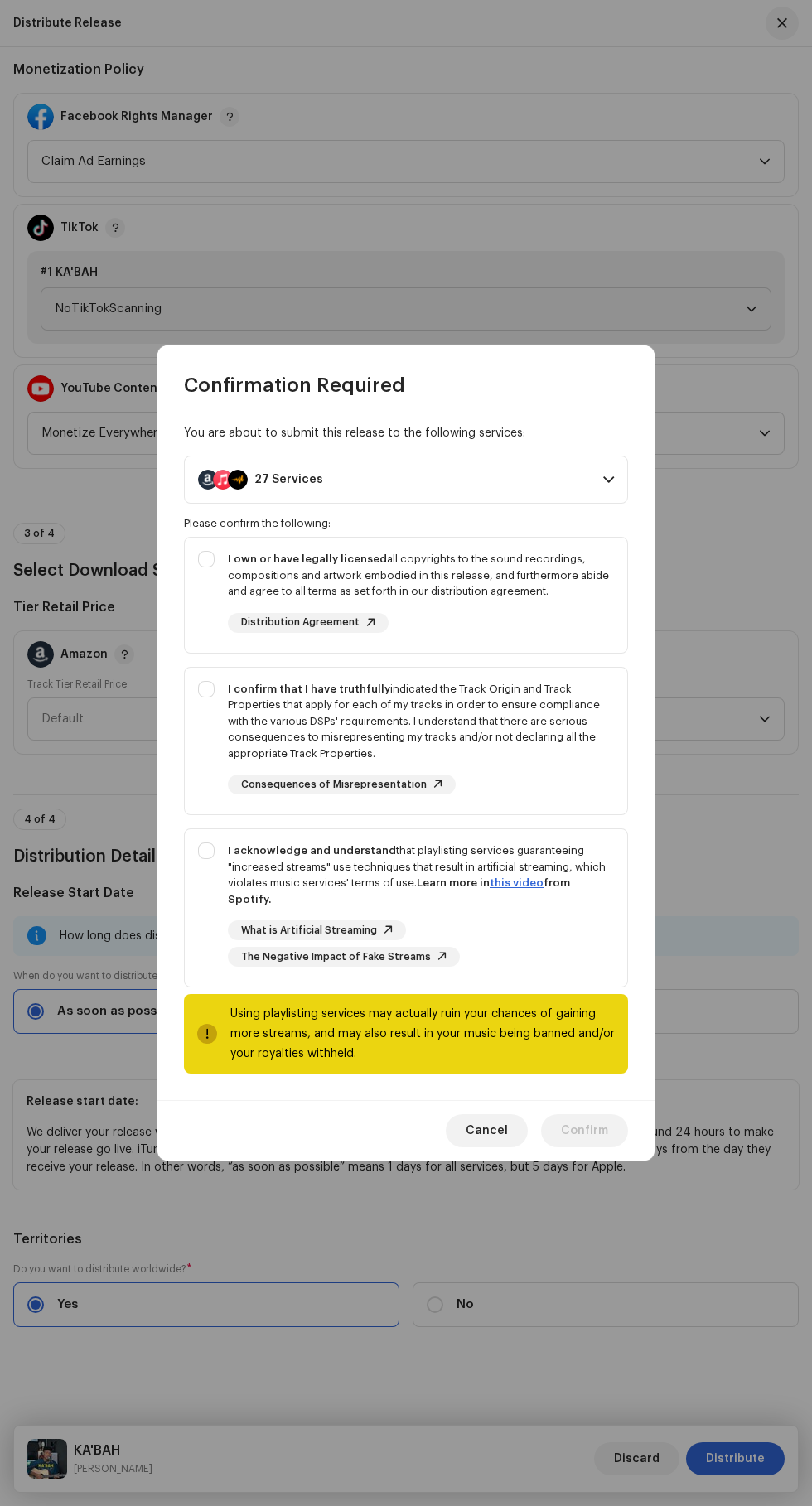
click at [196, 701] on div "I confirm that I have truthfully indicated the Track Origin and Track Propertie…" at bounding box center [406, 738] width 442 height 141
checkbox input "true"
click at [198, 580] on div "I own or have legally licensed all copyrights to the sound recordings, composit…" at bounding box center [406, 591] width 442 height 108
checkbox input "true"
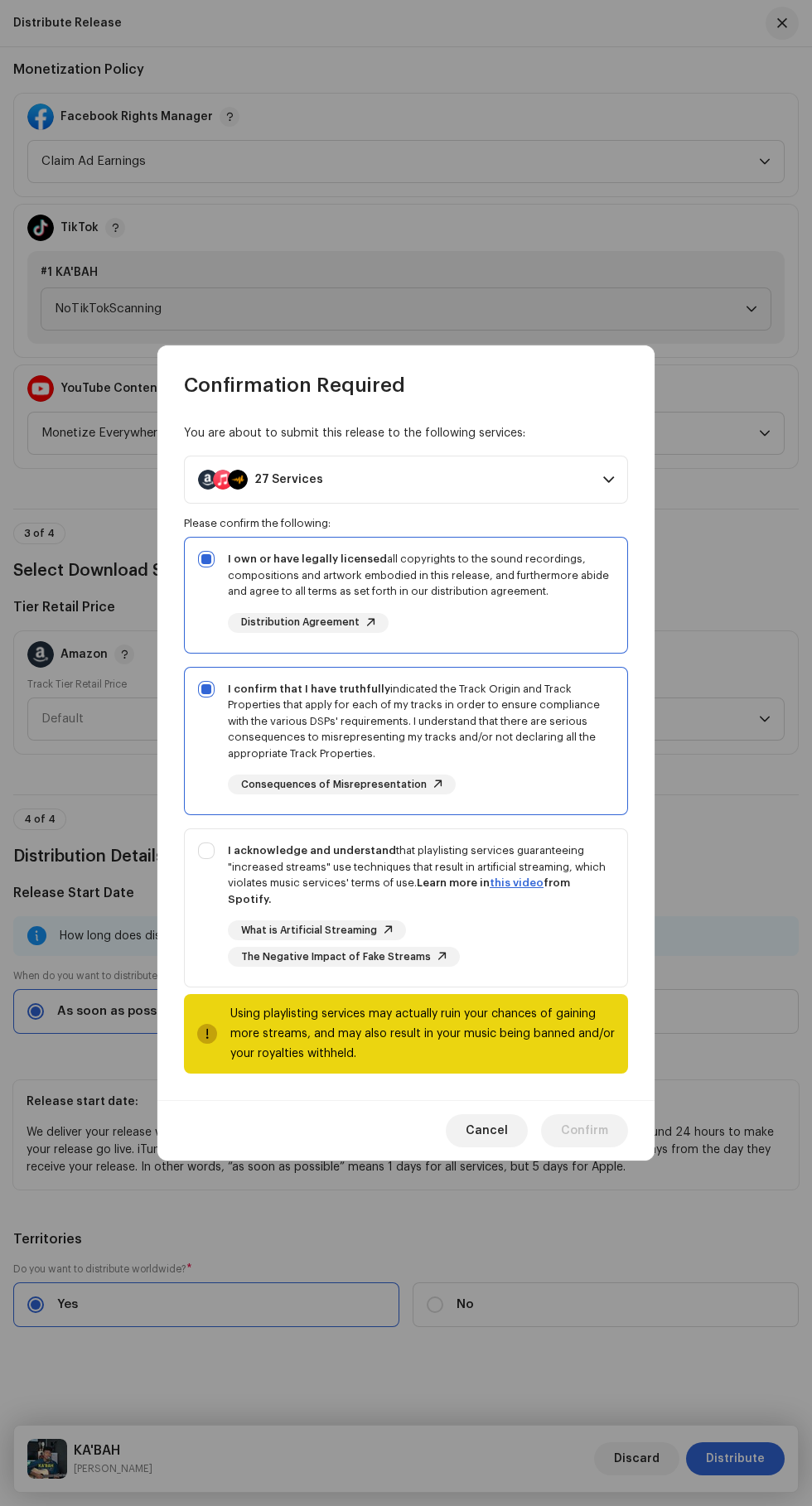
click at [198, 876] on div "I acknowledge and understand that playlisting services guaranteeing "increased …" at bounding box center [406, 904] width 442 height 151
checkbox input "true"
click at [588, 1125] on span "Confirm" at bounding box center [584, 1130] width 47 height 33
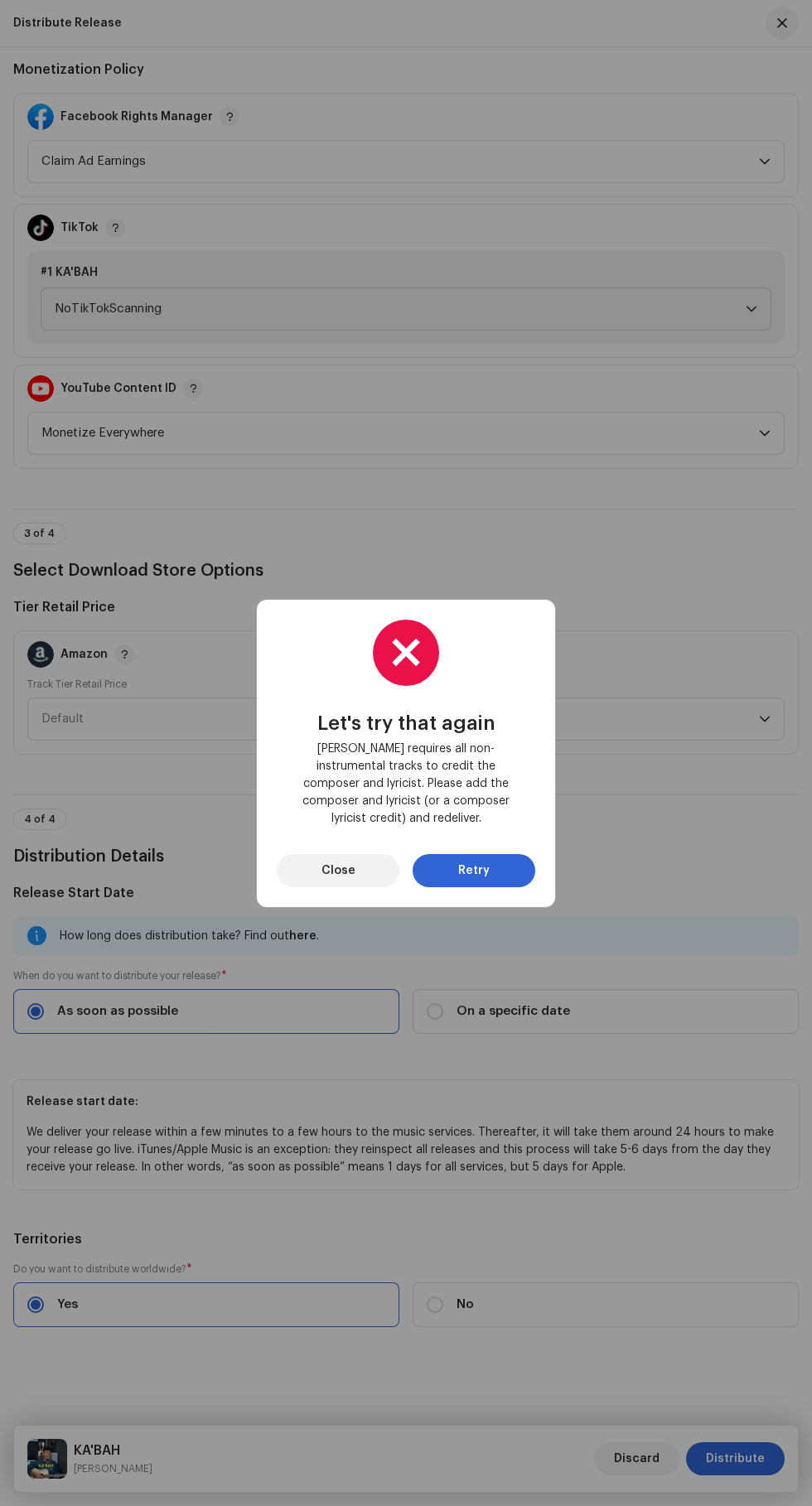
click at [486, 865] on span "Retry" at bounding box center [473, 871] width 32 height 33
click at [338, 862] on span "Close" at bounding box center [339, 871] width 34 height 33
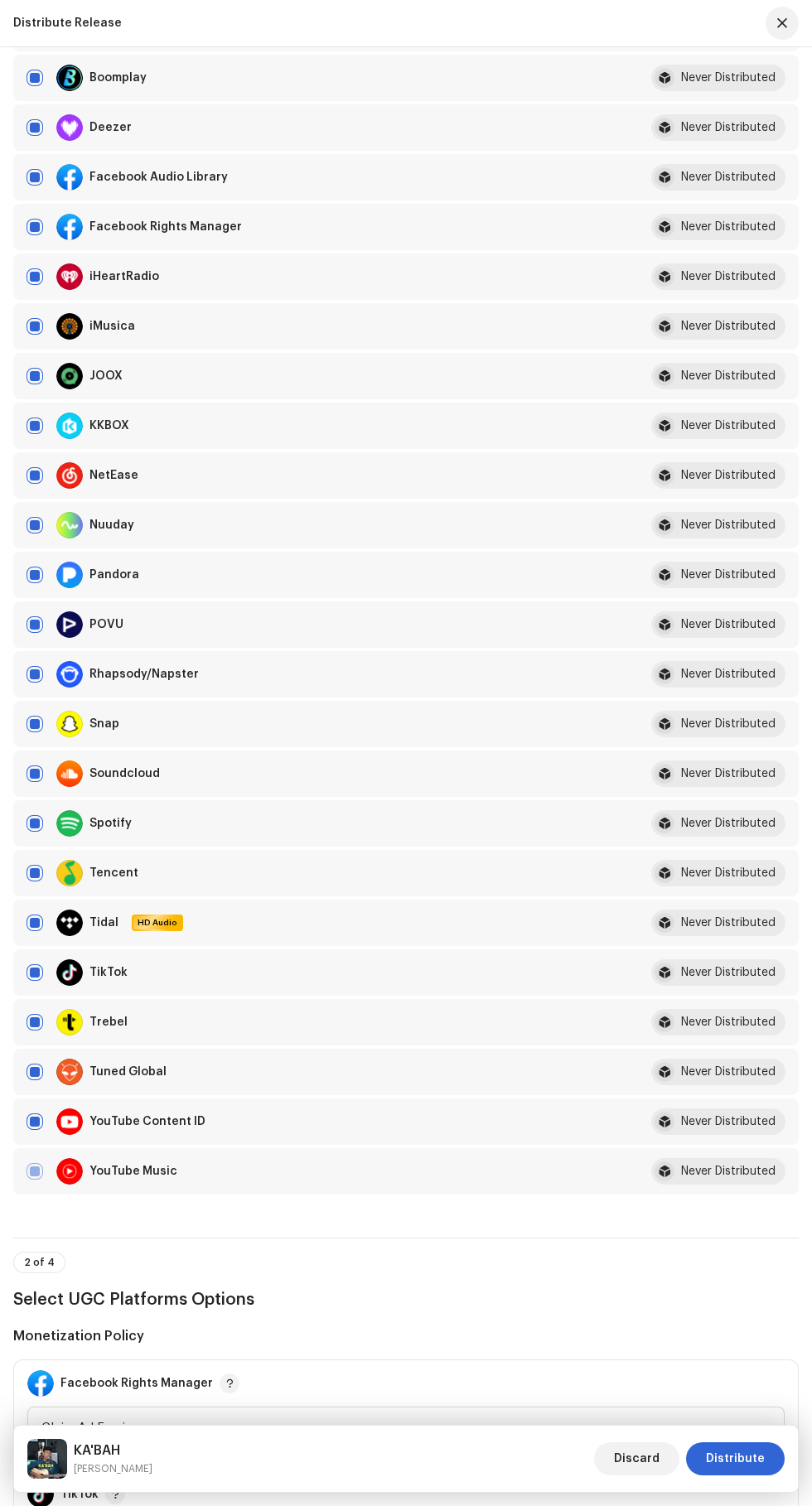
scroll to position [0, 0]
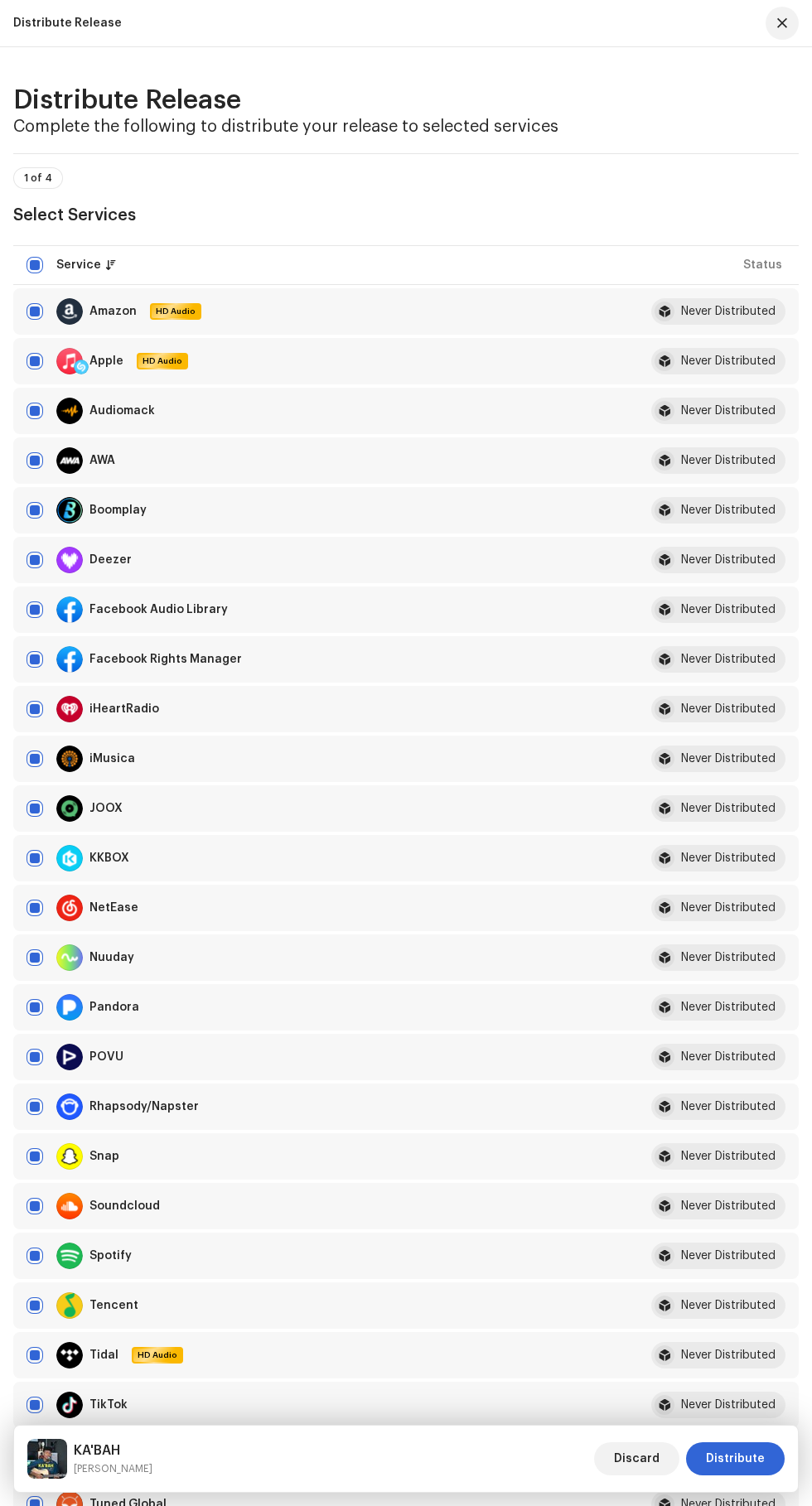
click at [28, 568] on input "checkbox" at bounding box center [34, 560] width 16 height 16
checkbox input "false"
click at [741, 1455] on span "Distribute" at bounding box center [734, 1458] width 59 height 33
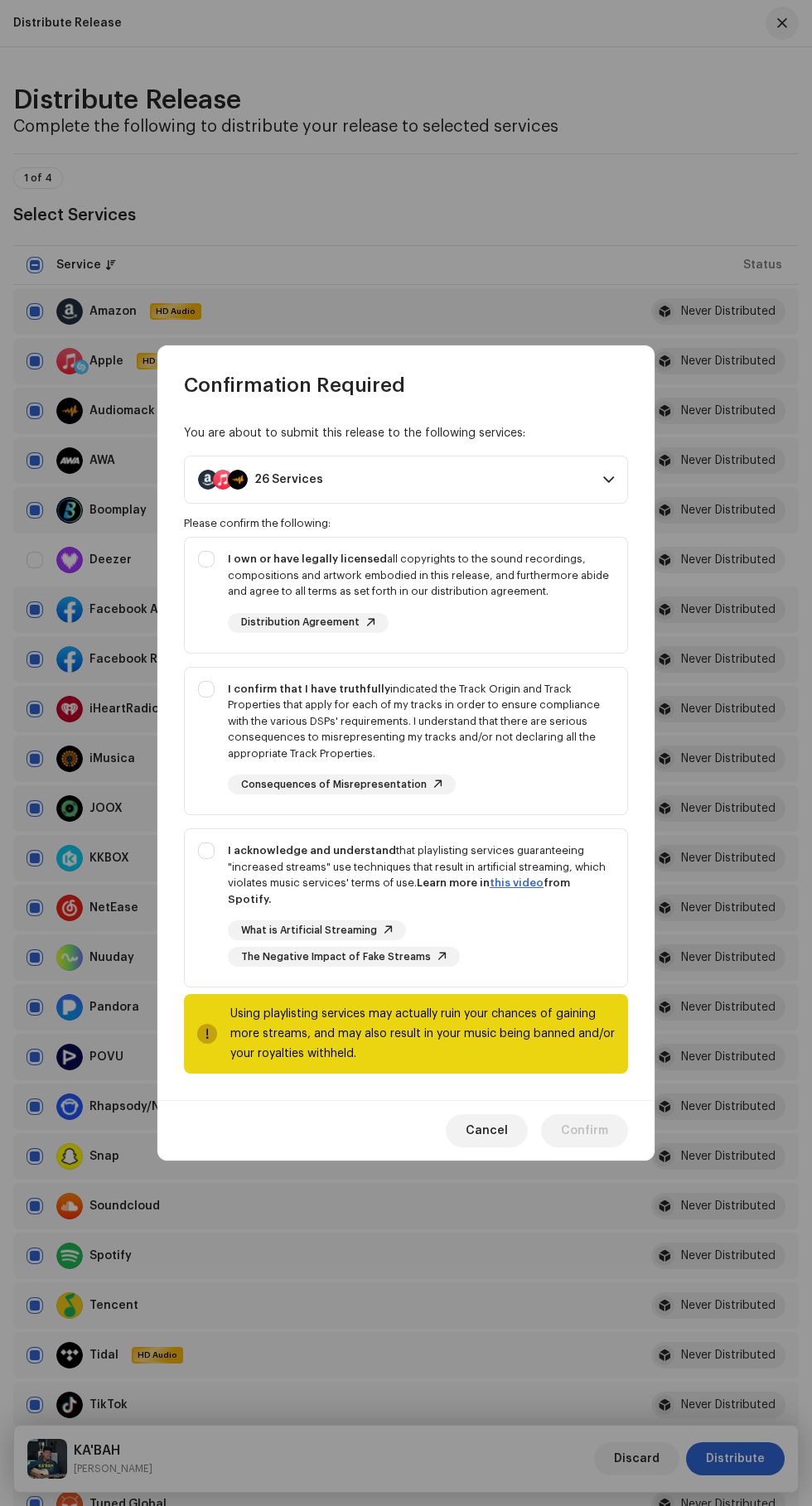
click at [229, 564] on strong "I own or have legally licensed" at bounding box center [307, 559] width 159 height 11
checkbox input "true"
click at [197, 703] on div "I confirm that I have truthfully indicated the Track Origin and Track Propertie…" at bounding box center [406, 738] width 442 height 141
checkbox input "true"
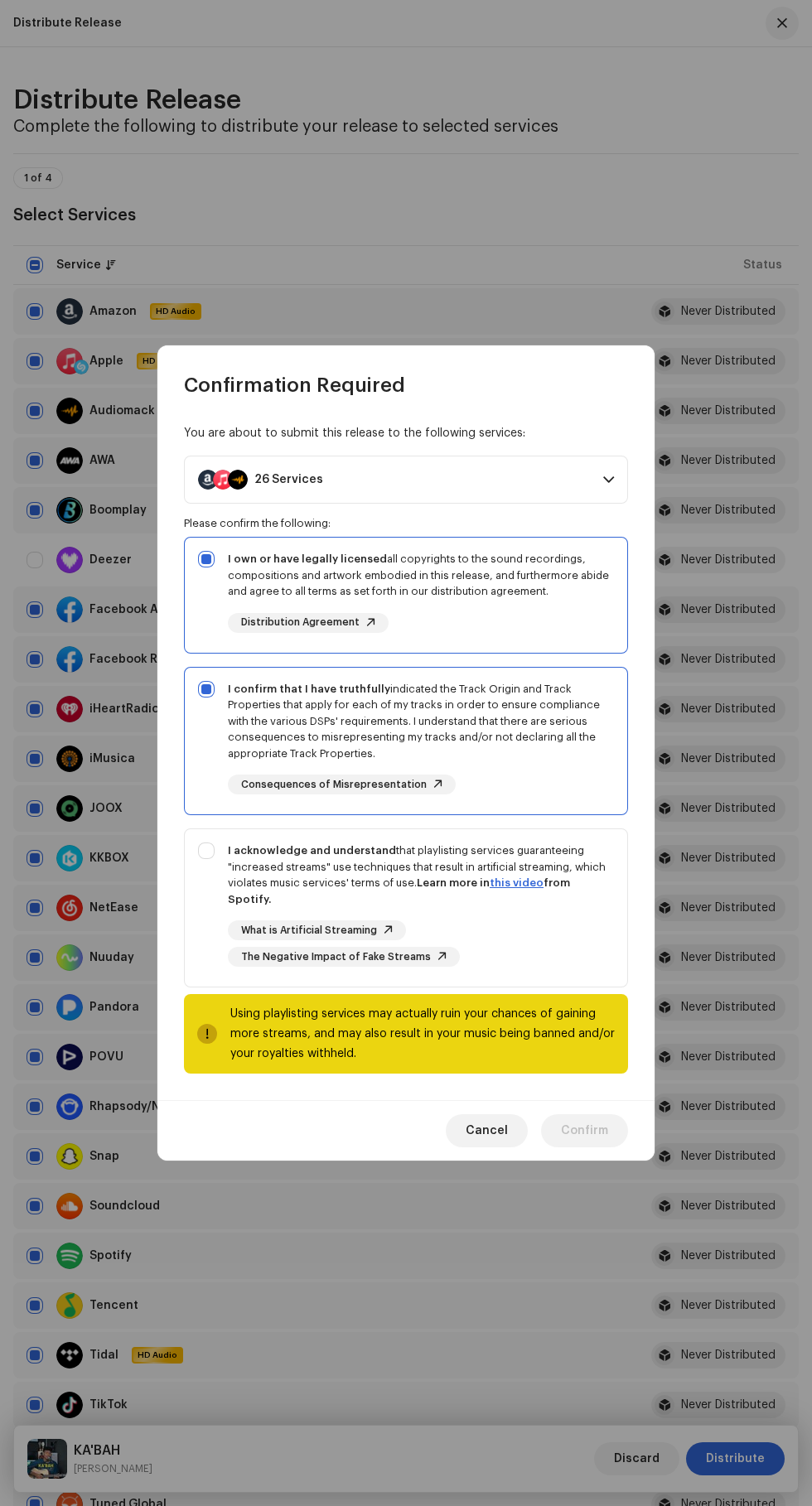
click at [194, 863] on div "I acknowledge and understand that playlisting services guaranteeing "increased …" at bounding box center [406, 904] width 442 height 151
checkbox input "true"
click at [594, 1123] on span "Confirm" at bounding box center [584, 1130] width 47 height 33
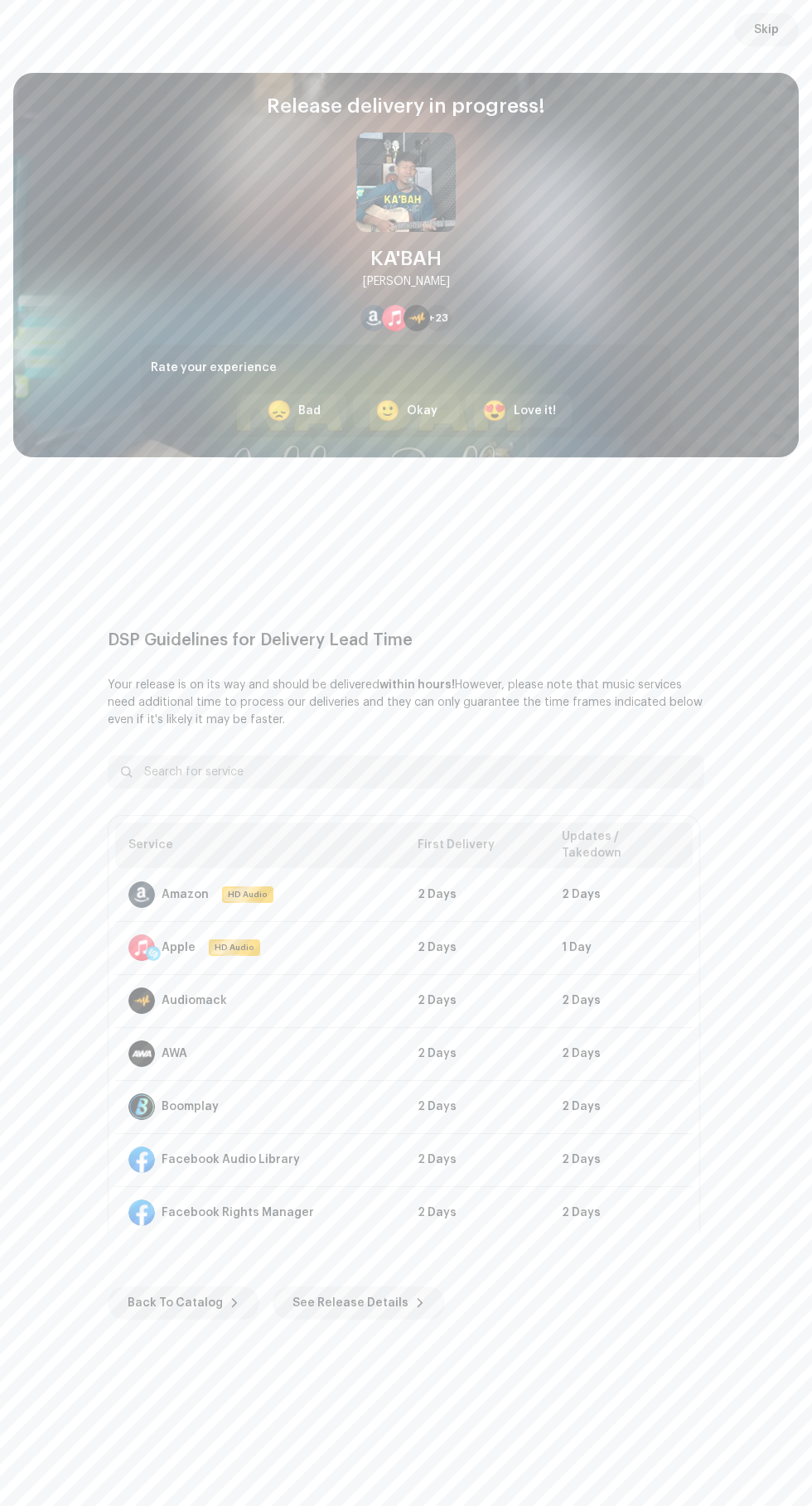
click at [766, 30] on span "Skip" at bounding box center [766, 30] width 25 height 33
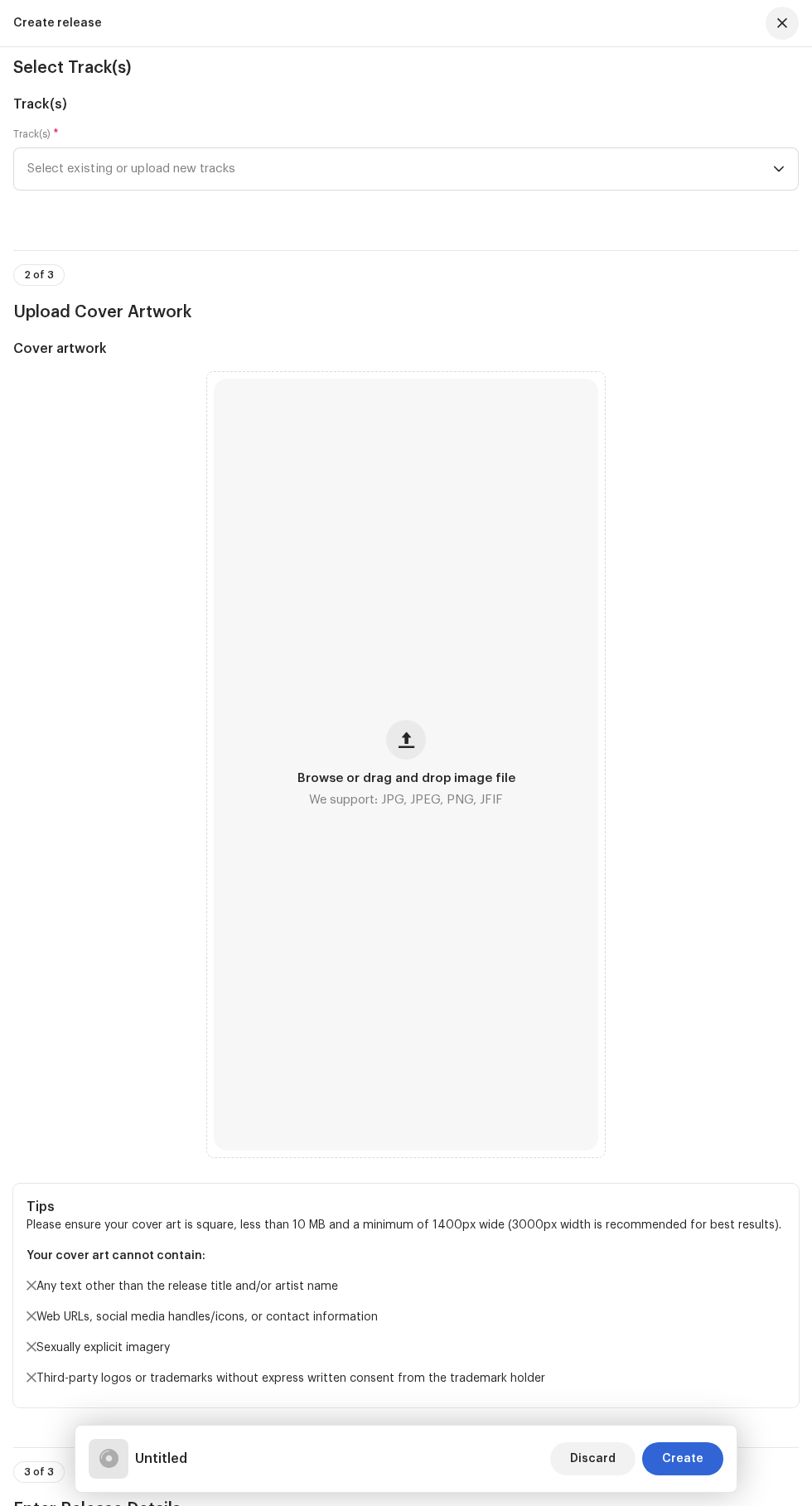
scroll to position [165, 0]
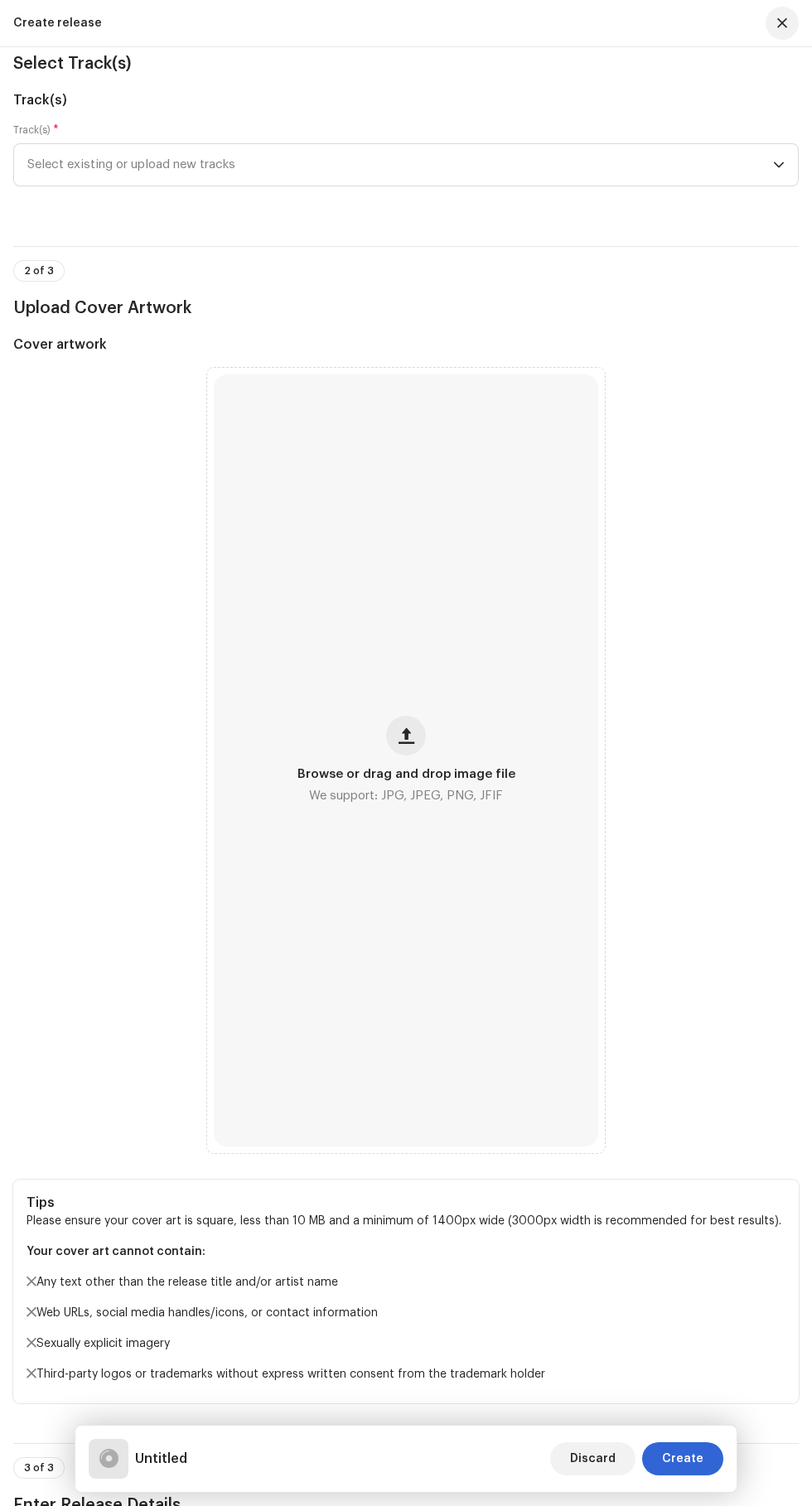
click at [406, 742] on span "button" at bounding box center [406, 735] width 15 height 14
click at [212, 186] on span "Select existing or upload new tracks" at bounding box center [399, 165] width 745 height 41
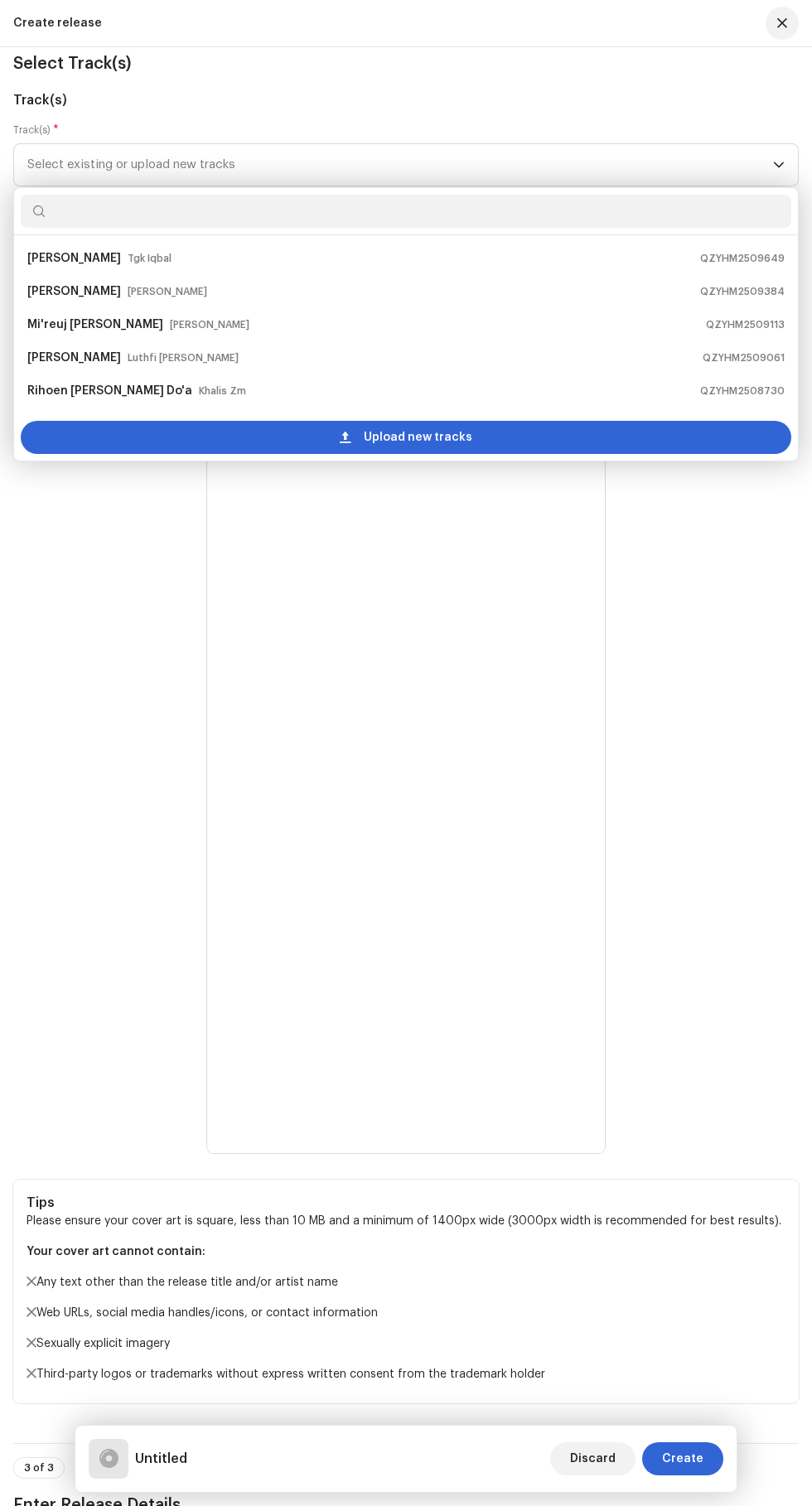
scroll to position [240, 0]
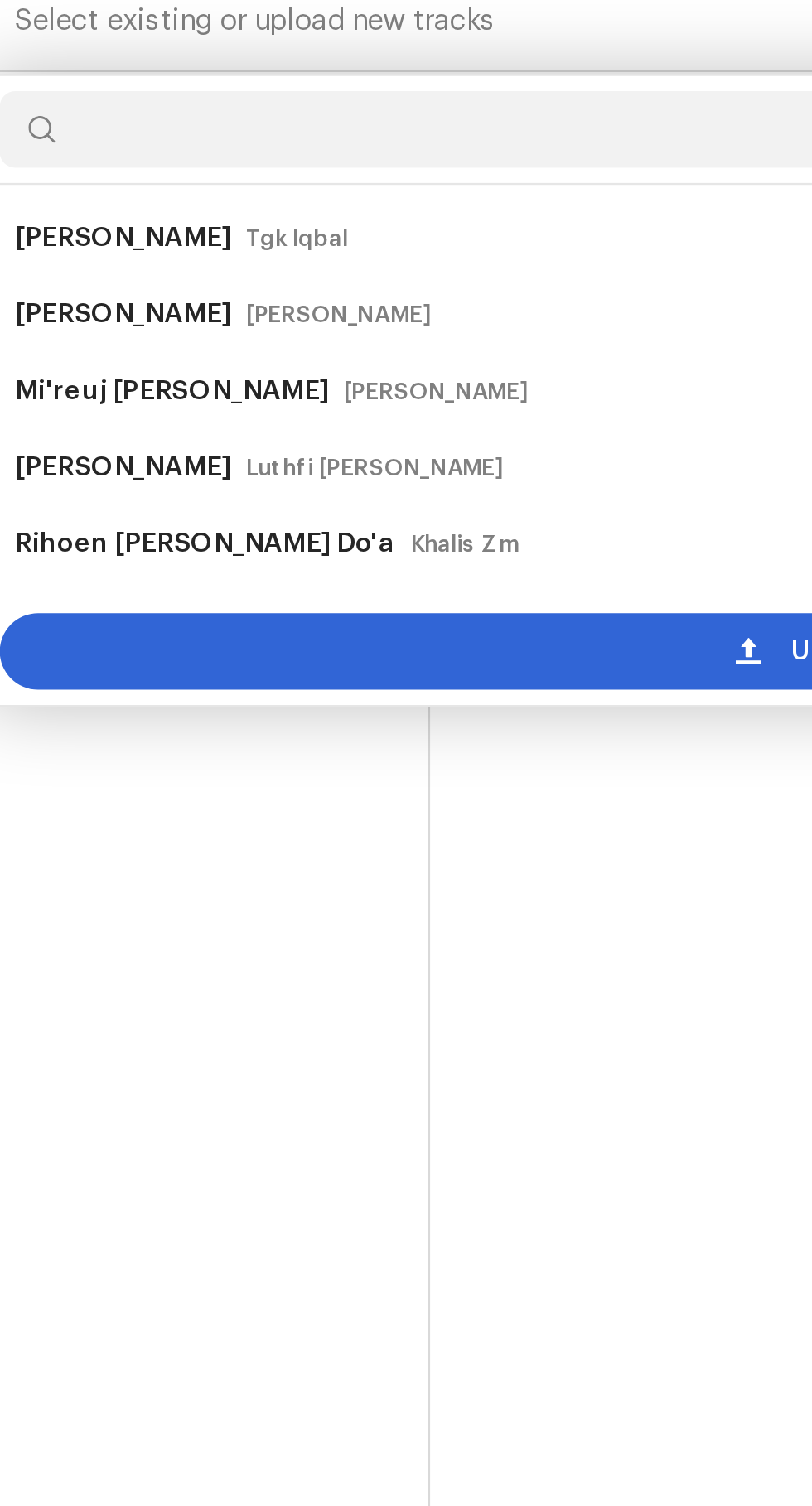
click at [300, 454] on div "Upload new tracks" at bounding box center [406, 437] width 771 height 33
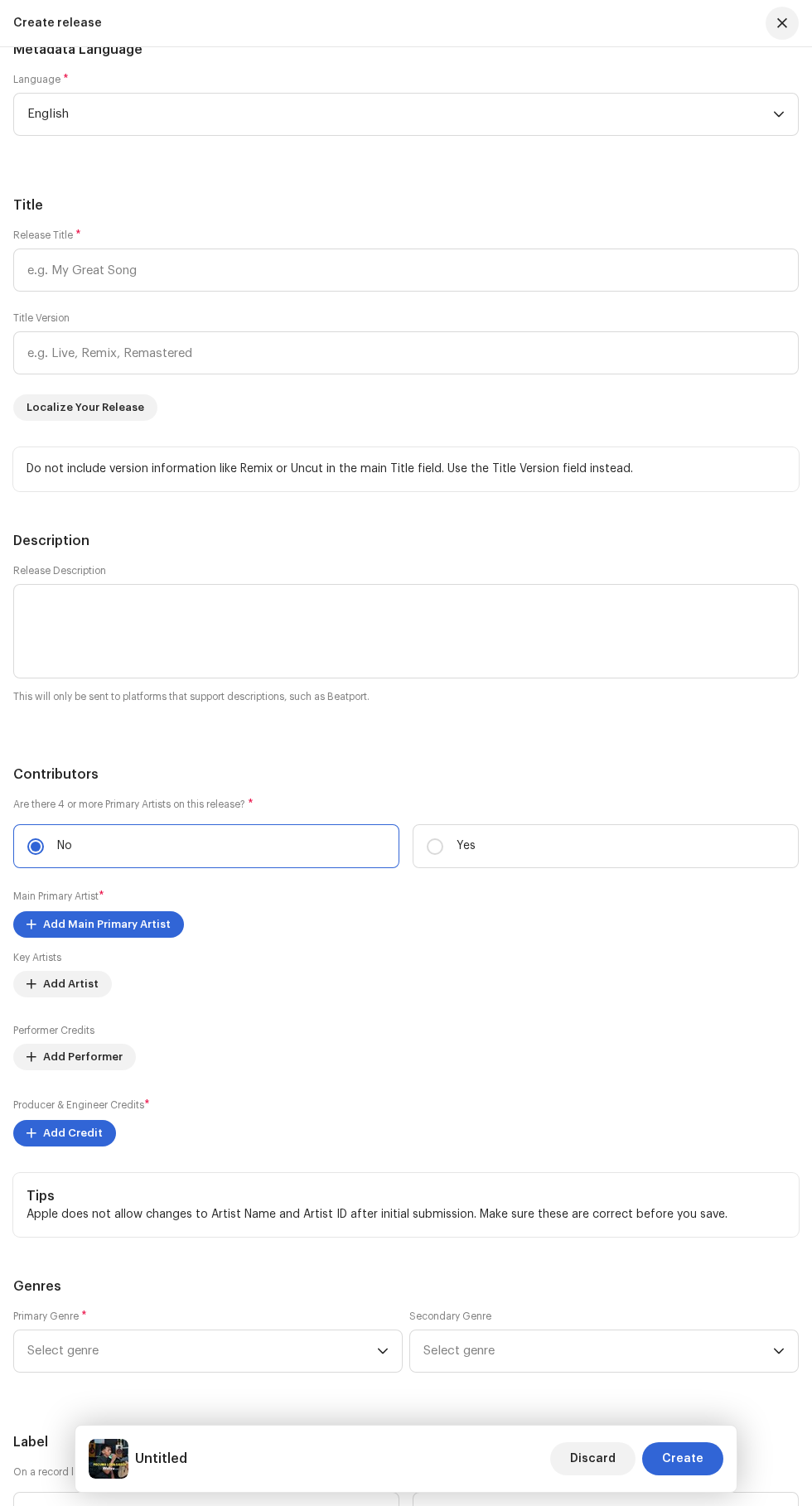
scroll to position [2066, 0]
click at [69, 291] on input "text" at bounding box center [406, 269] width 785 height 43
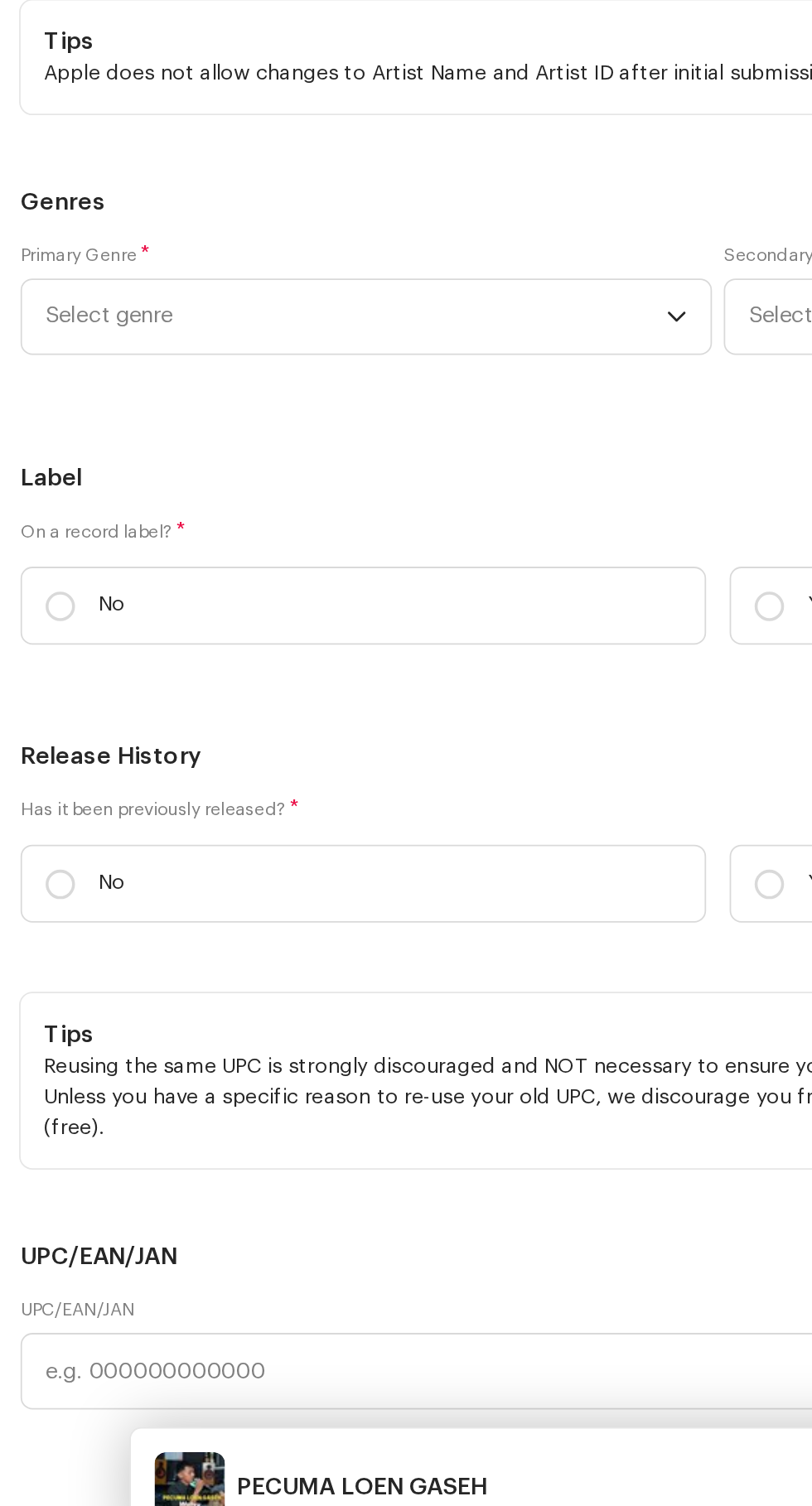
scroll to position [2617, 0]
type input "PECUMA LOEN GASEH"
click at [72, 388] on span "Add Main Primary Artist" at bounding box center [107, 371] width 128 height 33
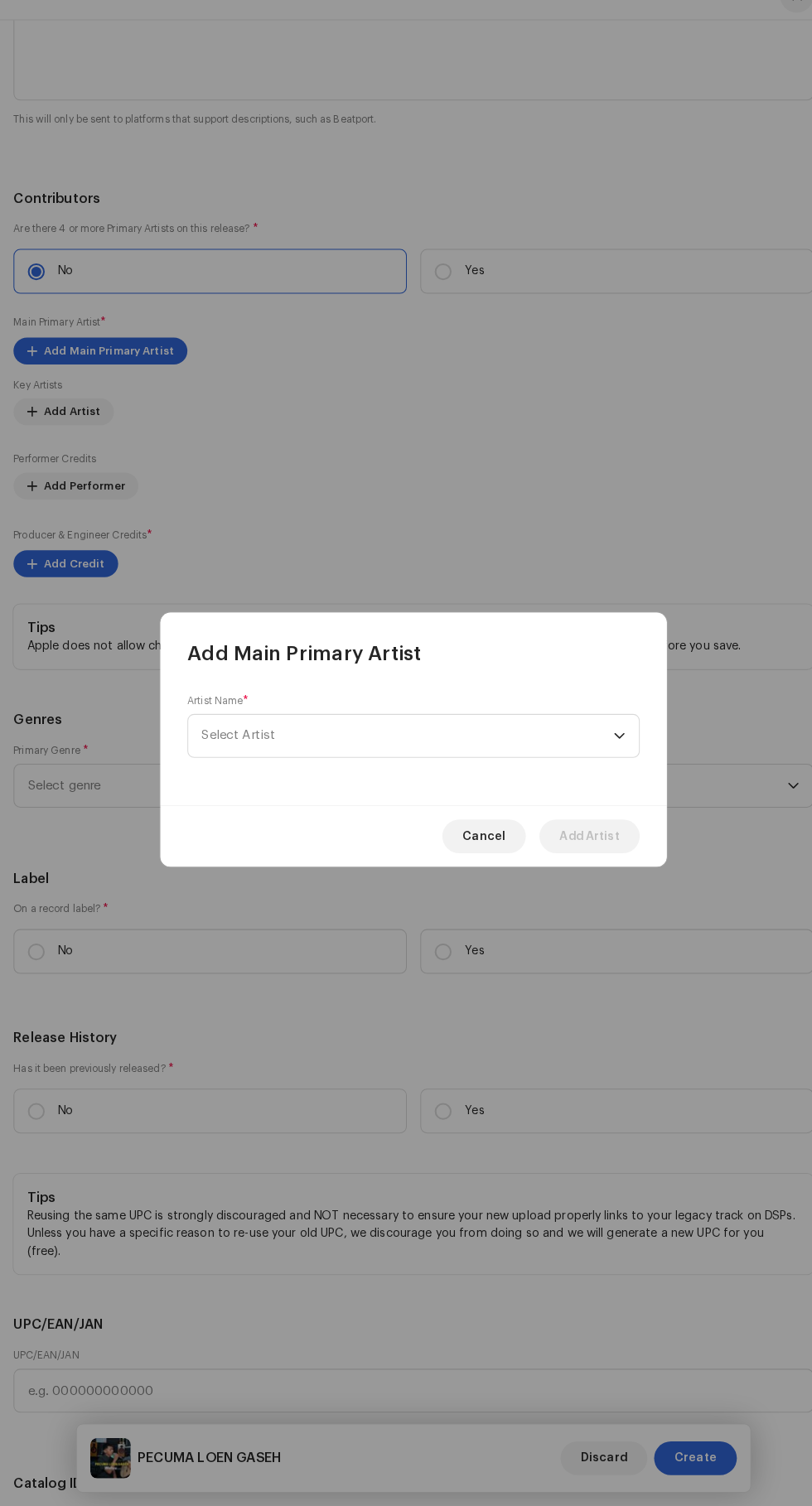
scroll to position [234, 0]
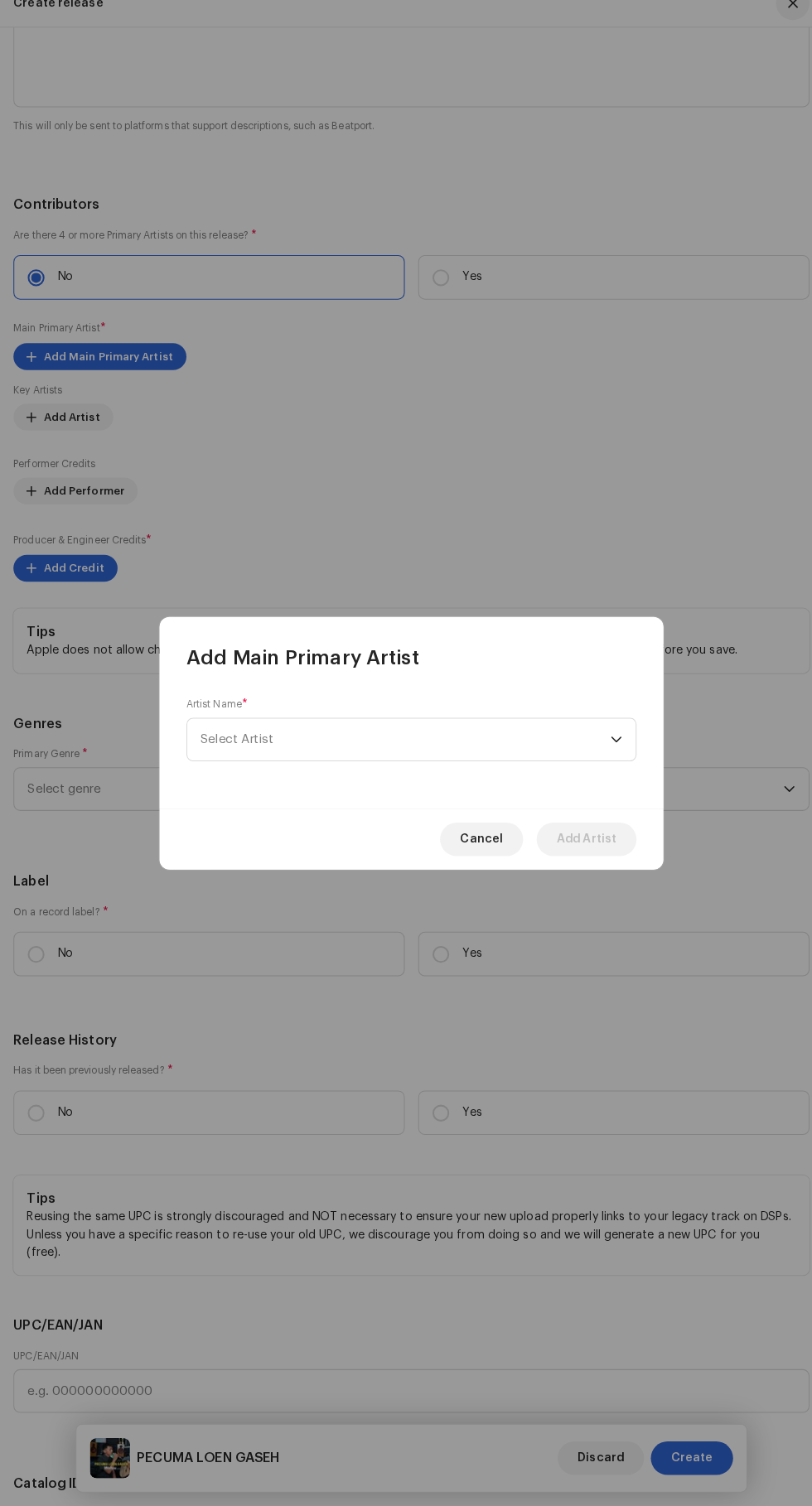
click at [253, 744] on span "Select Artist" at bounding box center [234, 749] width 72 height 13
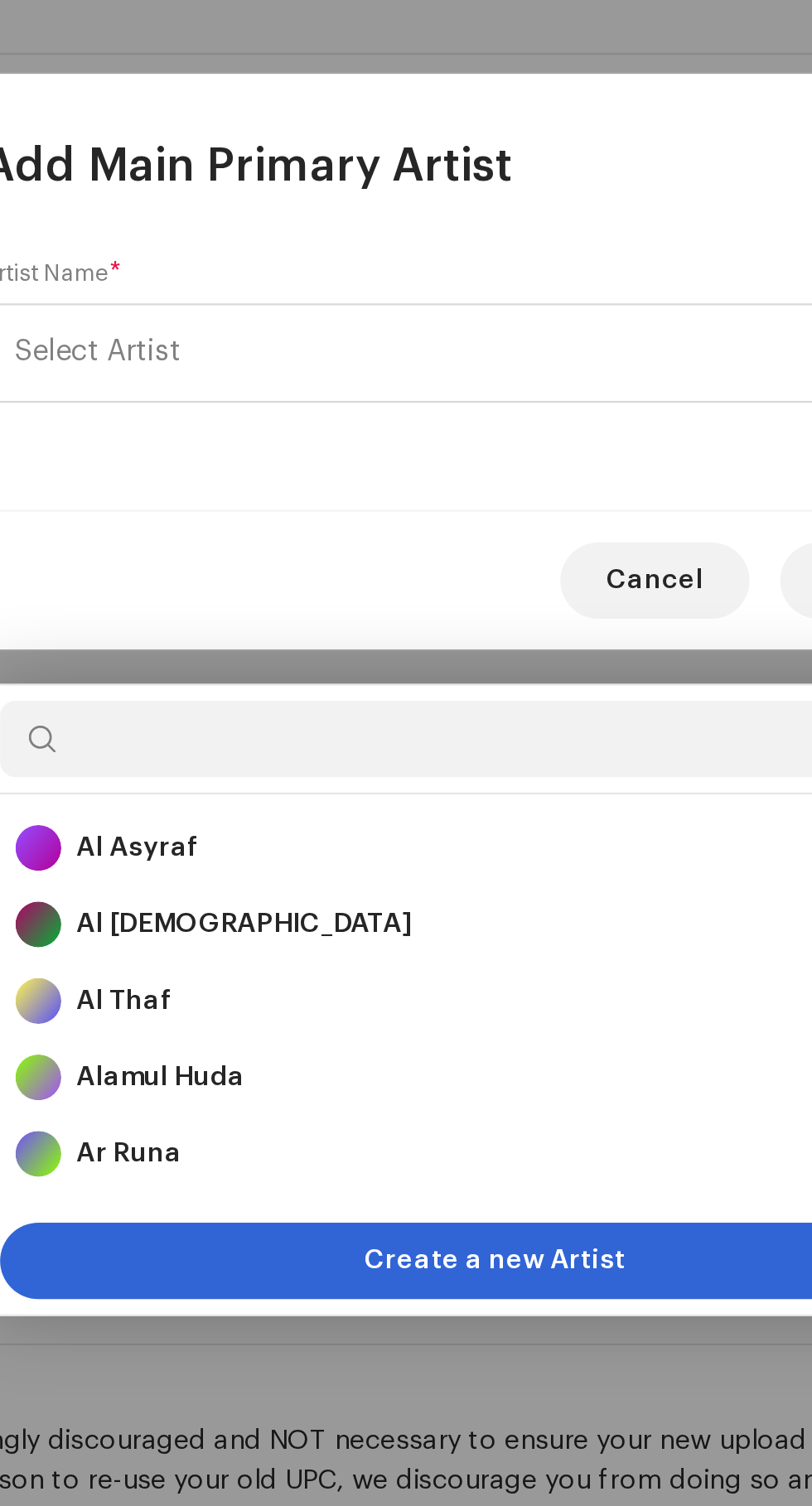
click at [434, 1127] on span "Create a new Artist" at bounding box center [406, 1143] width 114 height 33
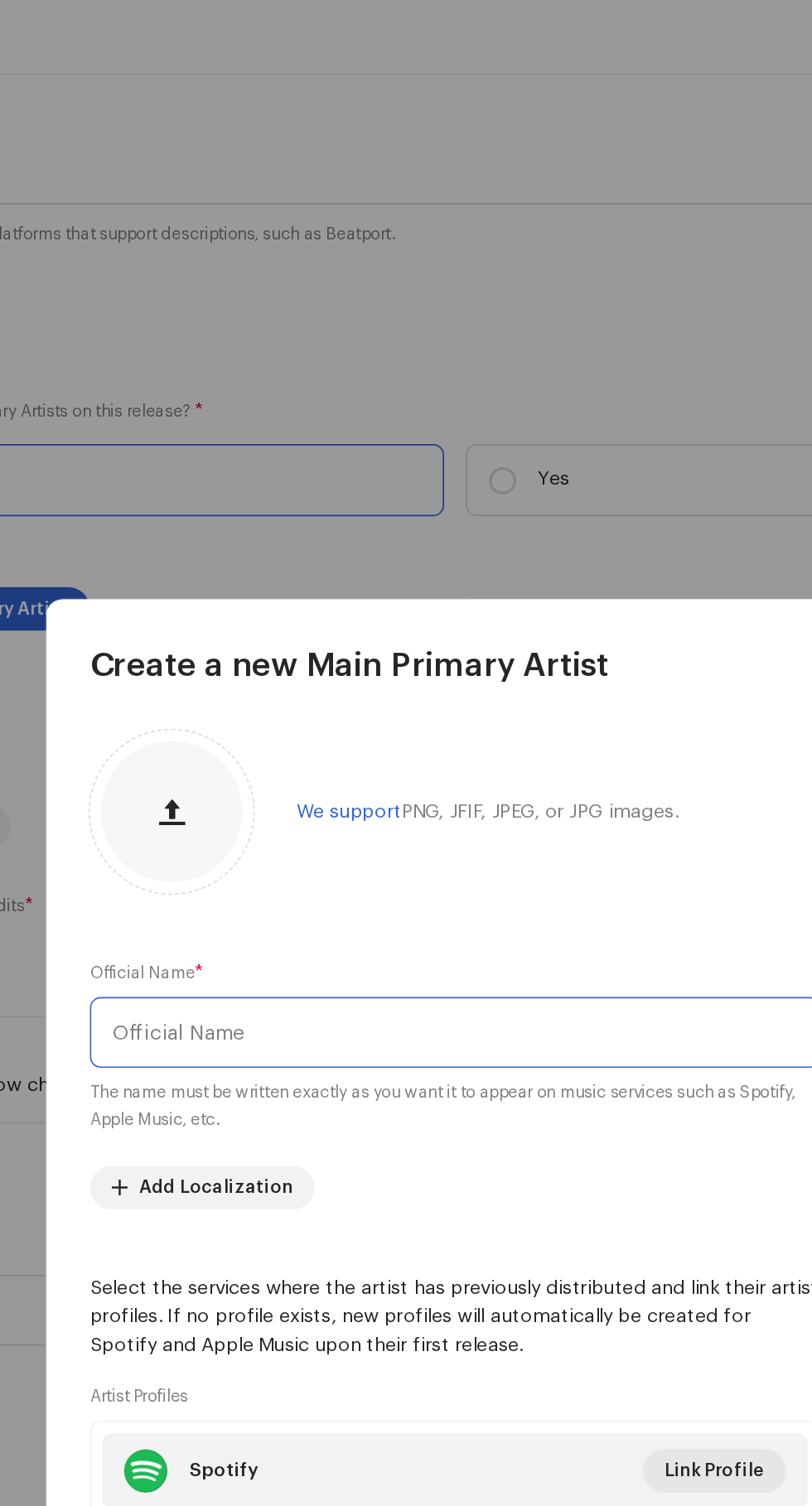
click at [240, 608] on input "text" at bounding box center [406, 630] width 444 height 43
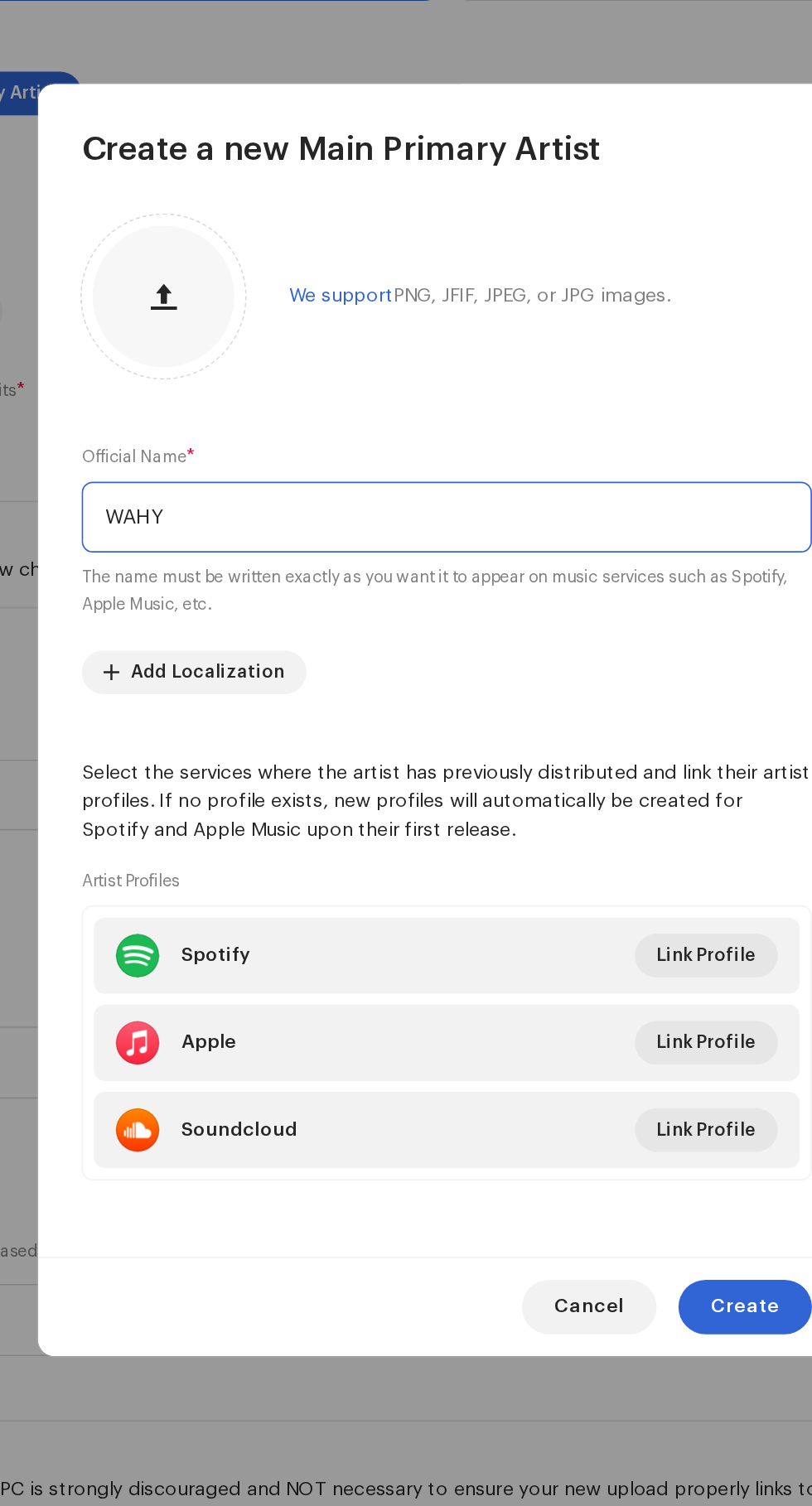
type input "WAHYU"
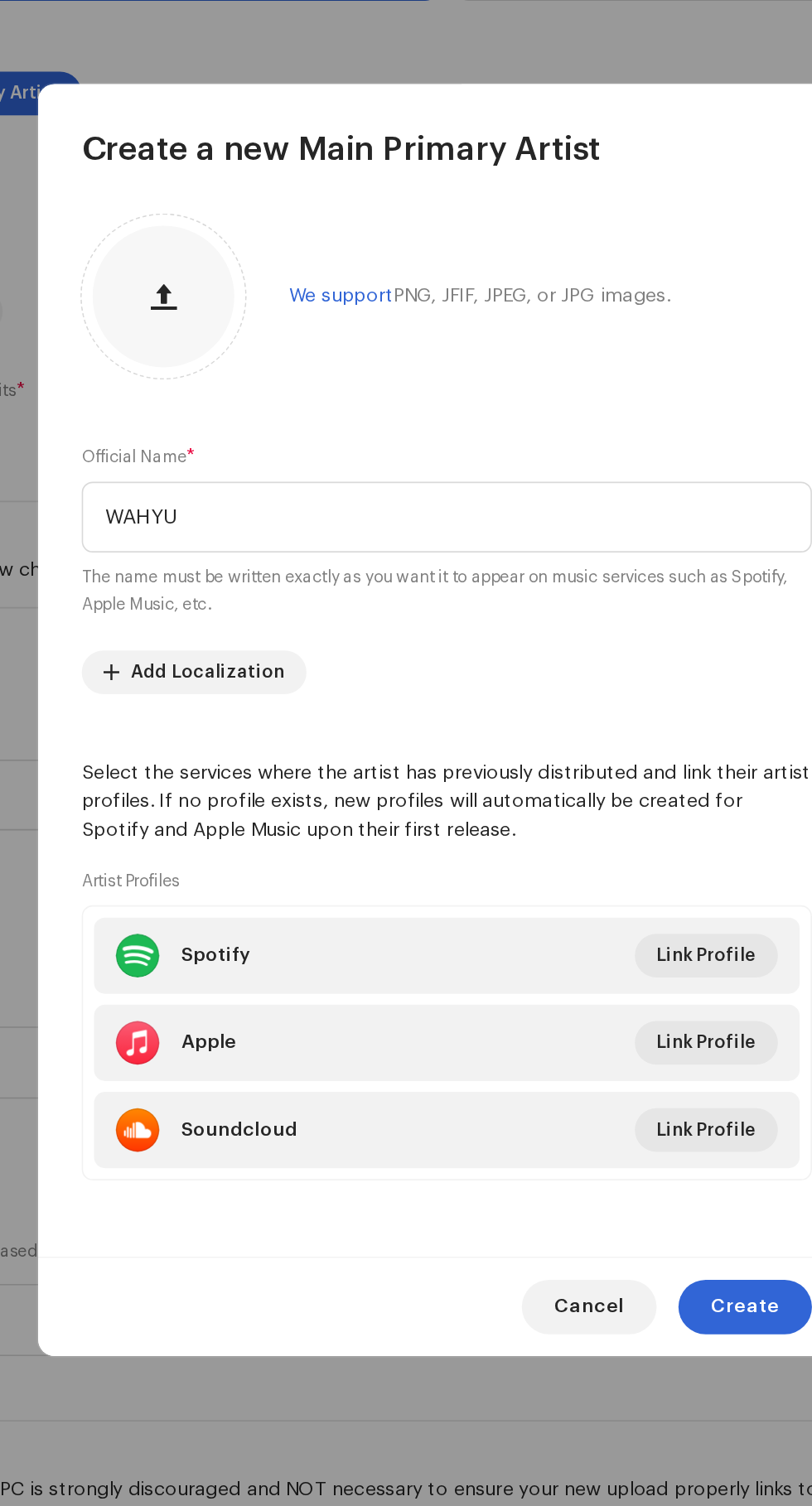
click at [588, 1127] on span "Create" at bounding box center [588, 1109] width 41 height 33
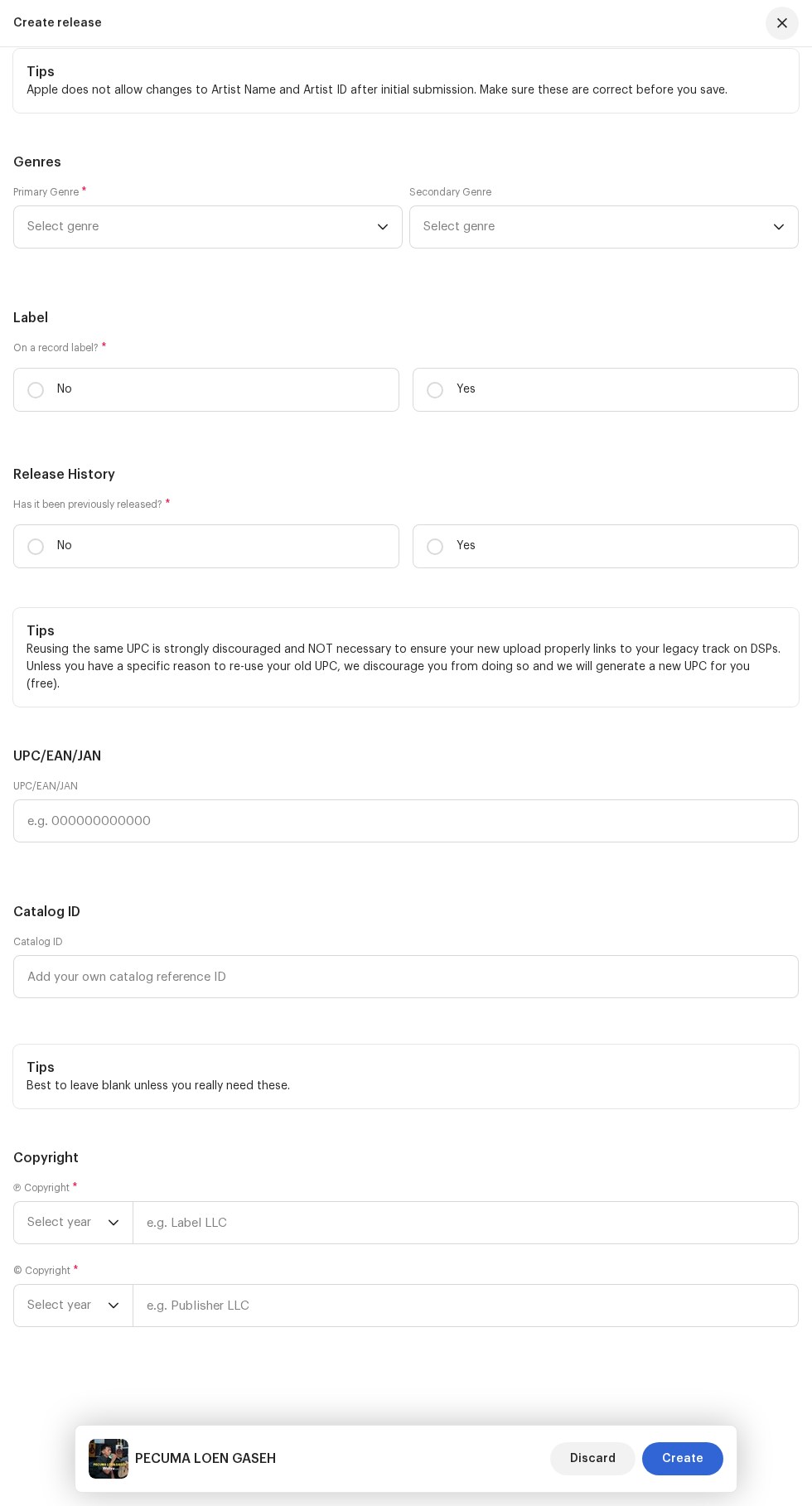
scroll to position [4122, 0]
click at [80, 248] on span "Select genre" at bounding box center [202, 227] width 350 height 41
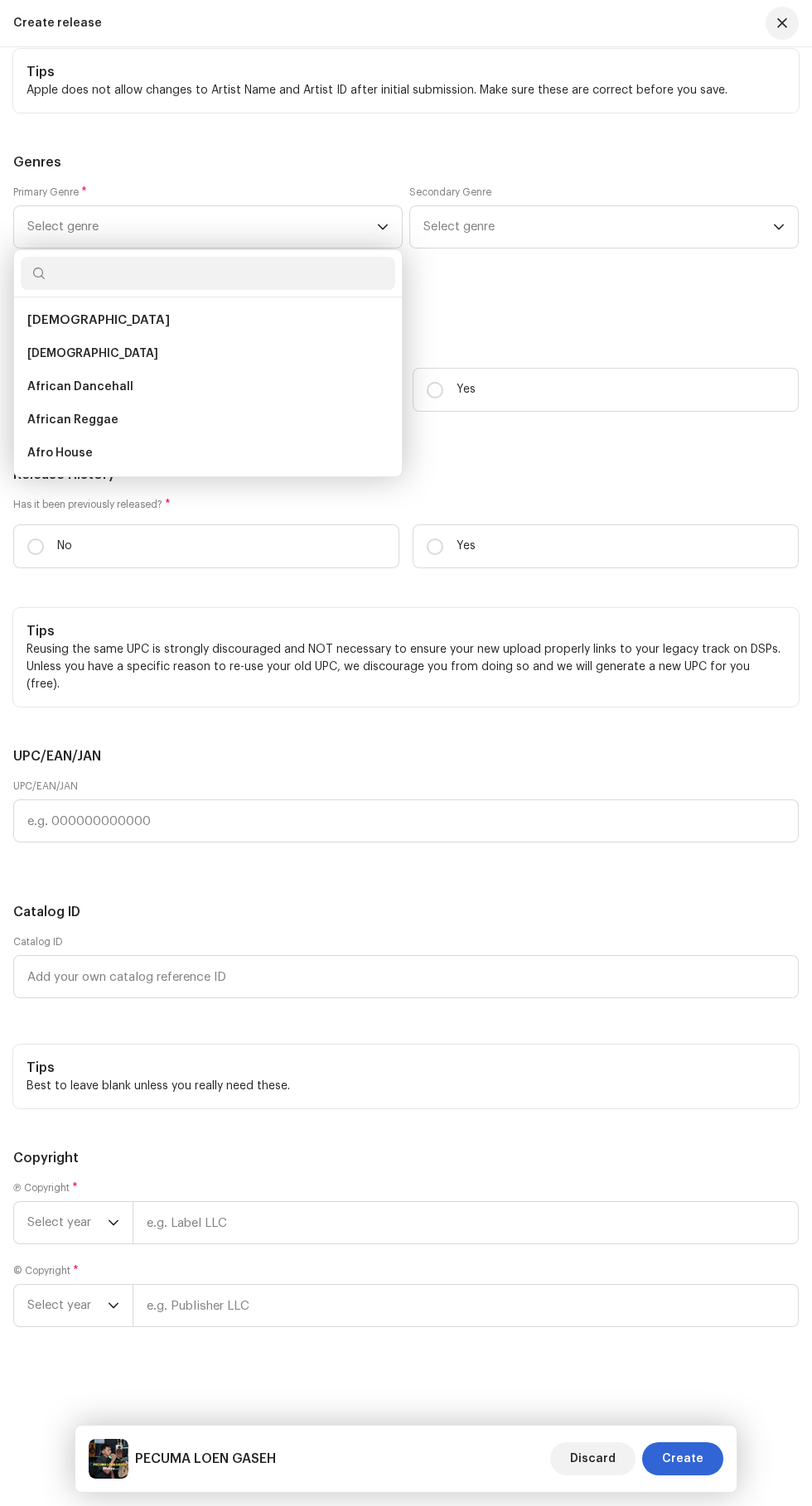
click at [178, 248] on span "Select genre" at bounding box center [202, 227] width 350 height 41
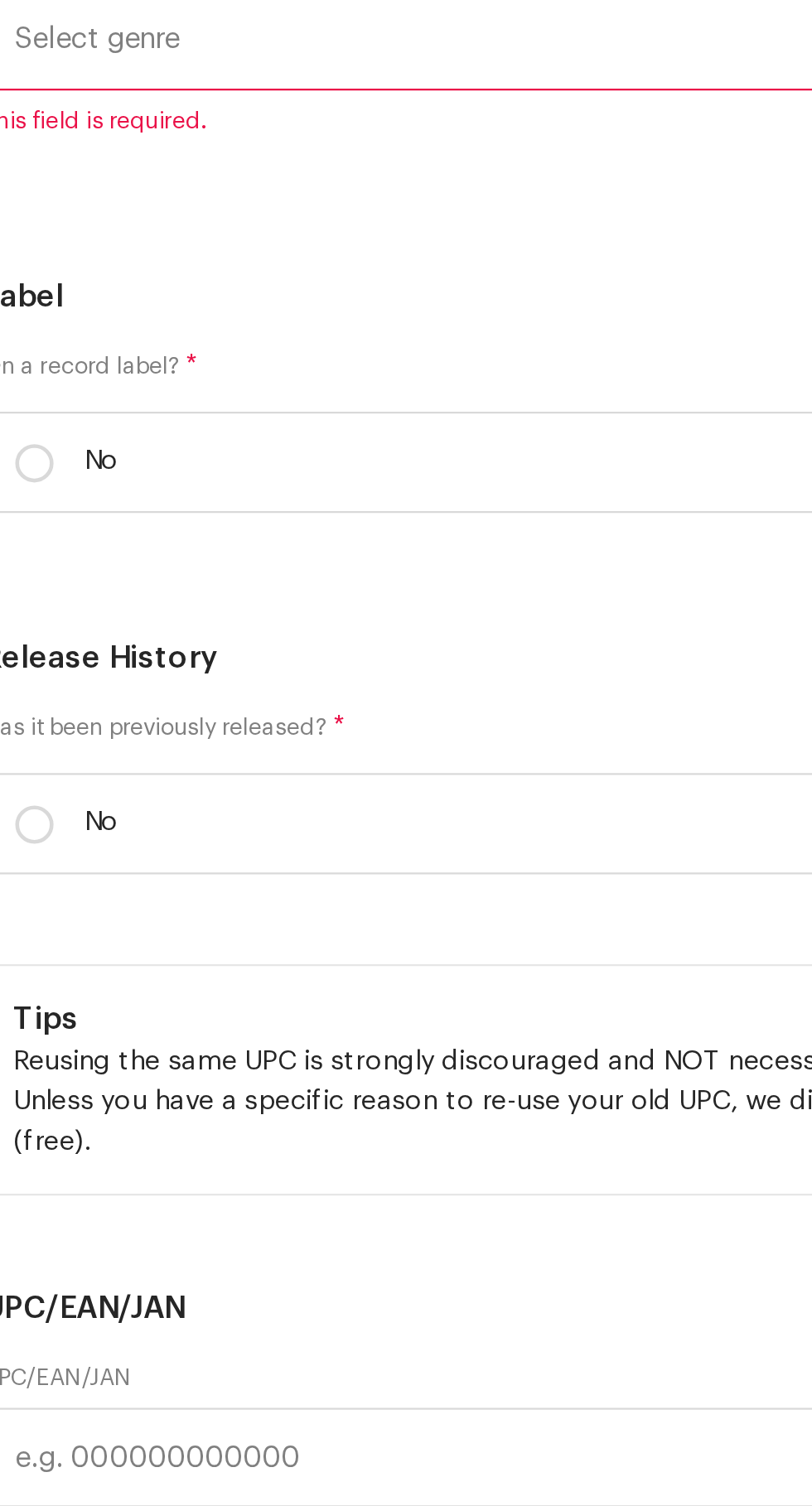
scroll to position [4140, 0]
click at [280, 485] on h5 "Release History" at bounding box center [406, 475] width 785 height 20
click at [88, 228] on span "Select genre" at bounding box center [202, 207] width 350 height 41
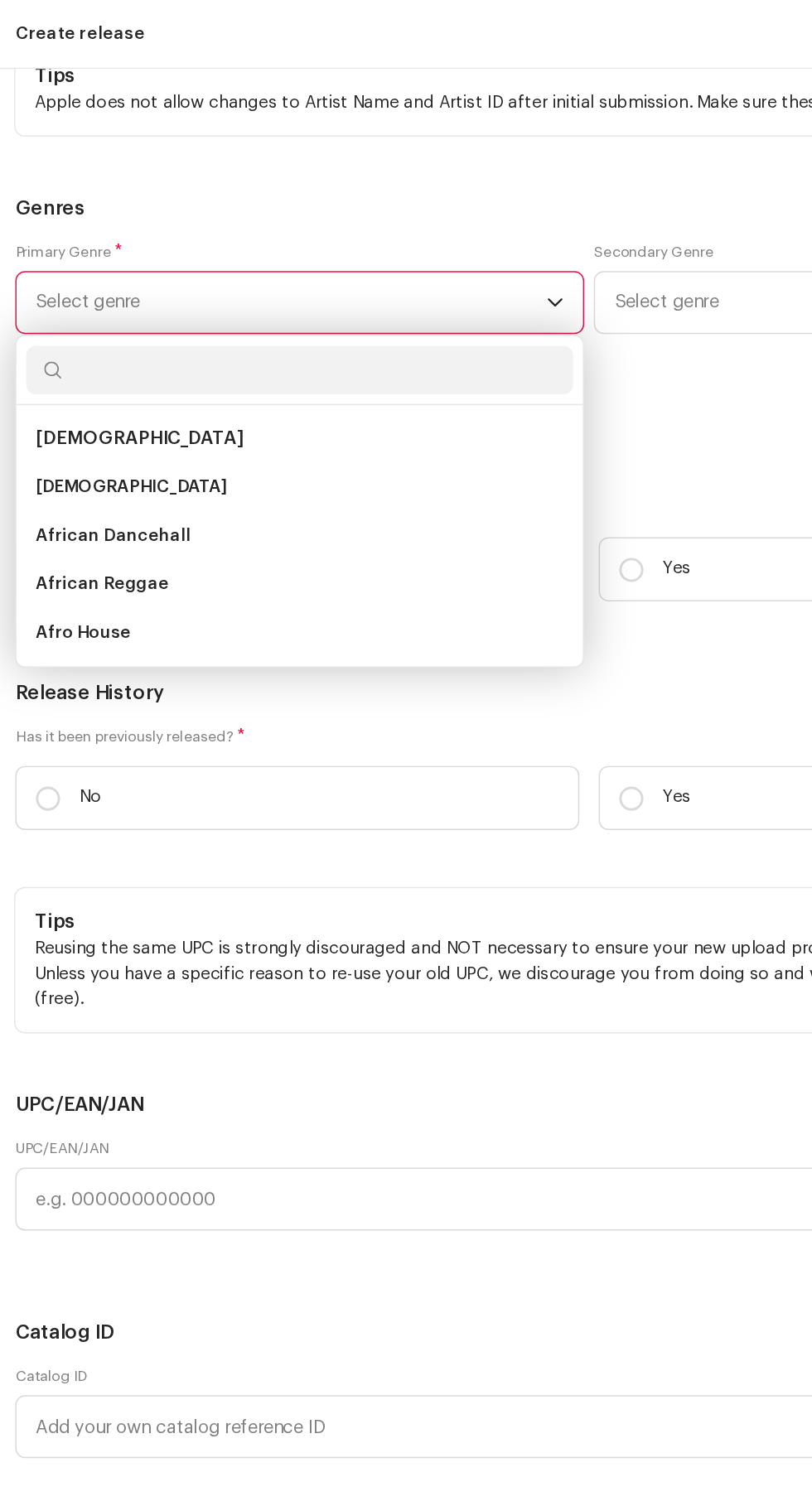
scroll to position [4140, 0]
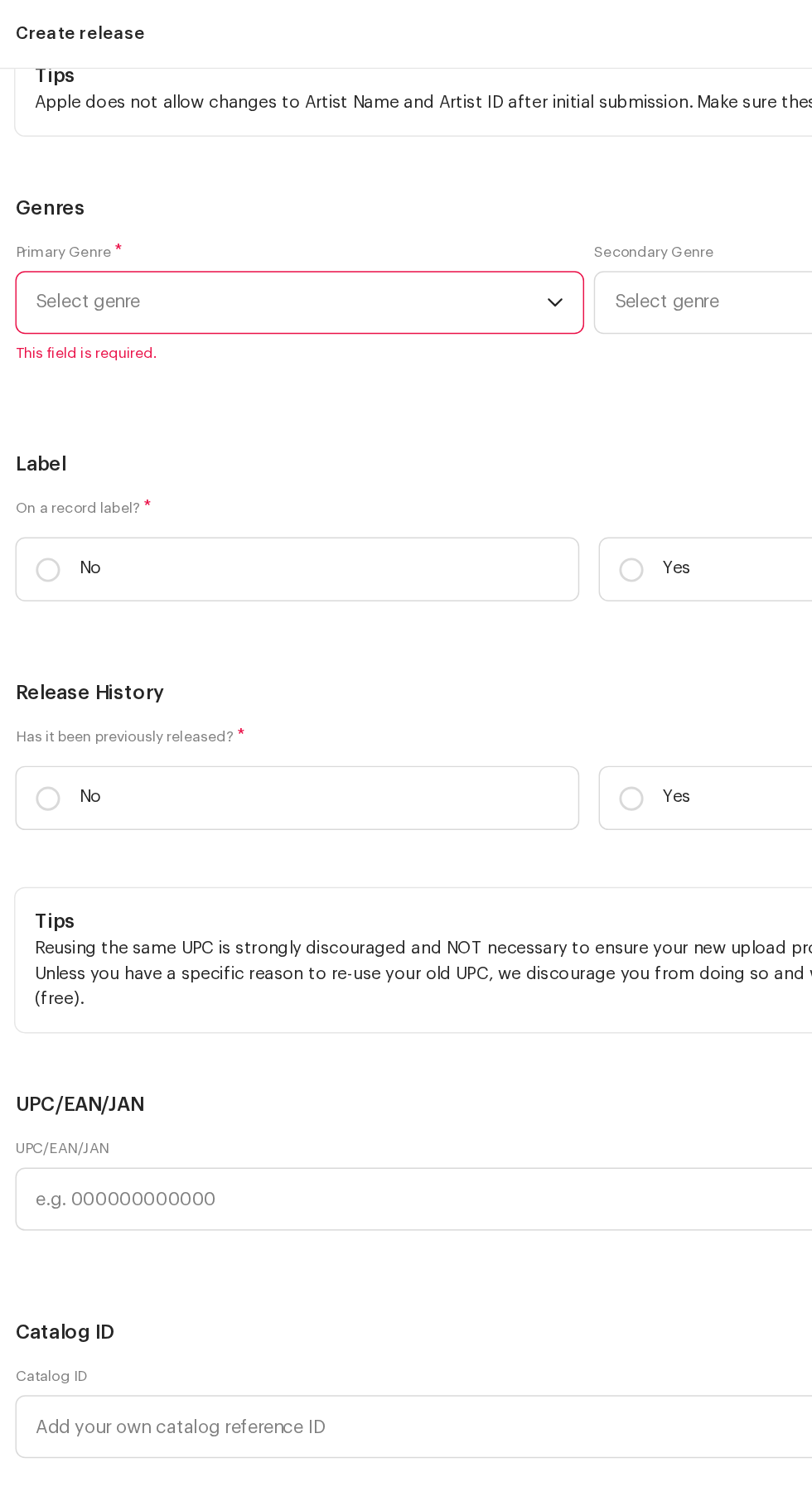
click at [162, 228] on span "Select genre" at bounding box center [202, 207] width 350 height 41
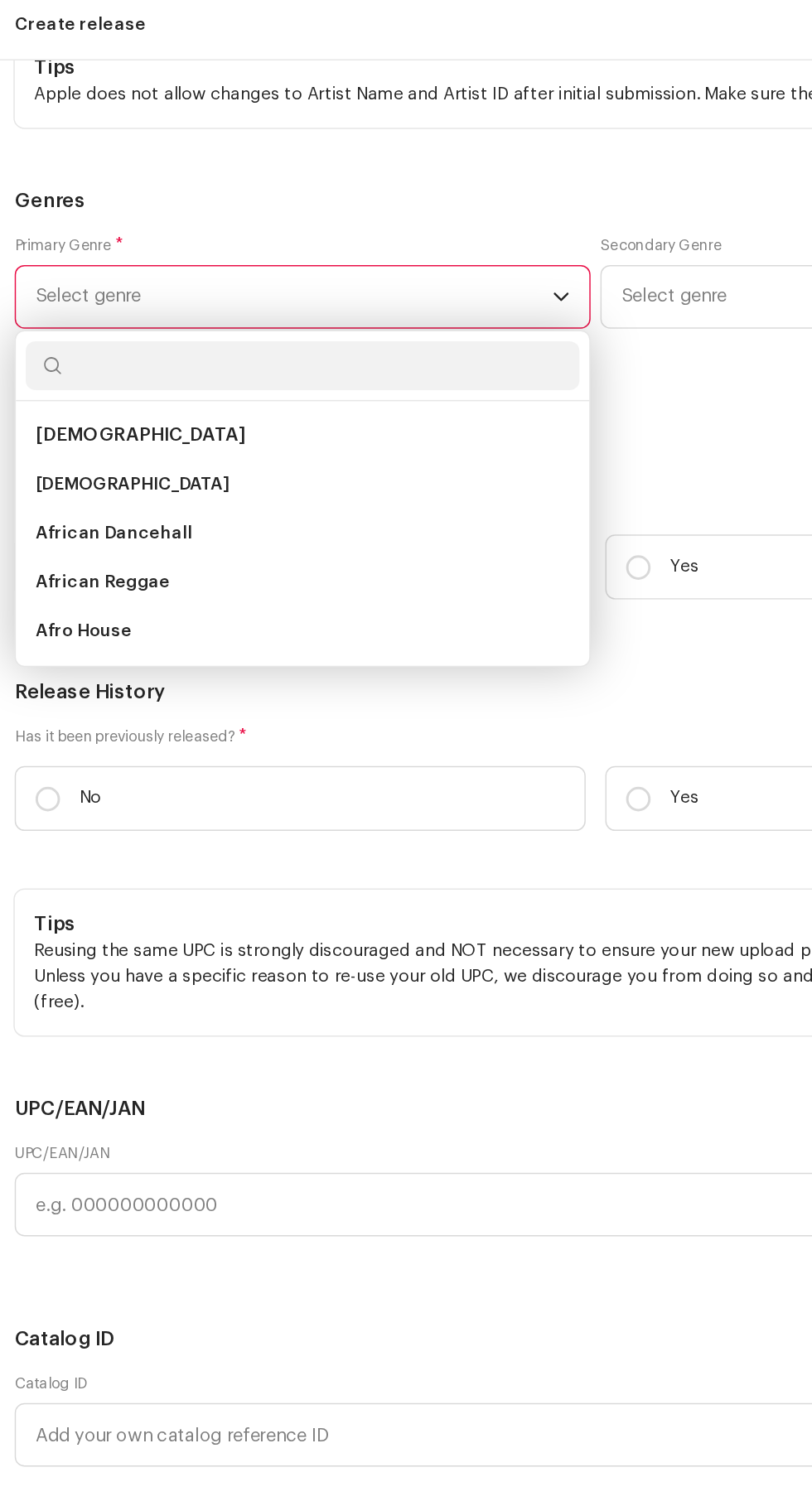
scroll to position [240, 0]
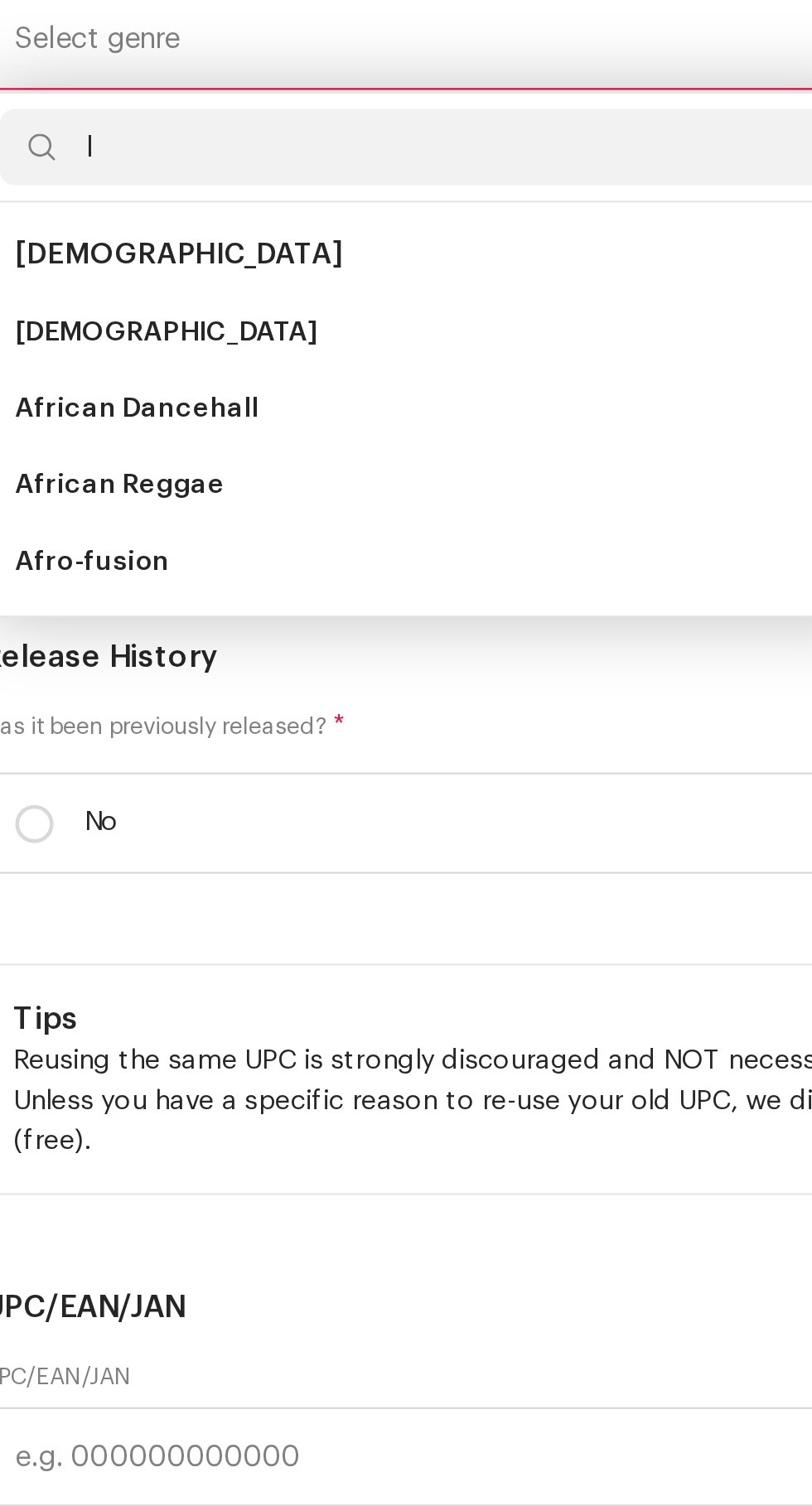
type input "Is"
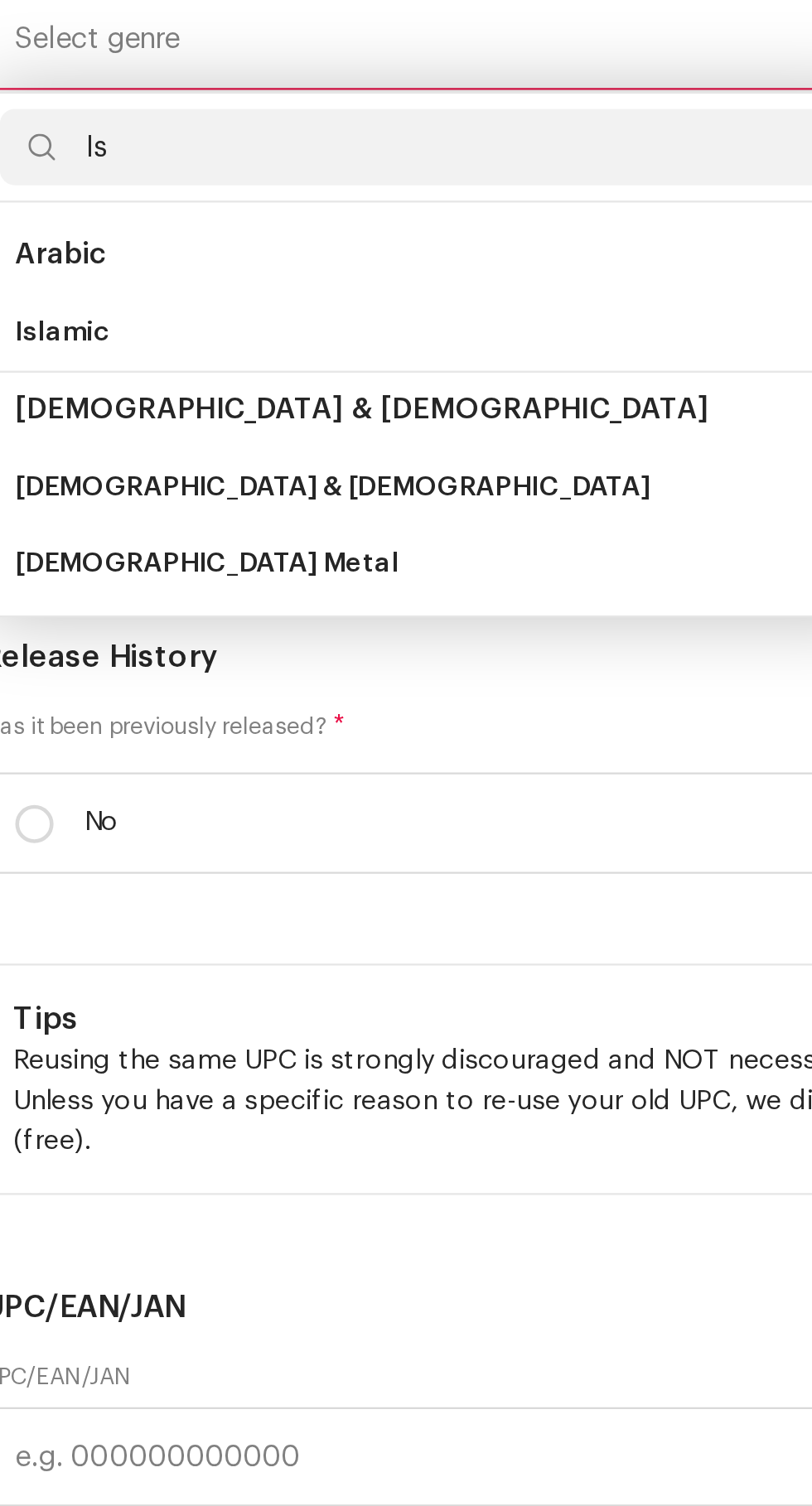
click at [46, 342] on span "Islamic" at bounding box center [48, 333] width 41 height 16
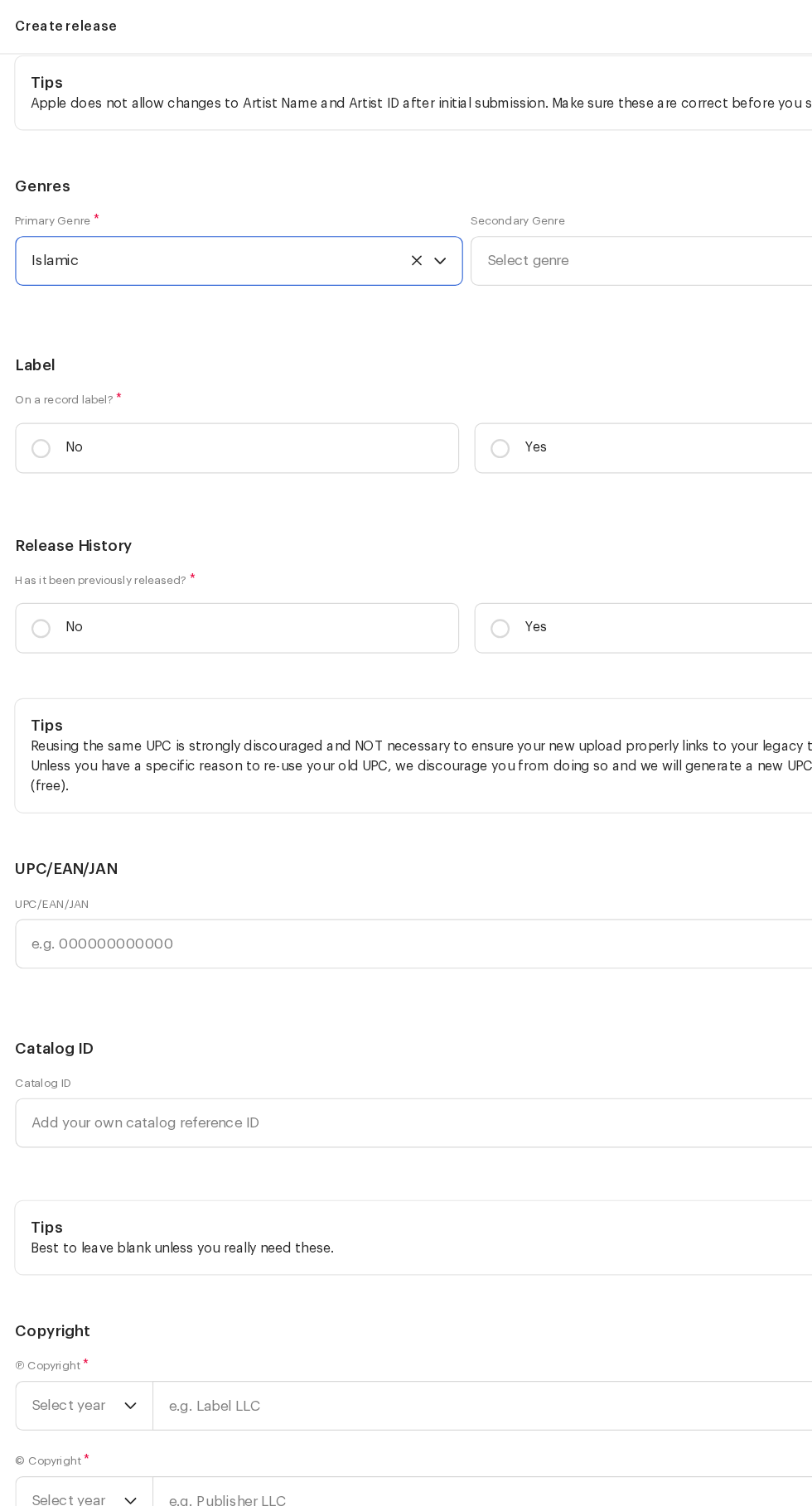
click at [542, 248] on span "Select genre" at bounding box center [598, 227] width 350 height 41
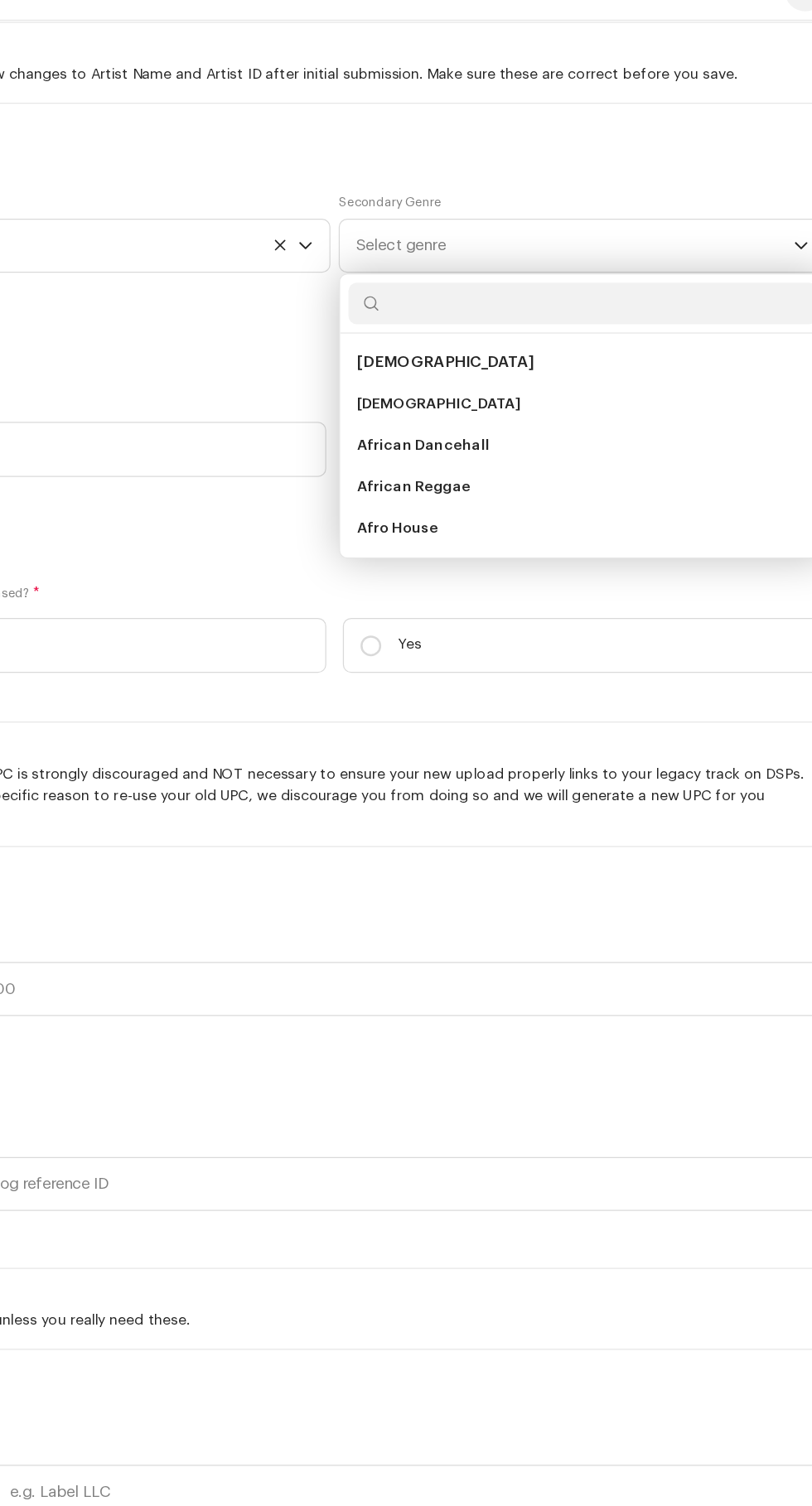
scroll to position [239, 0]
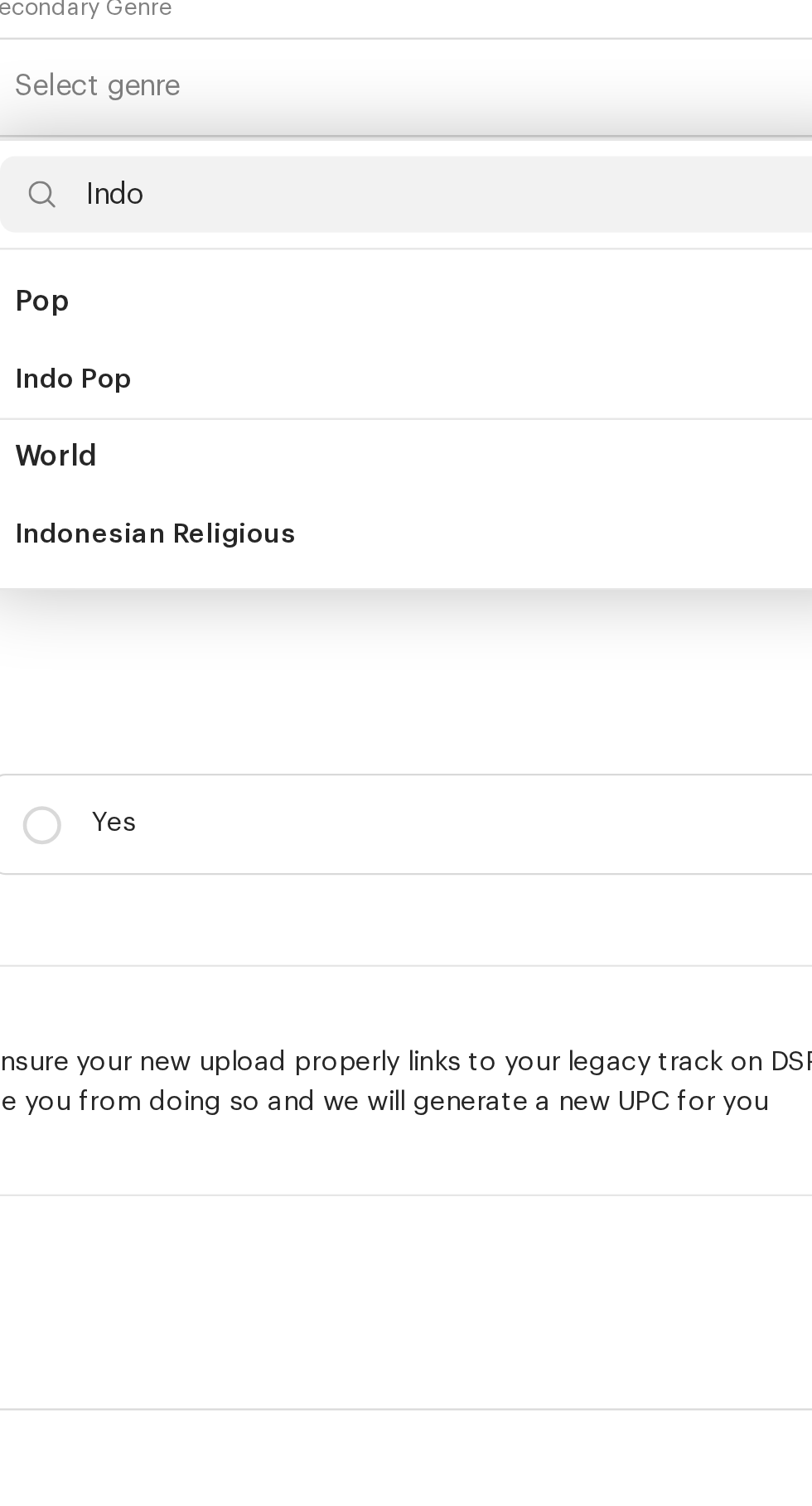
type input "Indo"
click at [453, 362] on span "Indo Pop" at bounding box center [449, 353] width 50 height 16
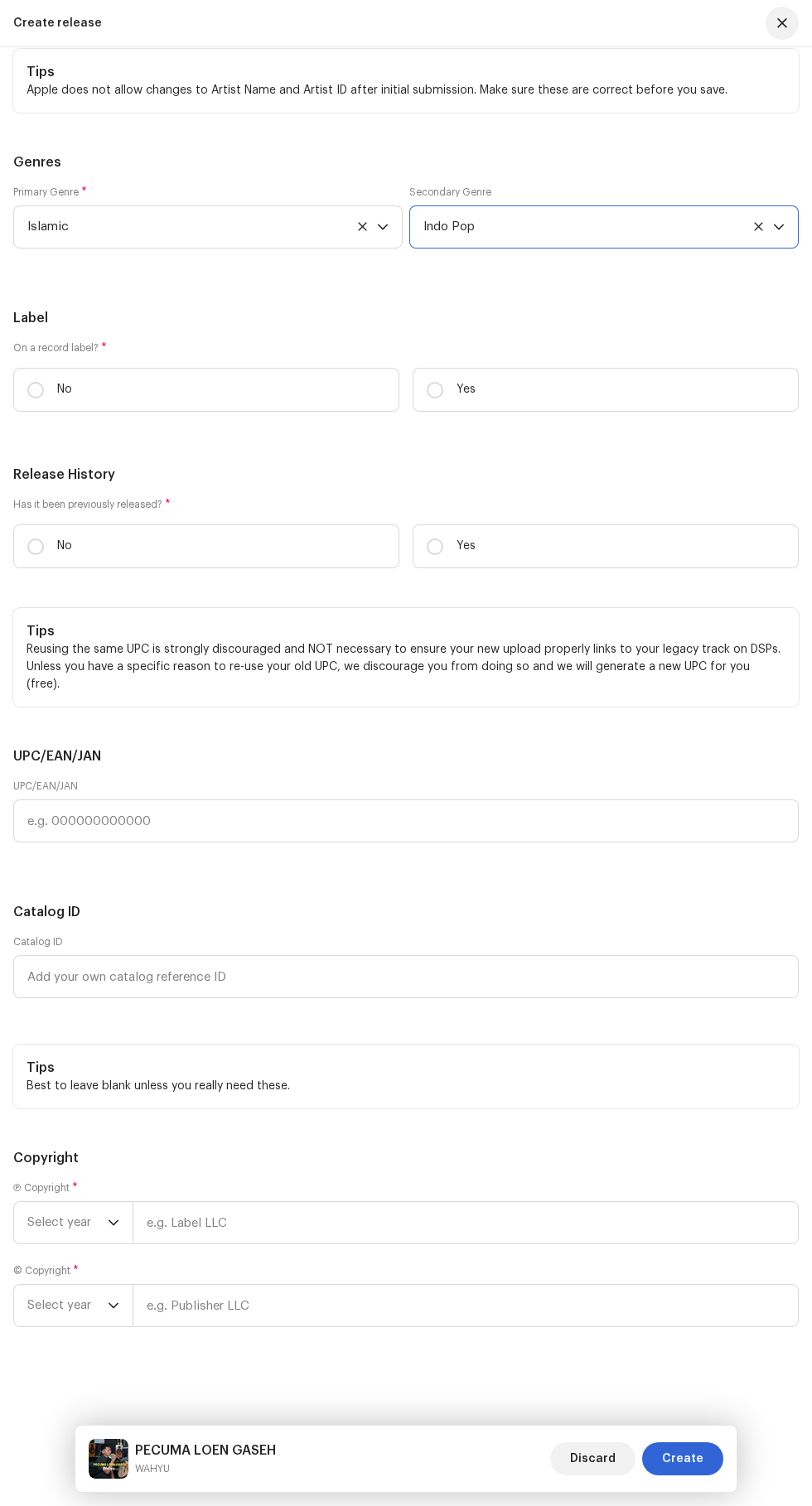
scroll to position [4140, 0]
click at [499, 412] on label "Yes" at bounding box center [606, 389] width 386 height 44
click at [443, 398] on input "Yes" at bounding box center [434, 390] width 16 height 16
radio input "true"
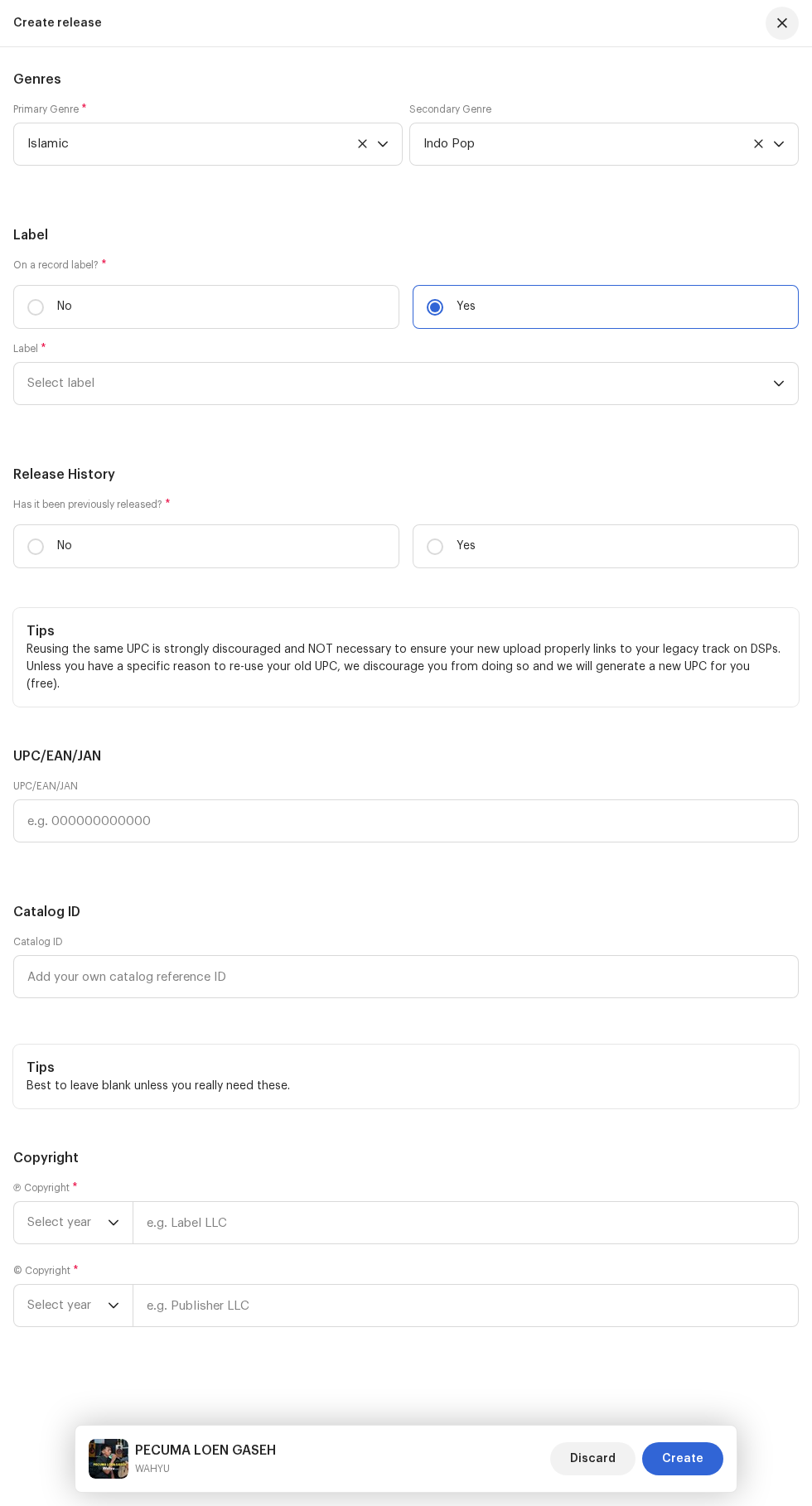
click at [779, 389] on icon "dropdown trigger" at bounding box center [778, 383] width 12 height 12
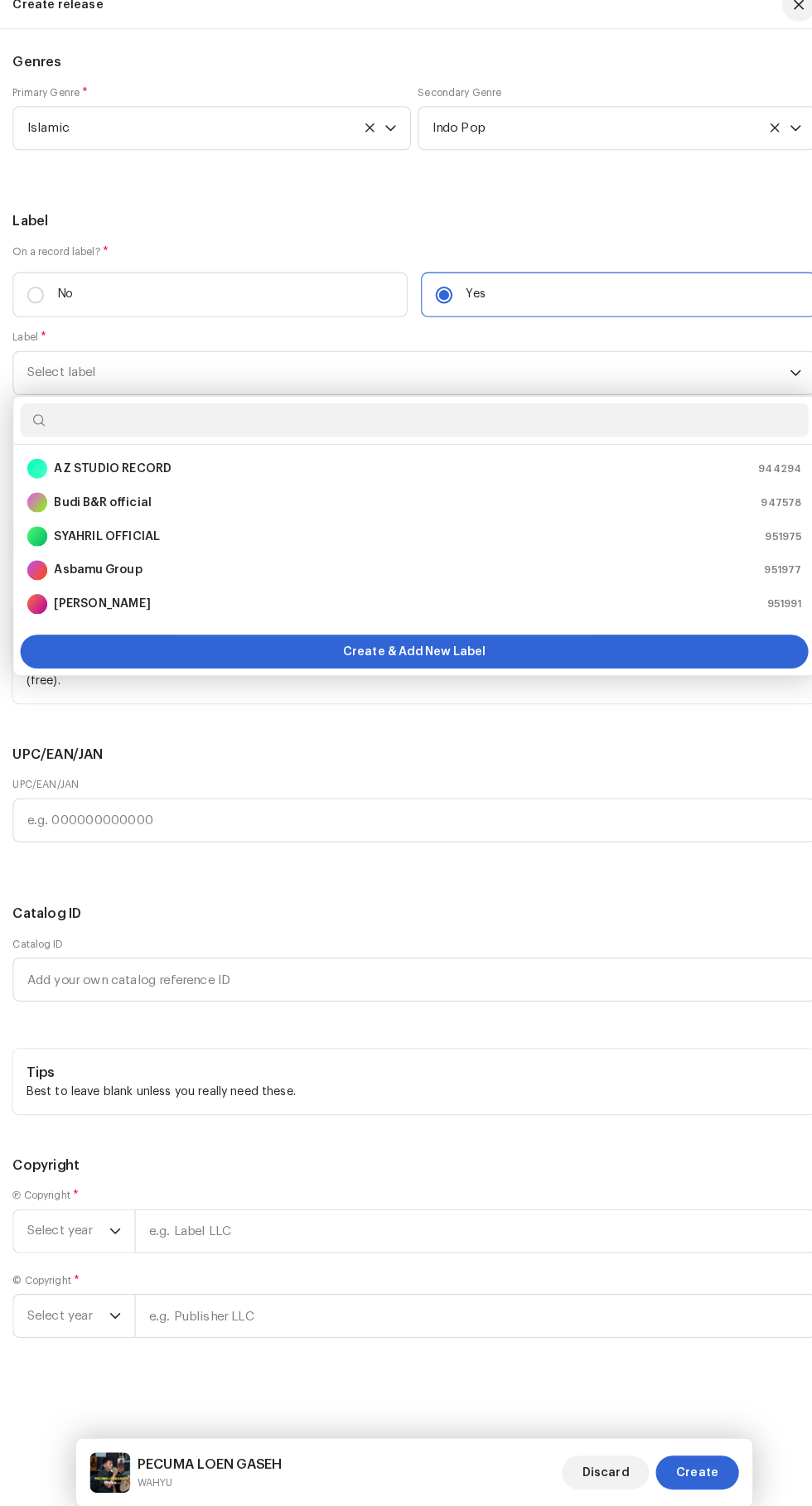
scroll to position [237, 0]
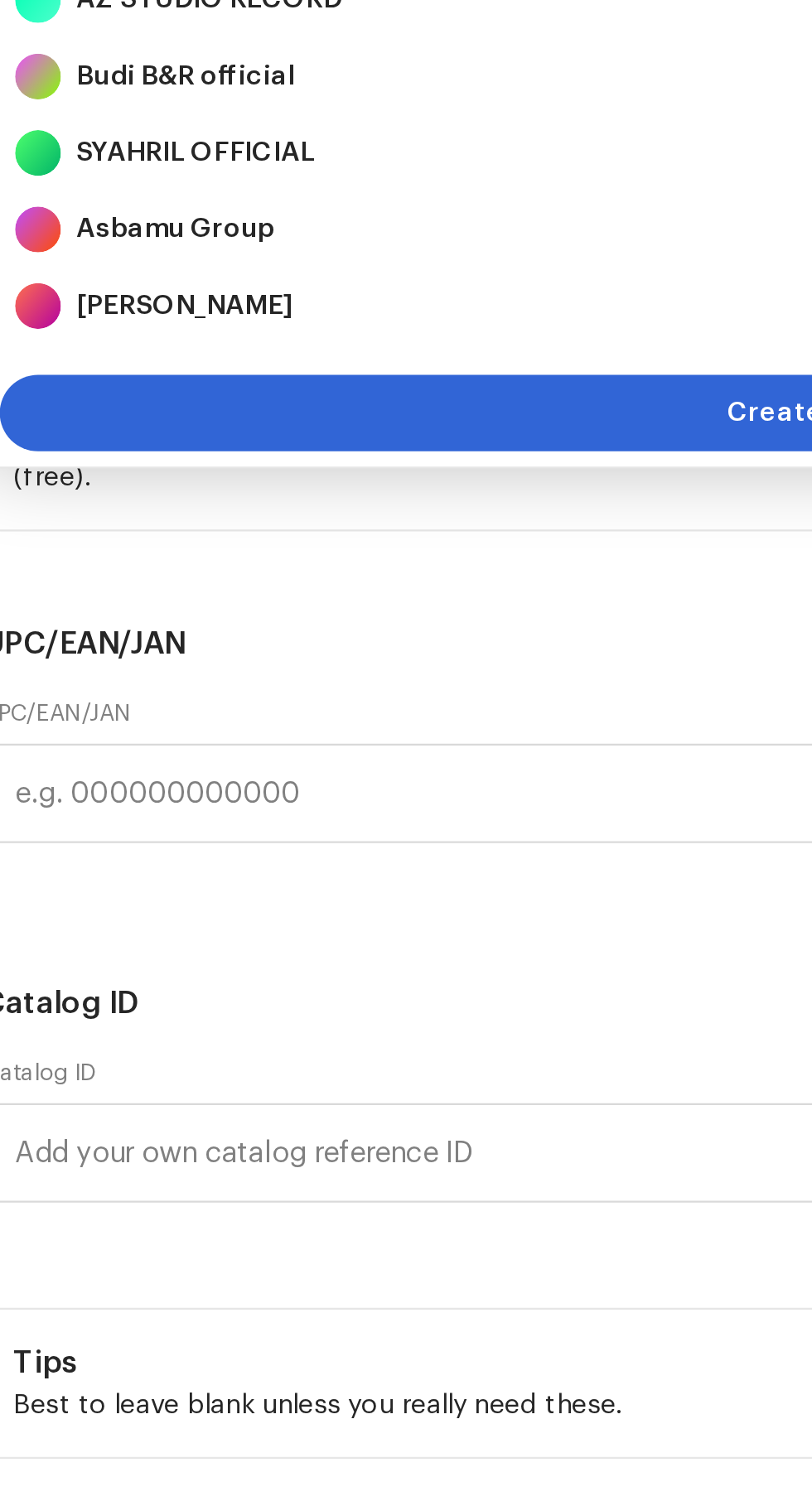
click at [84, 486] on strong "AZ STUDIO RECORD" at bounding box center [112, 477] width 115 height 16
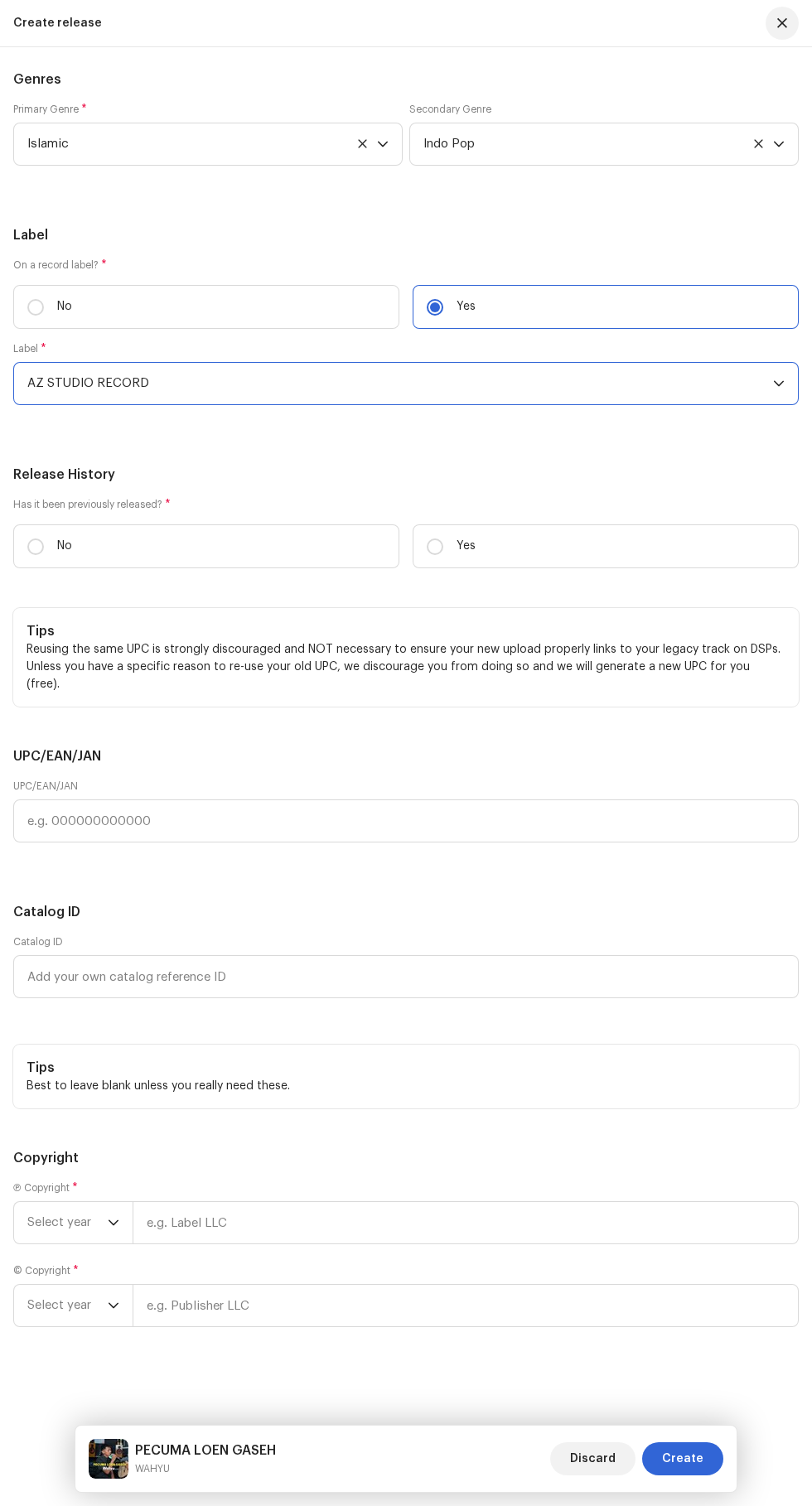
click at [36, 555] on input "No" at bounding box center [35, 546] width 16 height 16
radio input "true"
click at [36, 1223] on span "Select year" at bounding box center [67, 1223] width 80 height 41
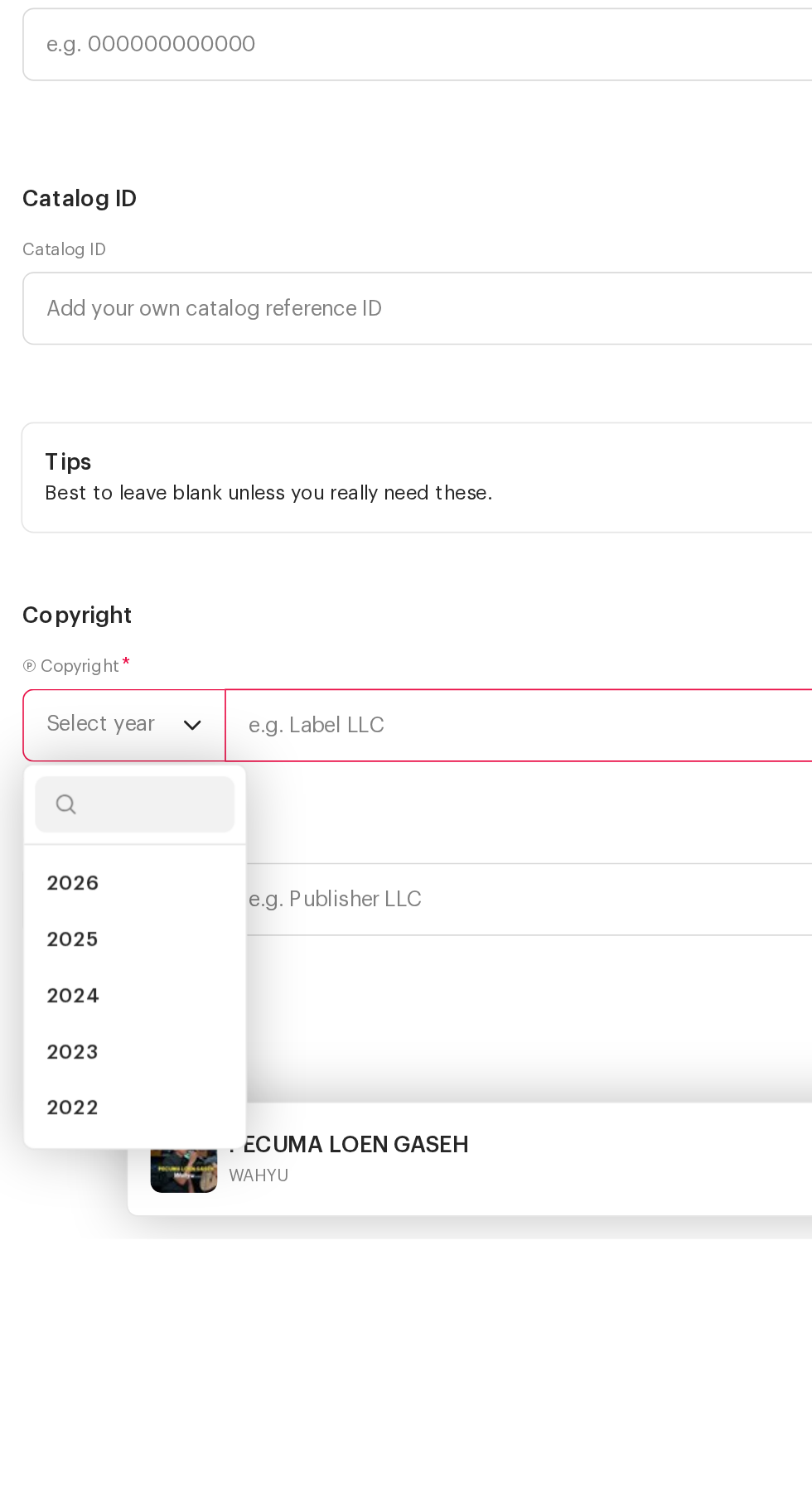
scroll to position [237, 0]
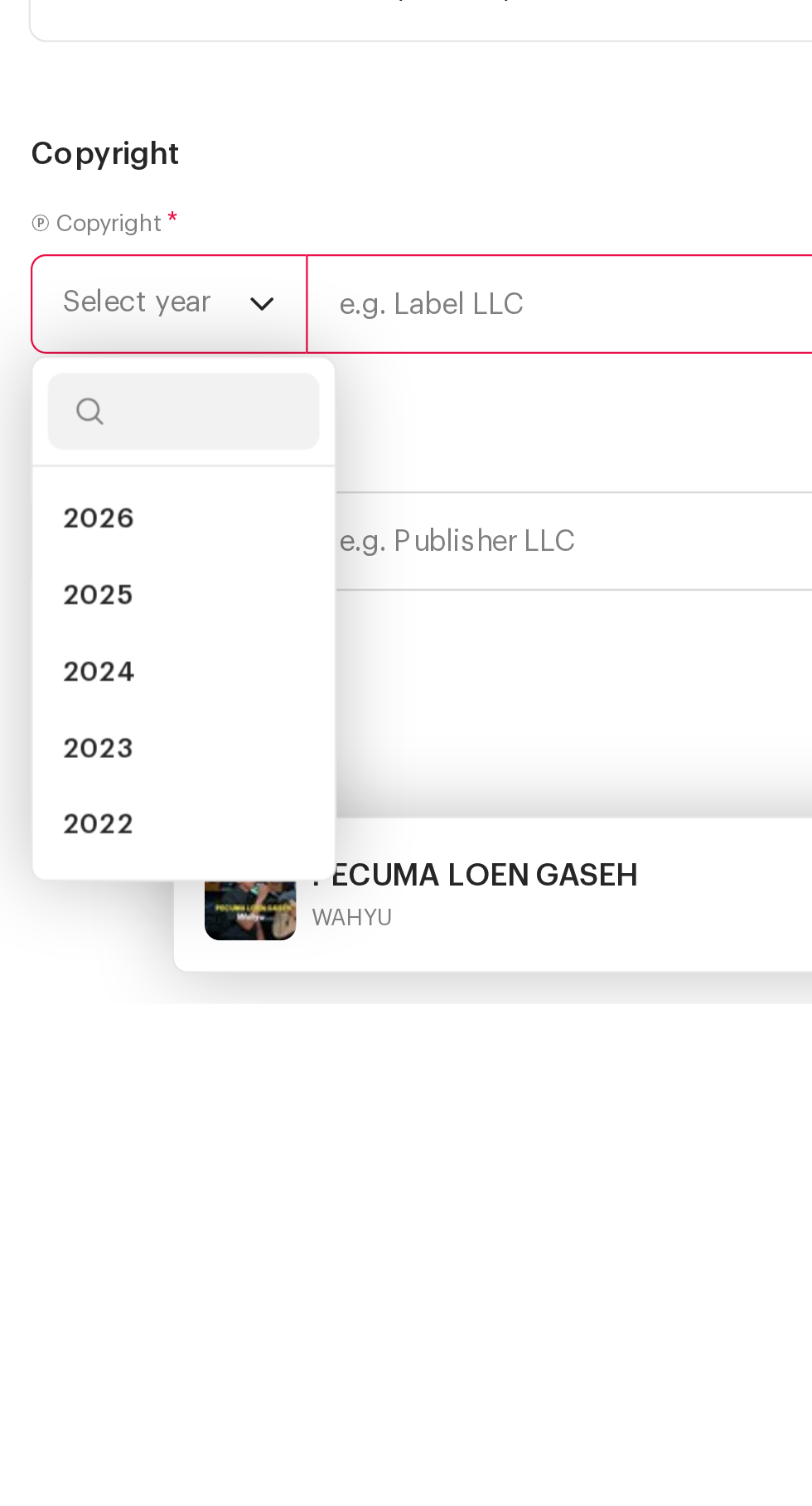
click at [30, 1337] on span "2025" at bounding box center [41, 1329] width 30 height 16
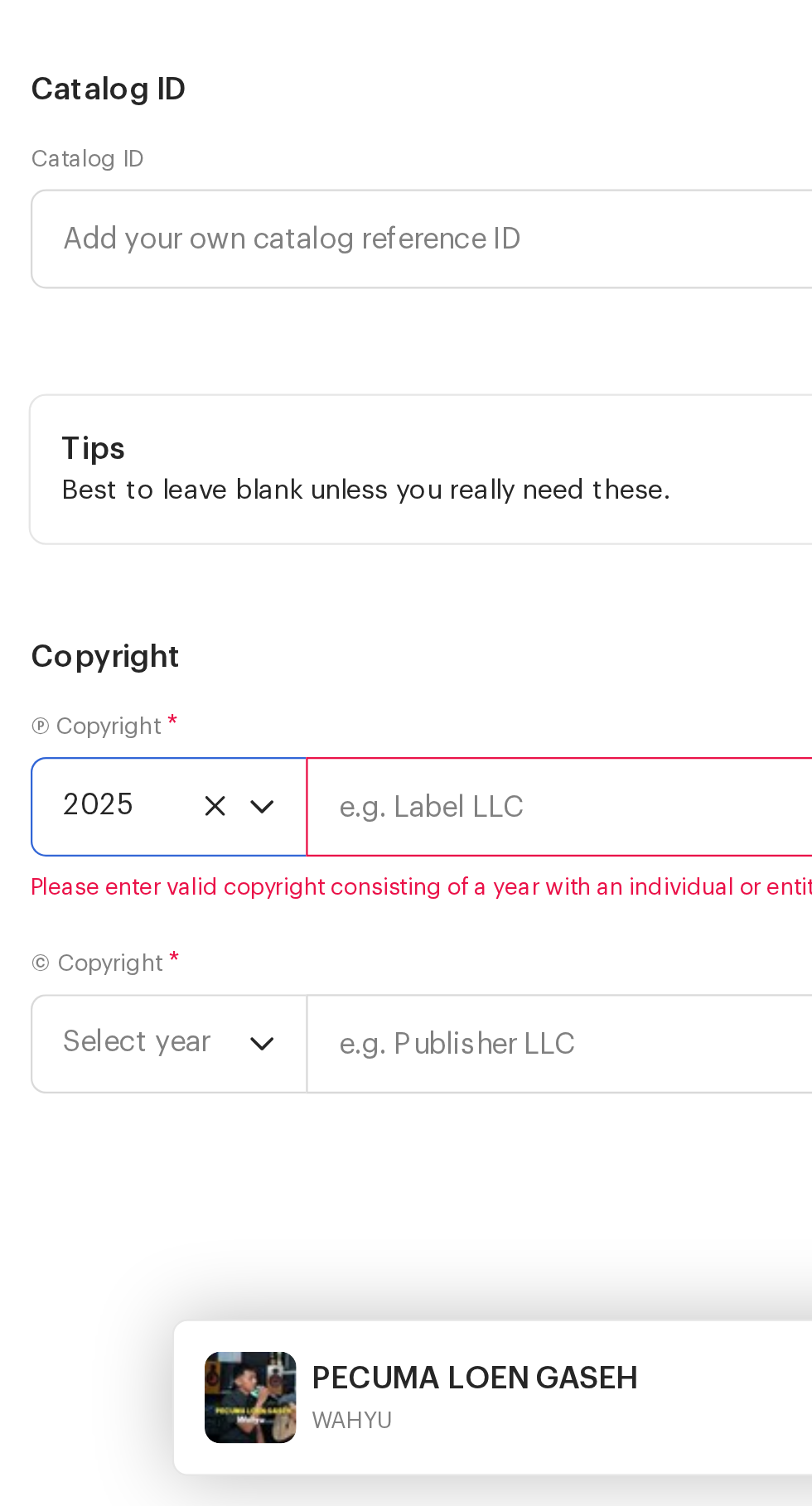
click at [211, 1224] on input "text" at bounding box center [465, 1203] width 666 height 43
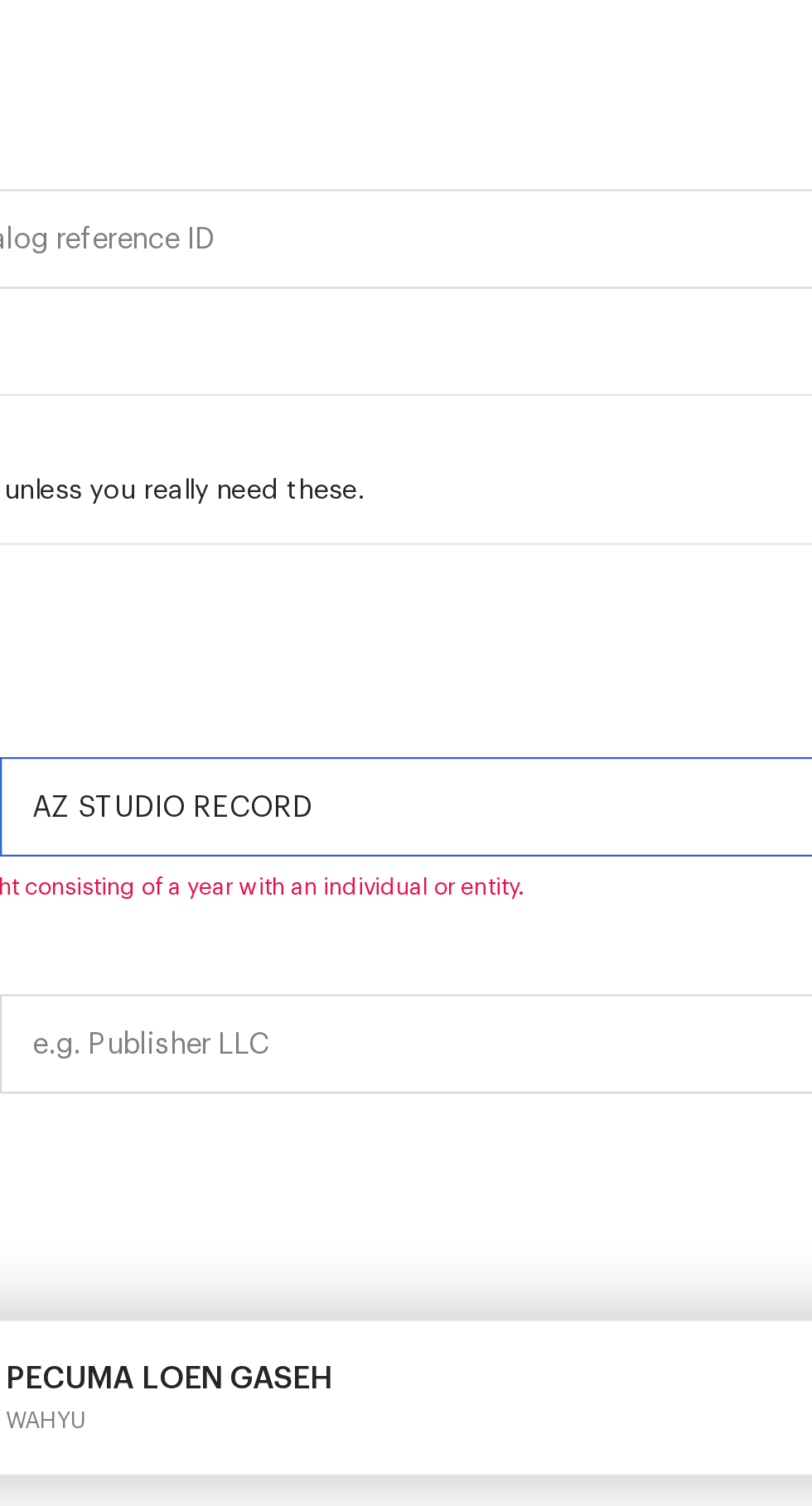
scroll to position [240, 0]
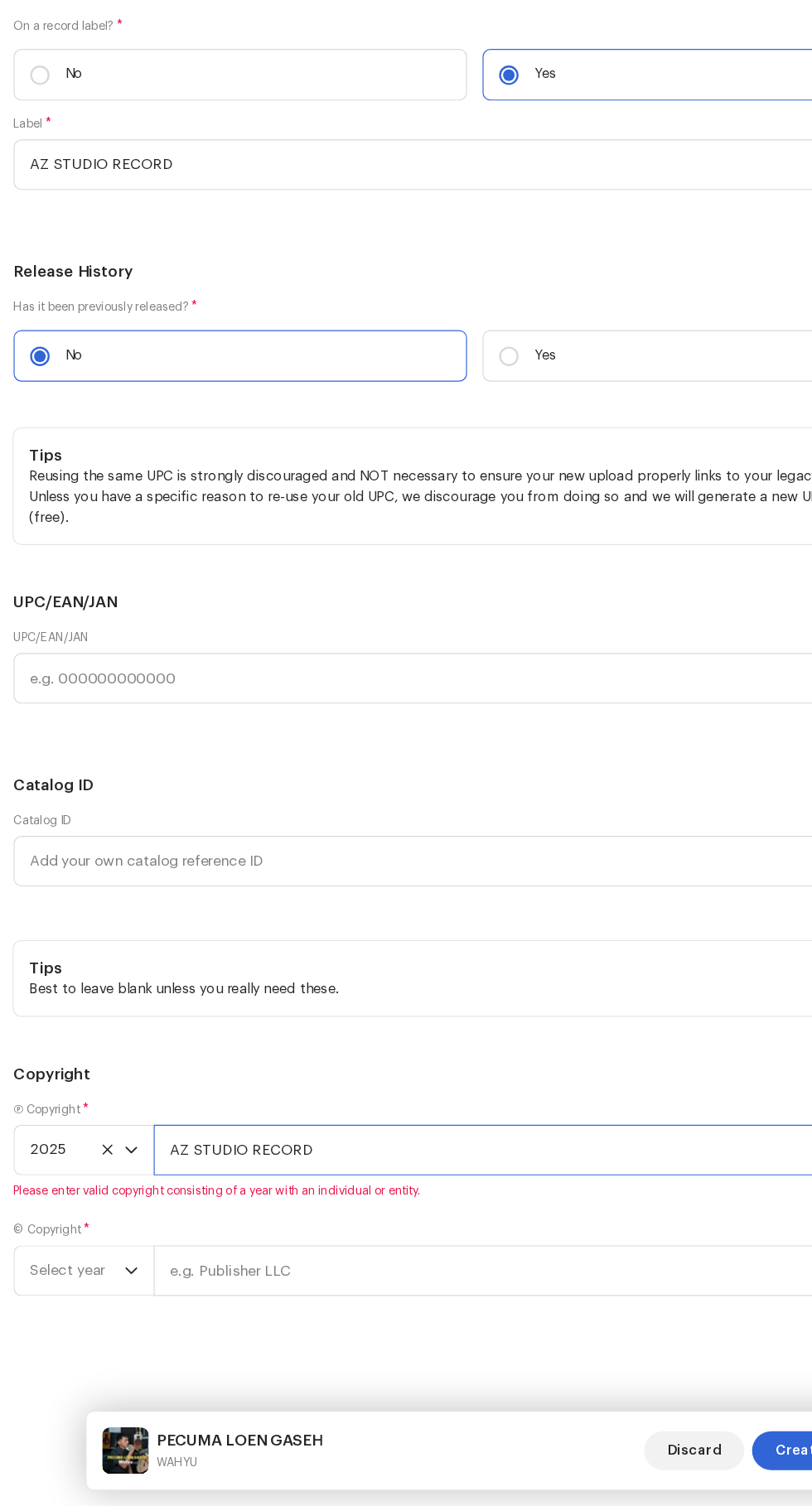
type input "AZ STUDIO RECORD"
click at [64, 1305] on span "Select year" at bounding box center [67, 1305] width 80 height 41
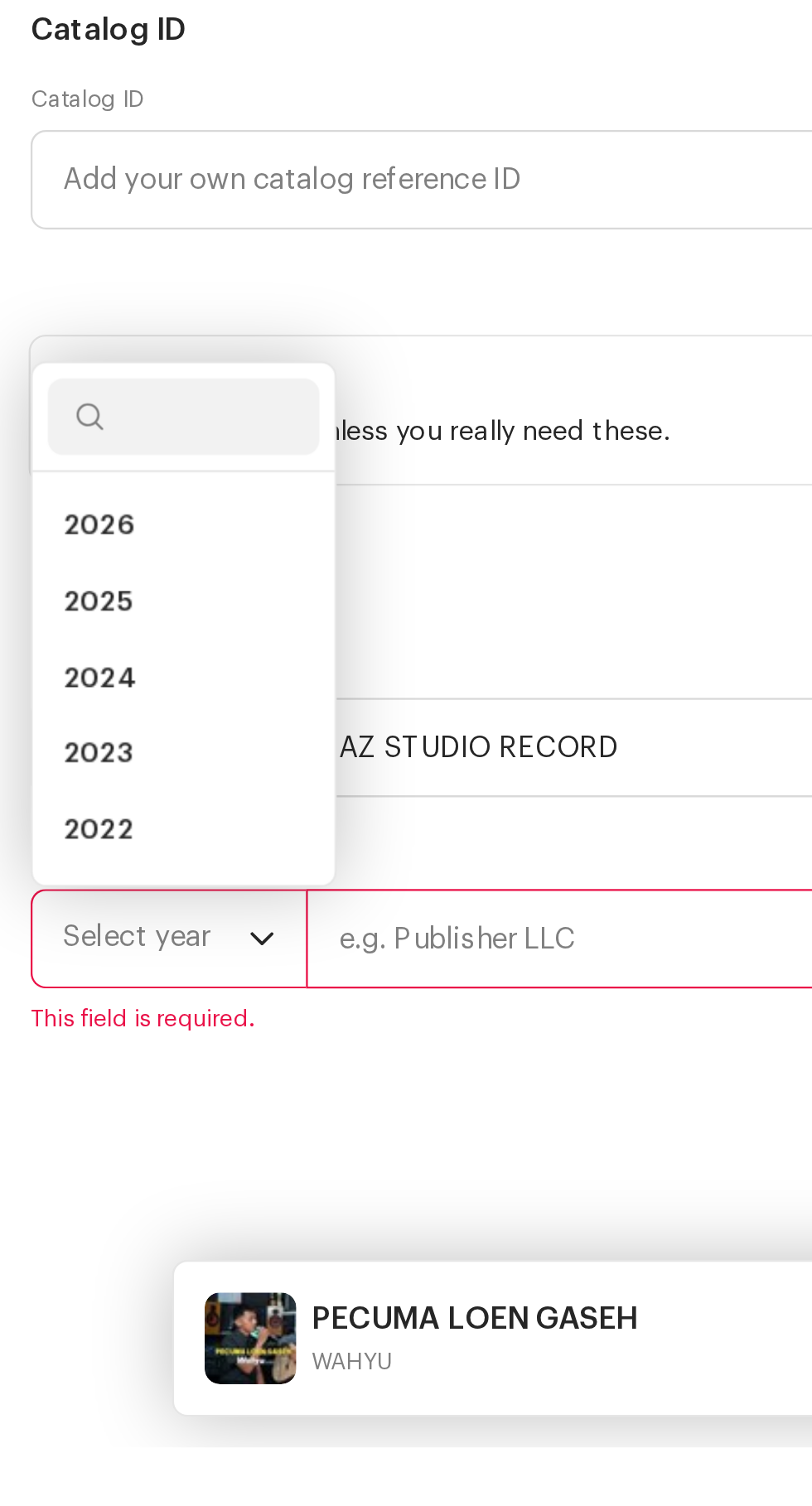
click at [33, 1148] on span "2025" at bounding box center [41, 1139] width 30 height 16
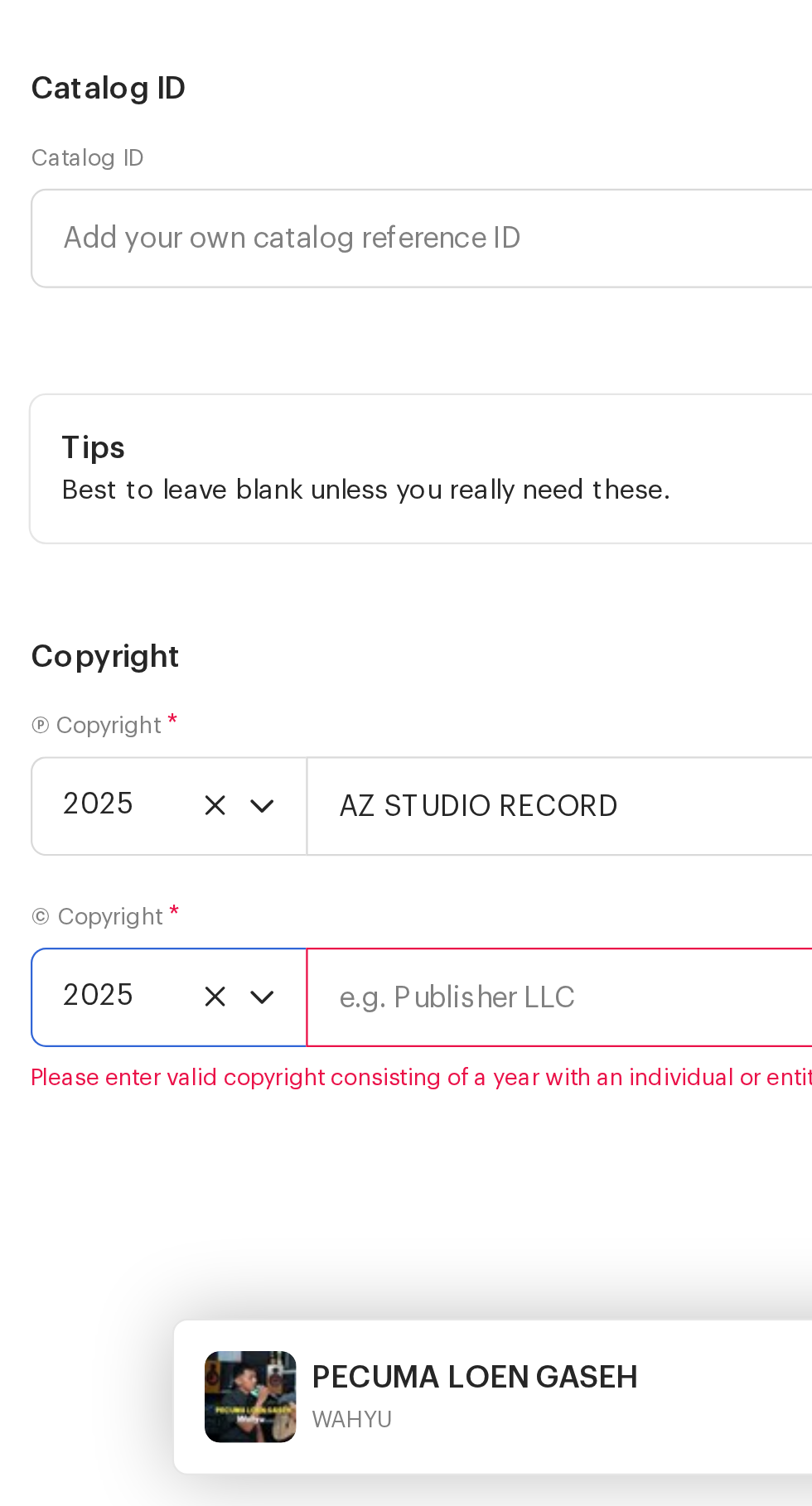
scroll to position [4749, 0]
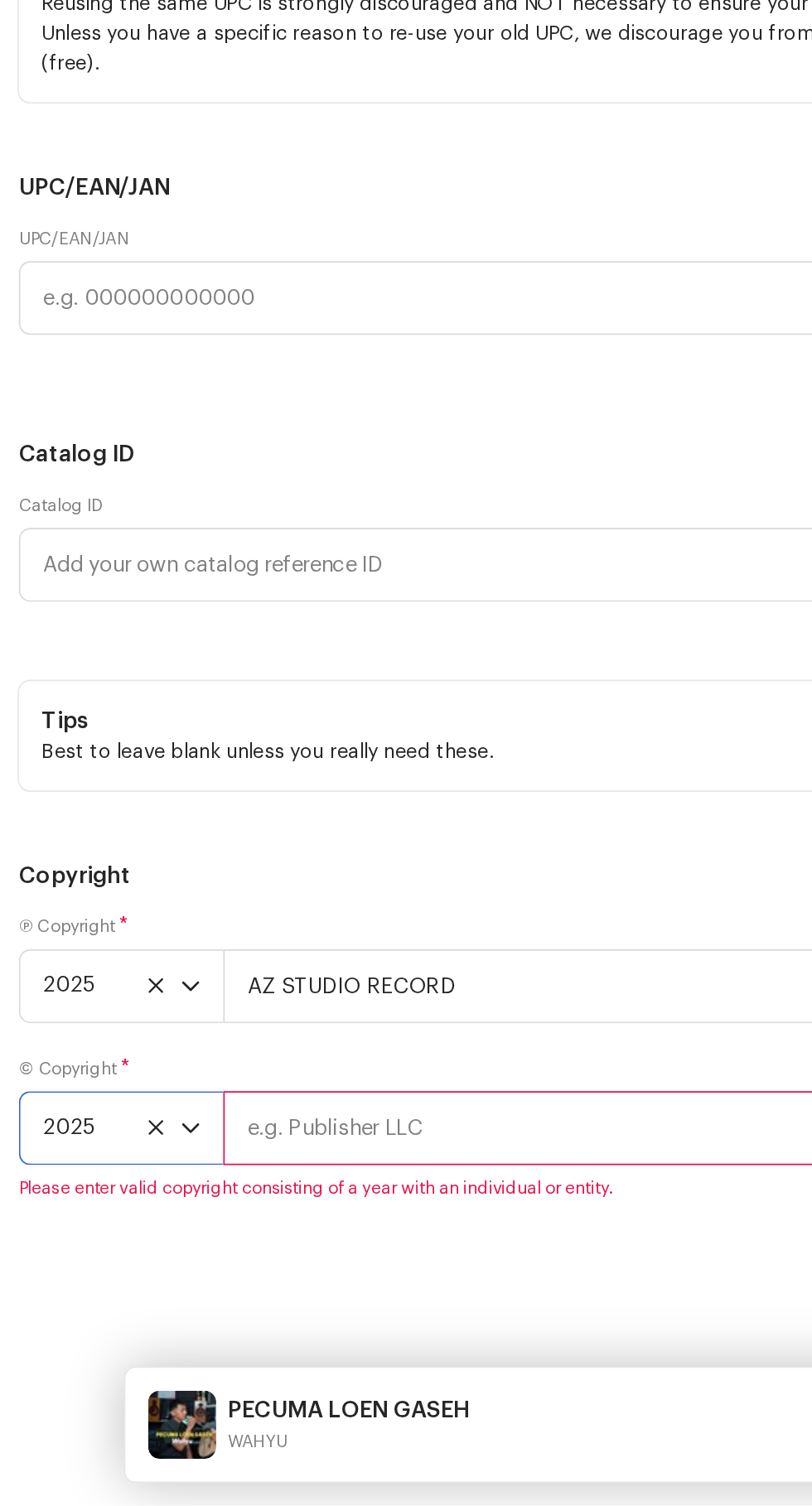
click at [235, 1303] on input "text" at bounding box center [465, 1286] width 666 height 43
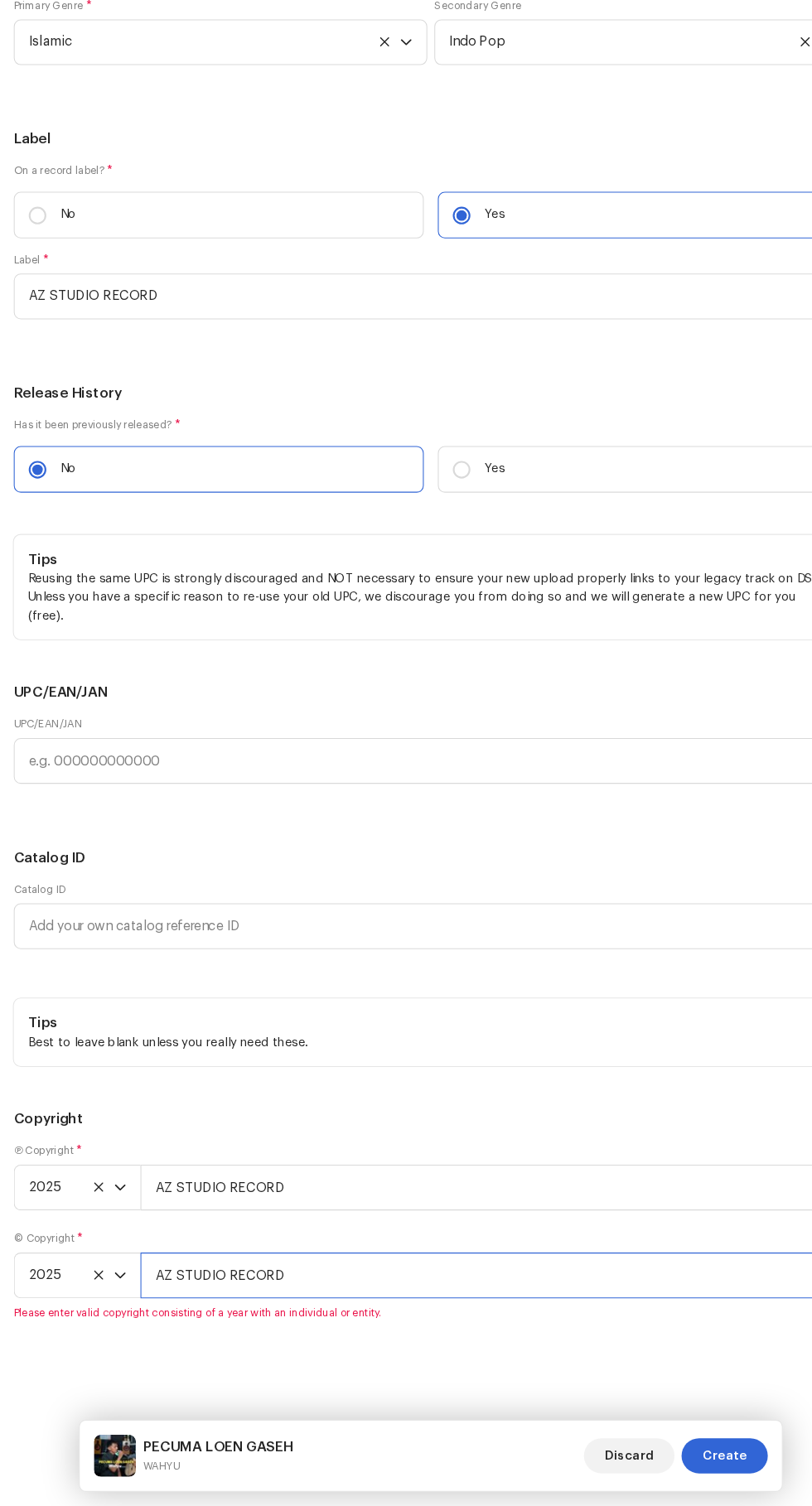
scroll to position [3321, 0]
type input "AZ STUDIO RECORD"
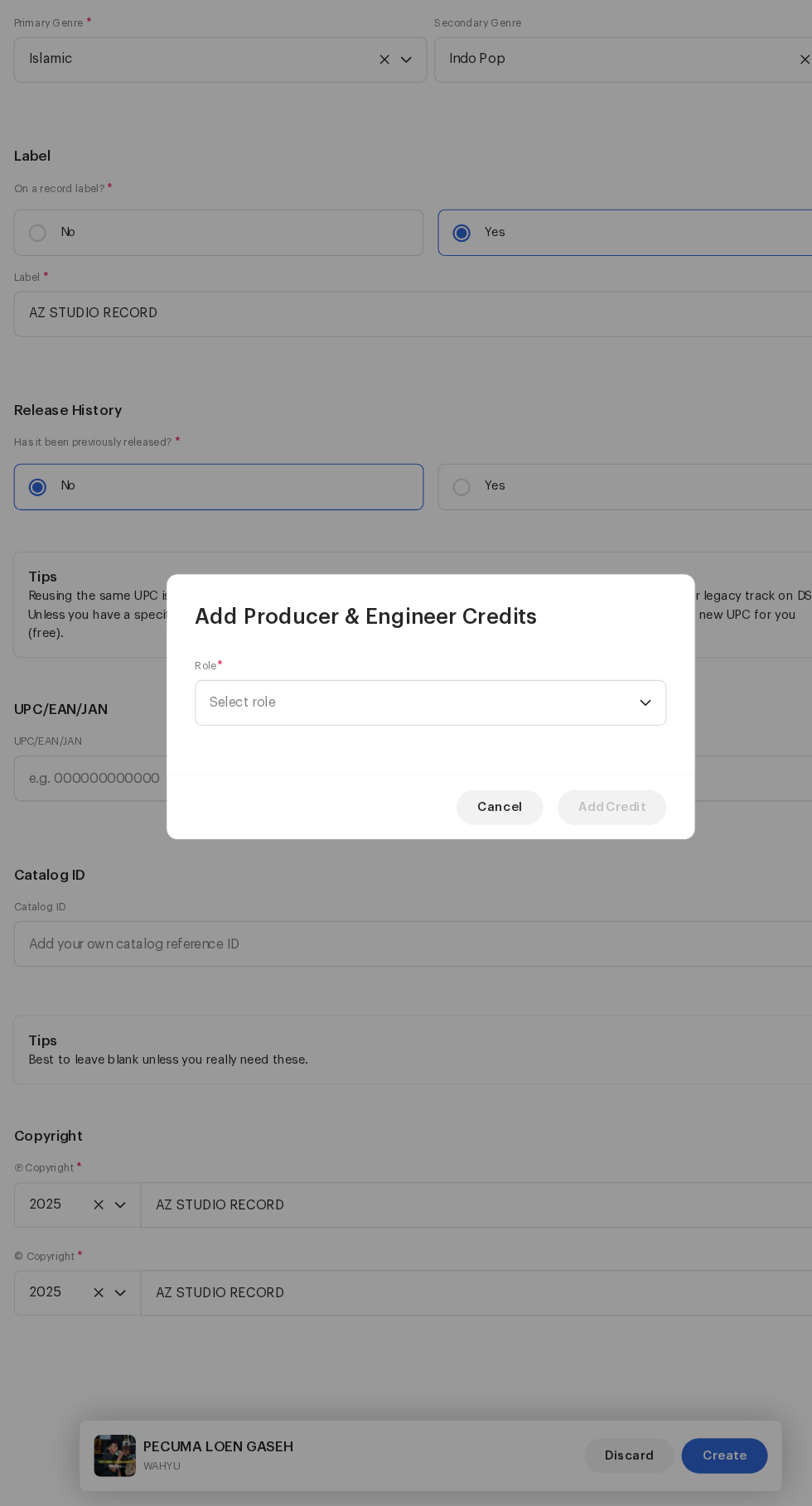
click at [216, 744] on span "Select role" at bounding box center [400, 750] width 405 height 41
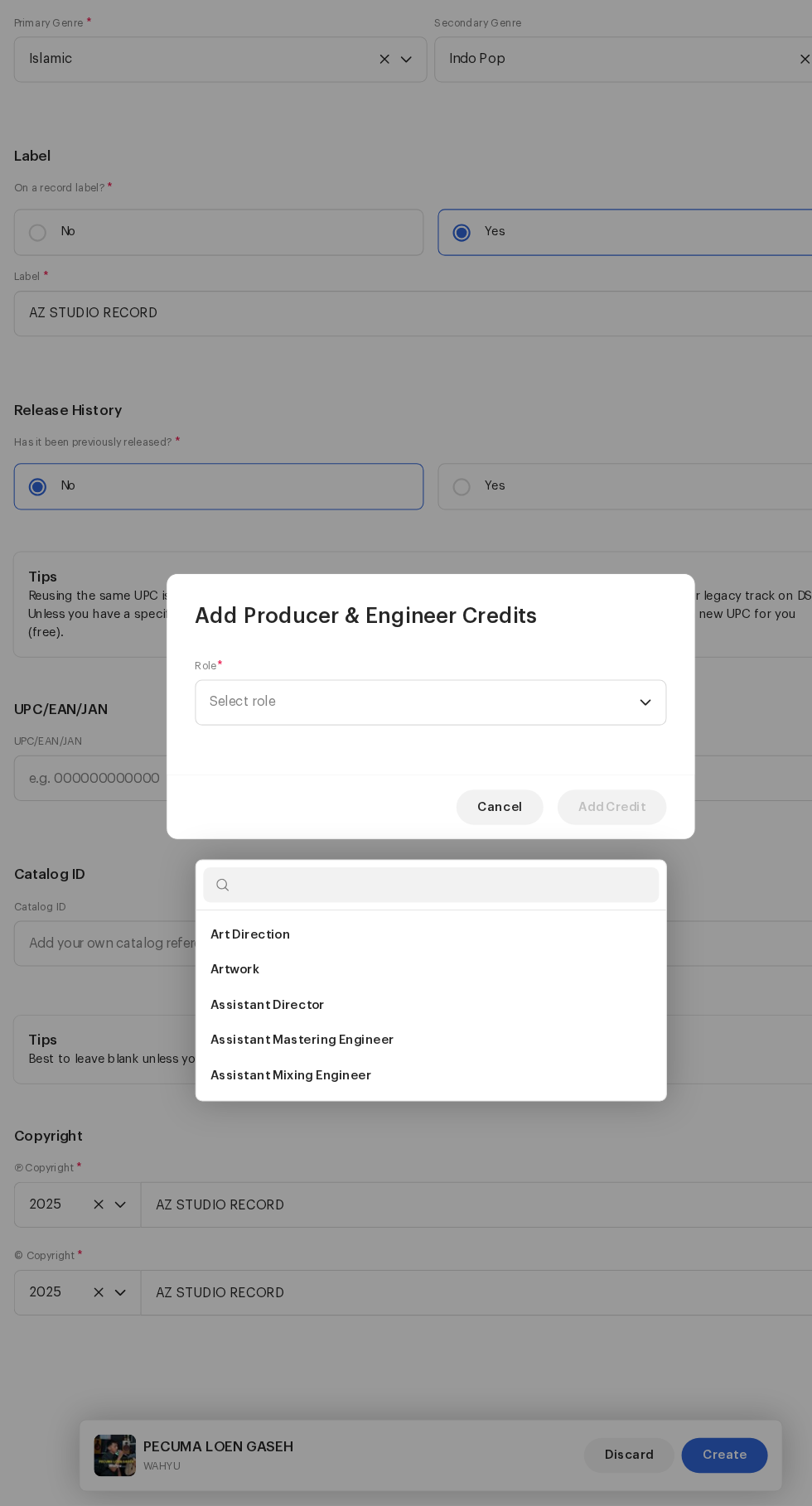
scroll to position [239, 0]
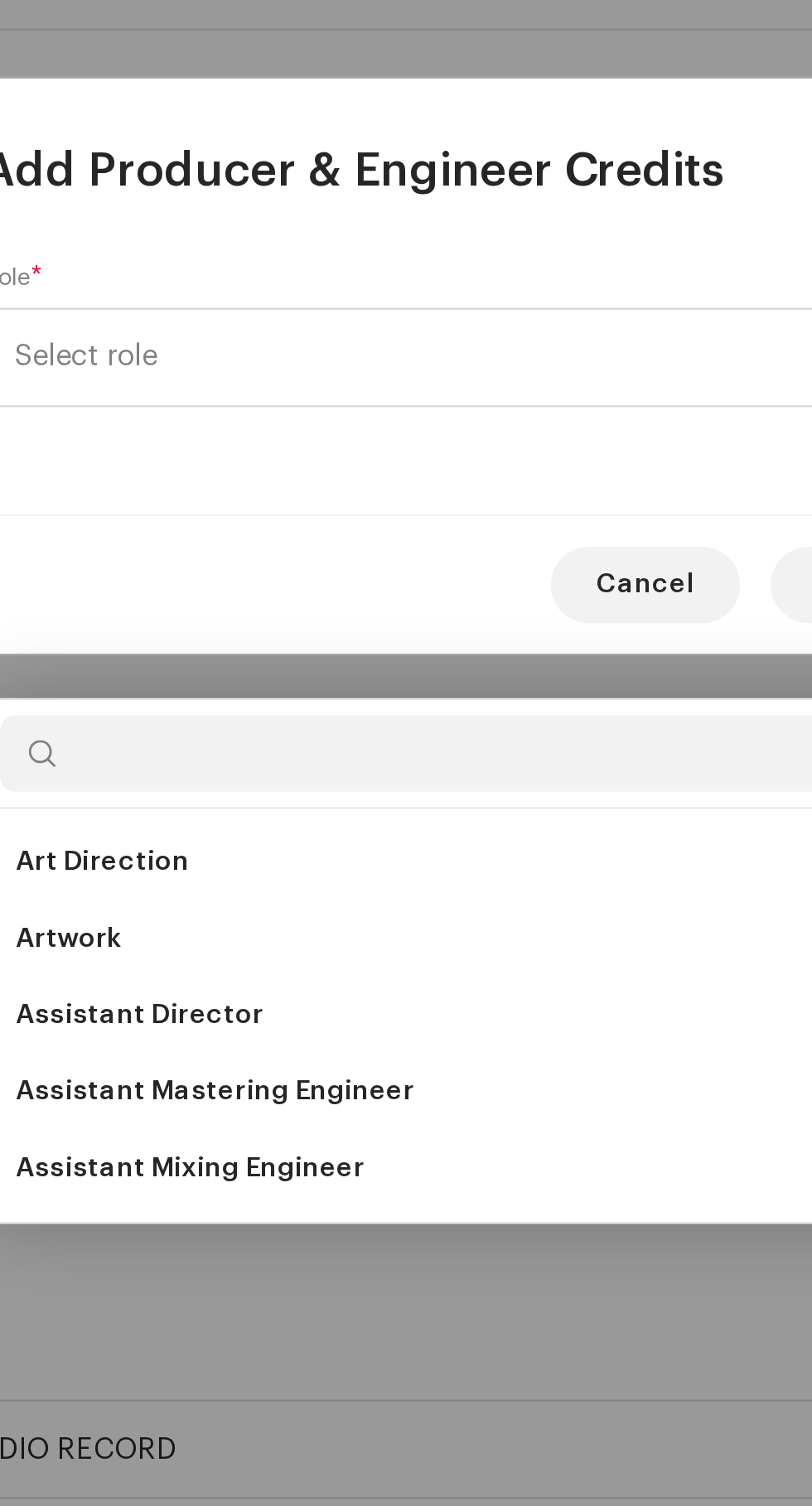
click at [336, 1092] on span "Assistant Mixing Engineer" at bounding box center [274, 1100] width 151 height 16
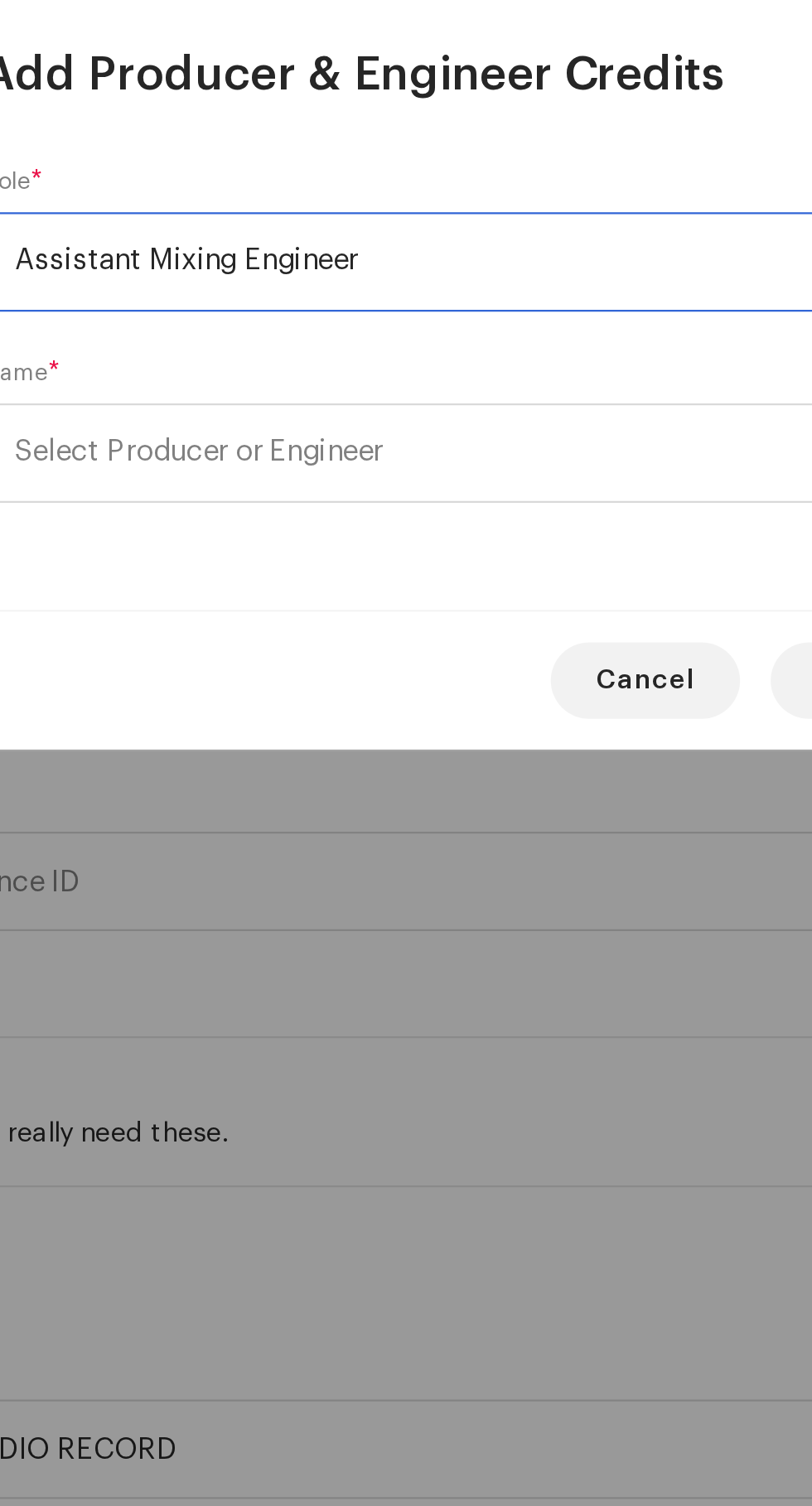
click at [249, 793] on span "Select Producer or Engineer" at bounding box center [278, 790] width 159 height 13
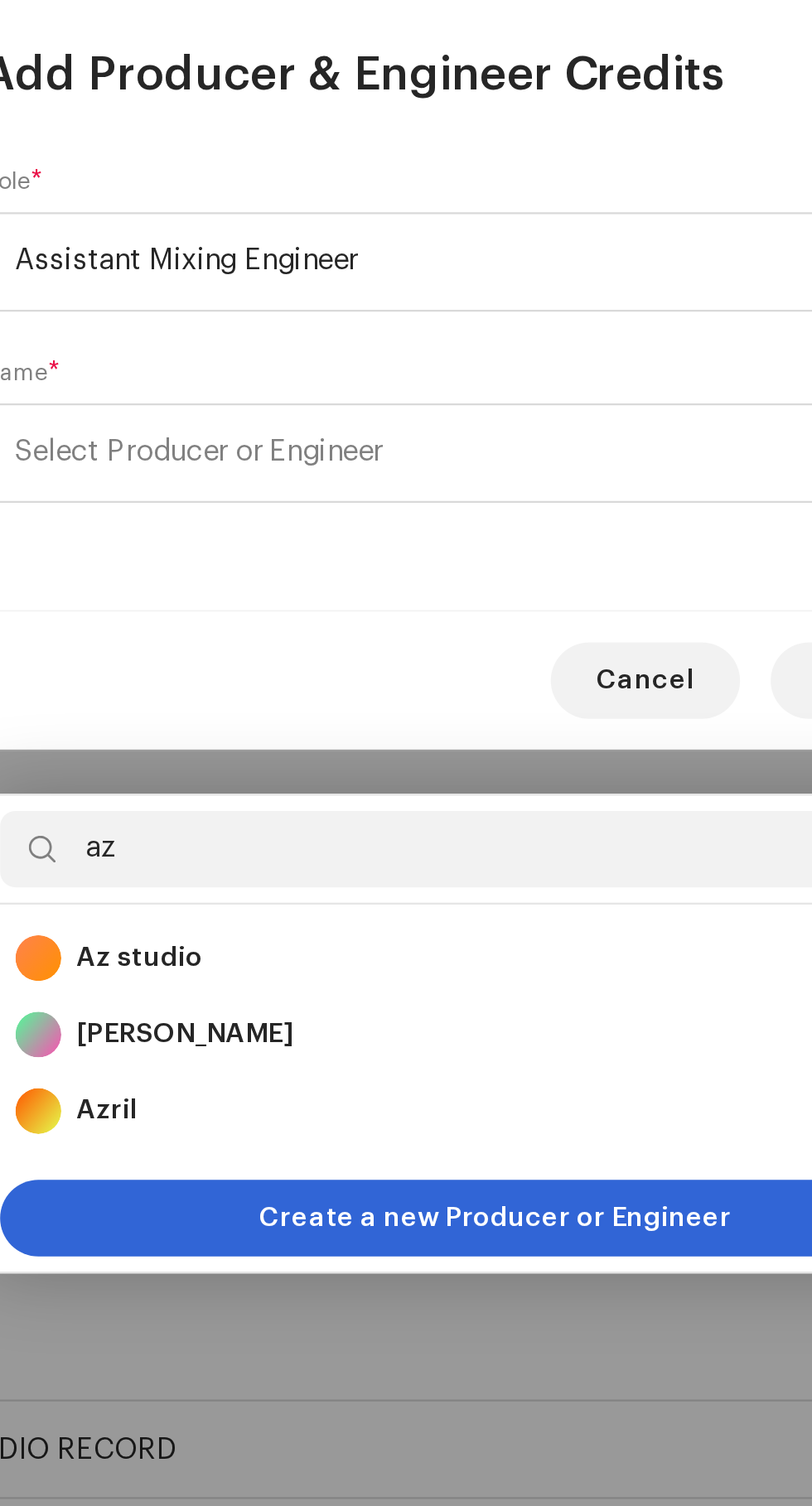
type input "az"
click at [237, 1001] on strong "Az studio" at bounding box center [251, 1009] width 55 height 16
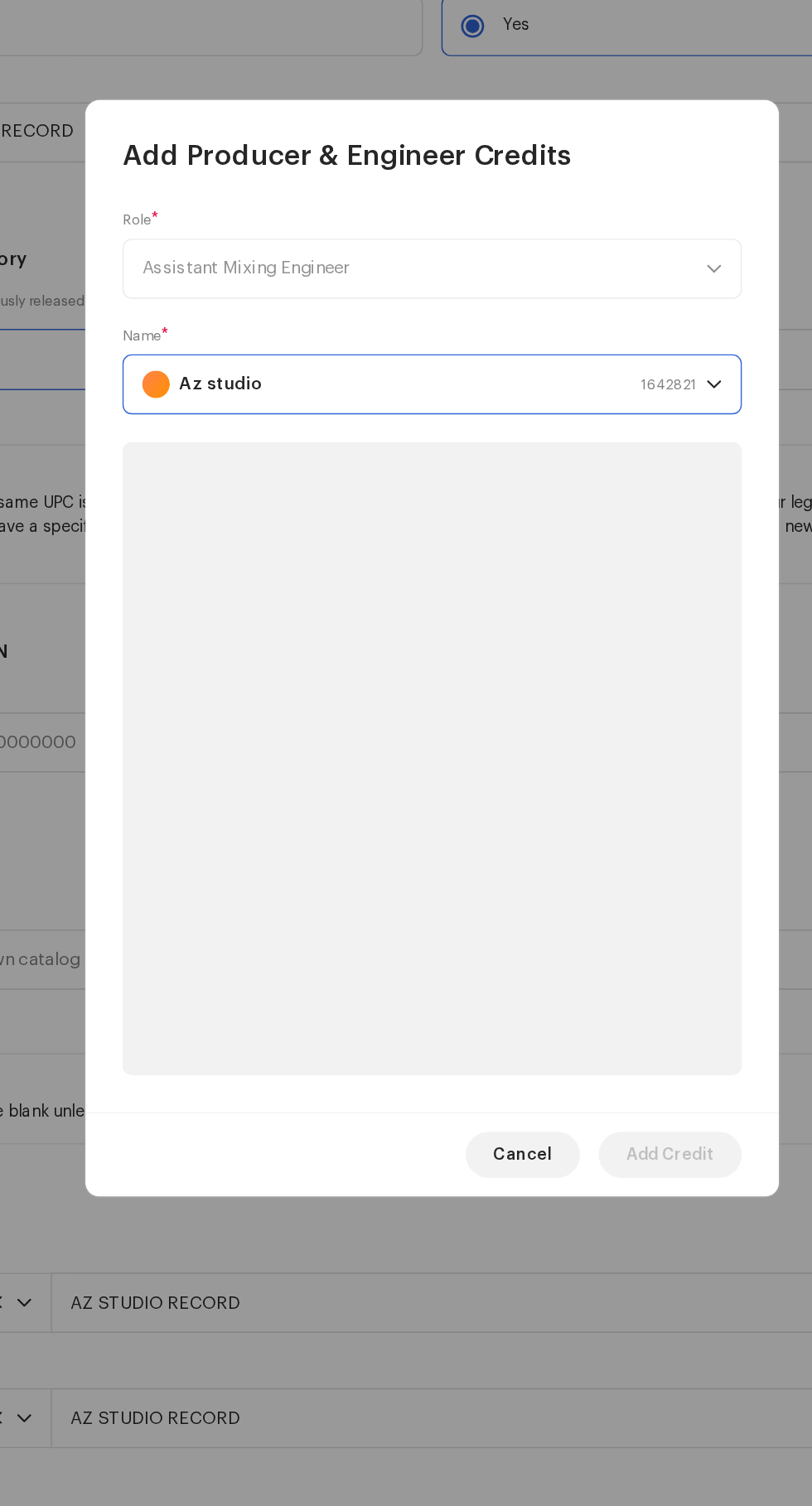
scroll to position [229, 0]
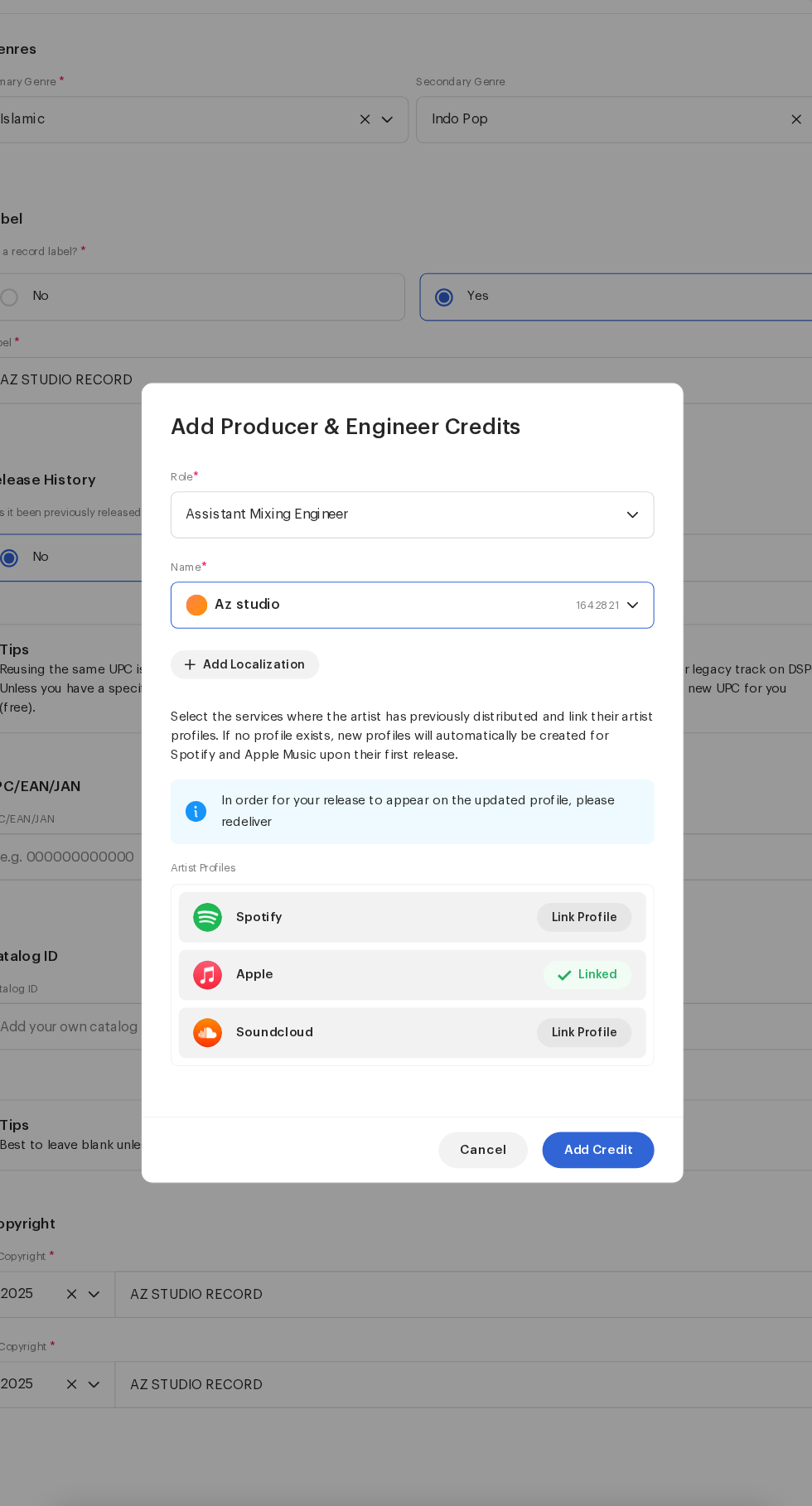
click at [584, 1107] on span "Add Credit" at bounding box center [577, 1090] width 63 height 33
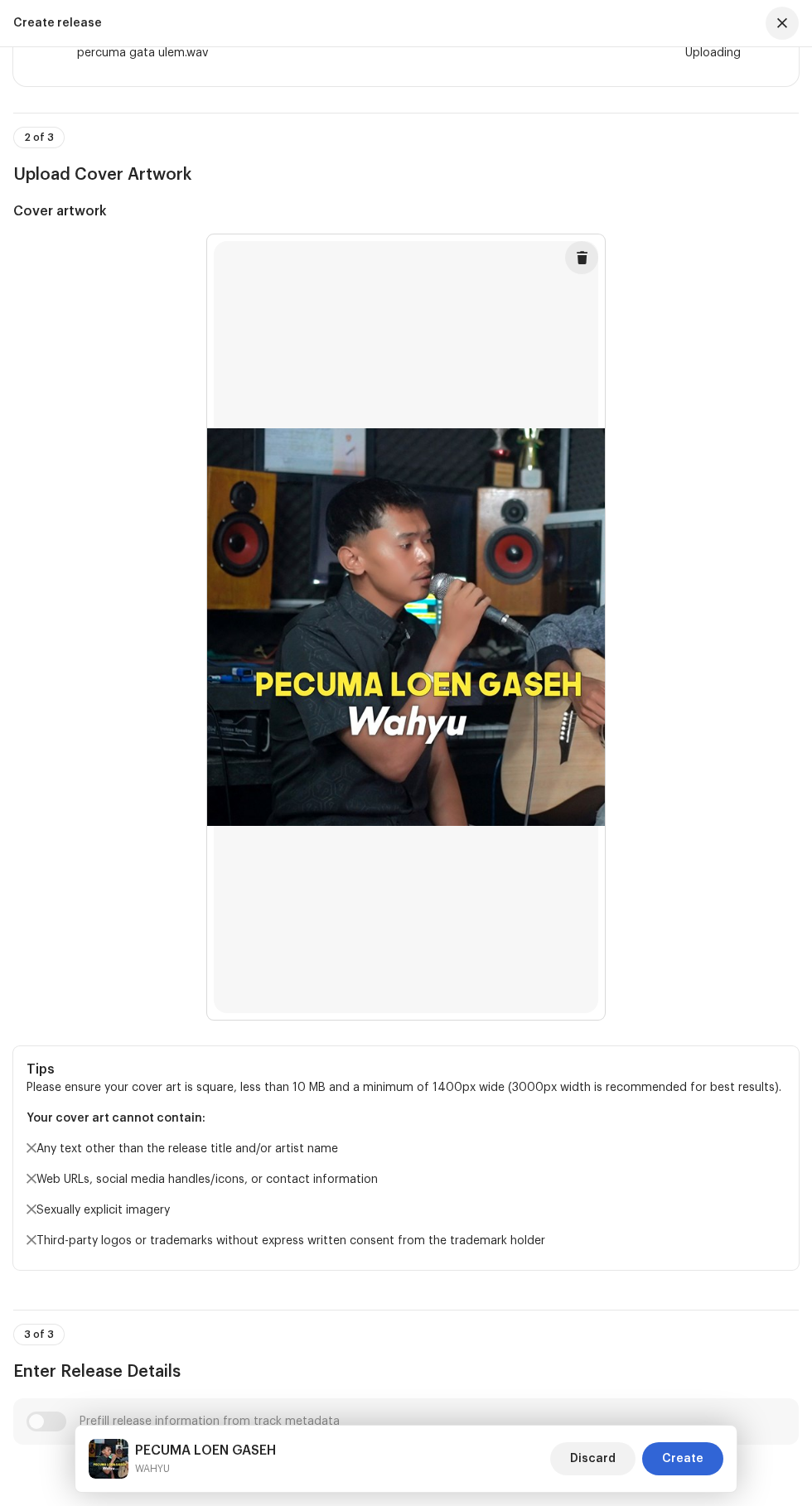
scroll to position [434, 0]
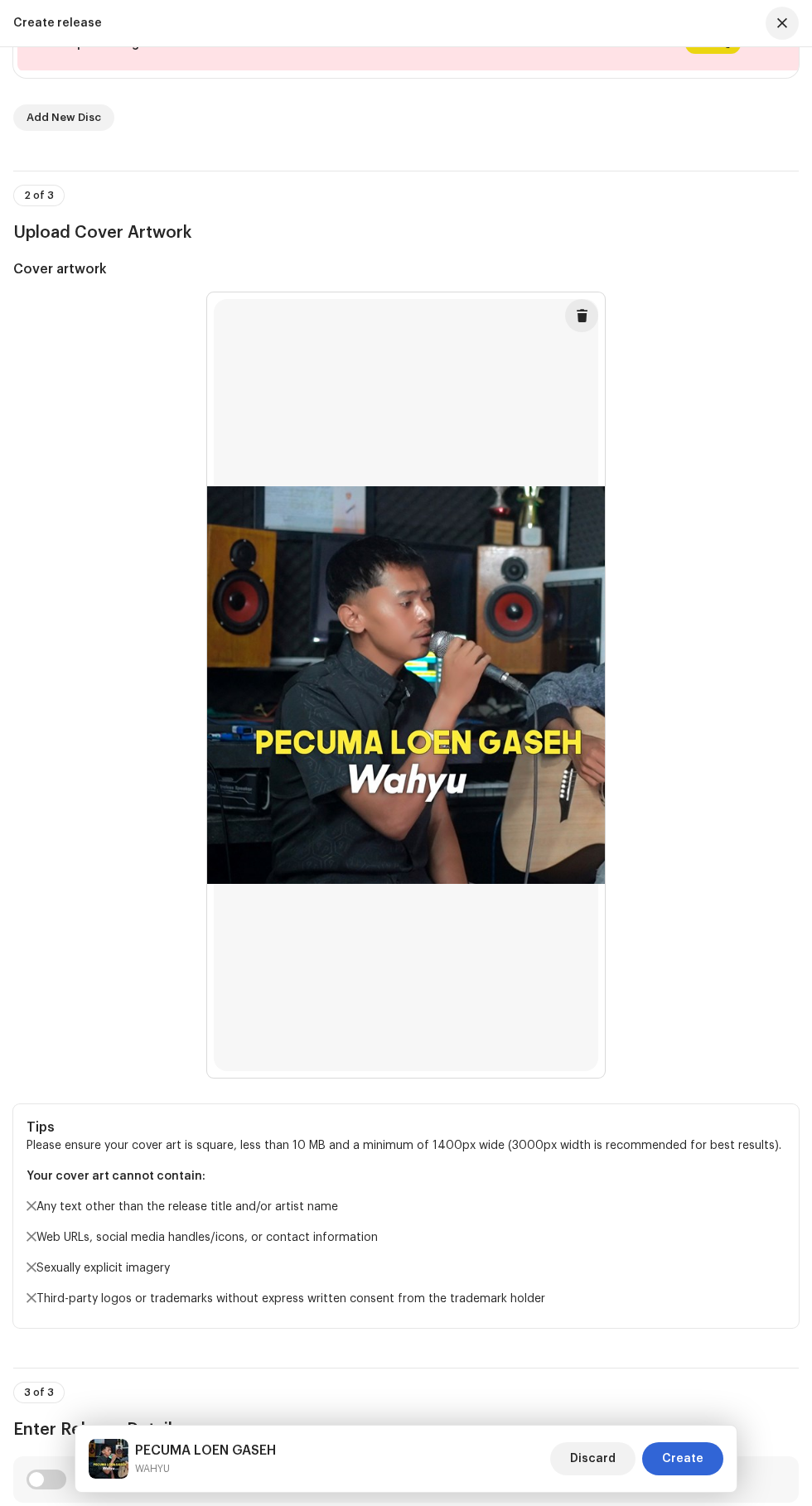
click at [468, 71] on td "—" at bounding box center [421, 44] width 171 height 54
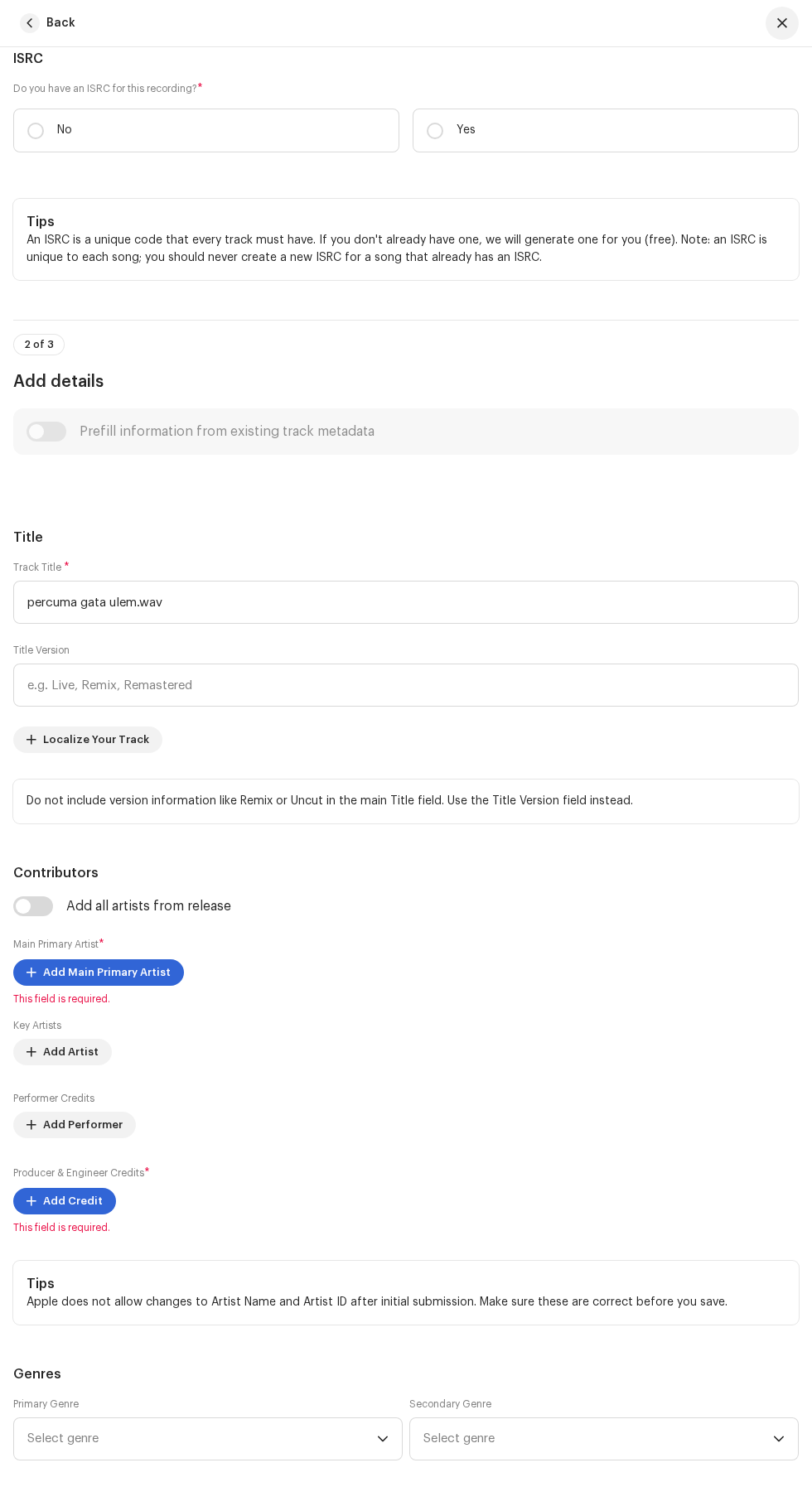
scroll to position [319, 0]
click at [216, 622] on input "percuma gata ulem.wav" at bounding box center [406, 600] width 785 height 43
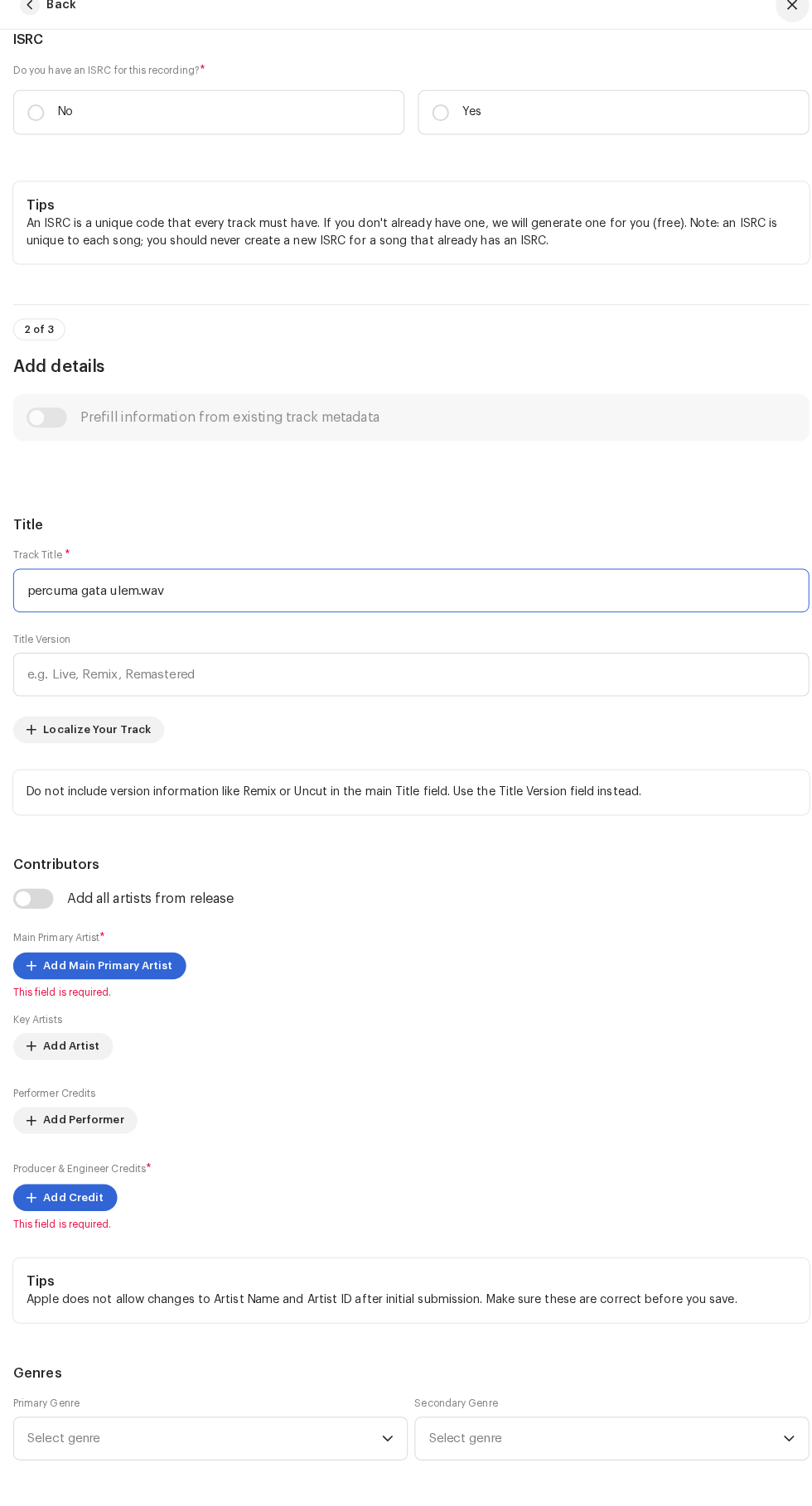
scroll to position [240, 0]
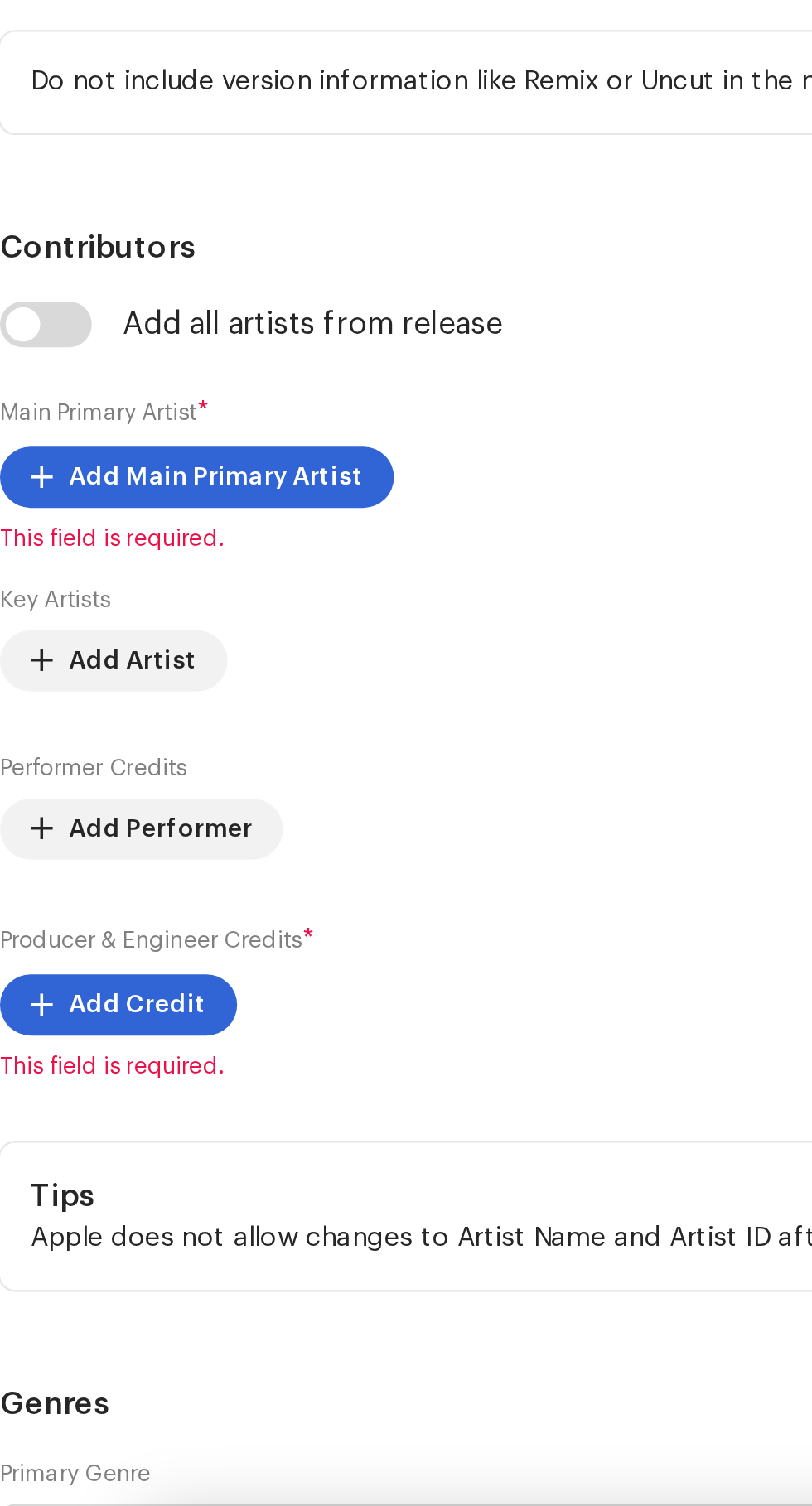
type input "p"
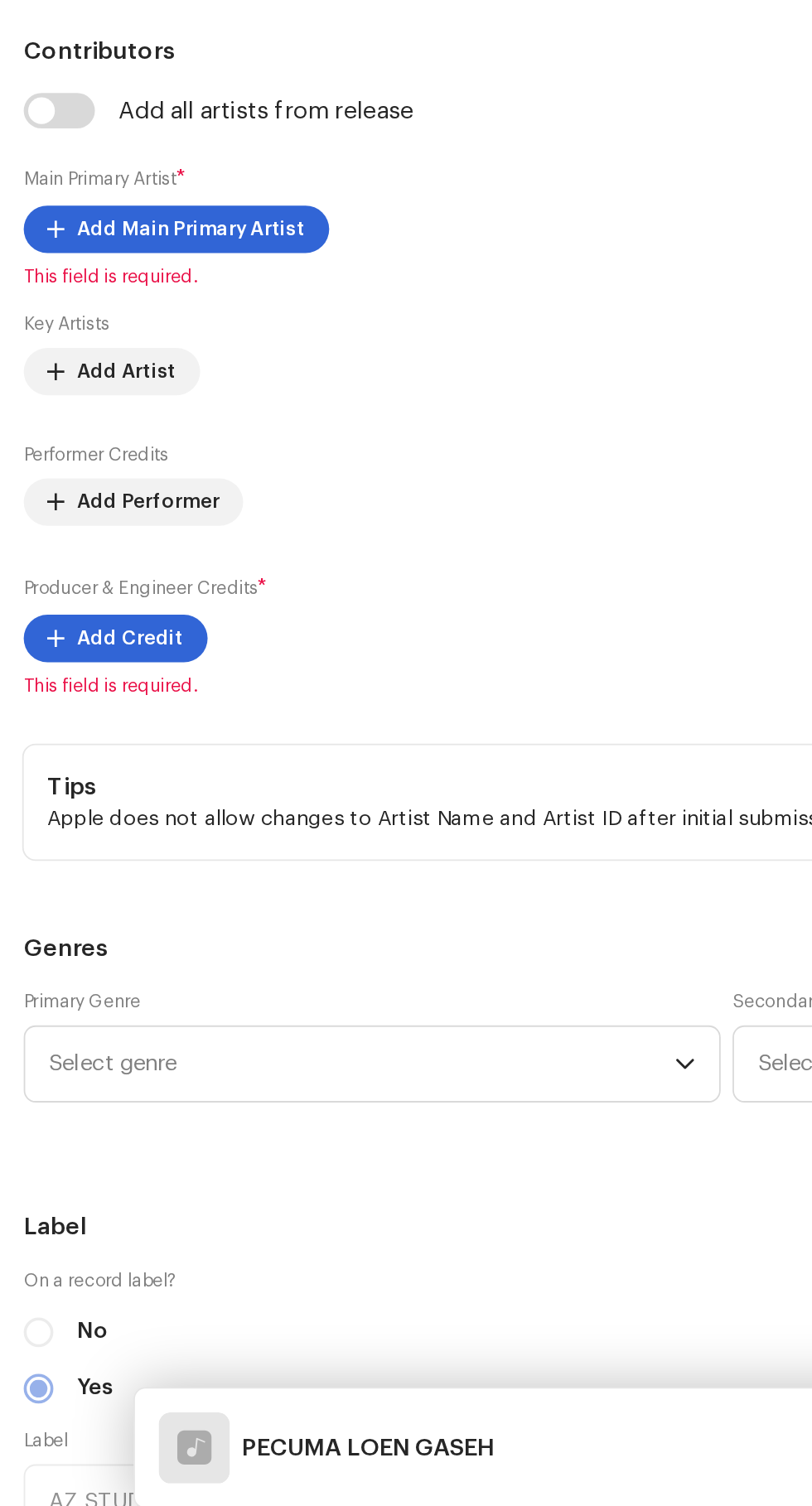
scroll to position [557, 0]
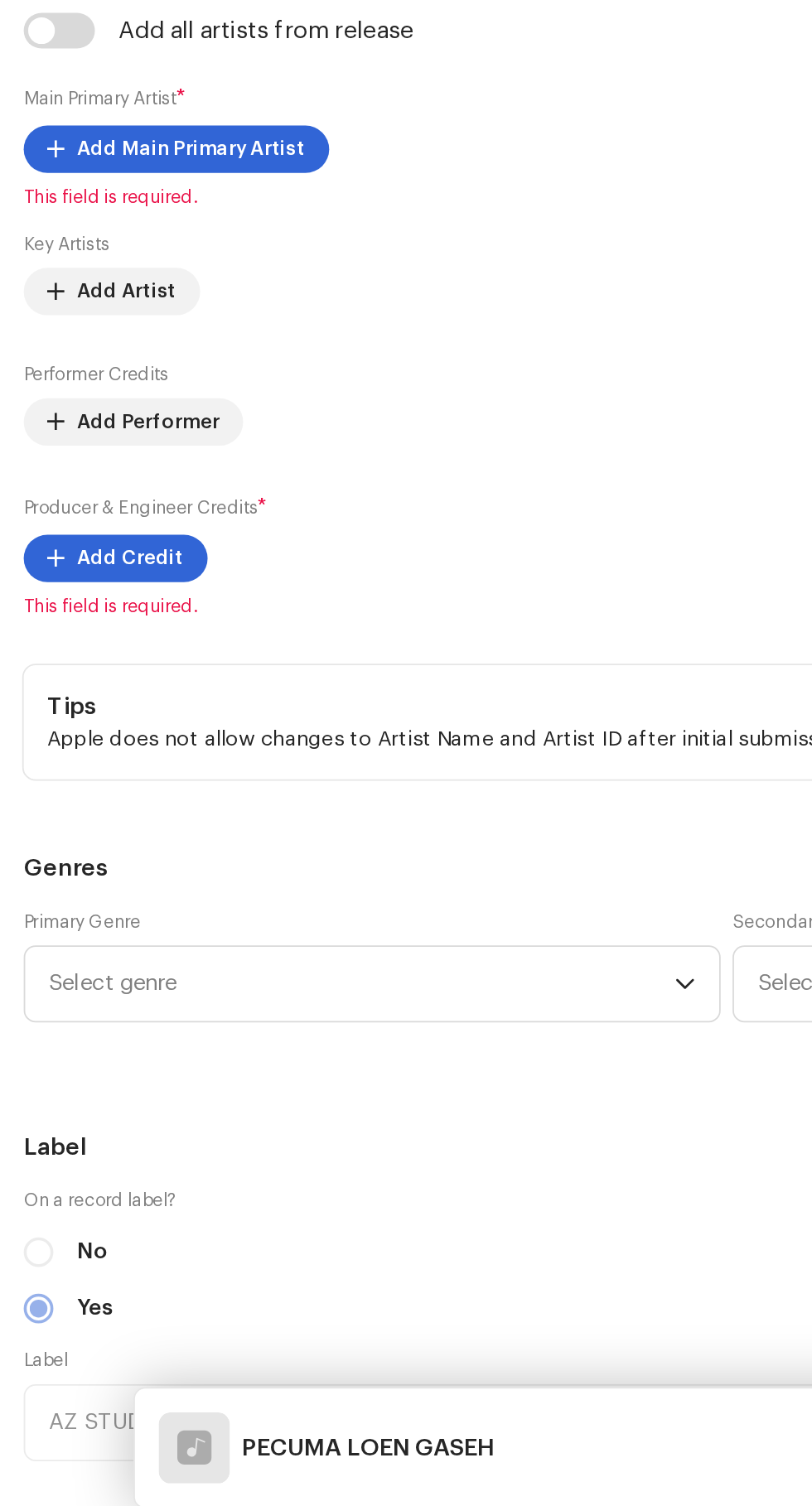
type input "PECUMA LOEN GASEH"
click at [68, 750] on span "Add Main Primary Artist" at bounding box center [107, 733] width 128 height 33
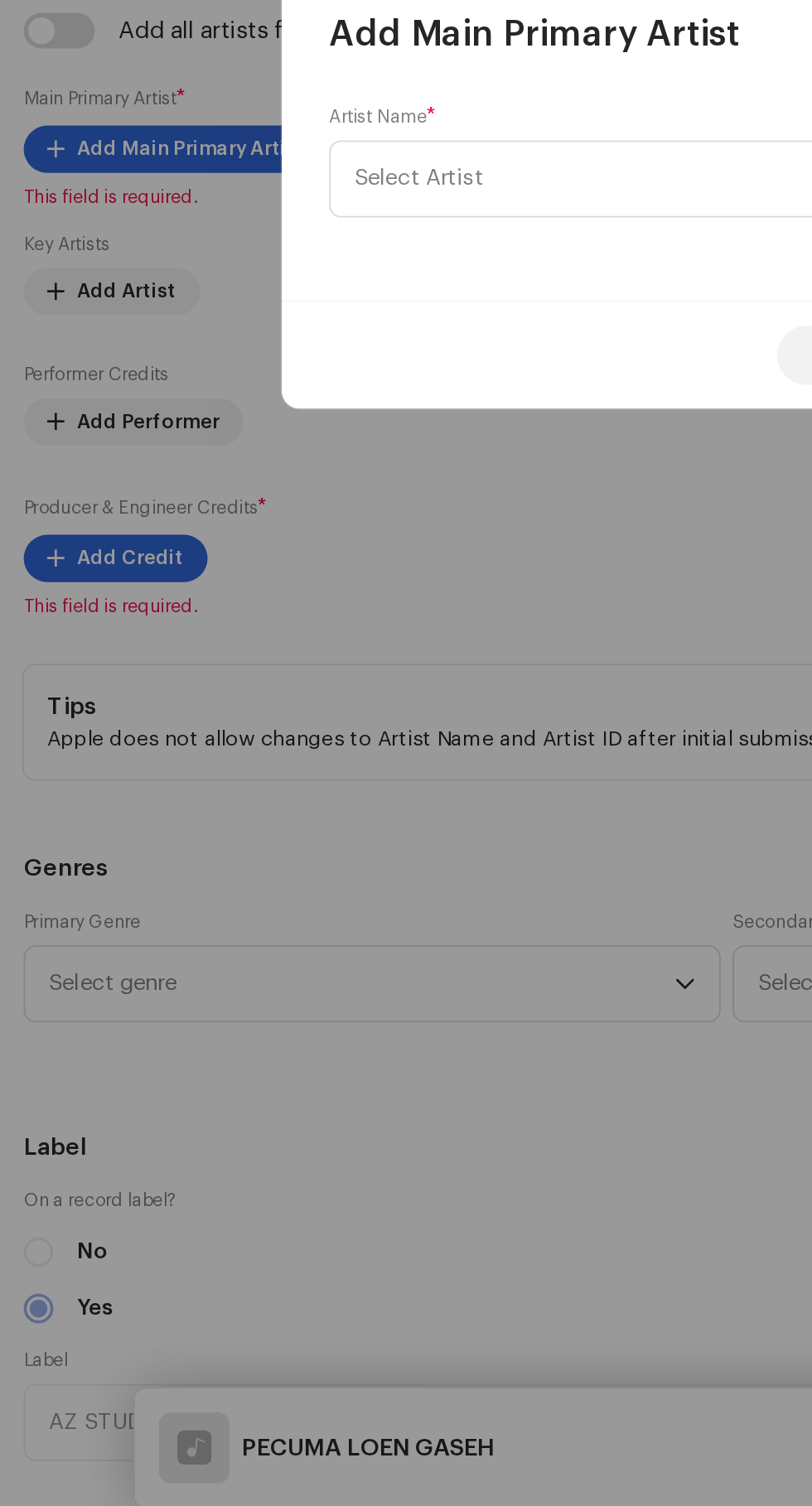
click at [228, 744] on span "Select Artist" at bounding box center [234, 749] width 72 height 13
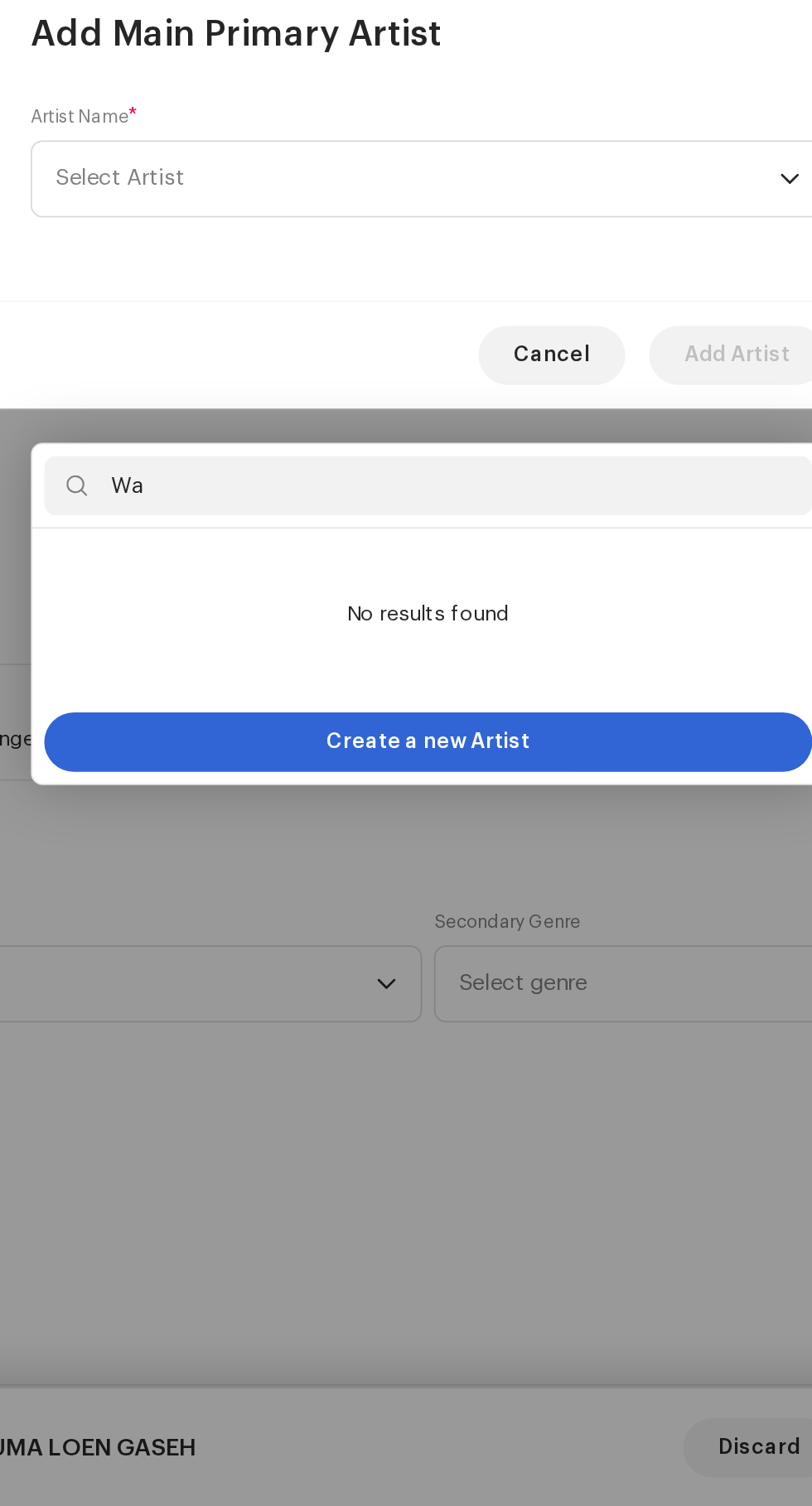
type input "Wah"
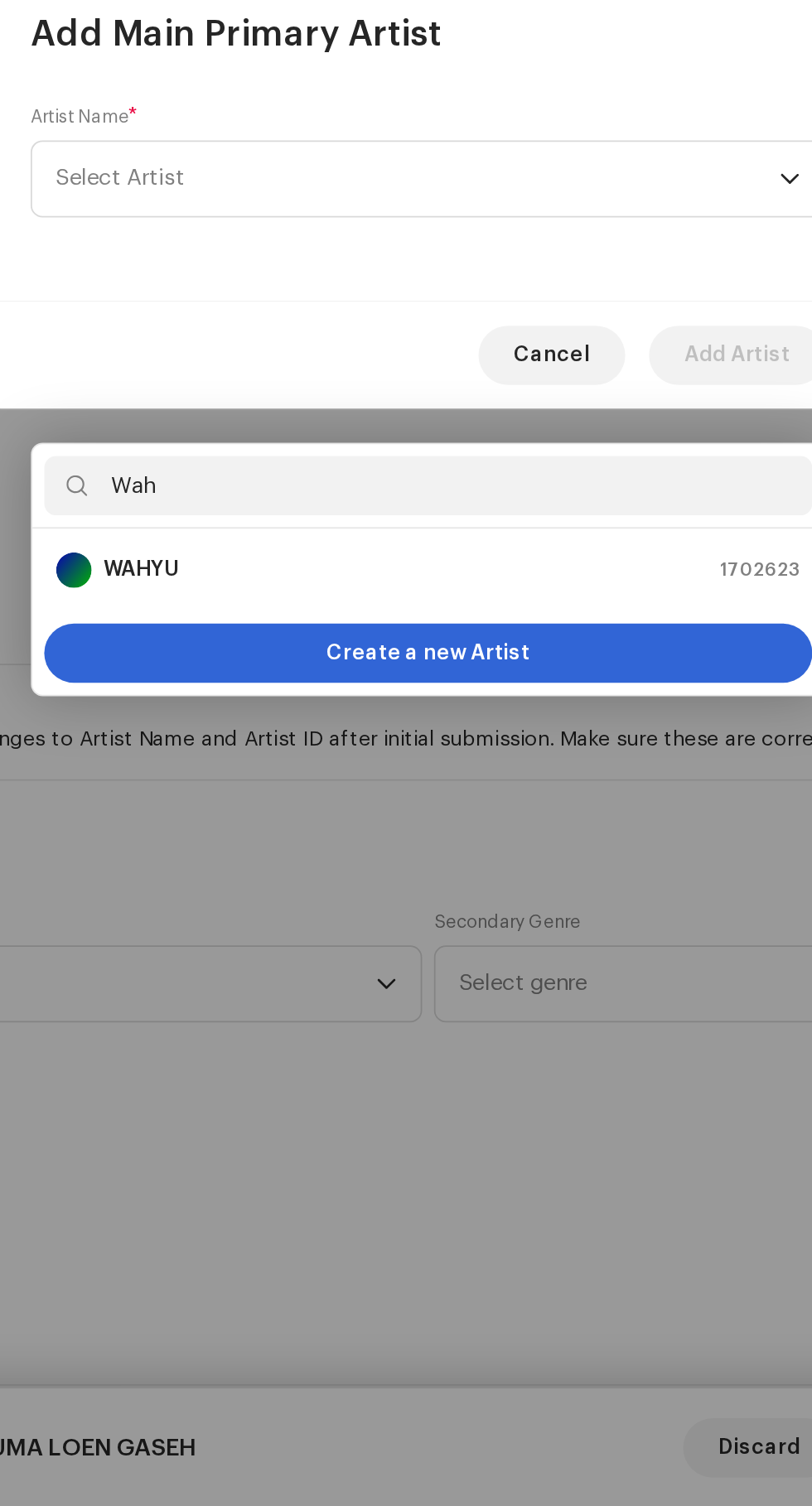
click at [250, 960] on strong "WAHYU" at bounding box center [245, 968] width 42 height 16
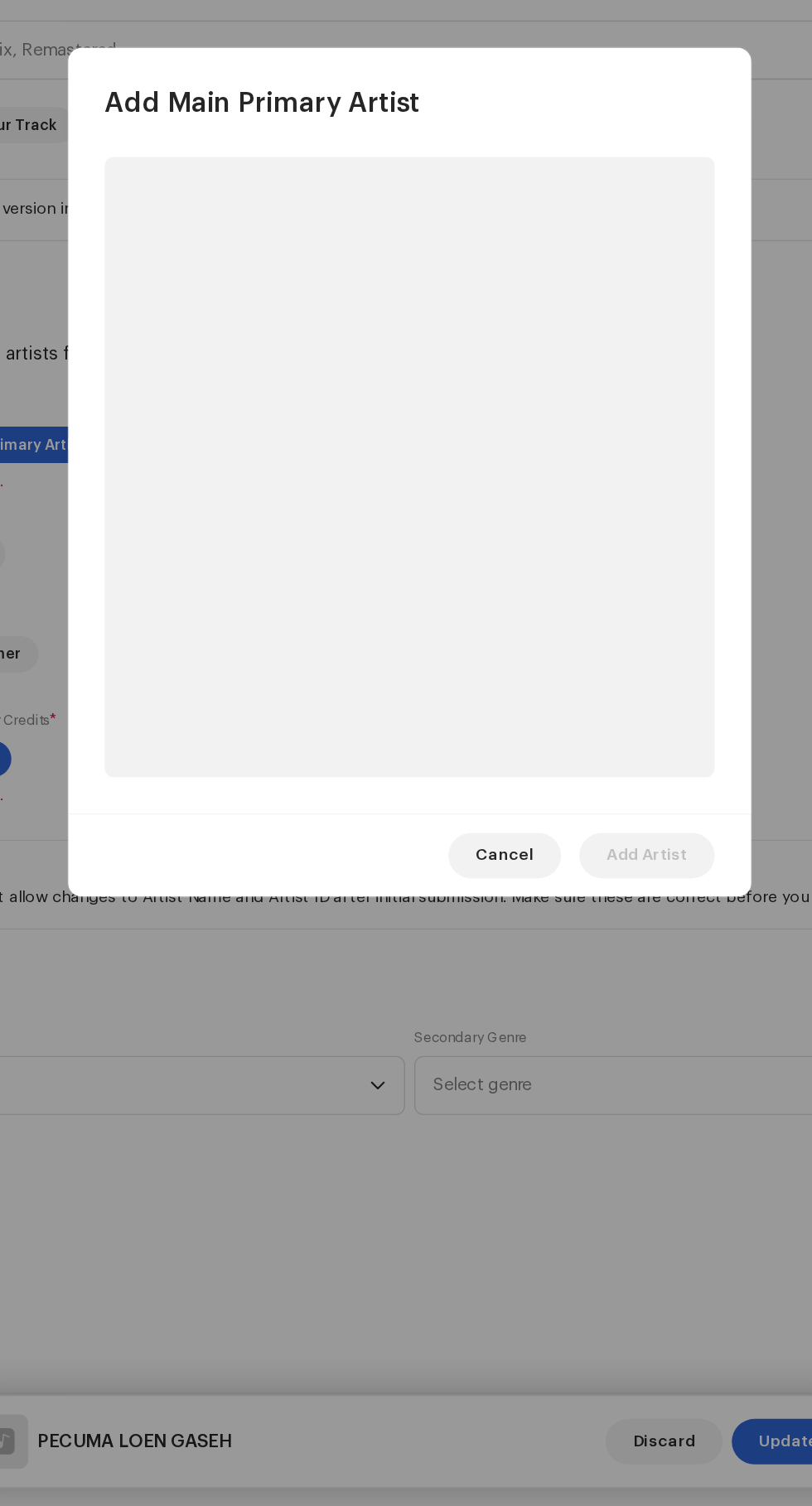
scroll to position [236, 0]
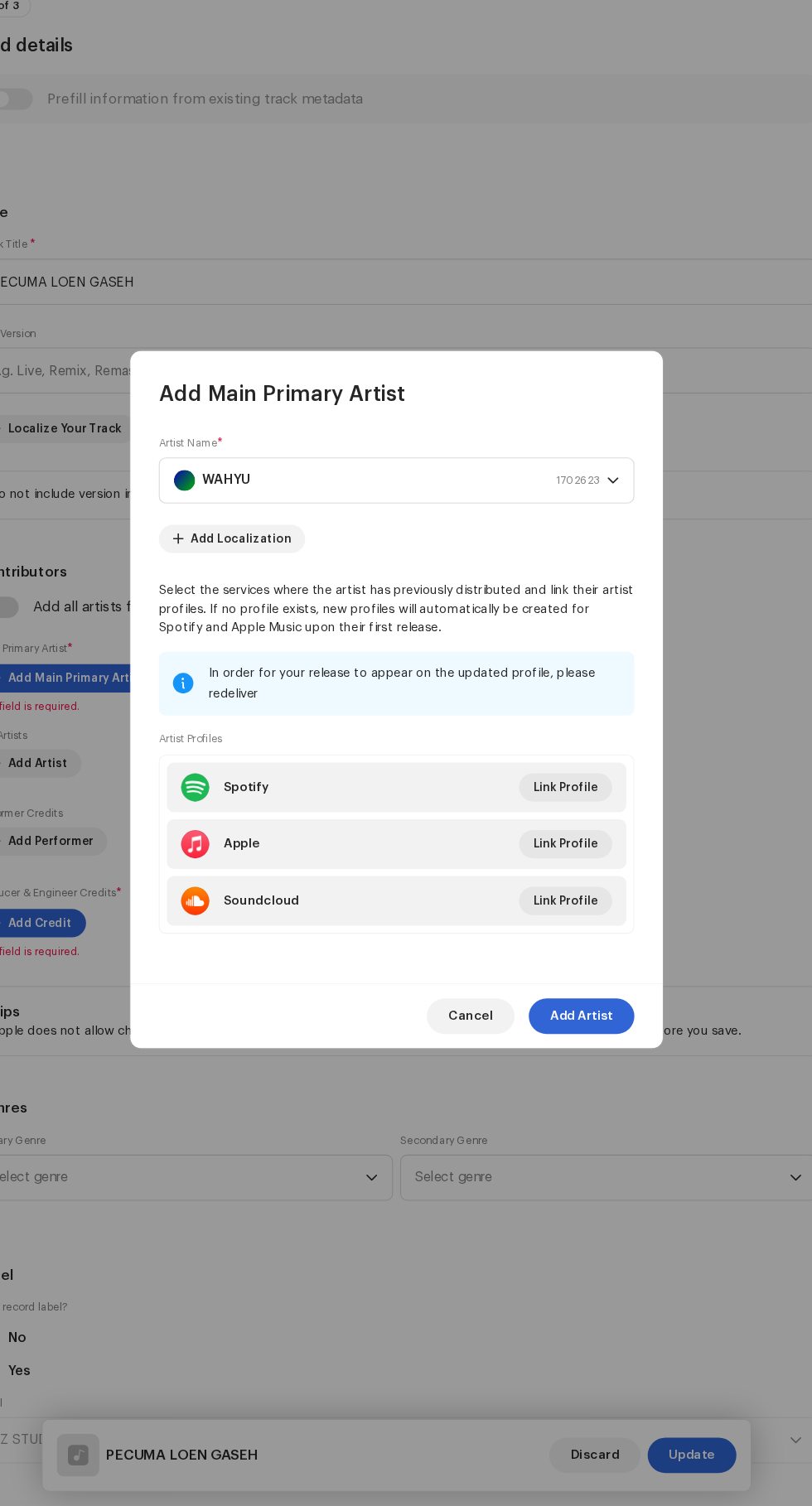
click at [588, 1065] on span "Add Artist" at bounding box center [578, 1048] width 59 height 33
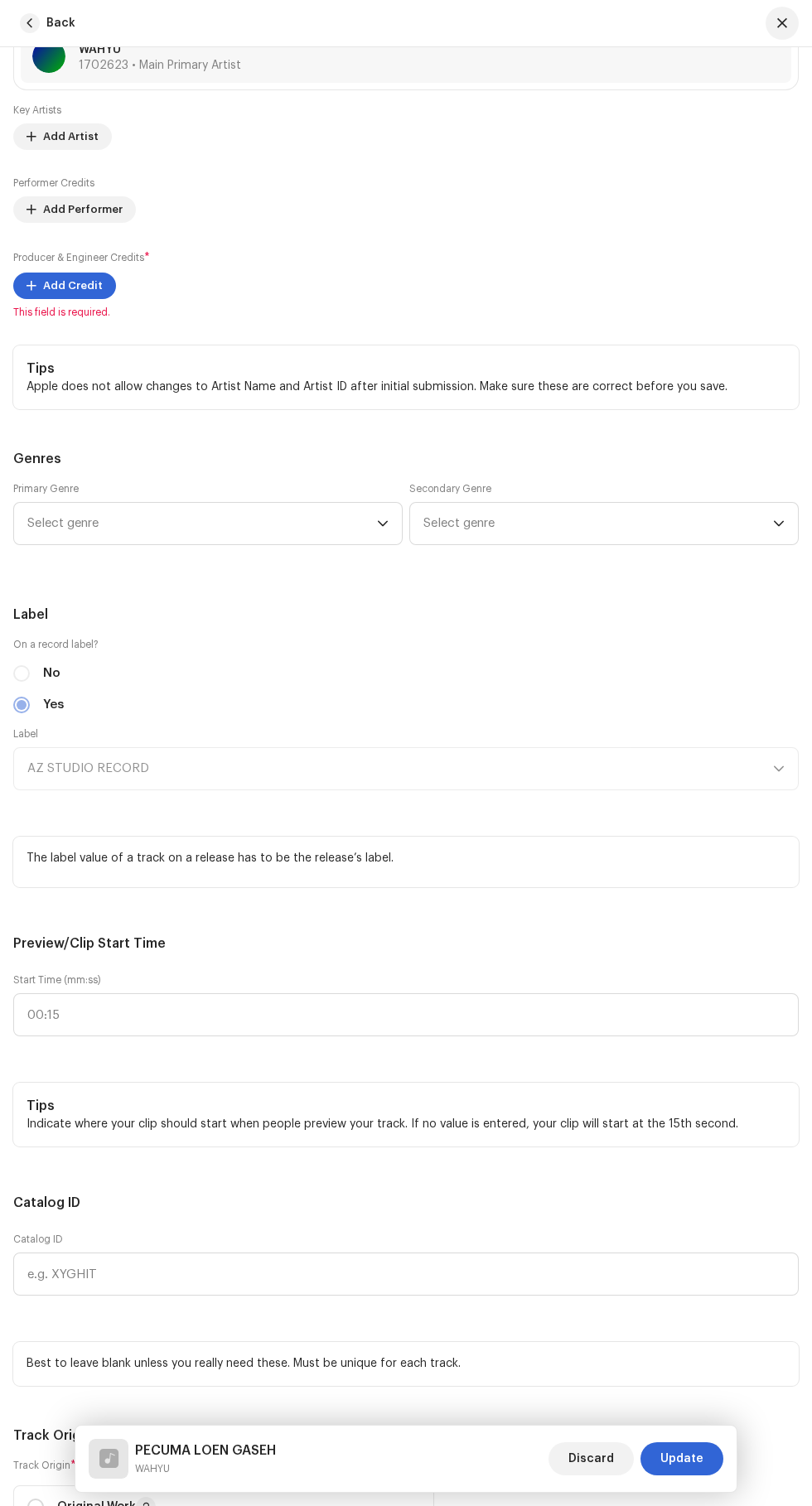
scroll to position [1255, 0]
click at [31, 291] on span at bounding box center [31, 284] width 10 height 14
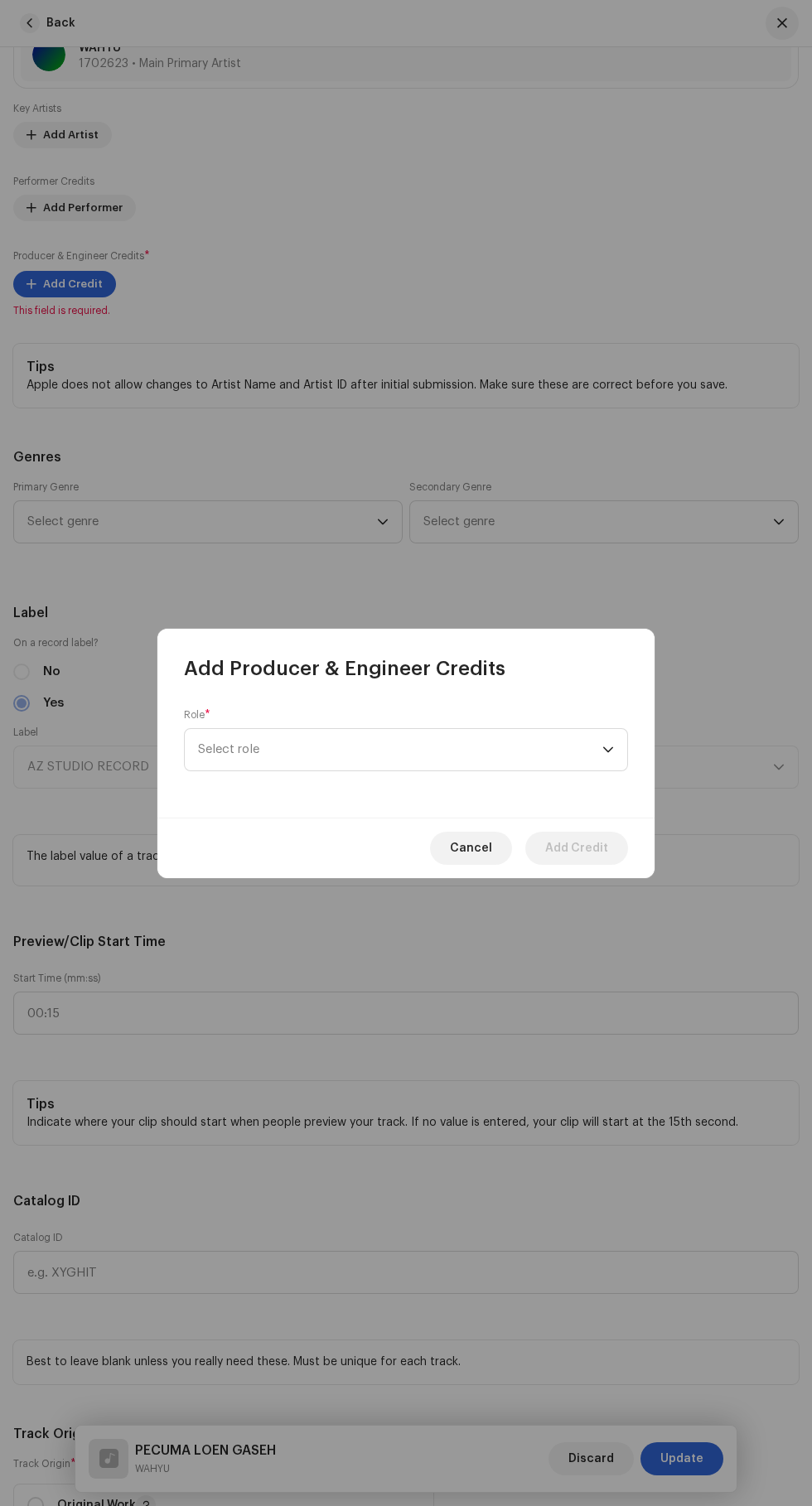
click at [253, 744] on span "Select role" at bounding box center [400, 750] width 405 height 41
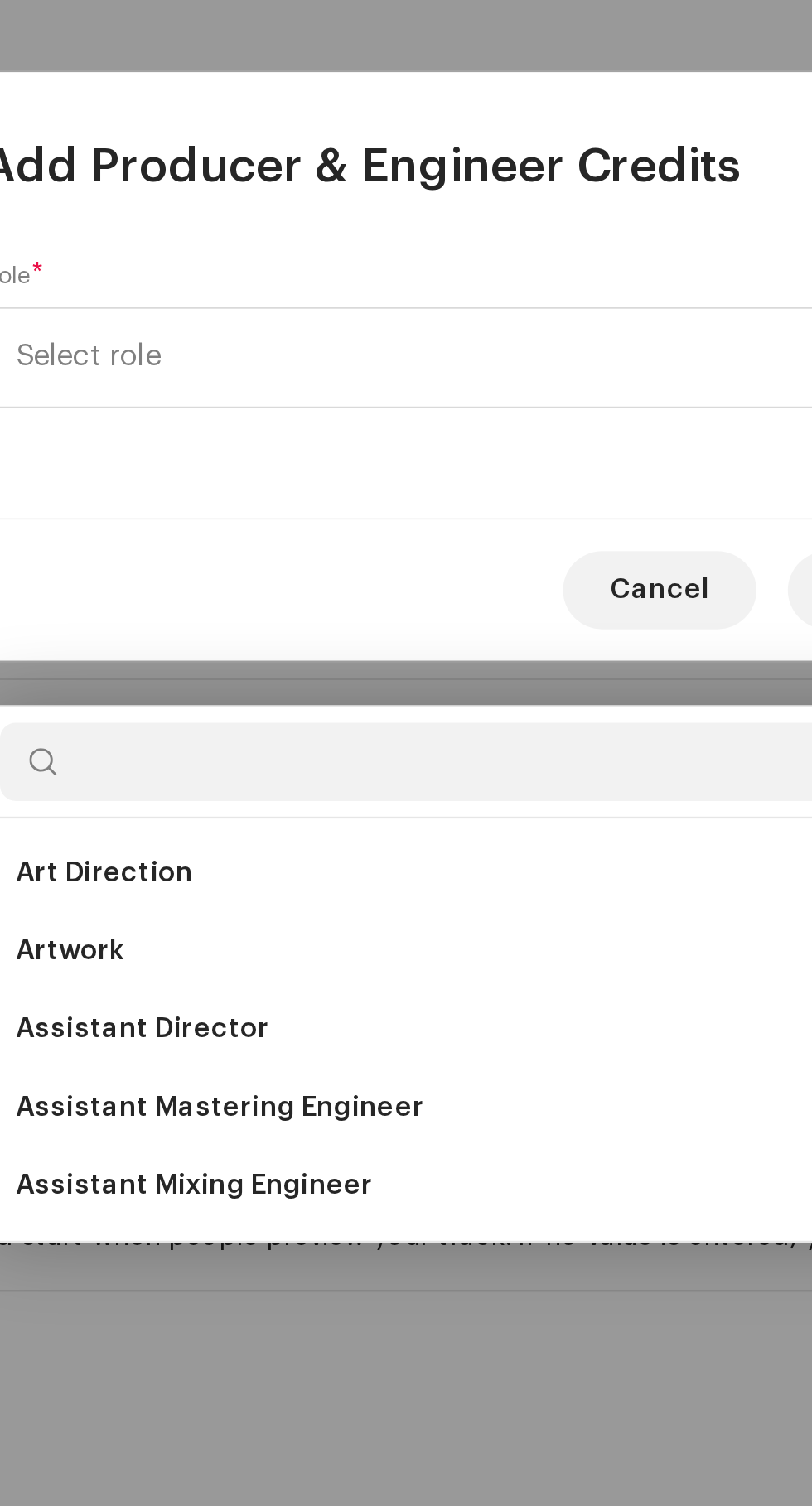
click at [340, 1092] on span "Assistant Mixing Engineer" at bounding box center [274, 1100] width 151 height 16
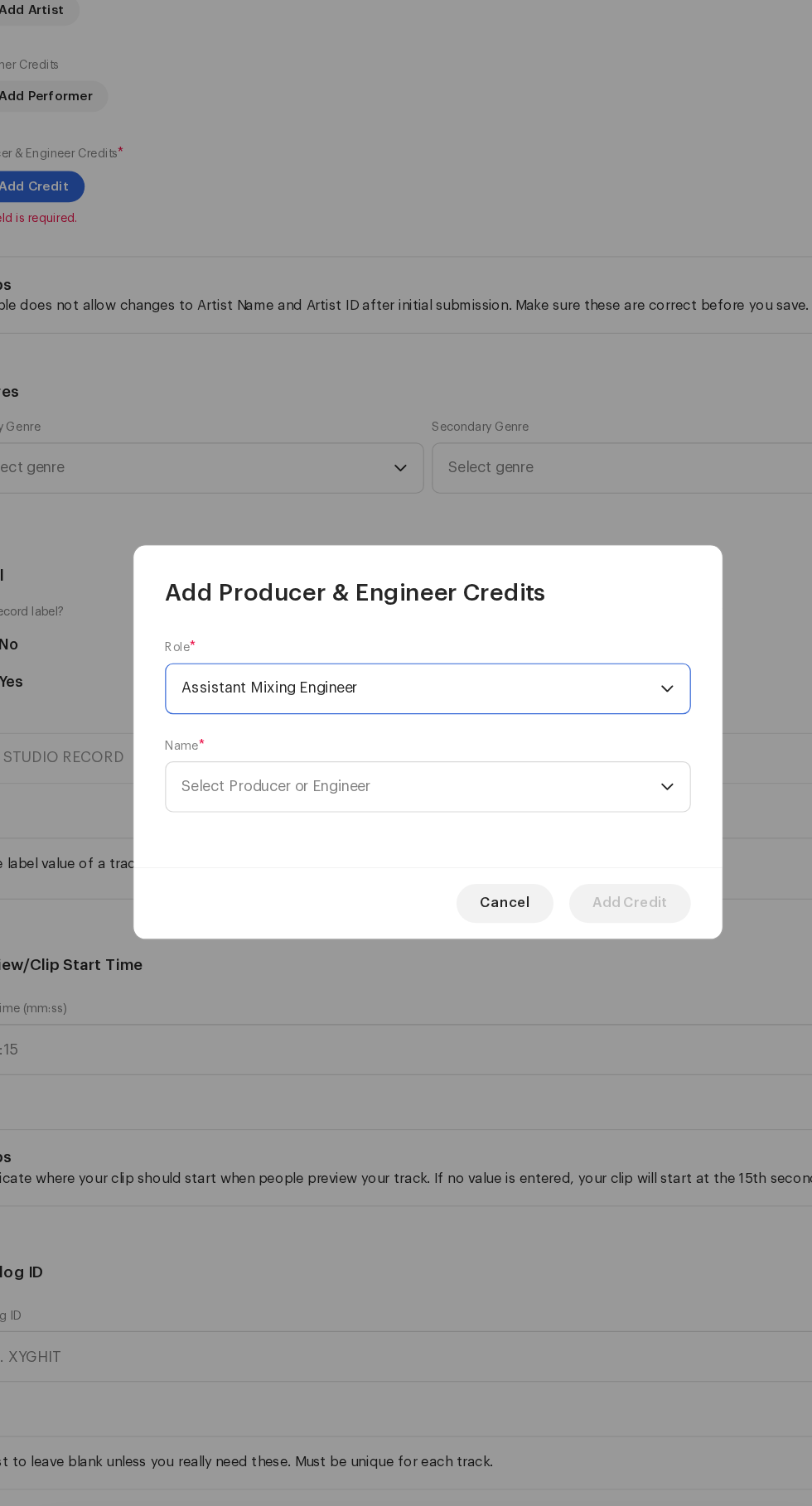
scroll to position [233, 0]
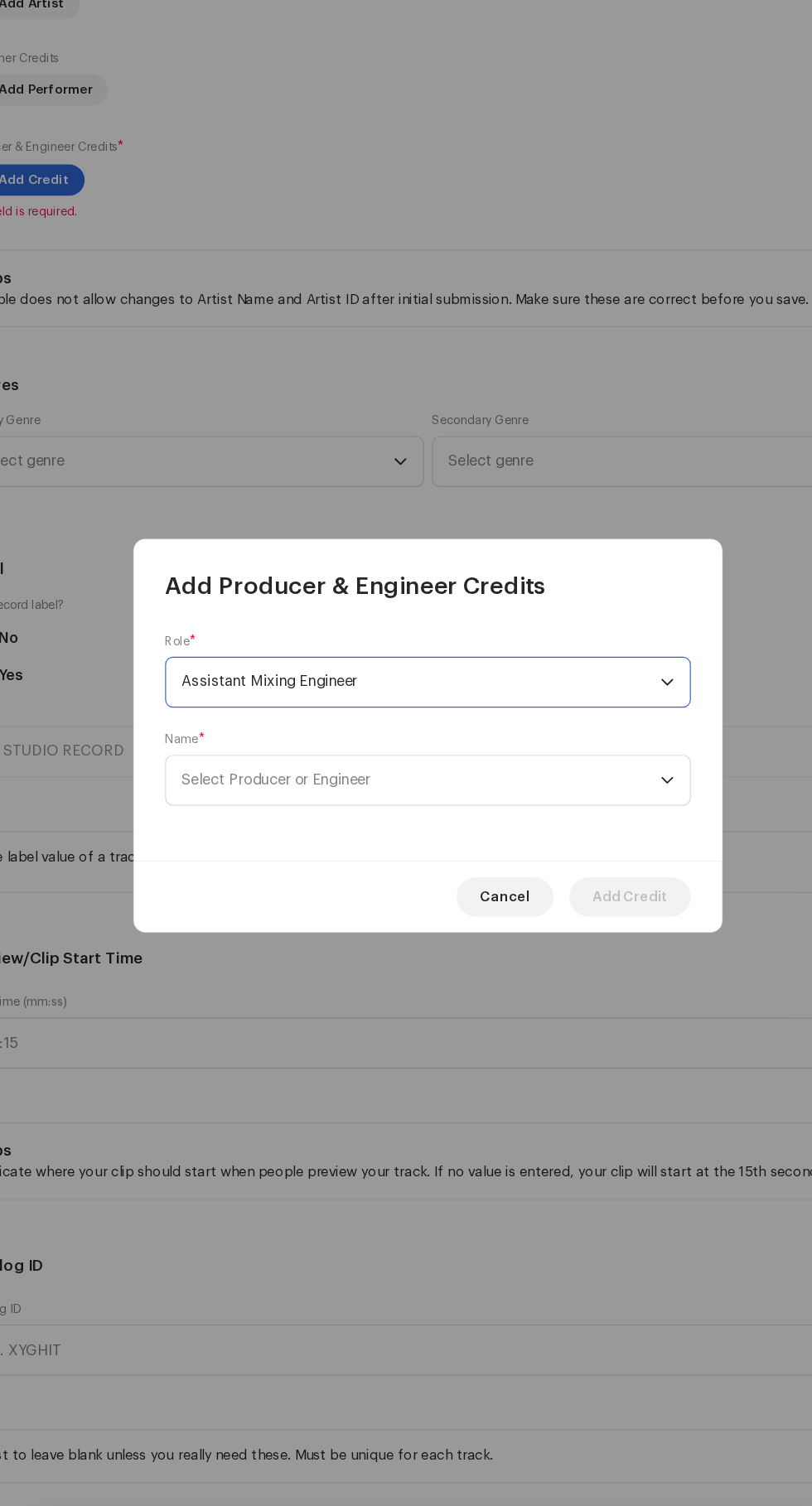
click at [455, 793] on span "Select Producer or Engineer" at bounding box center [400, 791] width 405 height 41
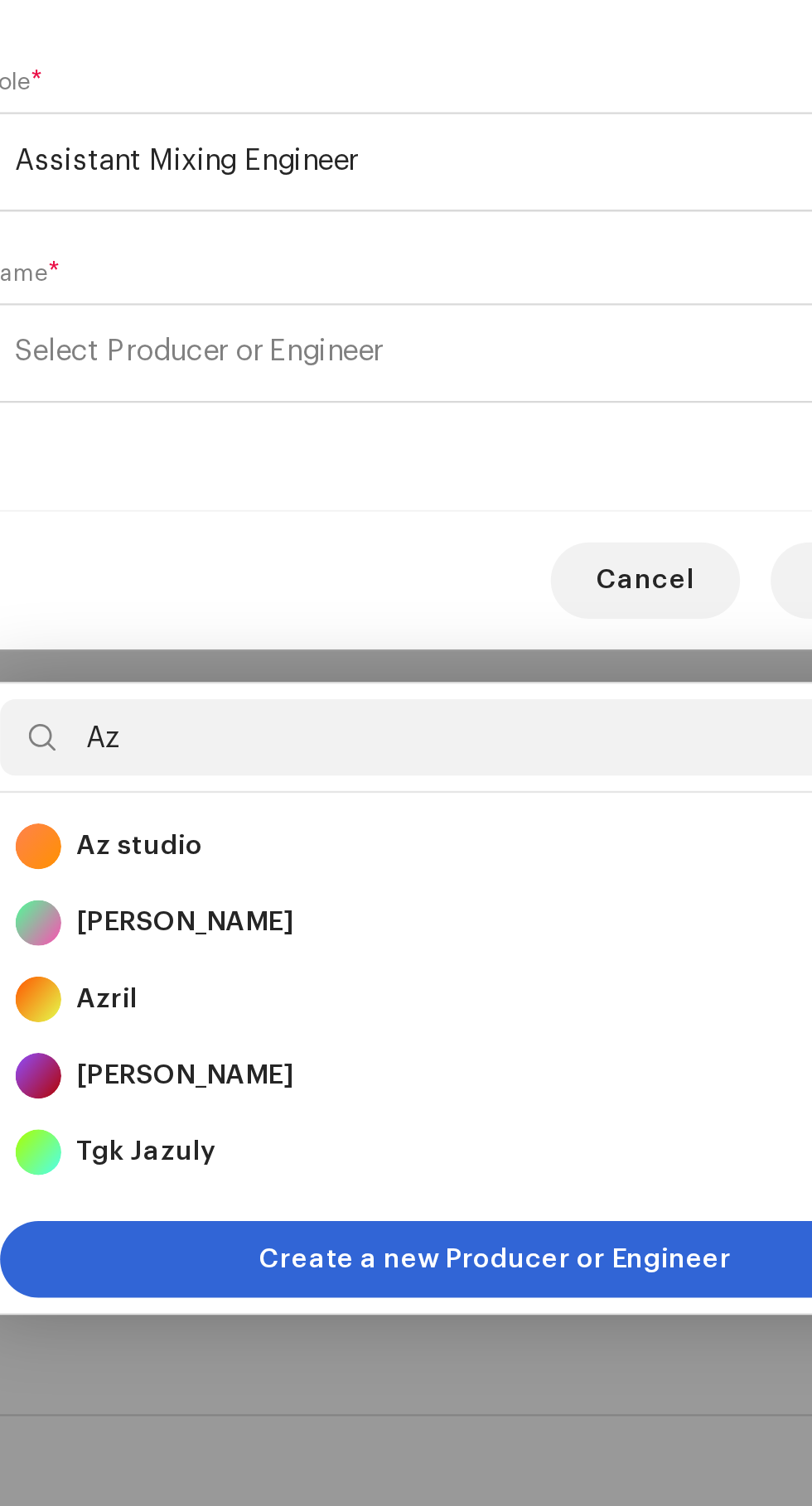
type input "Az"
click at [237, 997] on strong "Az studio" at bounding box center [251, 1005] width 55 height 16
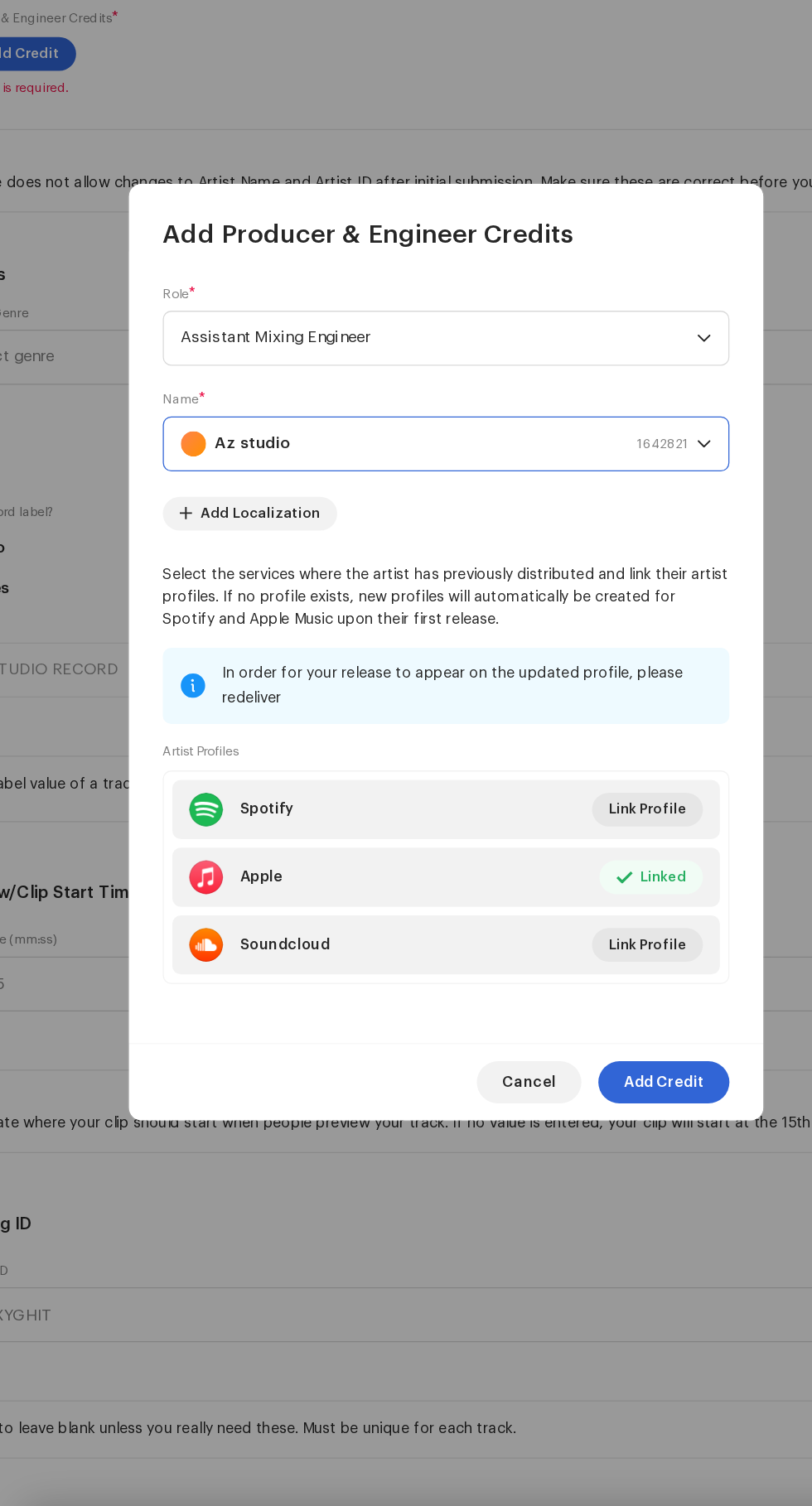
click at [597, 1107] on span "Add Credit" at bounding box center [577, 1090] width 63 height 33
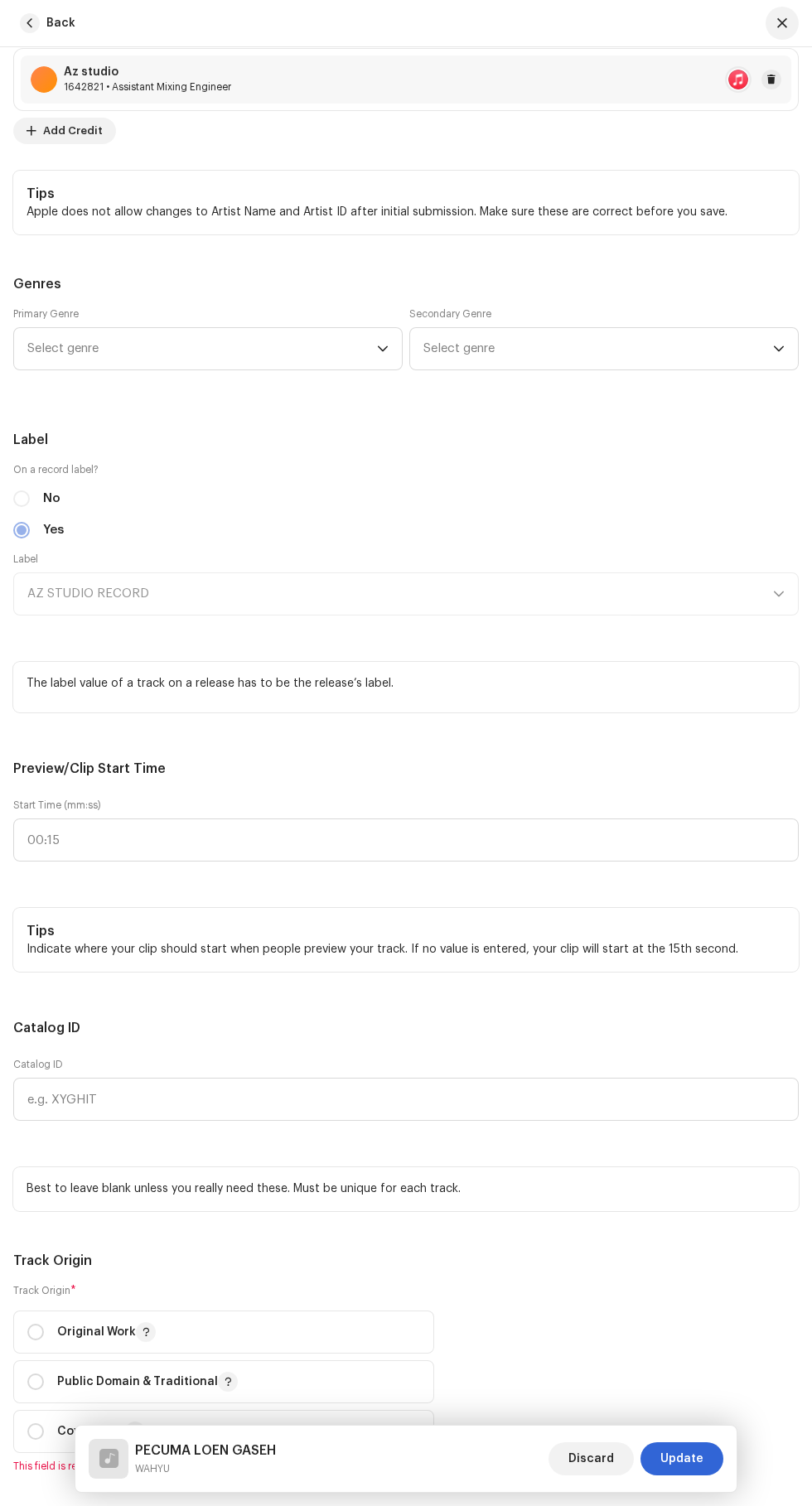
scroll to position [1484, 0]
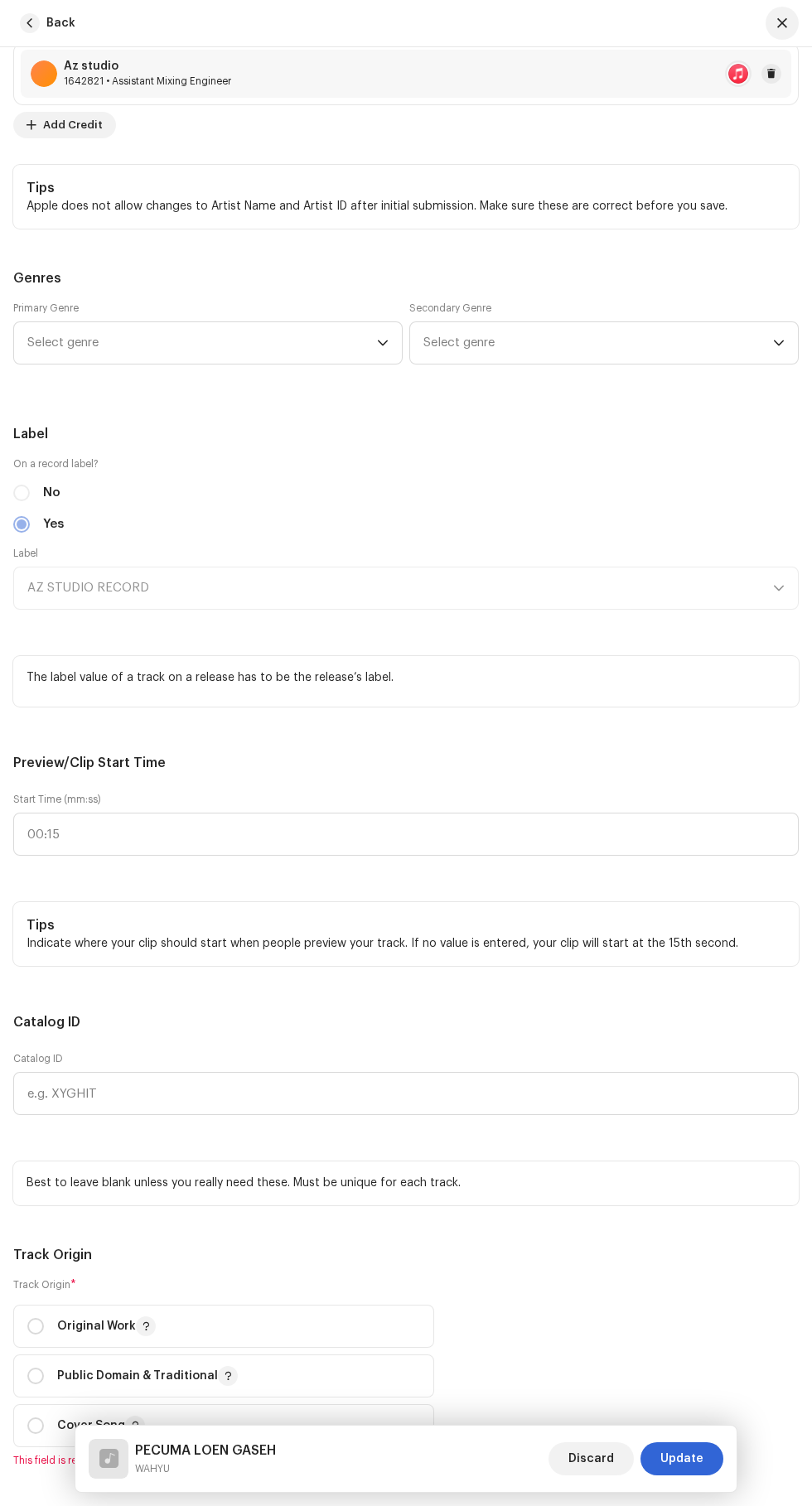
click at [94, 363] on span "Select genre" at bounding box center [202, 343] width 350 height 41
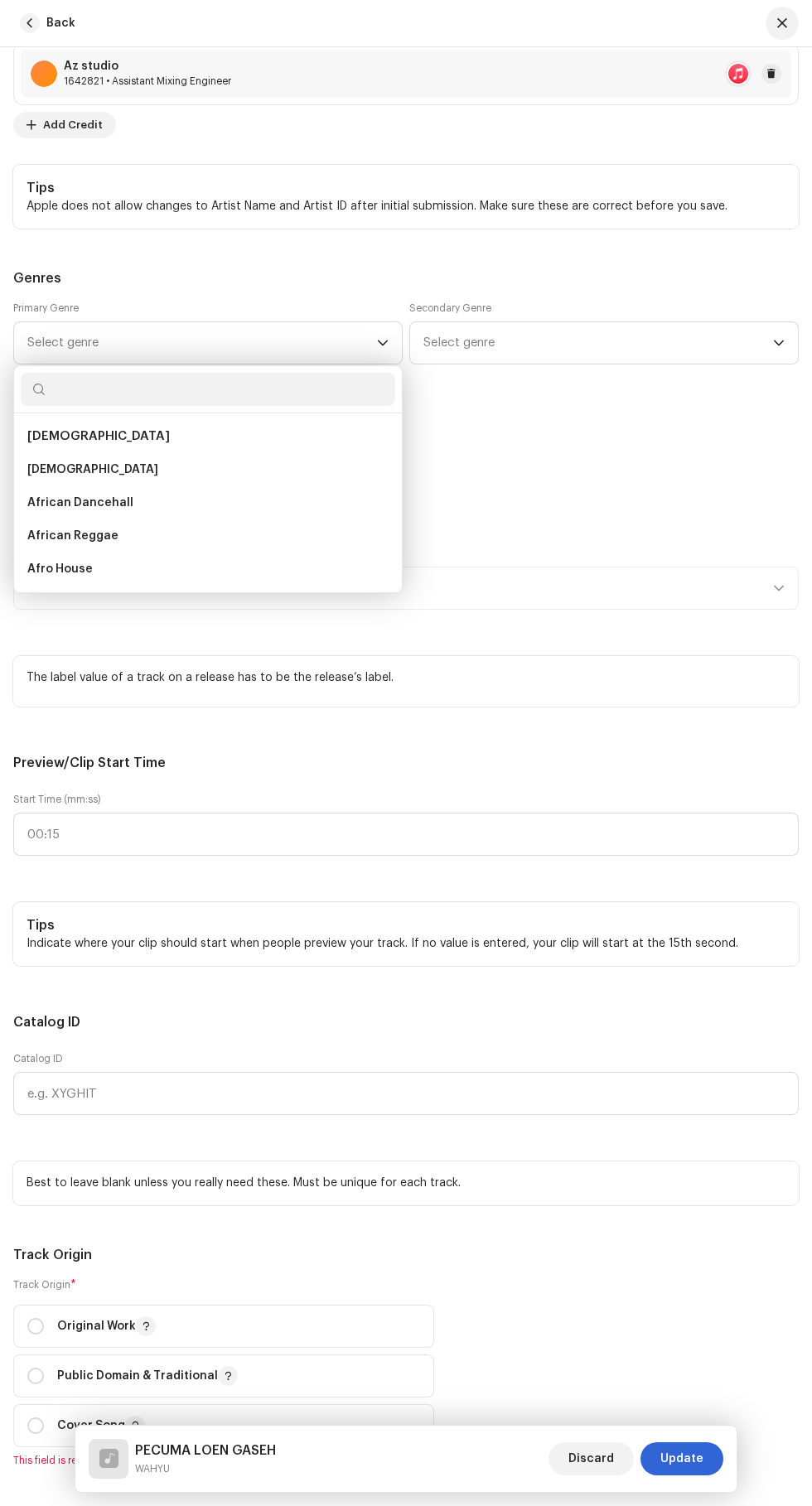
scroll to position [239, 0]
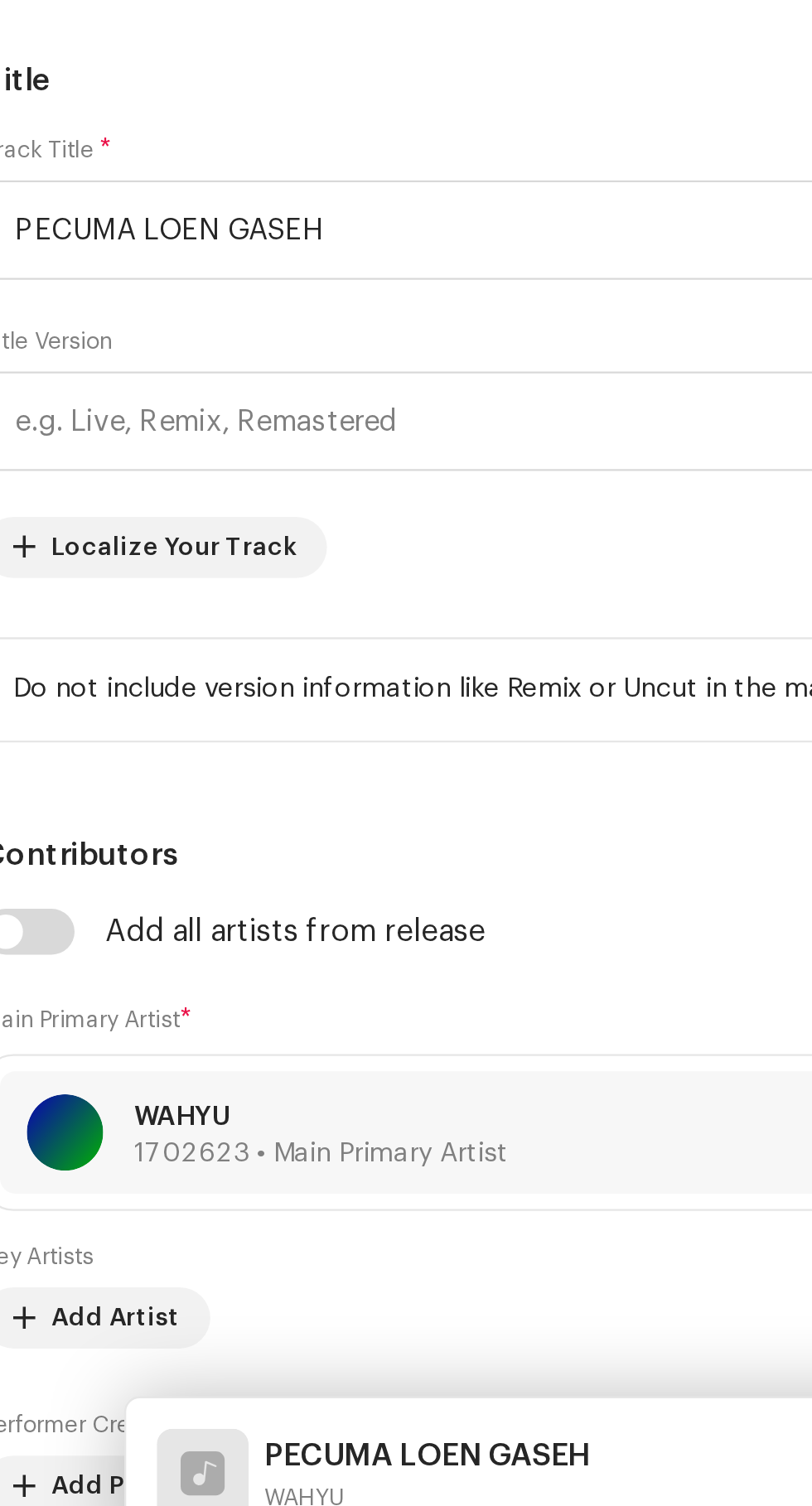
scroll to position [1484, 0]
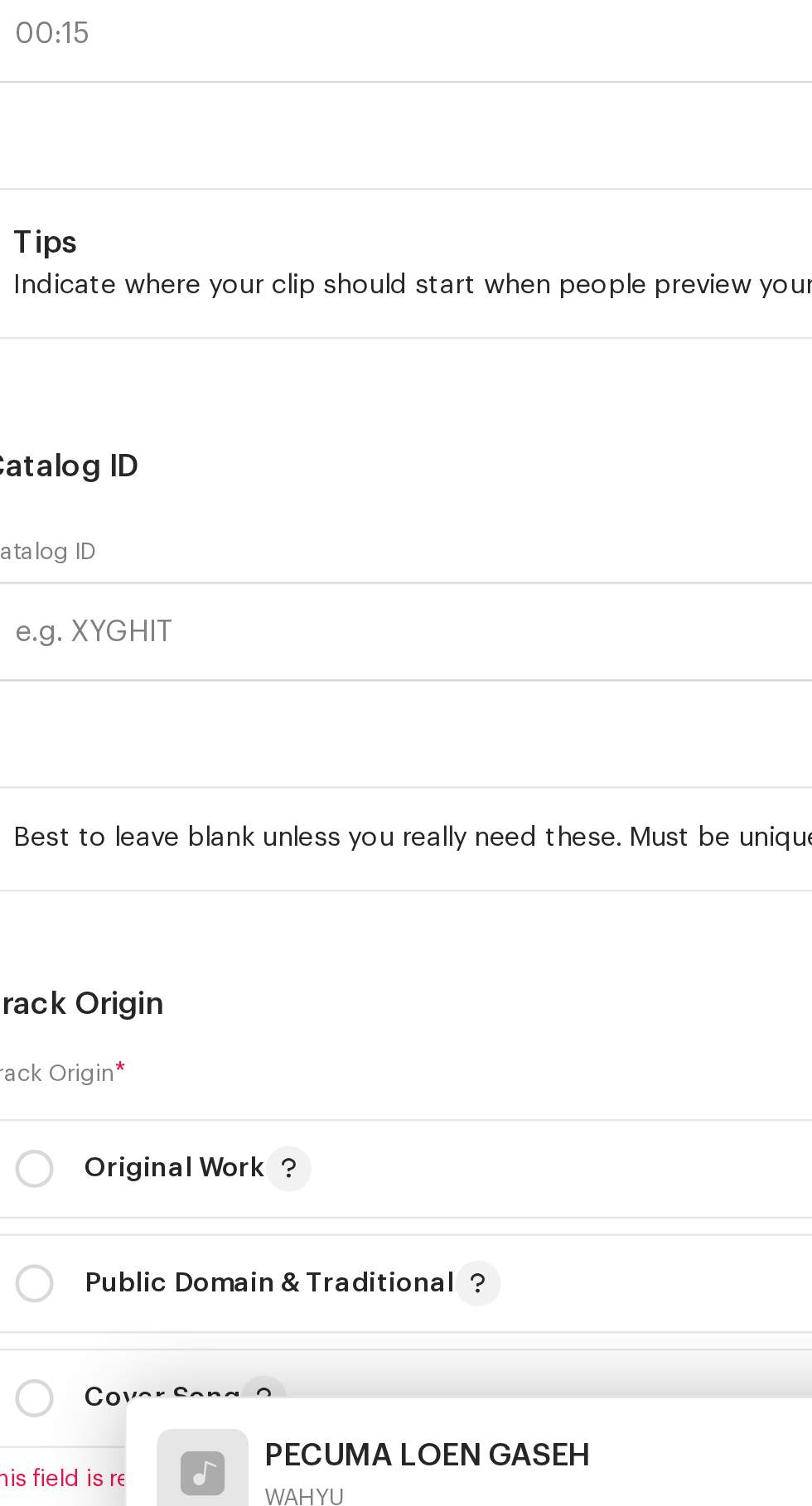
type input "Is"
click at [50, 453] on li "Arabic" at bounding box center [207, 436] width 374 height 33
click at [41, 478] on span "Islamic" at bounding box center [48, 470] width 41 height 16
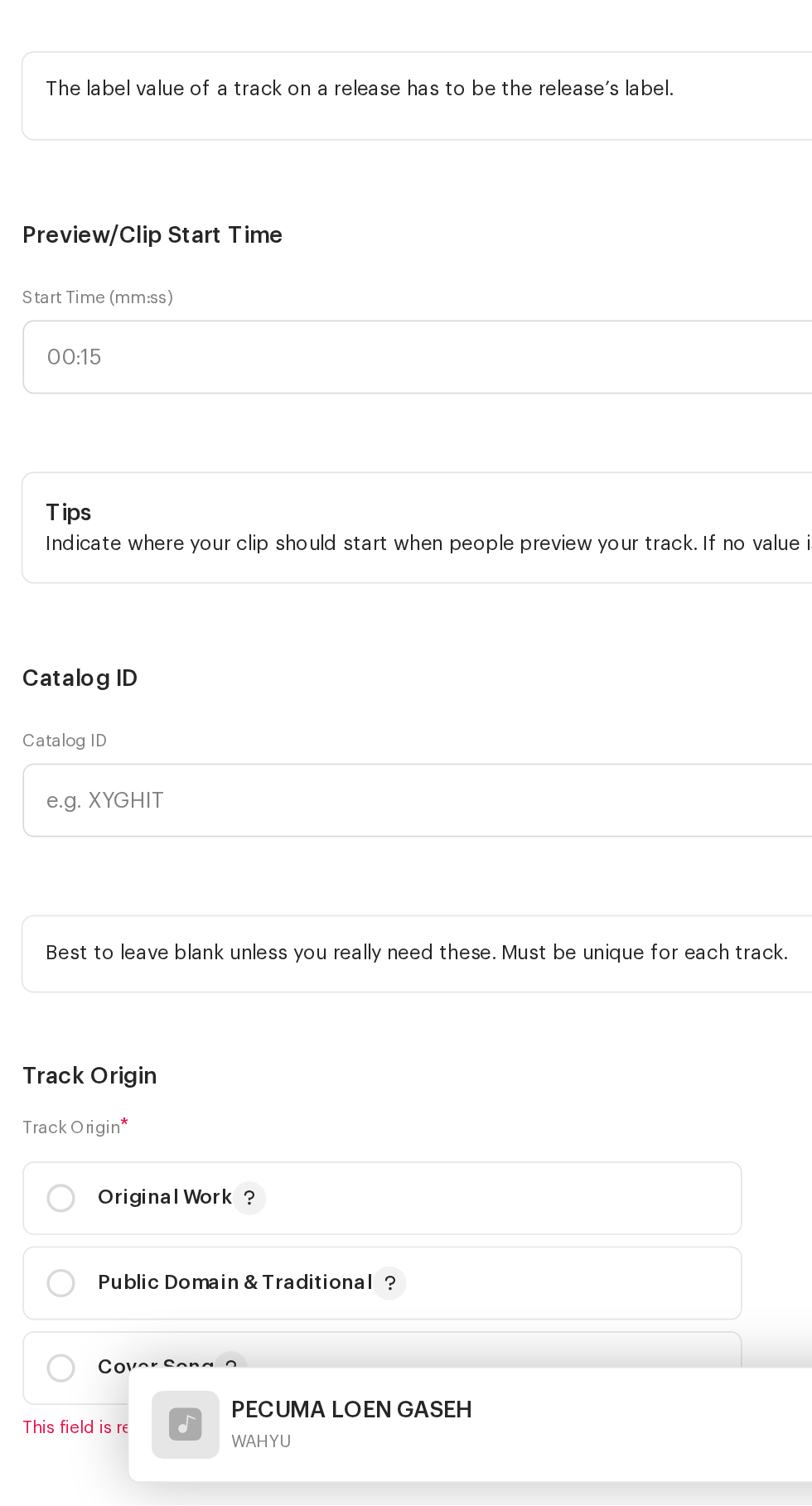
scroll to position [239, 0]
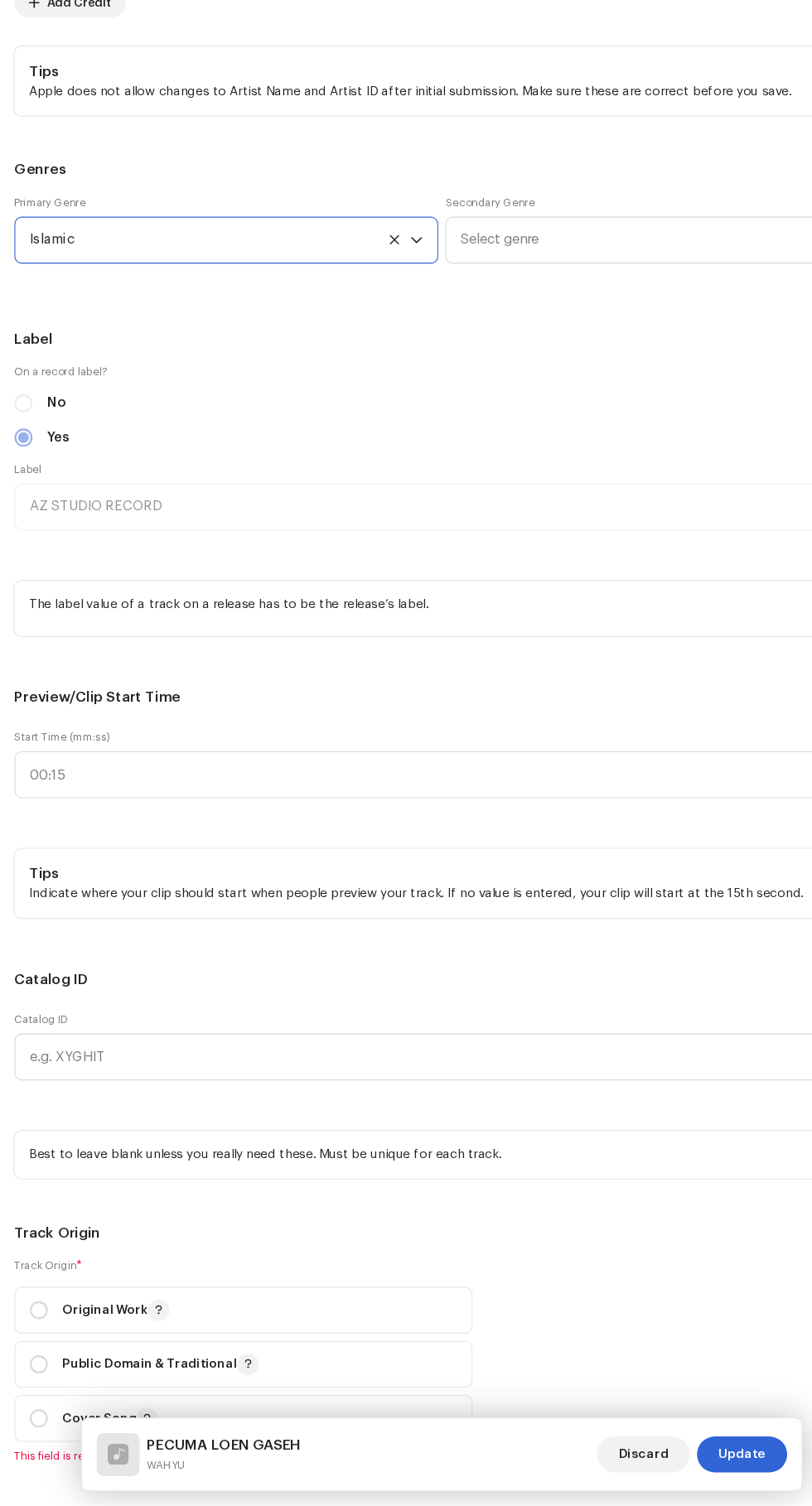
click at [537, 363] on span "Select genre" at bounding box center [598, 343] width 350 height 41
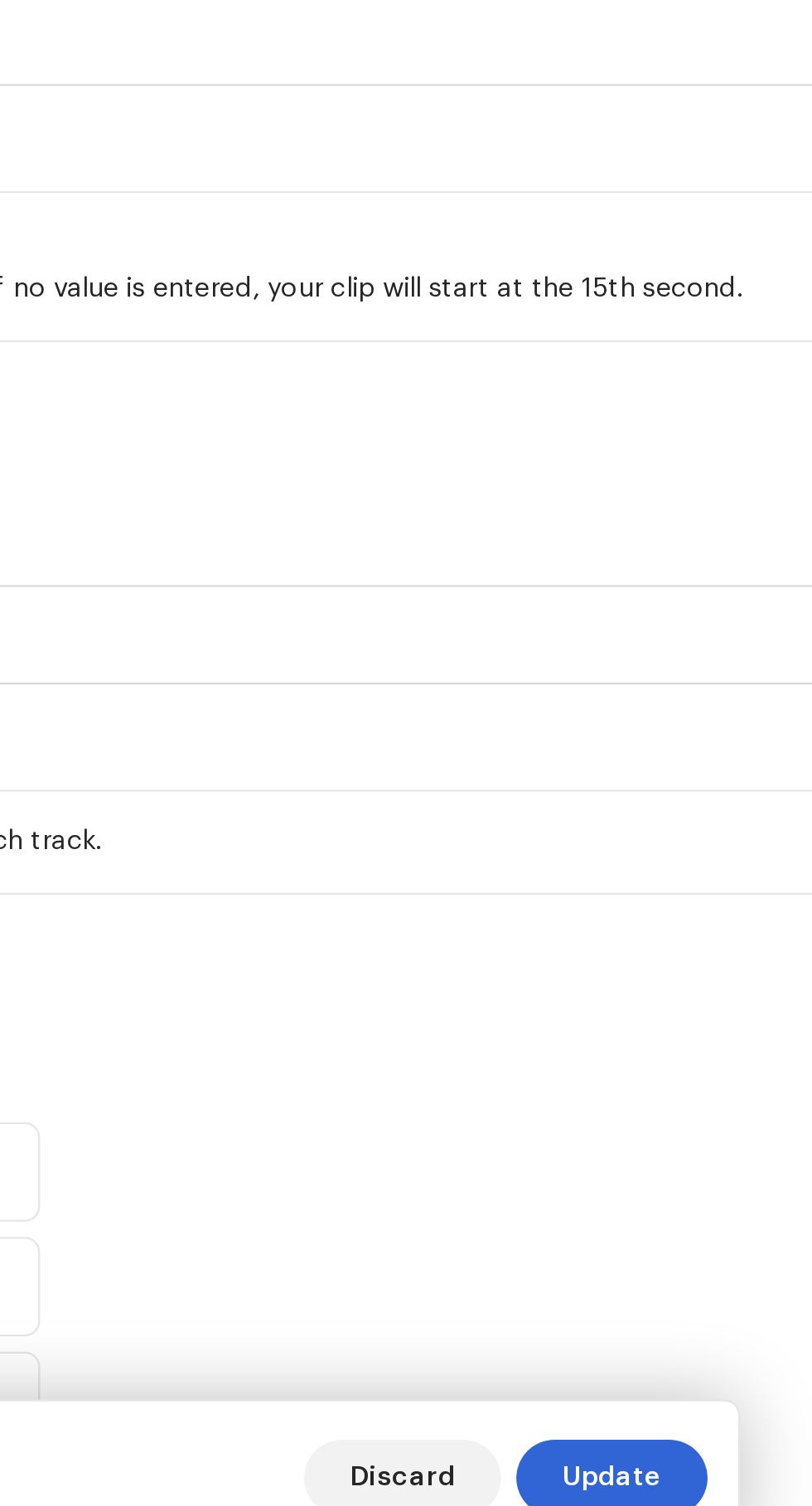
type input "Indo"
click at [455, 478] on span "Indo Pop" at bounding box center [449, 470] width 50 height 16
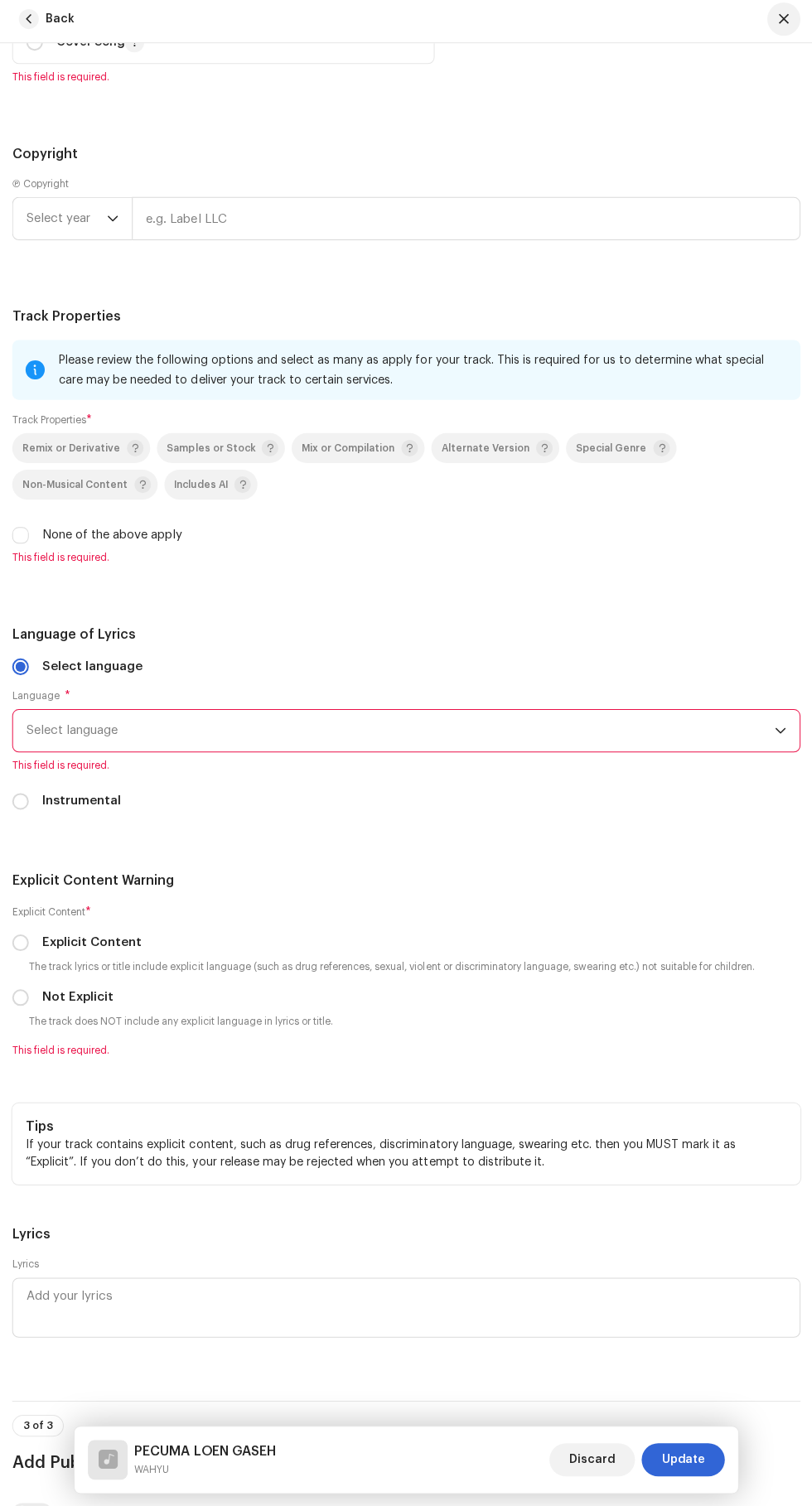
scroll to position [2866, 0]
radio input "true"
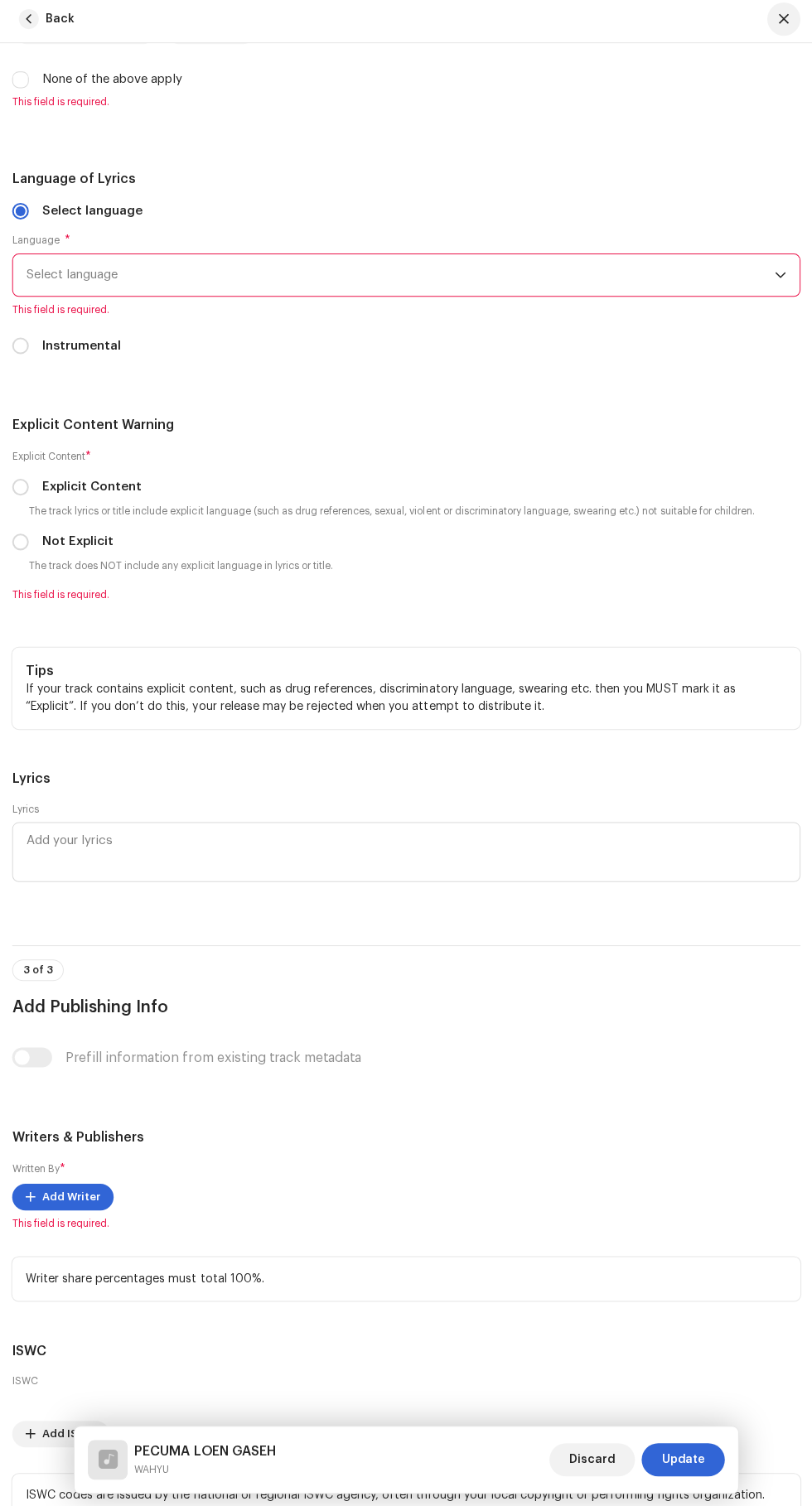
scroll to position [3336, 0]
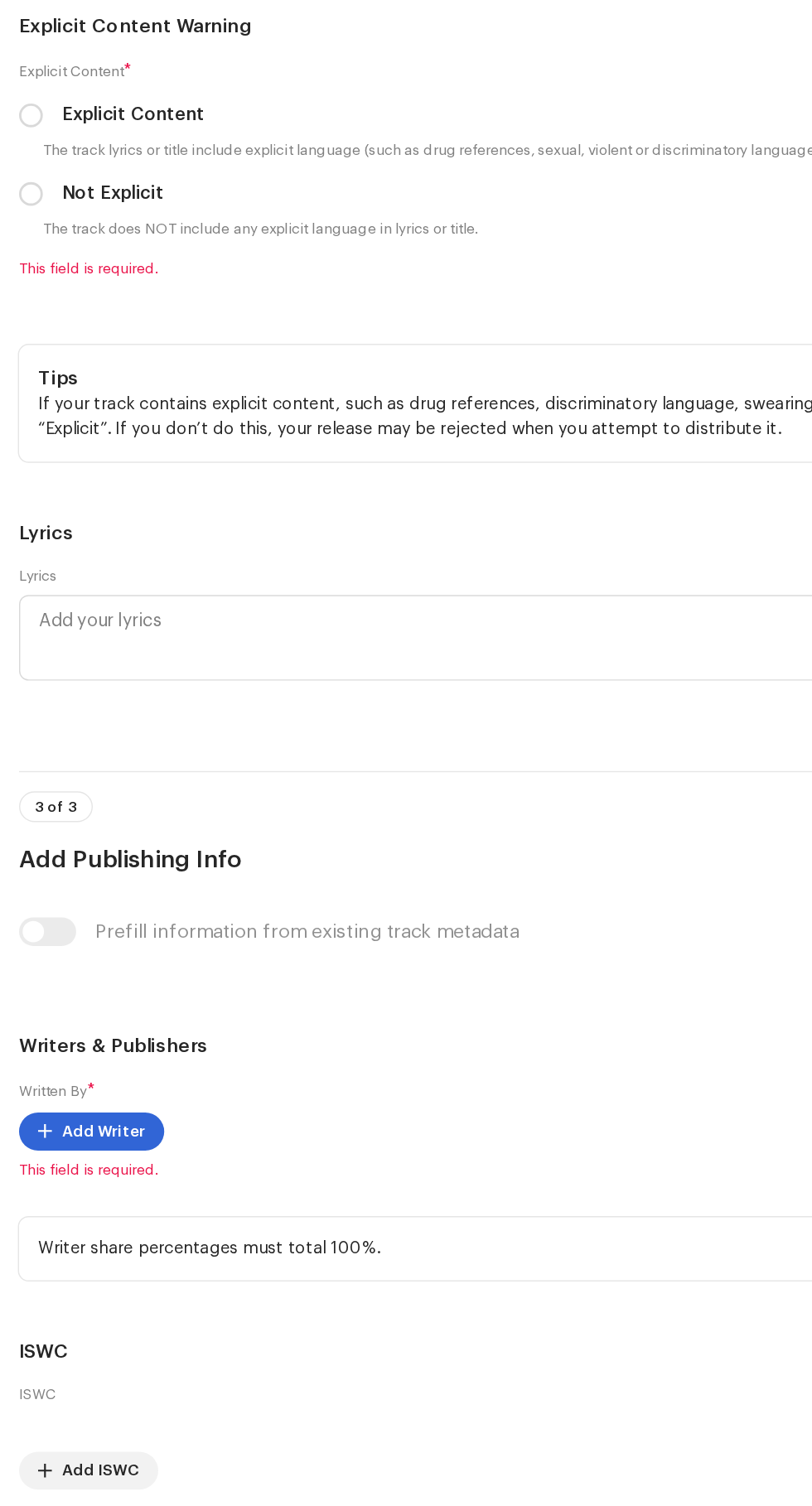
scroll to position [3410, 0]
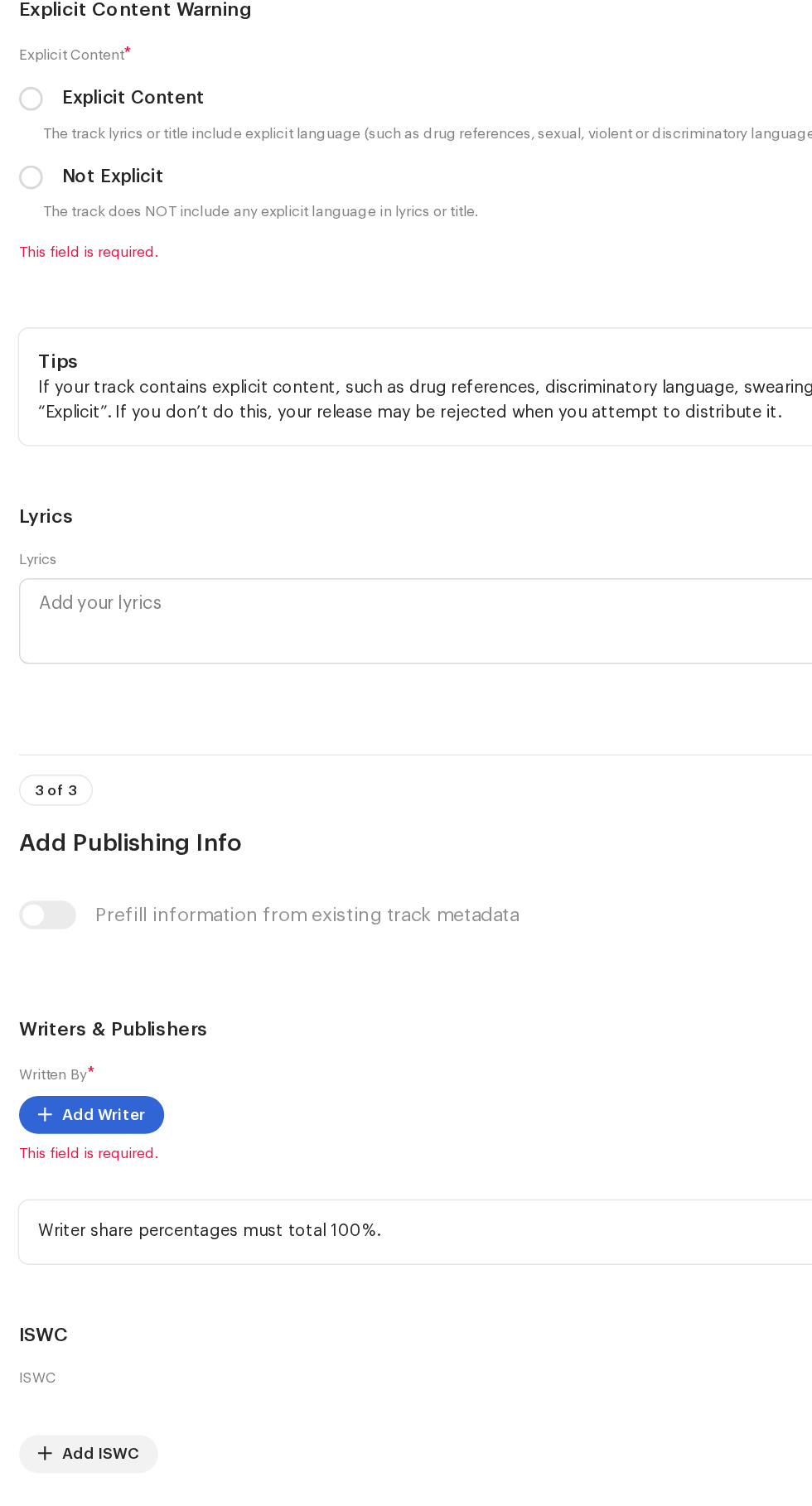
type input "AZ STUDIO RECORD"
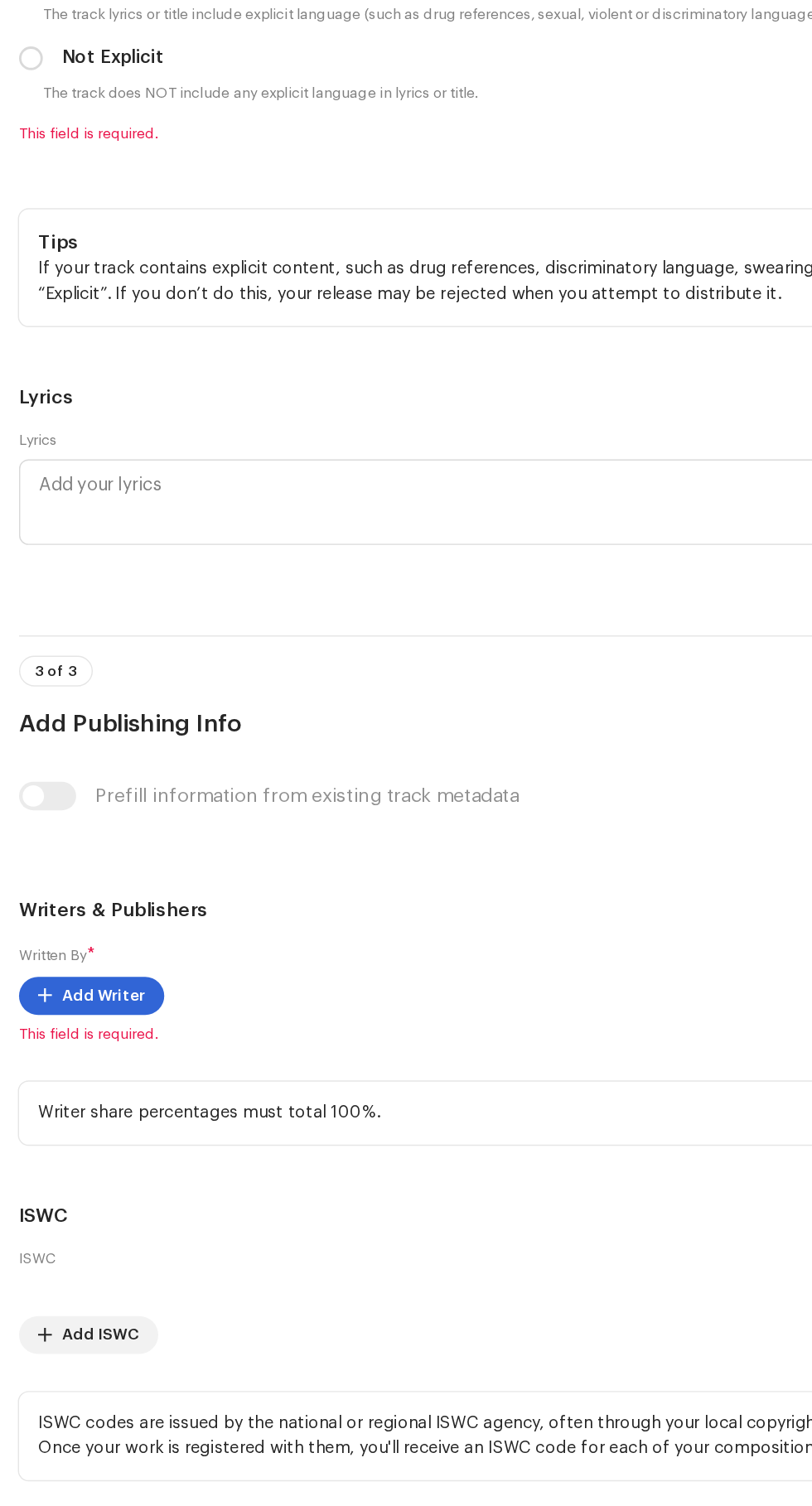
scroll to position [3475, 0]
checkbox input "true"
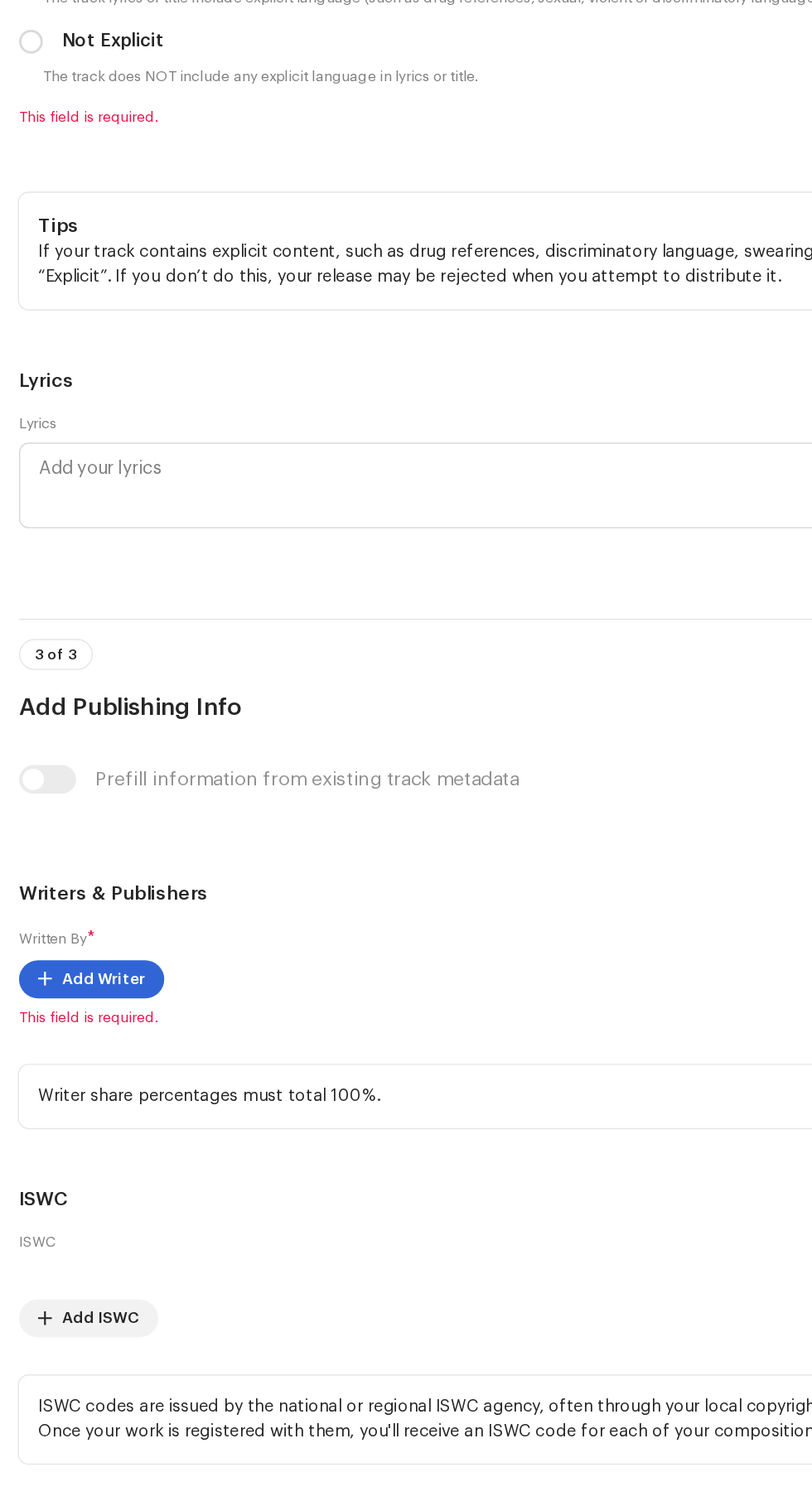
scroll to position [3576, 0]
click at [49, 112] on span "Select language" at bounding box center [399, 91] width 745 height 41
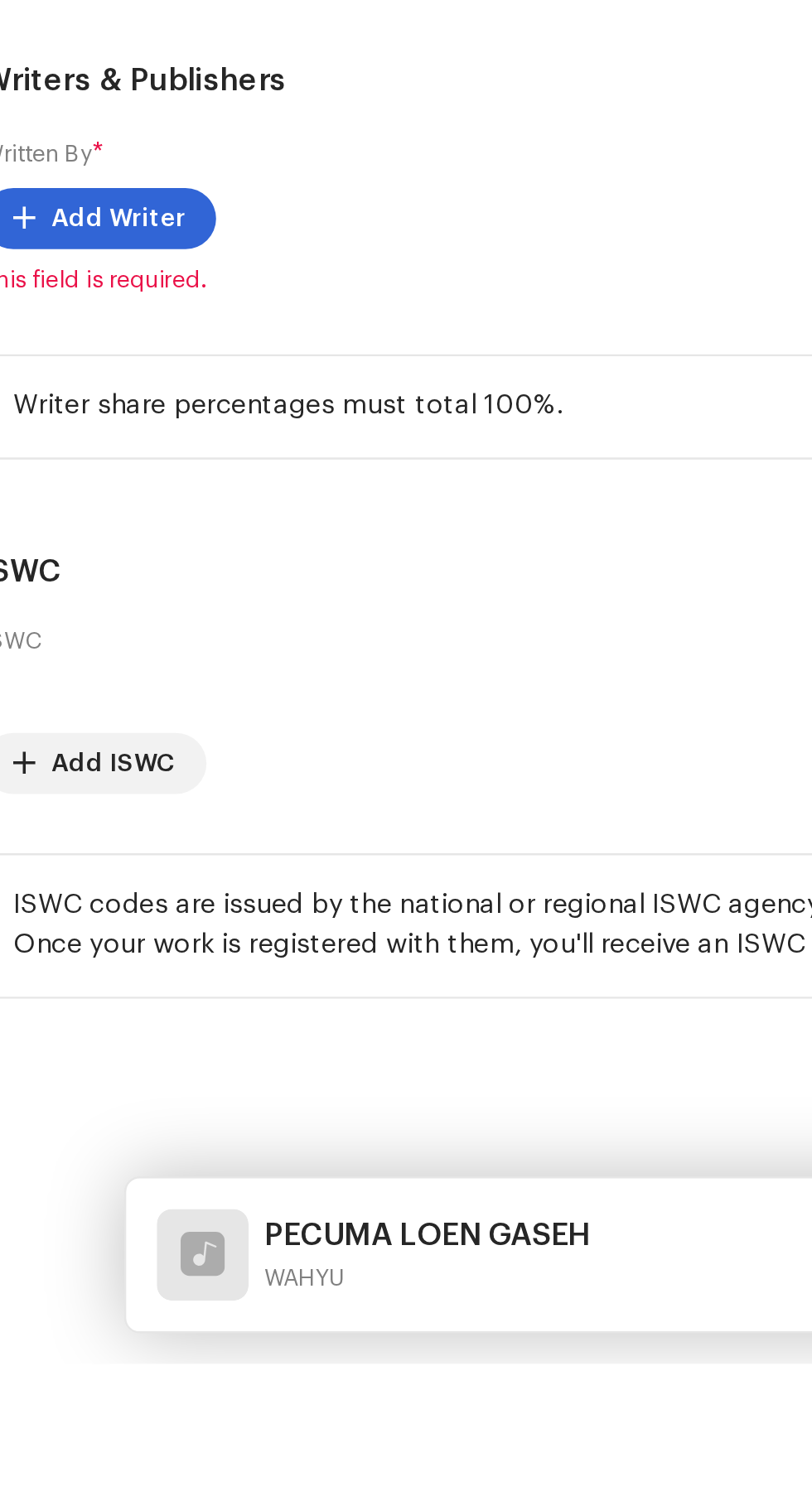
scroll to position [0, 0]
type input "Indo"
click at [57, 193] on span "Indonesian" at bounding box center [59, 185] width 66 height 16
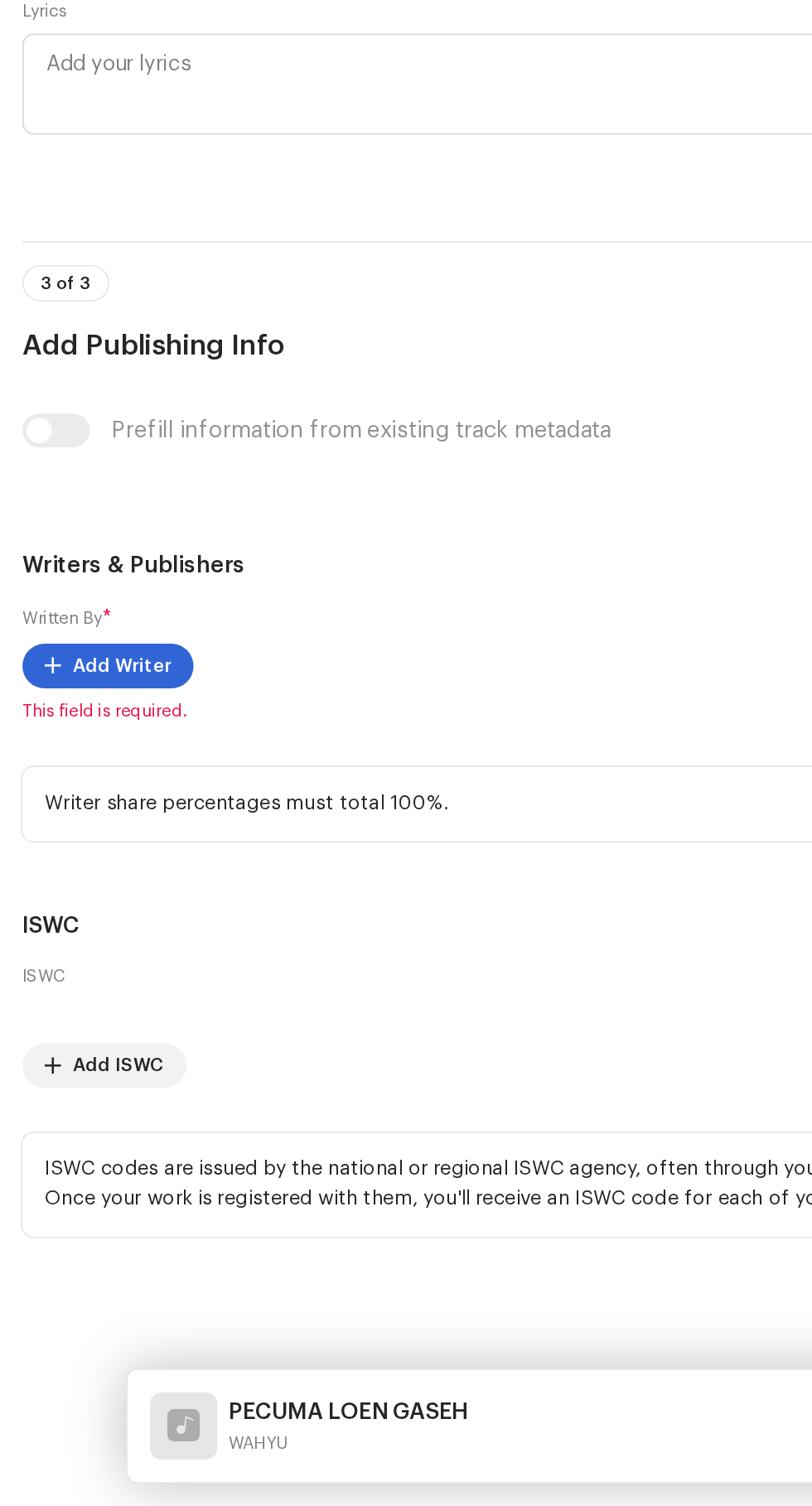
scroll to position [240, 0]
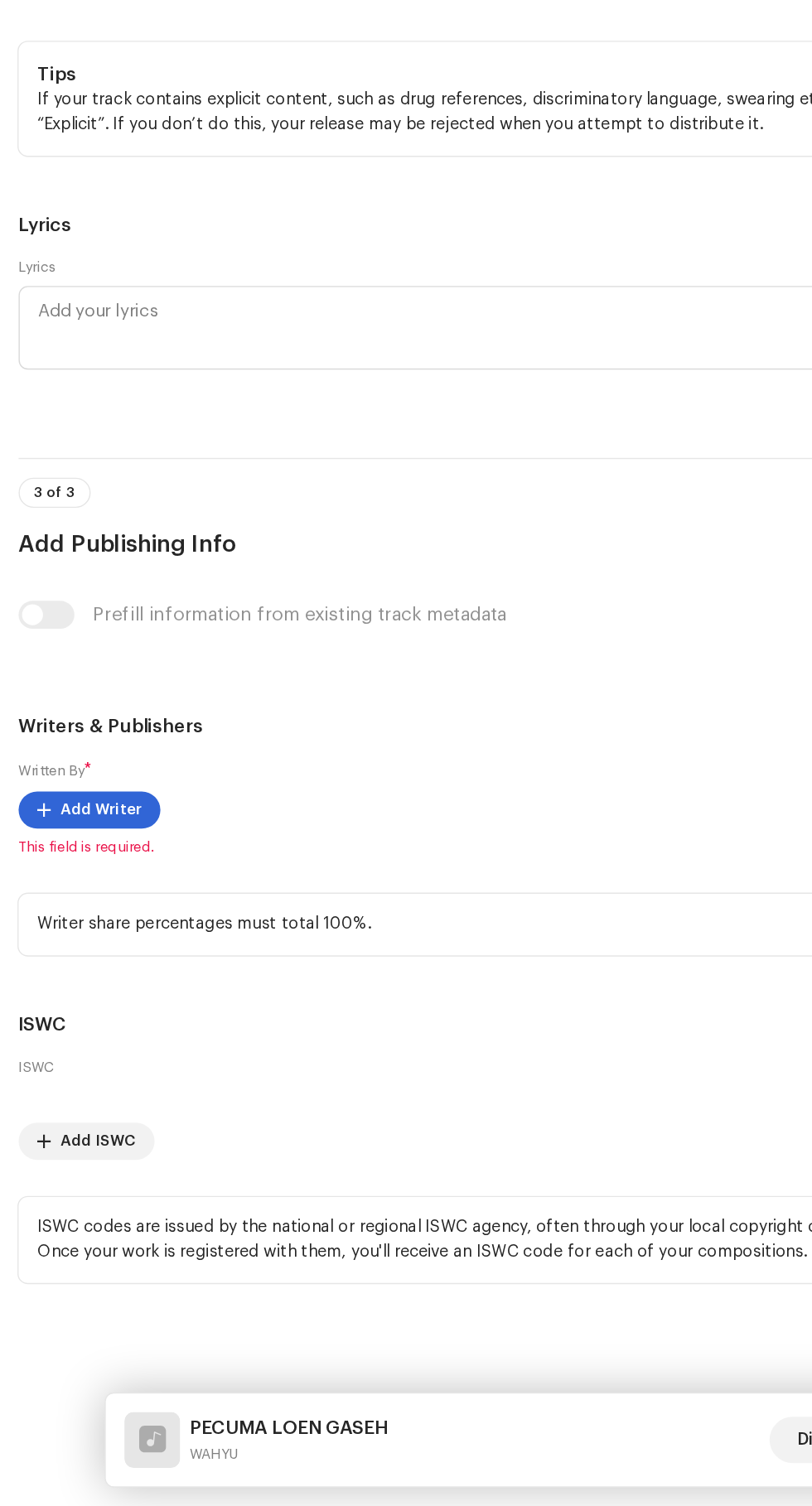
click at [23, 365] on input "Not Explicit" at bounding box center [22, 357] width 16 height 16
radio input "true"
click at [49, 993] on span "Add Writer" at bounding box center [72, 1009] width 58 height 33
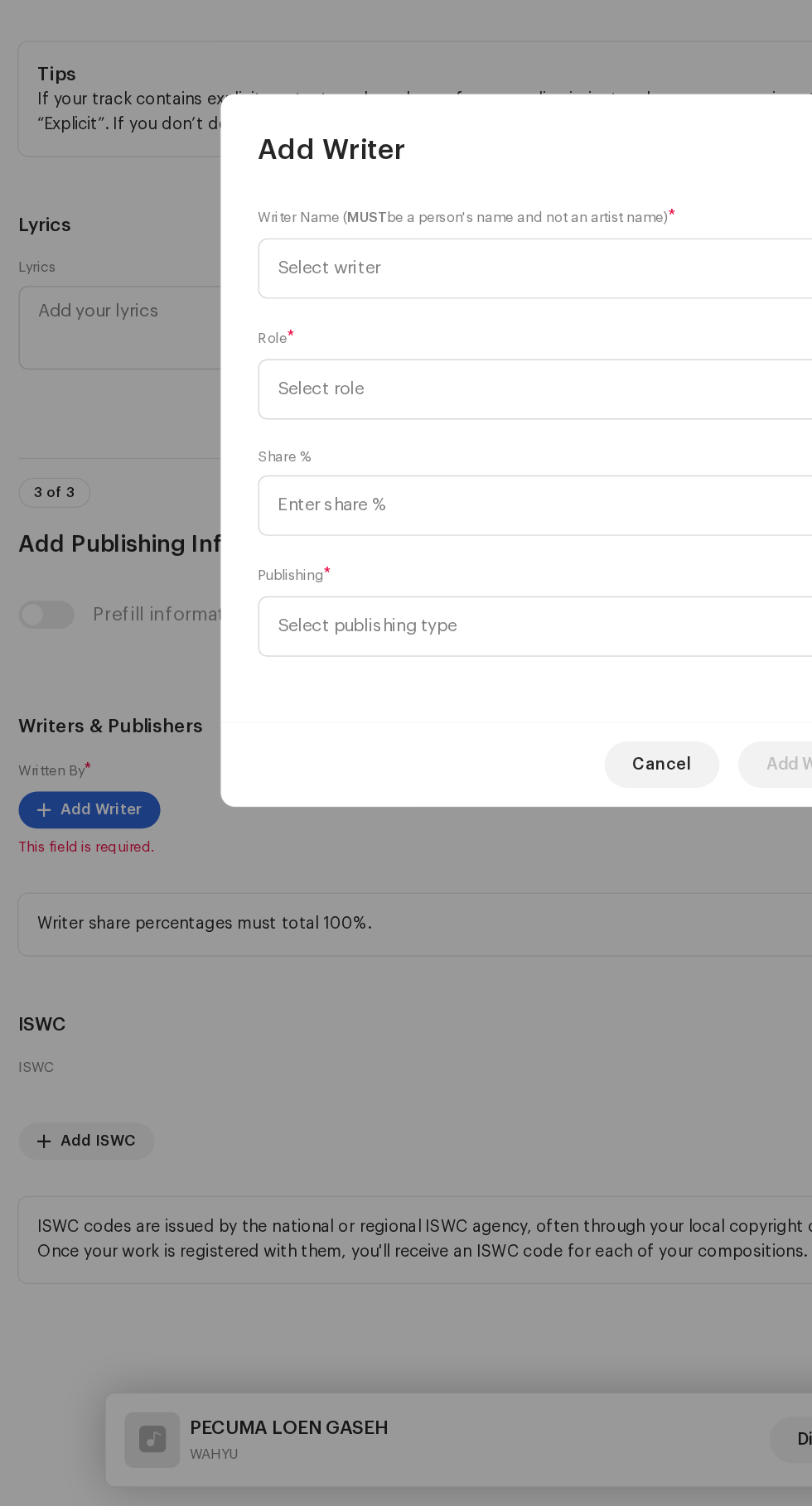
click at [233, 624] on span "Select writer" at bounding box center [234, 624] width 73 height 13
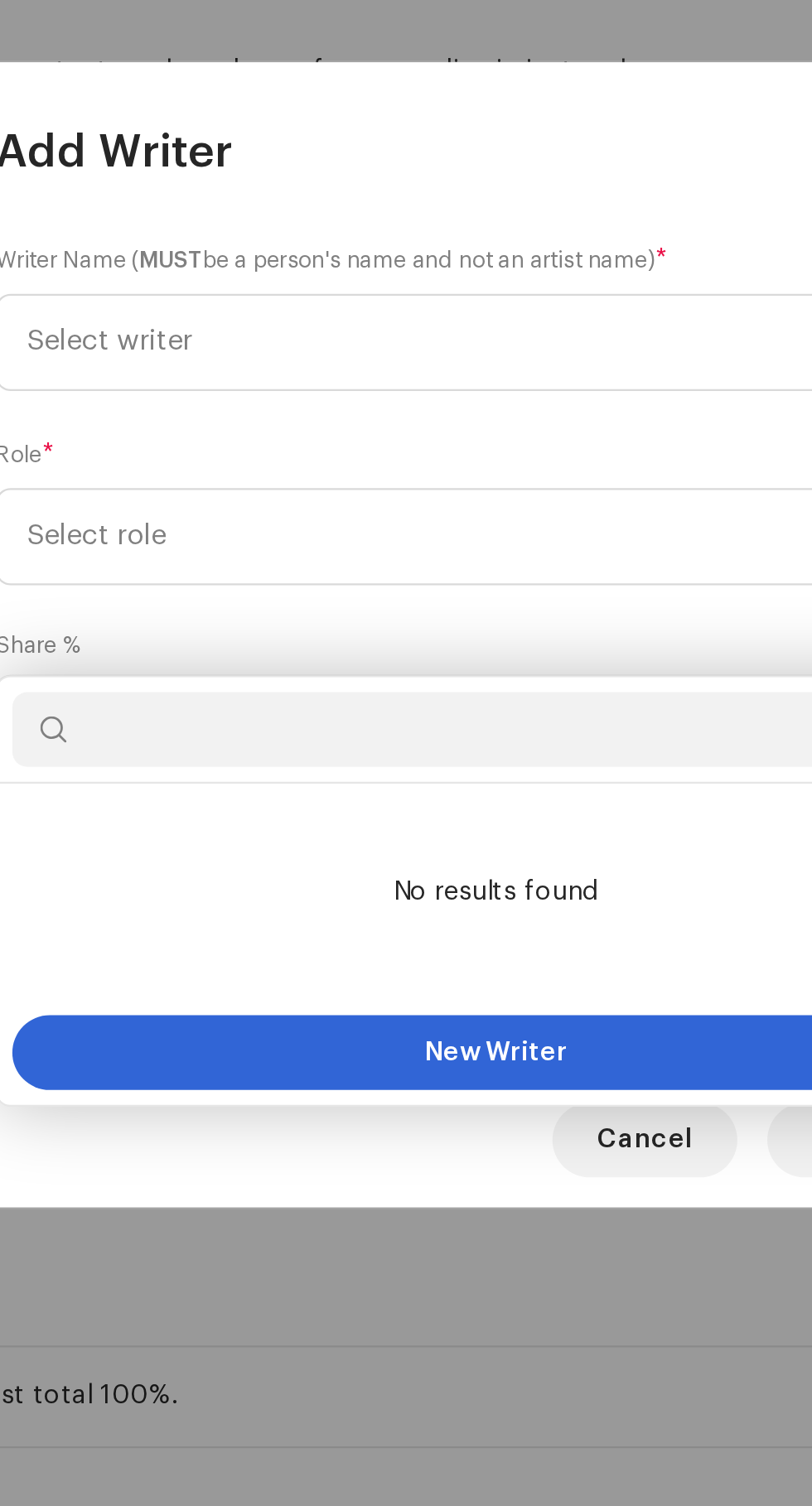
scroll to position [239, 0]
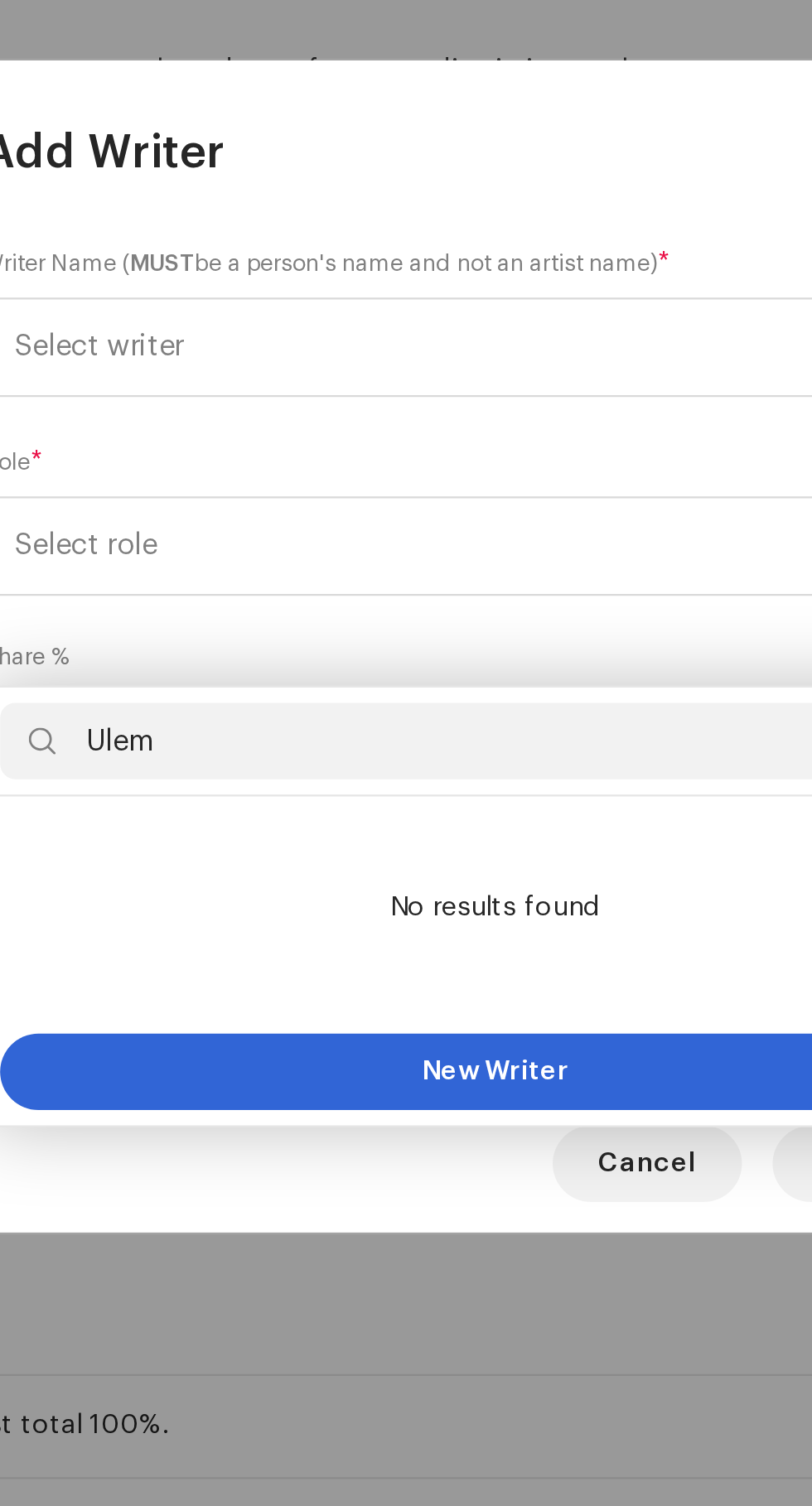
click at [302, 778] on input "Ulem" at bounding box center [406, 794] width 429 height 33
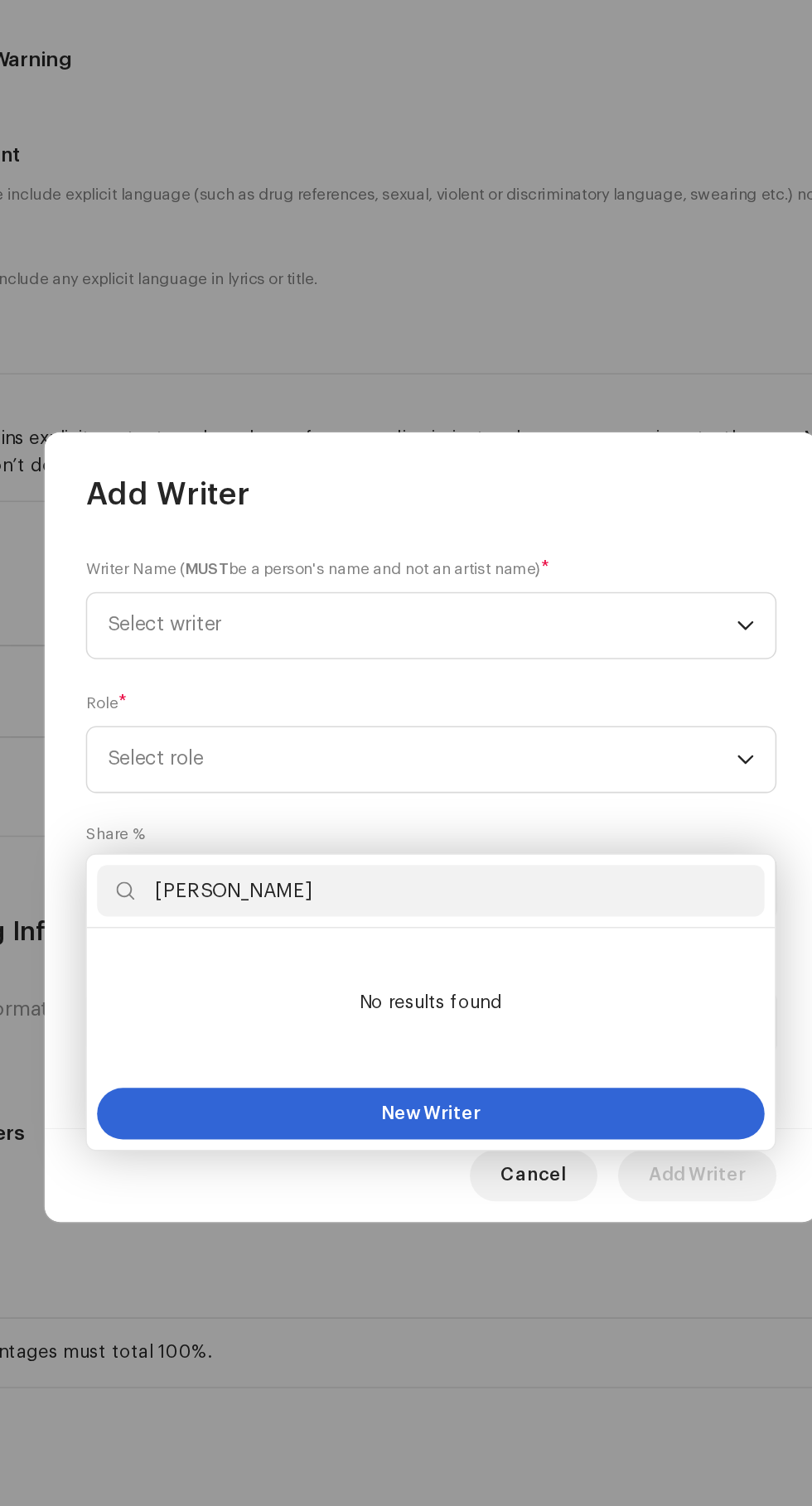
type input "Ulem Khaswara"
click at [450, 818] on ul "No results found" at bounding box center [406, 866] width 442 height 96
click at [429, 932] on span "New Writer" at bounding box center [406, 937] width 64 height 12
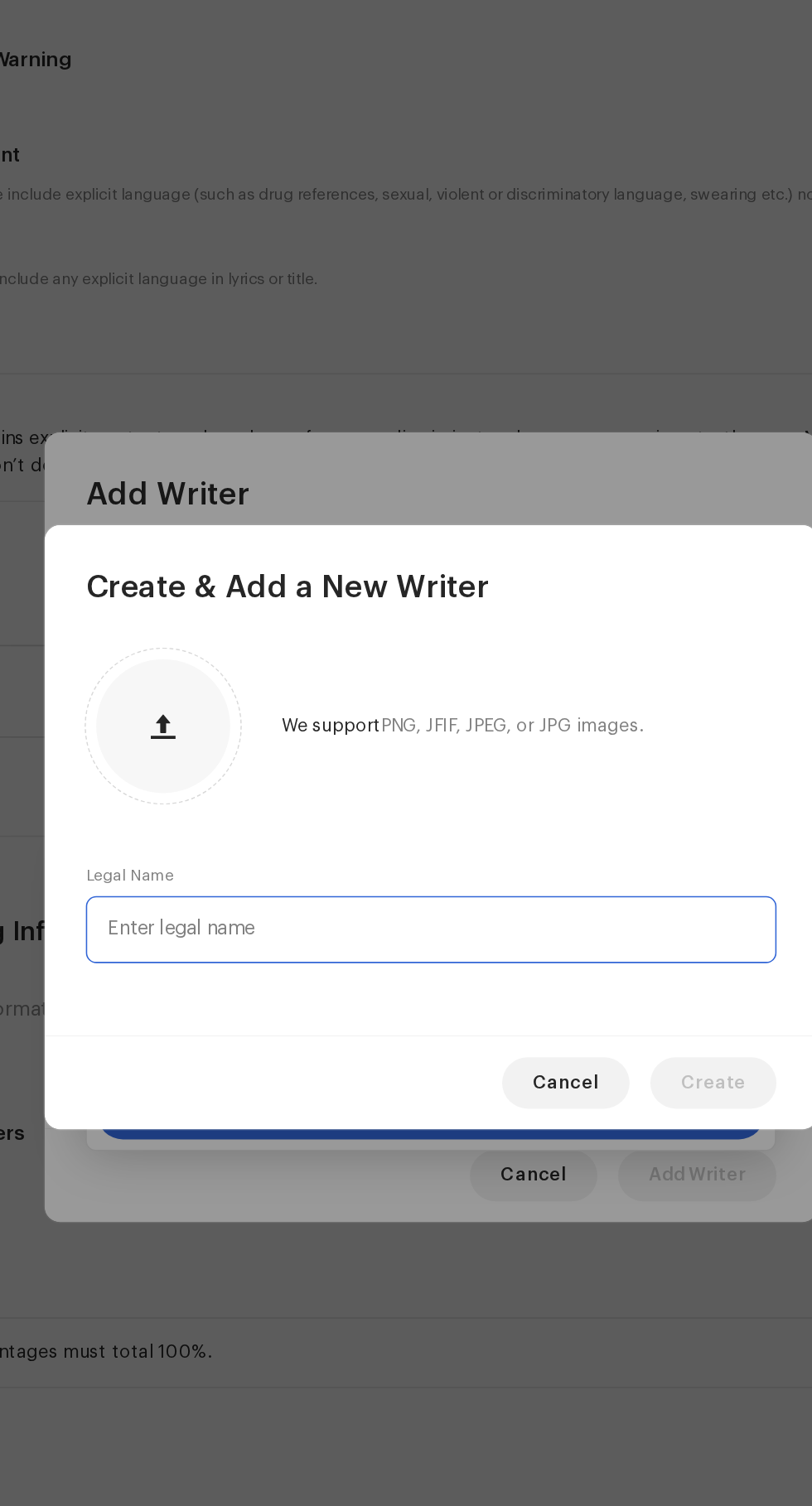
click at [245, 818] on input "text" at bounding box center [406, 819] width 444 height 43
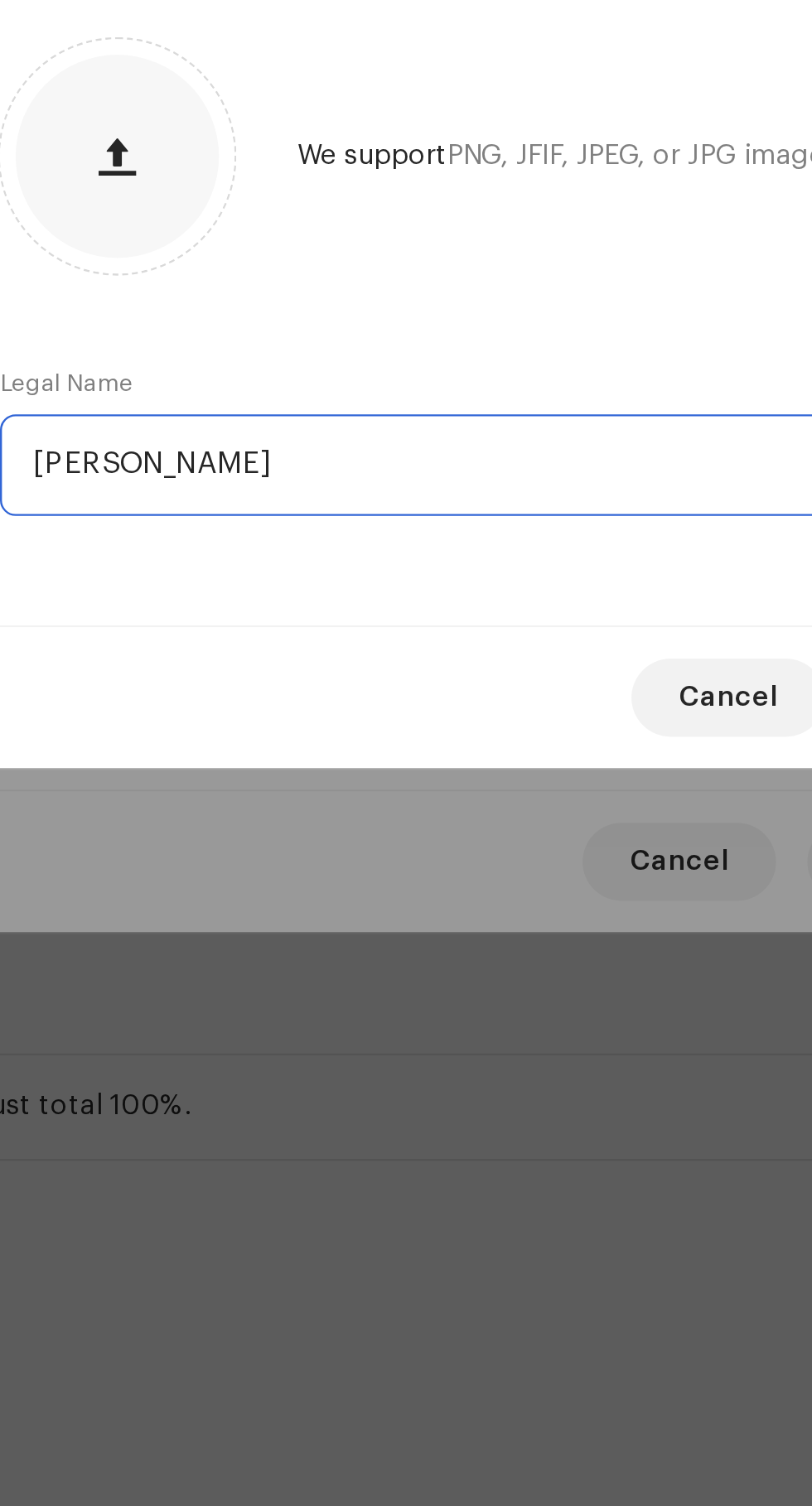
type input "Ulem Khaswara"
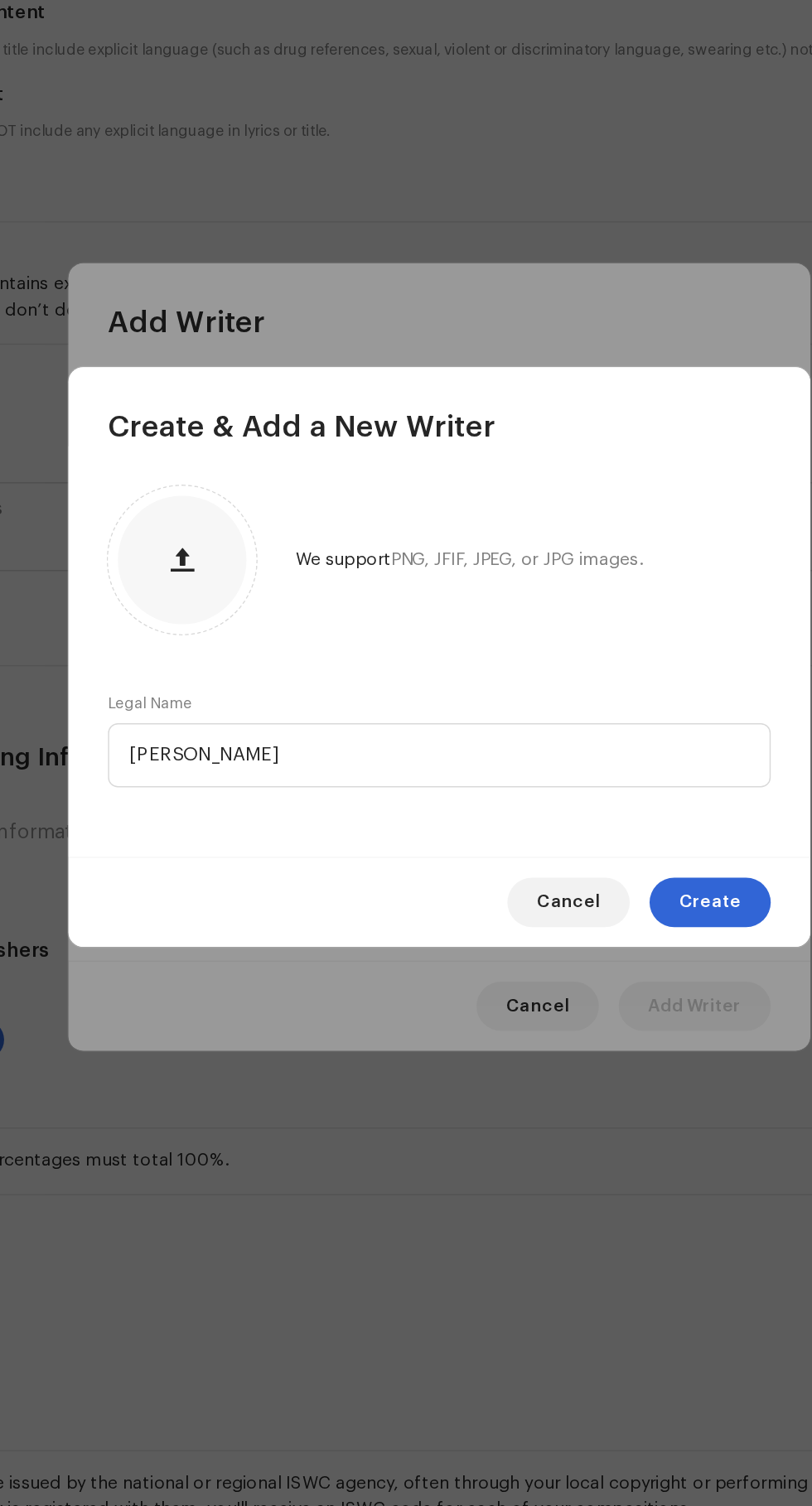
click at [600, 916] on span "Create" at bounding box center [588, 917] width 41 height 33
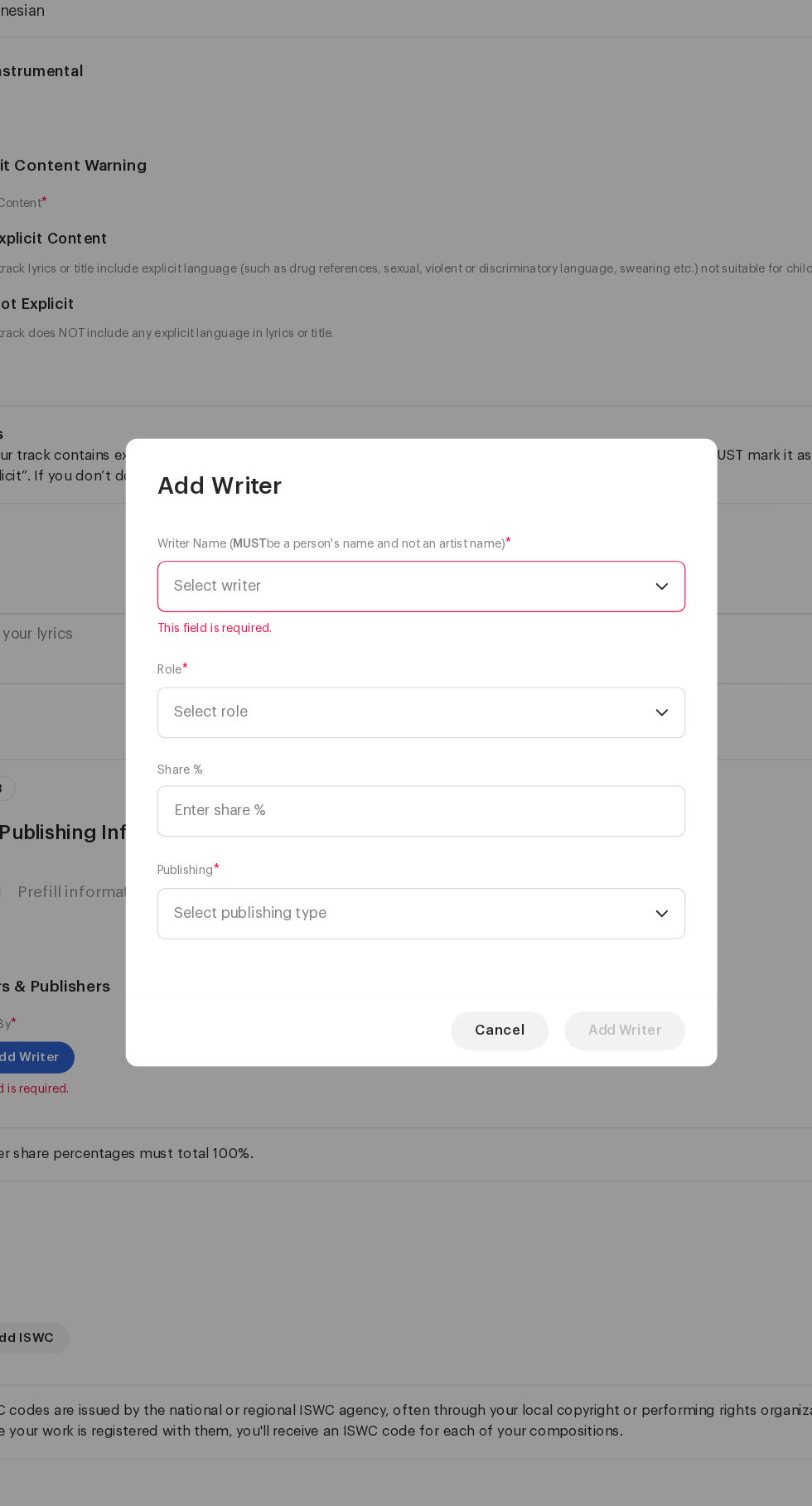
scroll to position [233, 0]
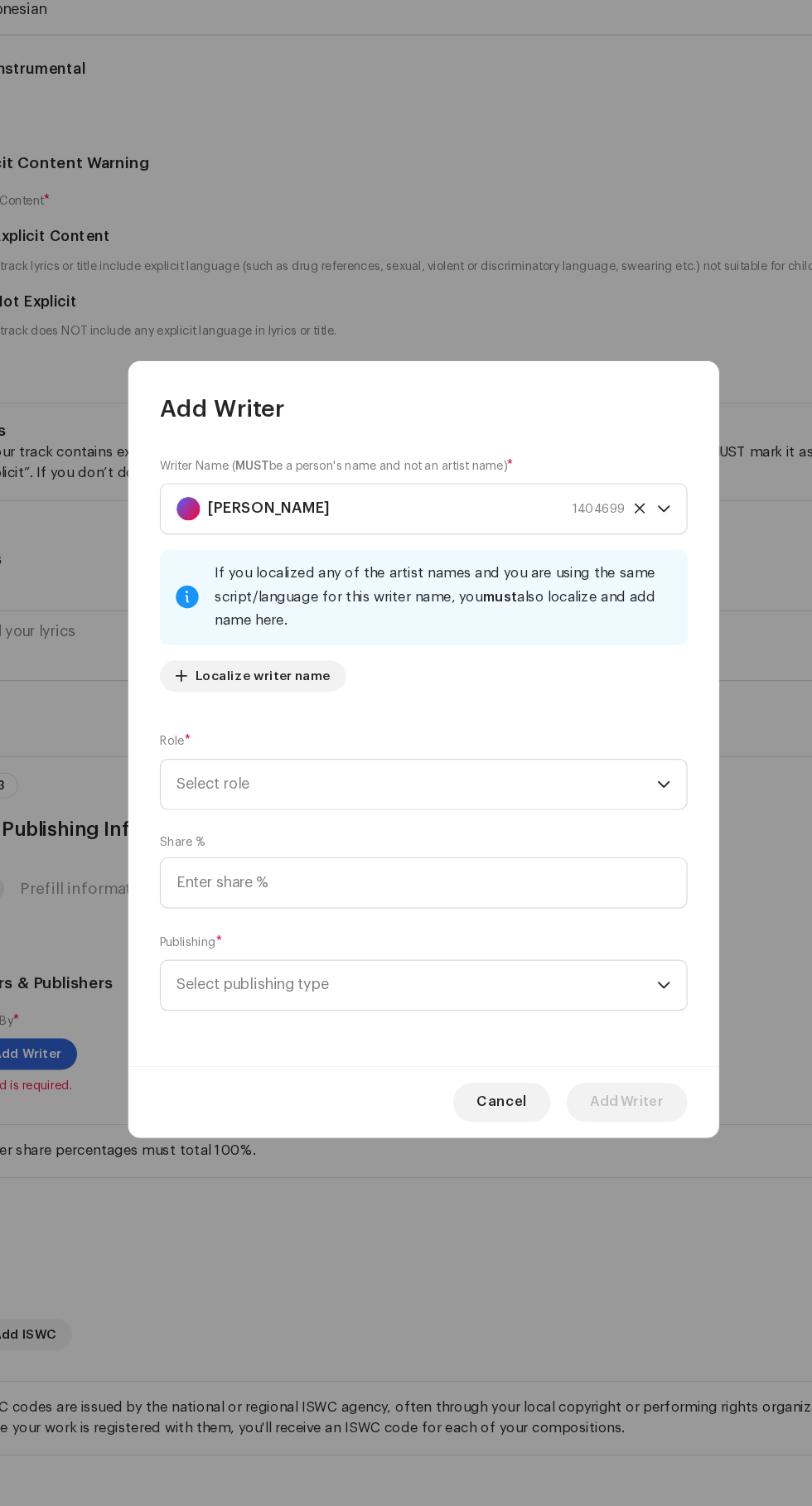
click at [608, 784] on icon "dropdown trigger" at bounding box center [607, 782] width 12 height 12
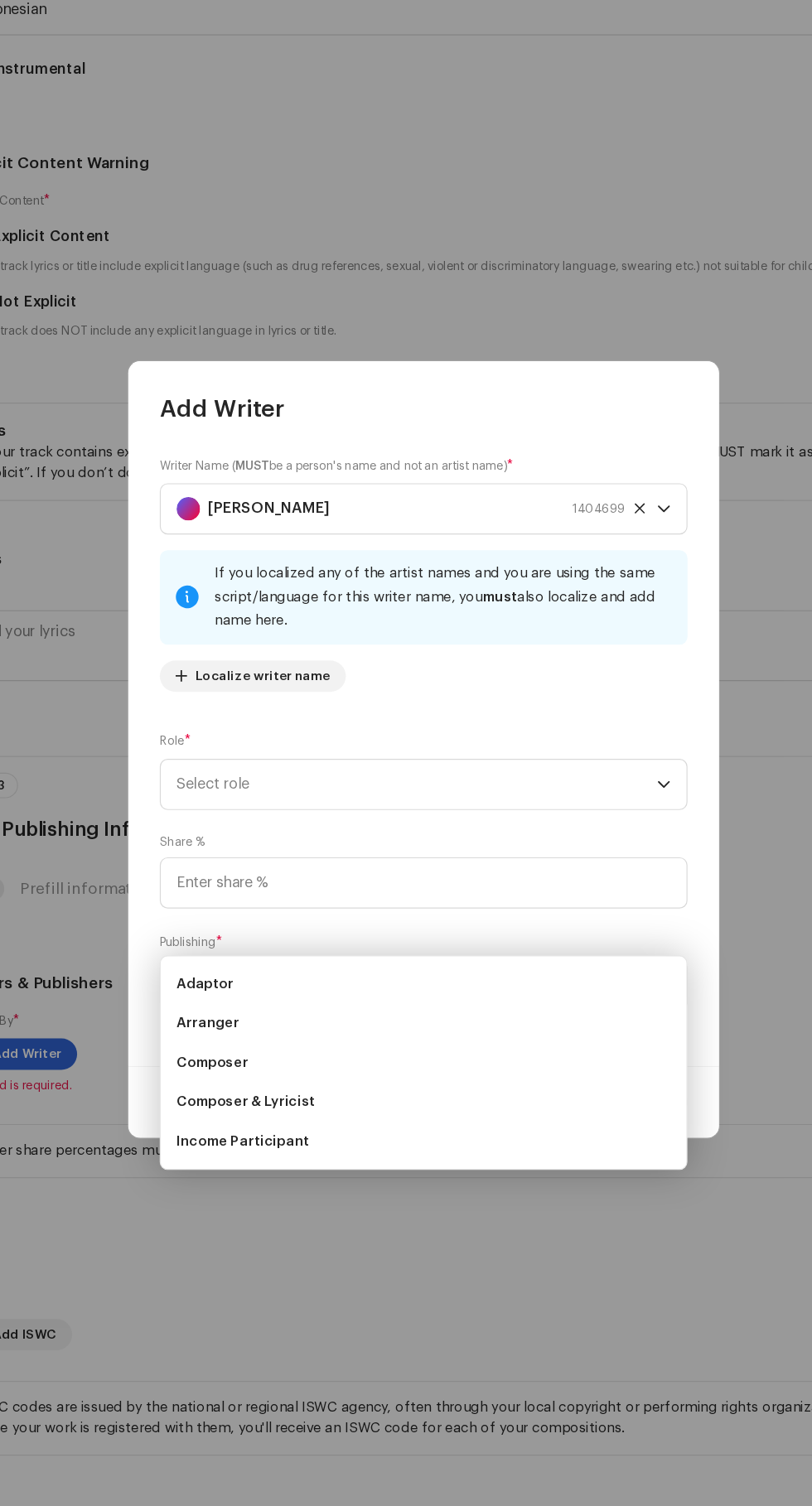
click at [224, 1042] on span "Composer & Lyricist" at bounding box center [257, 1050] width 117 height 16
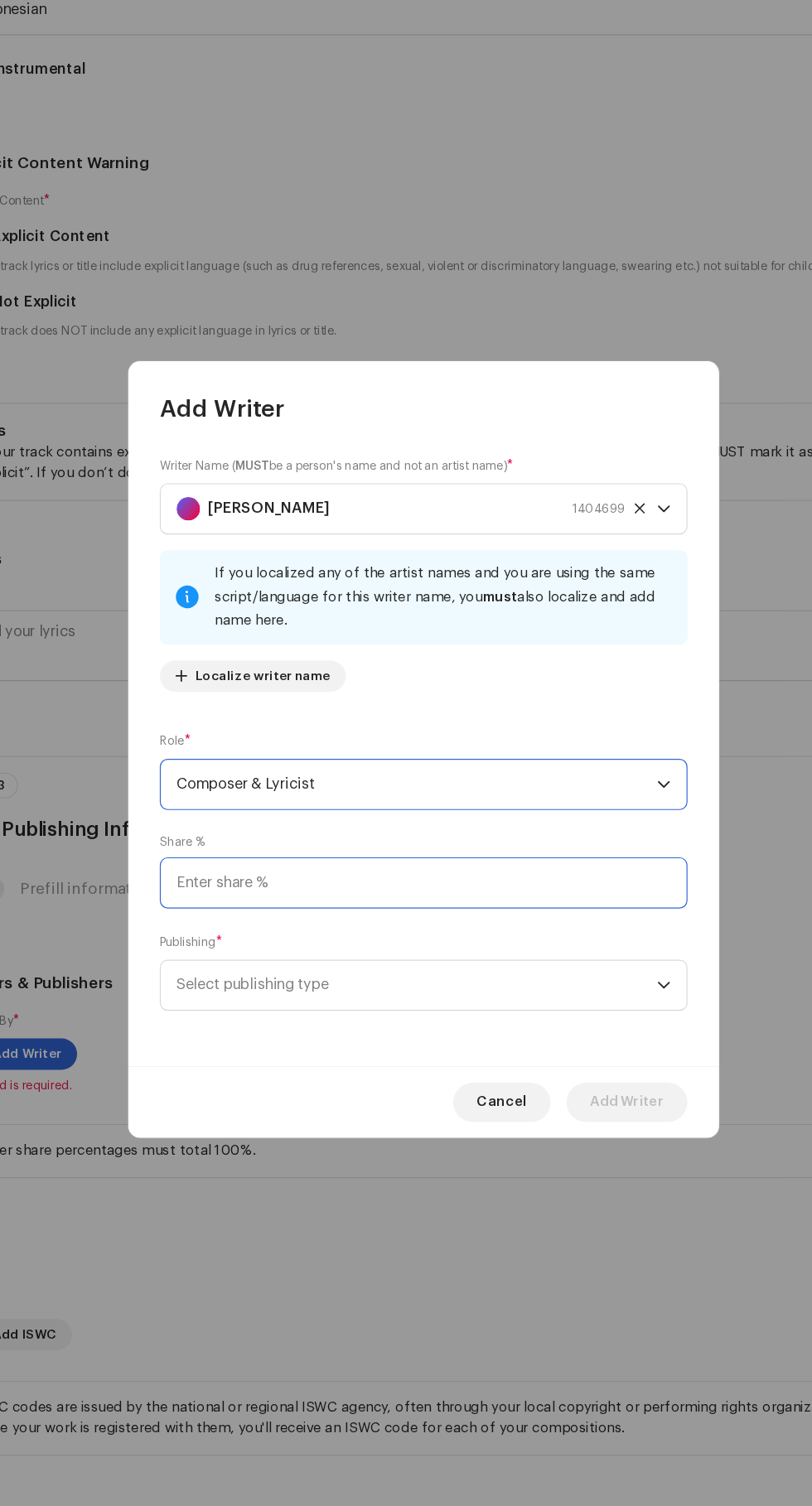
click at [227, 866] on input at bounding box center [406, 866] width 444 height 43
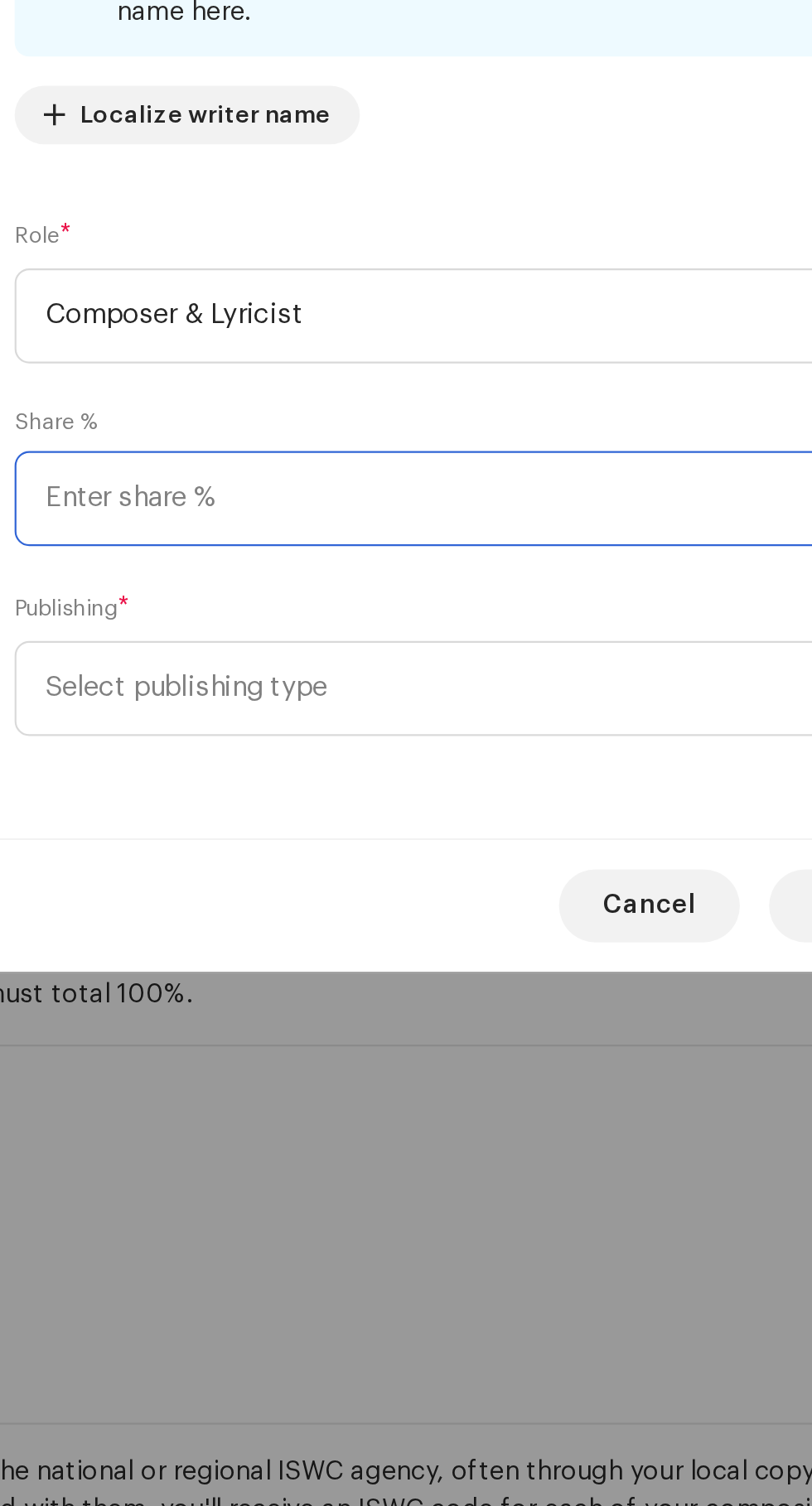
scroll to position [233, 0]
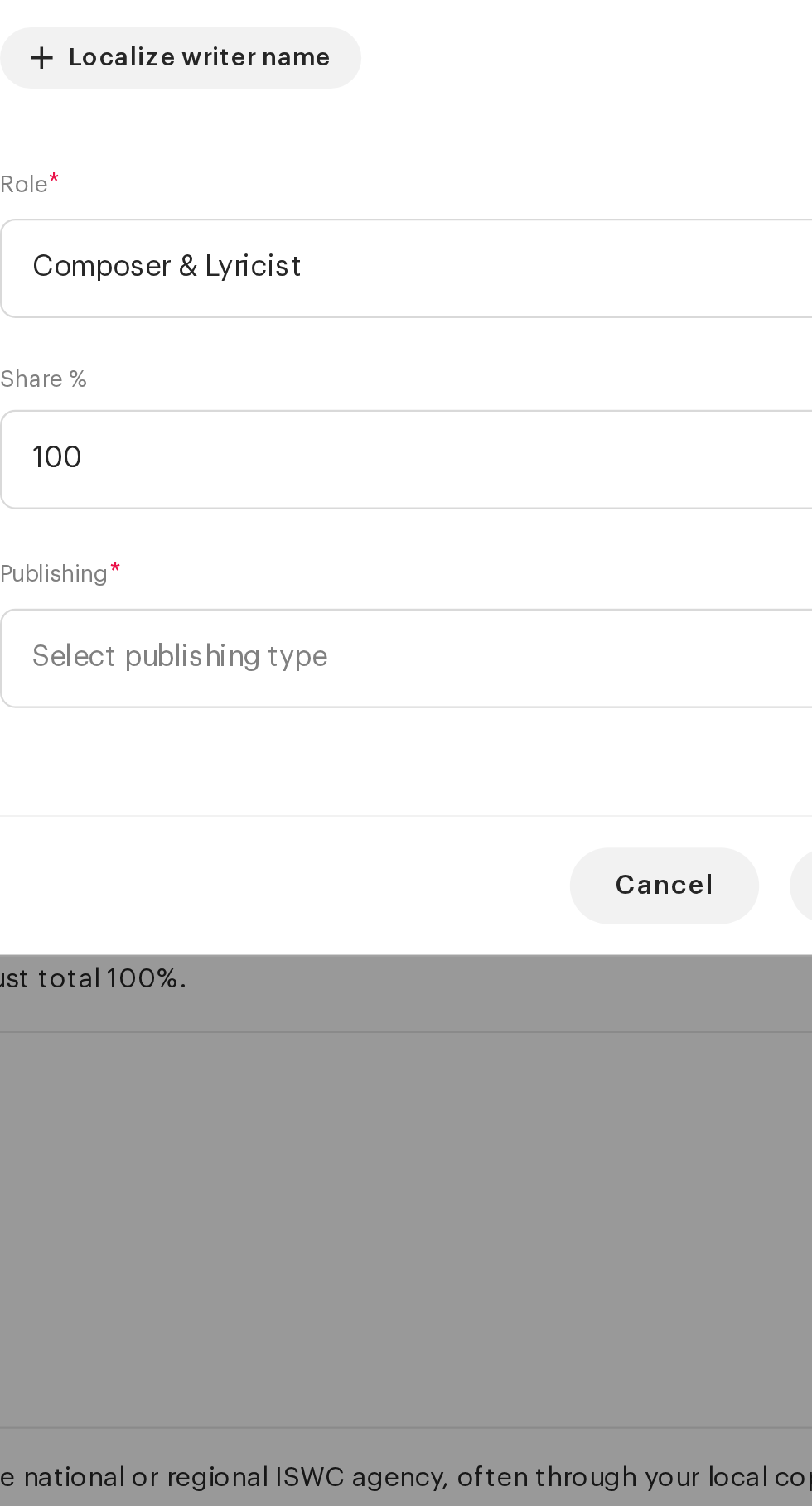
click at [220, 954] on span "Select publishing type" at bounding box center [400, 952] width 405 height 41
type input "100.00"
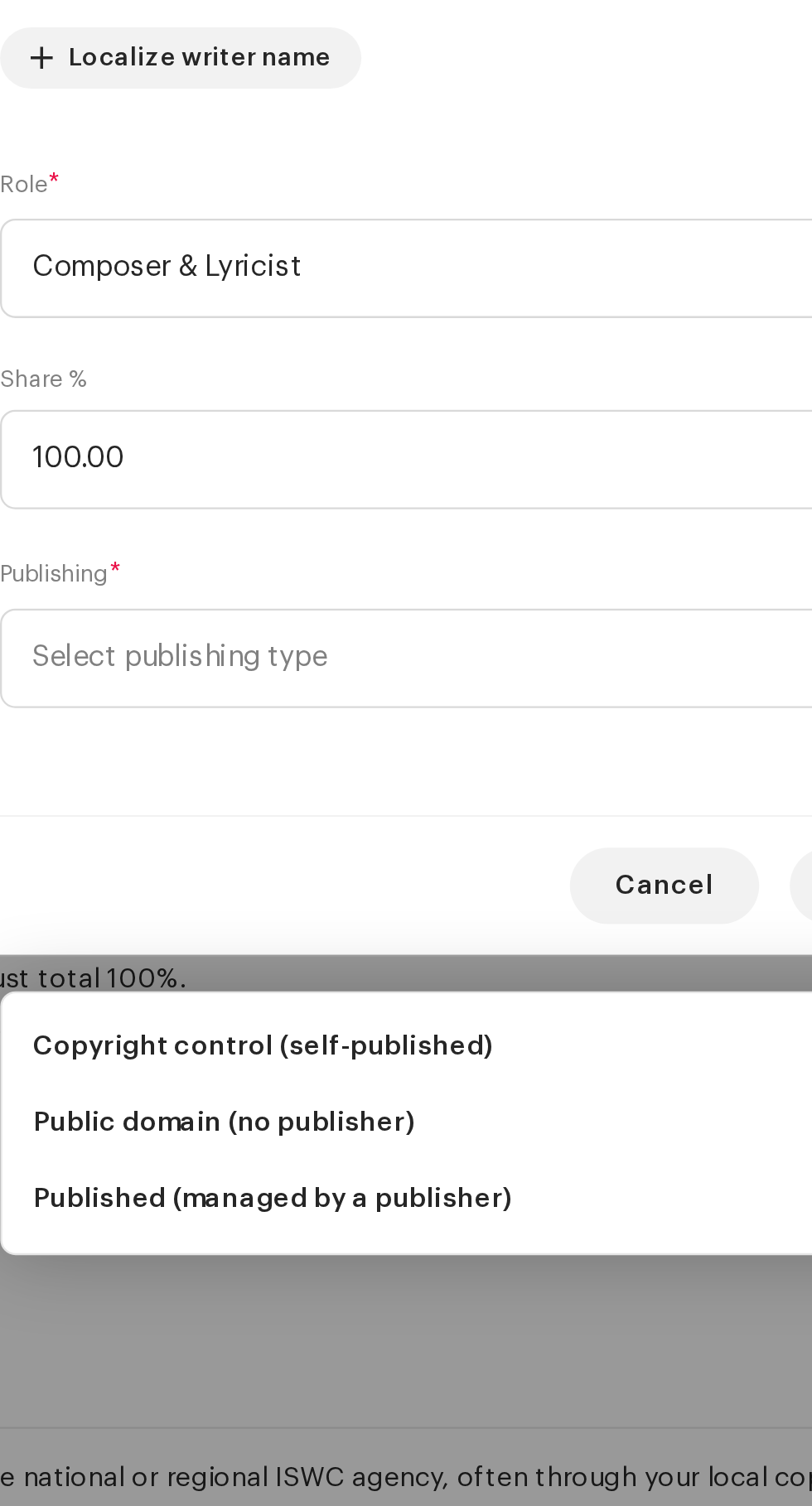
click at [227, 1111] on span "Copyright control (self-published)" at bounding box center [297, 1119] width 199 height 16
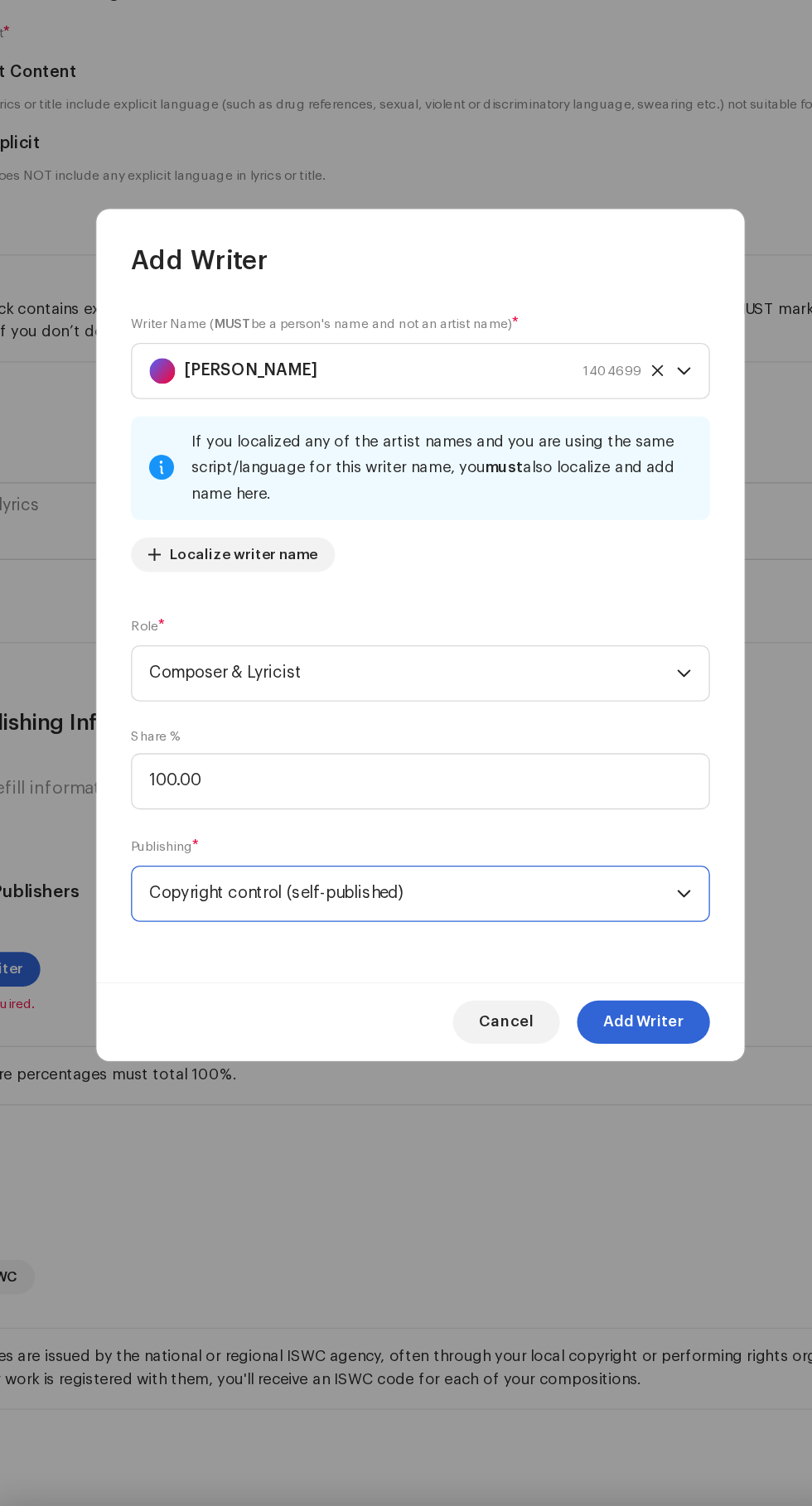
scroll to position [233, 0]
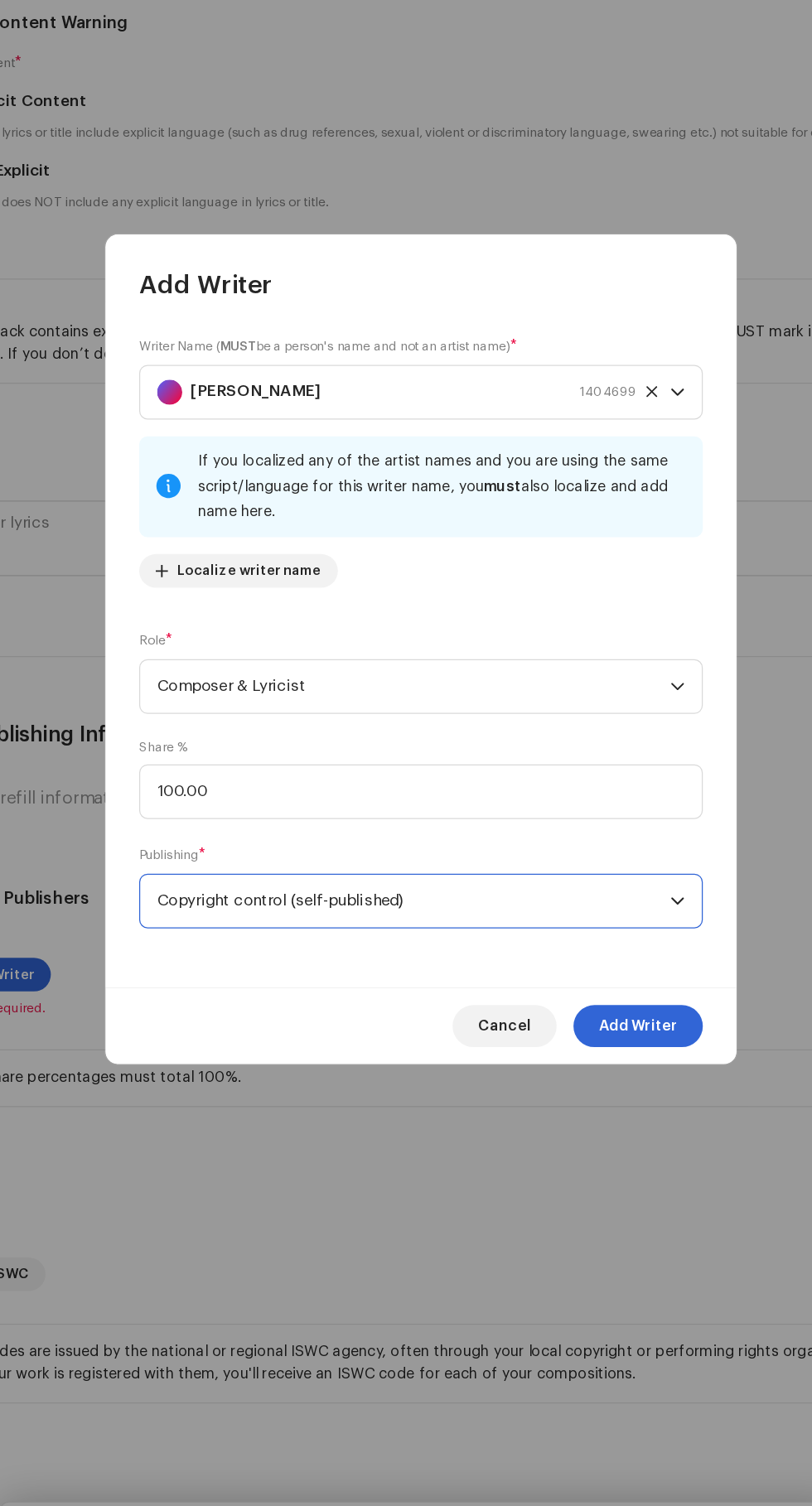
click at [593, 1053] on span "Add Writer" at bounding box center [577, 1050] width 62 height 33
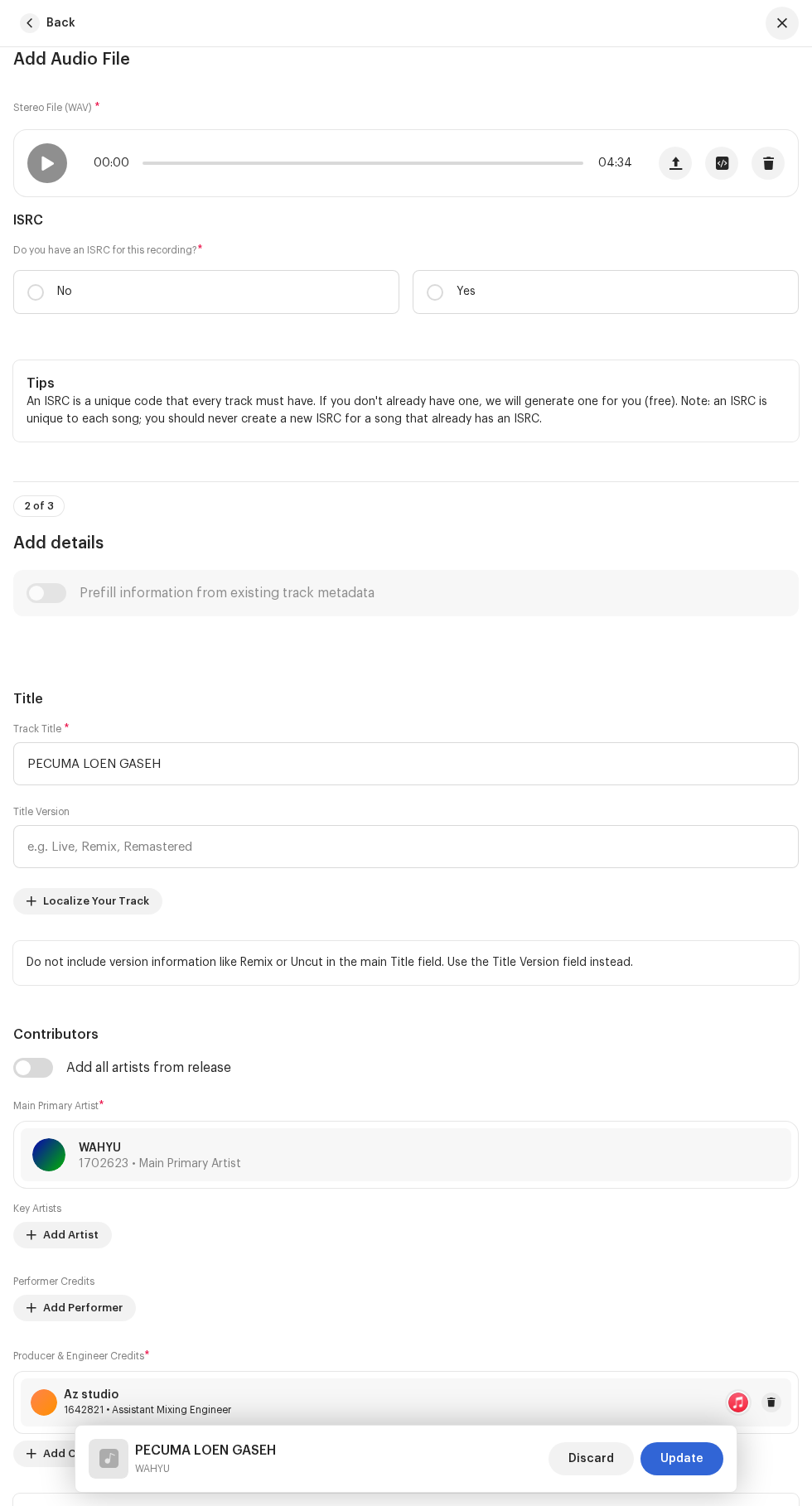
scroll to position [0, 0]
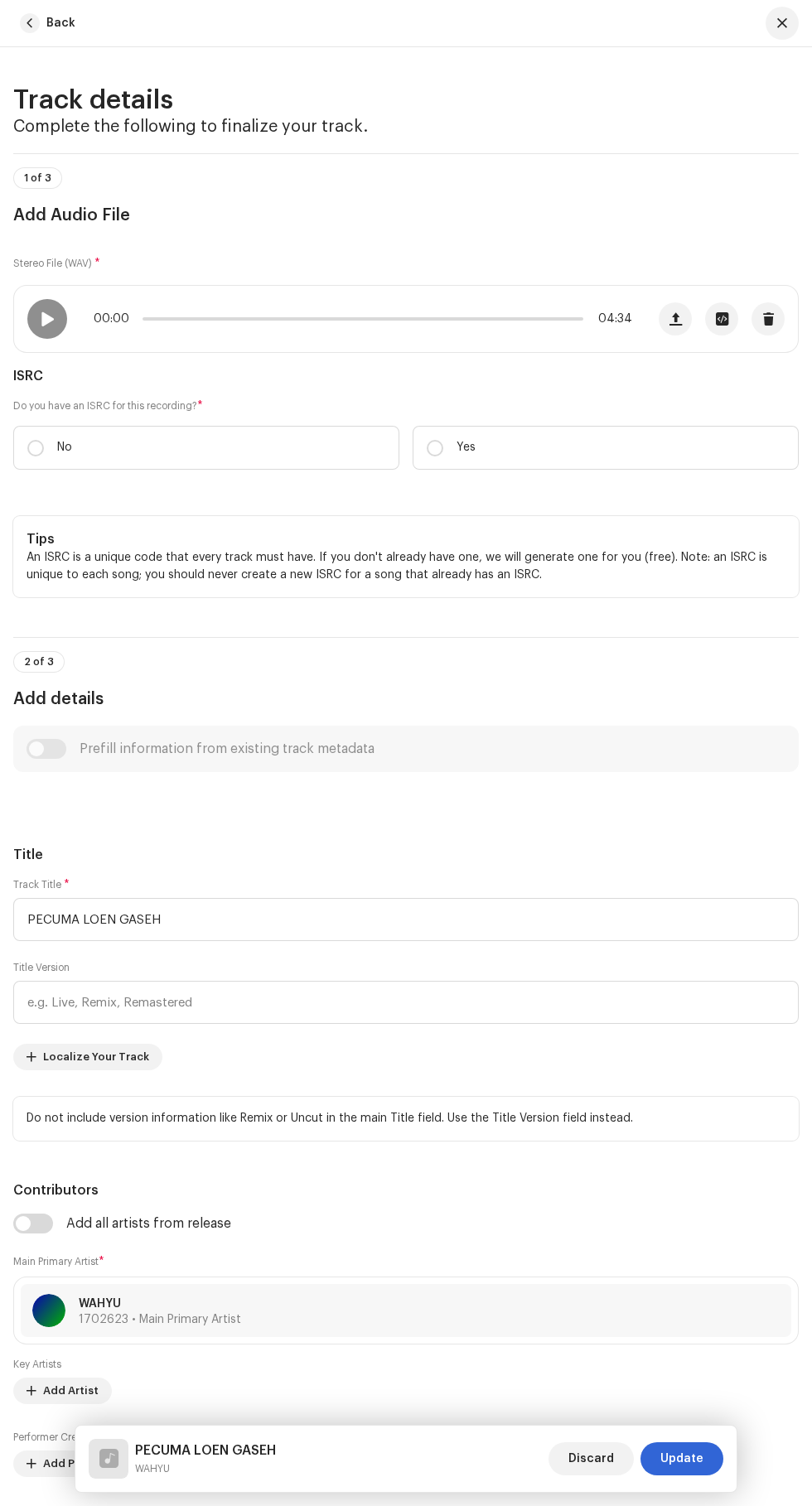
click at [694, 1458] on span "Update" at bounding box center [681, 1458] width 43 height 33
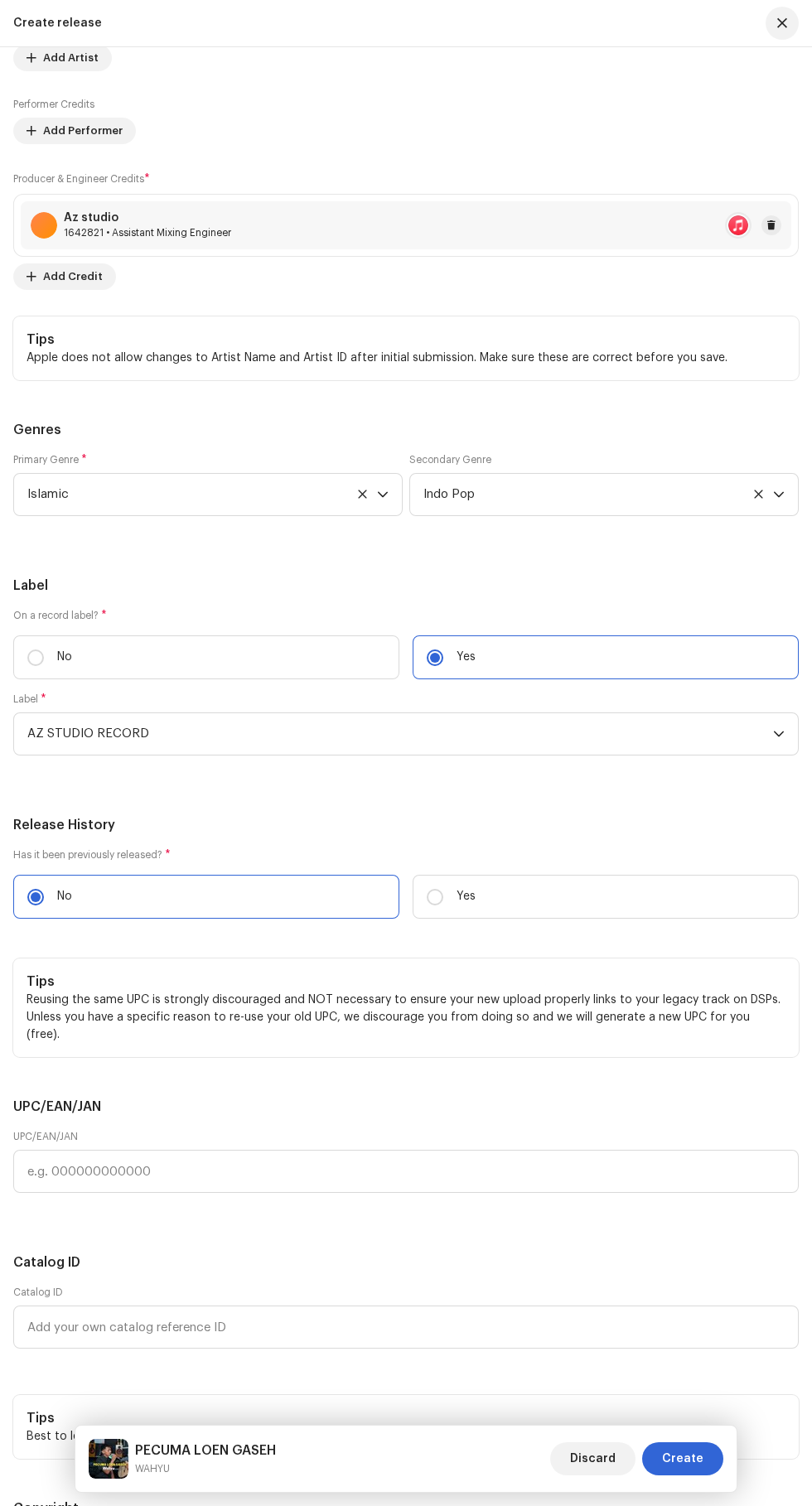
scroll to position [3078, 0]
click at [701, 1457] on span "Create" at bounding box center [682, 1458] width 41 height 33
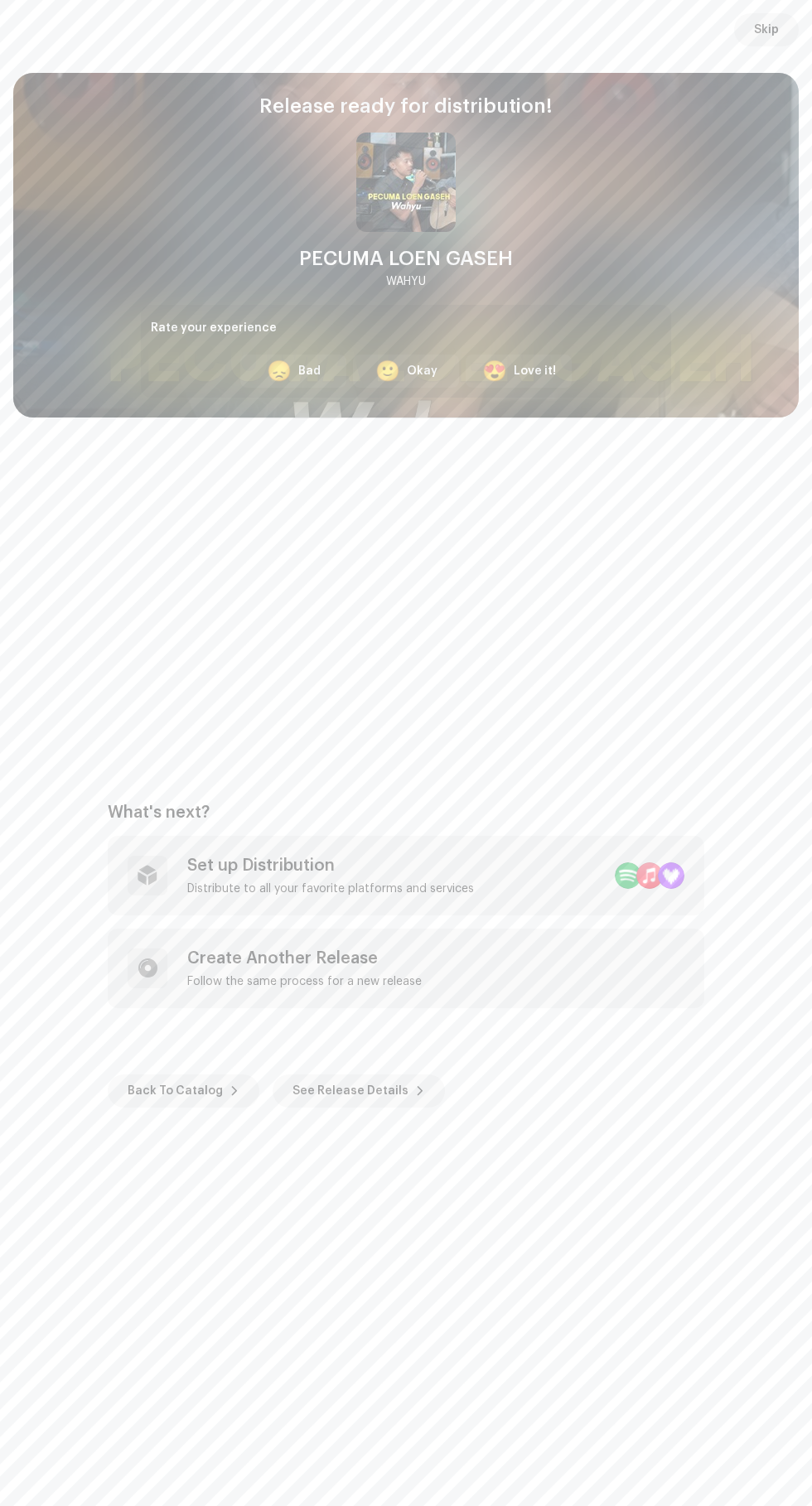
click at [446, 889] on div "Distribute to all your favorite platforms and services" at bounding box center [331, 889] width 287 height 14
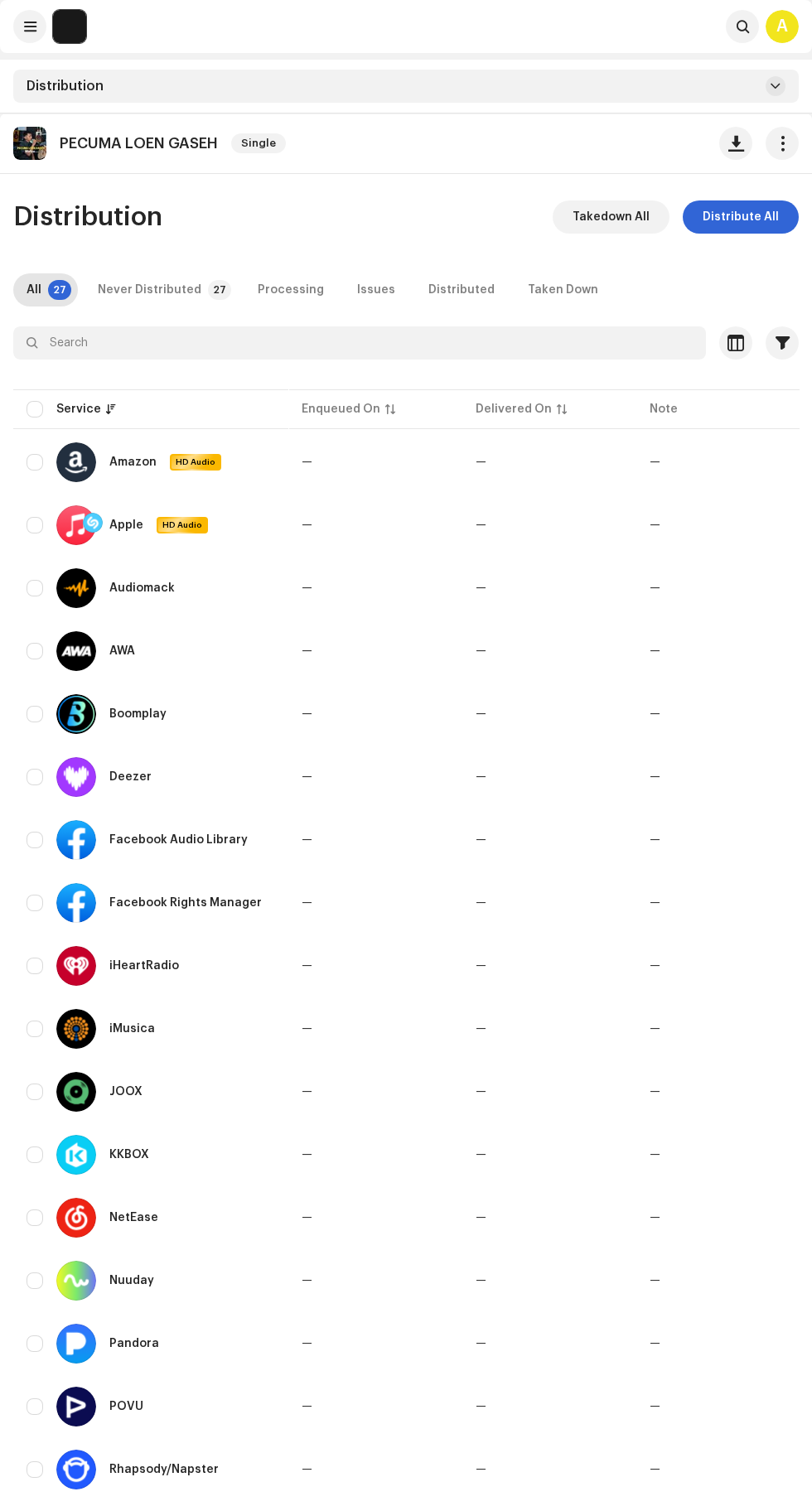
click at [754, 217] on span "Distribute All" at bounding box center [740, 216] width 77 height 33
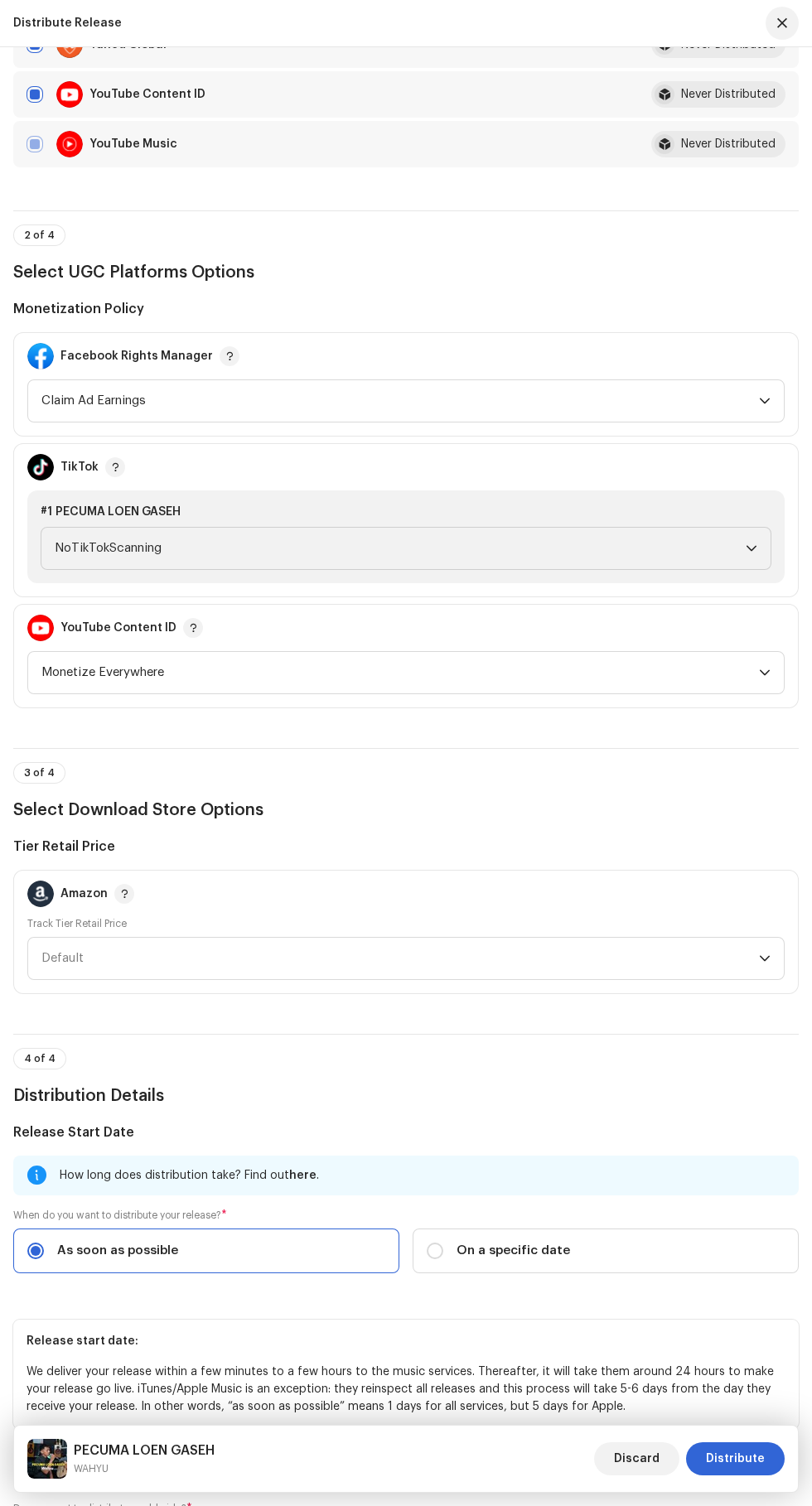
scroll to position [1982, 0]
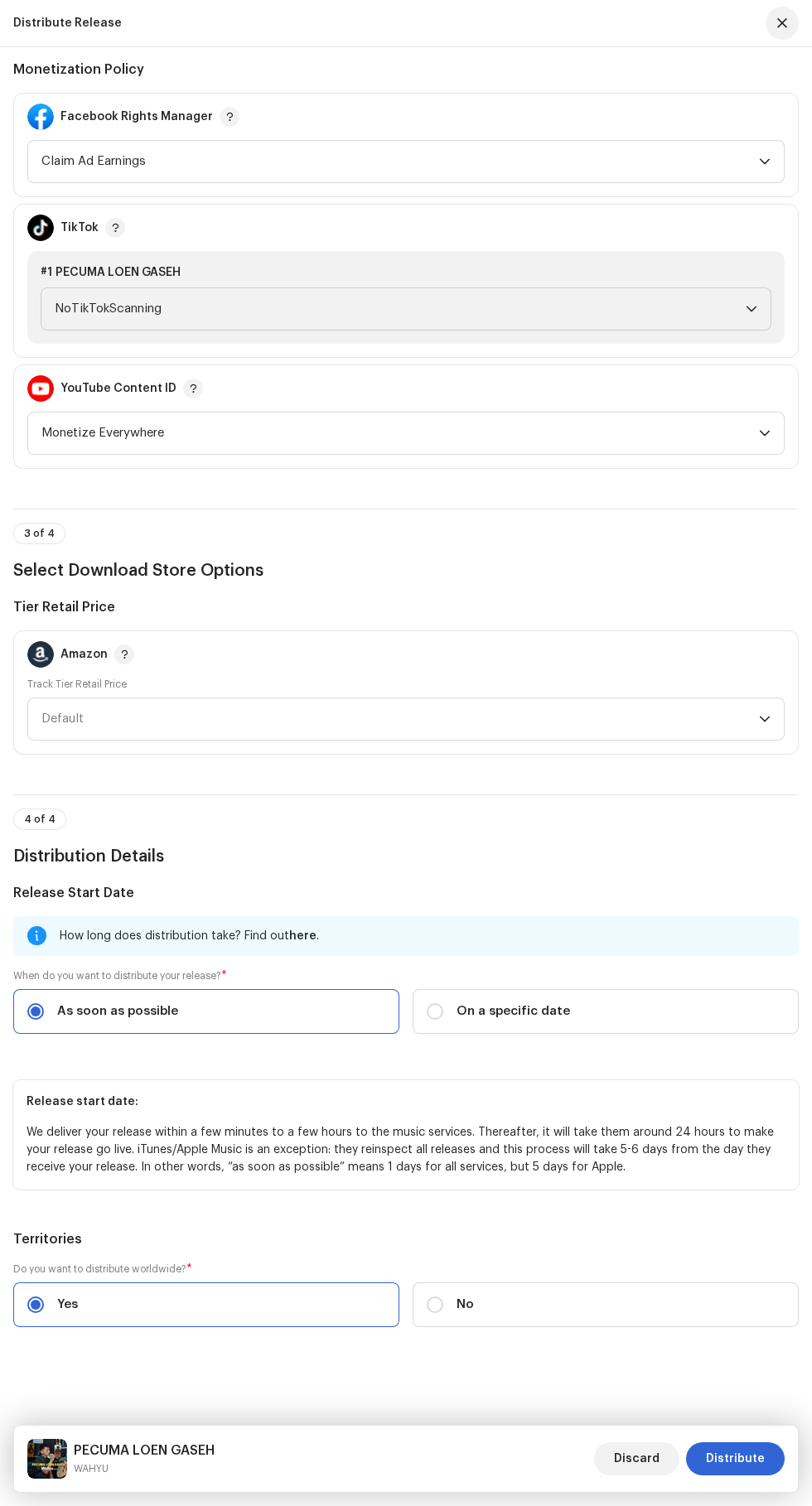
click at [745, 1455] on span "Distribute" at bounding box center [734, 1458] width 59 height 33
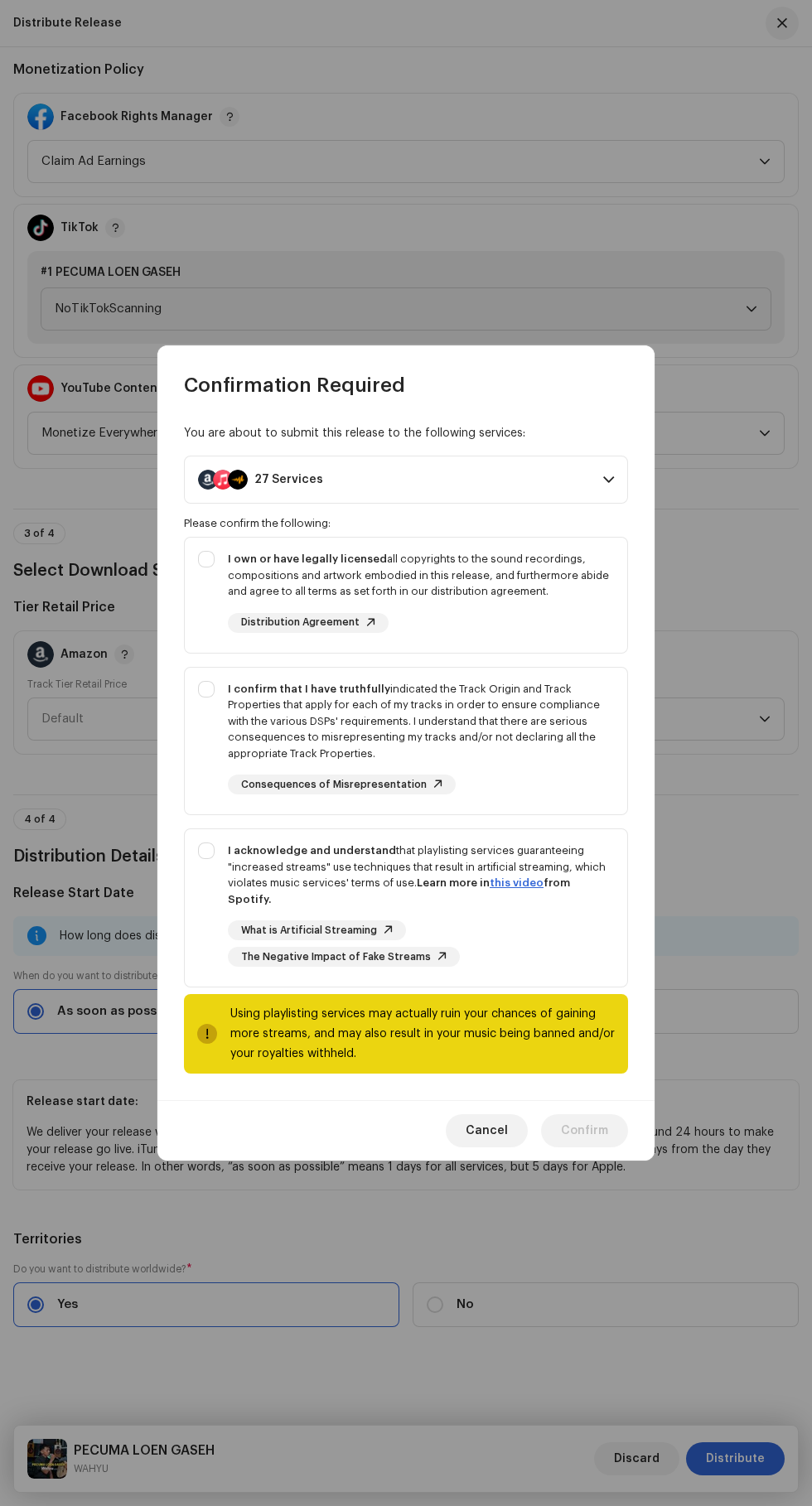
click at [203, 579] on div "I own or have legally licensed all copyrights to the sound recordings, composit…" at bounding box center [406, 591] width 442 height 108
checkbox input "true"
click at [199, 695] on div "I confirm that I have truthfully indicated the Track Origin and Track Propertie…" at bounding box center [406, 738] width 442 height 141
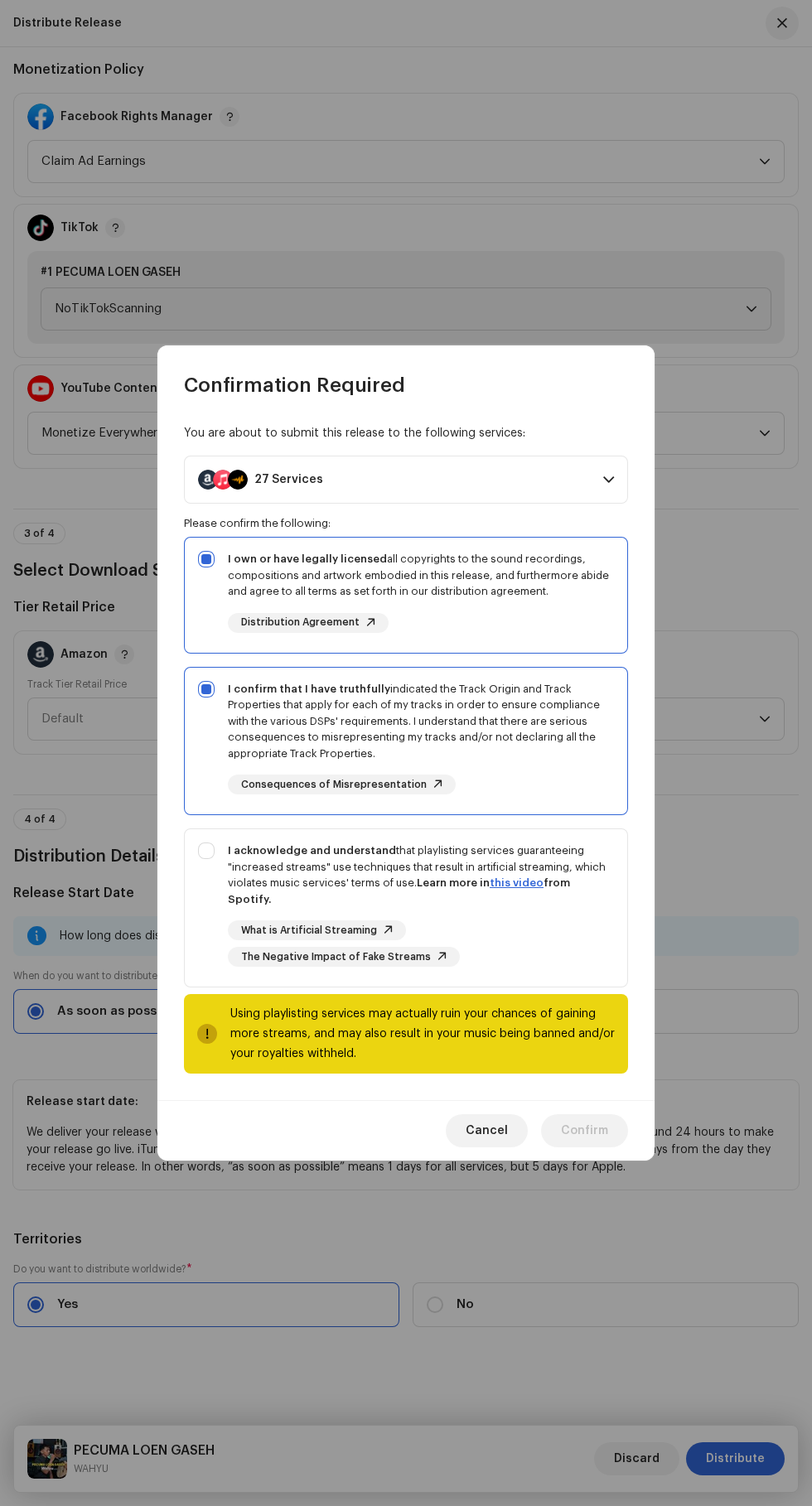
click at [207, 808] on div "I confirm that I have truthfully indicated the Track Origin and Track Propertie…" at bounding box center [406, 738] width 442 height 141
click at [187, 697] on div "I confirm that I have truthfully indicated the Track Origin and Track Propertie…" at bounding box center [406, 738] width 442 height 141
checkbox input "true"
click at [194, 860] on div "I acknowledge and understand that playlisting services guaranteeing "increased …" at bounding box center [406, 904] width 442 height 151
checkbox input "true"
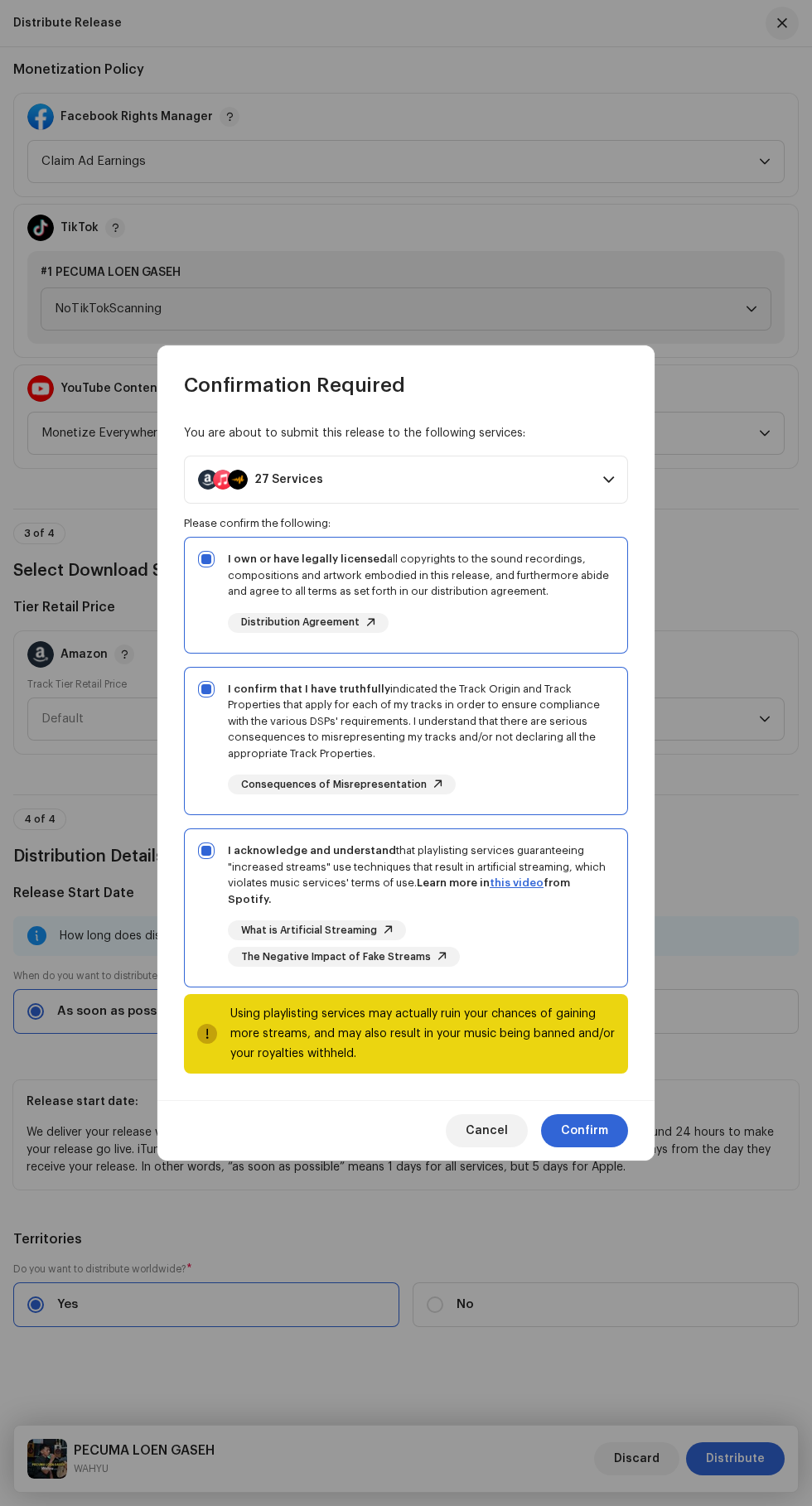
click at [603, 1127] on span "Confirm" at bounding box center [584, 1130] width 47 height 33
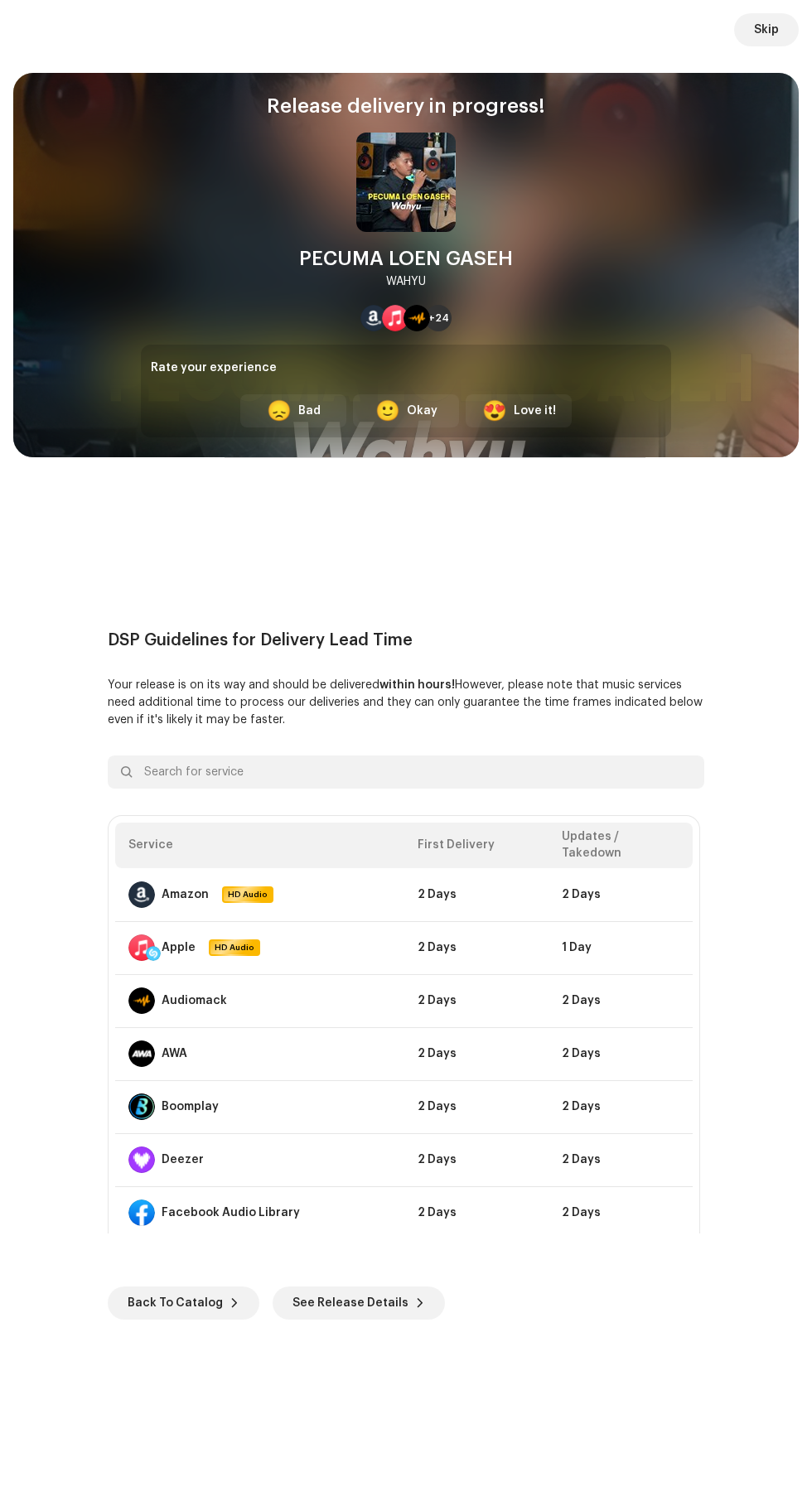
scroll to position [550, 0]
click at [775, 26] on span "Skip" at bounding box center [766, 30] width 25 height 33
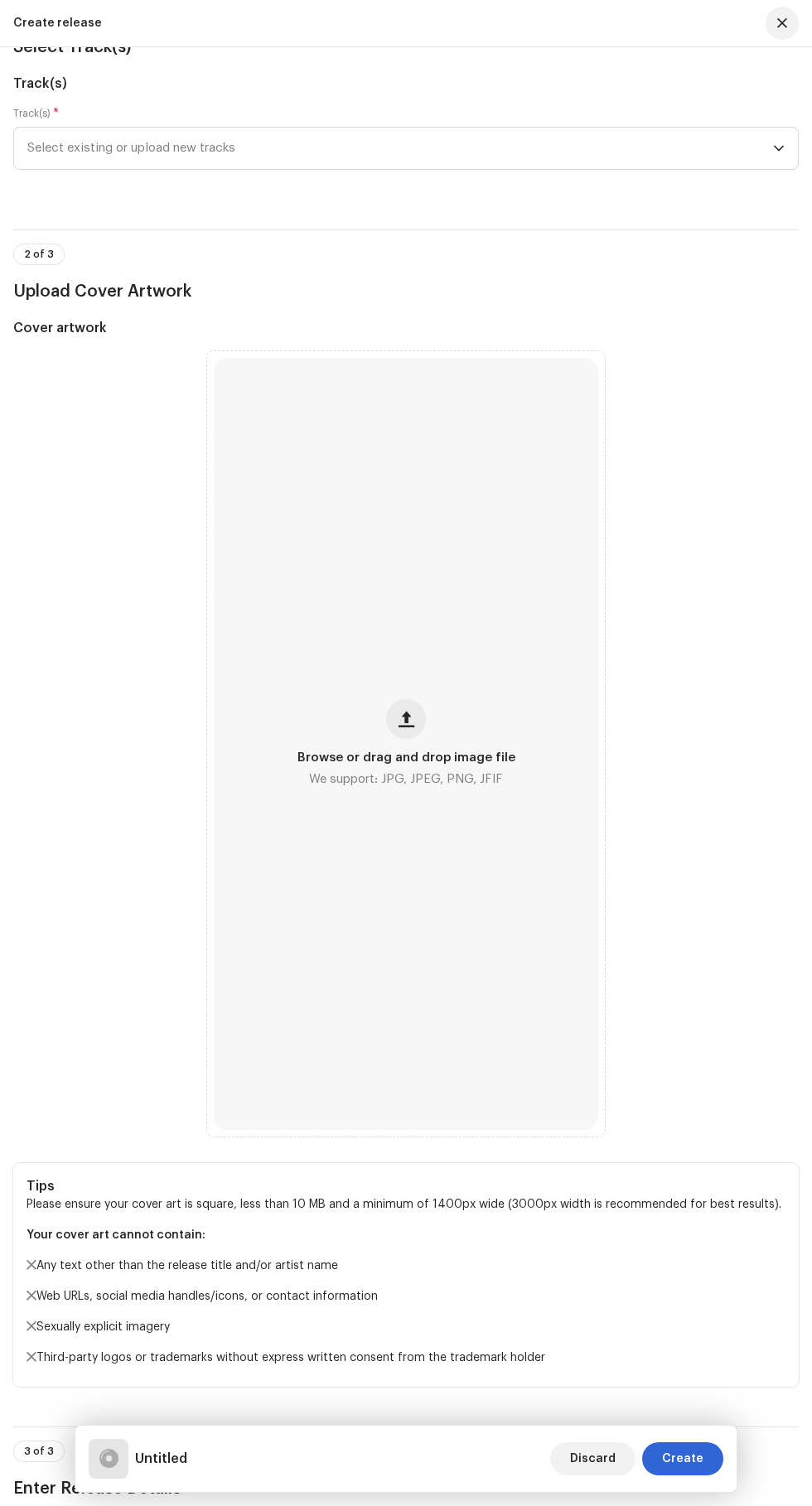
scroll to position [220, 0]
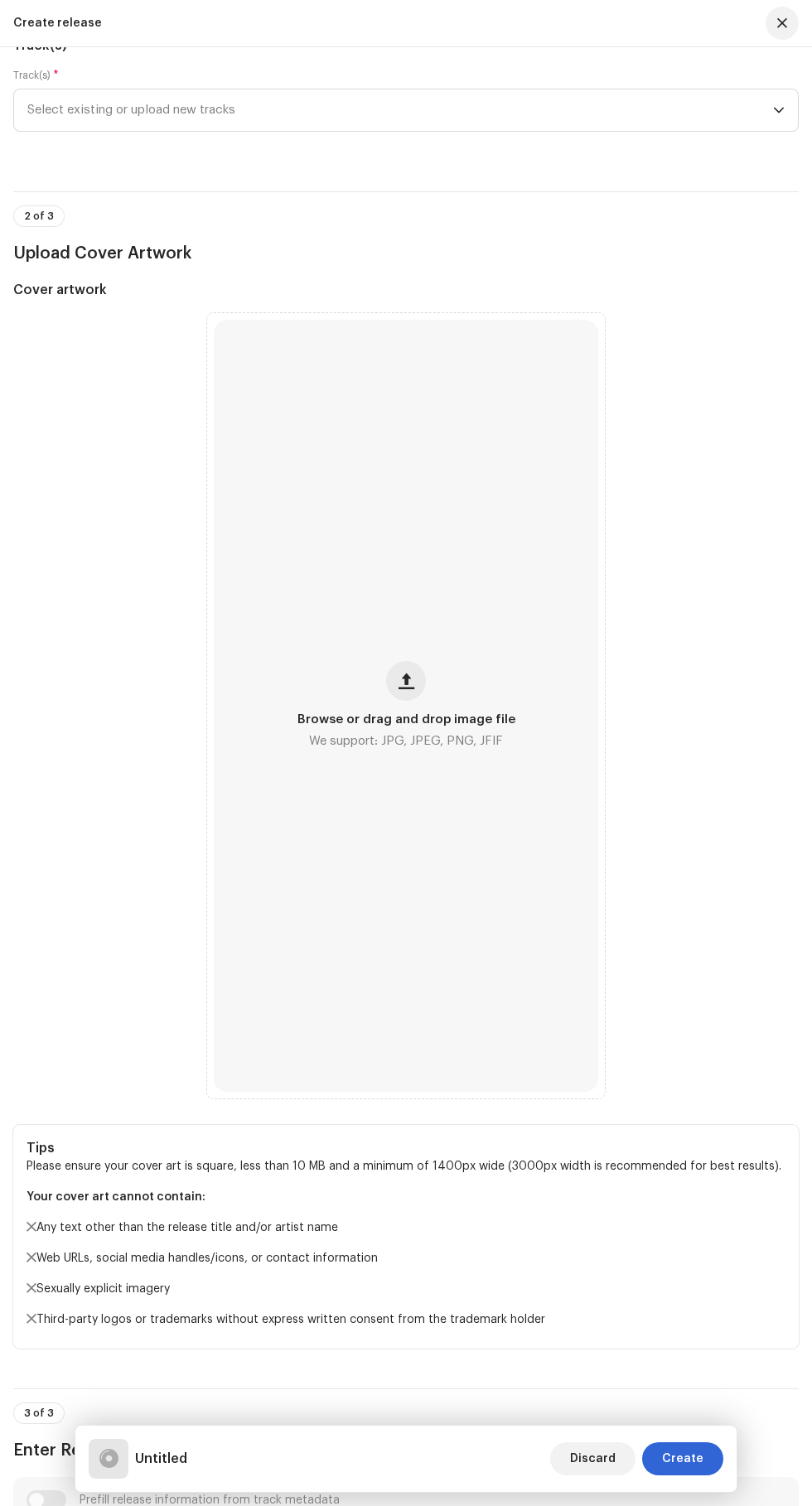
click at [408, 726] on span "Browse or drag and drop image file" at bounding box center [406, 719] width 218 height 12
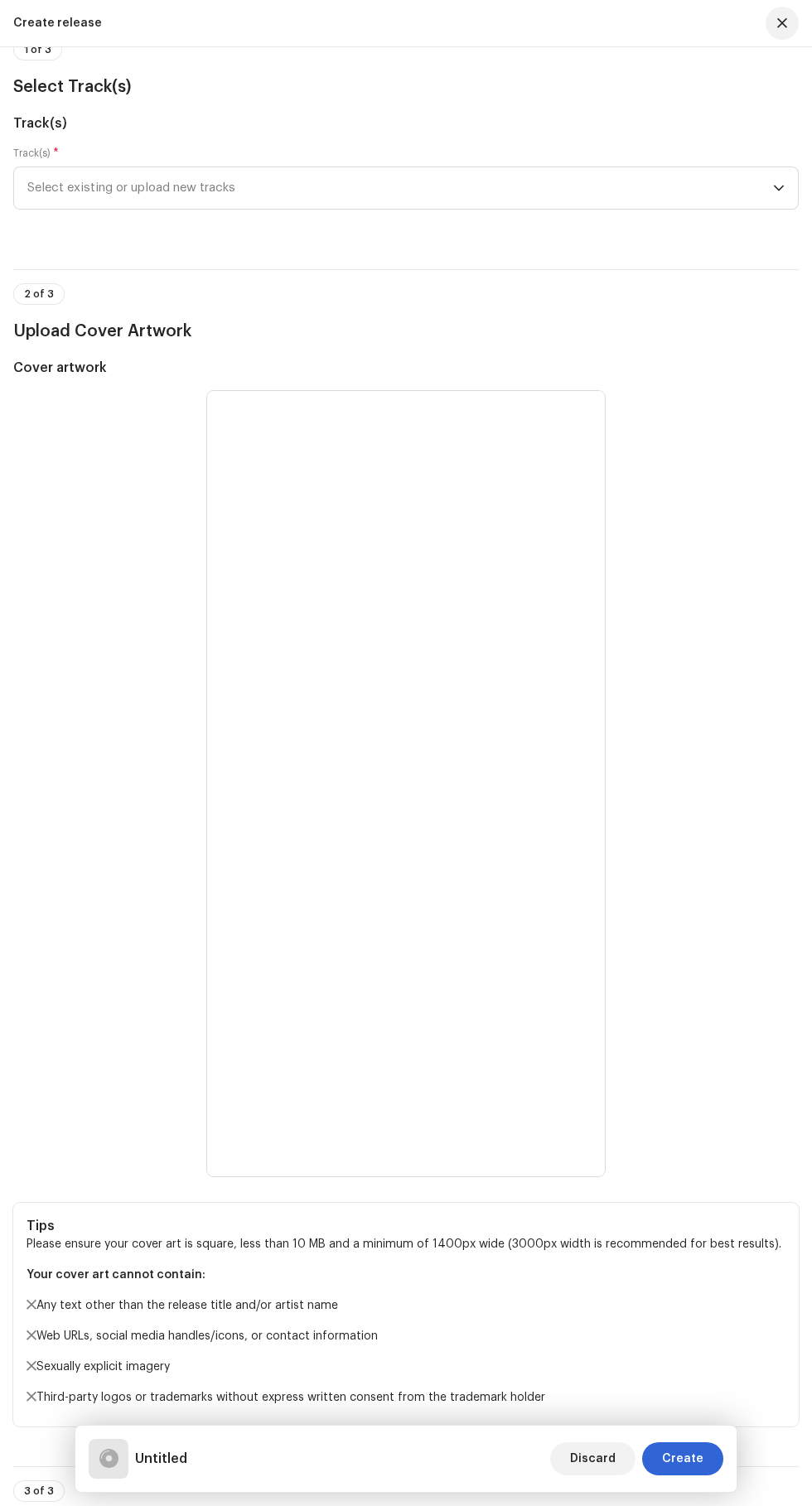
scroll to position [94, 0]
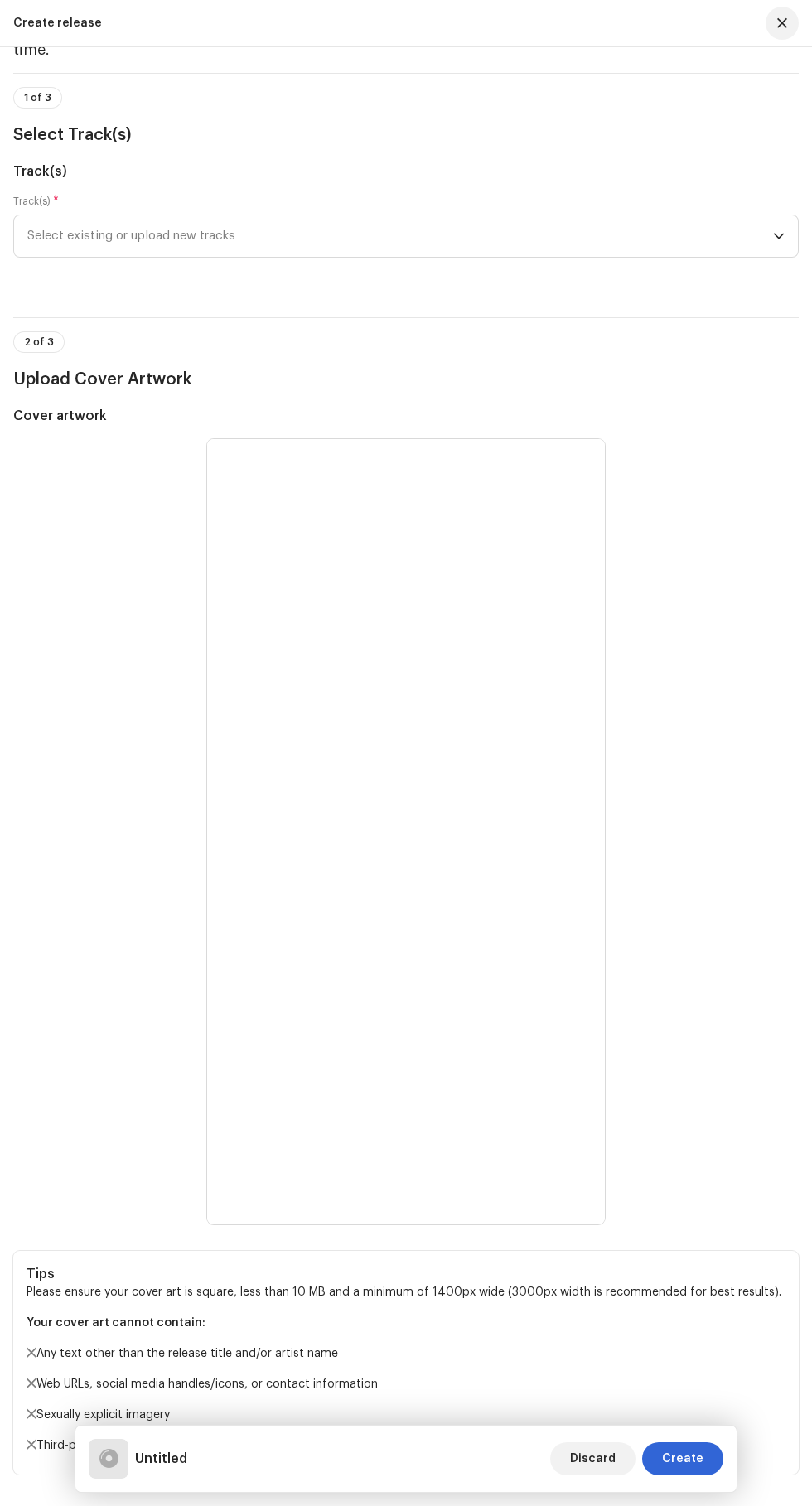
click at [210, 257] on span "Select existing or upload new tracks" at bounding box center [399, 236] width 745 height 41
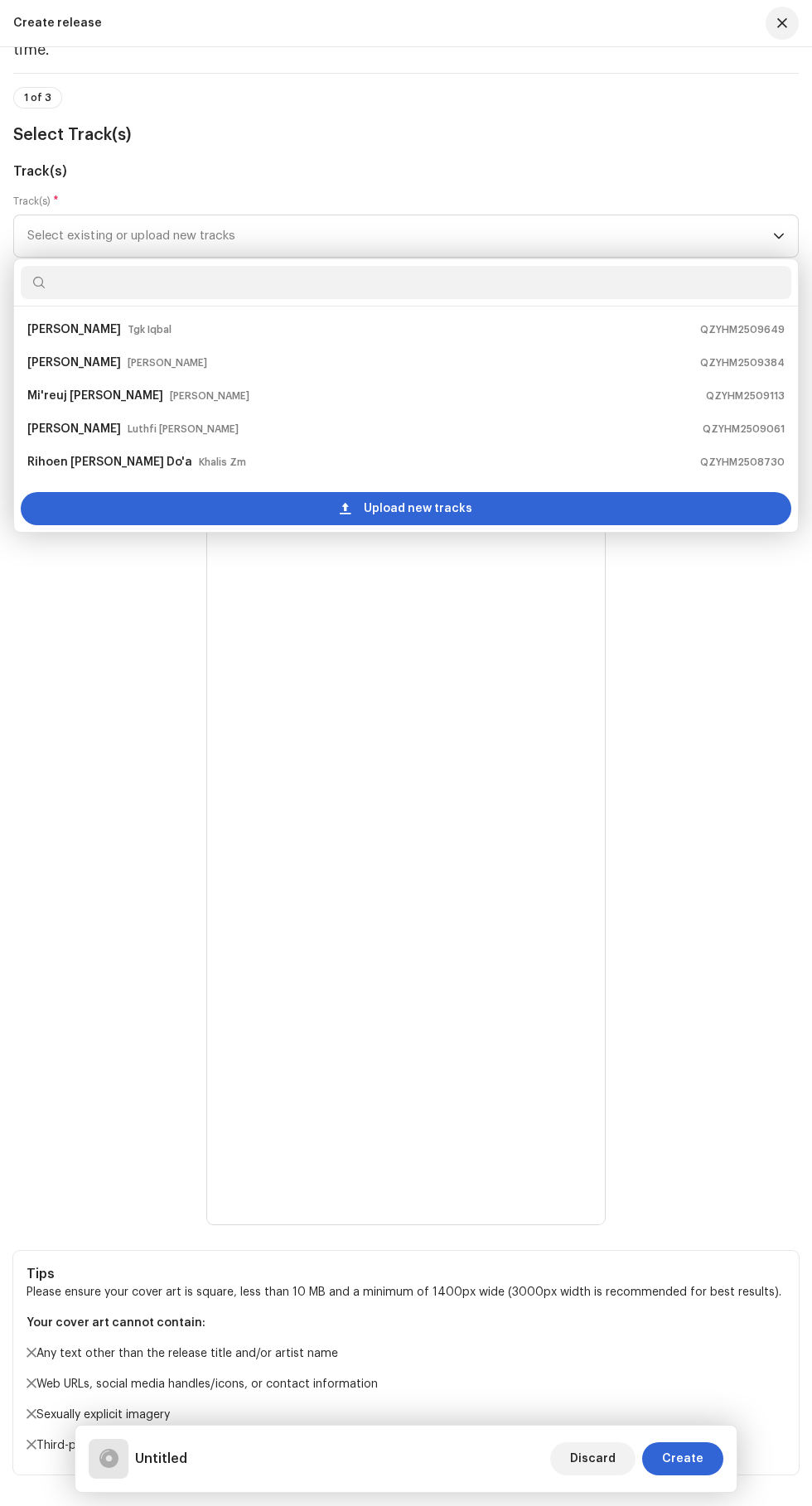
scroll to position [187, 0]
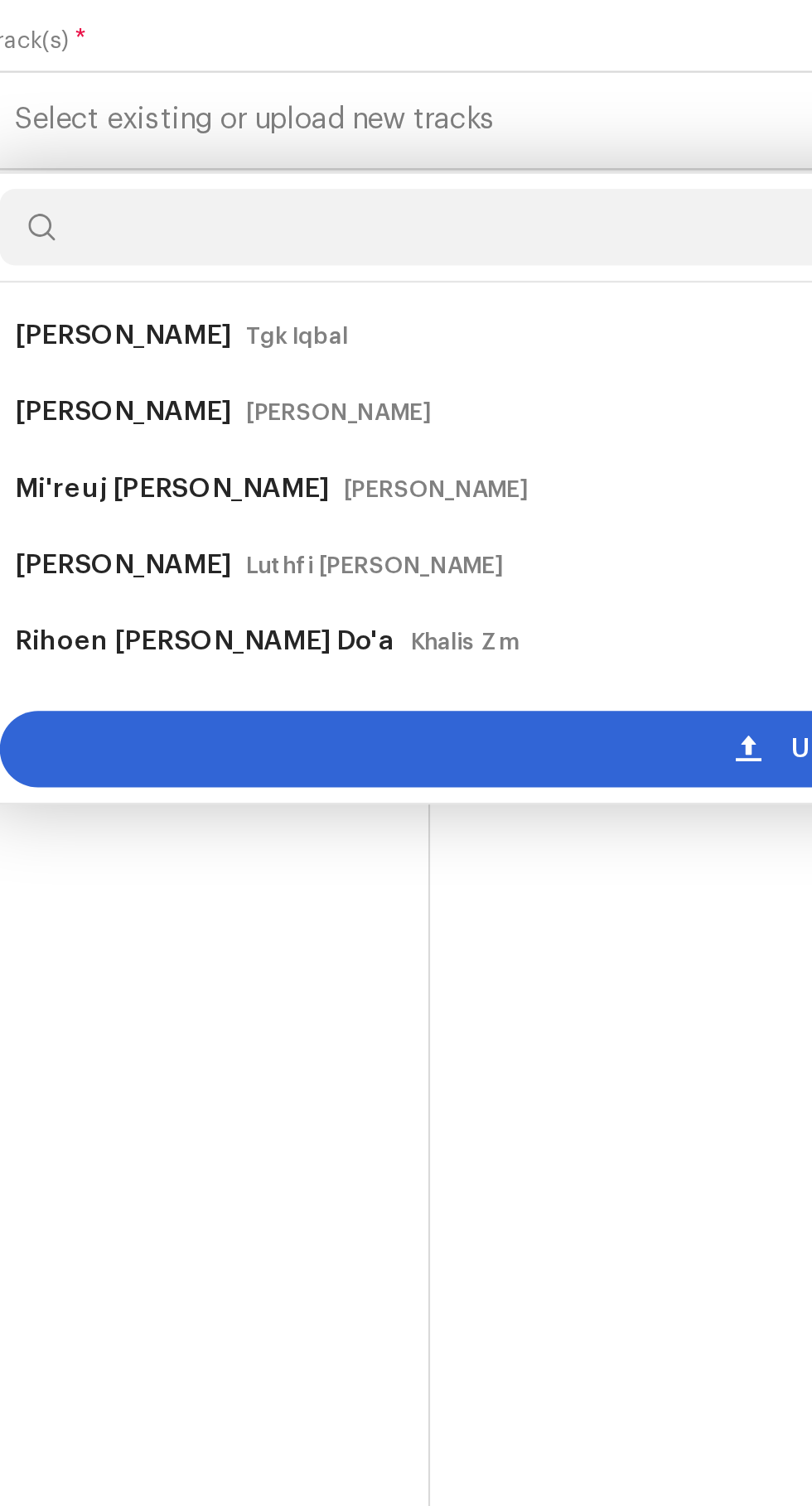
click at [267, 525] on div "Upload new tracks" at bounding box center [406, 508] width 771 height 33
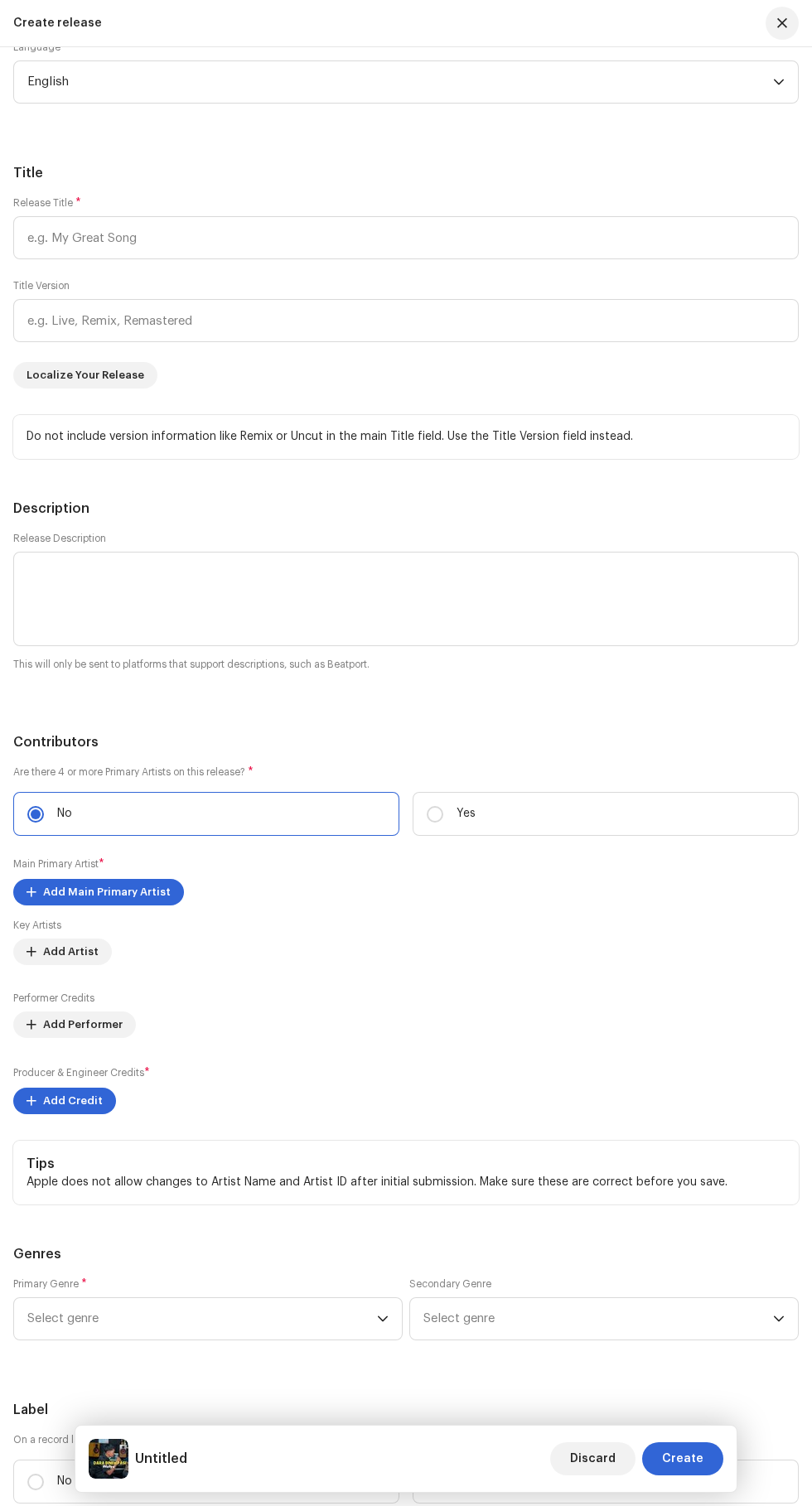
scroll to position [2103, 0]
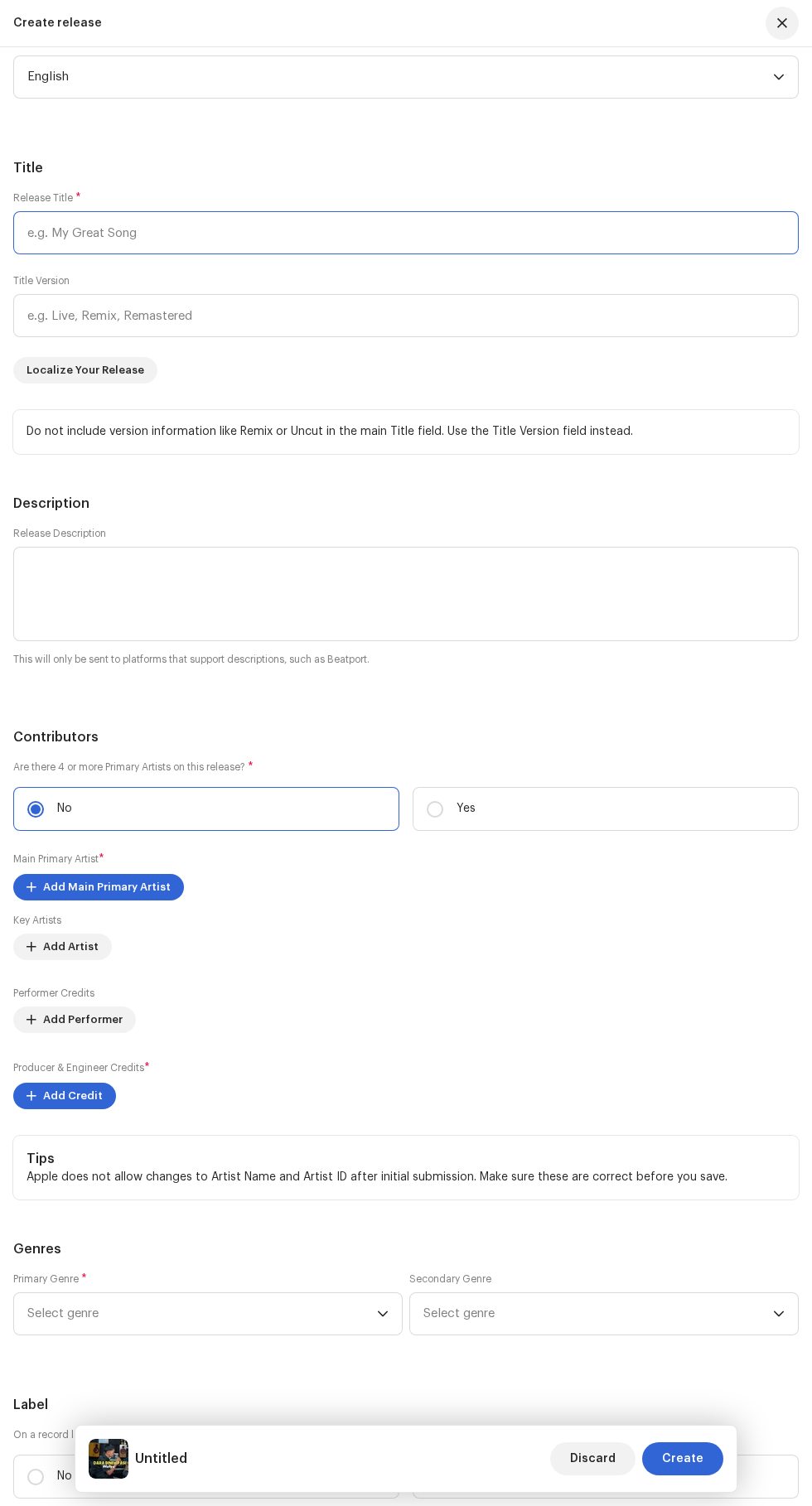
click at [99, 254] on input "text" at bounding box center [406, 233] width 785 height 43
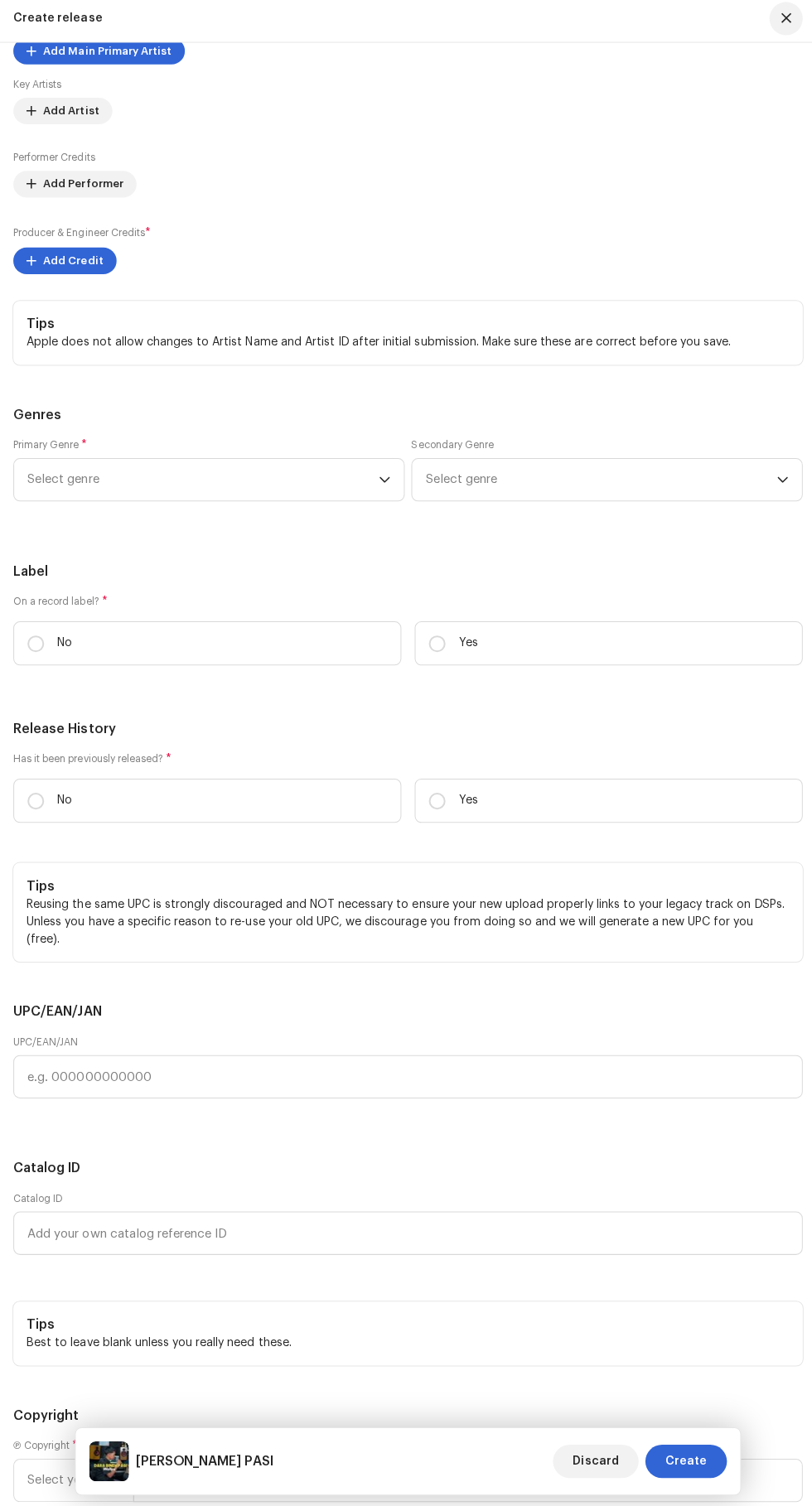
scroll to position [2992, 0]
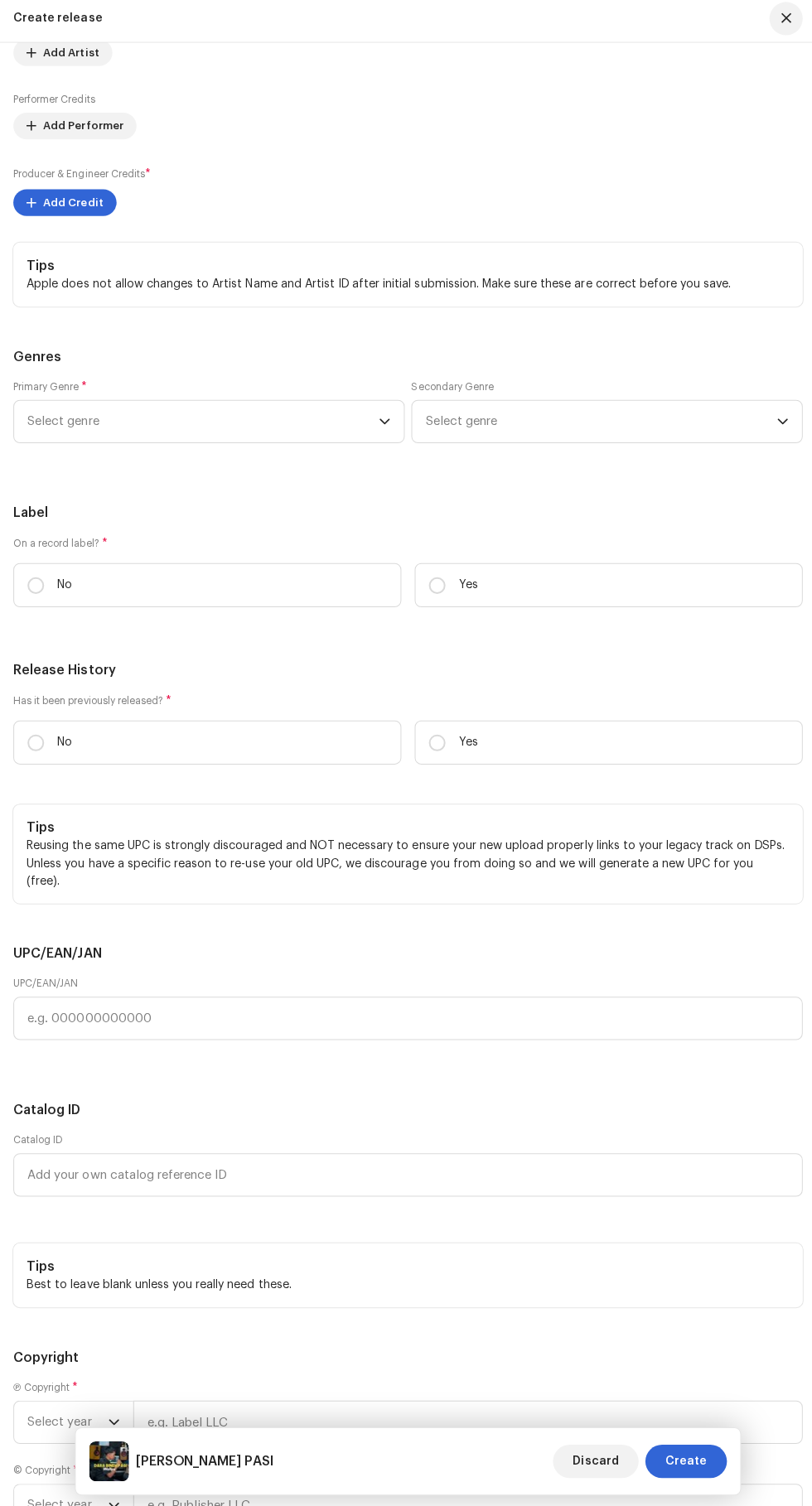
type input "DARA BINEH PASI"
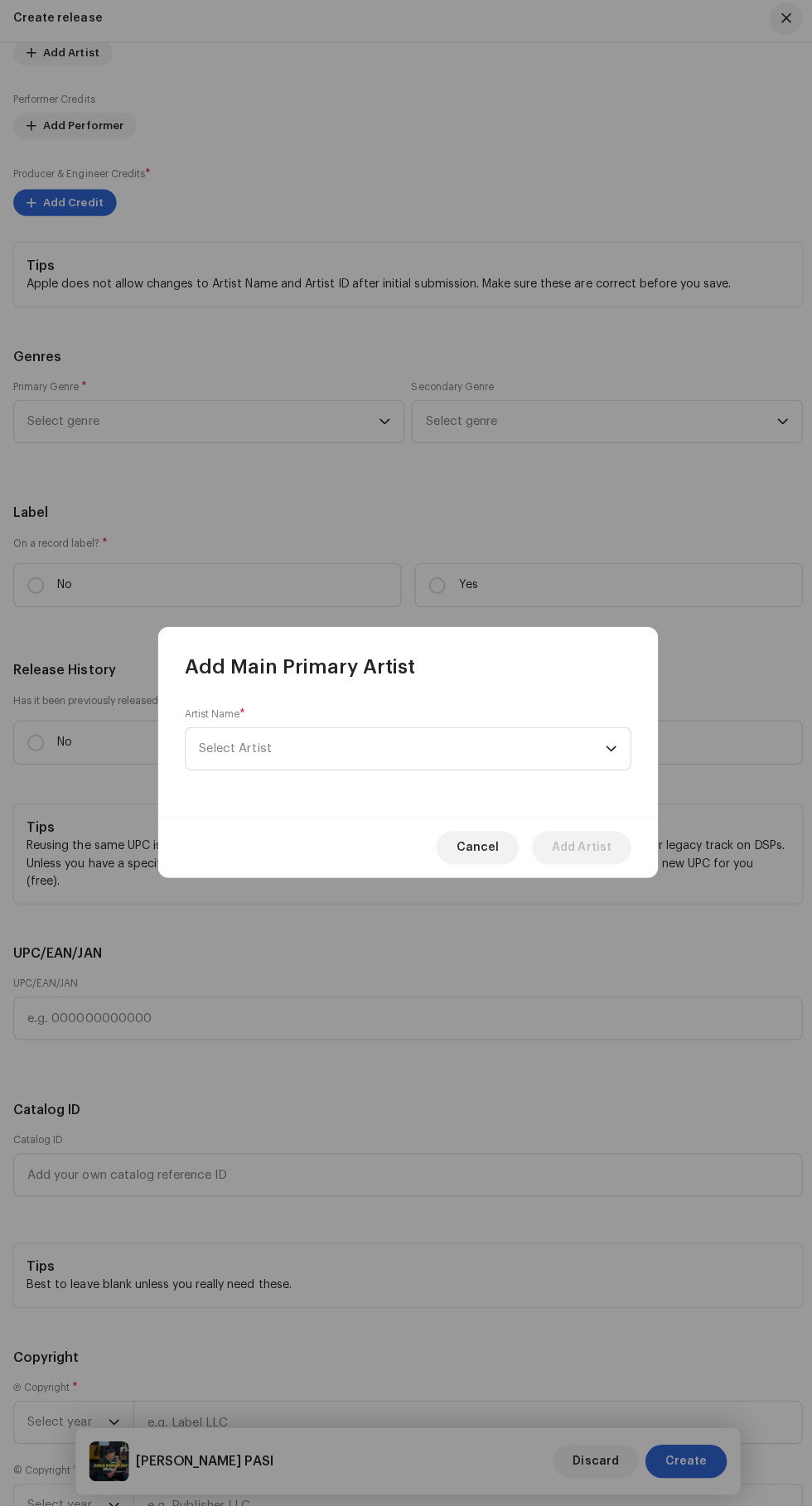
click at [219, 744] on span "Select Artist" at bounding box center [234, 749] width 72 height 13
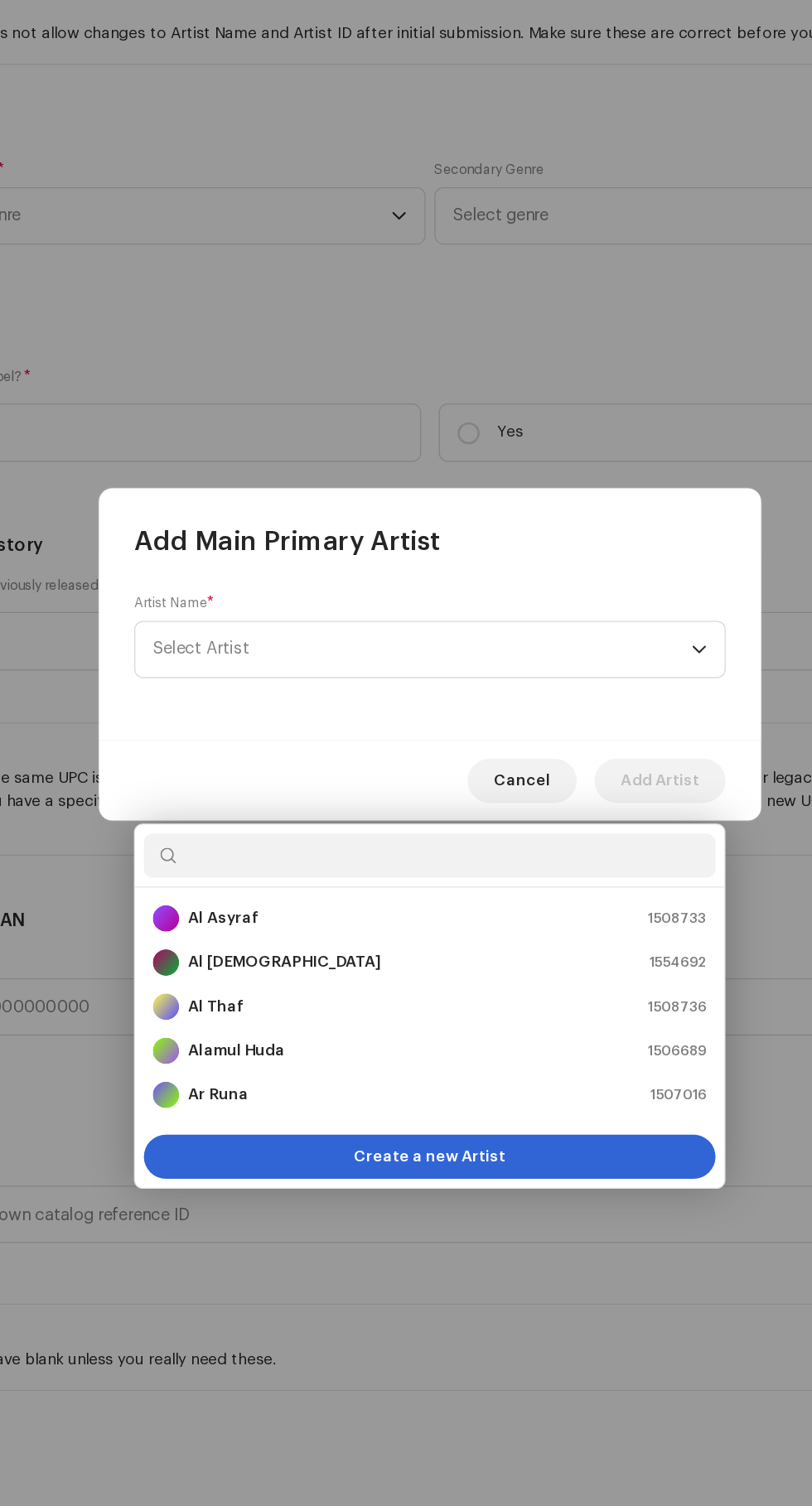
scroll to position [222, 0]
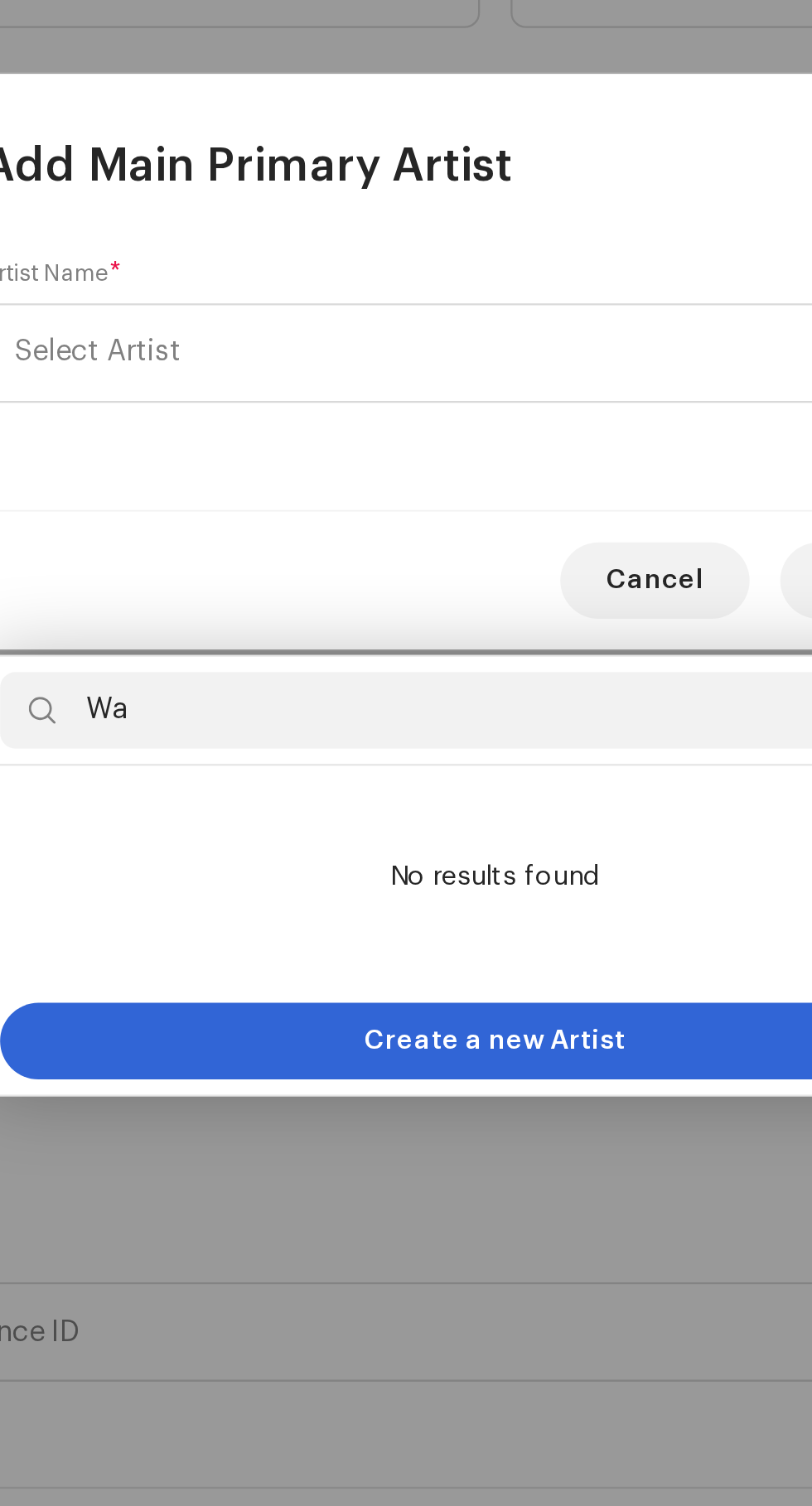
type input "W"
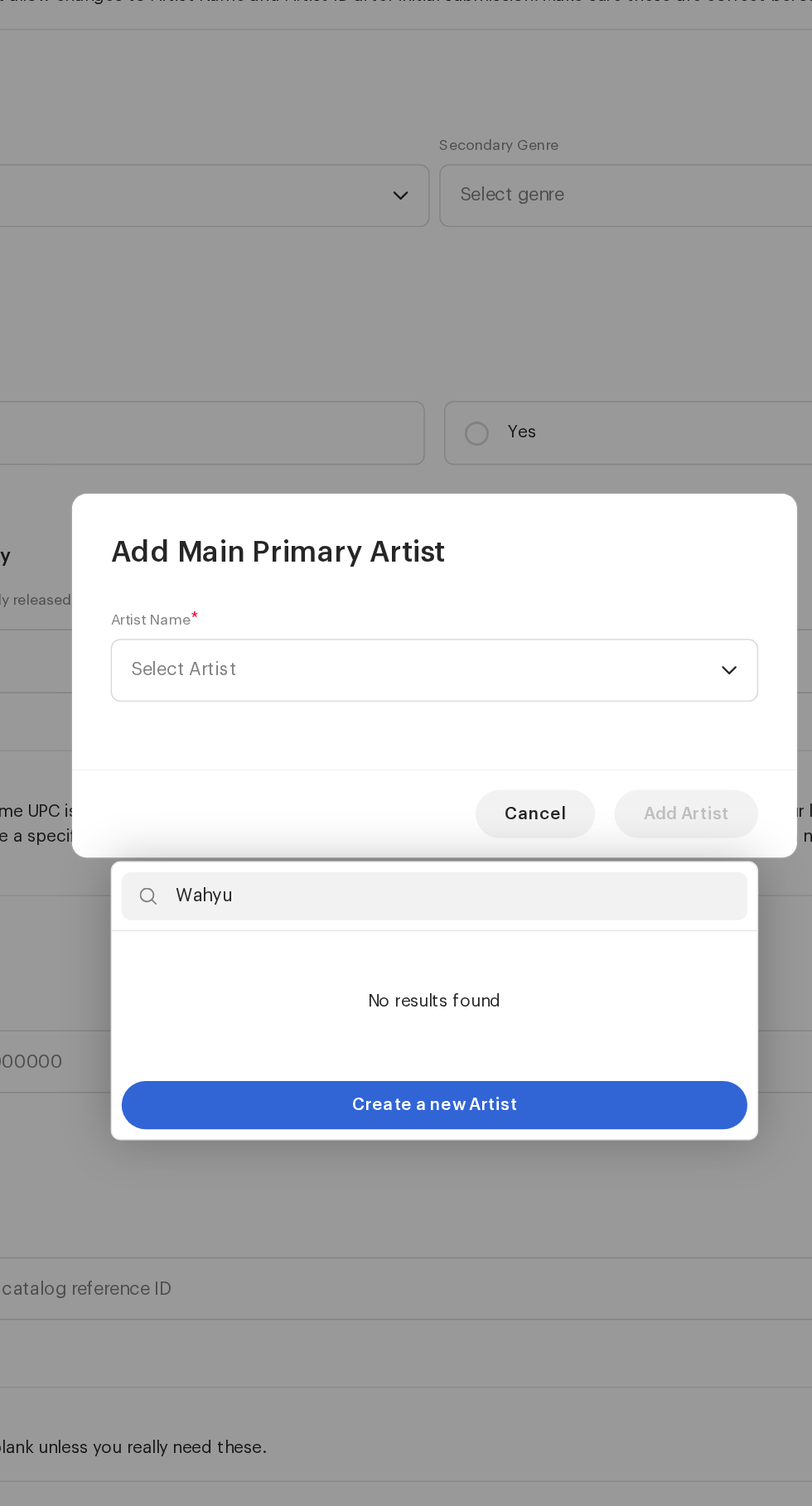
click at [285, 888] on input "Wahyu" at bounding box center [406, 904] width 429 height 33
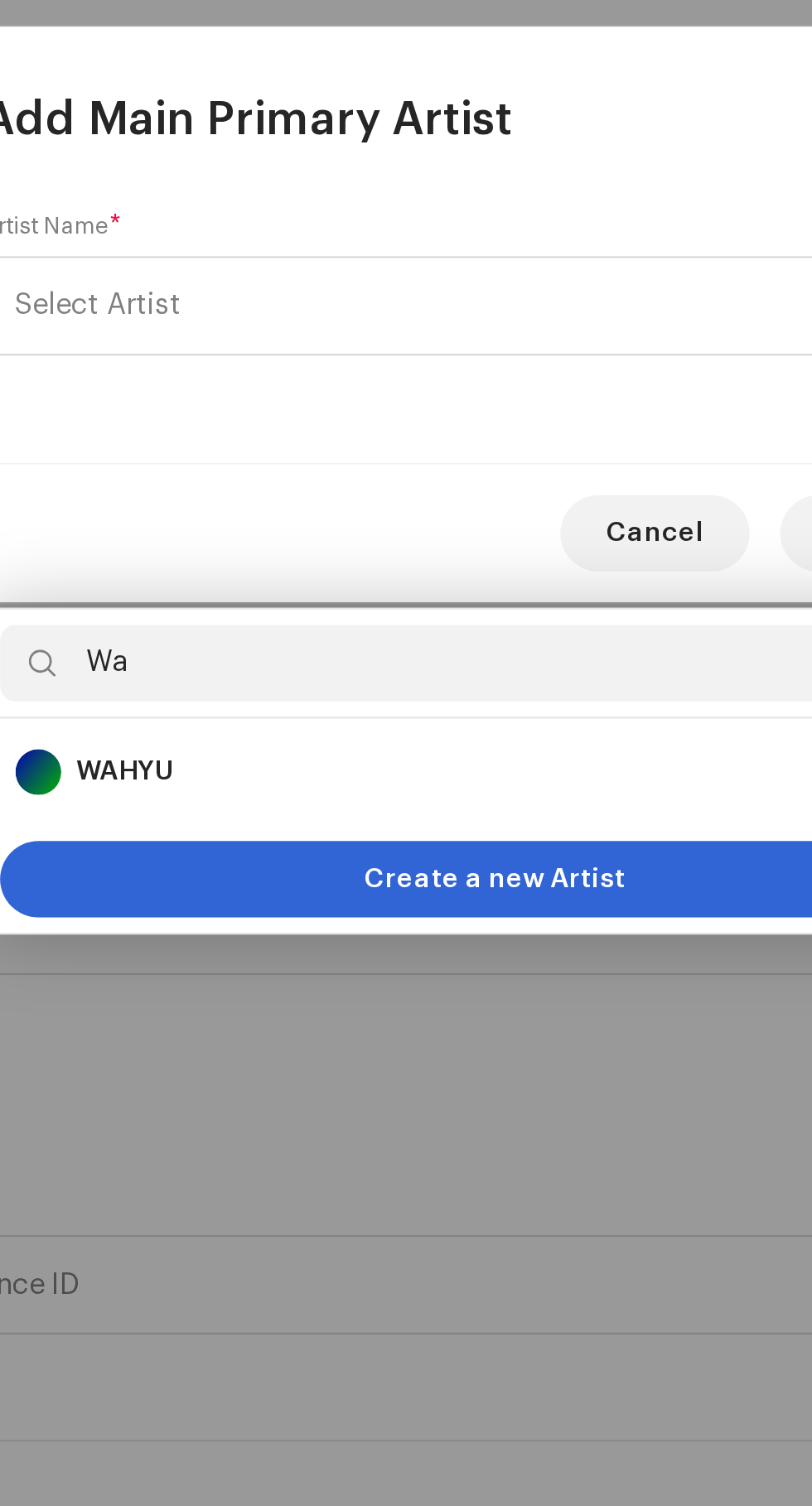
type input "W"
click at [233, 944] on strong "WAHYU" at bounding box center [245, 952] width 42 height 16
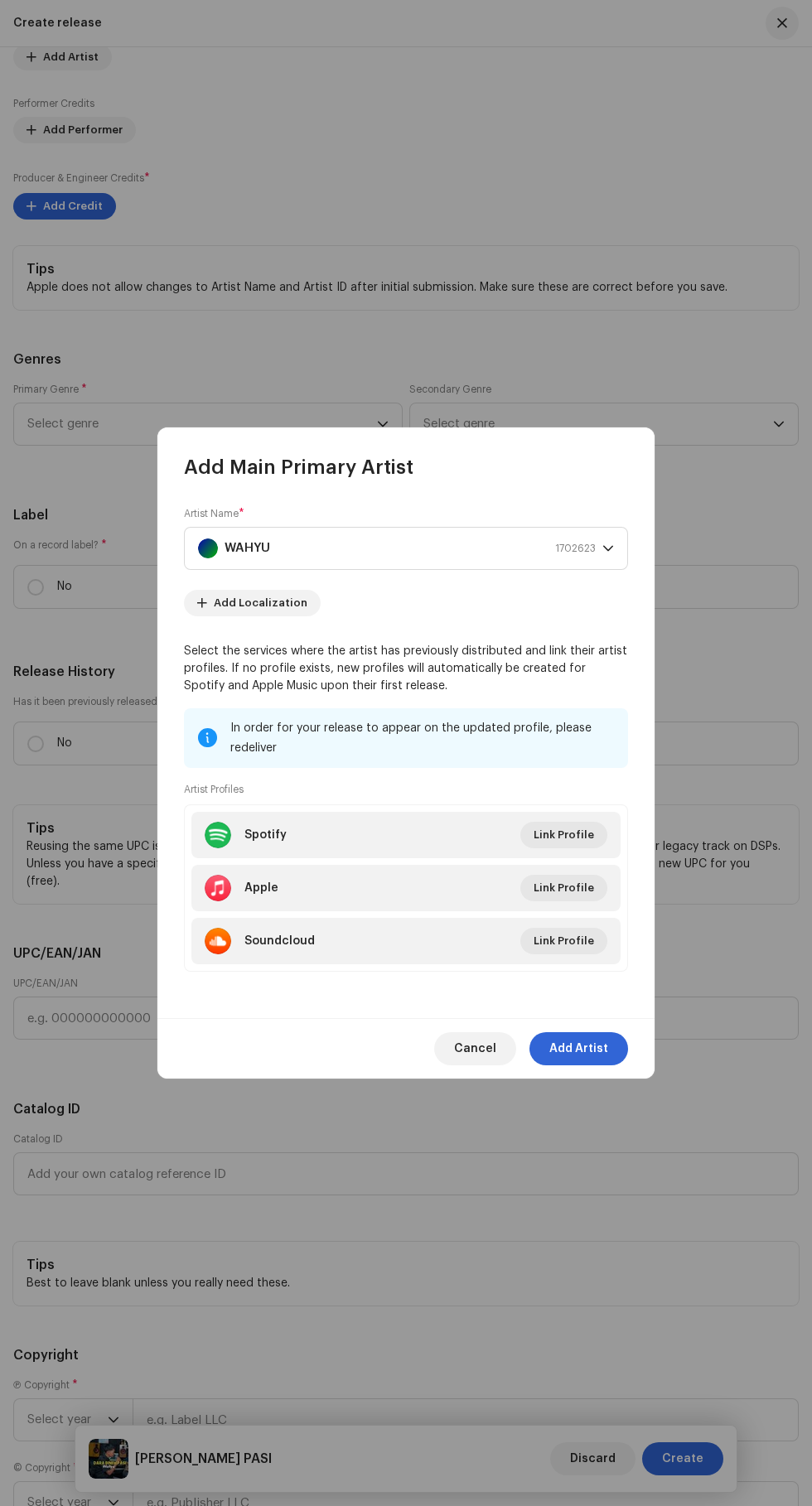
click at [598, 1065] on span "Add Artist" at bounding box center [578, 1048] width 59 height 33
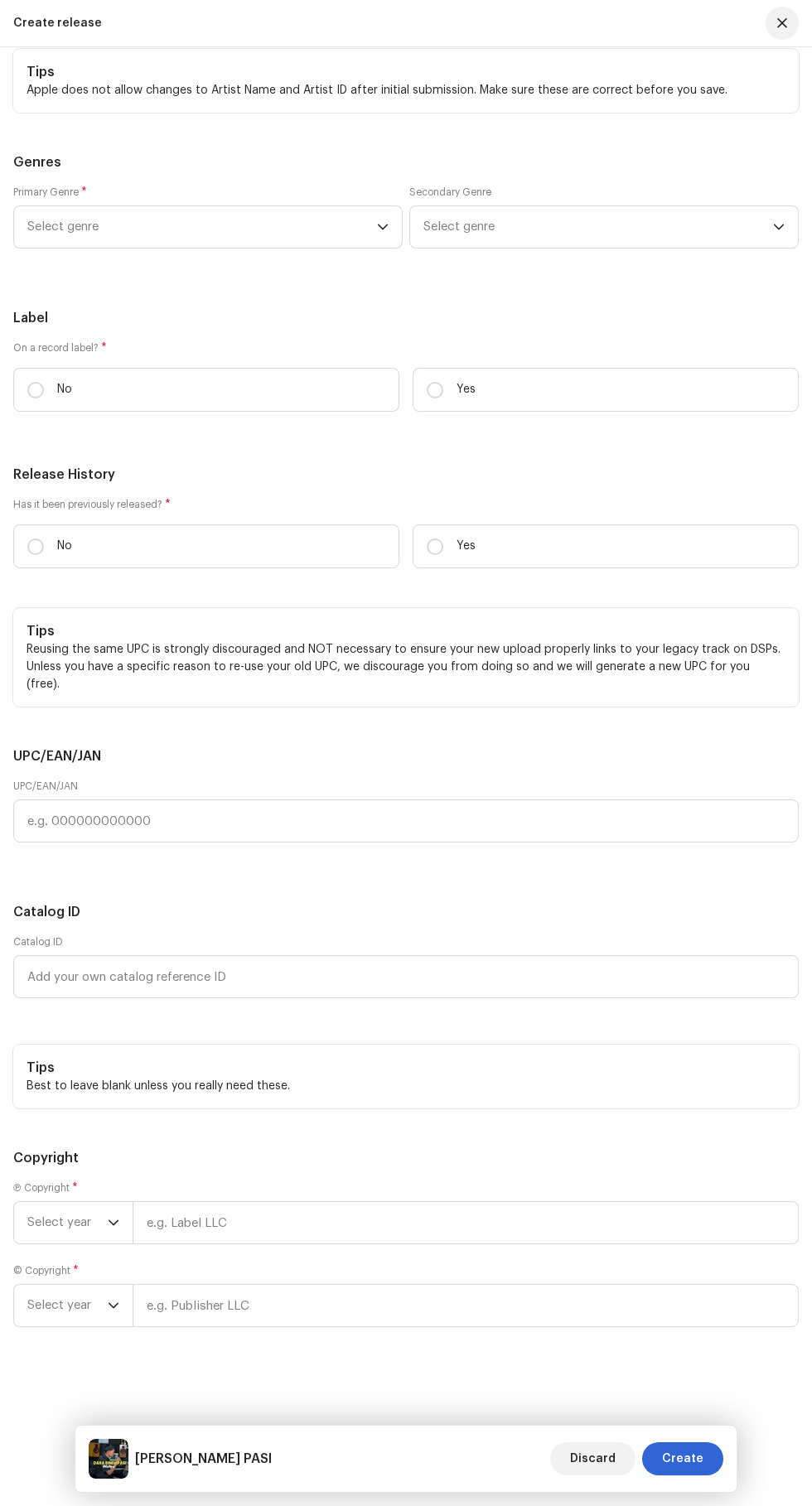
scroll to position [3284, 0]
click at [32, 15] on span at bounding box center [31, 9] width 10 height 14
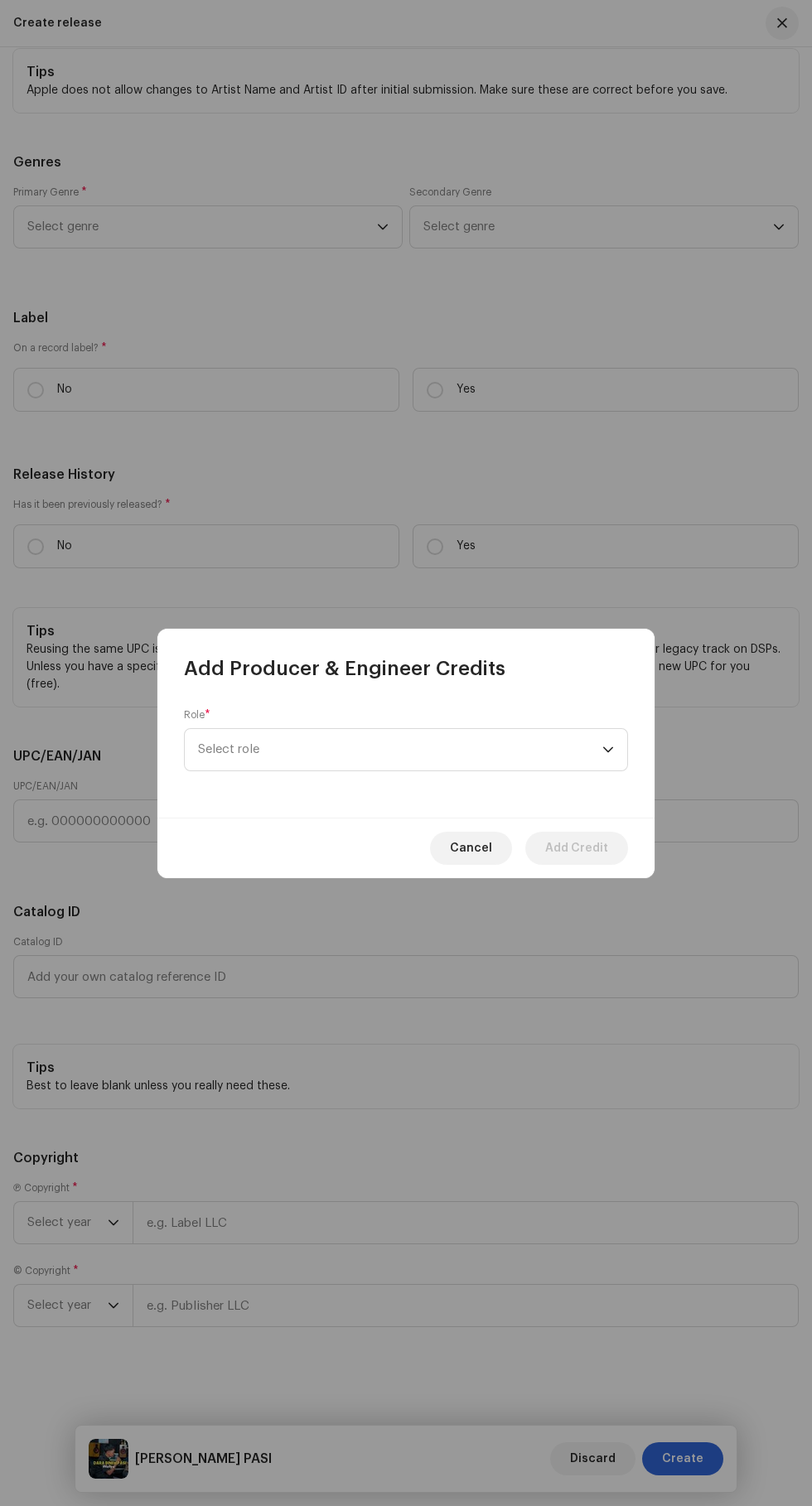
click at [209, 714] on div "Role * Select role" at bounding box center [406, 740] width 444 height 63
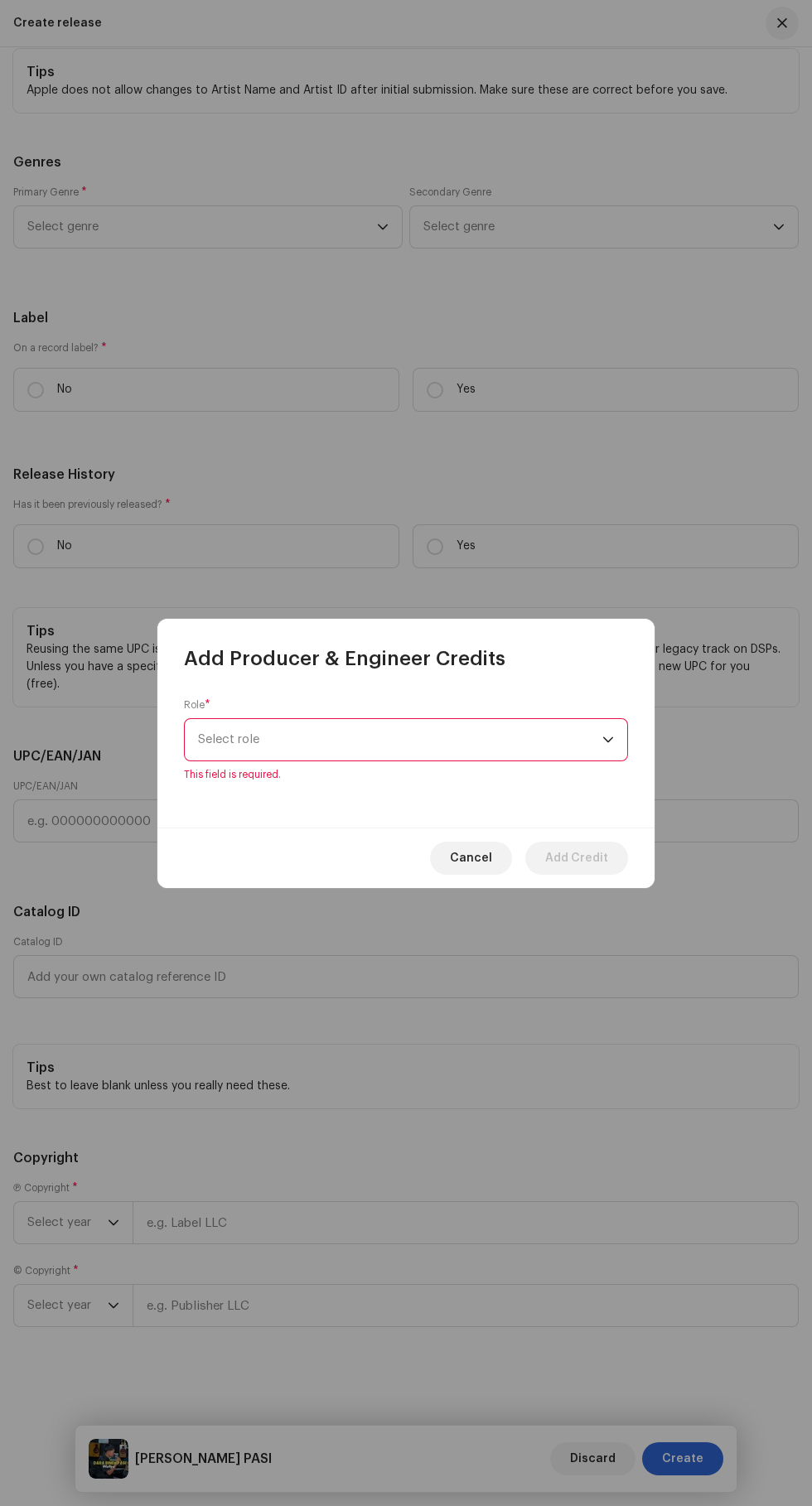
click at [619, 774] on span "This field is required." at bounding box center [406, 774] width 444 height 14
click at [598, 774] on span "This field is required." at bounding box center [406, 774] width 444 height 14
click at [608, 740] on icon "dropdown trigger" at bounding box center [607, 739] width 12 height 12
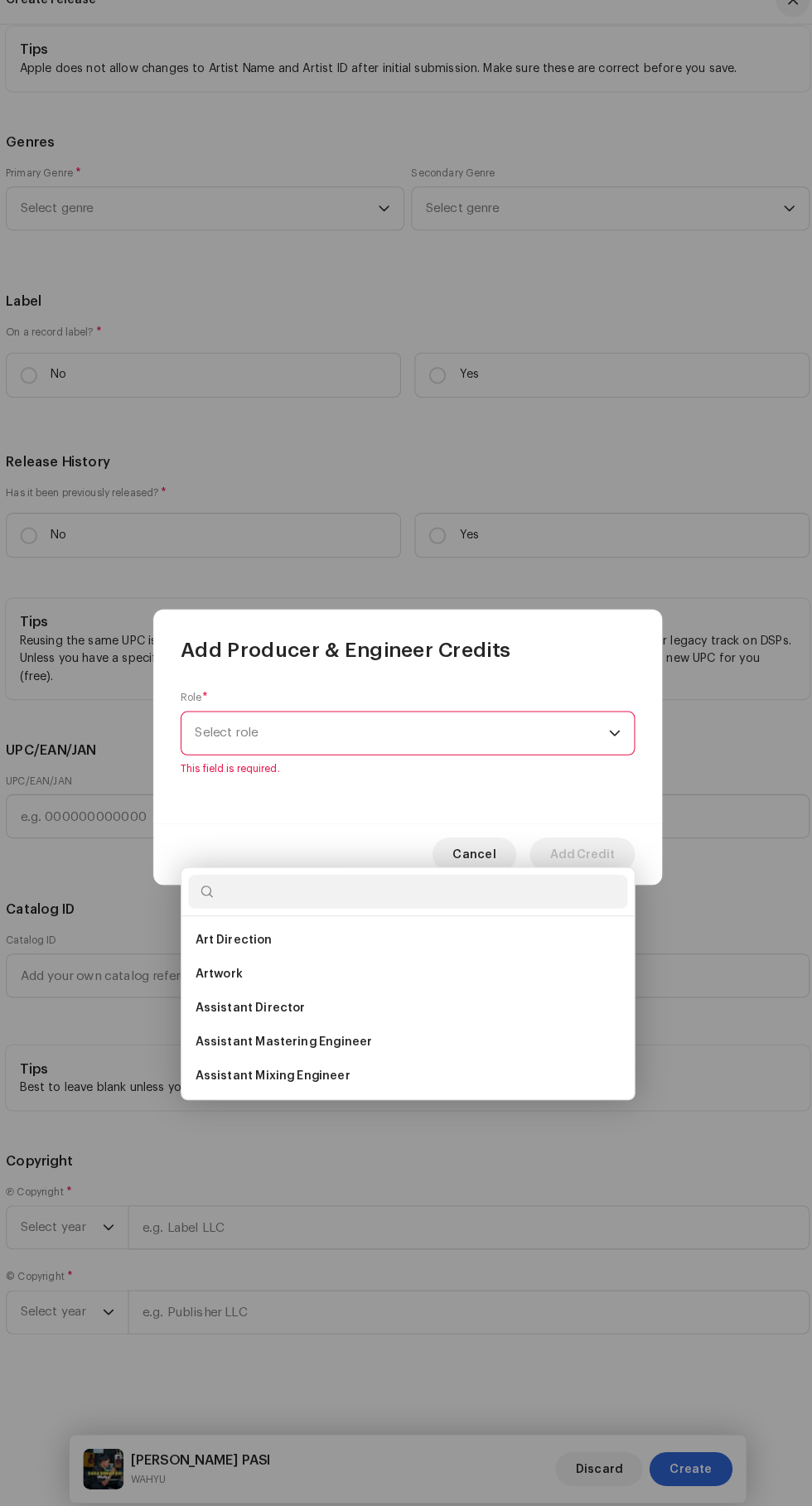
scroll to position [222, 0]
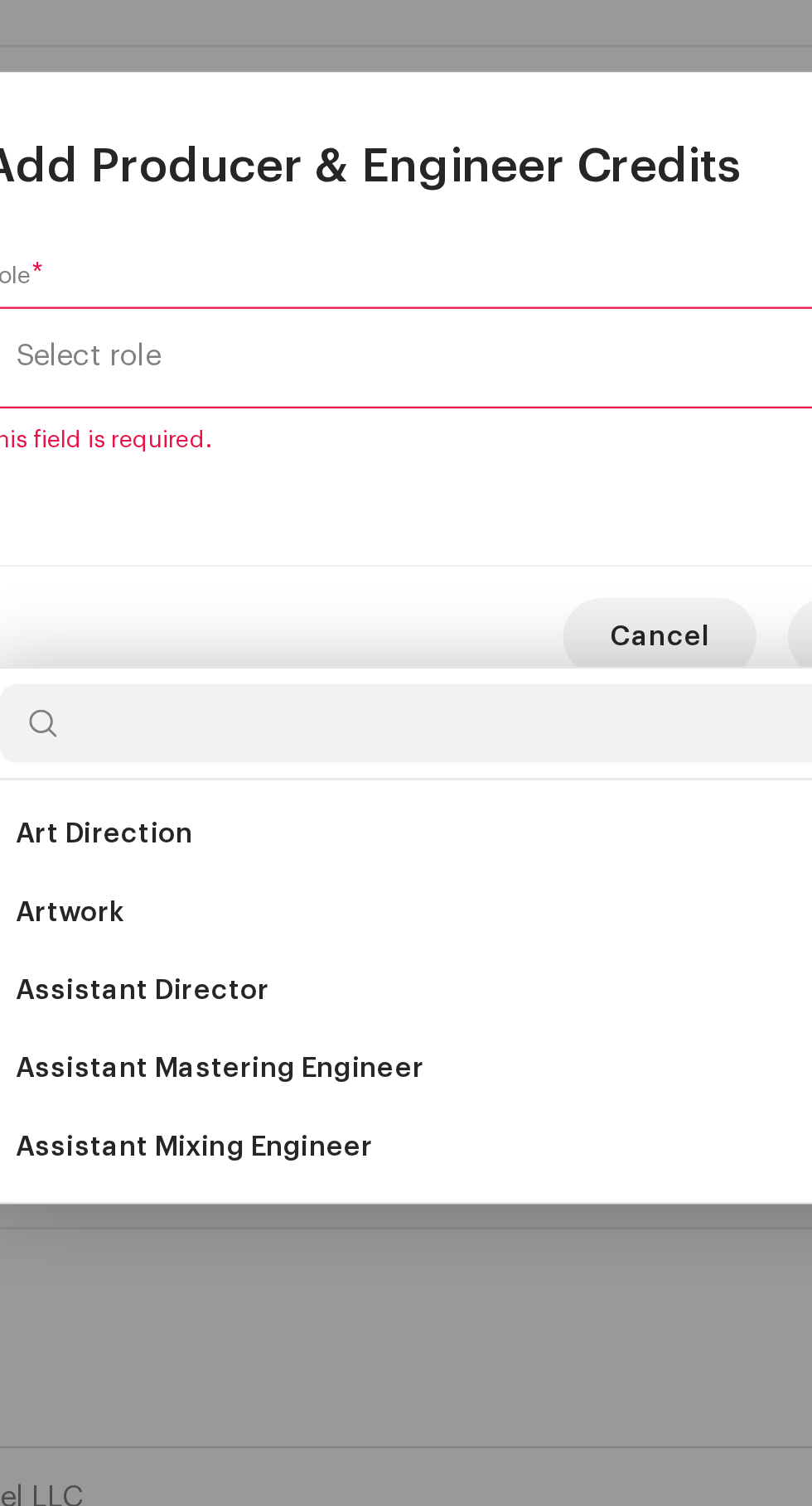
click at [259, 1066] on span "Assistant Mixing Engineer" at bounding box center [274, 1074] width 151 height 16
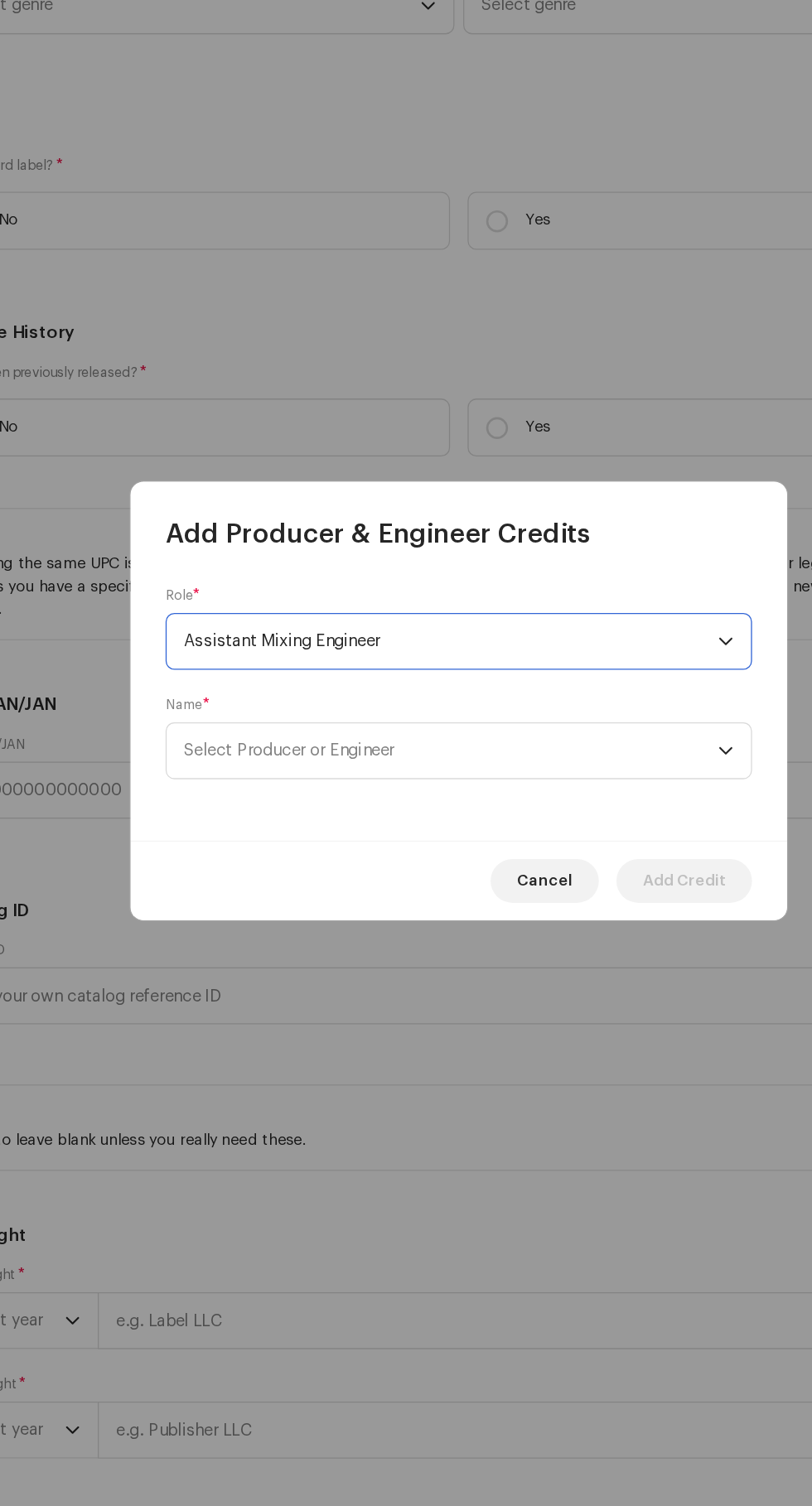
click at [230, 788] on span "Select Producer or Engineer" at bounding box center [278, 790] width 159 height 13
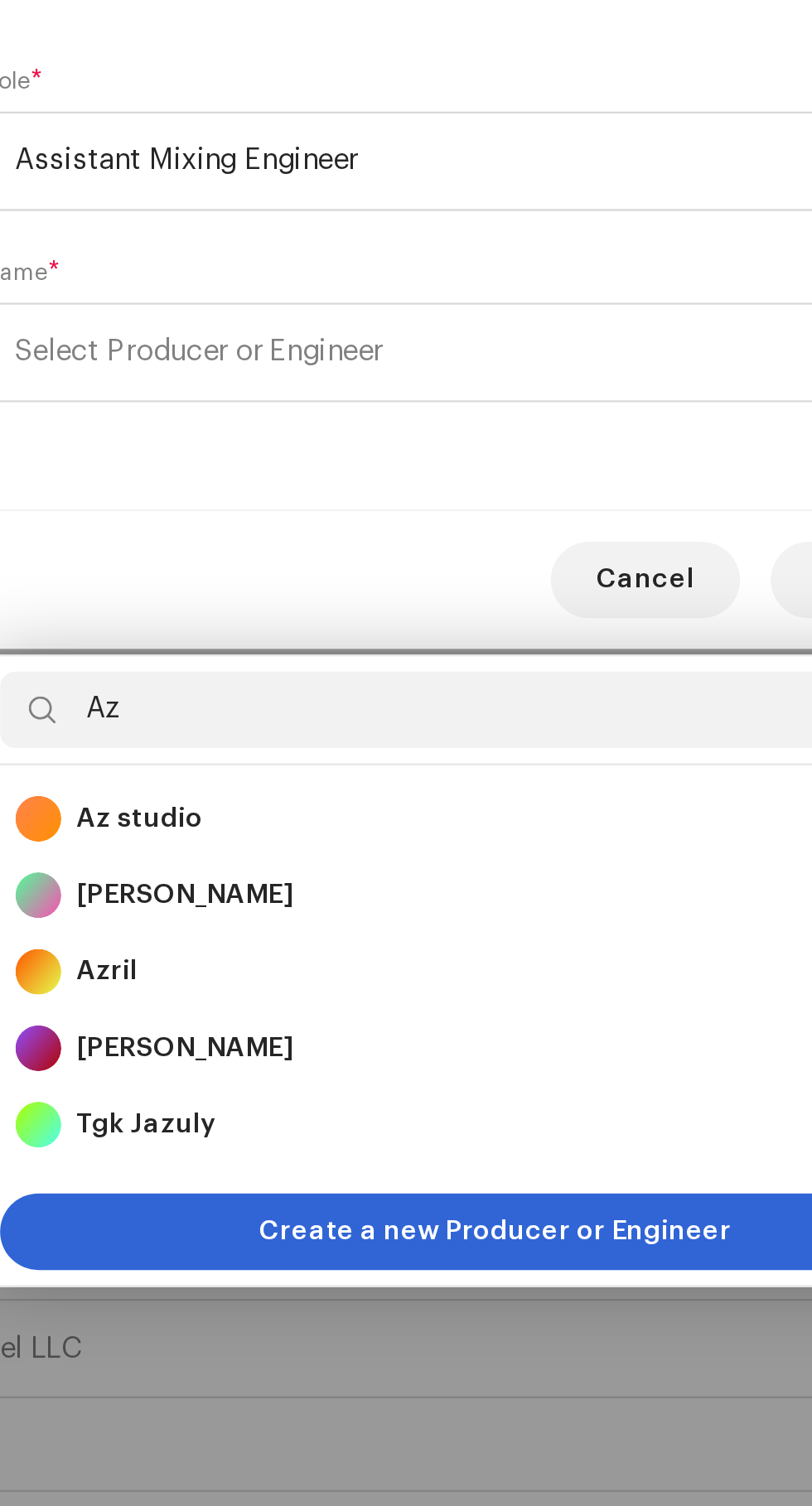
type input "Az"
click at [239, 985] on strong "Az studio" at bounding box center [251, 993] width 55 height 16
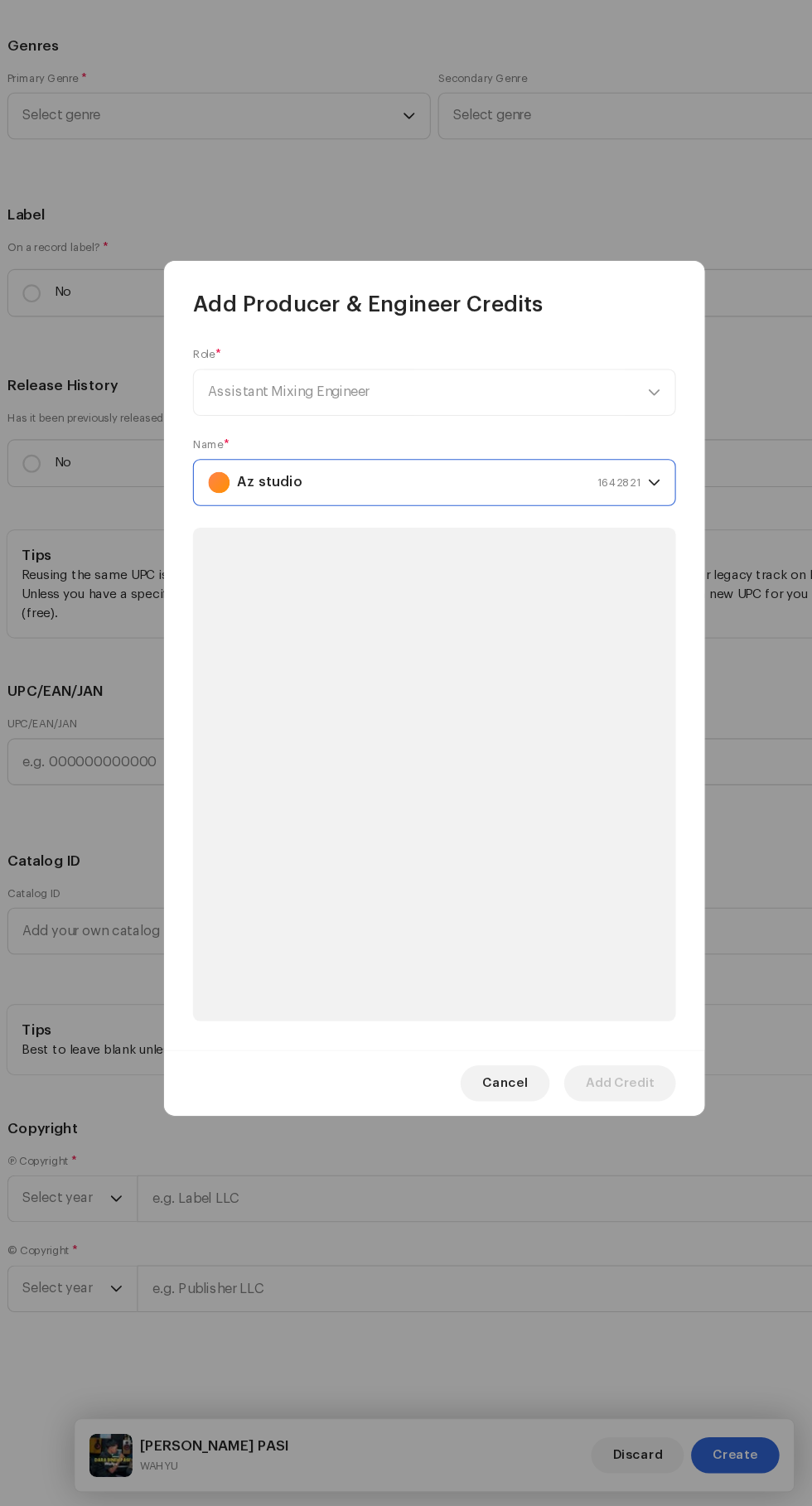
scroll to position [221, 0]
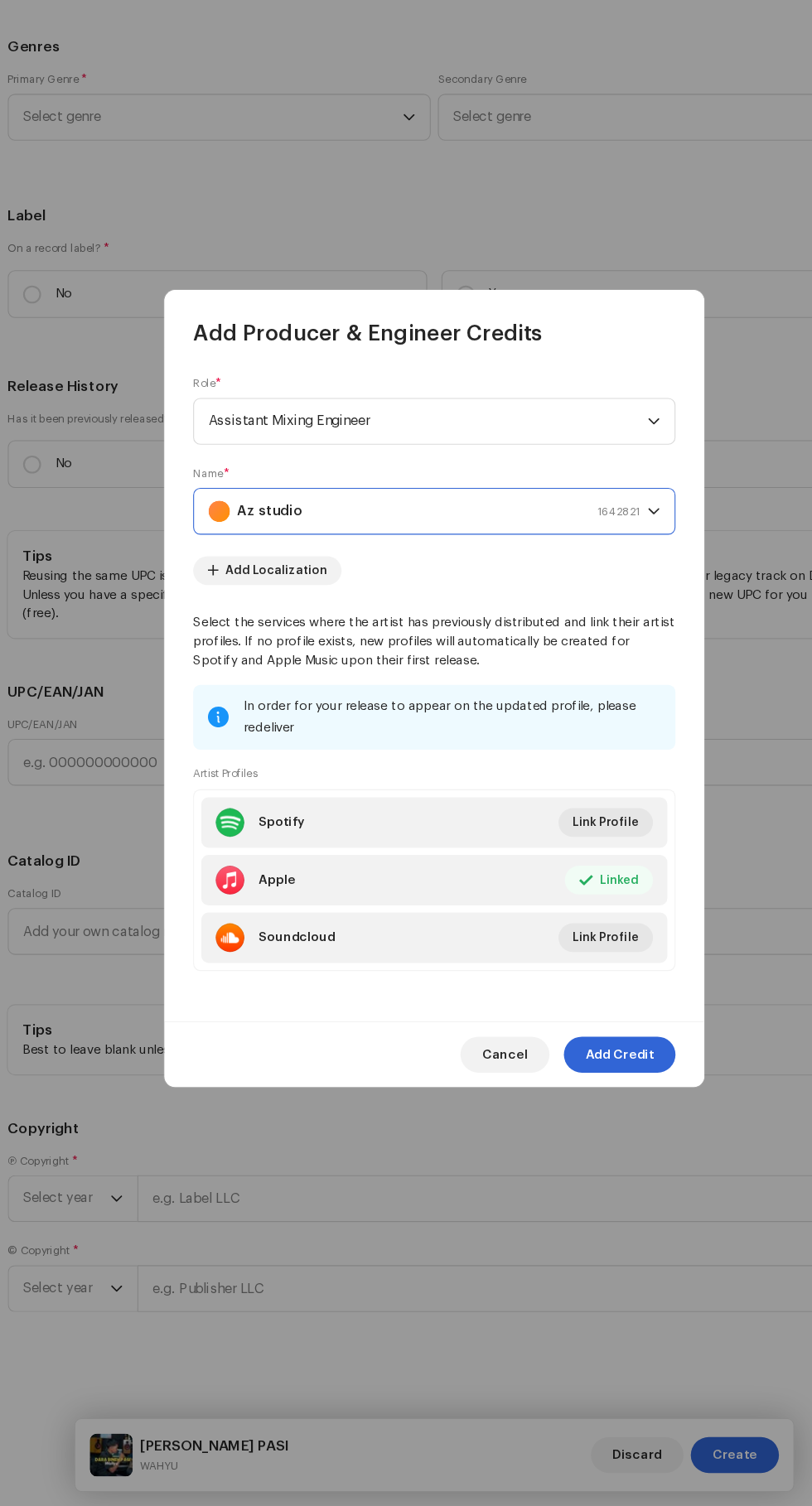
click at [605, 1059] on div "Role * Assistant Mixing Engineer Name * Az studio 1642821 Add Localization Sele…" at bounding box center [406, 749] width 497 height 620
click at [582, 1107] on span "Add Credit" at bounding box center [577, 1090] width 63 height 33
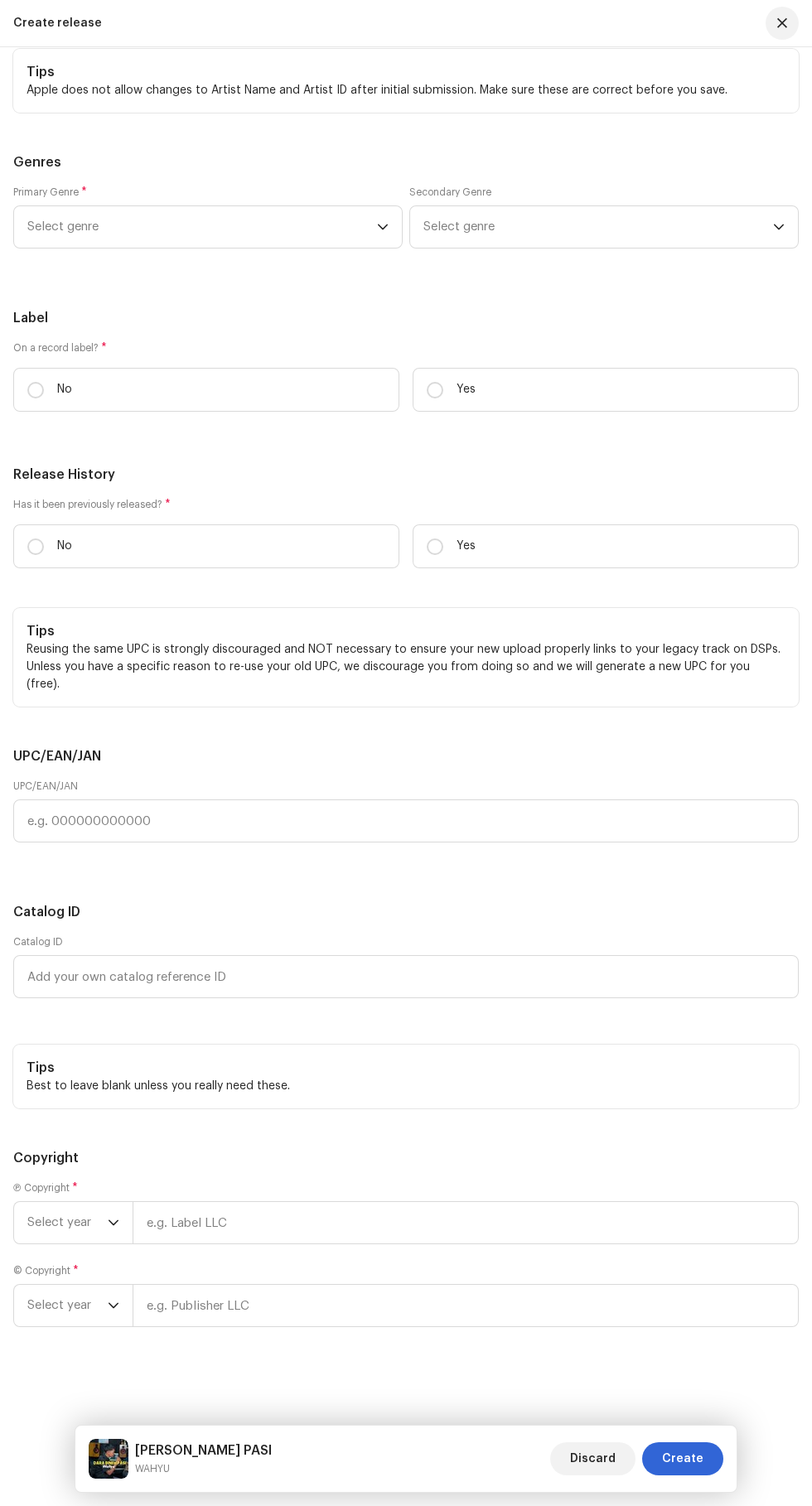
scroll to position [3927, 0]
click at [435, 398] on input "Yes" at bounding box center [434, 390] width 16 height 16
radio input "true"
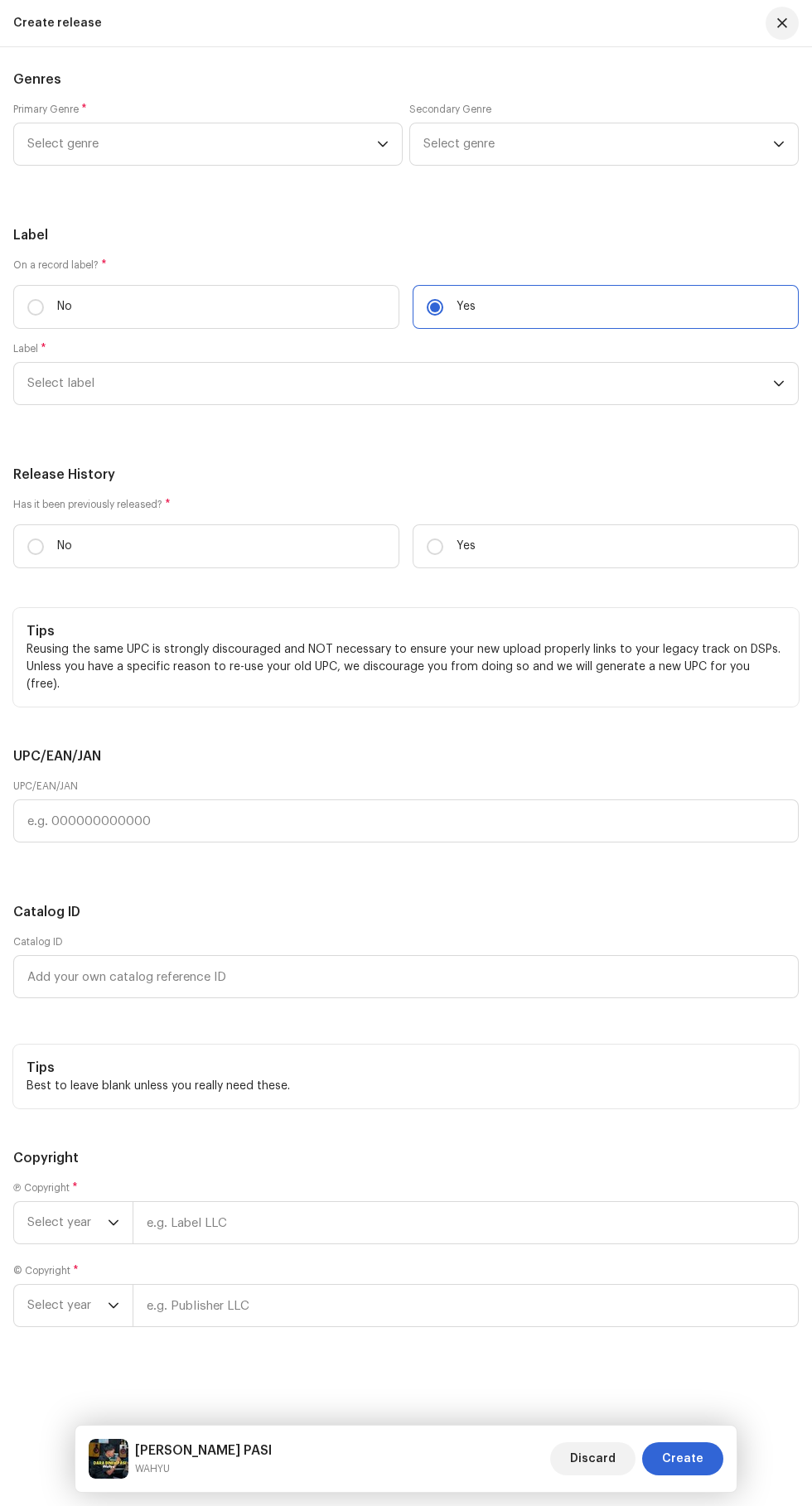
click at [68, 405] on span "Select label" at bounding box center [399, 384] width 745 height 41
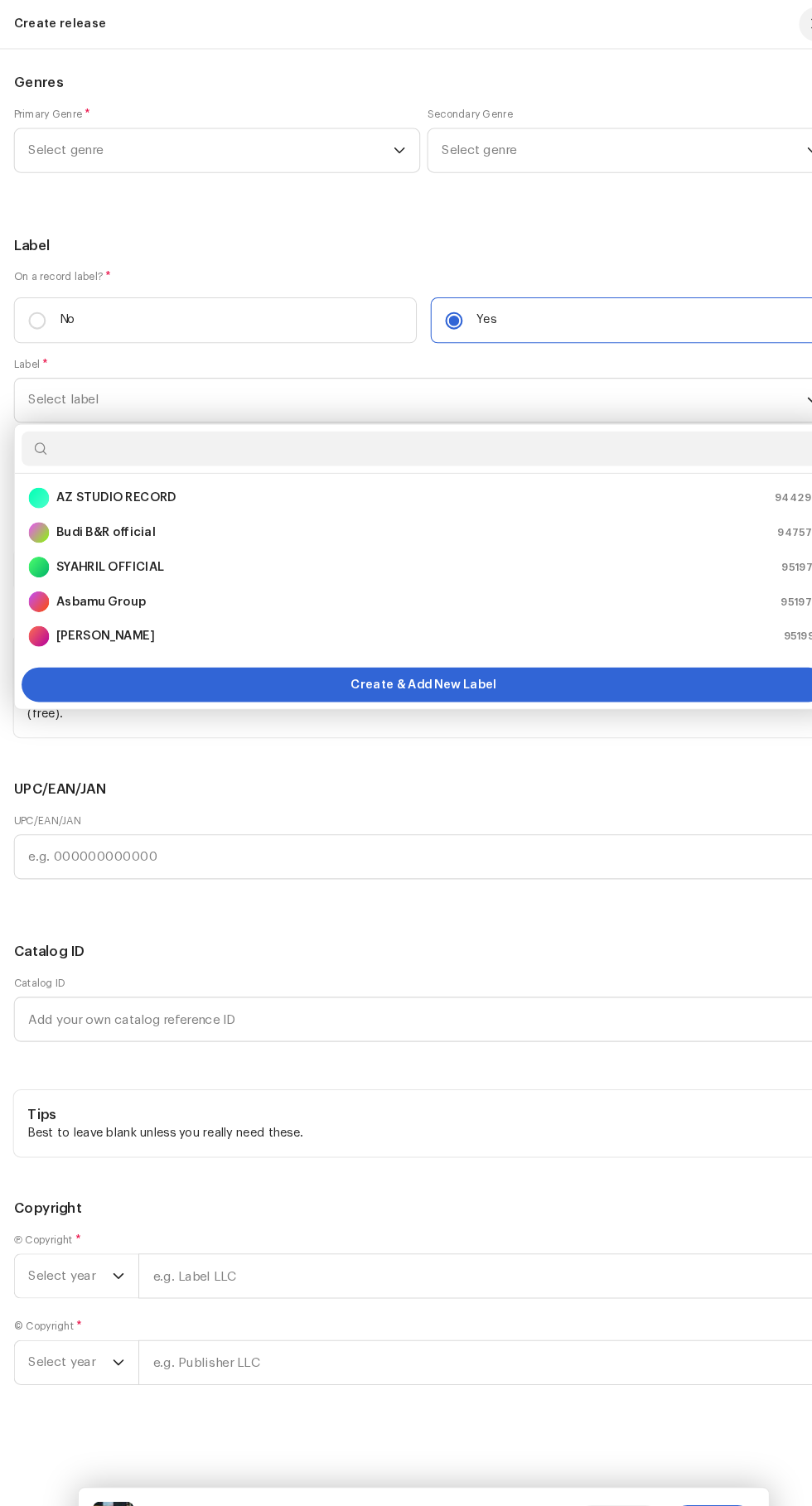
scroll to position [222, 0]
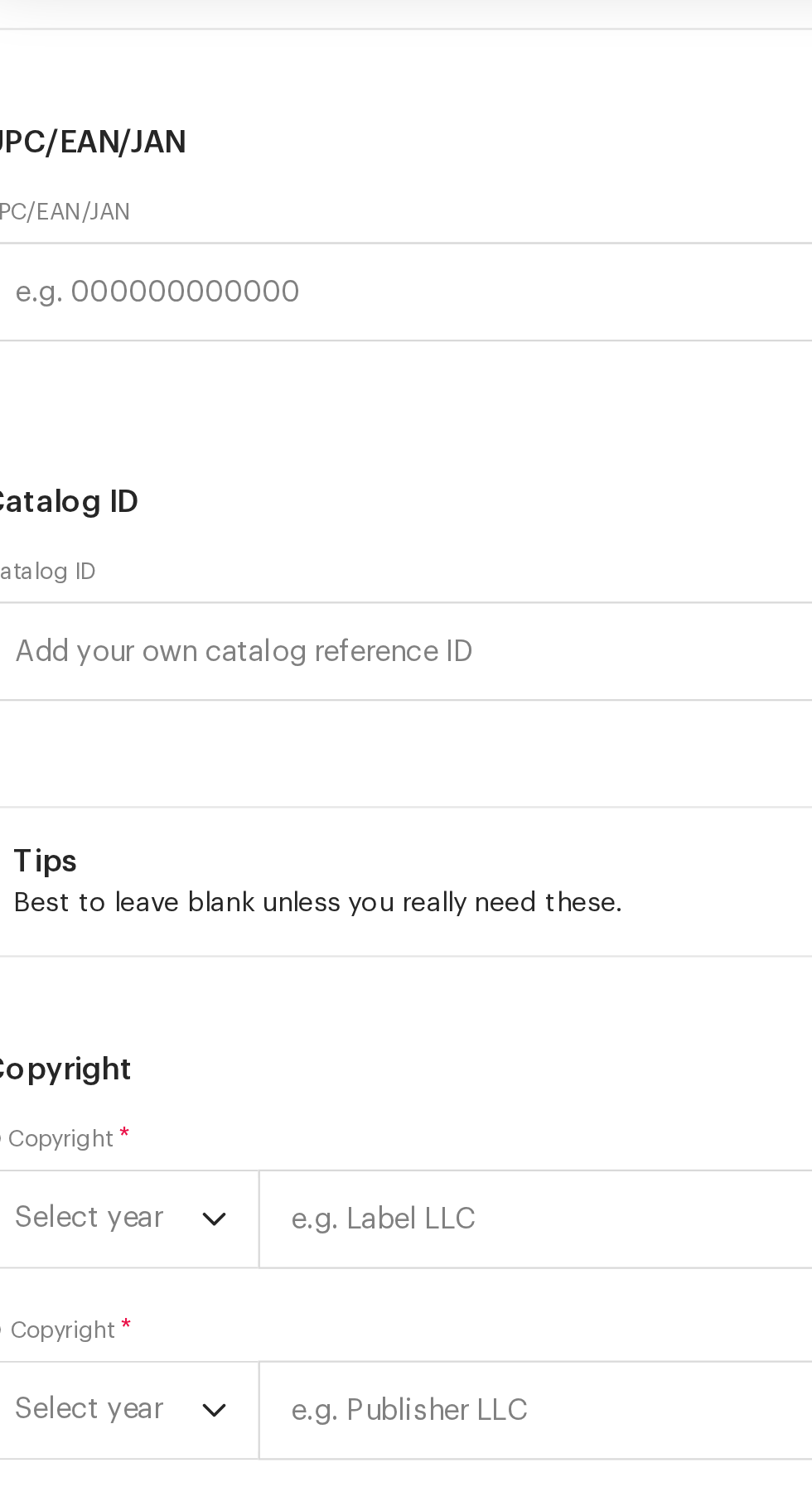
click at [190, 680] on div "AZ STUDIO RECORD 944294 Budi B&R official 947578 SYAHRIL OFFICIAL 951975 Asbamu…" at bounding box center [406, 543] width 785 height 274
click at [192, 487] on div "AZ STUDIO RECORD 944294" at bounding box center [406, 477] width 757 height 20
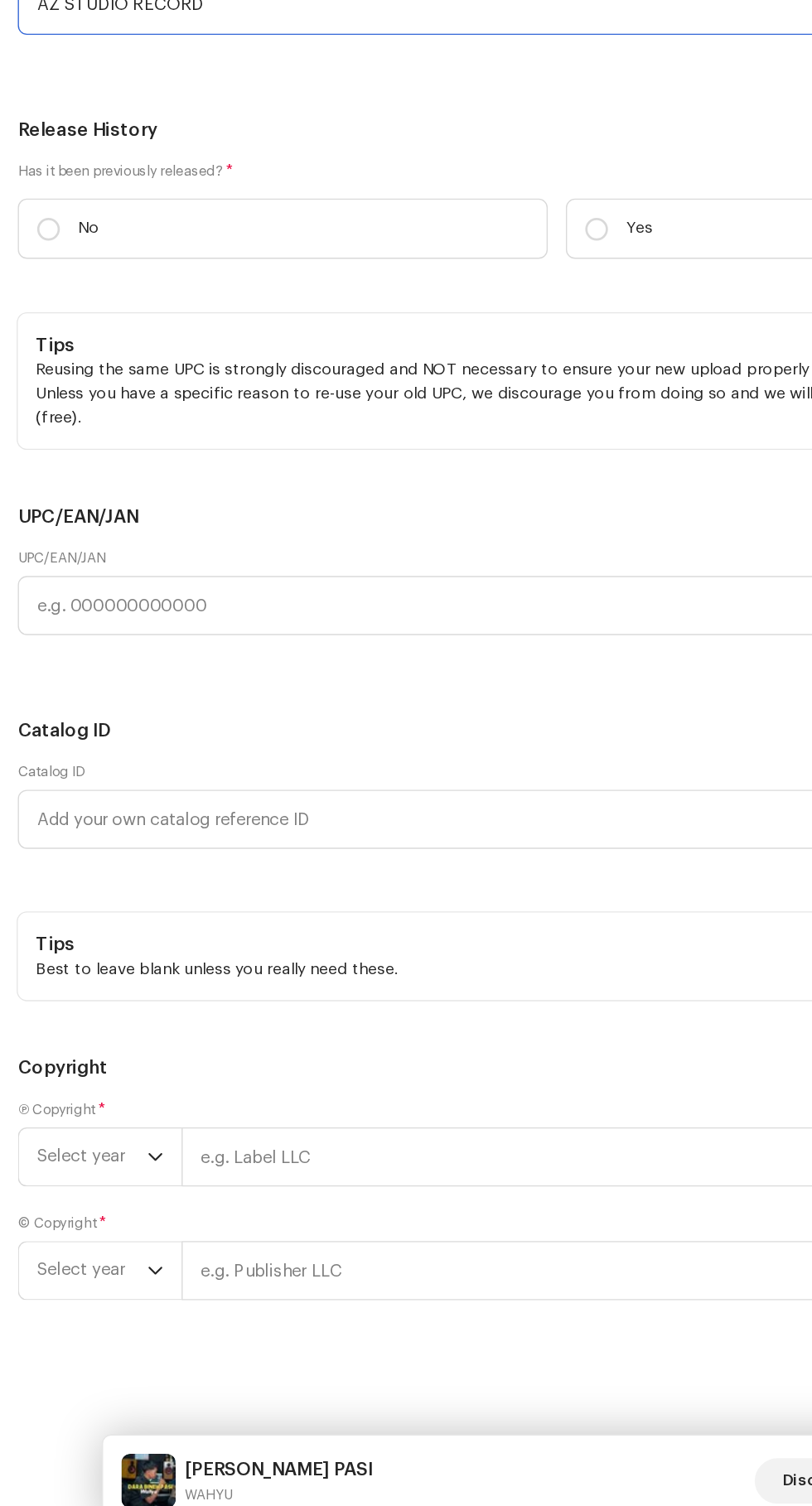
click at [36, 555] on input "No" at bounding box center [35, 546] width 16 height 16
radio input "true"
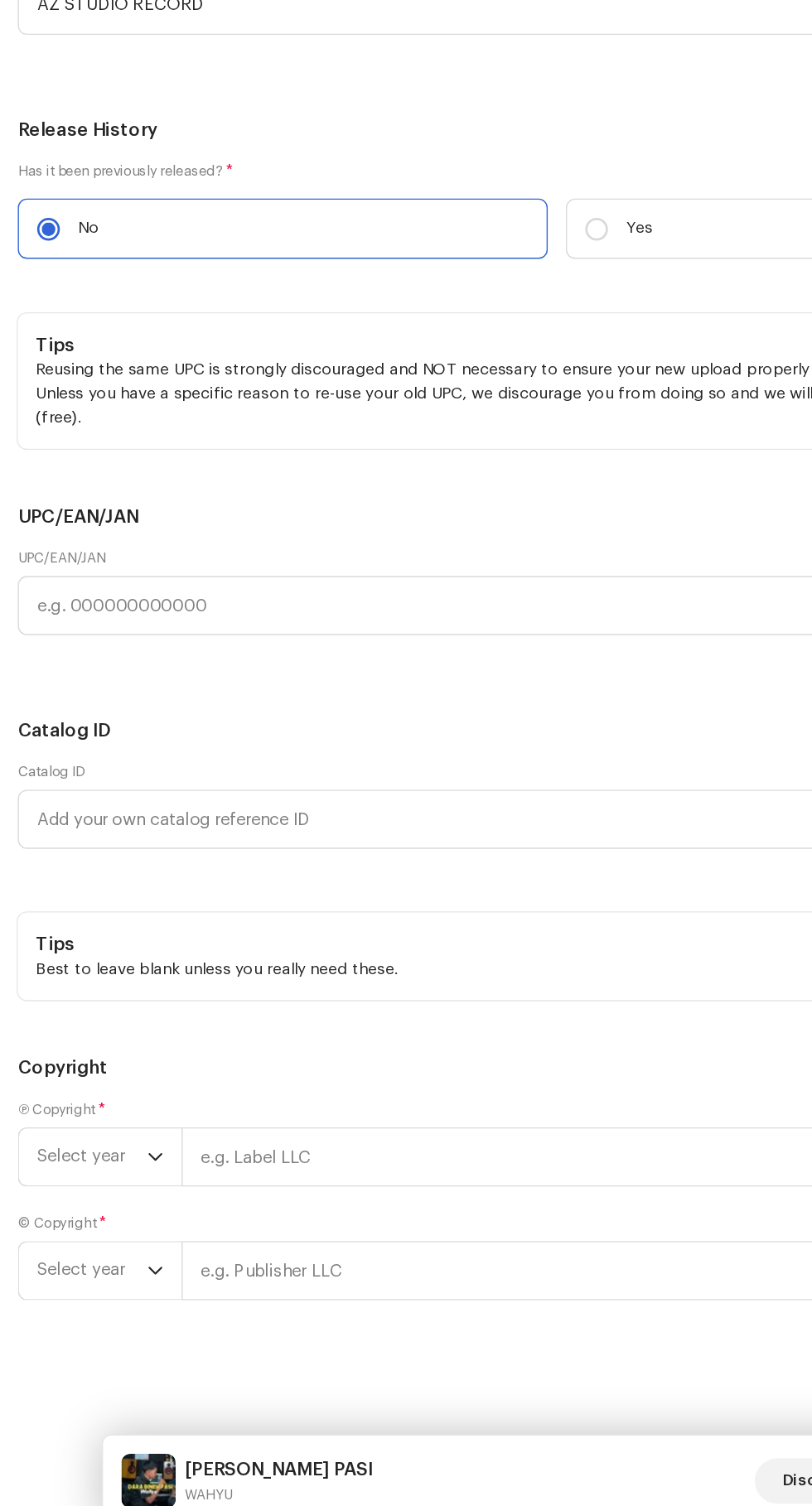
scroll to position [4815, 0]
click at [61, 1223] on span "Select year" at bounding box center [67, 1223] width 80 height 41
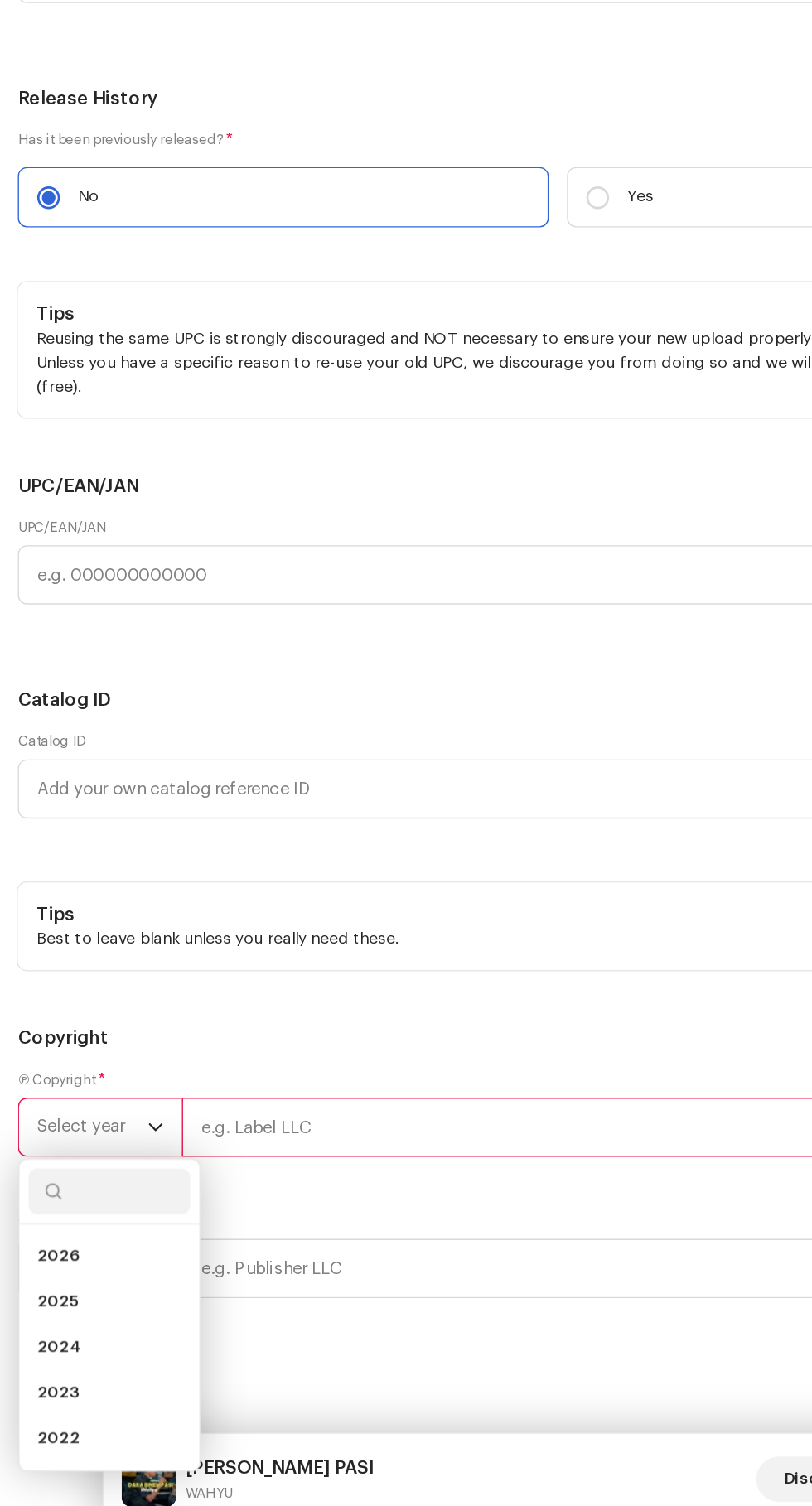
scroll to position [222, 0]
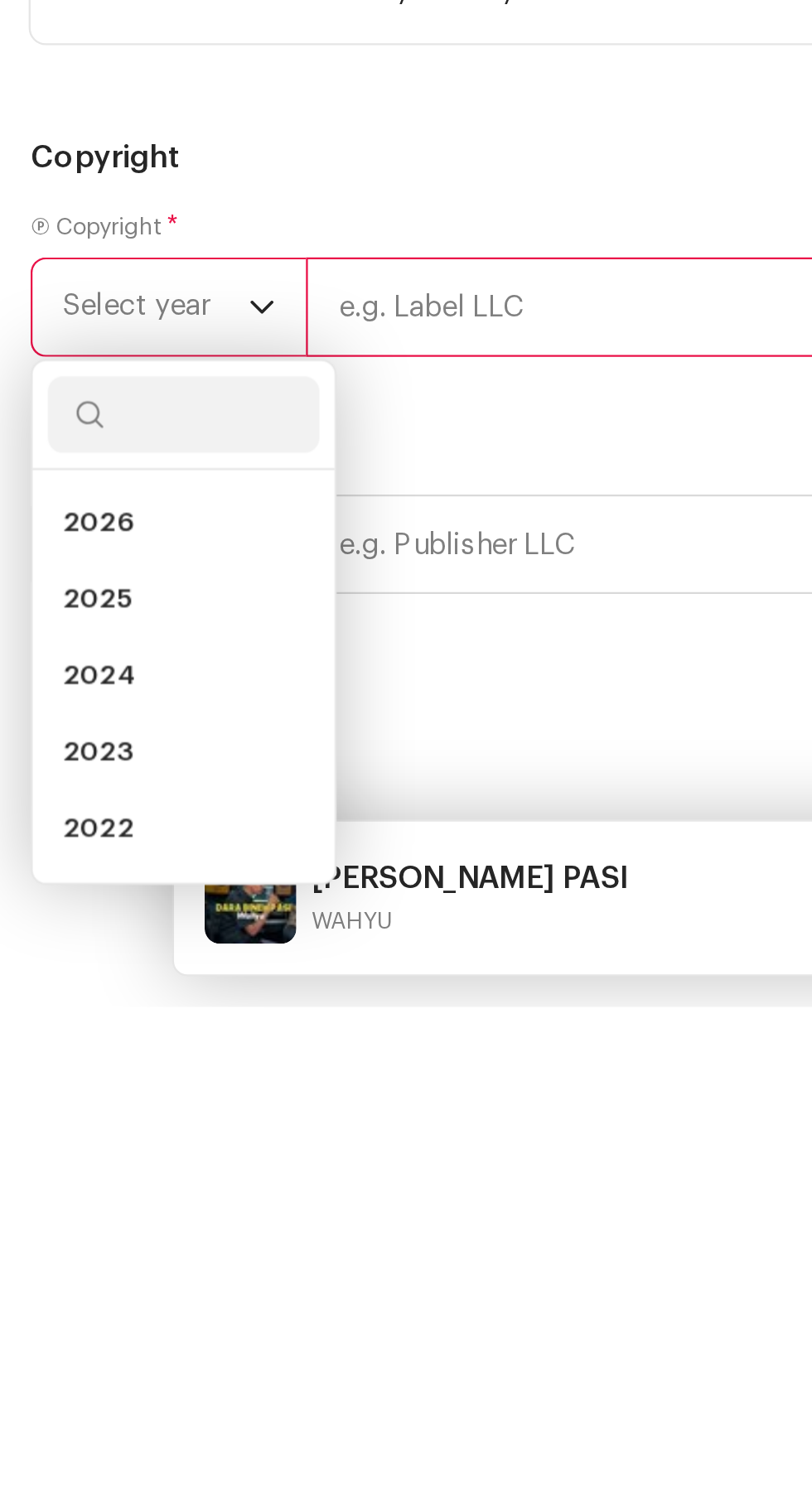
click at [31, 1337] on span "2025" at bounding box center [41, 1329] width 30 height 16
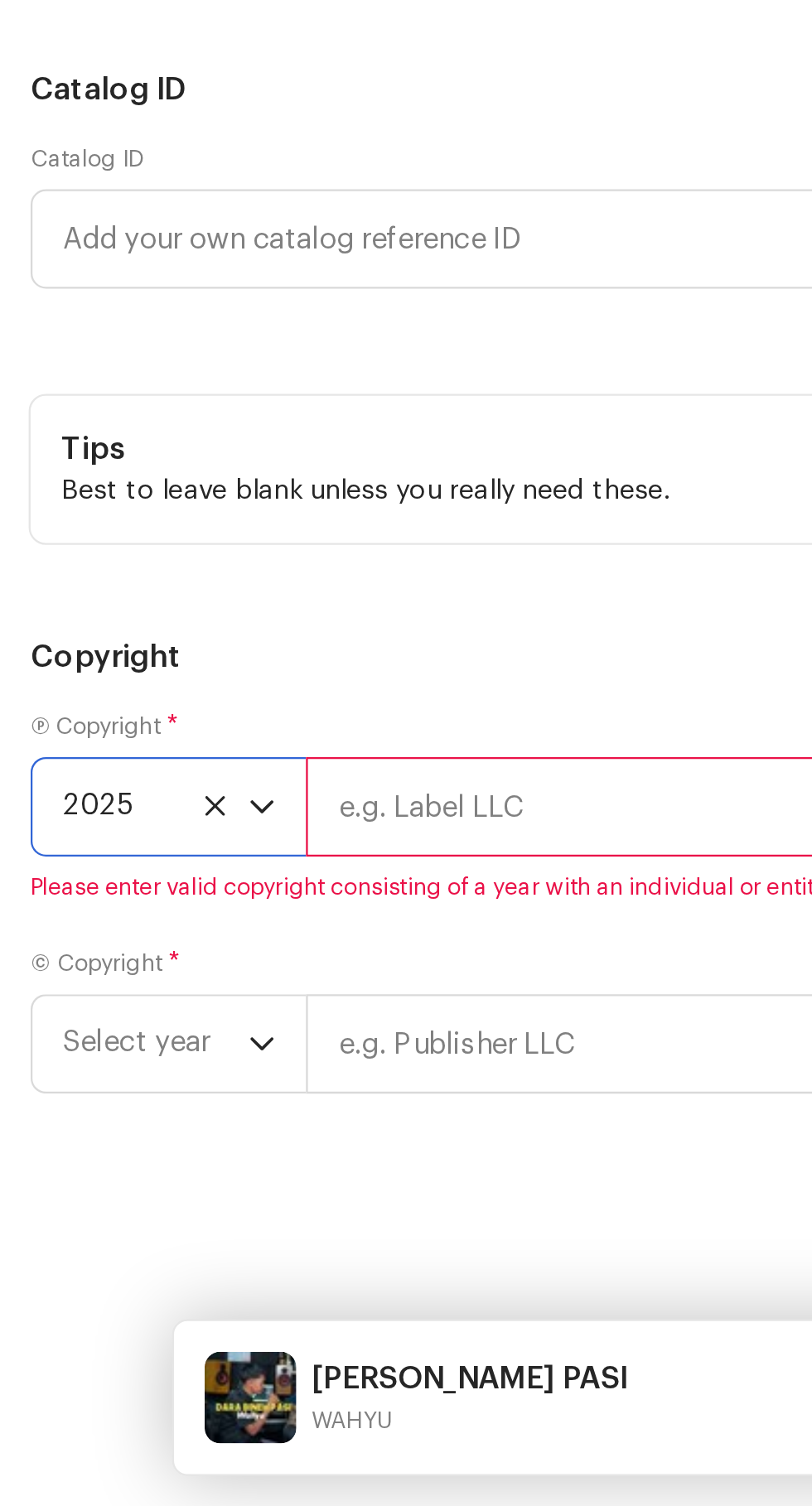
click at [210, 1224] on input "text" at bounding box center [465, 1203] width 666 height 43
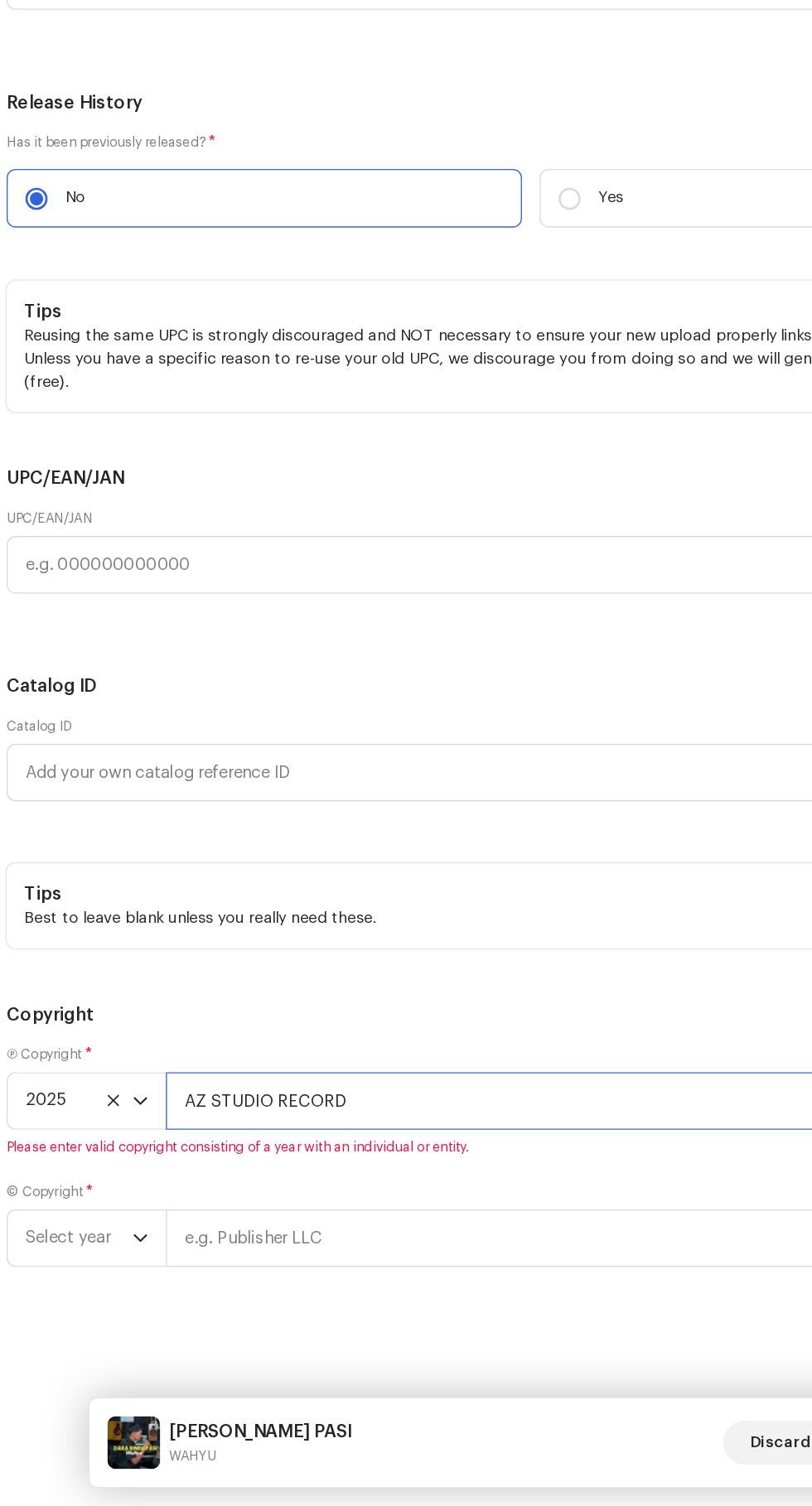
scroll to position [239, 0]
type input "AZ STUDIO RECORD"
click at [91, 1314] on span "Select year" at bounding box center [67, 1305] width 80 height 41
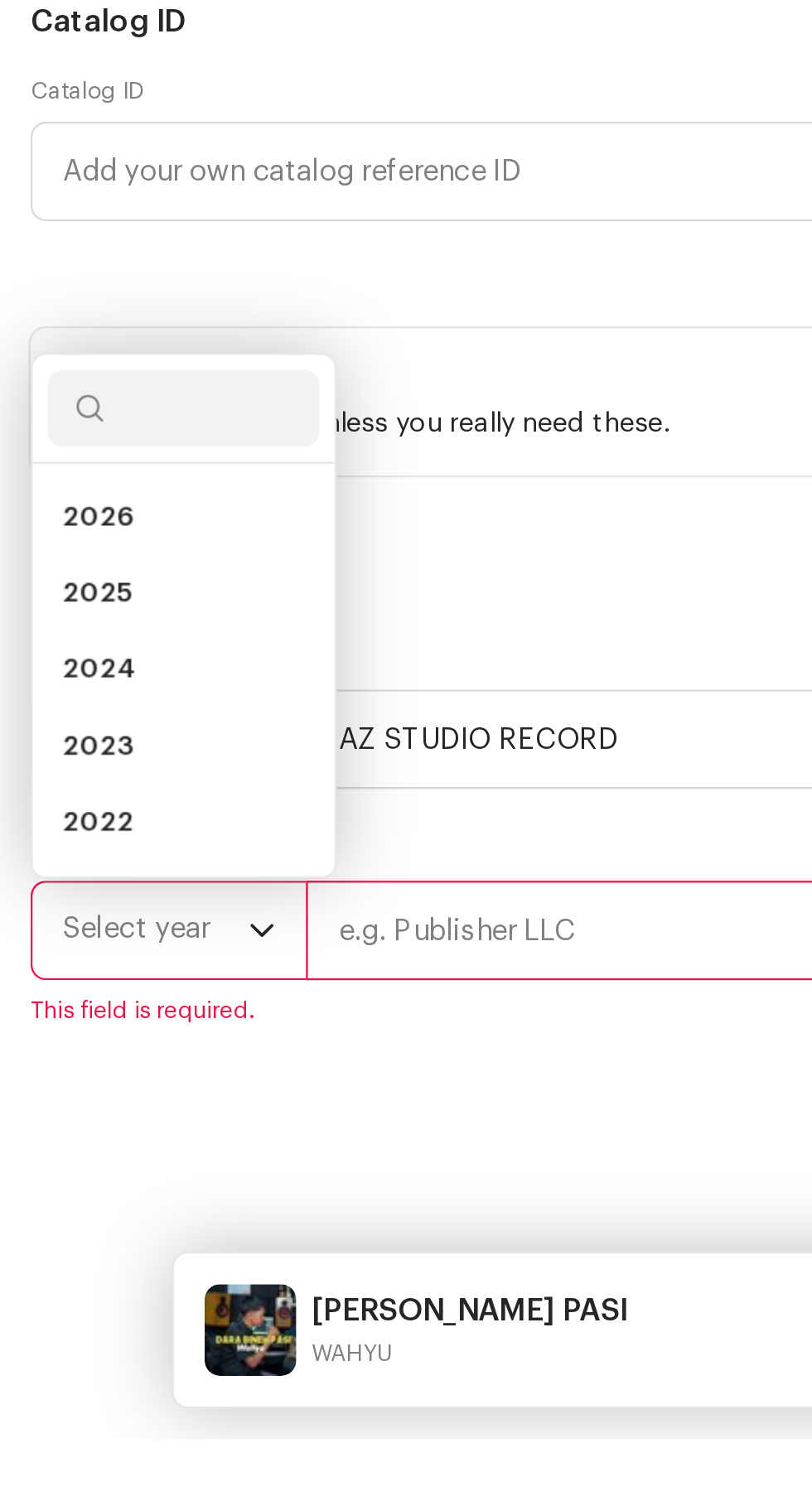
click at [32, 1148] on span "2025" at bounding box center [41, 1139] width 30 height 16
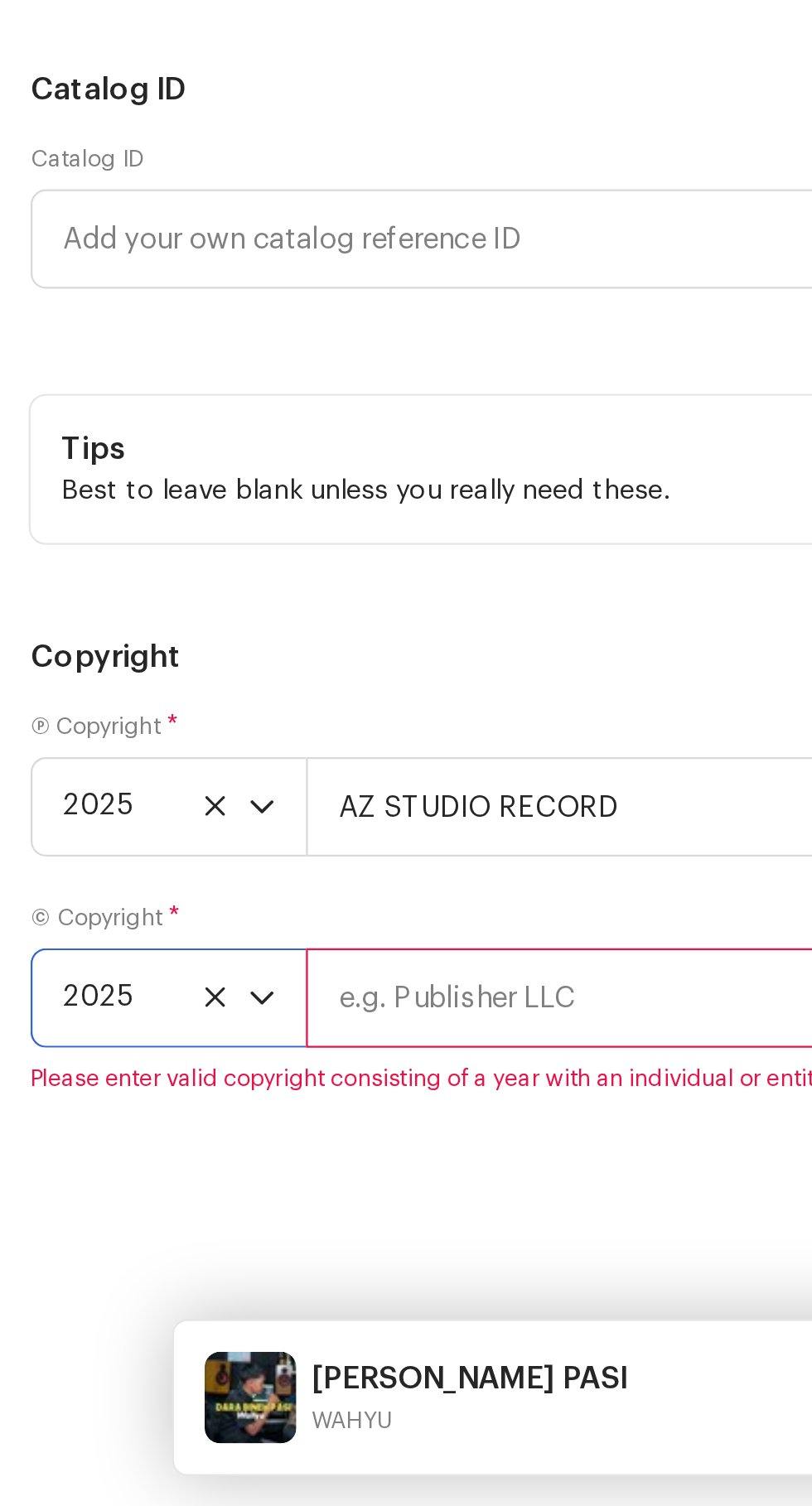
scroll to position [4820, 0]
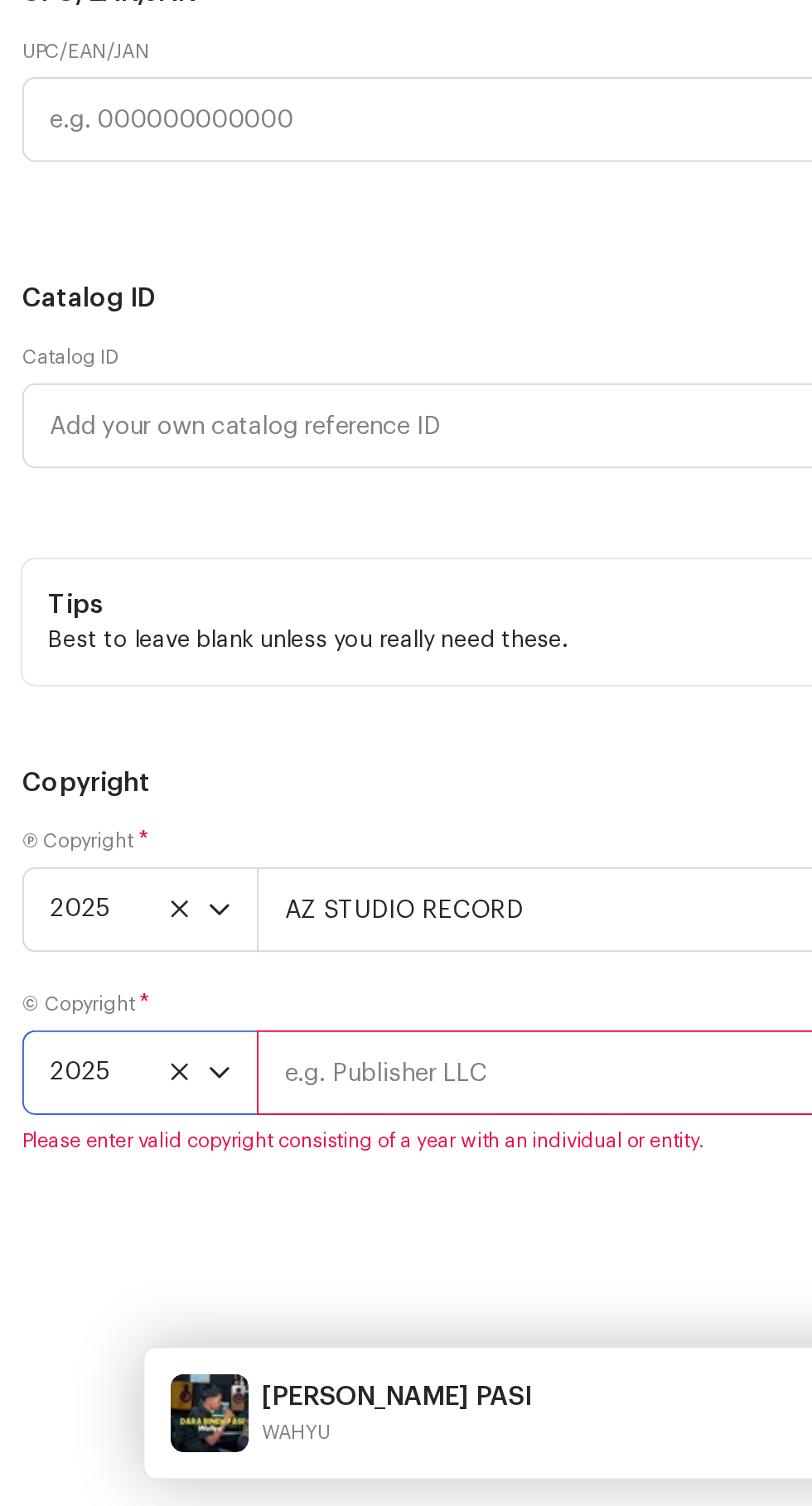
click at [226, 1295] on input "text" at bounding box center [465, 1286] width 666 height 43
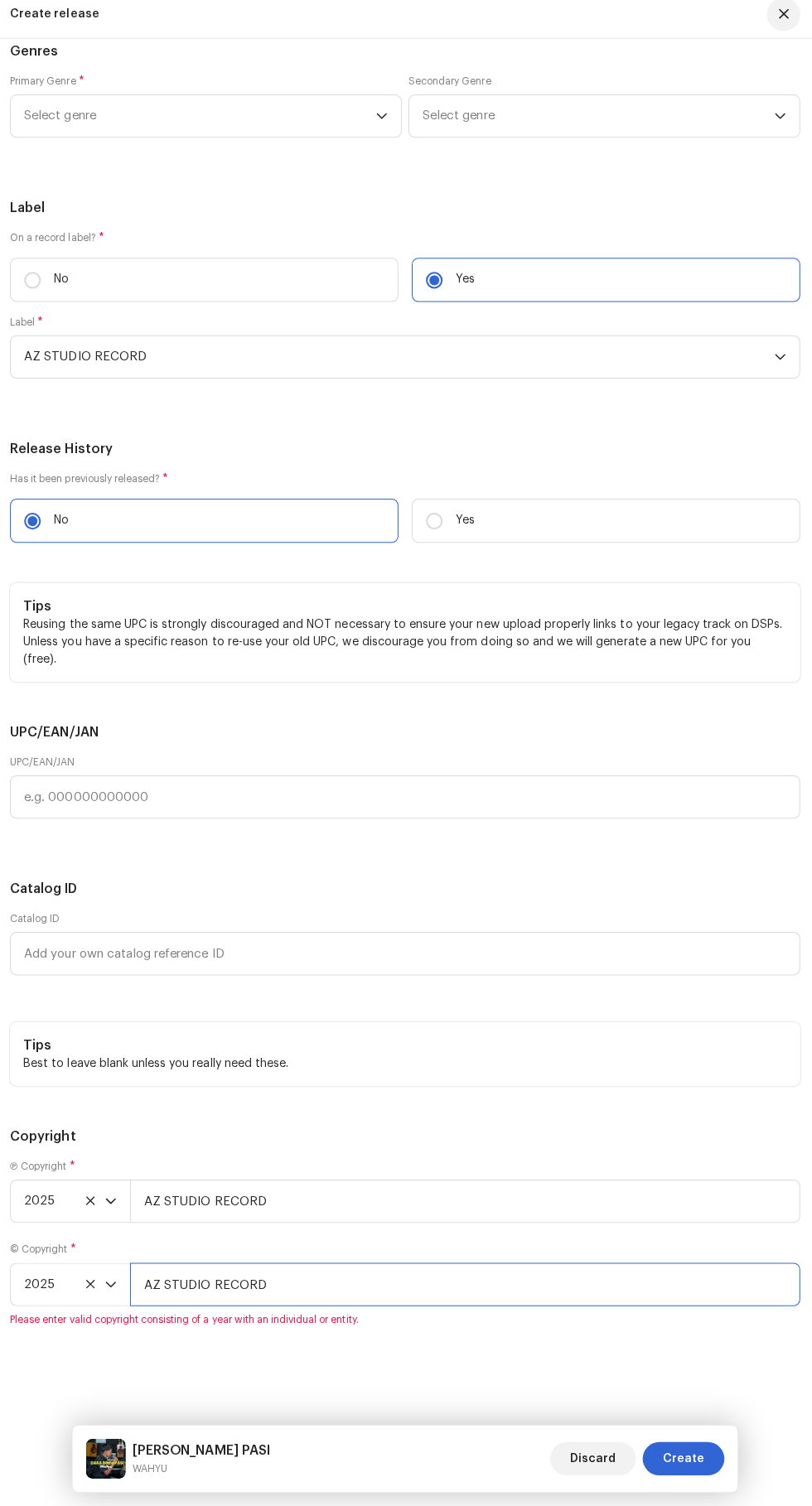
scroll to position [3541, 0]
type input "AZ STUDIO RECORD"
click at [102, 145] on span "Select genre" at bounding box center [202, 124] width 350 height 41
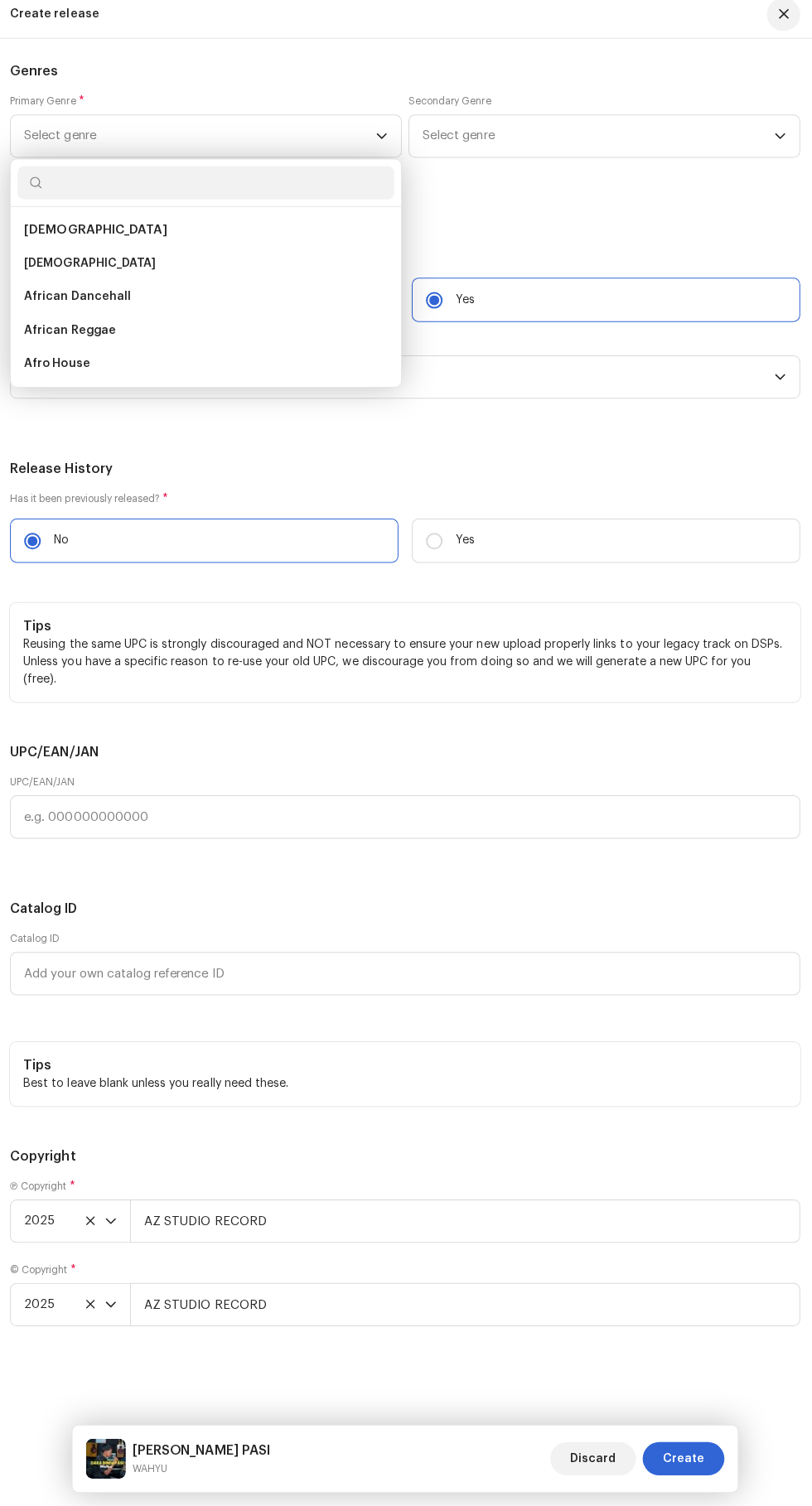
scroll to position [240, 0]
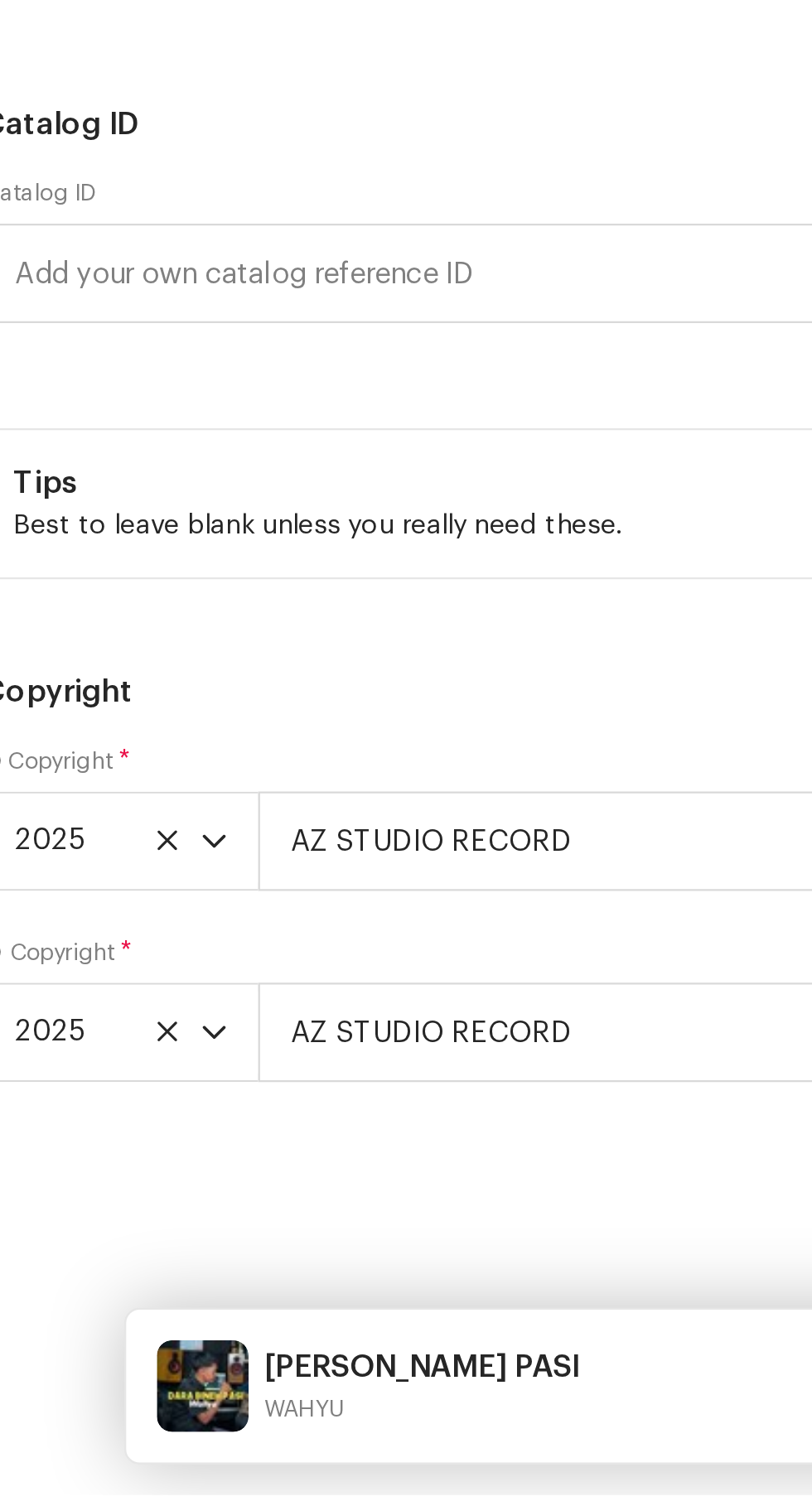
type input "Is"
click at [55, 279] on span "Islamic" at bounding box center [48, 270] width 41 height 16
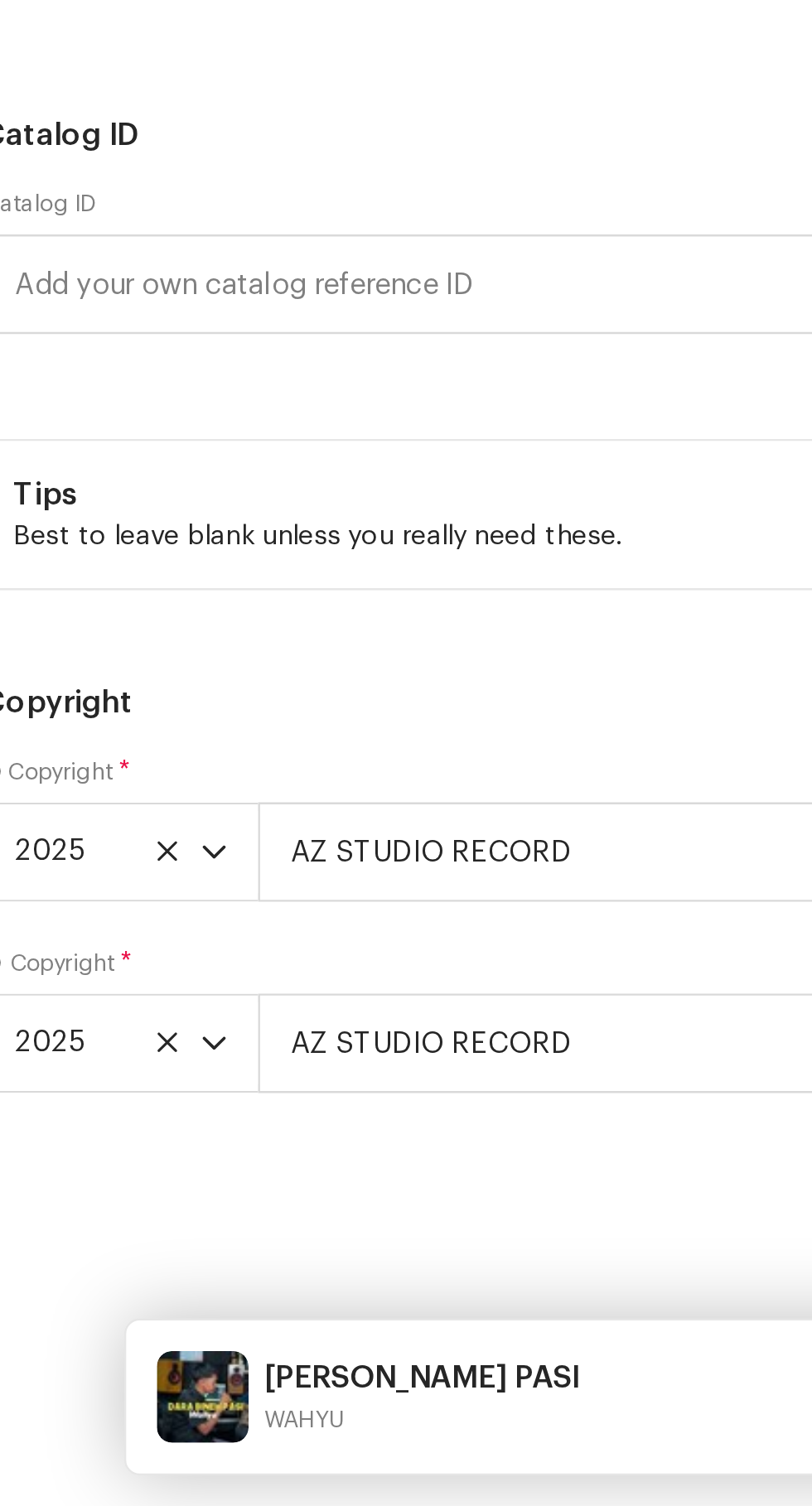
scroll to position [239, 0]
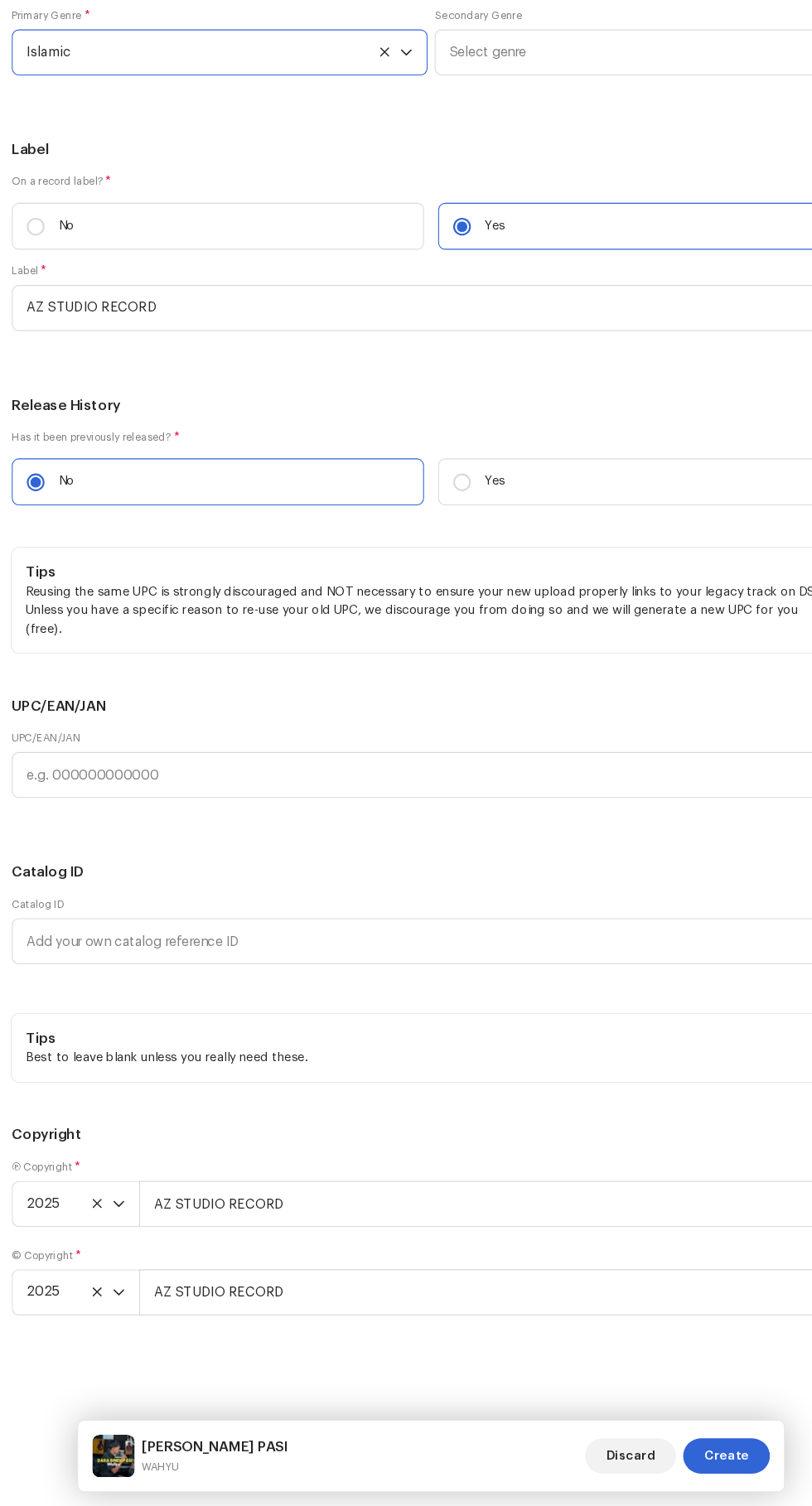
click at [552, 165] on span "Select genre" at bounding box center [598, 144] width 350 height 41
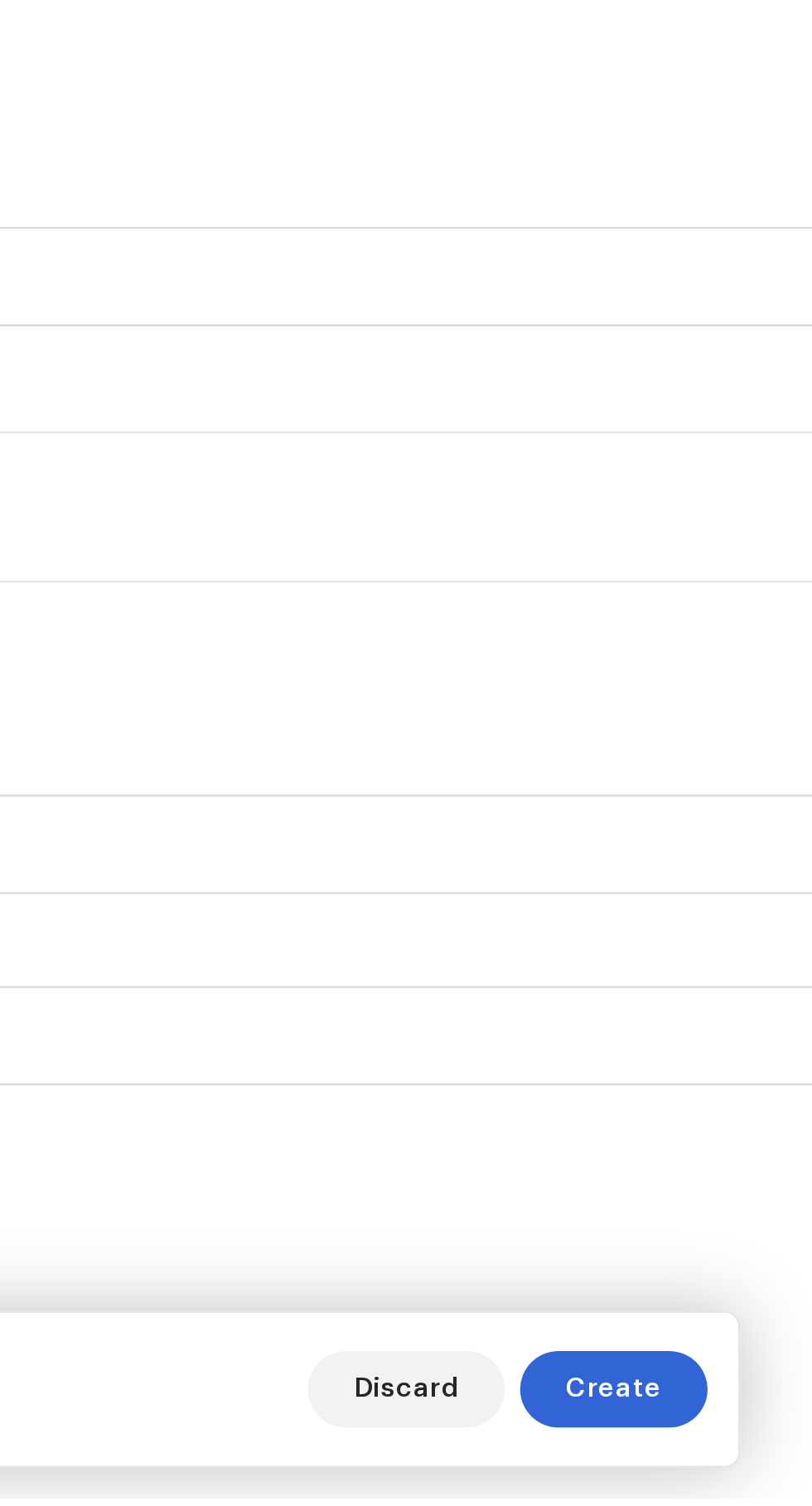
type input "Indo"
click at [448, 279] on span "Indo Pop" at bounding box center [449, 270] width 50 height 16
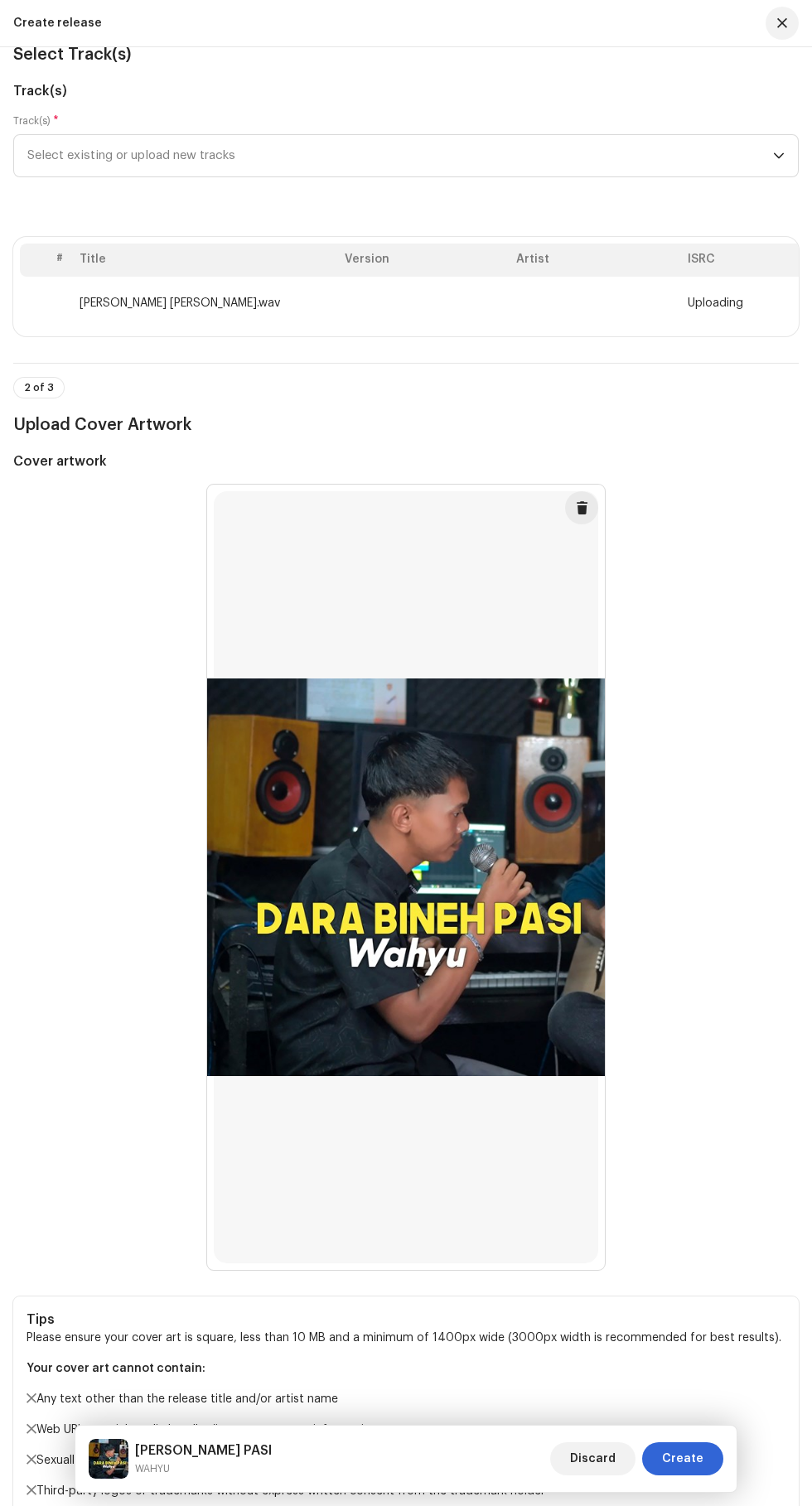
scroll to position [0, 0]
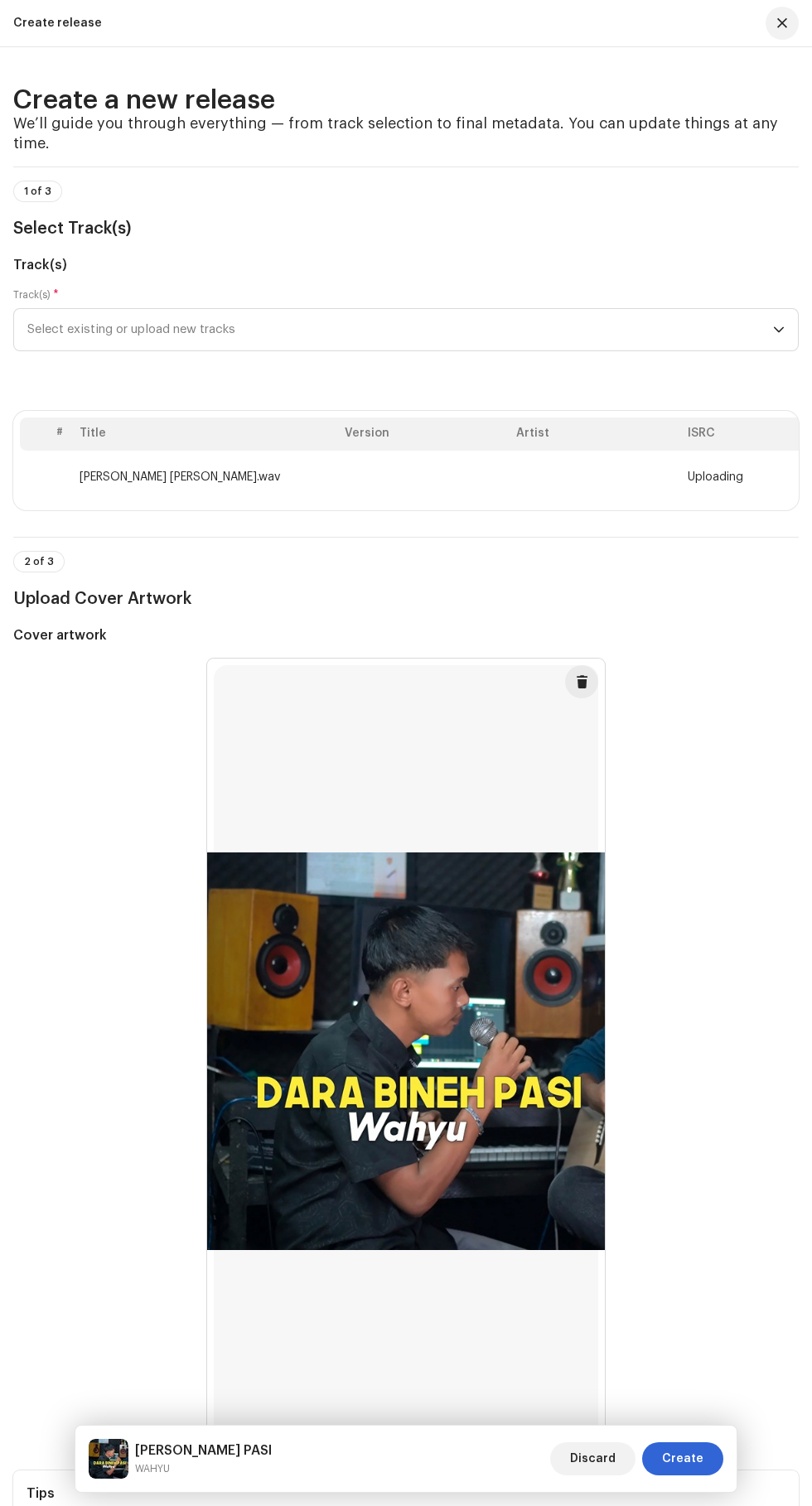
click at [709, 451] on th "ISRC" at bounding box center [766, 434] width 171 height 33
click at [166, 504] on td "dara bineh pasi arul.wav" at bounding box center [205, 477] width 265 height 53
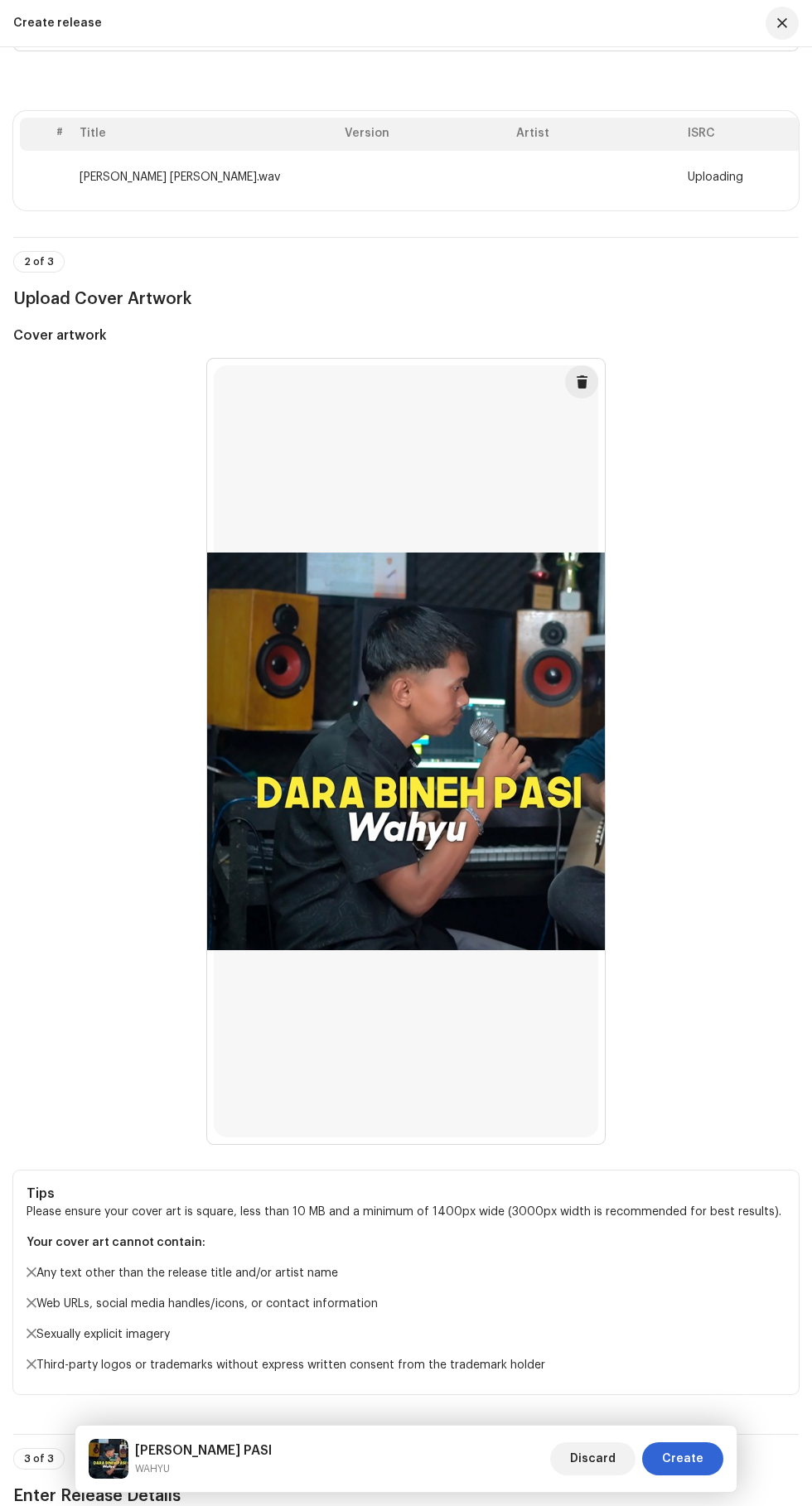
scroll to position [300, 0]
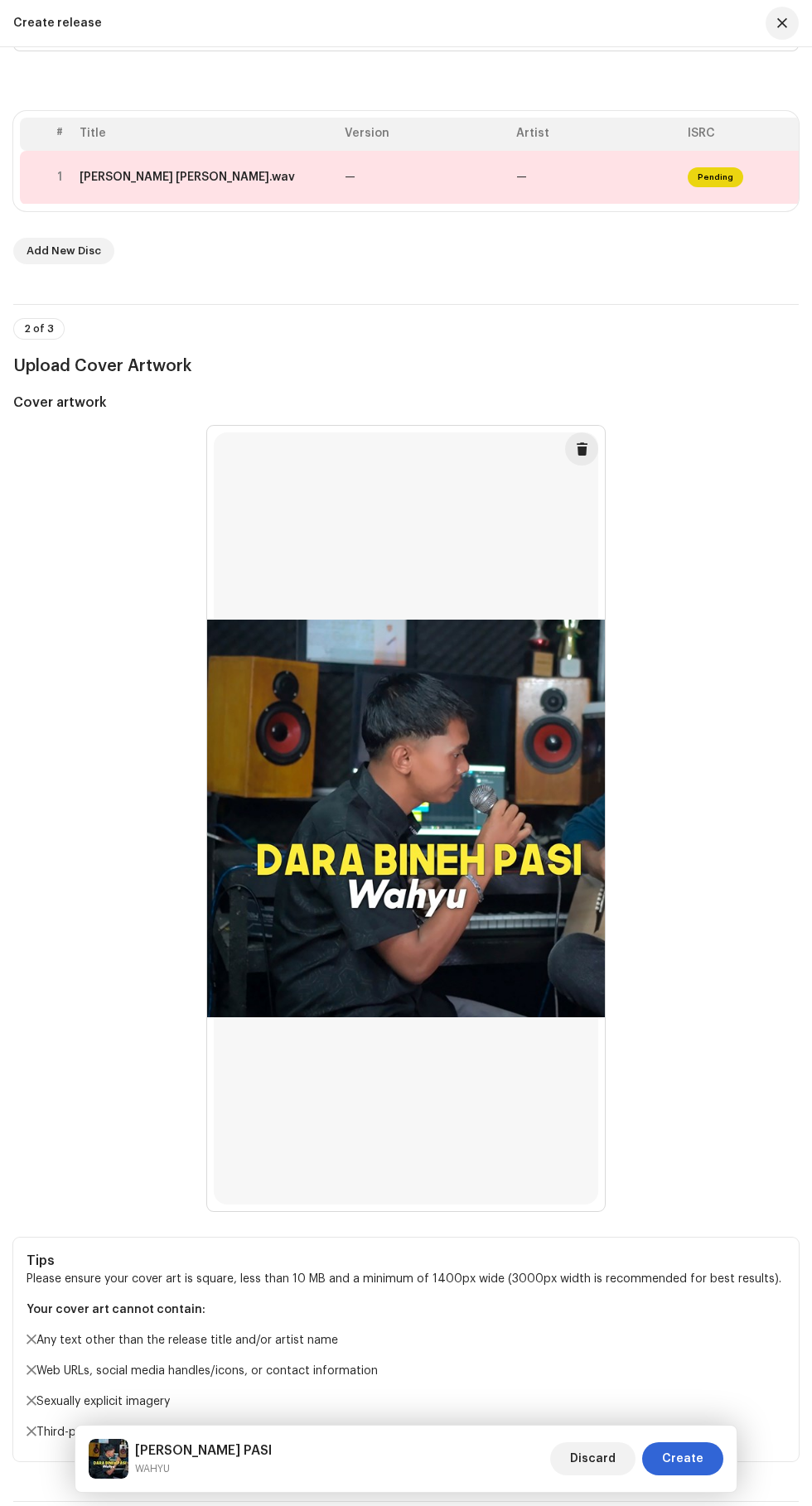
click at [276, 184] on div "dara bineh pasi arul.wav" at bounding box center [205, 177] width 251 height 14
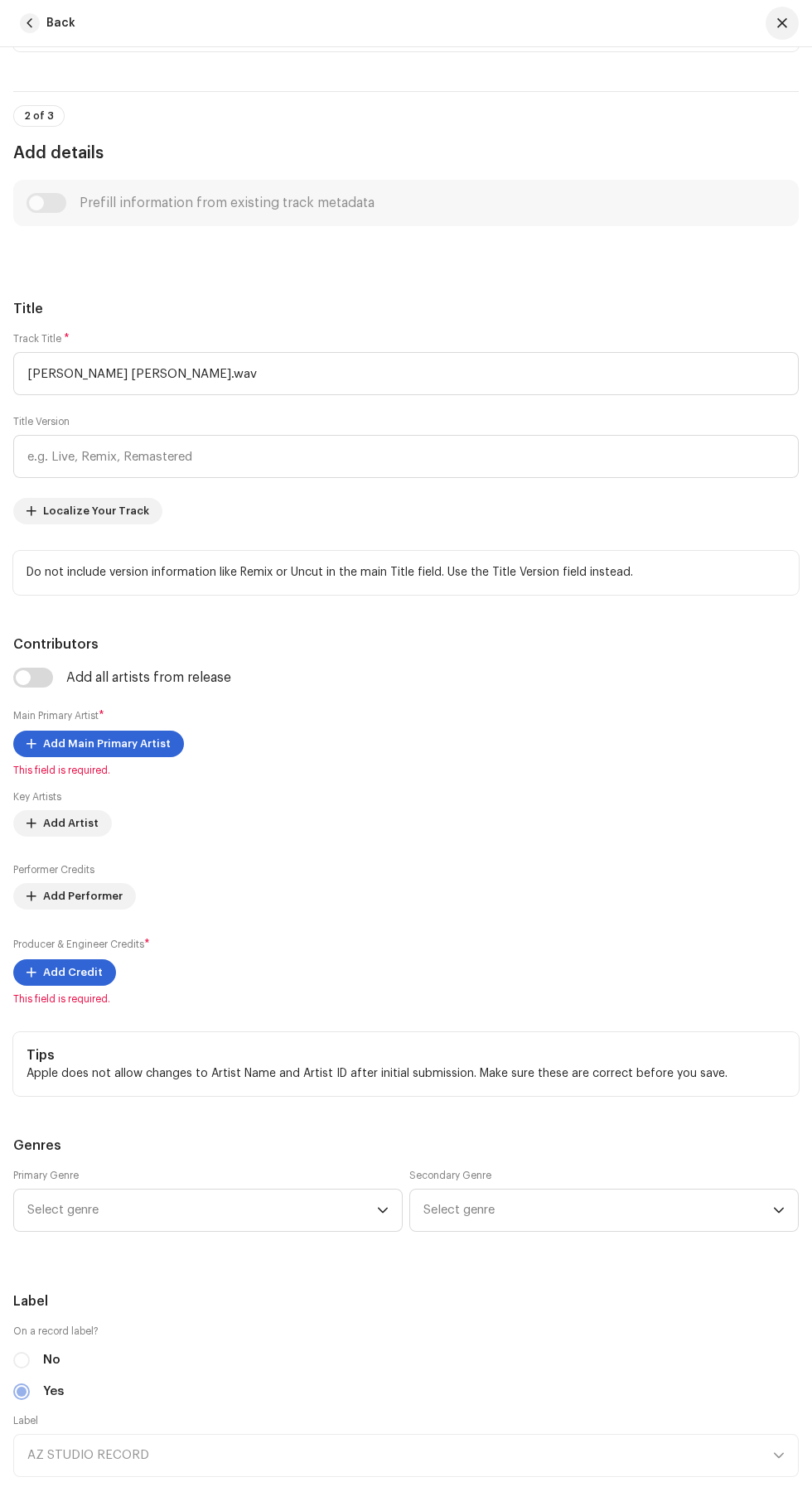
scroll to position [569, 0]
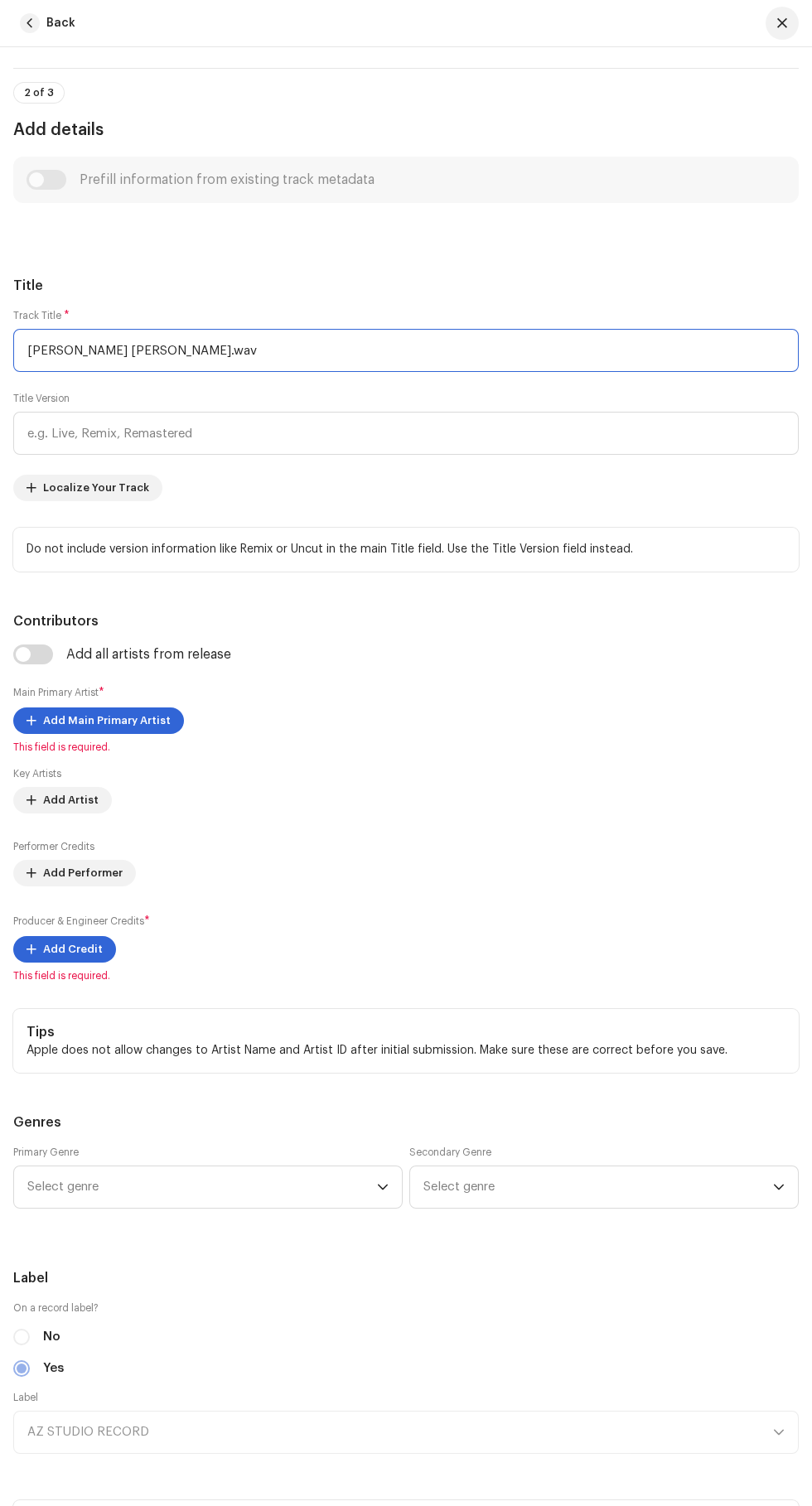
click at [187, 372] on input "dara bineh pasi arul.wav" at bounding box center [406, 351] width 785 height 43
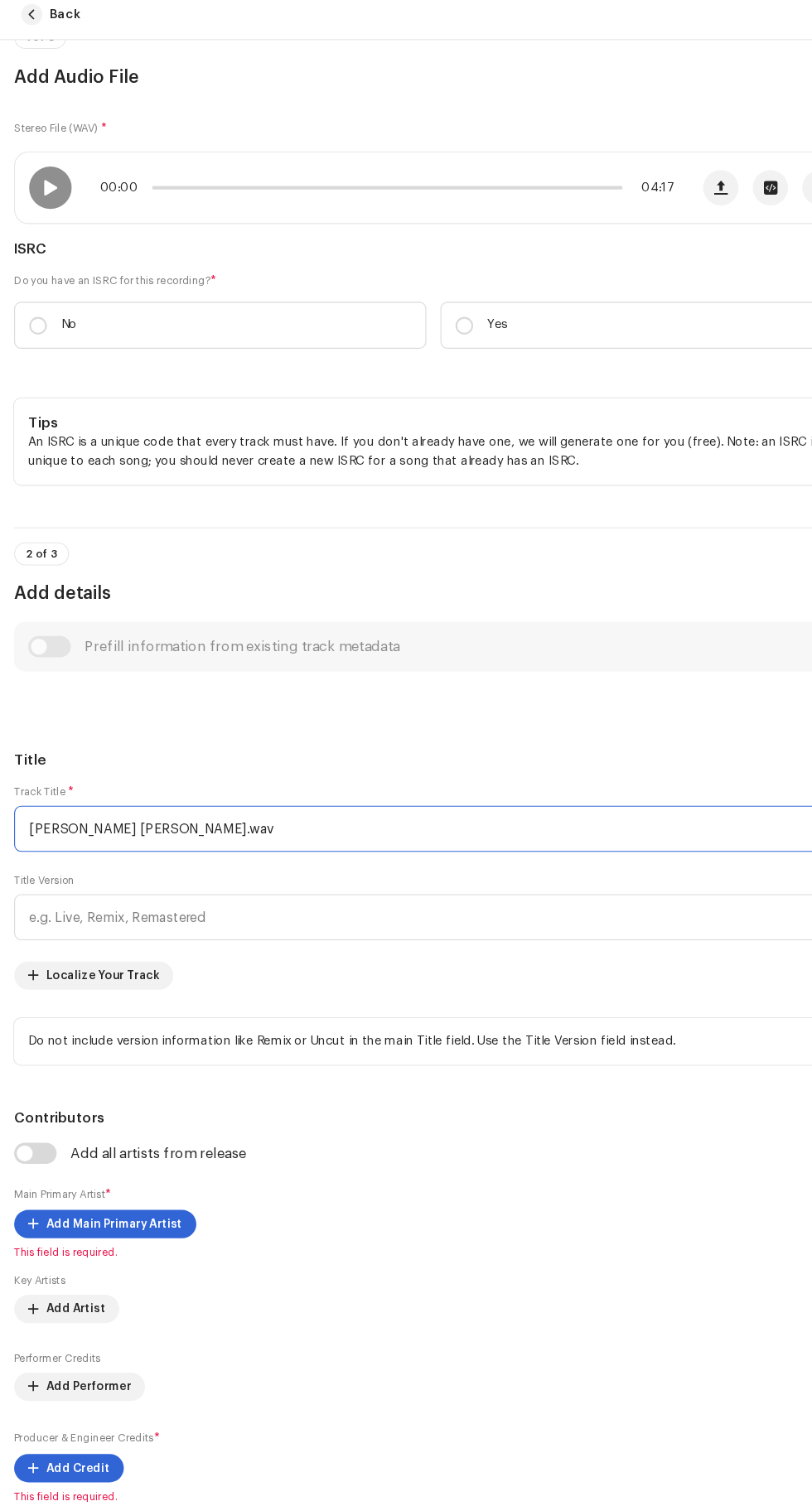
scroll to position [231, 0]
click at [54, 192] on span at bounding box center [48, 186] width 14 height 14
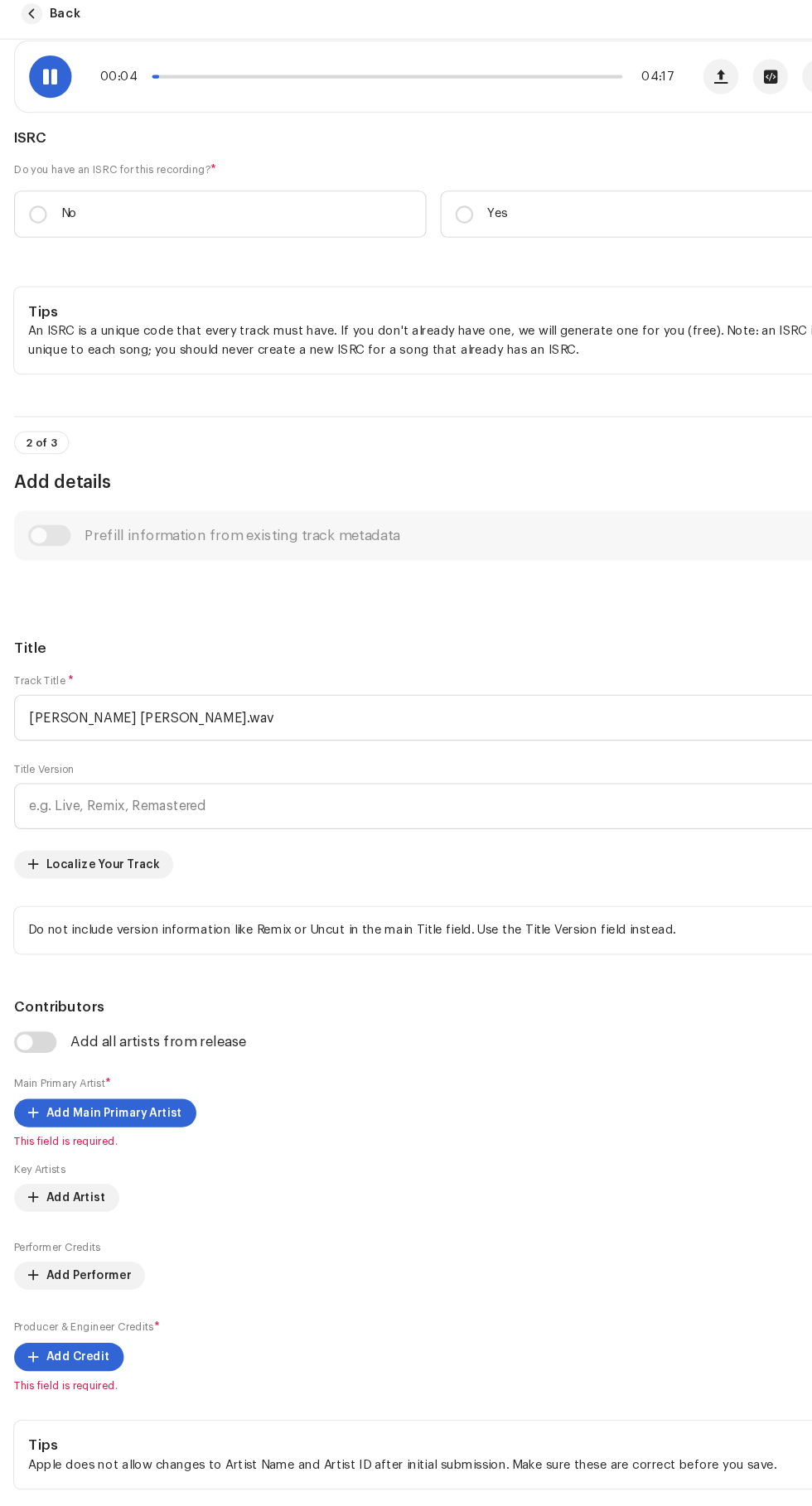
scroll to position [239, 0]
click at [348, 702] on input "dara bineh pasi arul.wav" at bounding box center [406, 681] width 785 height 43
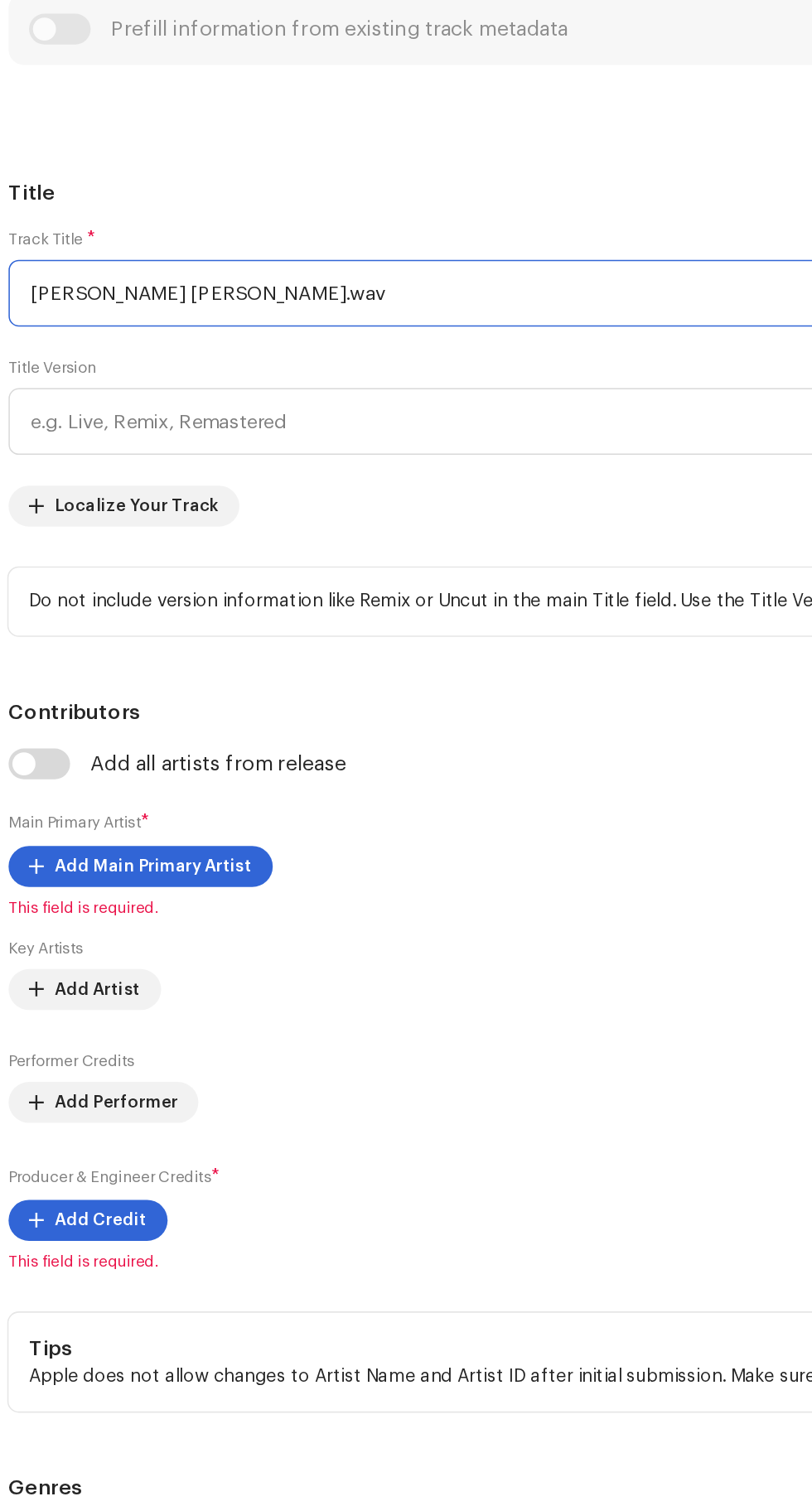
scroll to position [231, 0]
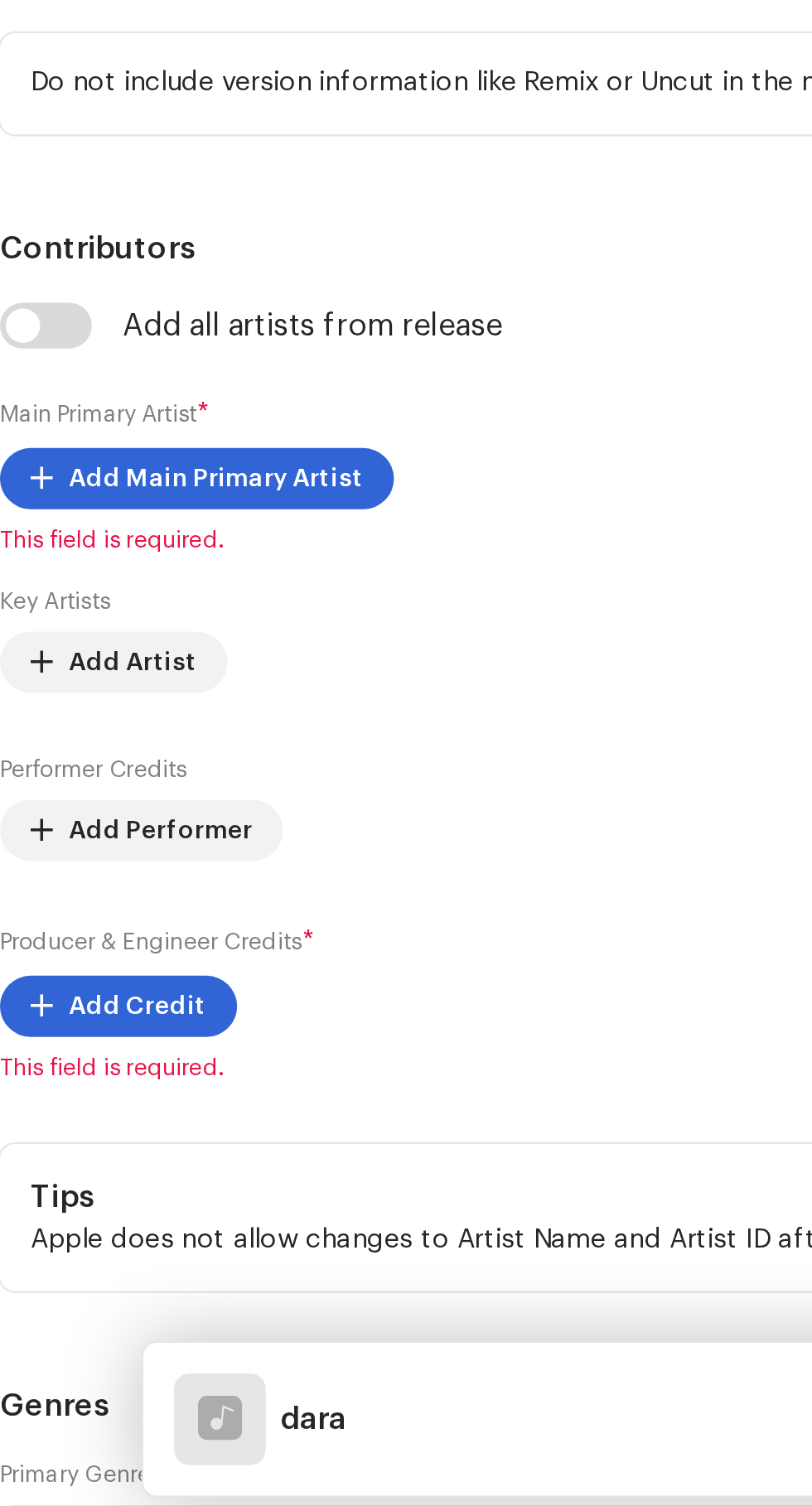
type input "da"
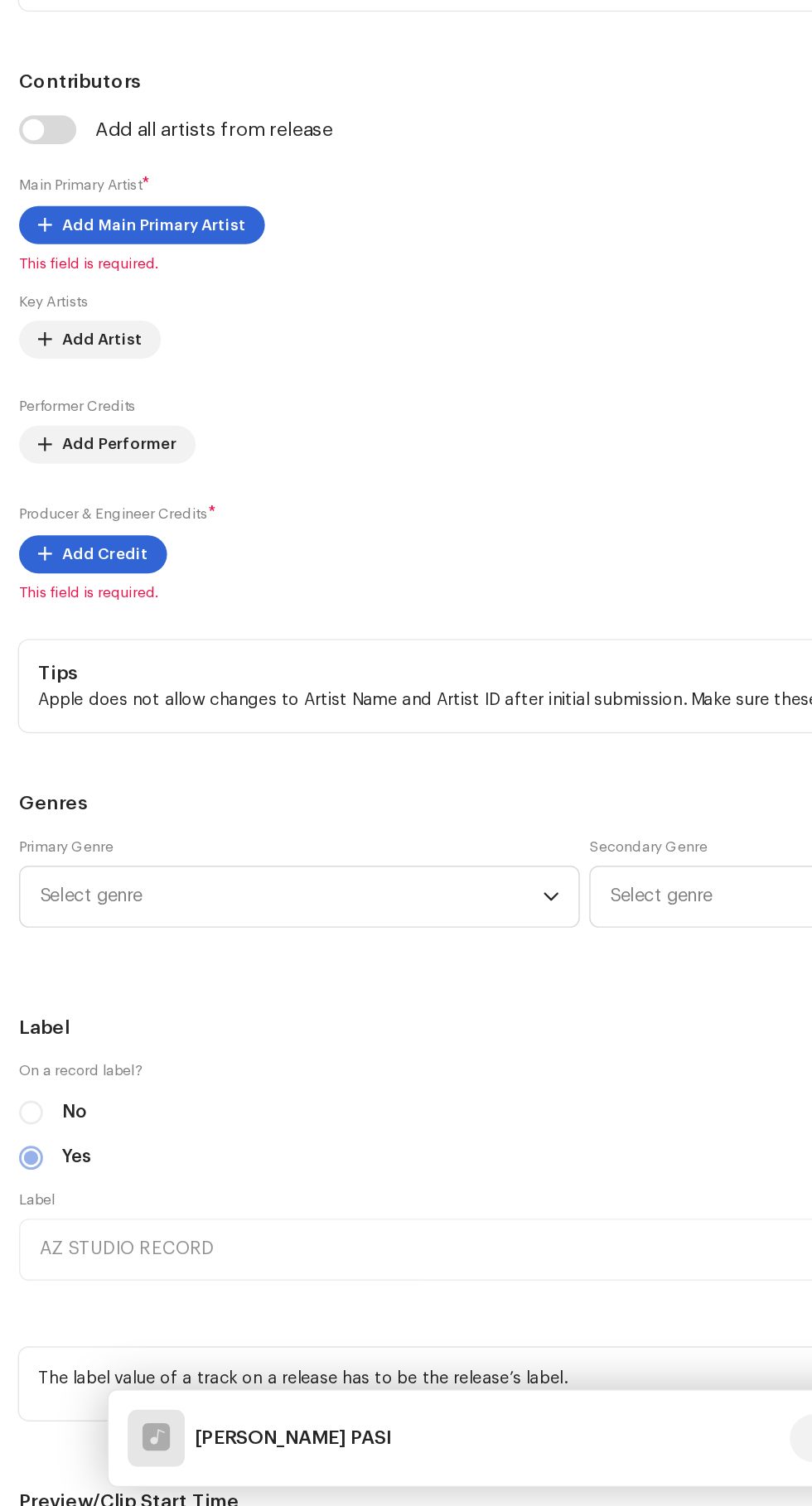
scroll to position [698, 0]
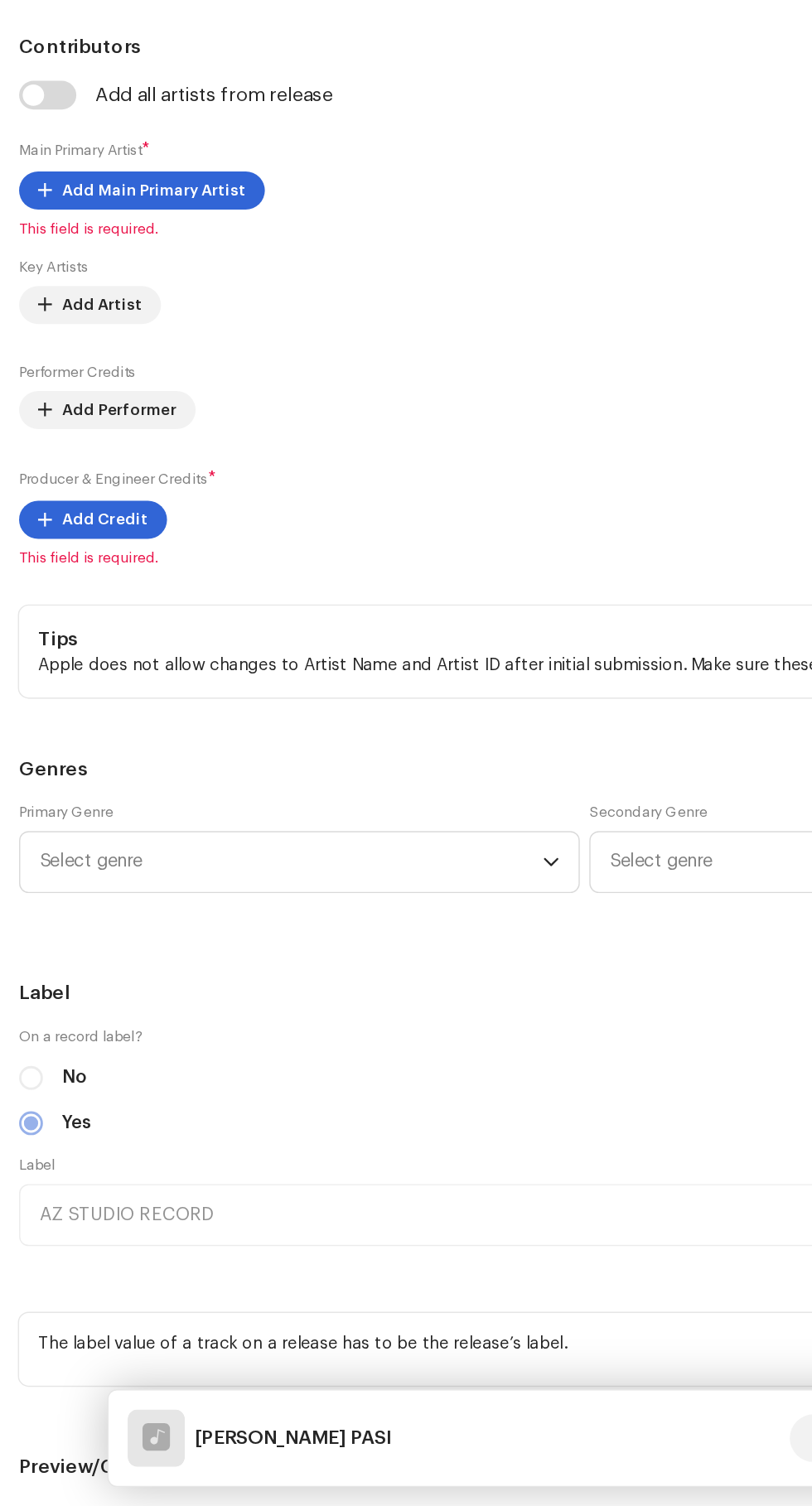
type input "DARA BINEH PASI"
click at [63, 609] on span "Add Main Primary Artist" at bounding box center [107, 592] width 128 height 33
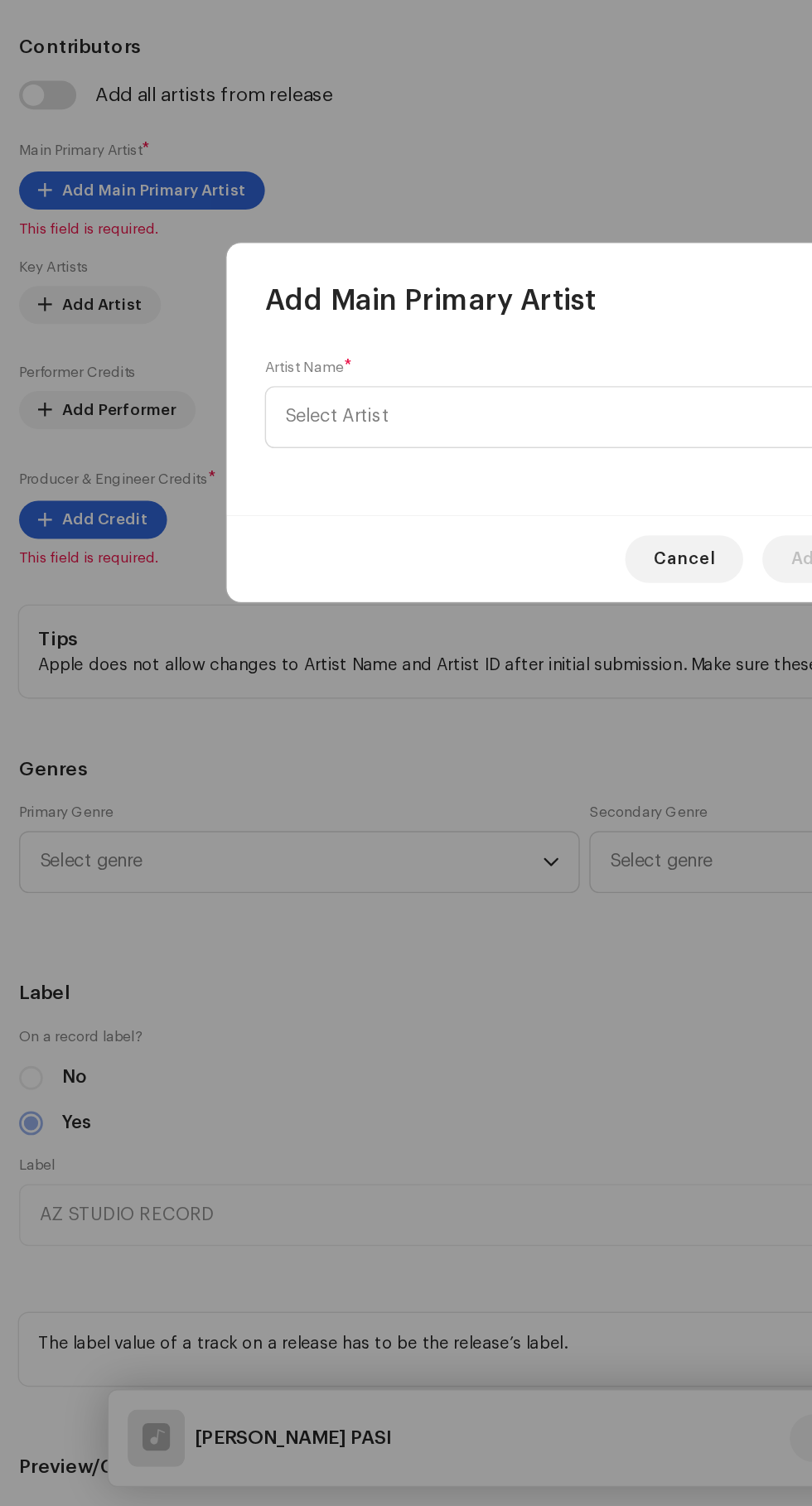
click at [221, 750] on span "Select Artist" at bounding box center [234, 749] width 72 height 13
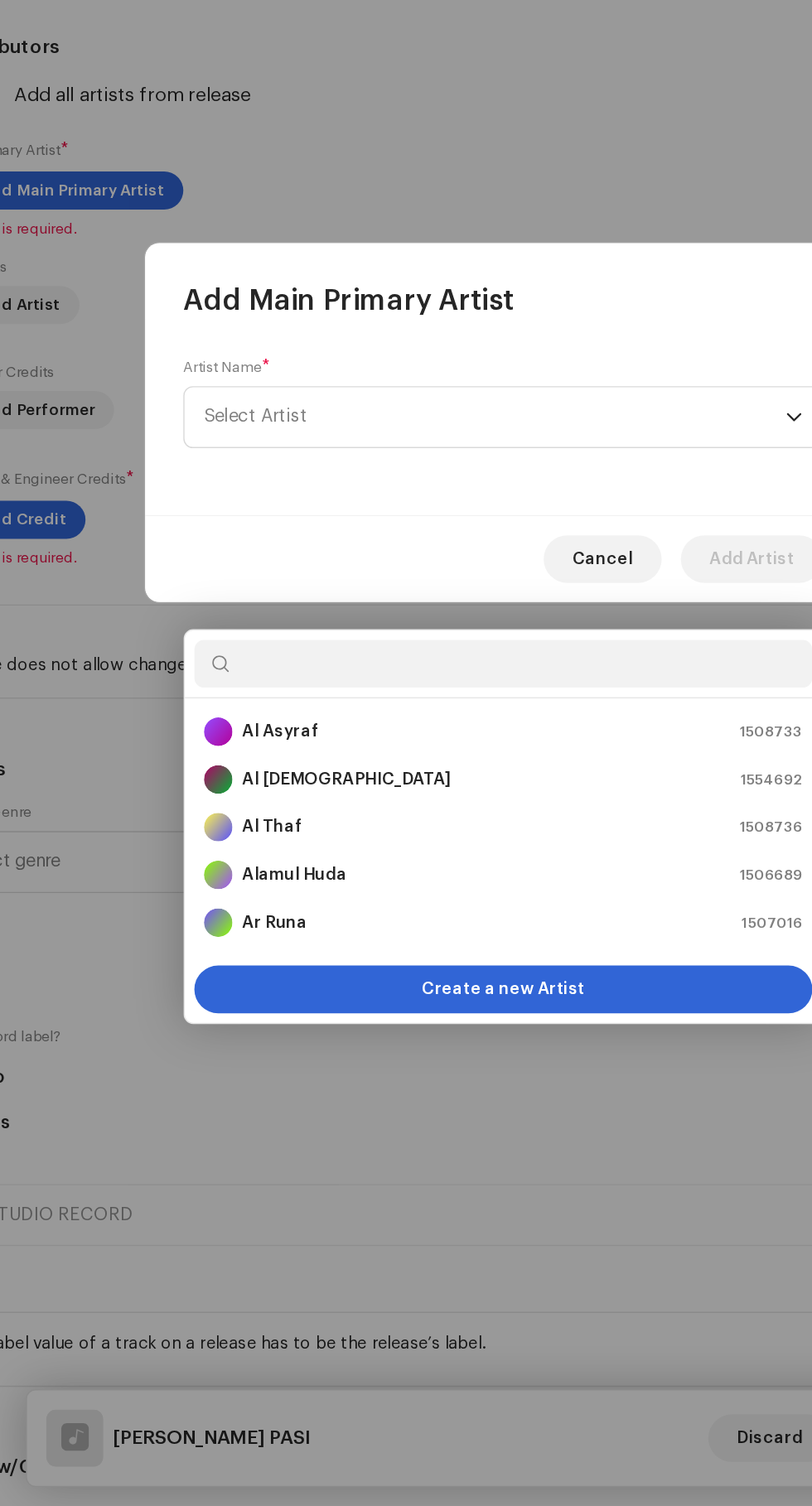
scroll to position [239, 0]
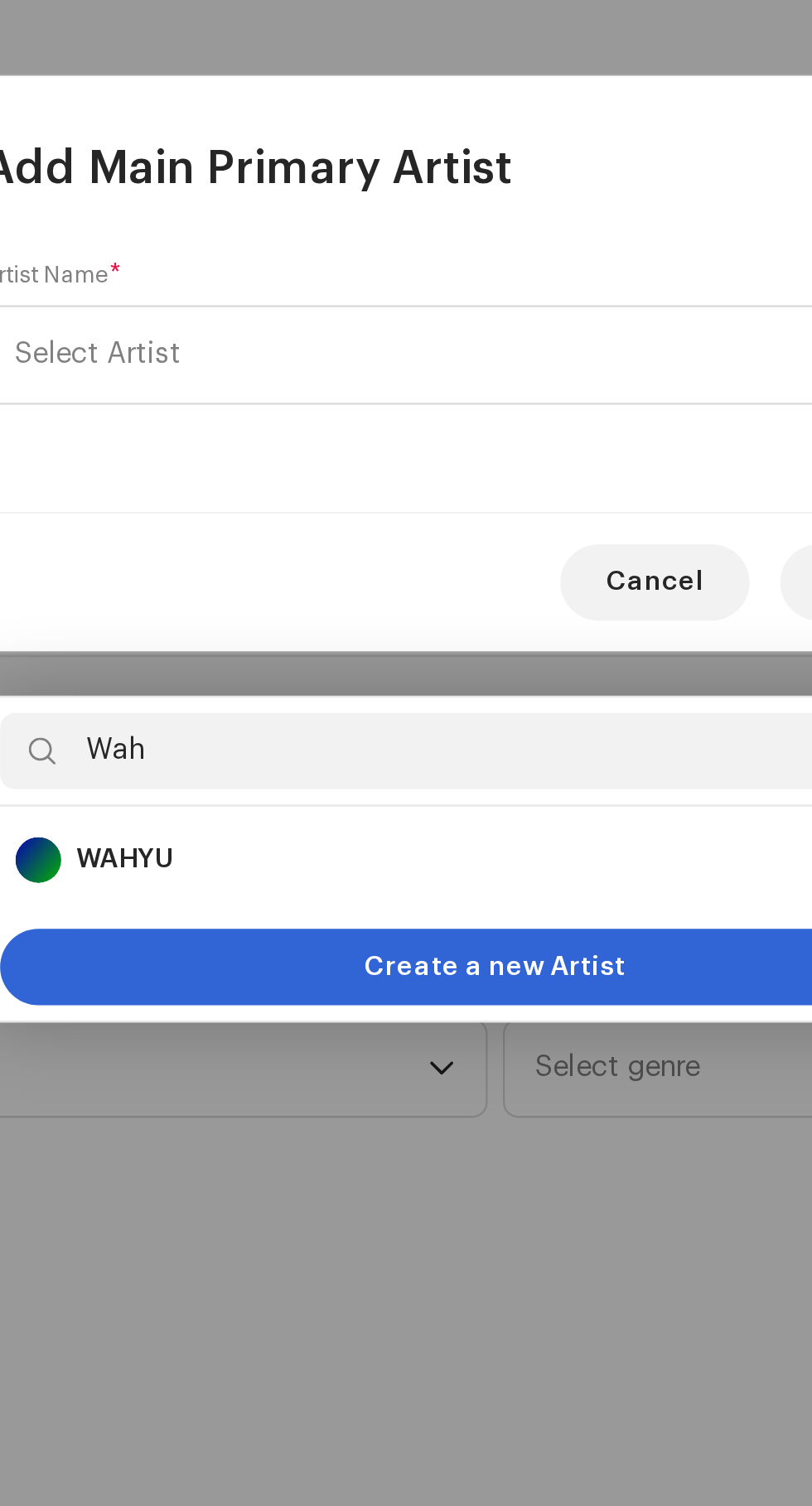
type input "Wa"
click at [241, 960] on strong "WAHYU" at bounding box center [245, 968] width 42 height 16
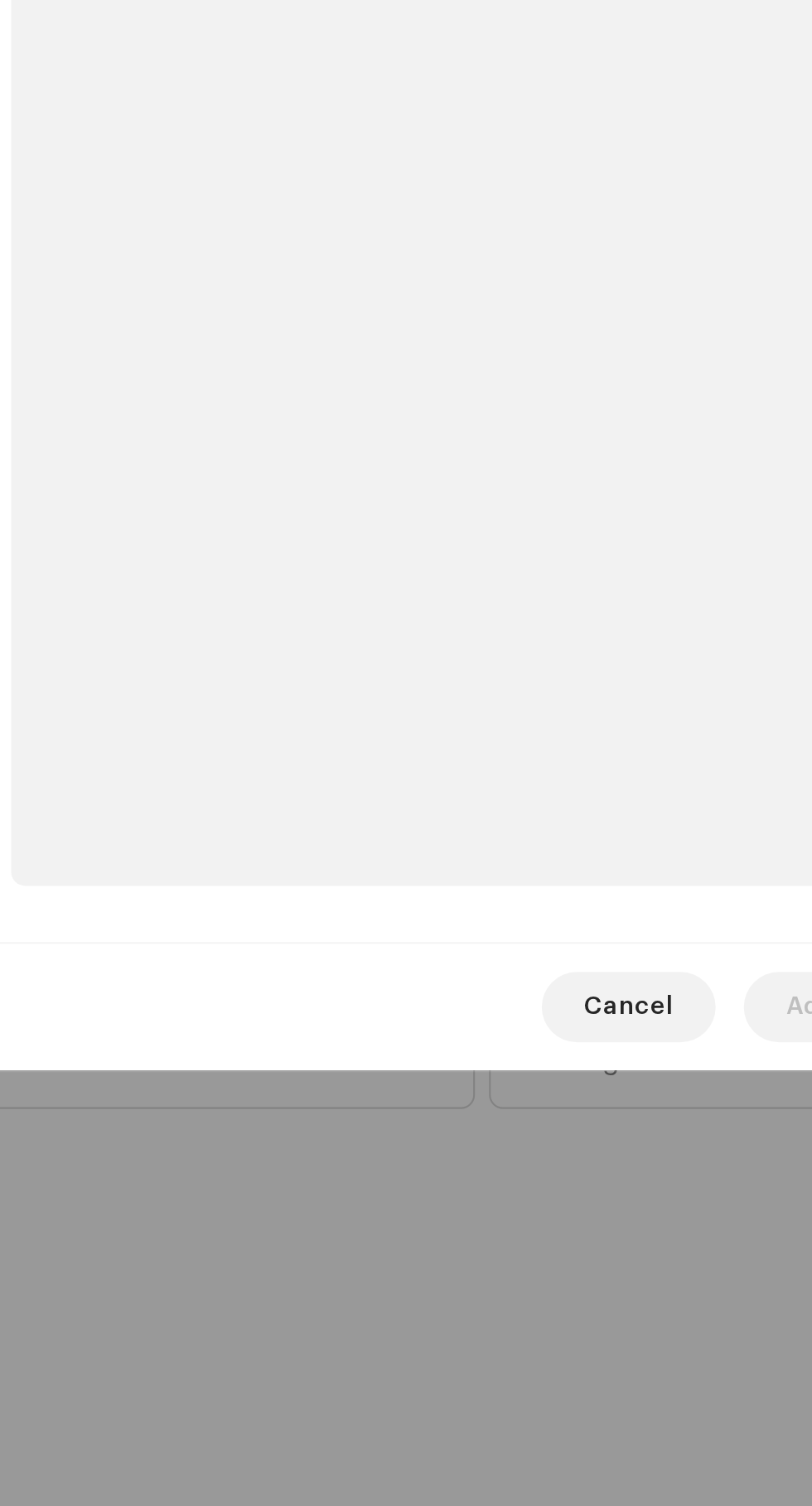
scroll to position [237, 0]
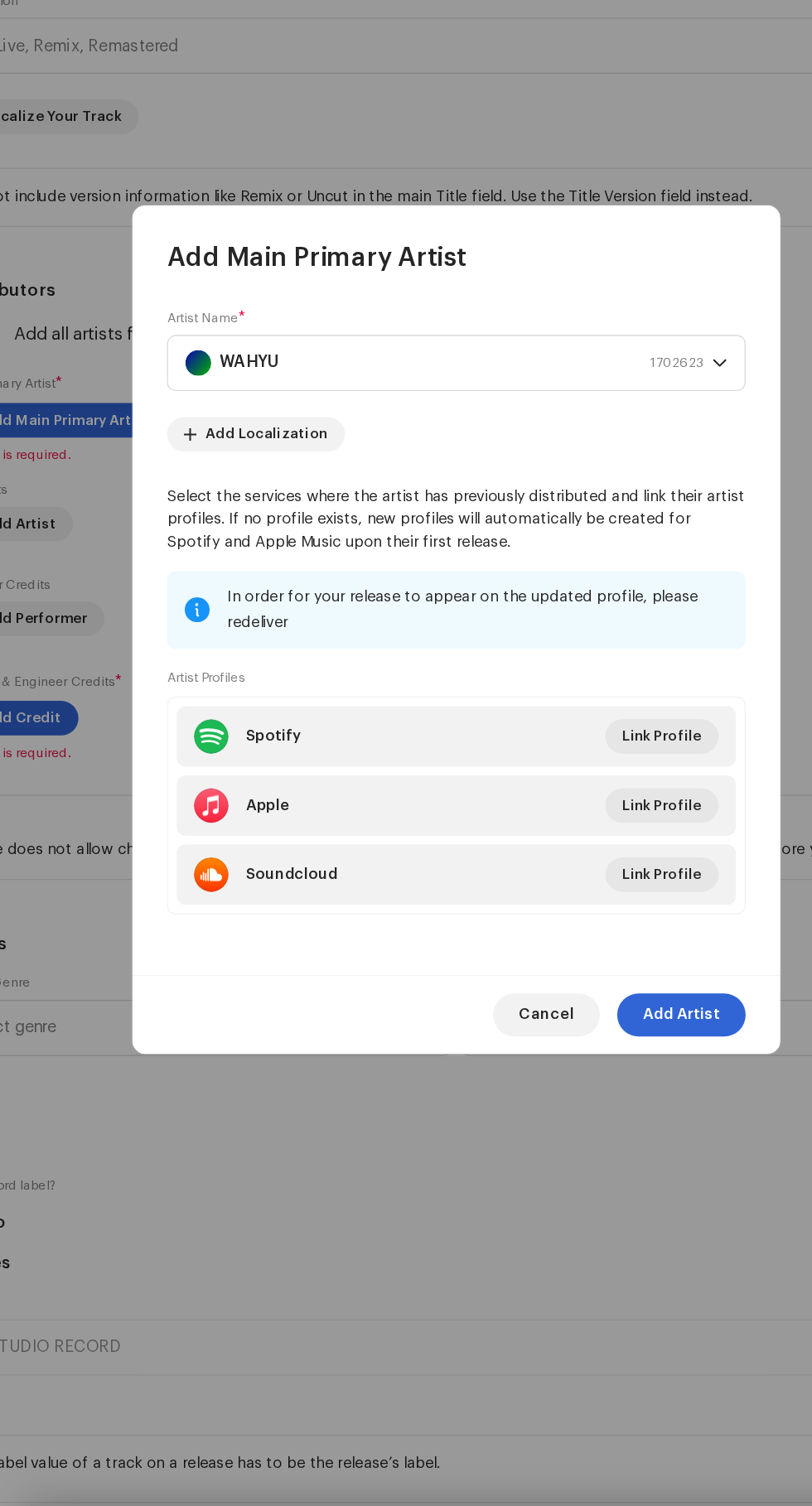
click at [607, 1065] on span "Add Artist" at bounding box center [578, 1048] width 59 height 33
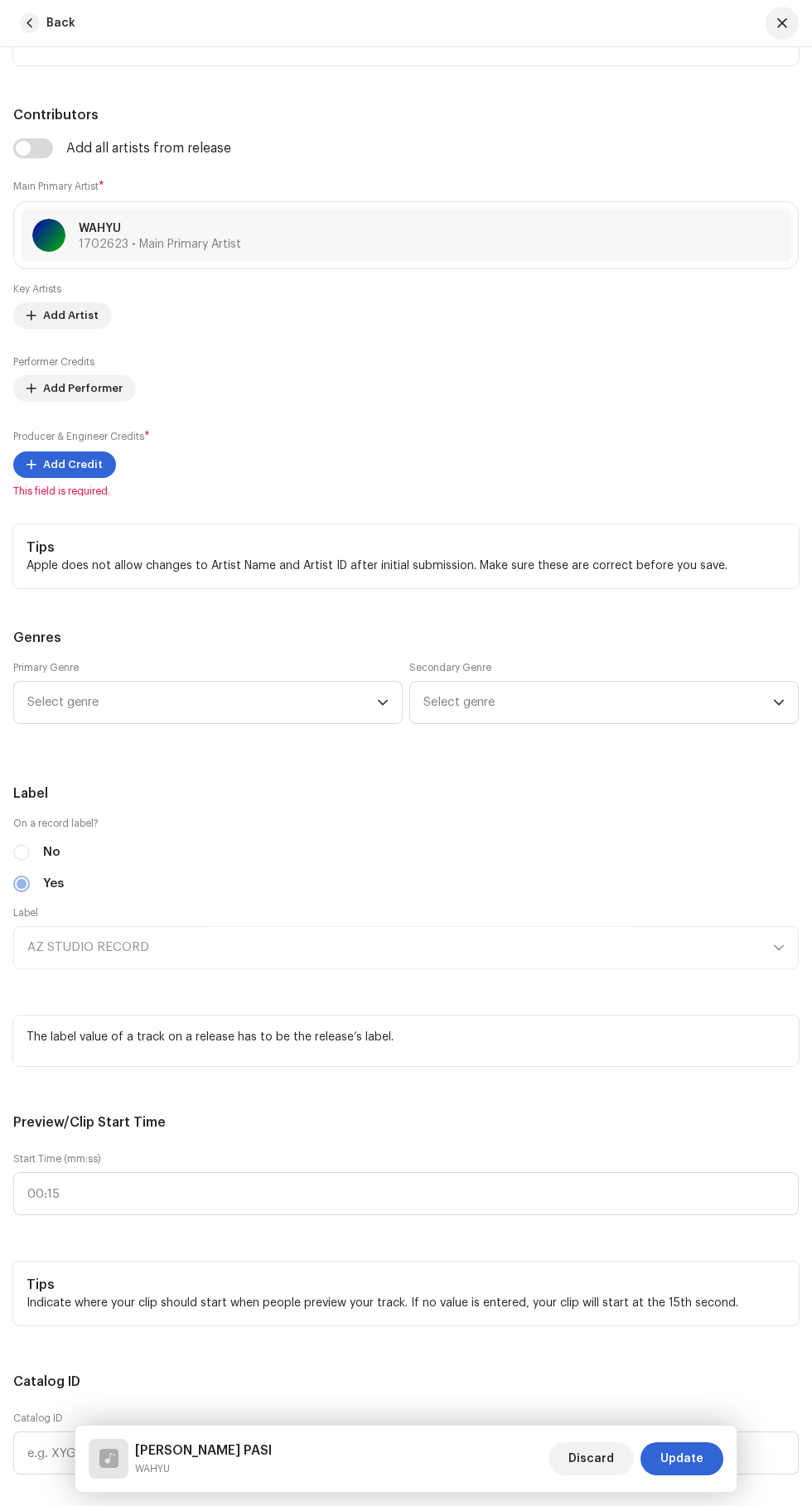
scroll to position [1077, 0]
click at [59, 479] on span "Add Credit" at bounding box center [73, 462] width 59 height 33
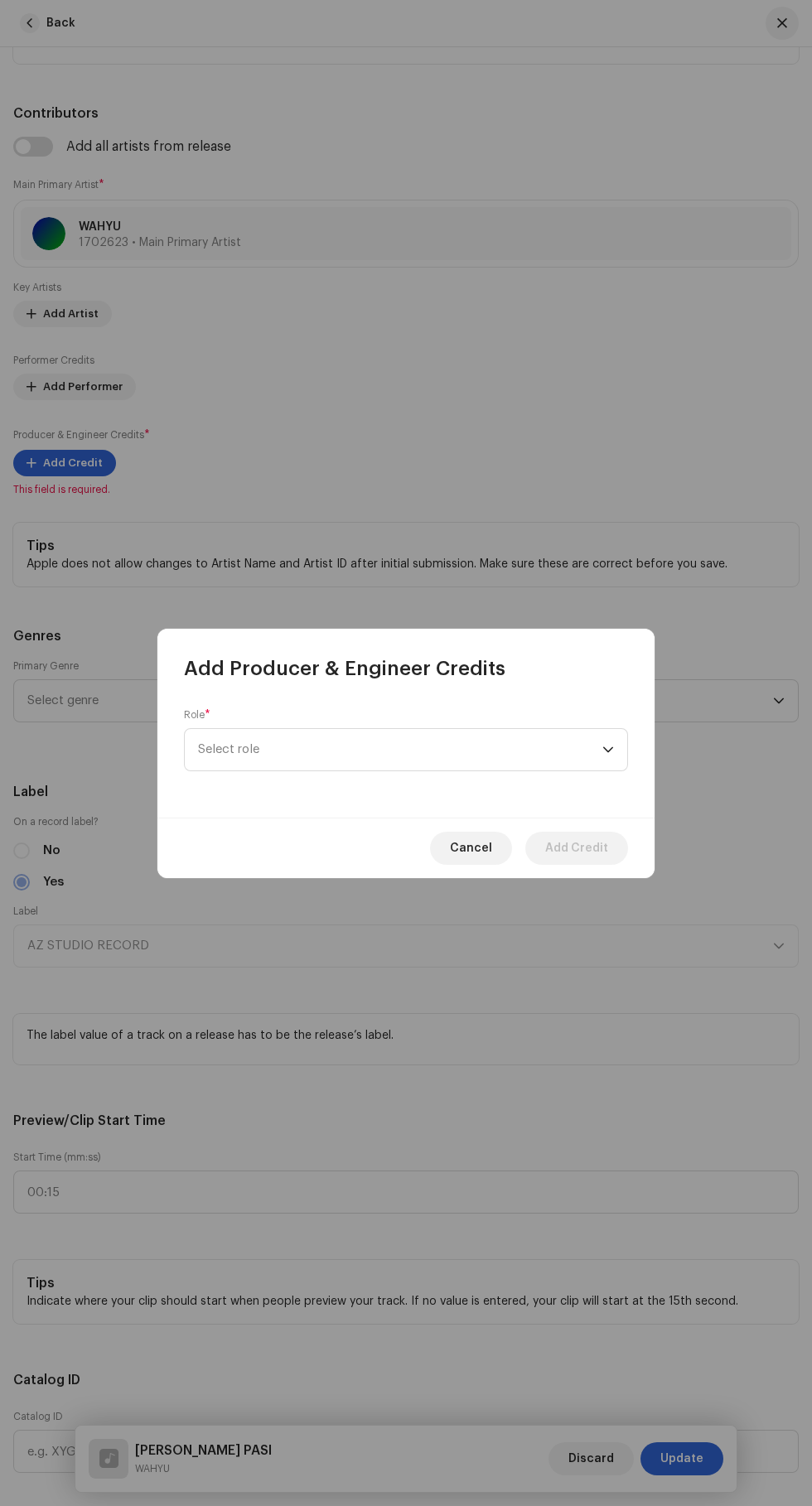
click at [253, 757] on span "Select role" at bounding box center [400, 750] width 405 height 41
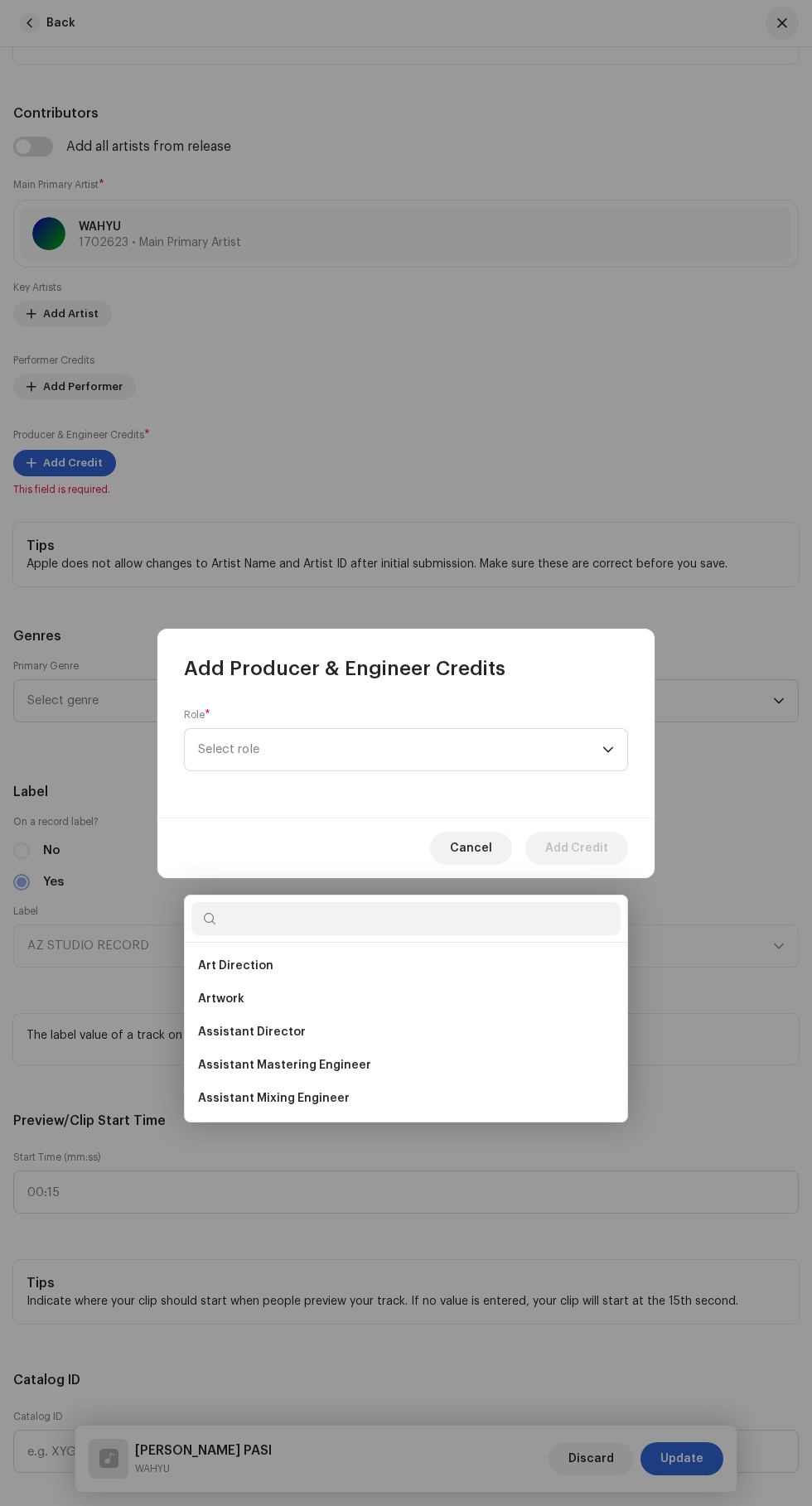
scroll to position [236, 0]
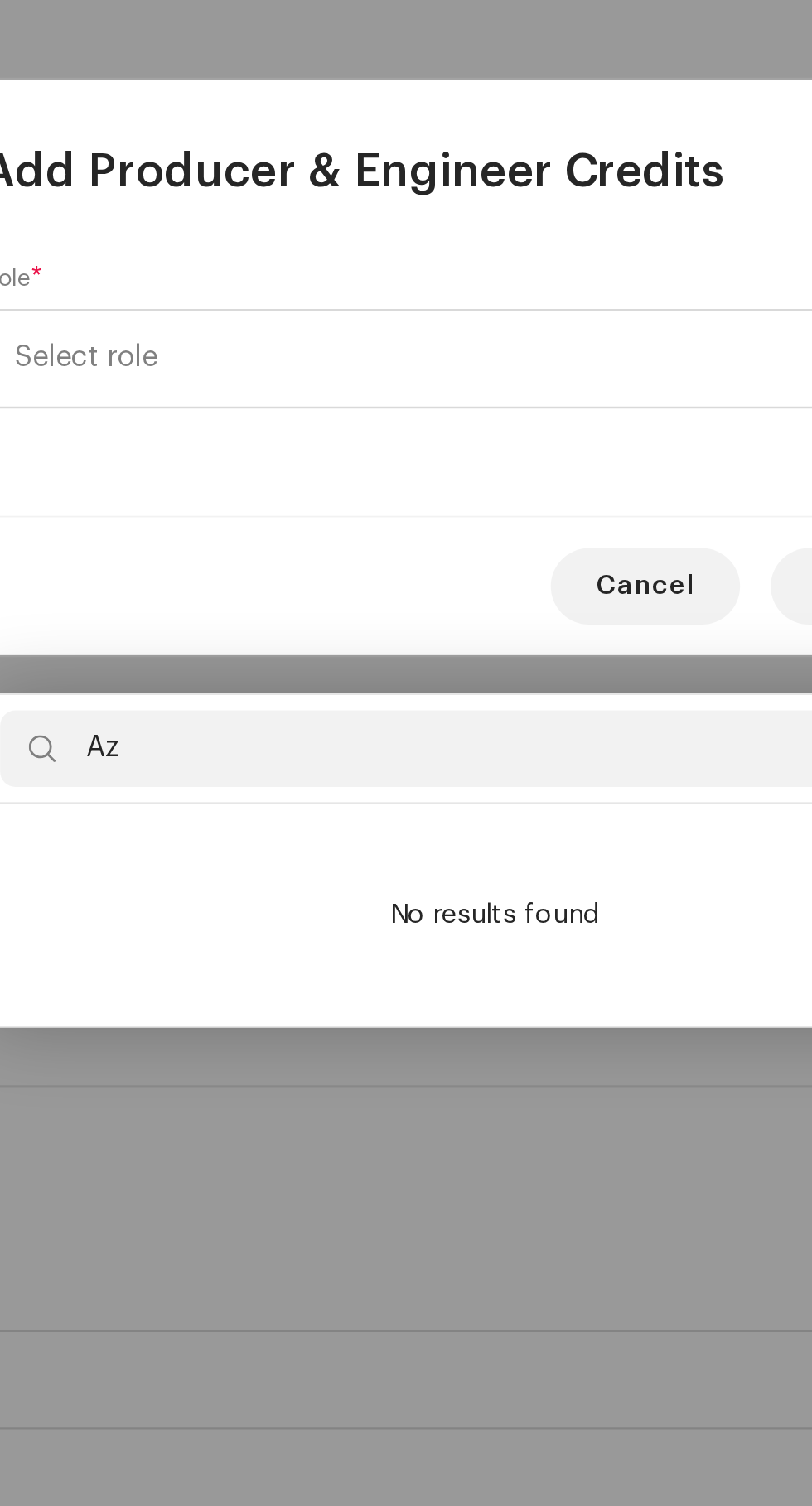
type input "A"
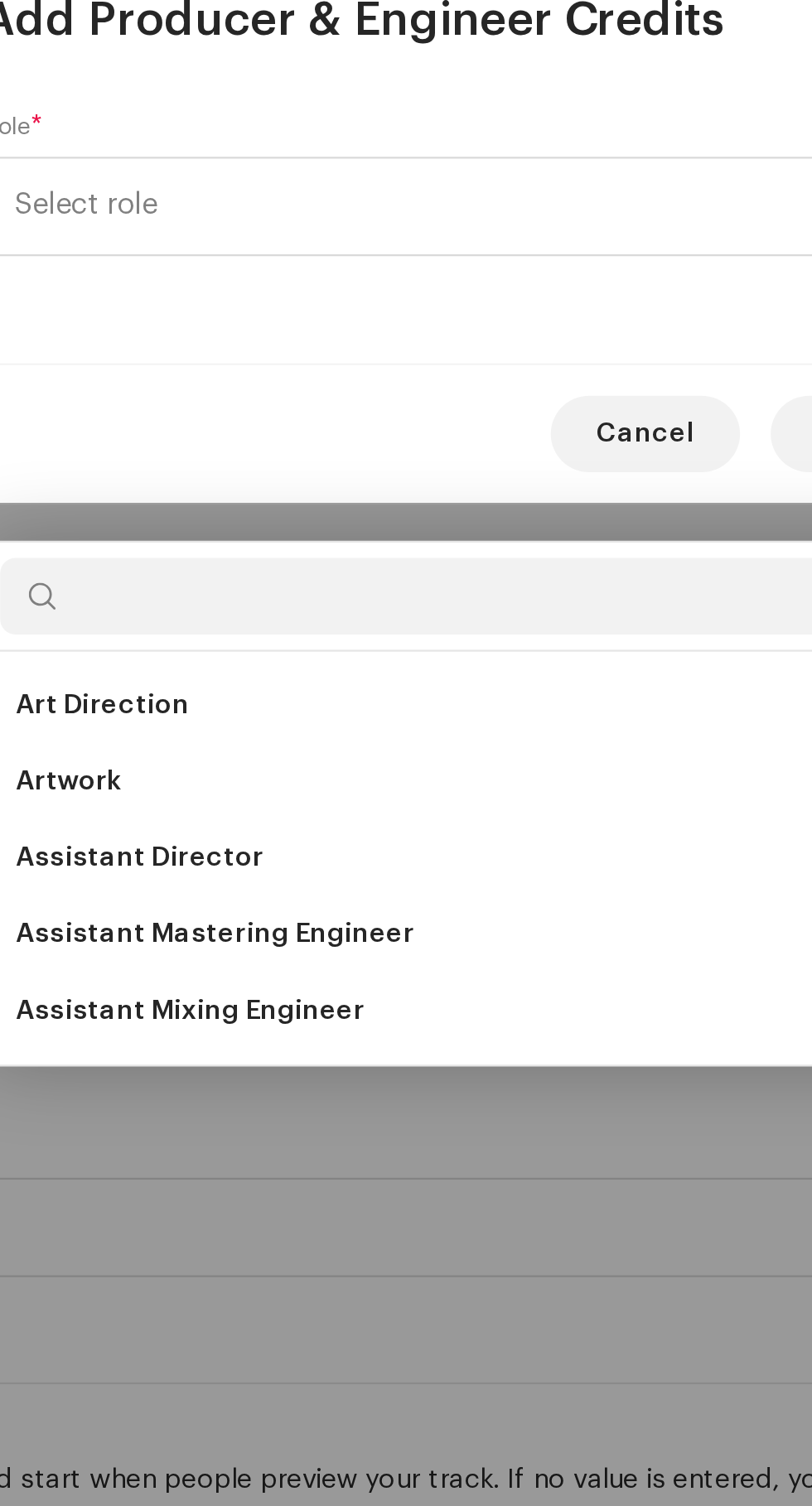
click at [248, 1090] on span "Assistant Mixing Engineer" at bounding box center [274, 1098] width 151 height 16
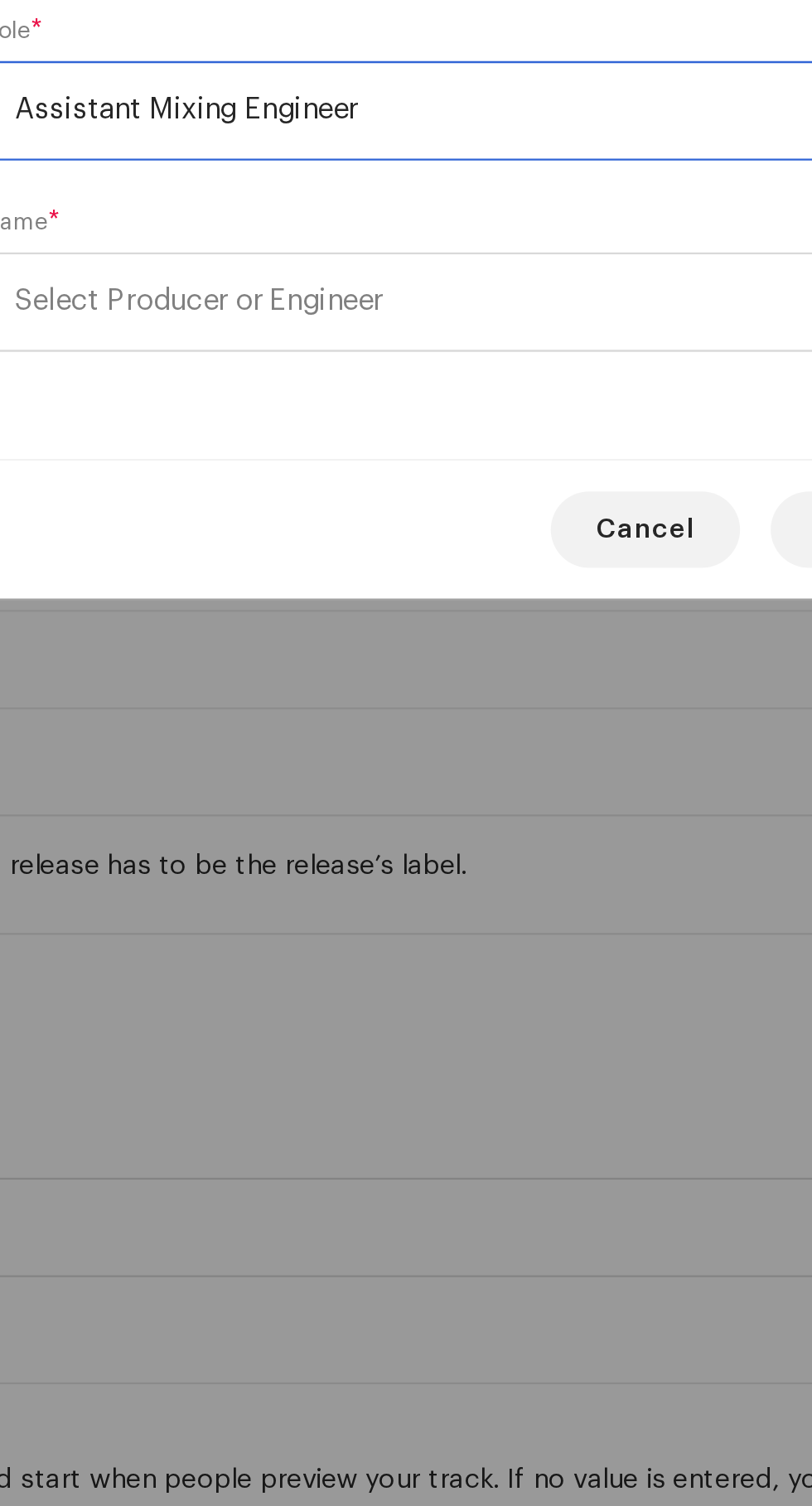
click at [251, 793] on span "Select Producer or Engineer" at bounding box center [278, 790] width 159 height 13
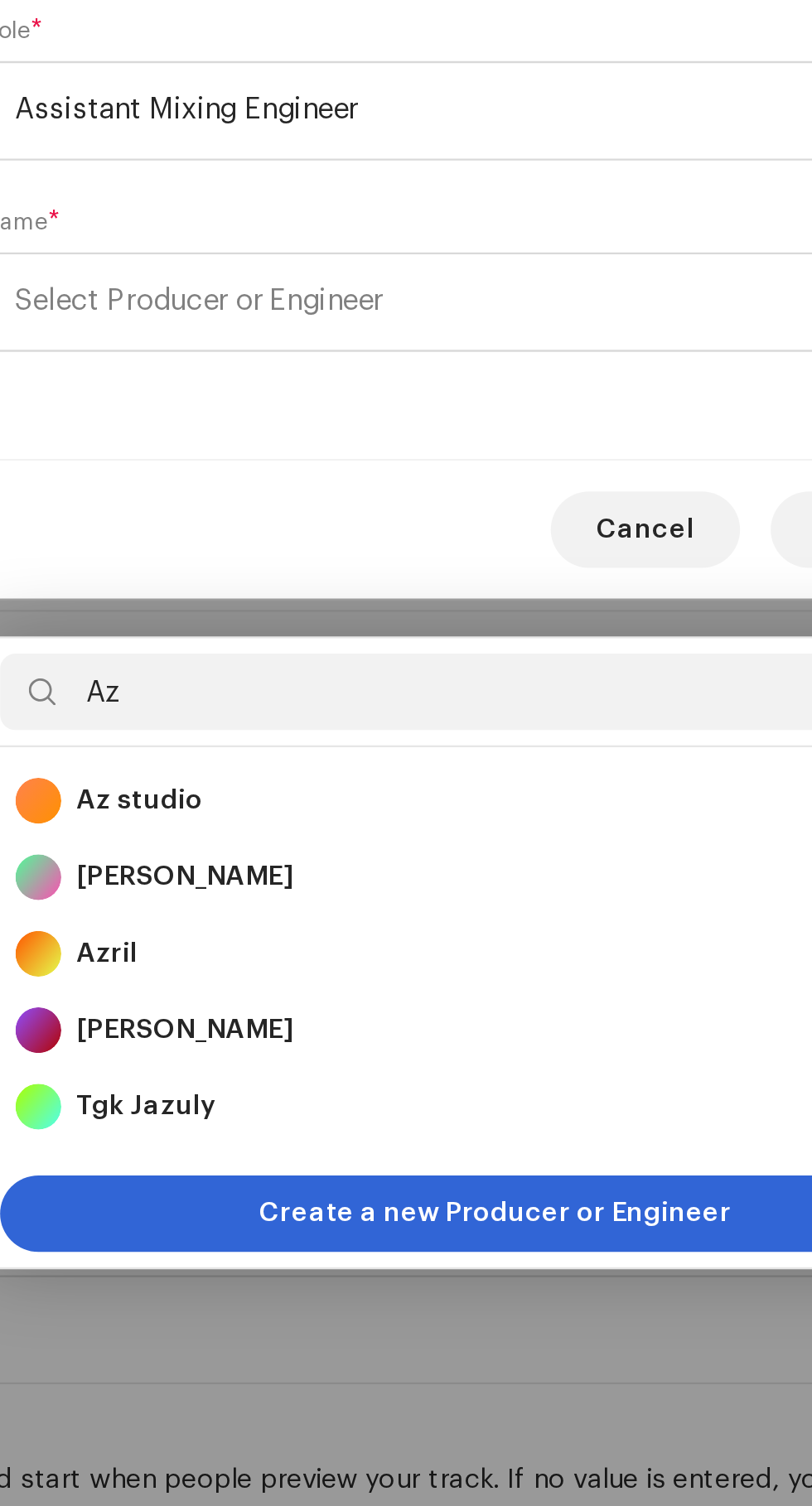
type input "Az"
click at [241, 999] on strong "Az studio" at bounding box center [251, 1007] width 55 height 16
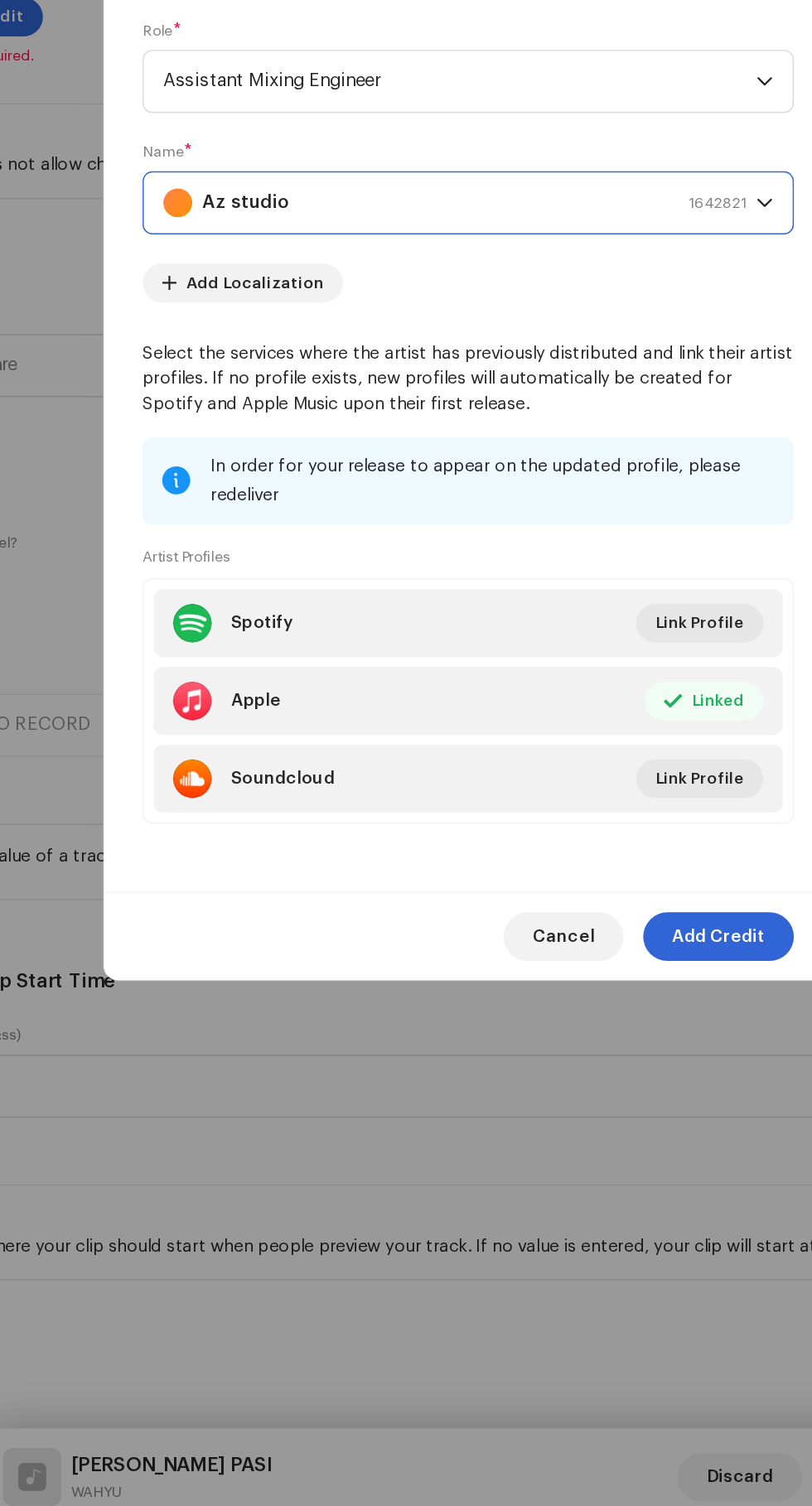
scroll to position [229, 0]
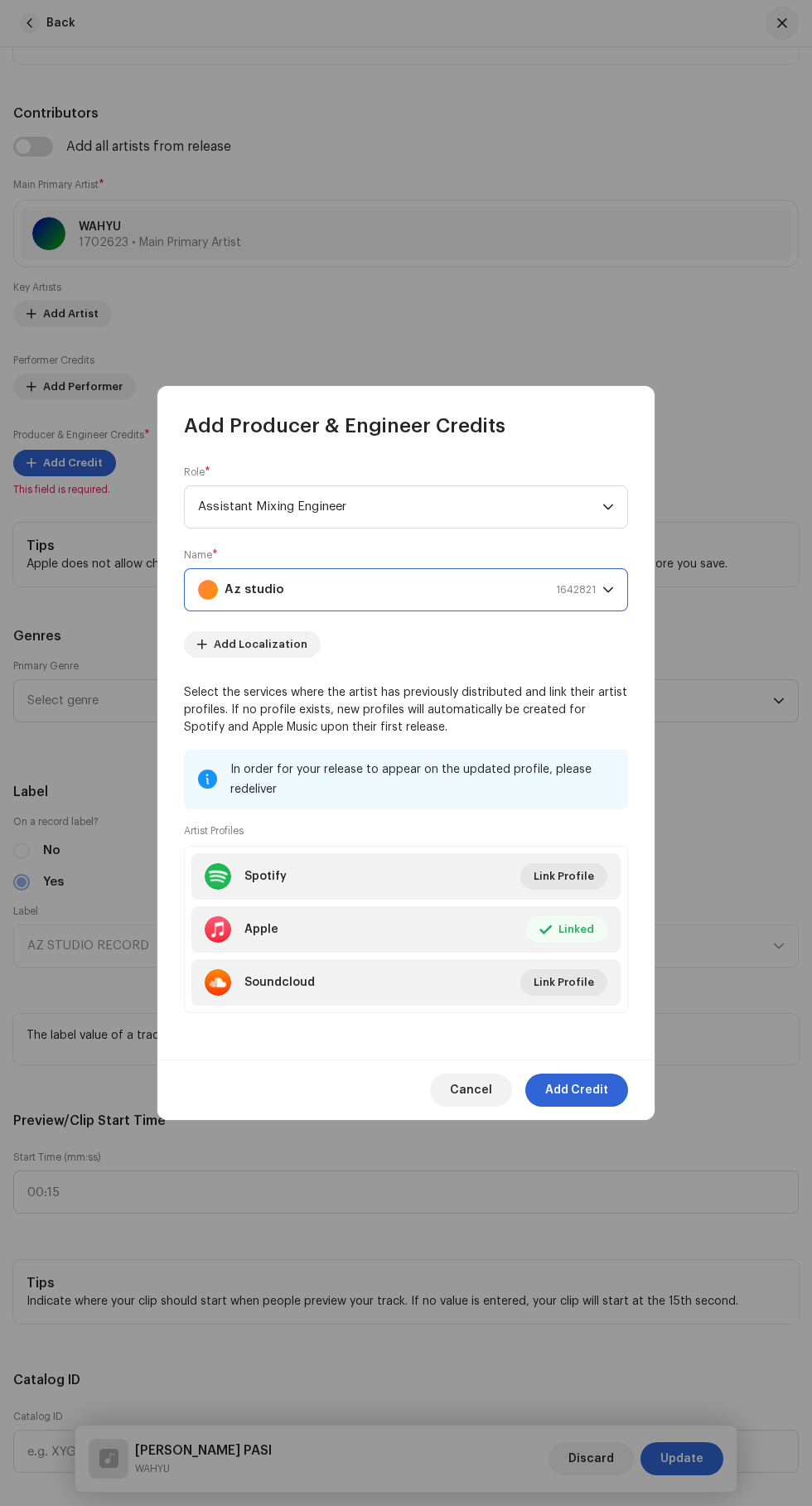
click at [599, 1107] on span "Add Credit" at bounding box center [577, 1090] width 63 height 33
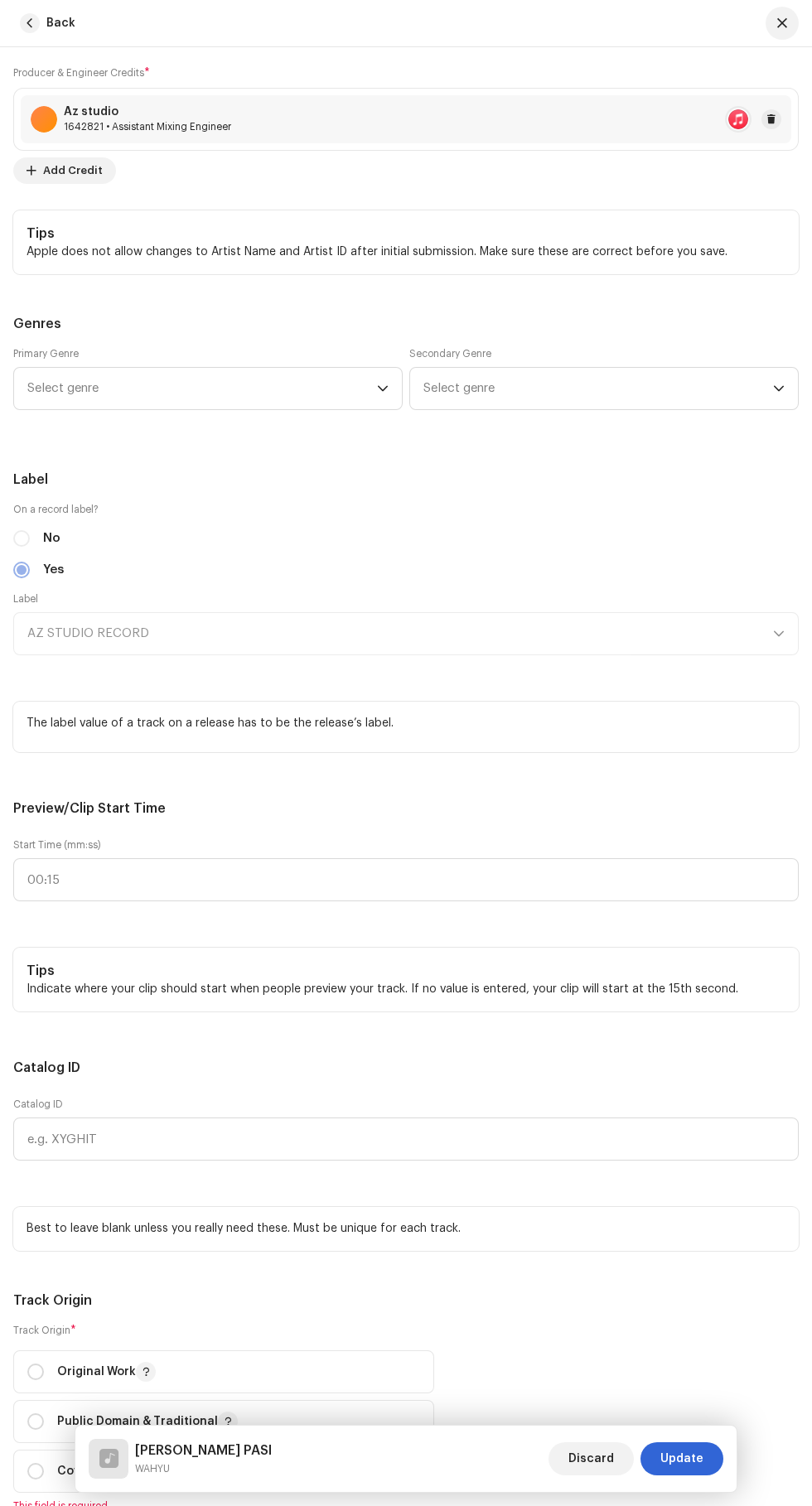
scroll to position [1439, 0]
click at [118, 408] on span "Select genre" at bounding box center [202, 388] width 350 height 41
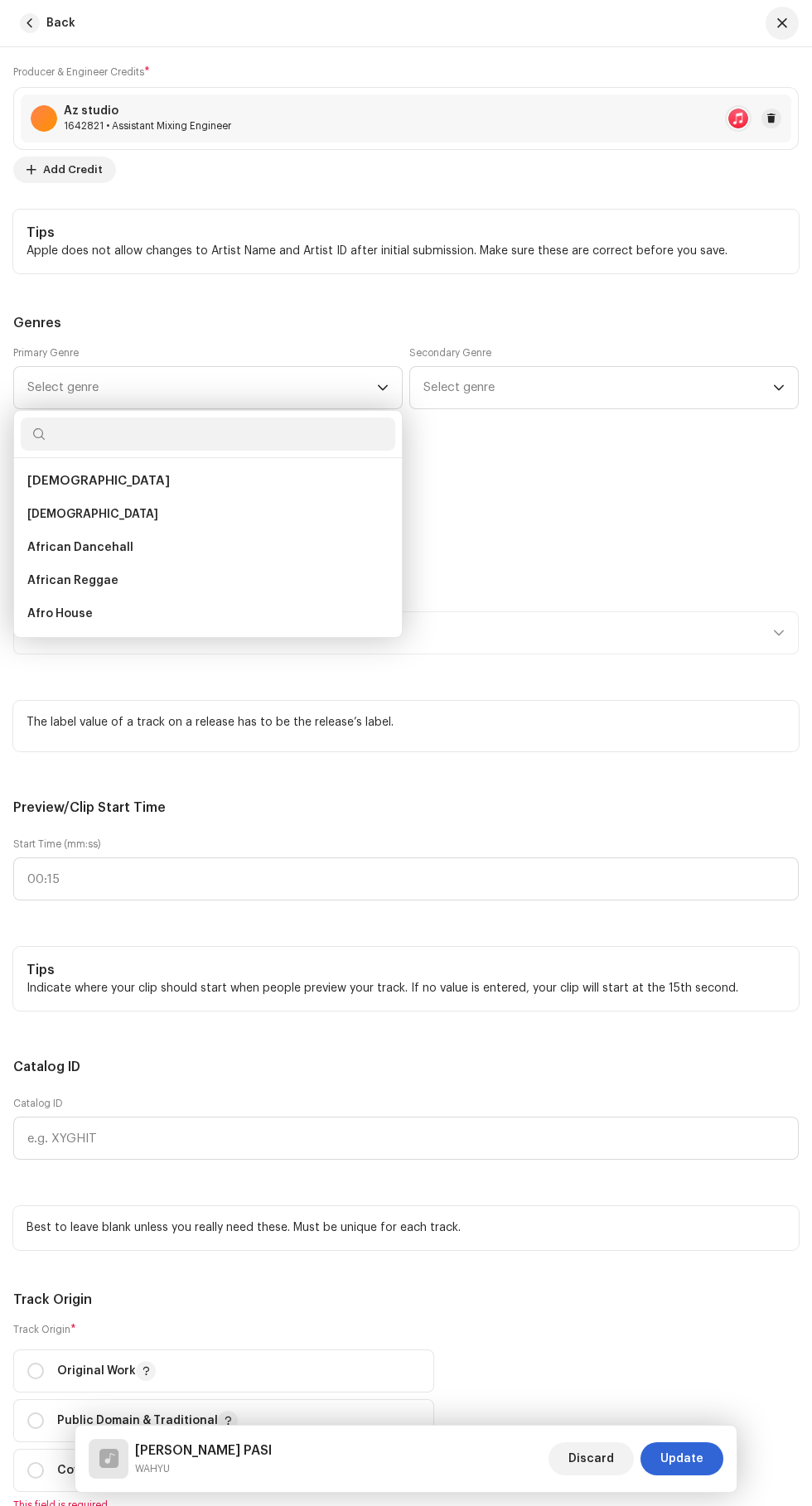
scroll to position [229, 0]
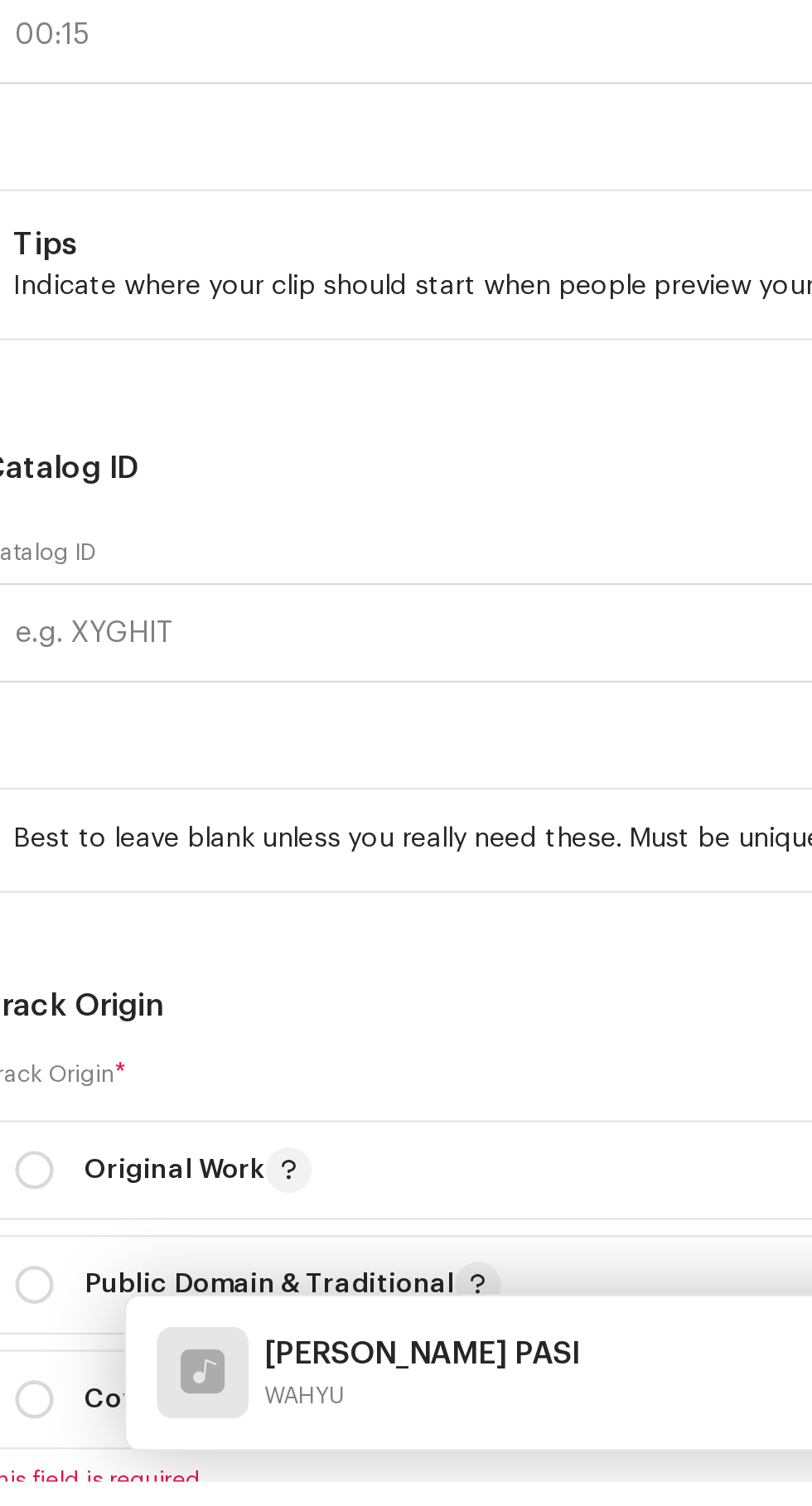
type input "I"
type input "Is"
click at [47, 523] on span "Islamic" at bounding box center [48, 515] width 41 height 16
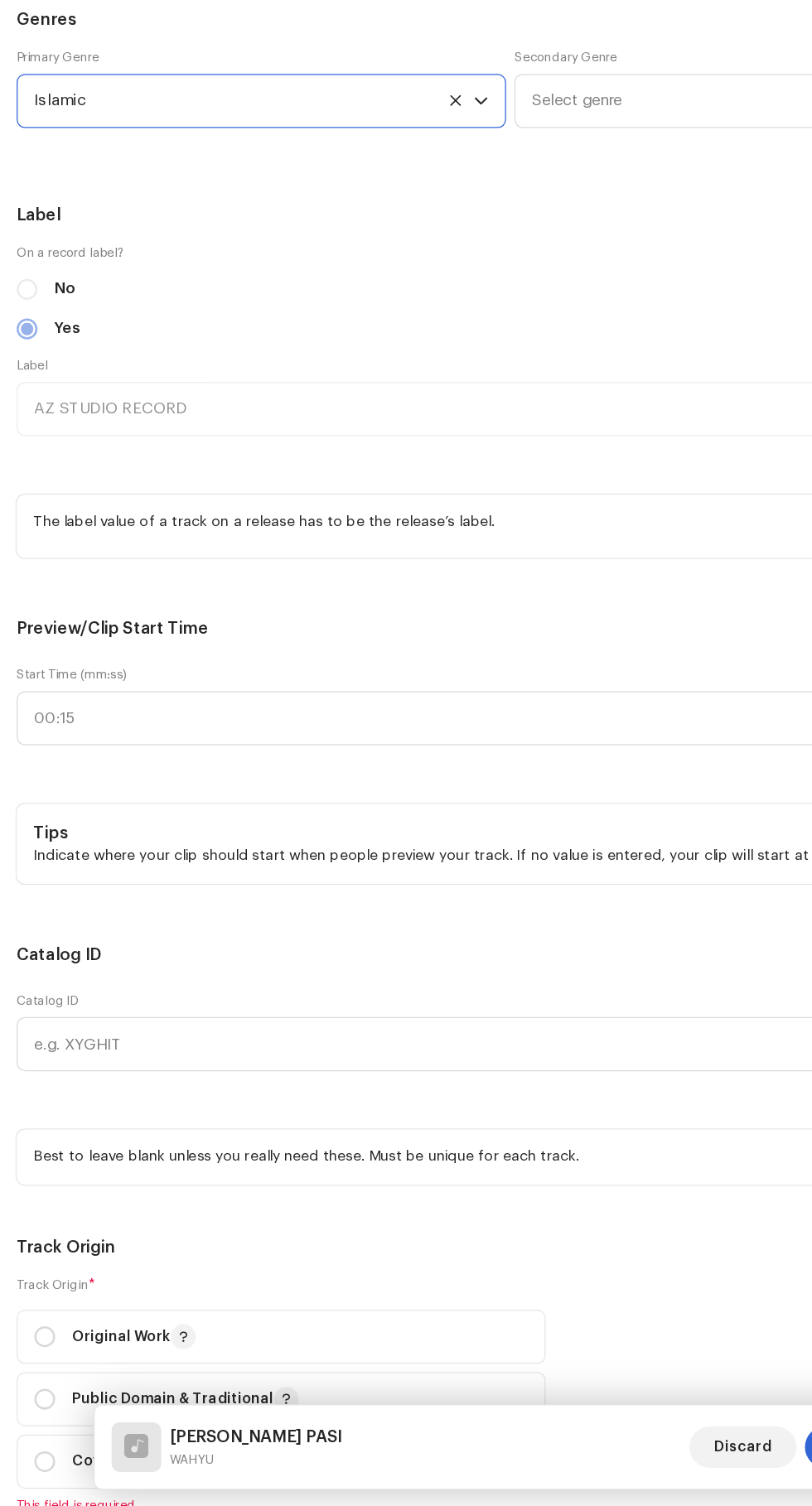
click at [511, 408] on span "Select genre" at bounding box center [598, 388] width 350 height 41
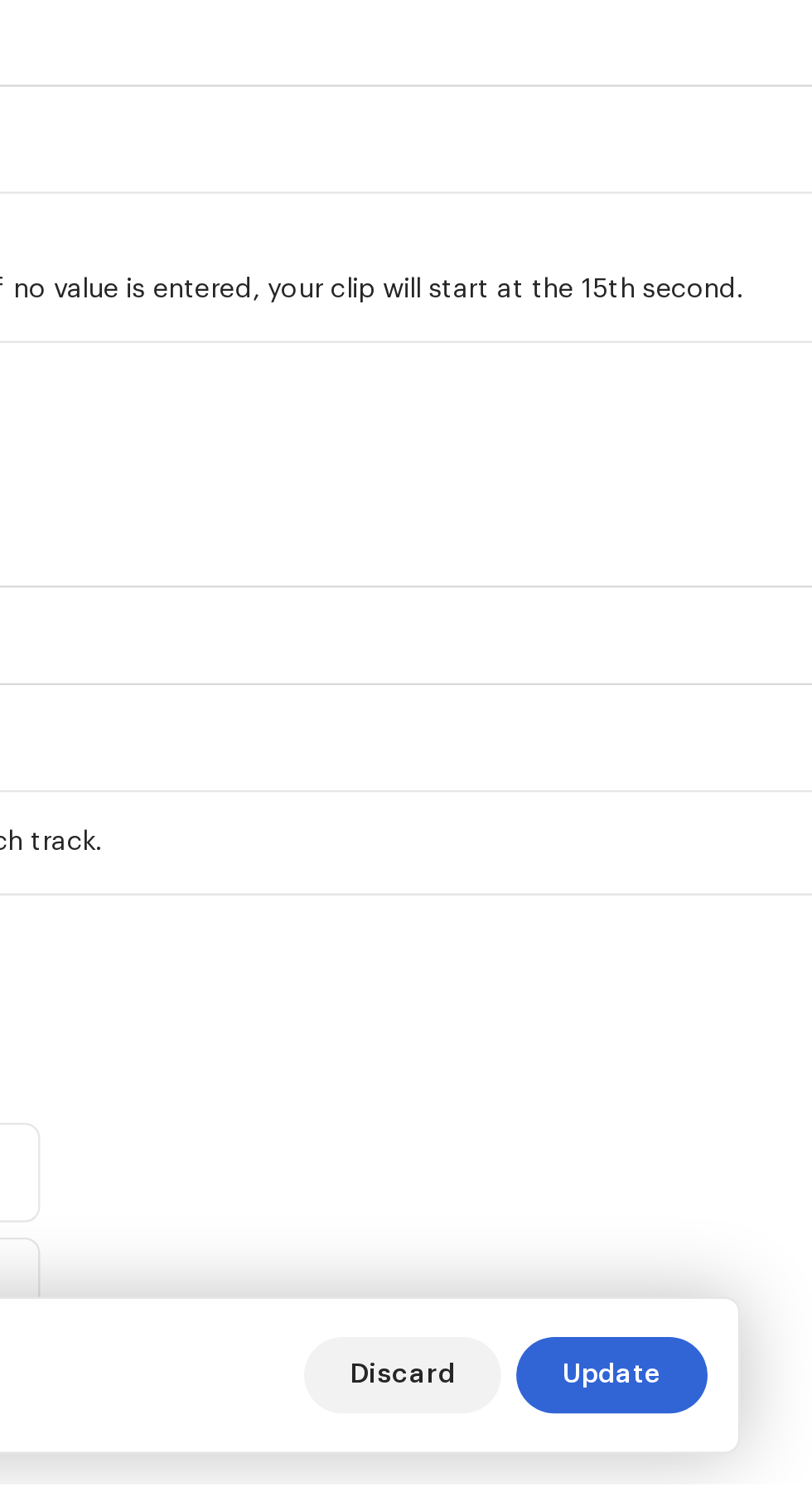
type input "Indo"
click at [445, 523] on span "Indo Pop" at bounding box center [449, 515] width 50 height 16
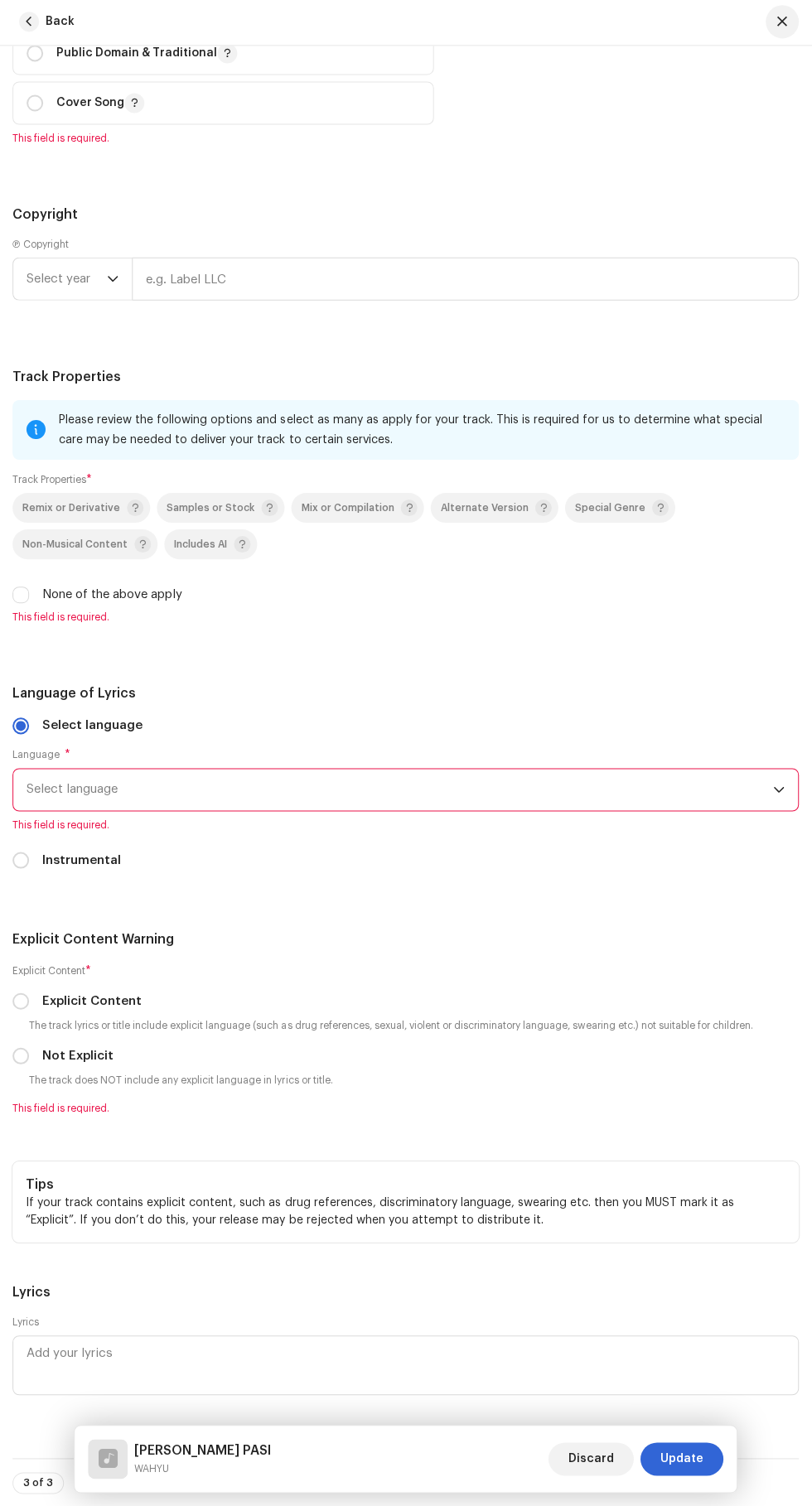
scroll to position [0, 0]
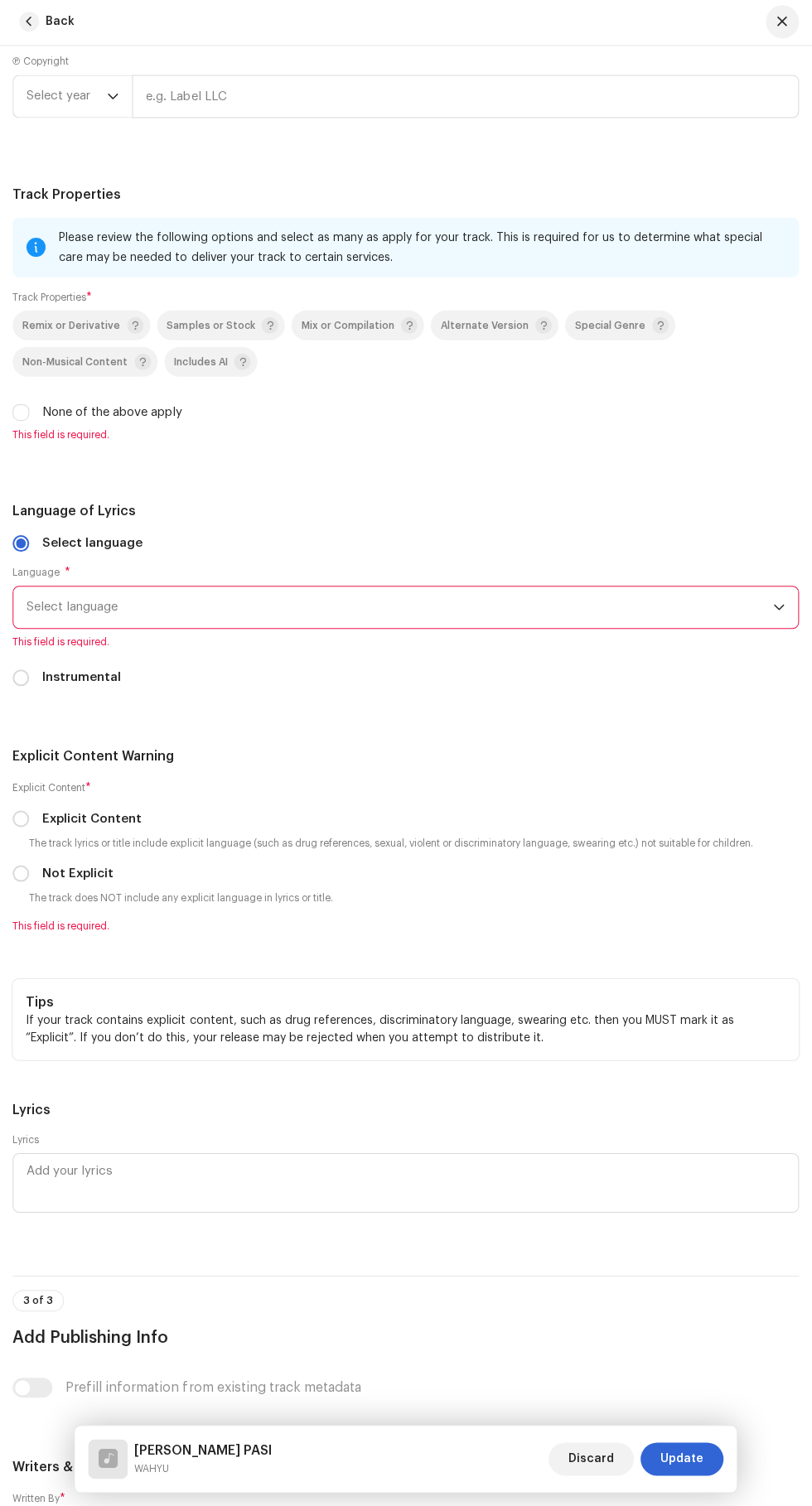
radio input "true"
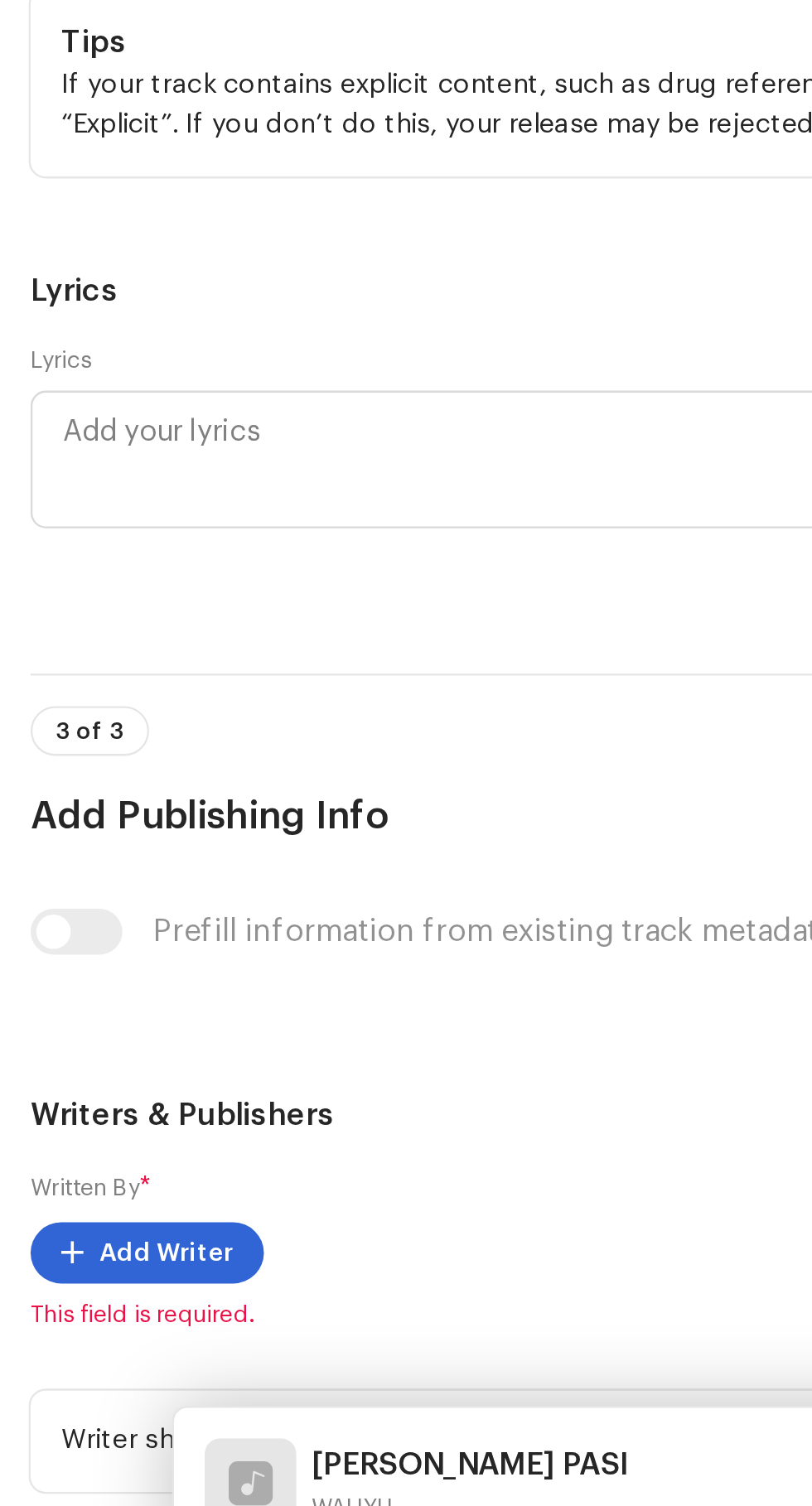
click at [36, 65] on span "2025" at bounding box center [41, 56] width 30 height 16
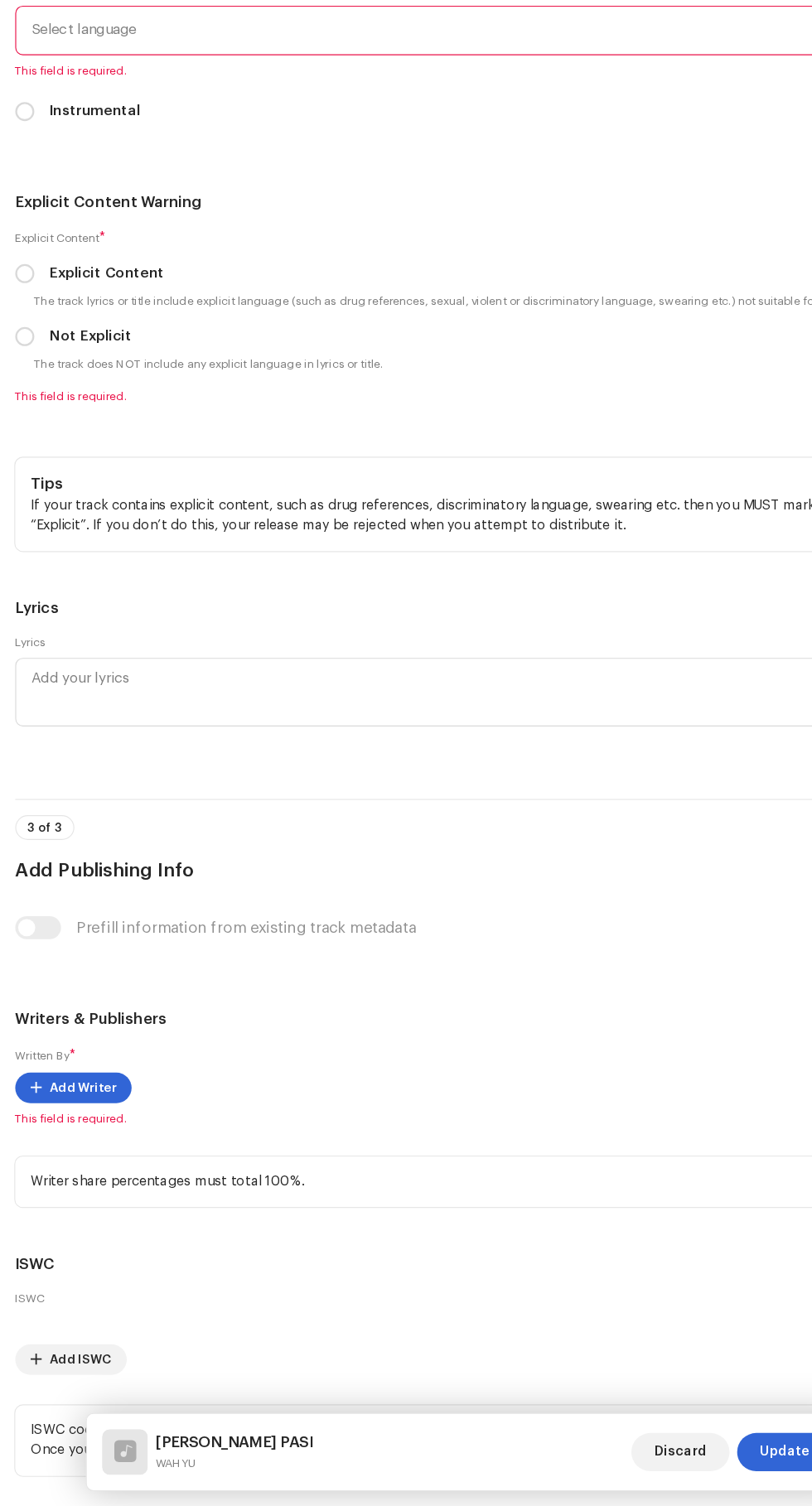
type input "AZ STUDIO RECORD"
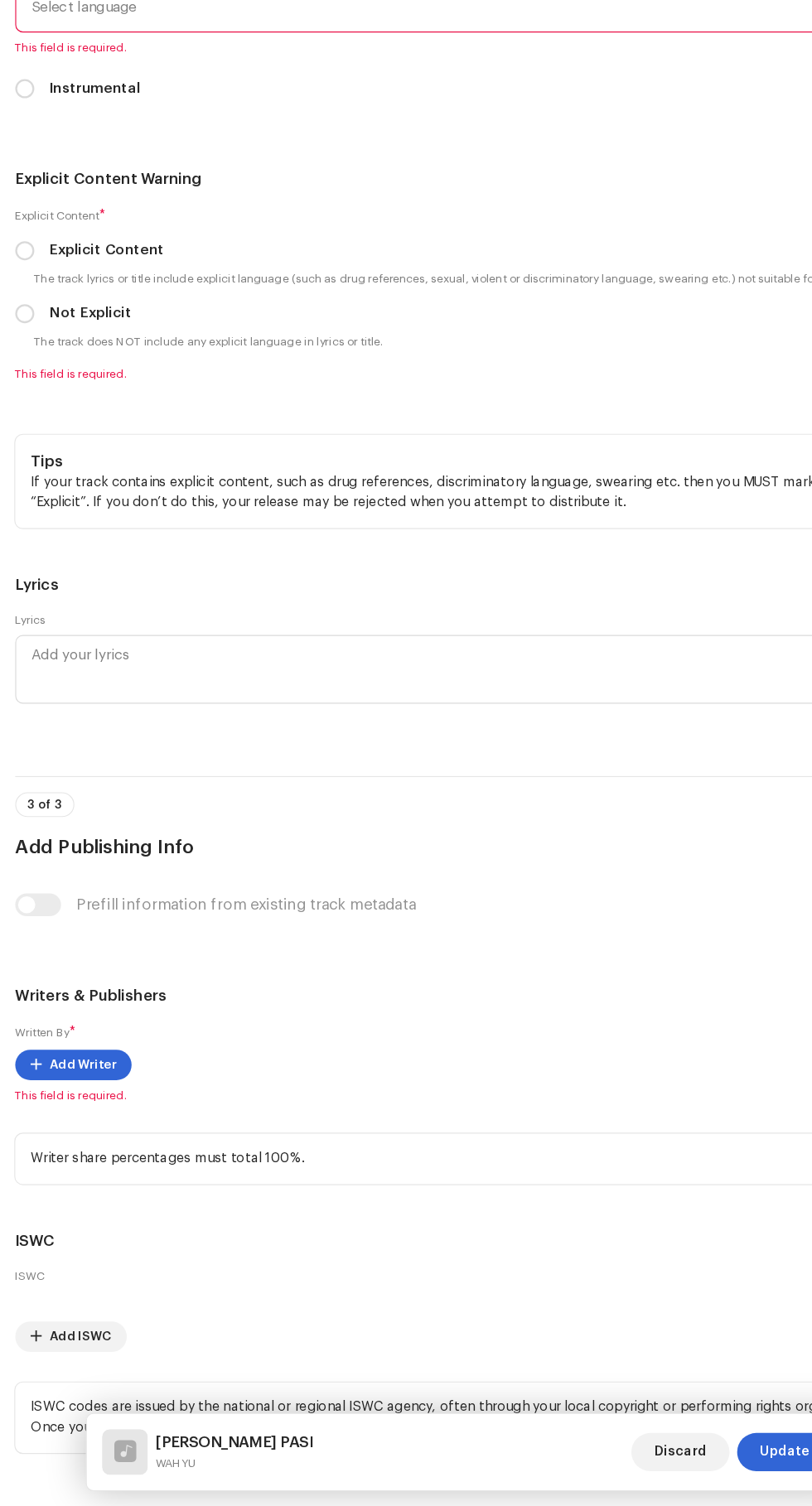
click at [23, 17] on input "None of the above apply" at bounding box center [22, 9] width 16 height 16
checkbox input "true"
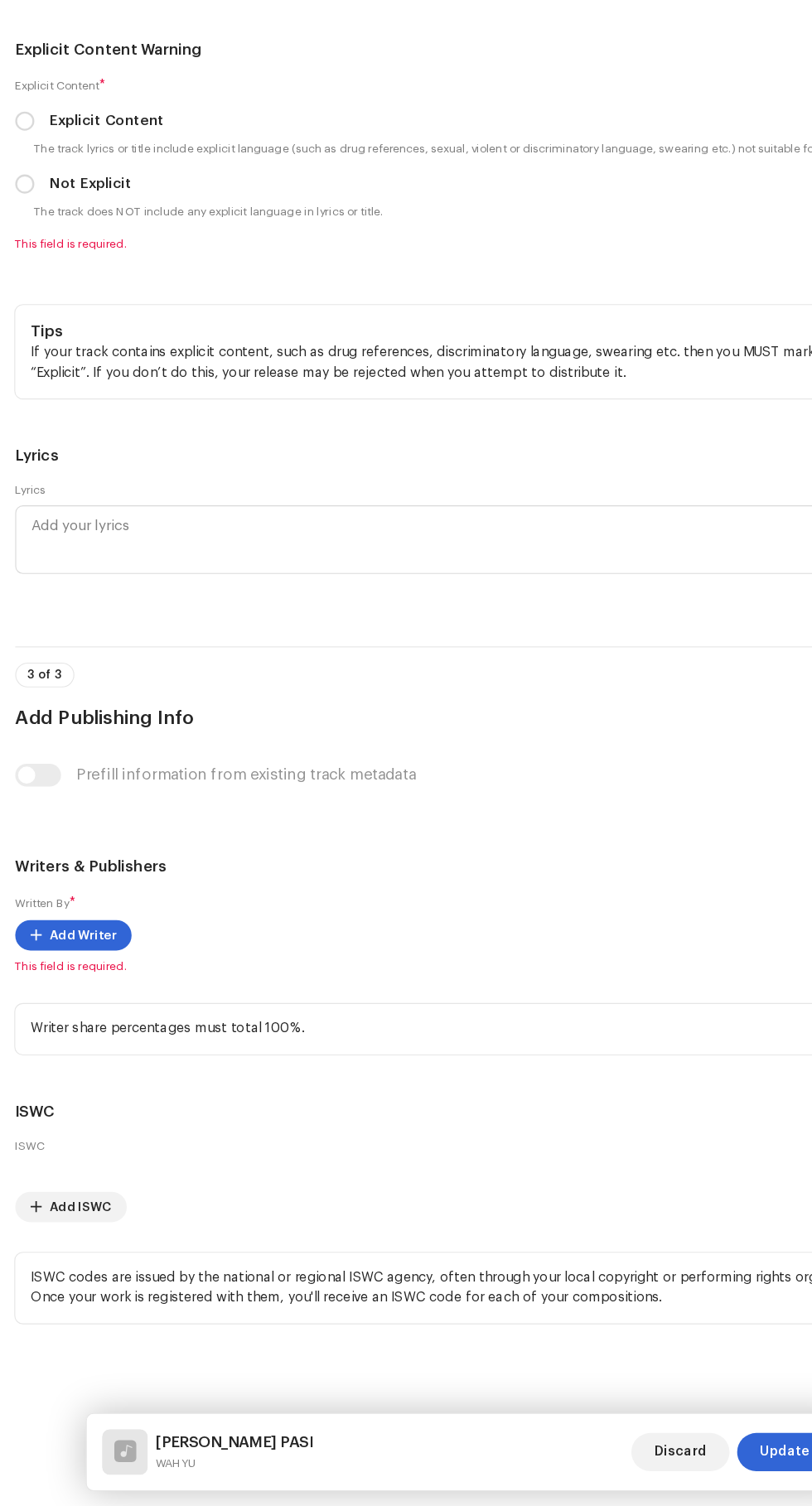
click at [64, 112] on span "Select language" at bounding box center [399, 91] width 745 height 41
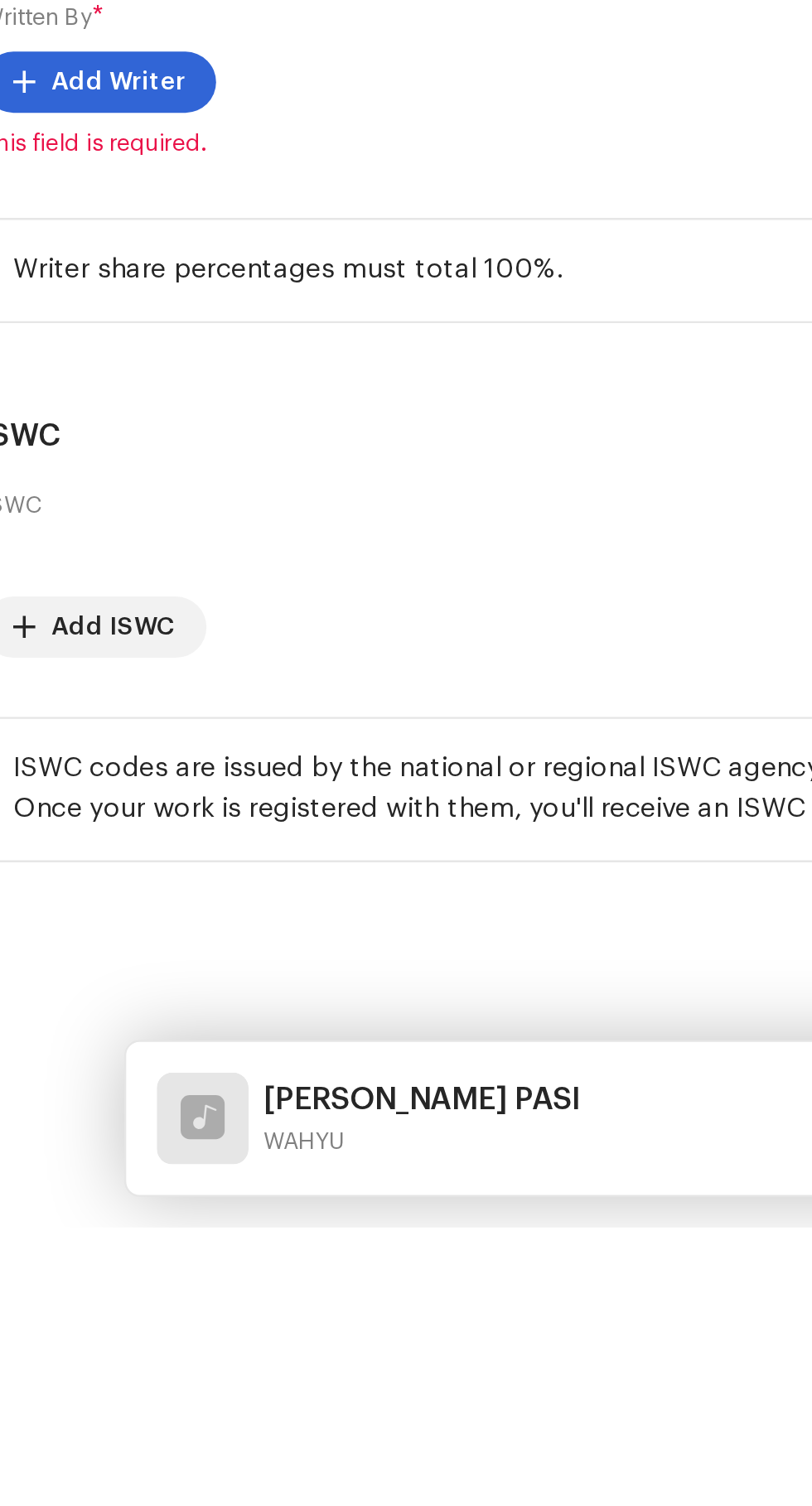
type input "Ind"
click at [48, 226] on span "Indonesian" at bounding box center [59, 218] width 66 height 16
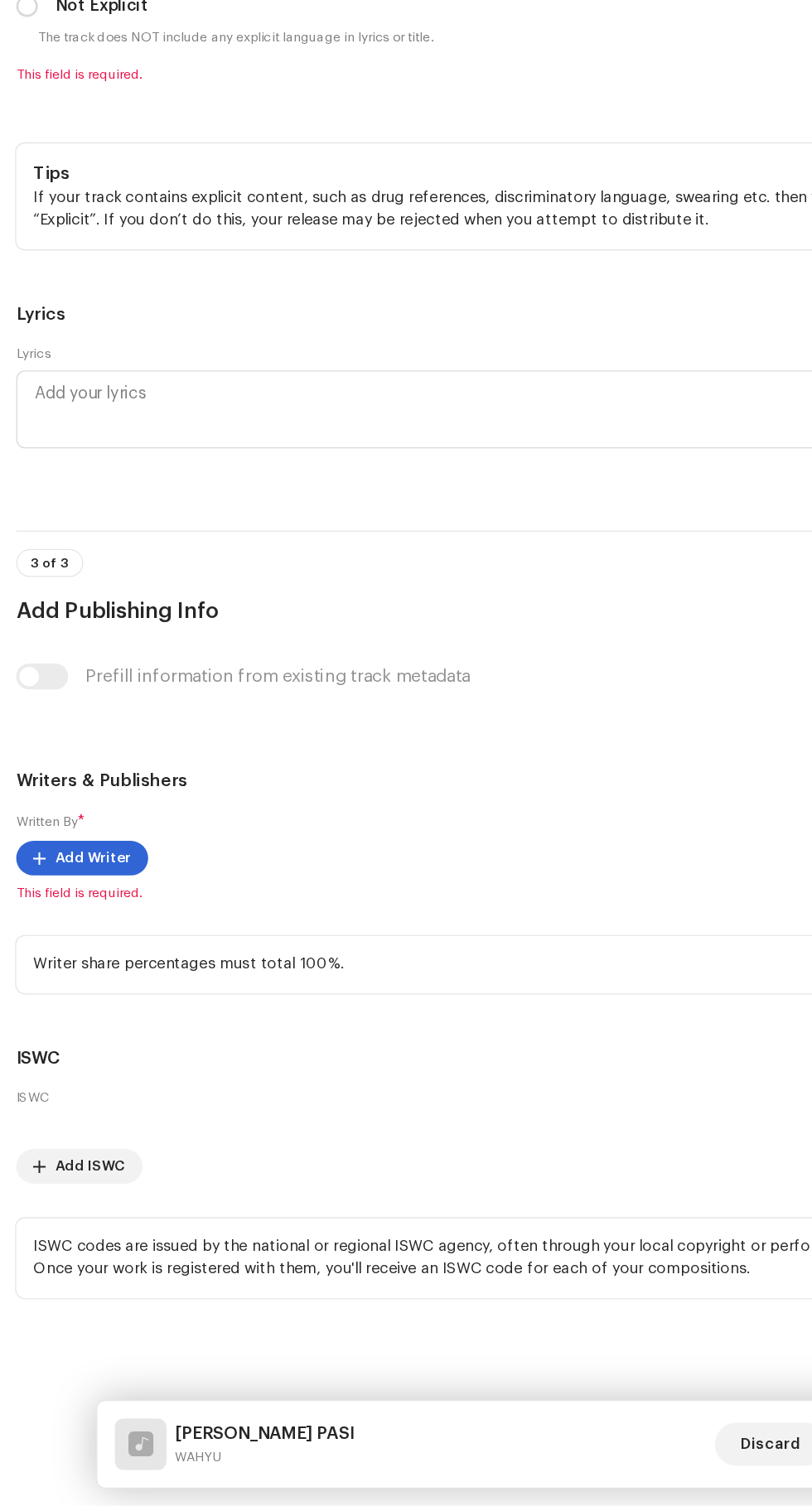
click at [23, 365] on input "Not Explicit" at bounding box center [22, 357] width 16 height 16
radio input "true"
click at [56, 1027] on span "Add Writer" at bounding box center [72, 1009] width 58 height 33
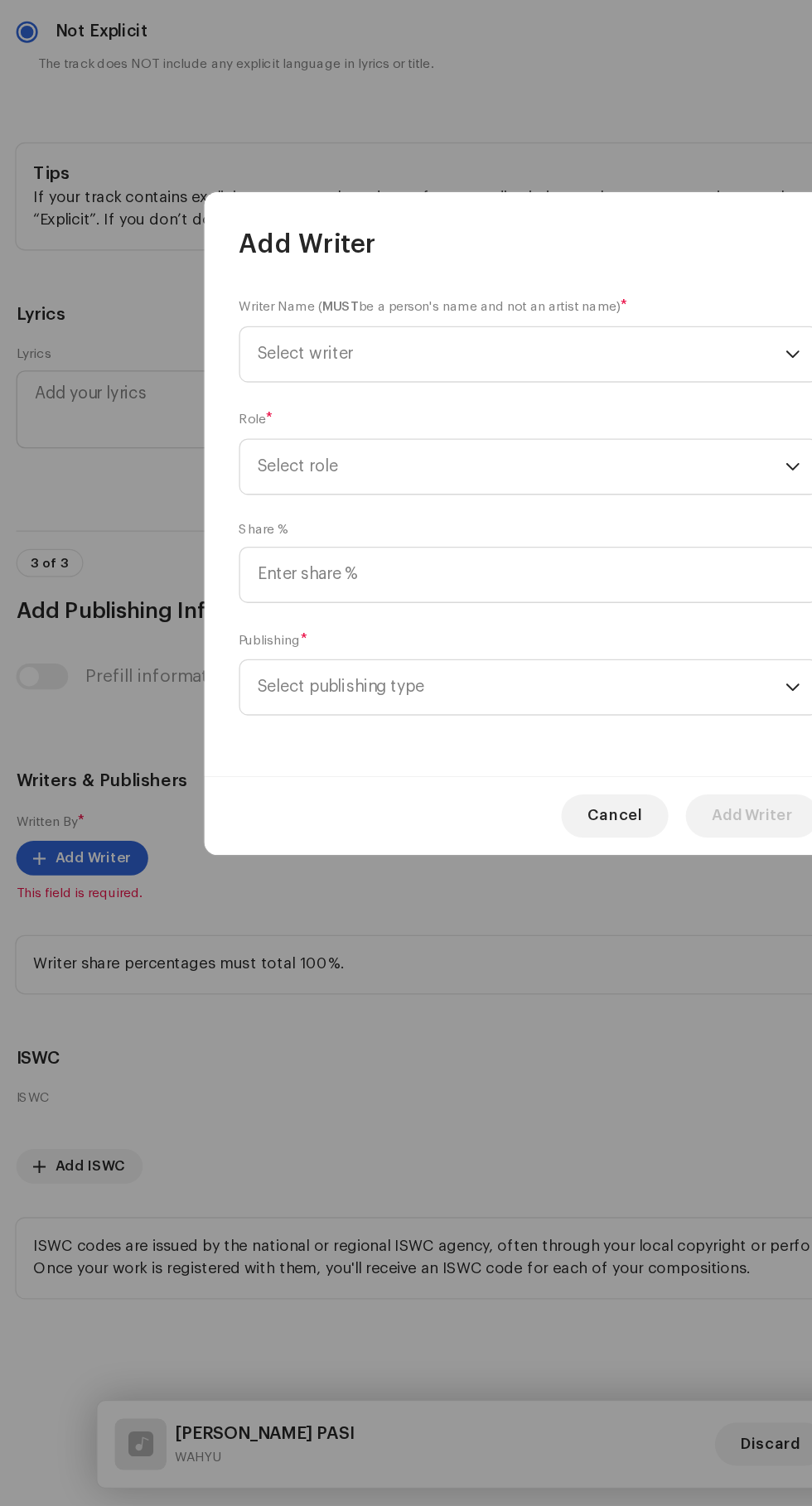
click at [246, 628] on span "Select writer" at bounding box center [234, 624] width 73 height 13
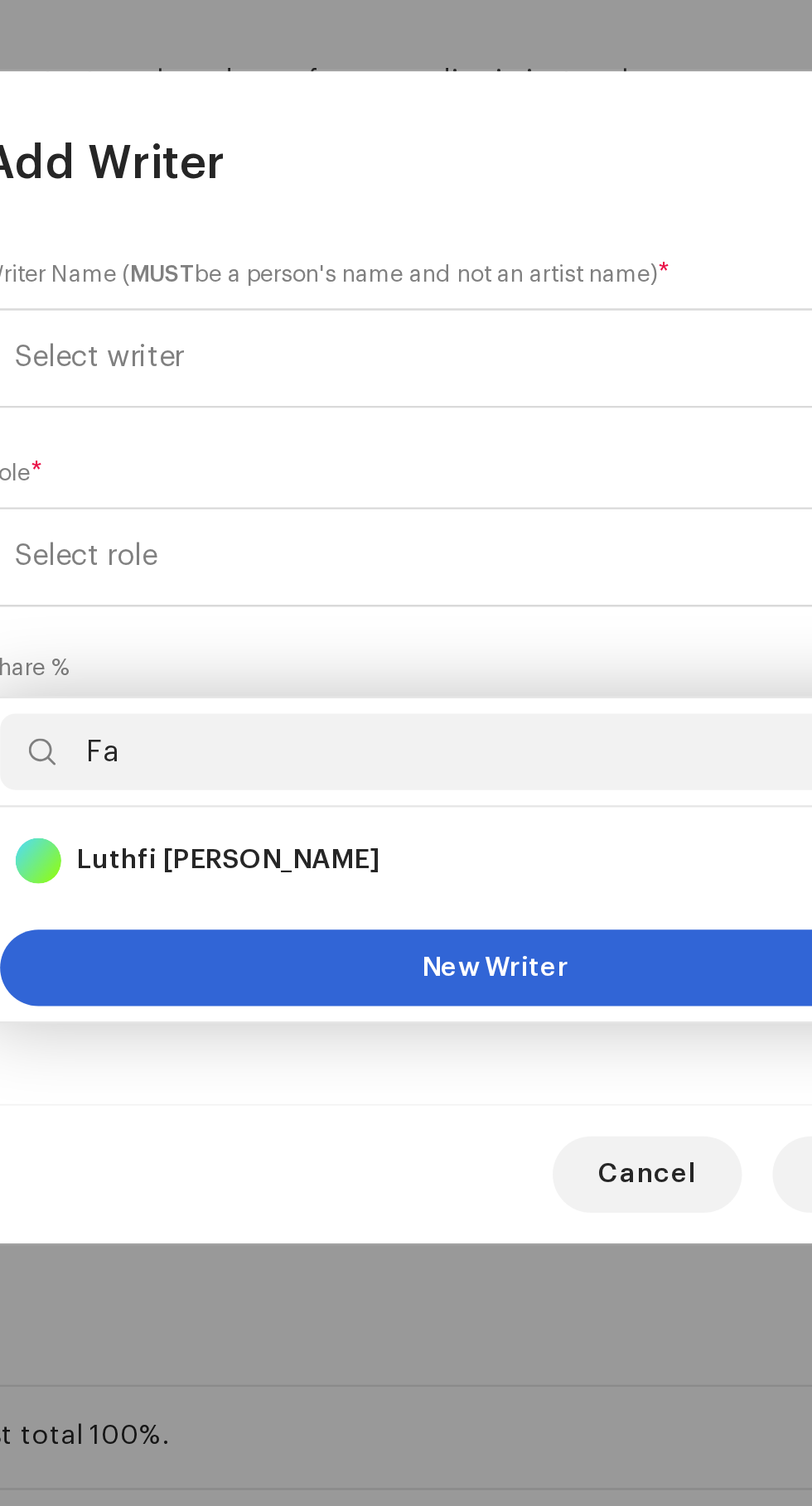
type input "F"
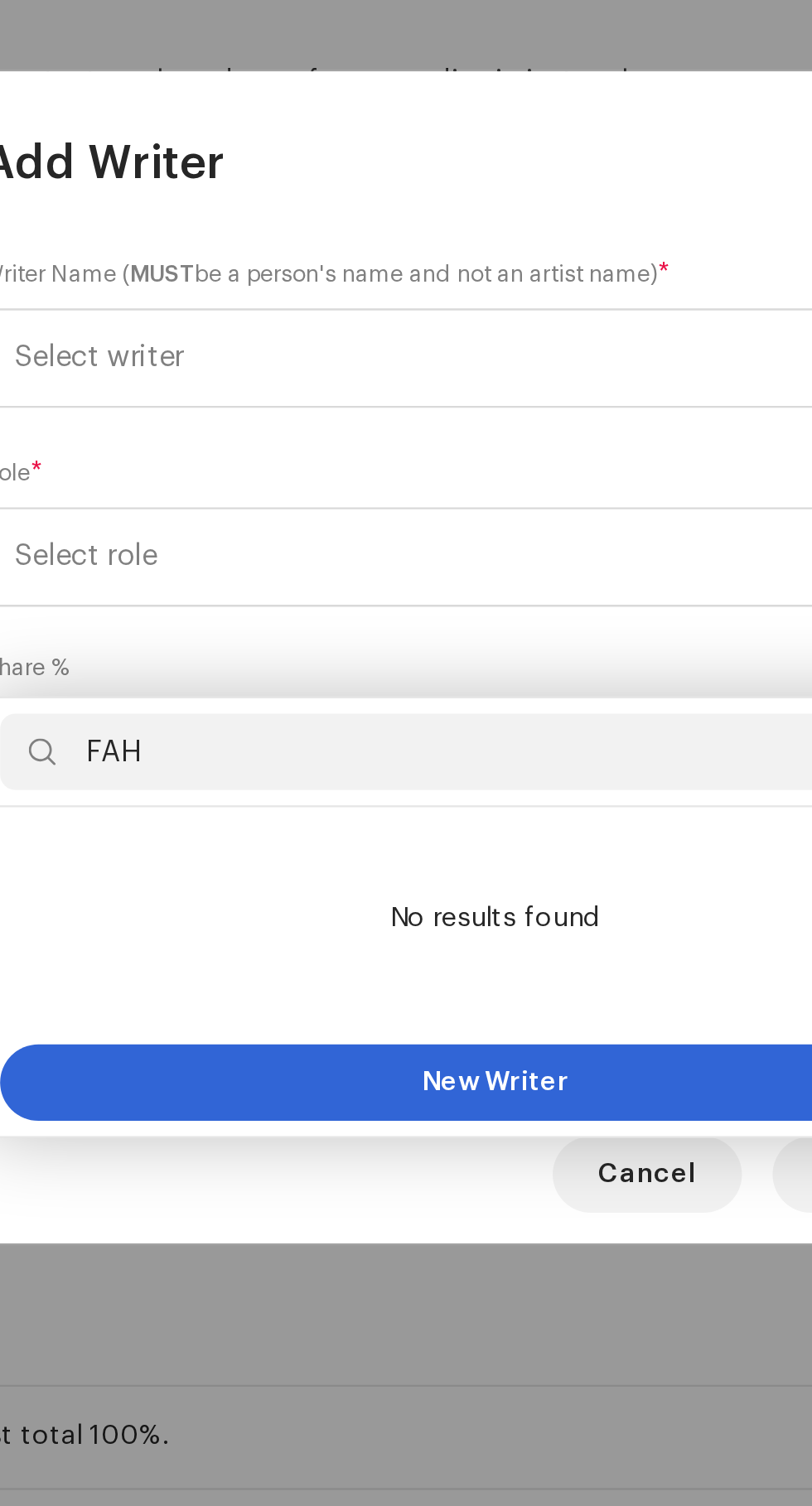
type input "FAH"
click at [435, 932] on span "New Writer" at bounding box center [406, 937] width 64 height 12
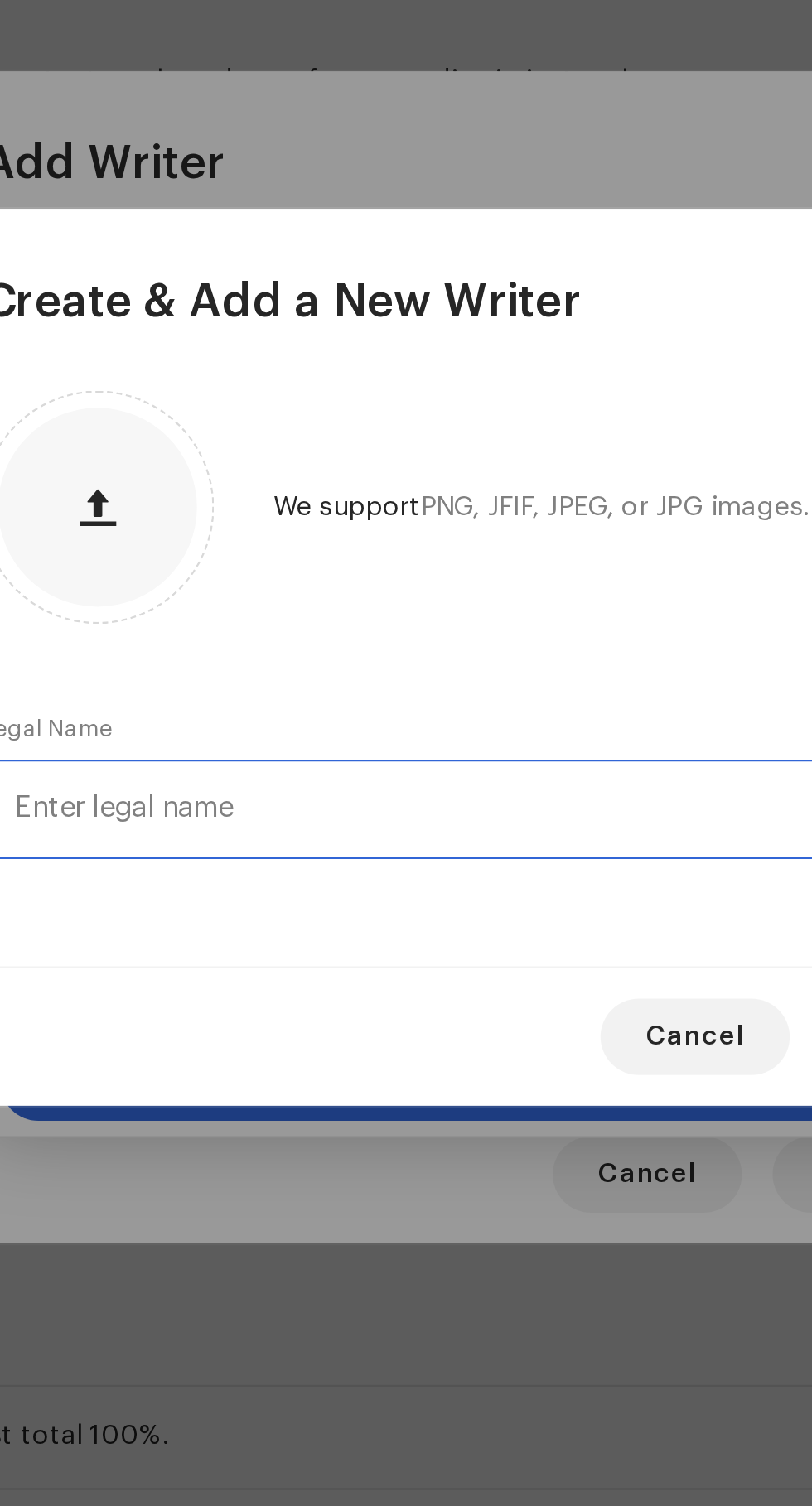
click at [249, 818] on input "text" at bounding box center [406, 819] width 444 height 43
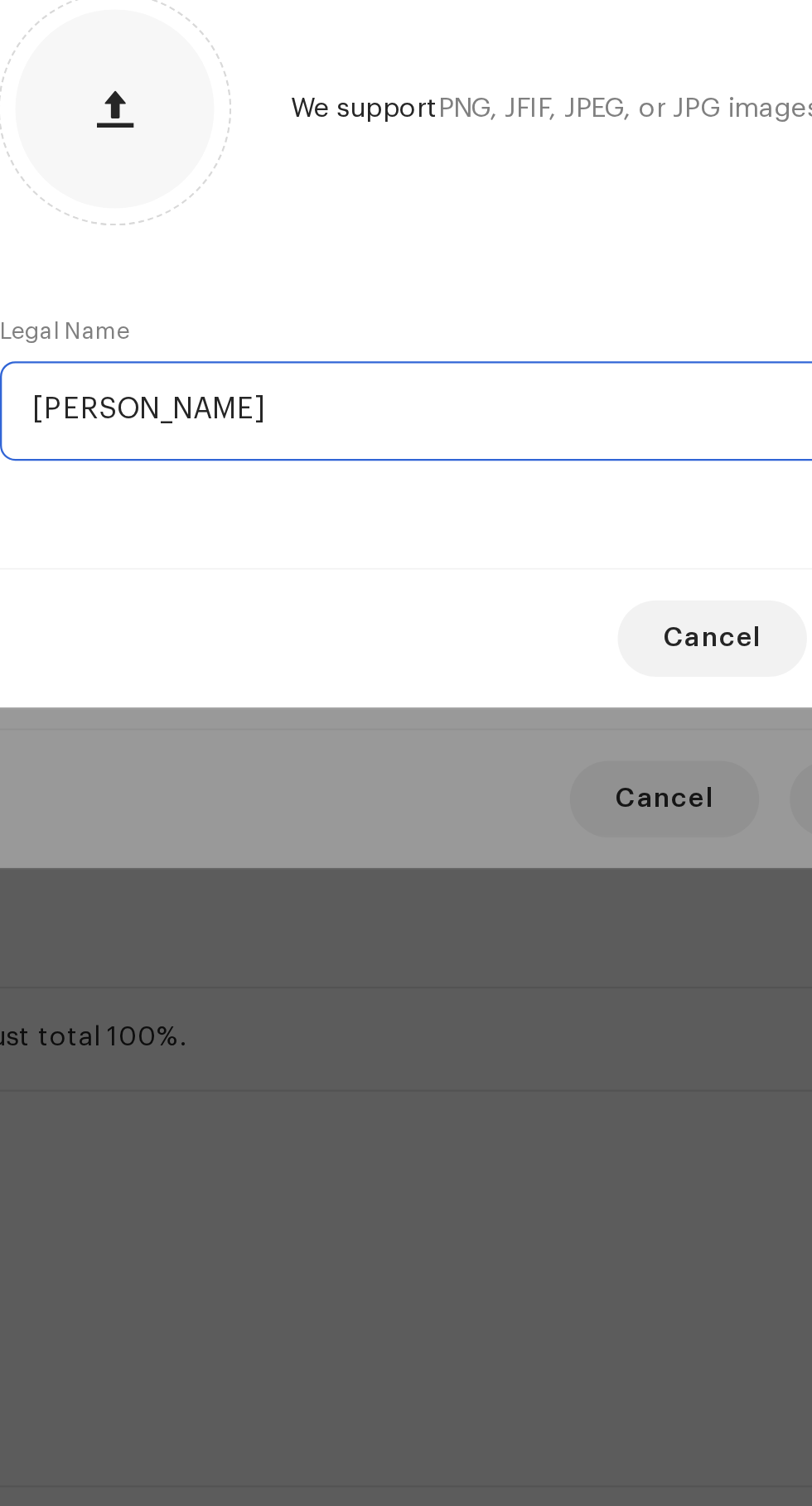
type input "[PERSON_NAME]"
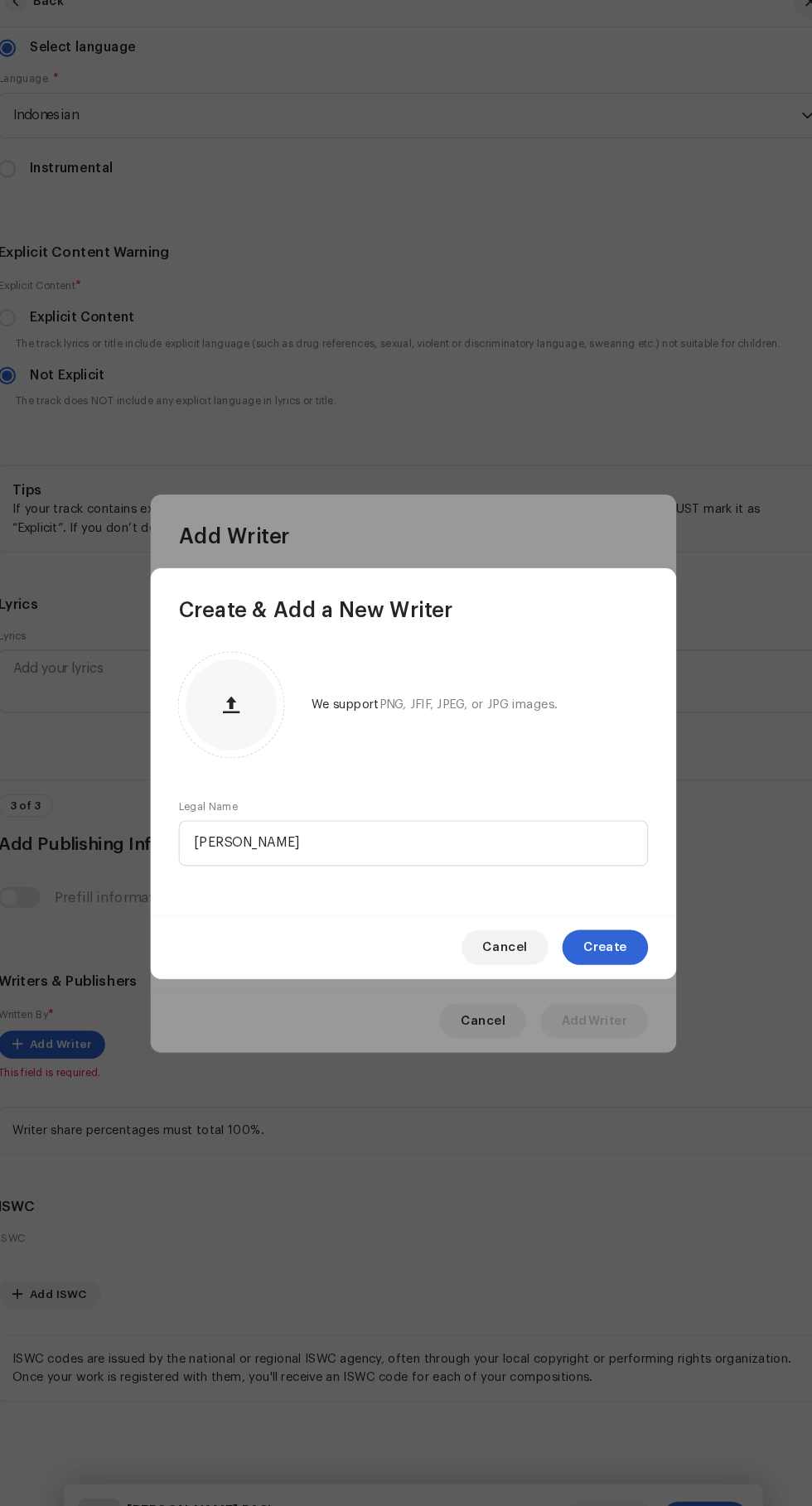
click at [598, 917] on span "Create" at bounding box center [588, 917] width 41 height 33
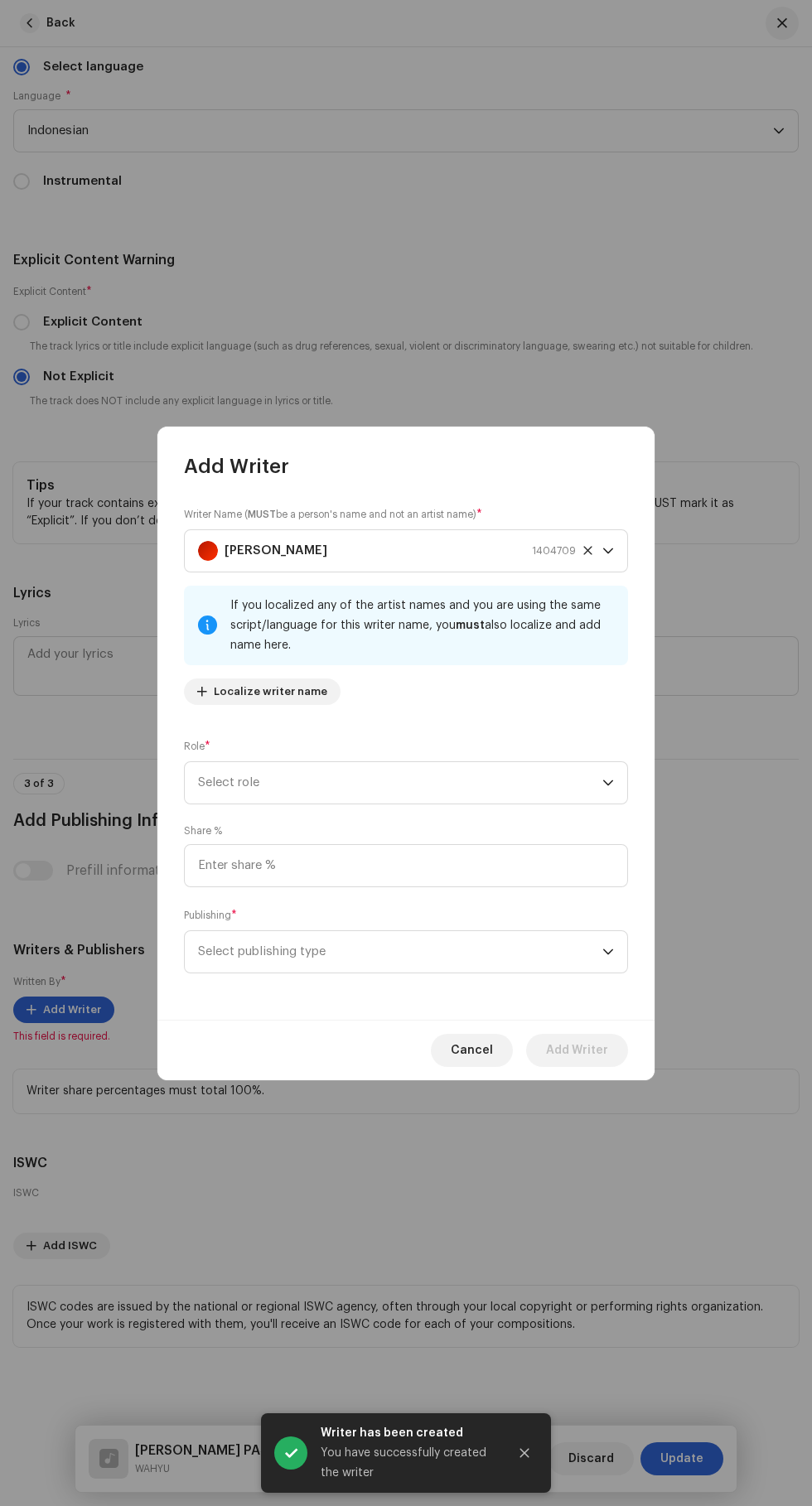
click at [608, 784] on icon "dropdown trigger" at bounding box center [607, 782] width 12 height 12
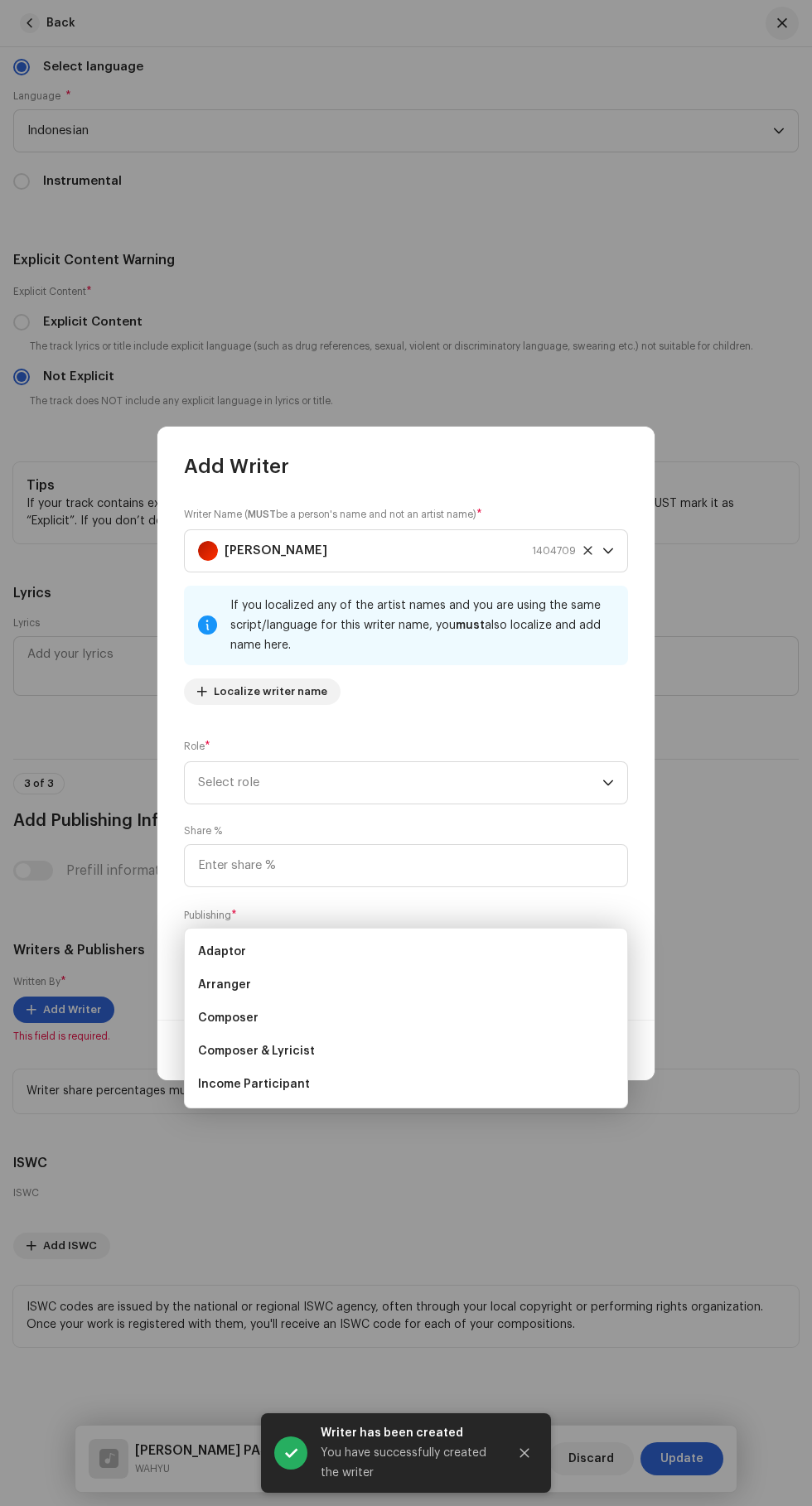
click at [238, 1043] on span "Composer & Lyricist" at bounding box center [257, 1051] width 117 height 16
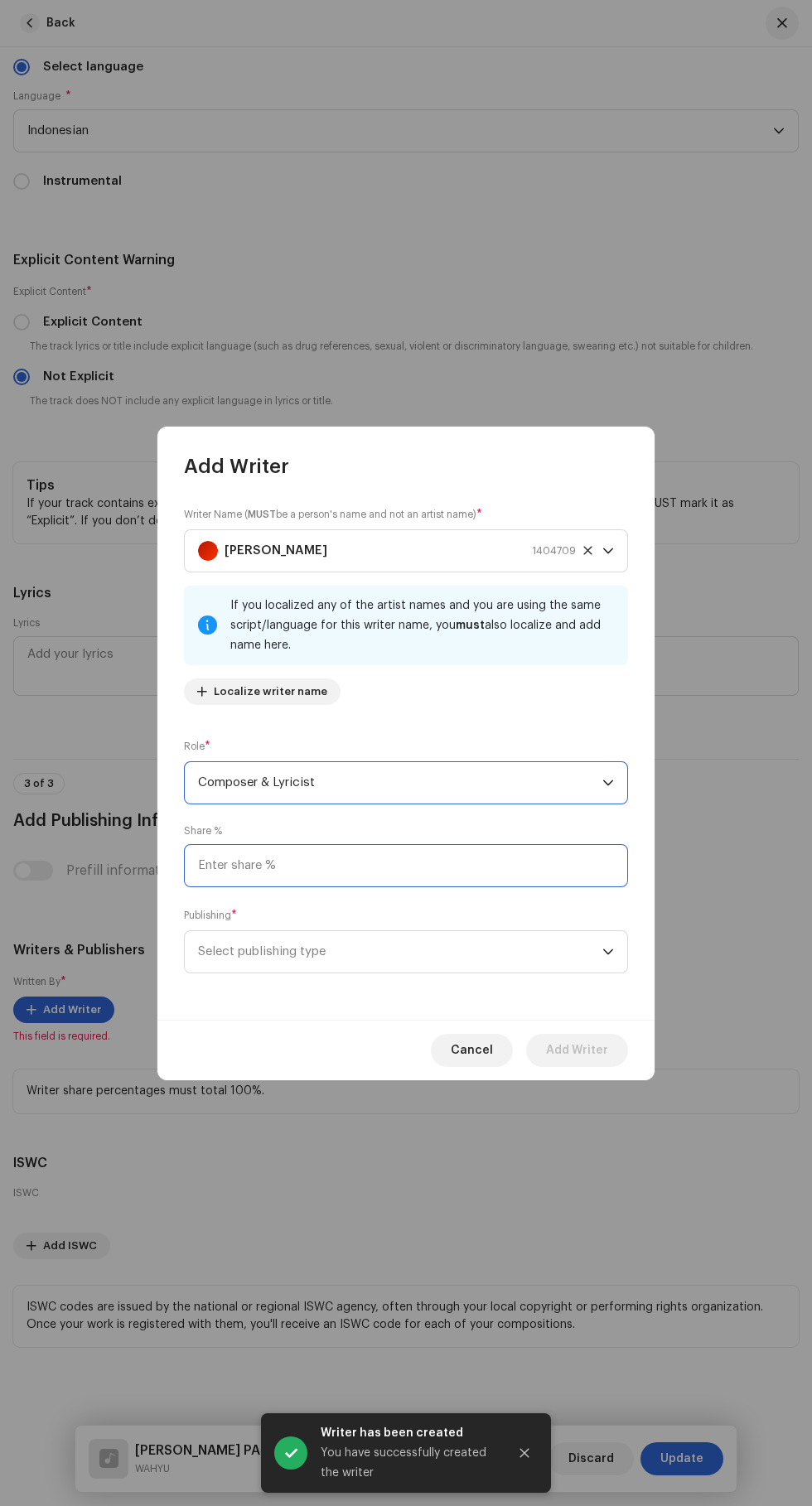
click at [435, 865] on input at bounding box center [406, 866] width 444 height 43
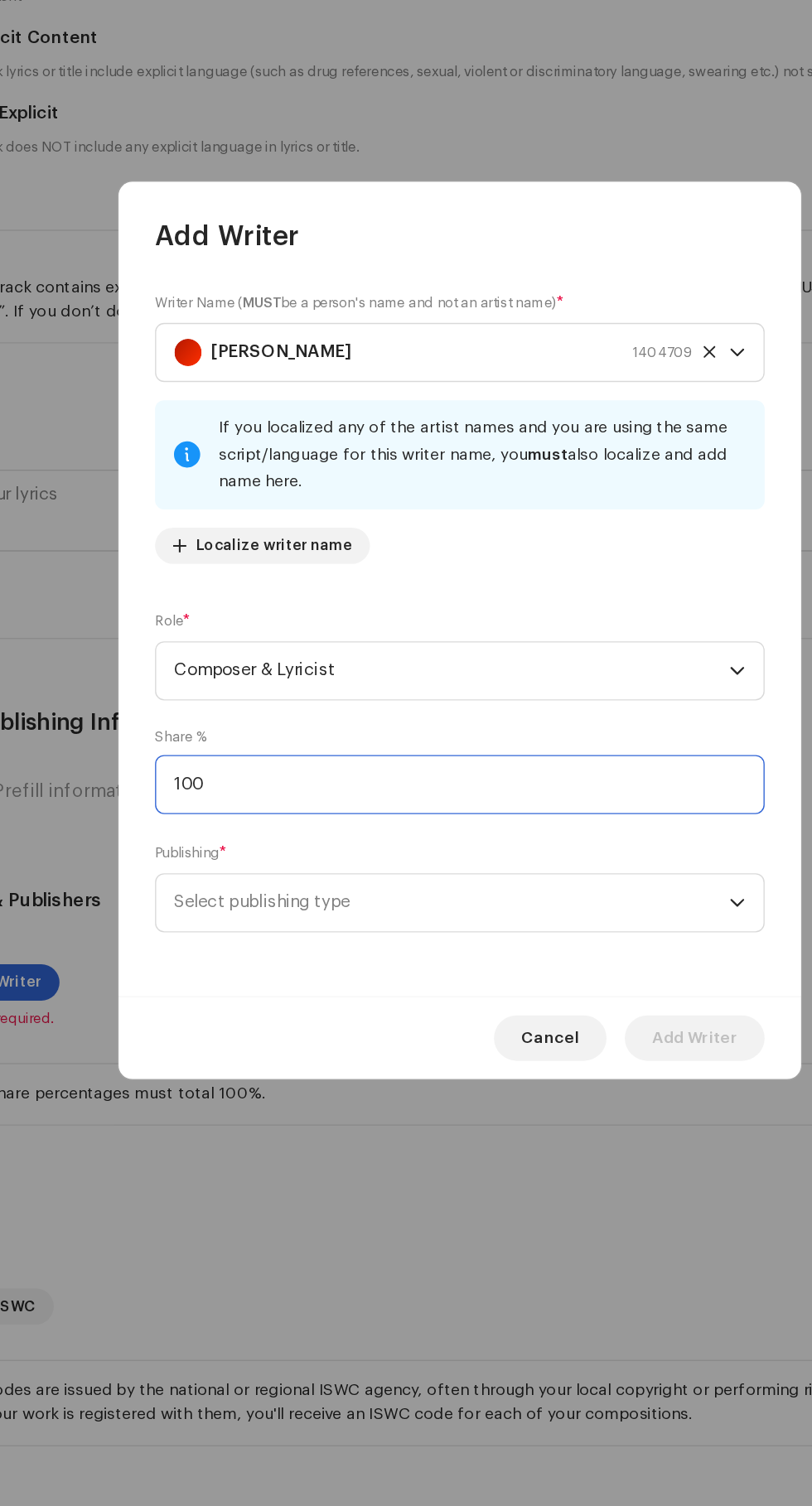
scroll to position [234, 0]
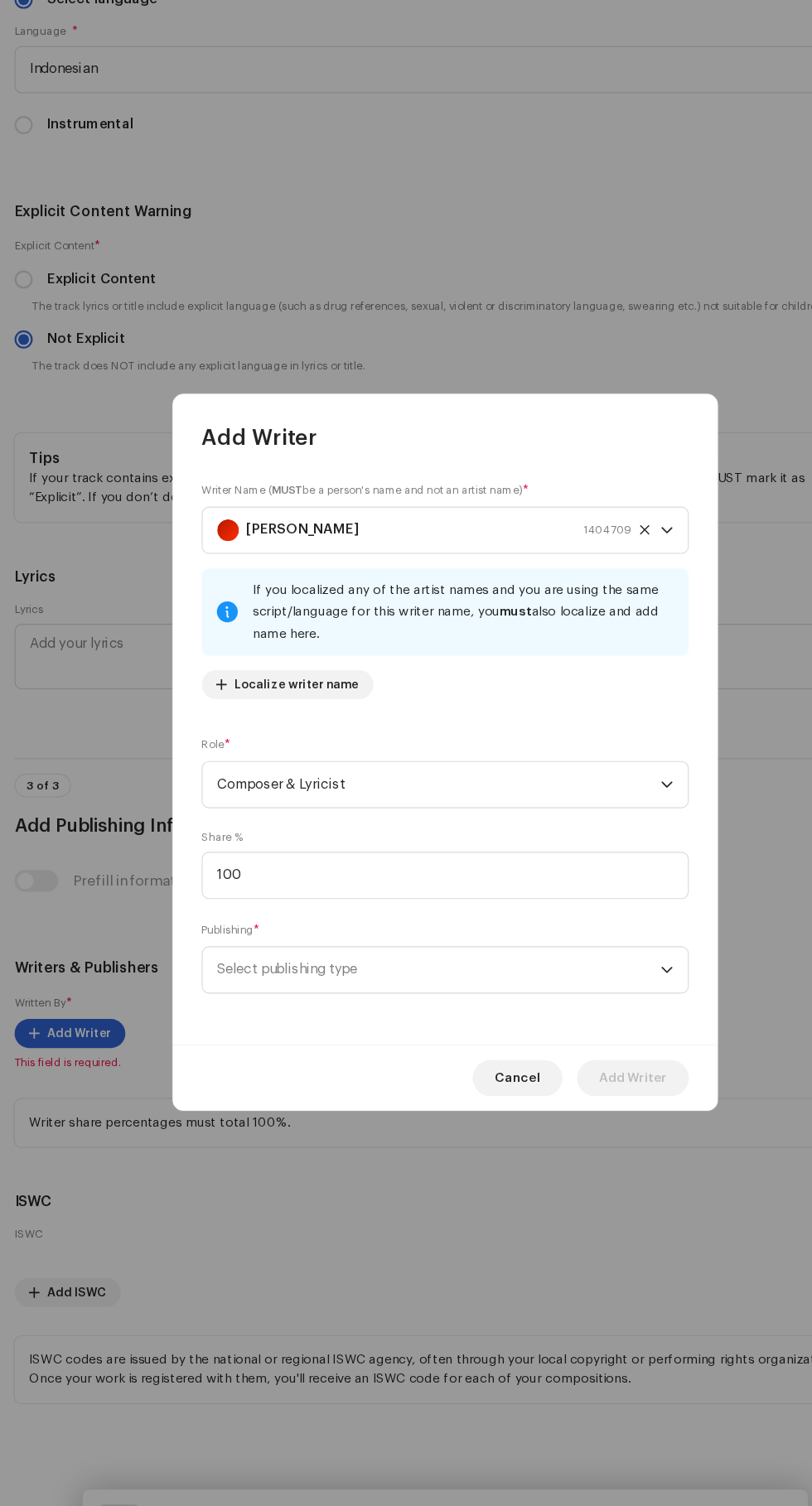
click at [608, 954] on icon "dropdown trigger" at bounding box center [607, 952] width 12 height 12
type input "100.00"
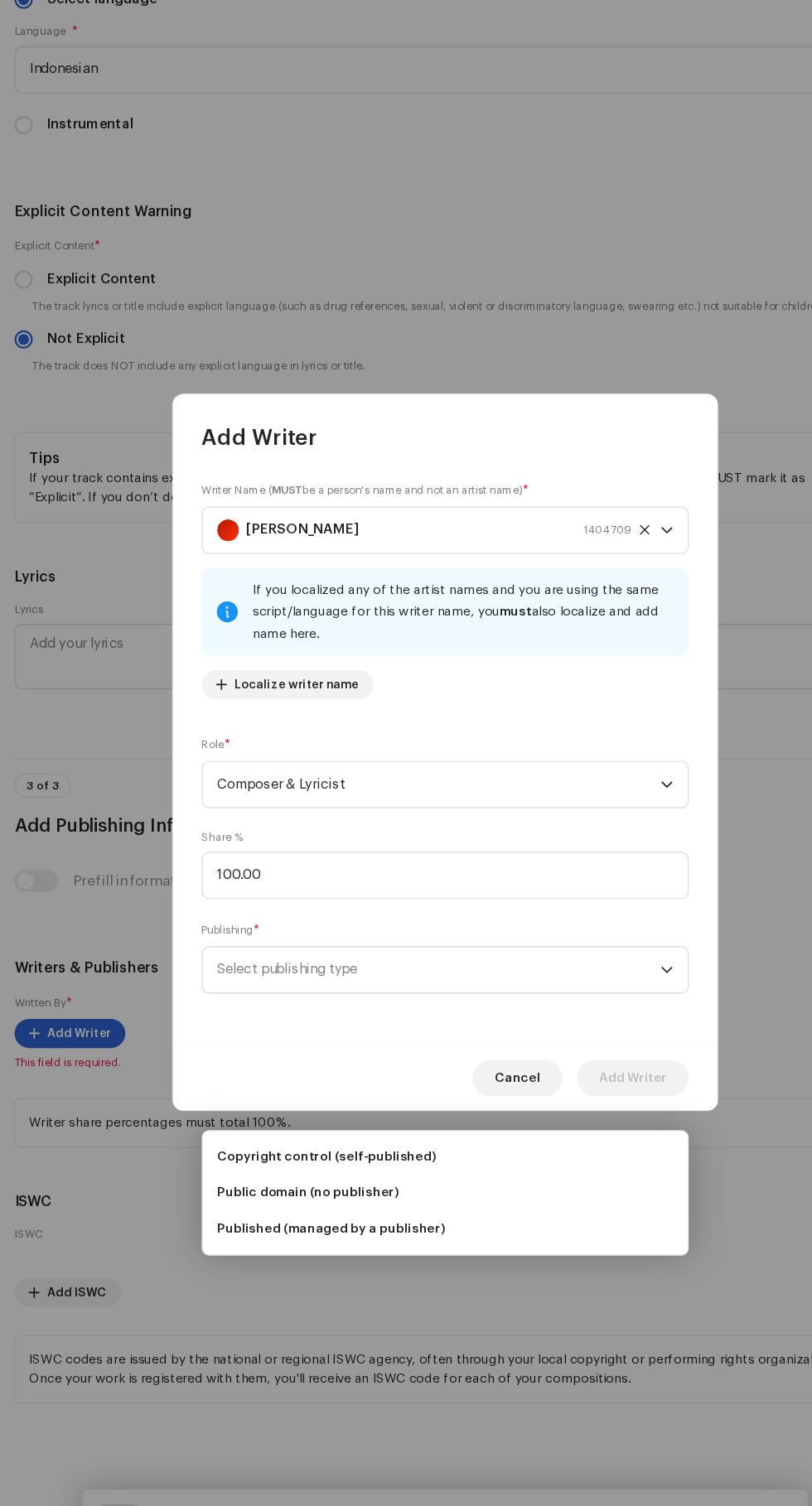
click at [379, 1113] on span "Copyright control (self-published)" at bounding box center [297, 1121] width 199 height 16
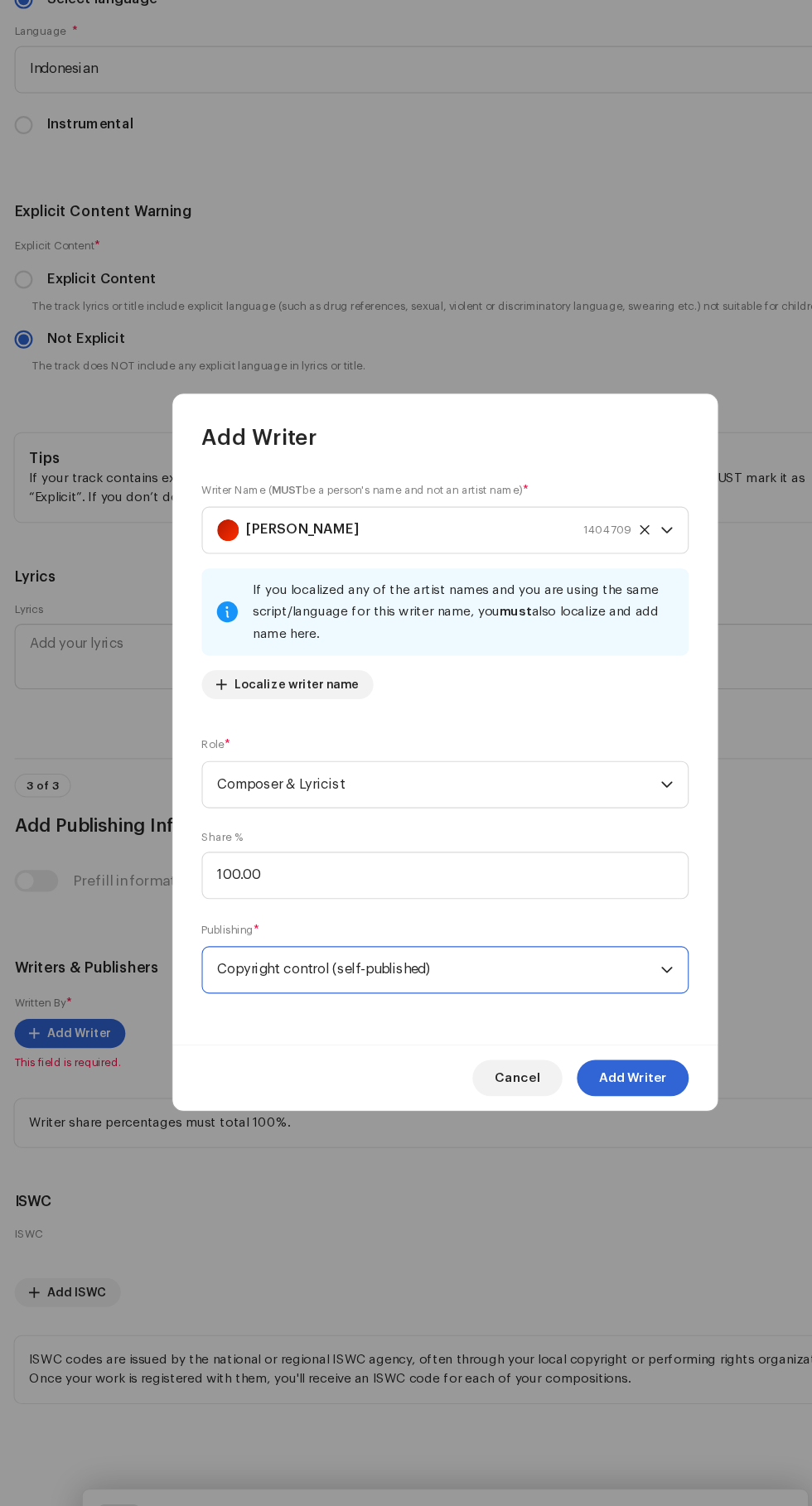
click at [583, 1049] on span "Add Writer" at bounding box center [577, 1050] width 62 height 33
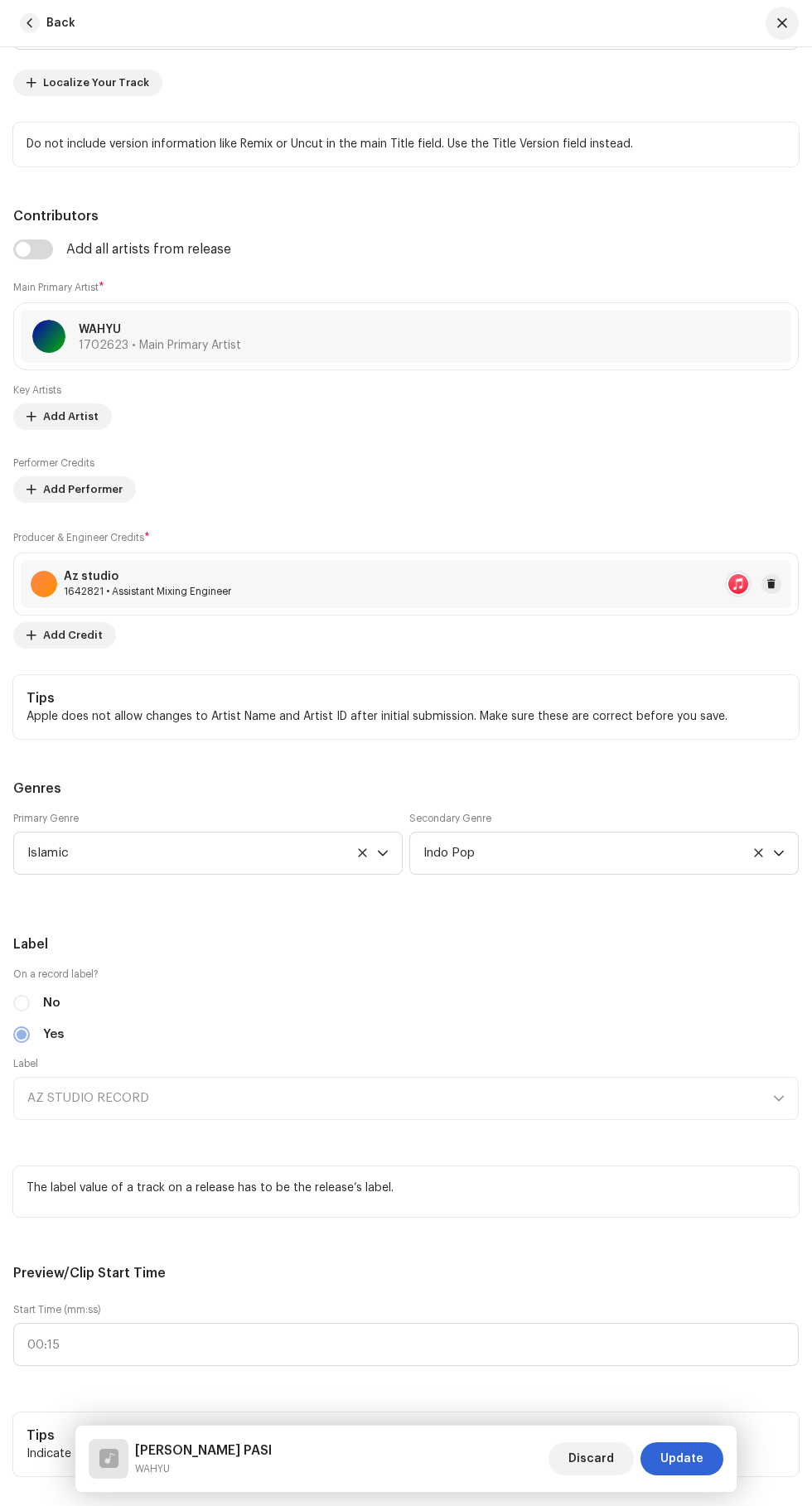
scroll to position [975, 0]
click at [691, 1457] on span "Update" at bounding box center [681, 1458] width 43 height 33
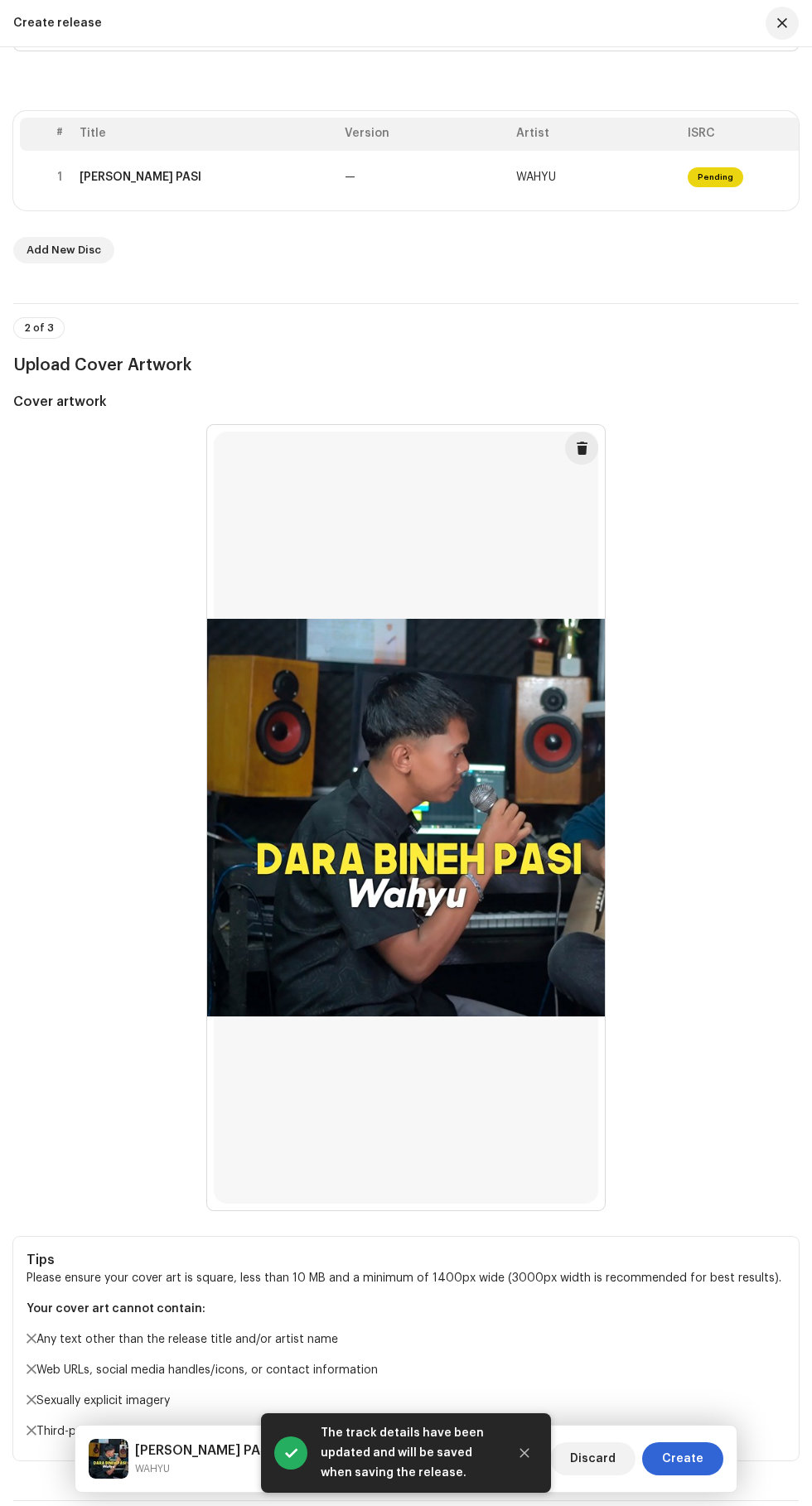
click at [694, 1461] on span "Create" at bounding box center [682, 1458] width 41 height 33
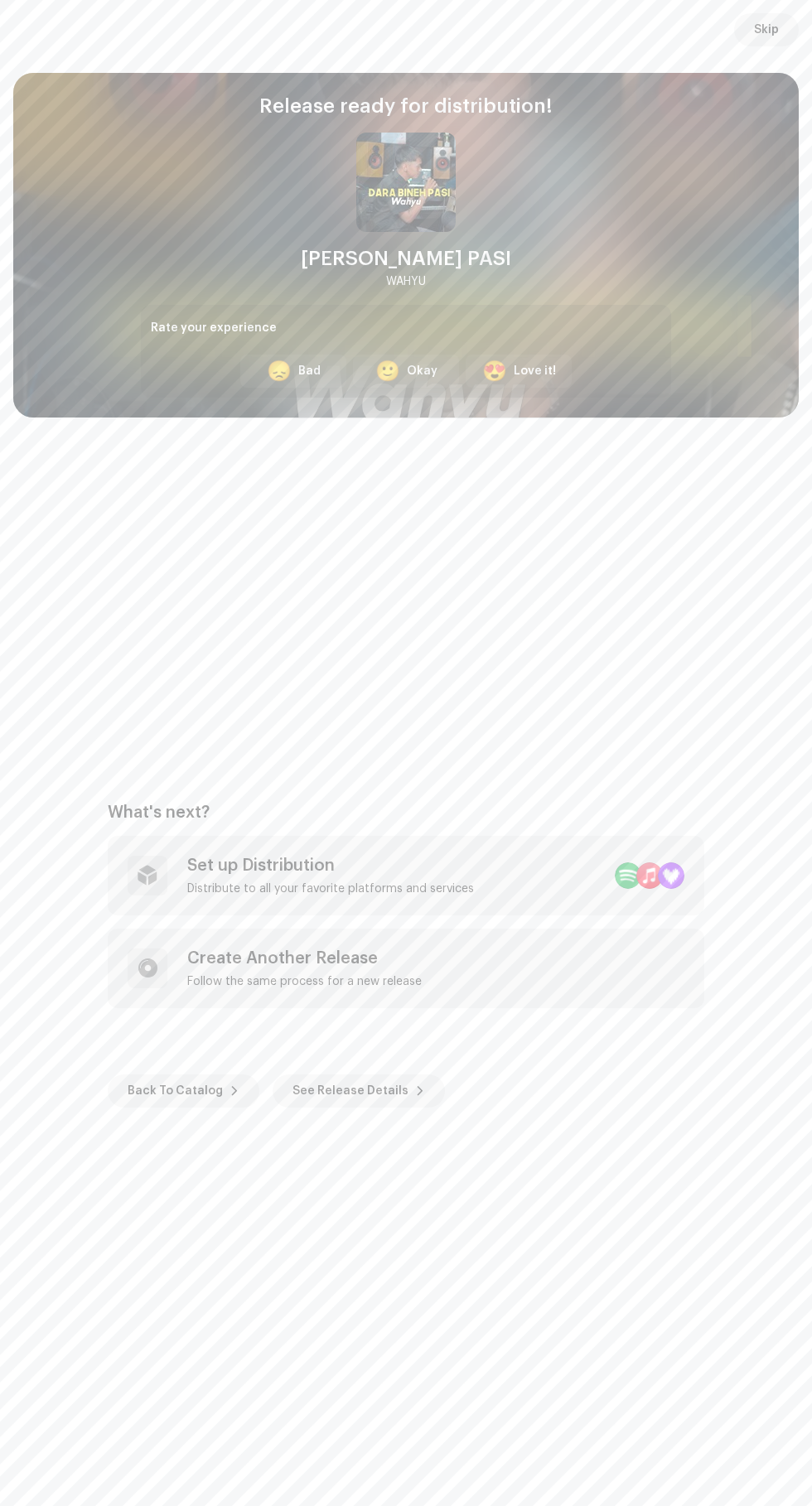
click at [619, 864] on div at bounding box center [627, 875] width 26 height 26
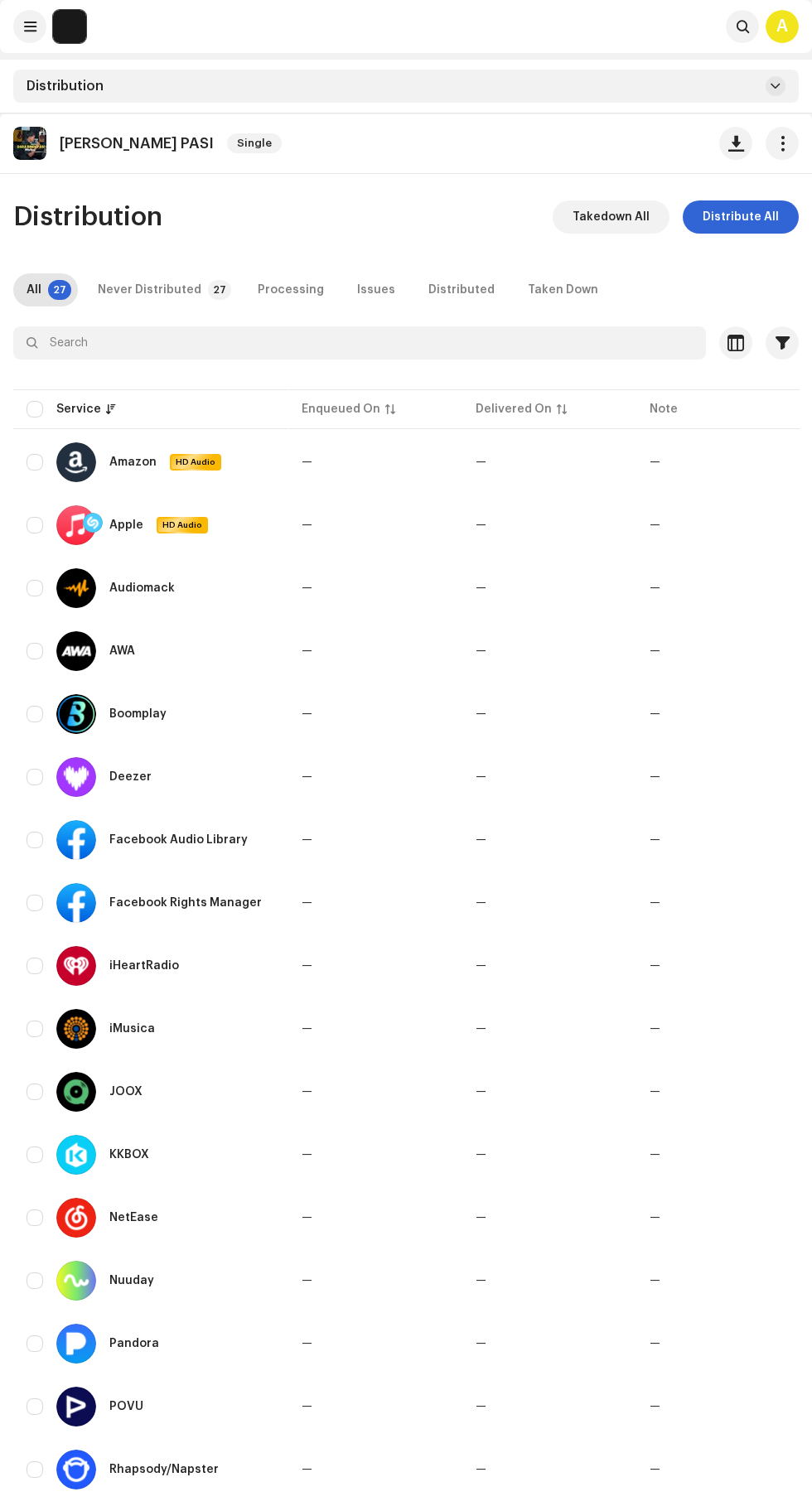
click at [756, 217] on span "Distribute All" at bounding box center [740, 216] width 77 height 33
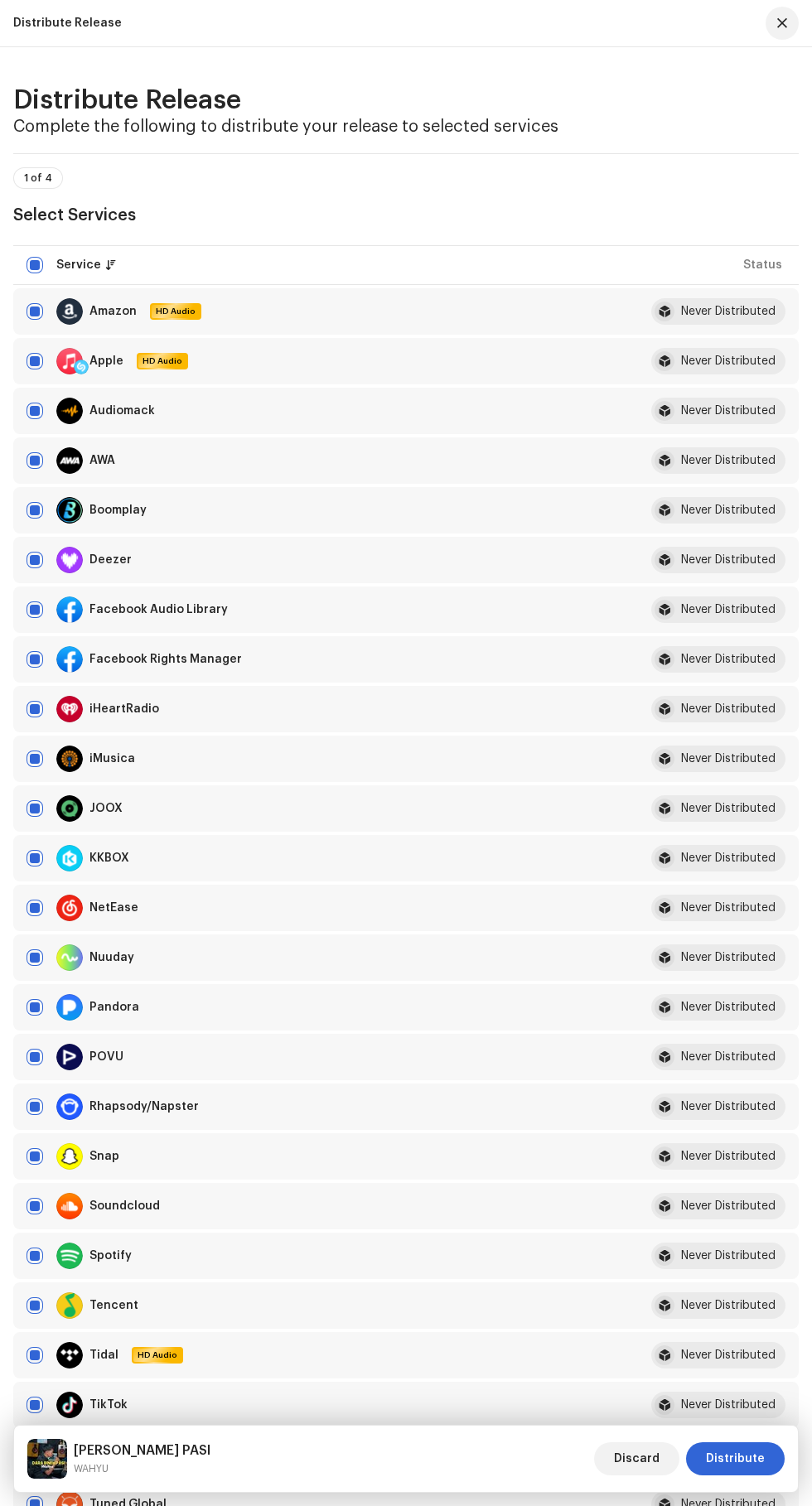
click at [746, 1458] on span "Distribute" at bounding box center [734, 1458] width 59 height 33
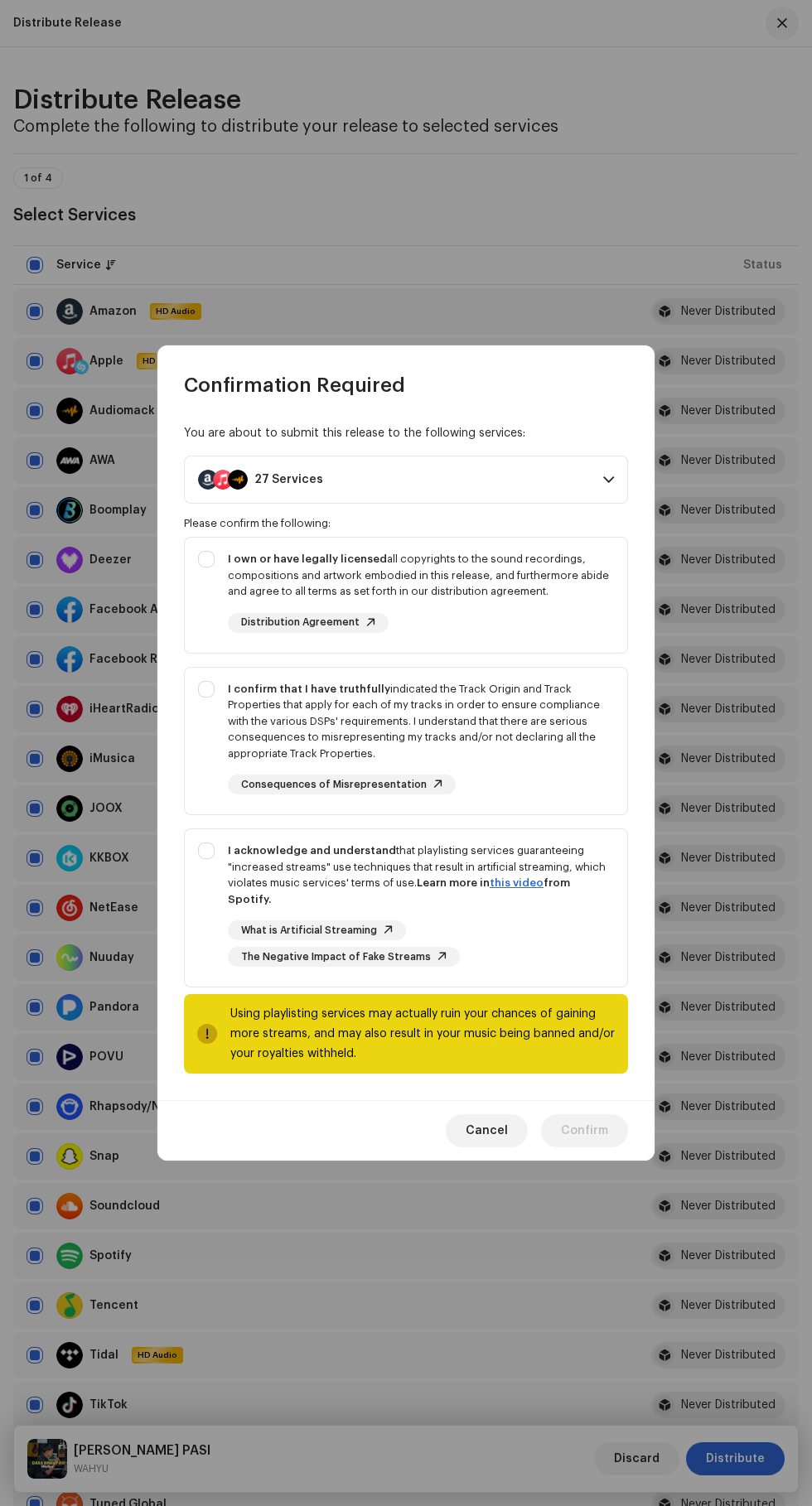
click at [197, 563] on div "I own or have legally licensed all copyrights to the sound recordings, composit…" at bounding box center [406, 591] width 442 height 108
checkbox input "true"
click at [229, 694] on strong "I confirm that I have truthfully" at bounding box center [309, 689] width 162 height 11
checkbox input "true"
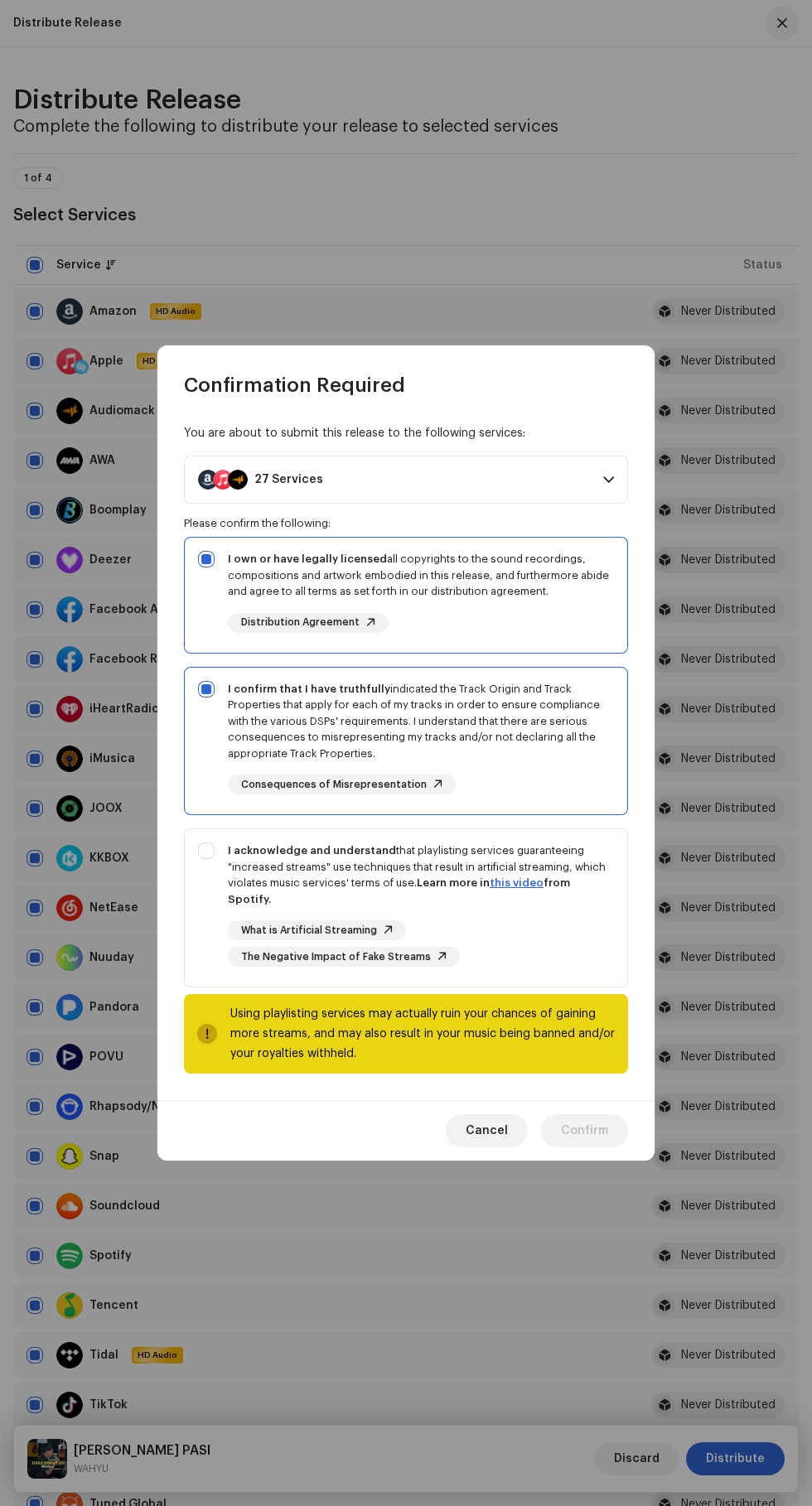
click at [199, 843] on div "I acknowledge and understand that playlisting services guaranteeing "increased …" at bounding box center [406, 904] width 442 height 151
checkbox input "true"
click at [598, 1119] on span "Confirm" at bounding box center [584, 1130] width 47 height 33
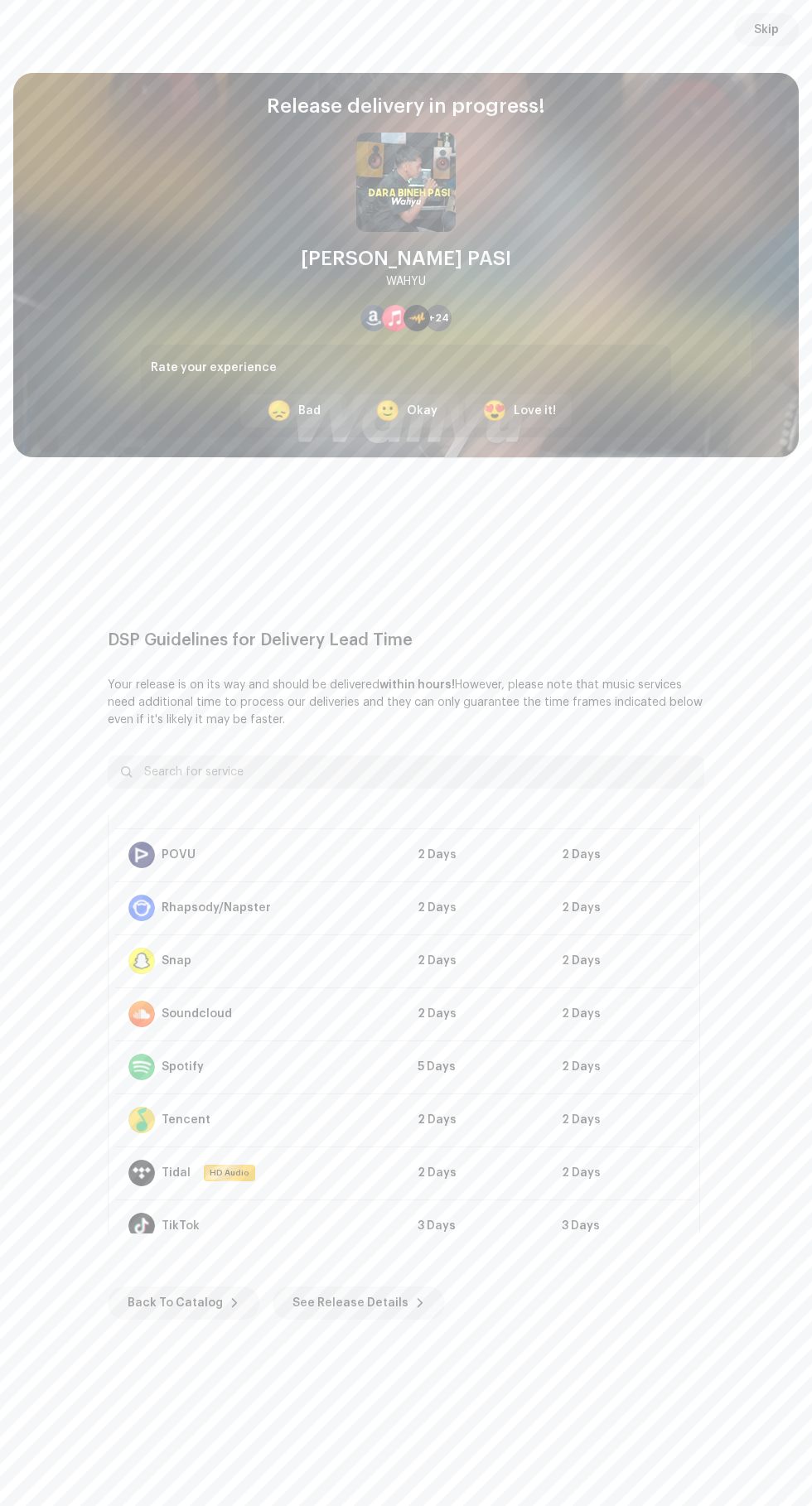
scroll to position [1061, 0]
